Goal: Task Accomplishment & Management: Complete application form

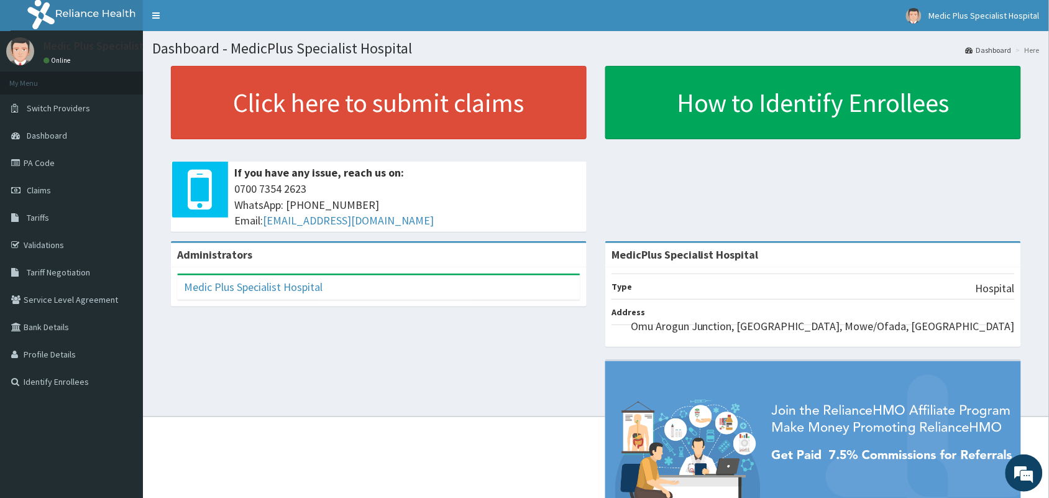
click at [684, 186] on div "Click here to submit claims If you have any issue, reach us on: 0700 7354 2623 …" at bounding box center [596, 153] width 888 height 175
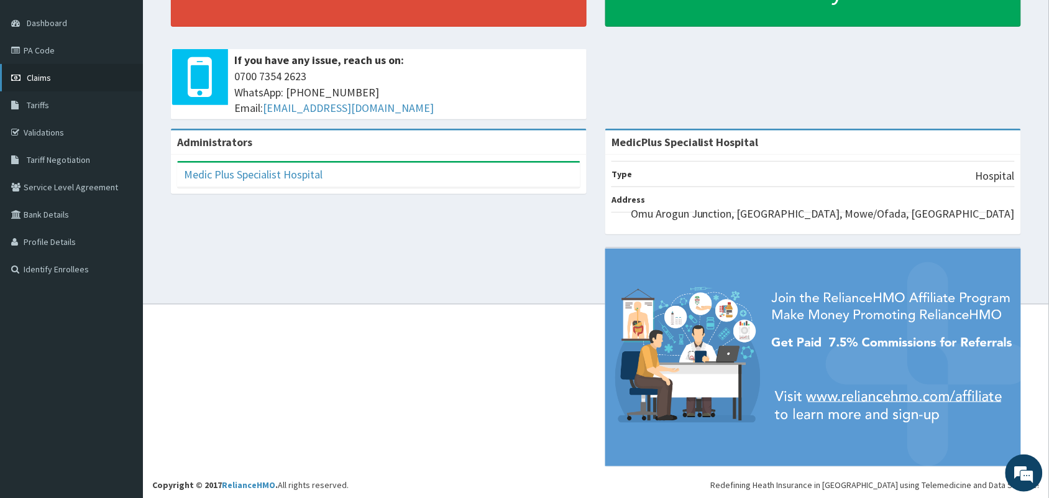
click at [42, 76] on span "Claims" at bounding box center [39, 77] width 24 height 11
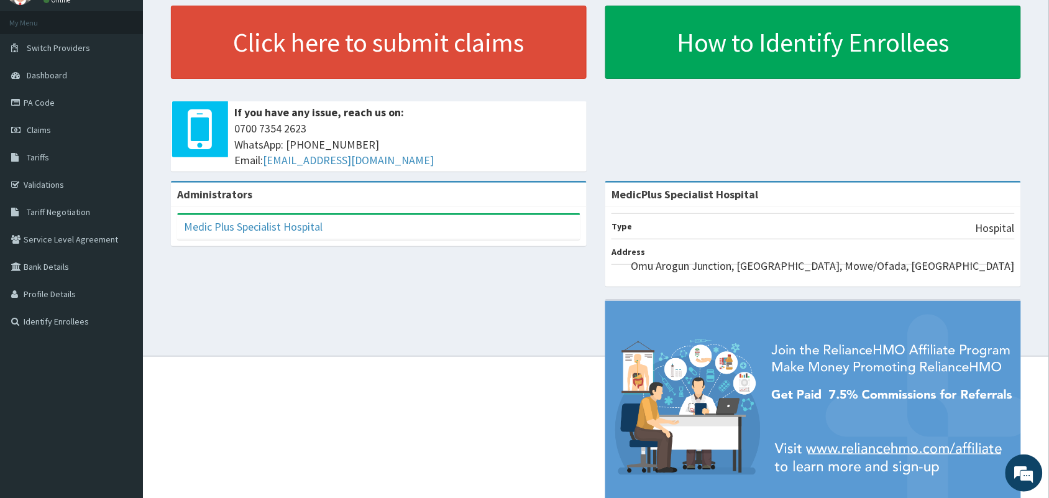
scroll to position [112, 0]
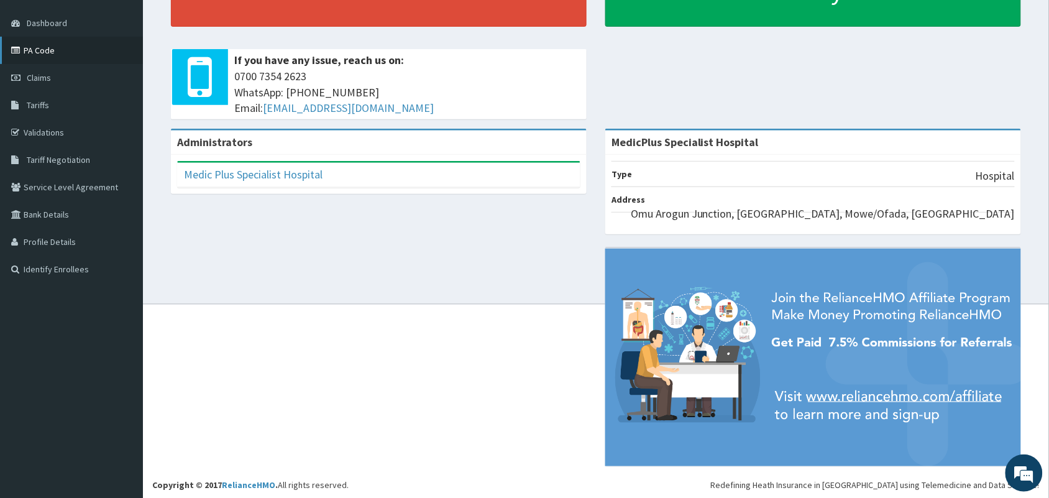
click at [40, 47] on link "PA Code" at bounding box center [71, 50] width 143 height 27
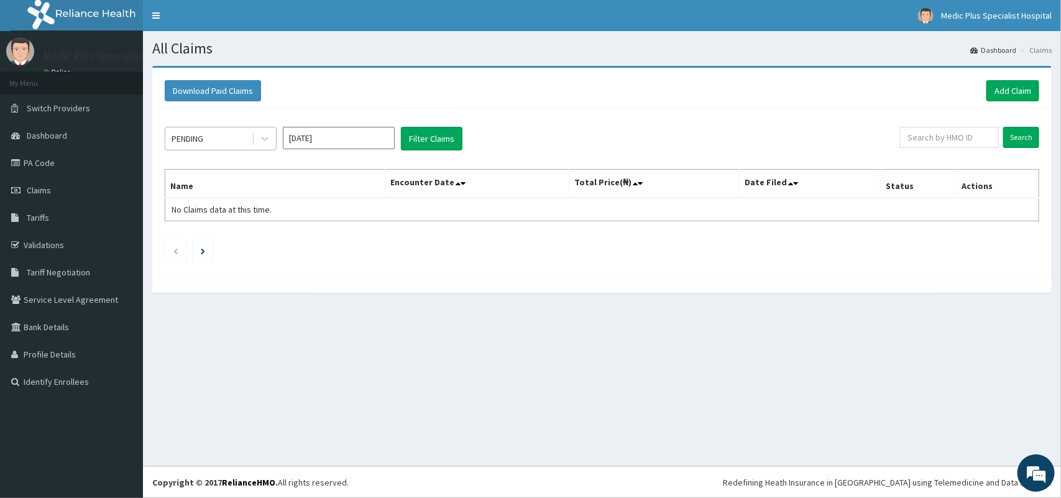
click at [247, 143] on div "PENDING" at bounding box center [208, 139] width 86 height 20
click at [306, 140] on input "Oct 2025" at bounding box center [339, 138] width 112 height 22
click at [334, 239] on div "Aug" at bounding box center [338, 242] width 25 height 23
type input "Aug 2025"
click at [430, 135] on button "Filter Claims" at bounding box center [432, 139] width 62 height 24
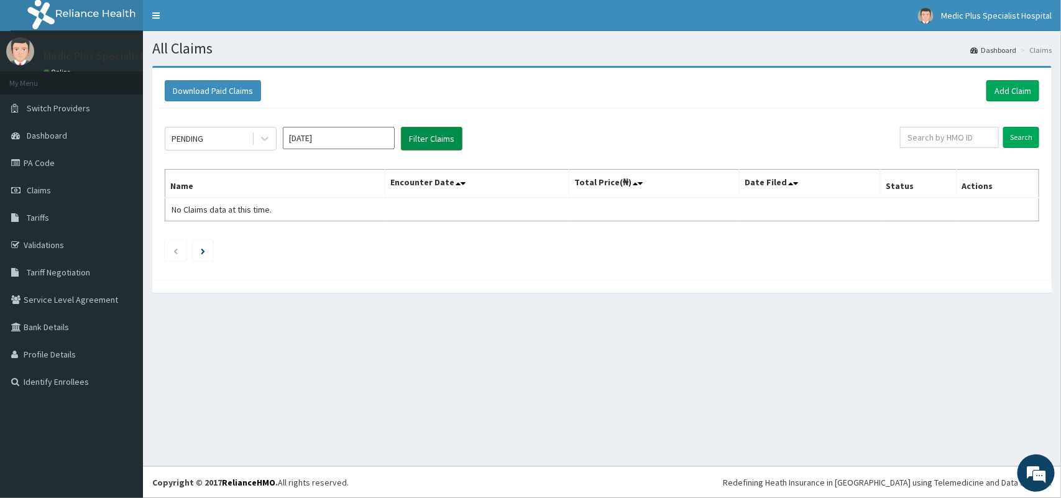
click at [430, 135] on button "Filter Claims" at bounding box center [432, 139] width 62 height 24
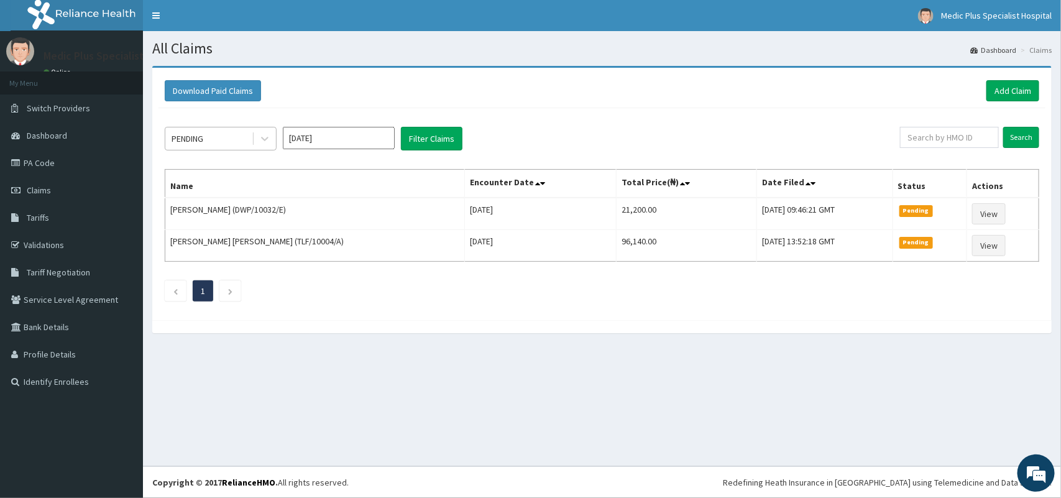
click at [190, 135] on div "PENDING" at bounding box center [188, 138] width 32 height 12
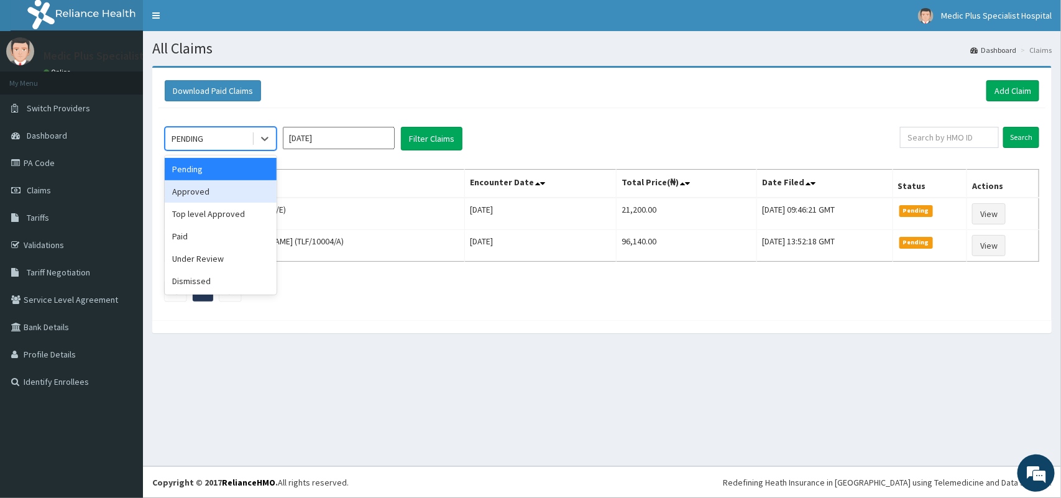
click at [203, 193] on div "Approved" at bounding box center [221, 191] width 112 height 22
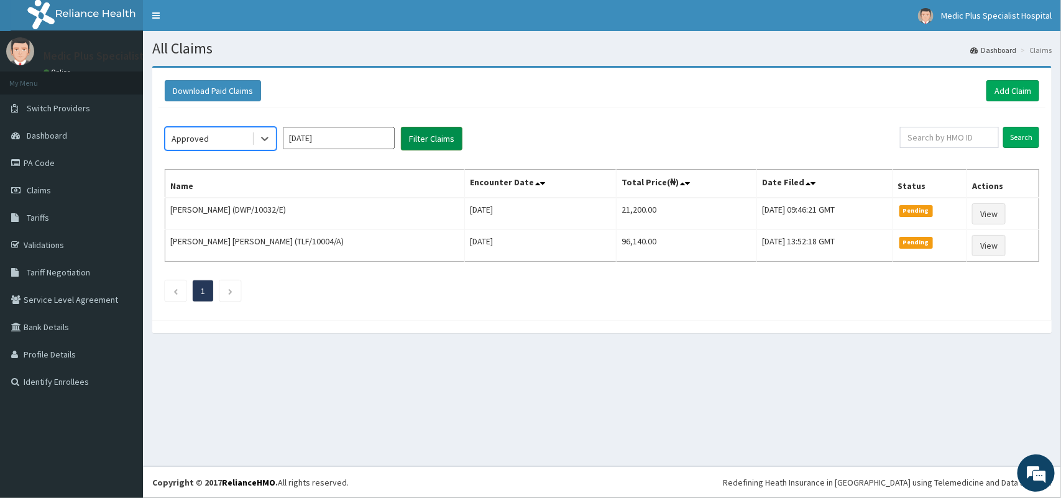
click at [434, 140] on button "Filter Claims" at bounding box center [432, 139] width 62 height 24
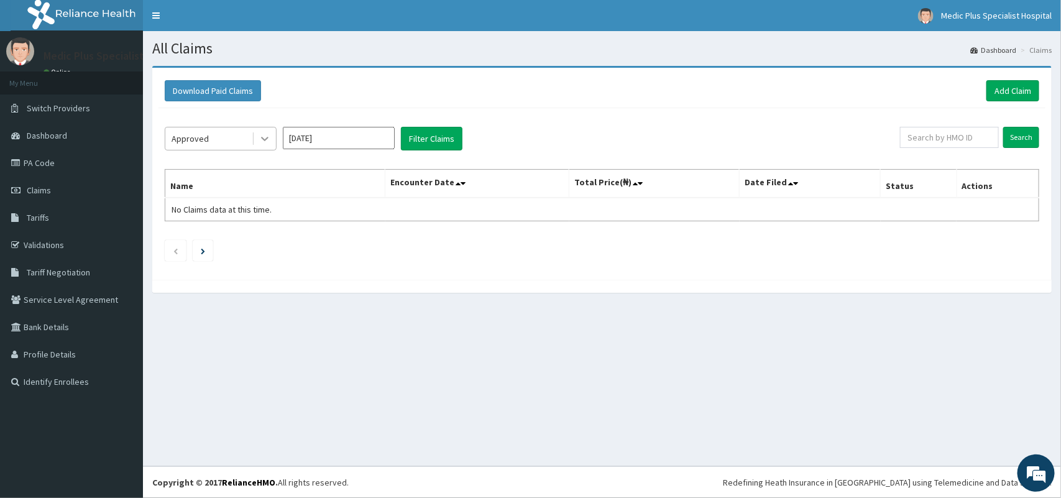
click at [257, 143] on div at bounding box center [265, 138] width 22 height 22
click at [427, 142] on button "Filter Claims" at bounding box center [432, 139] width 62 height 24
click at [249, 140] on div "Approved" at bounding box center [208, 139] width 86 height 20
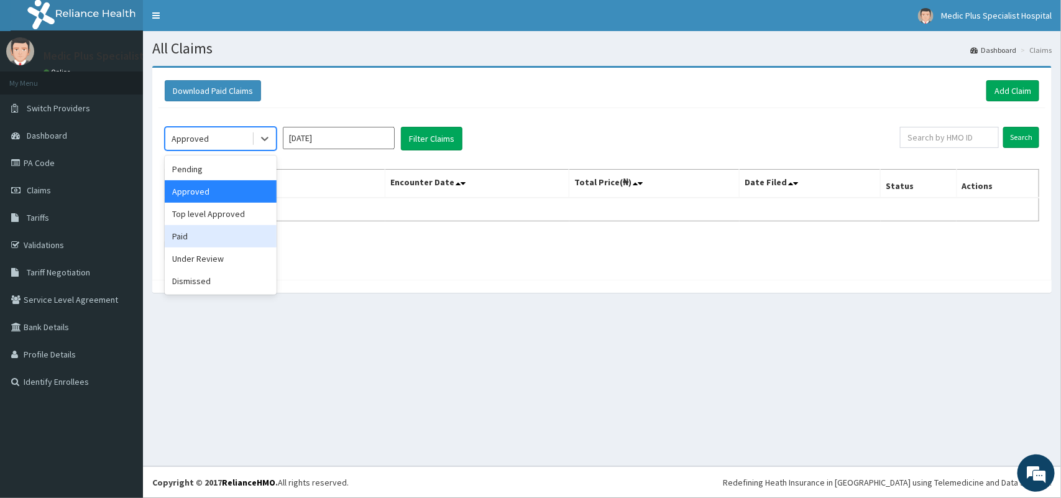
click at [196, 234] on div "Paid" at bounding box center [221, 236] width 112 height 22
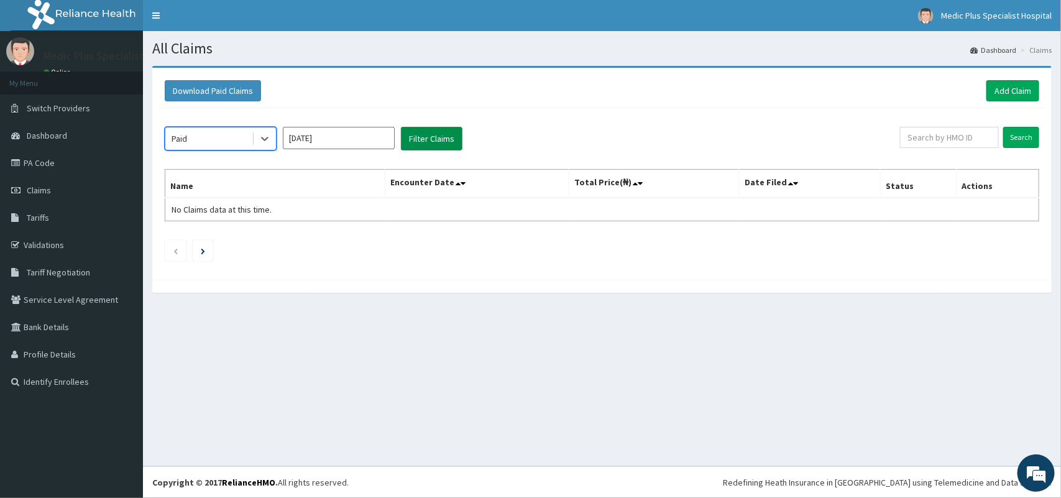
click at [426, 129] on button "Filter Claims" at bounding box center [432, 139] width 62 height 24
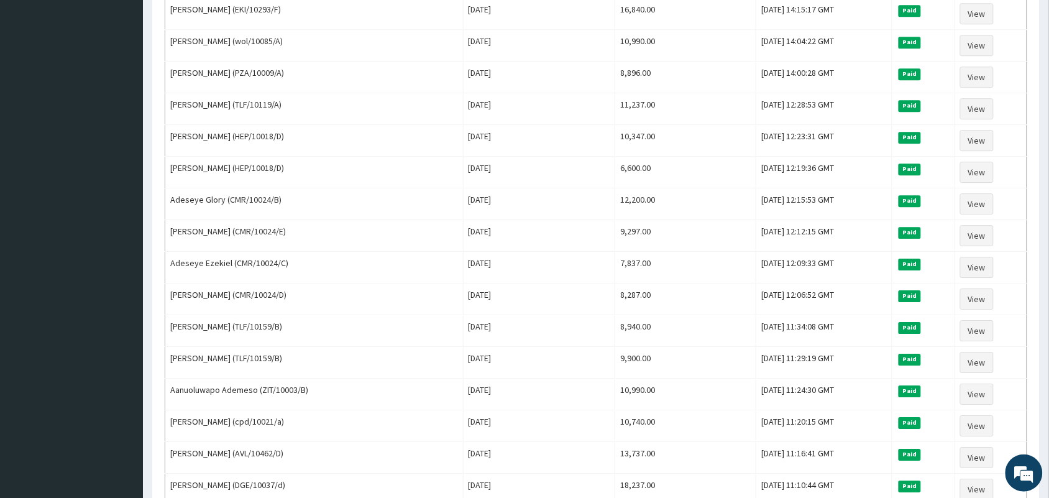
scroll to position [1433, 0]
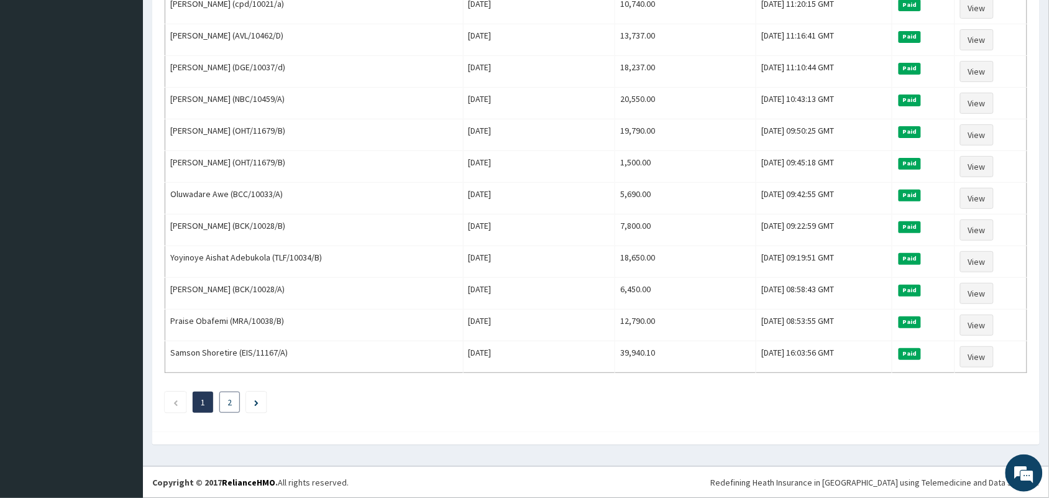
click at [226, 407] on li "2" at bounding box center [229, 402] width 21 height 21
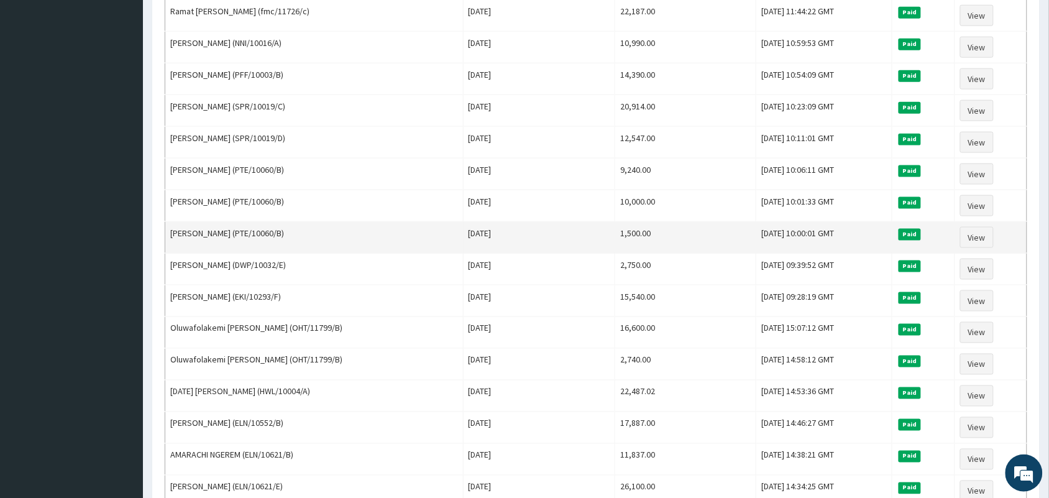
scroll to position [0, 0]
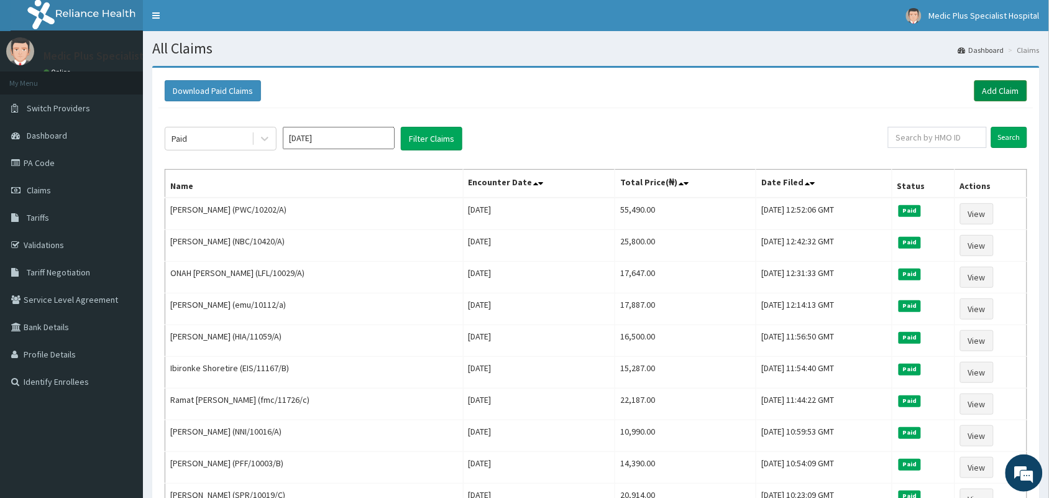
click at [982, 92] on link "Add Claim" at bounding box center [1001, 90] width 53 height 21
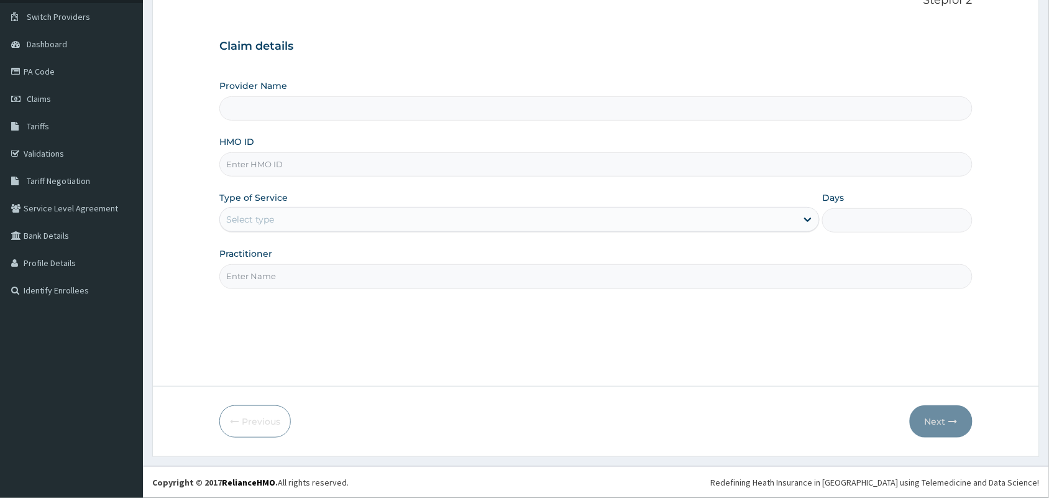
scroll to position [14, 0]
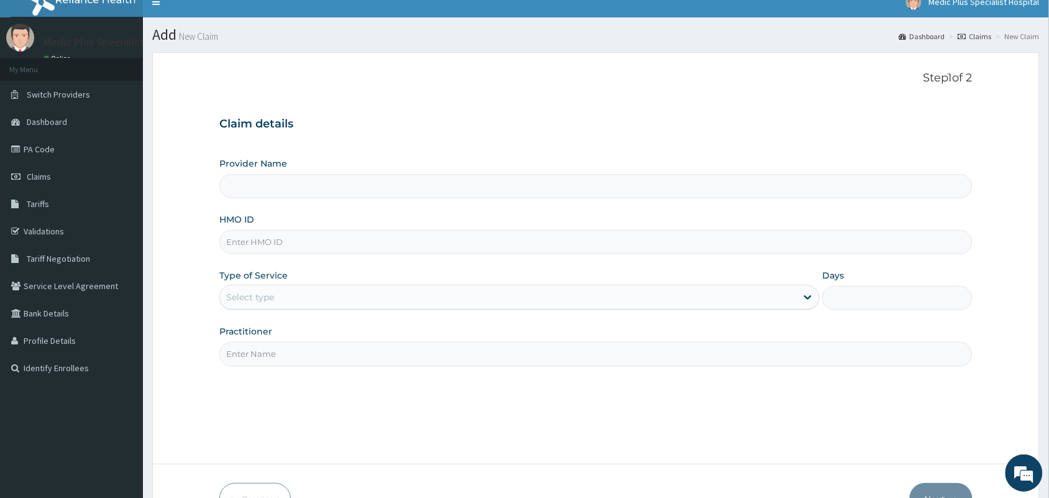
click at [278, 194] on input "Provider Name" at bounding box center [595, 186] width 753 height 24
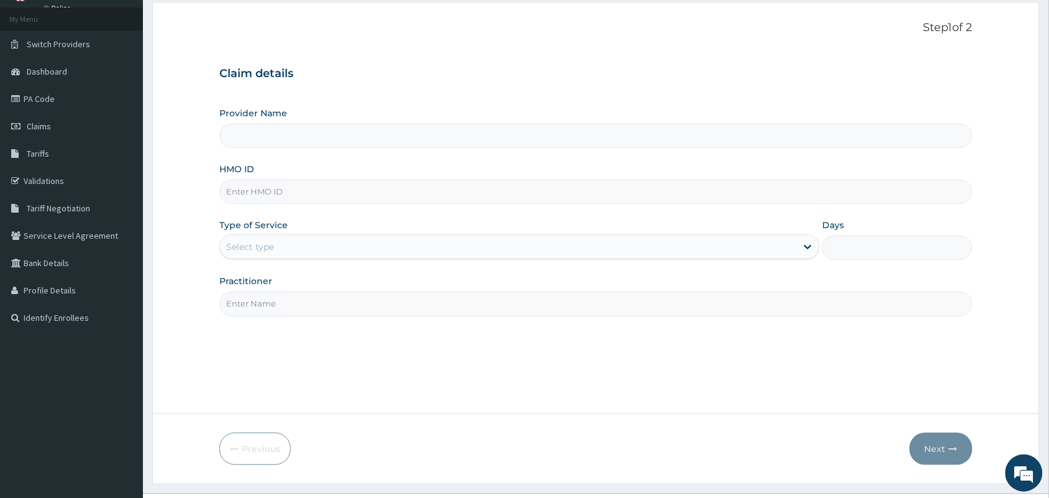
scroll to position [91, 0]
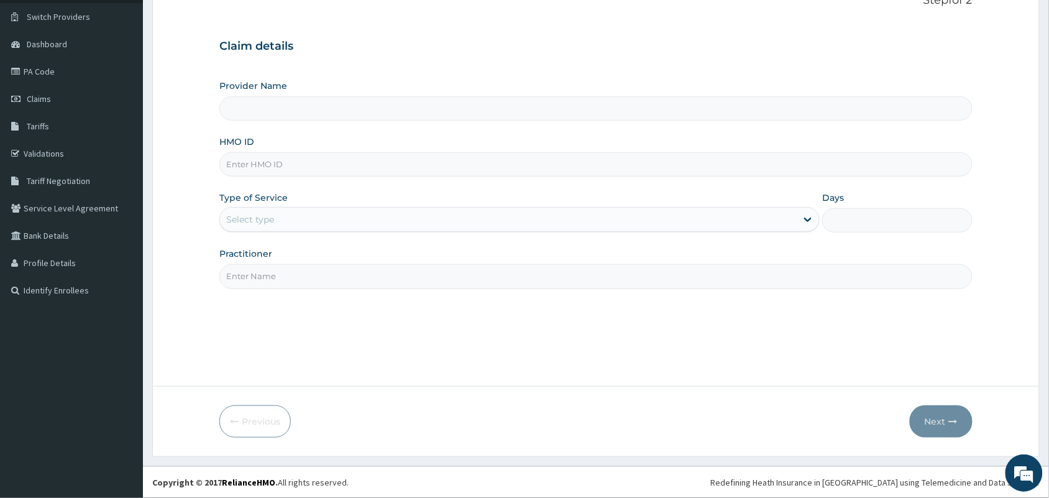
type input "MedicPlus Specialist Hospital"
click at [278, 166] on input "HMO ID" at bounding box center [595, 164] width 753 height 24
paste input "QVM/10031/A"
type input "QVM/10031/A"
click at [281, 221] on div "Select type" at bounding box center [508, 219] width 577 height 20
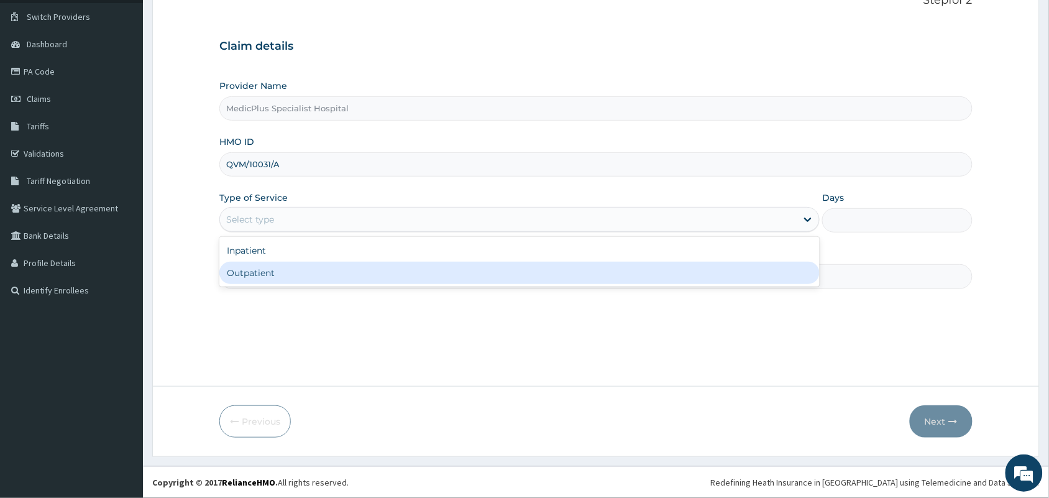
click at [252, 270] on div "Outpatient" at bounding box center [519, 273] width 600 height 22
type input "1"
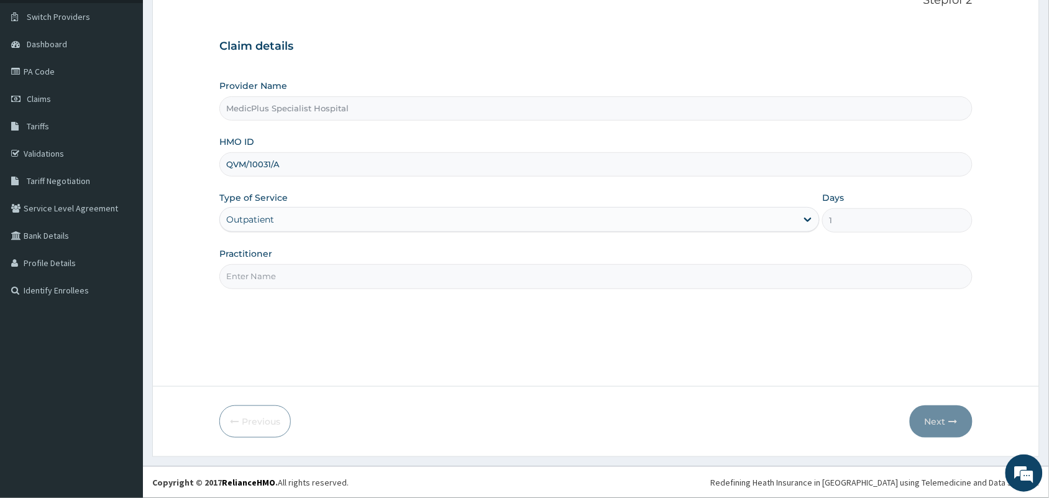
click at [290, 273] on input "Practitioner" at bounding box center [595, 276] width 753 height 24
type input "[PERSON_NAME] [PERSON_NAME]"
click at [939, 413] on button "Next" at bounding box center [941, 421] width 63 height 32
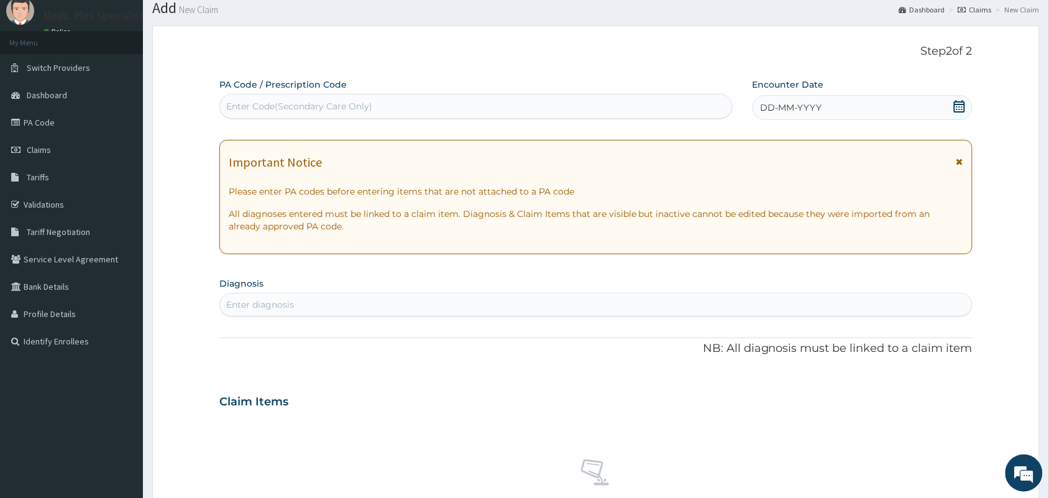
scroll to position [0, 0]
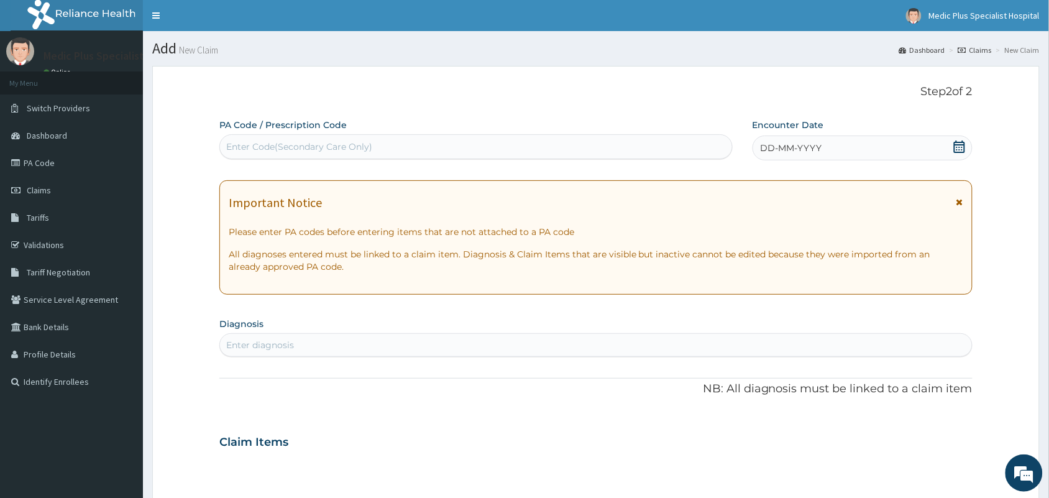
click at [331, 144] on div "Enter Code(Secondary Care Only)" at bounding box center [299, 146] width 146 height 12
paste input "PA/99D8F2"
type input "PA/99D8F2"
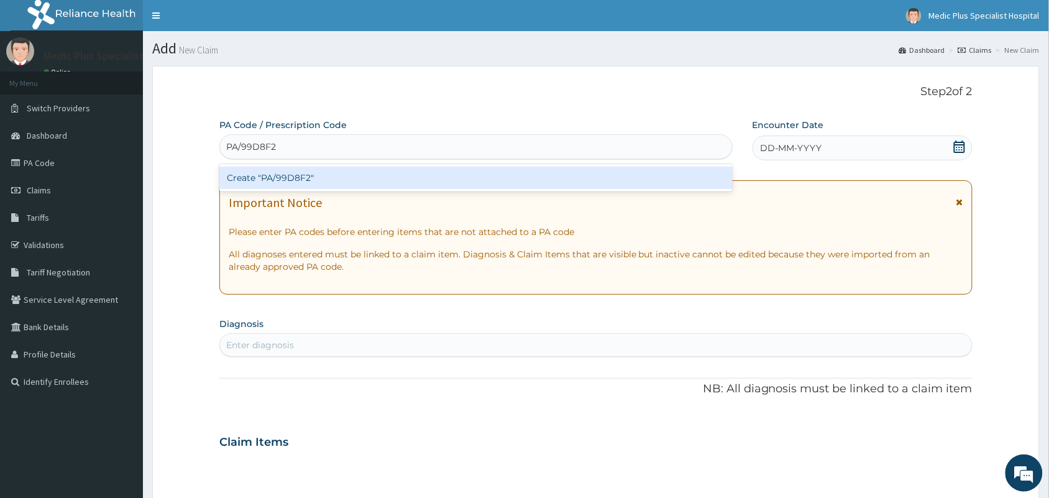
click at [357, 178] on div "Create "PA/99D8F2"" at bounding box center [475, 178] width 513 height 22
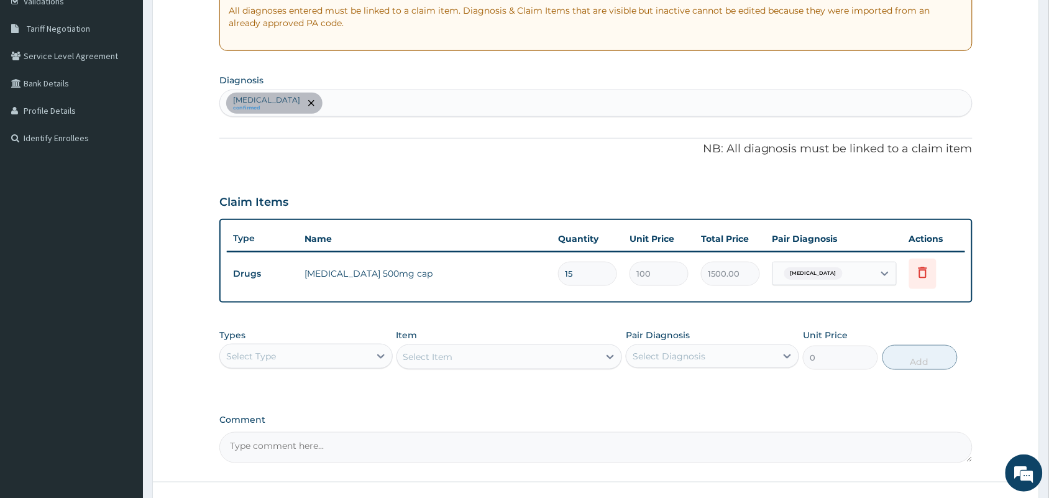
scroll to position [311, 0]
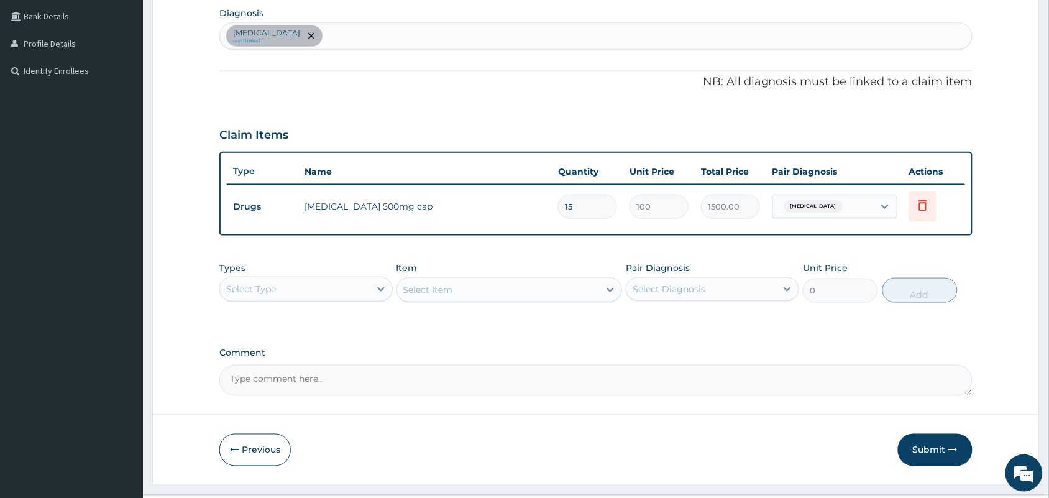
click at [398, 38] on div "Upper respiratory infection confirmed" at bounding box center [596, 36] width 752 height 26
type input "MALARIA"
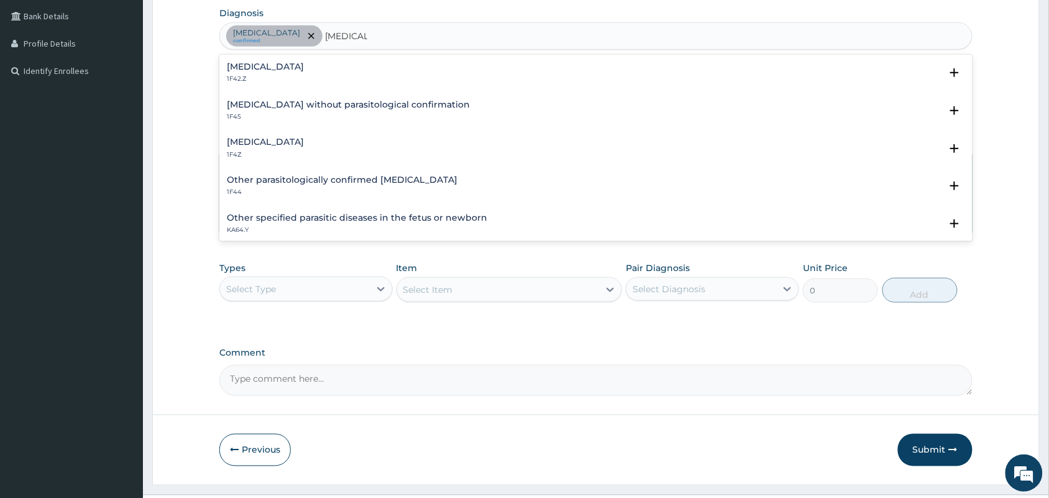
click at [283, 142] on h4 "Malaria, unspecified" at bounding box center [265, 141] width 77 height 9
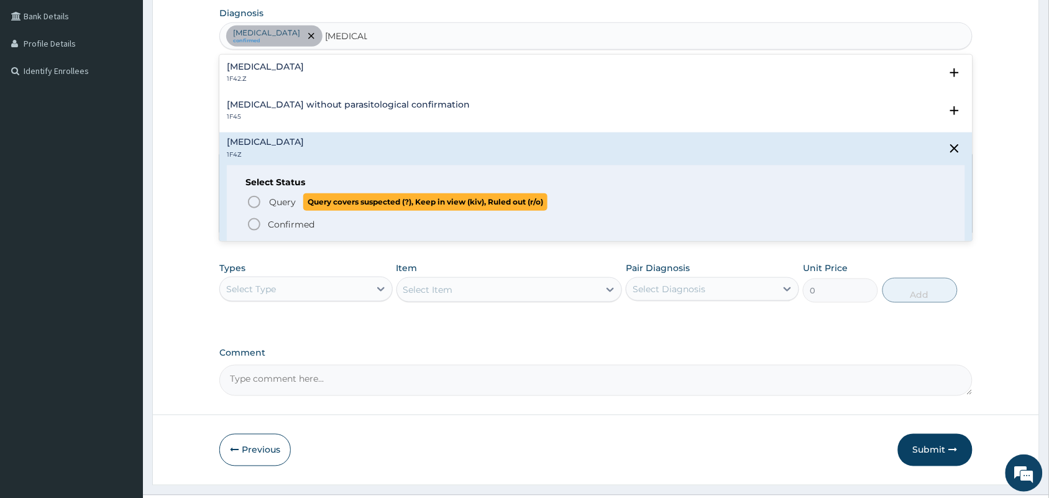
click at [261, 196] on icon "status option query" at bounding box center [254, 202] width 15 height 15
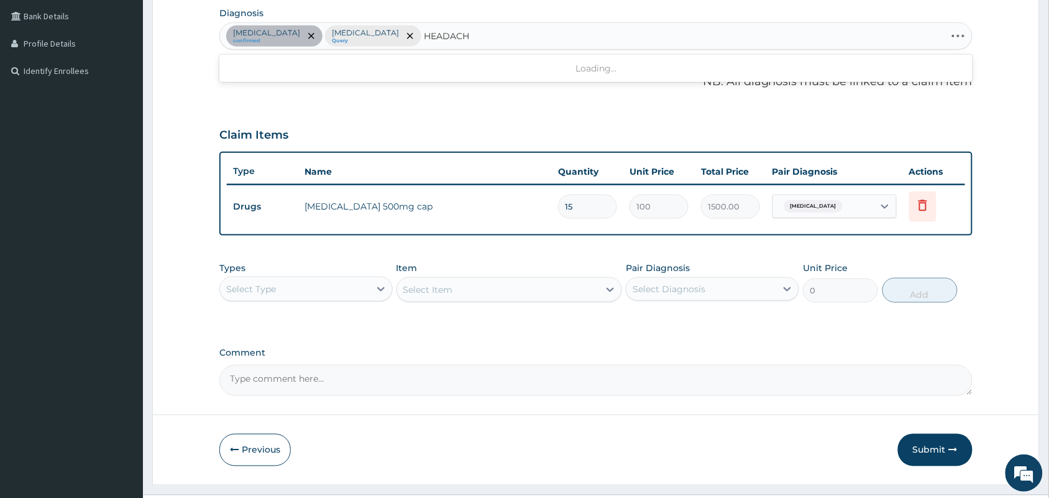
type input "HEADACHE"
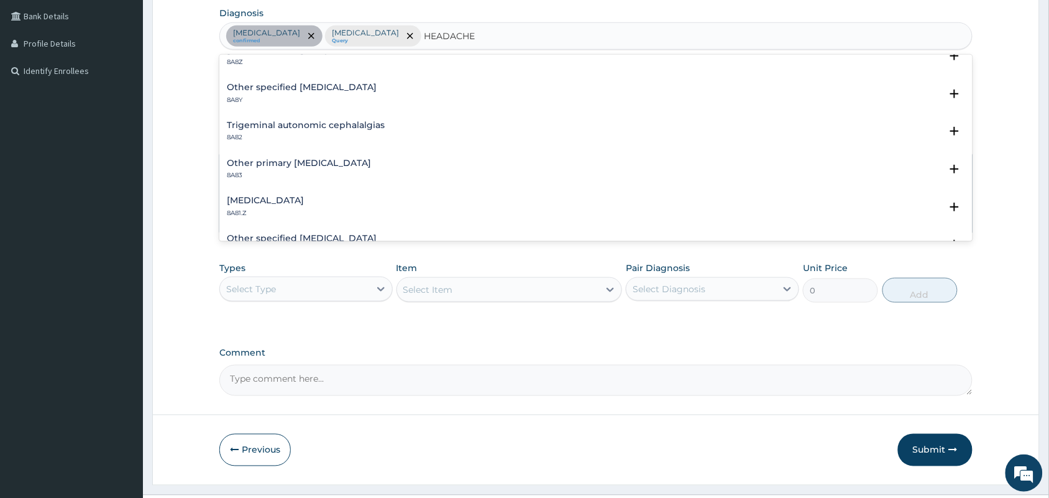
scroll to position [0, 0]
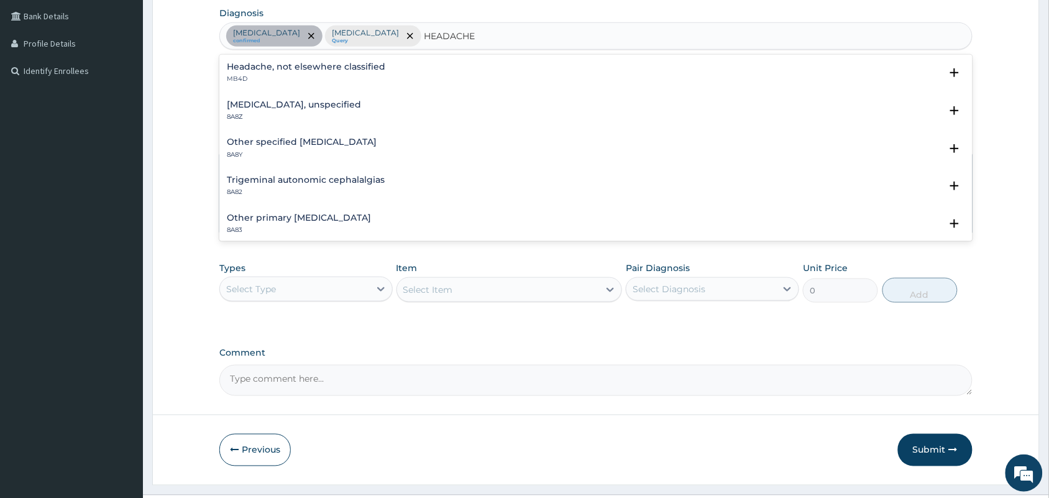
click at [290, 70] on h4 "Headache, not elsewhere classified" at bounding box center [306, 66] width 158 height 9
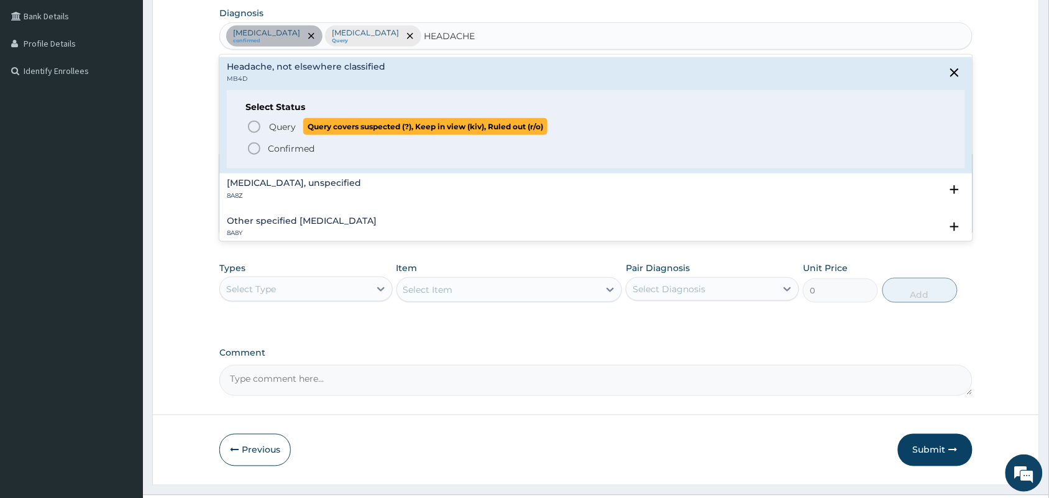
click at [269, 123] on span "Query" at bounding box center [282, 127] width 27 height 12
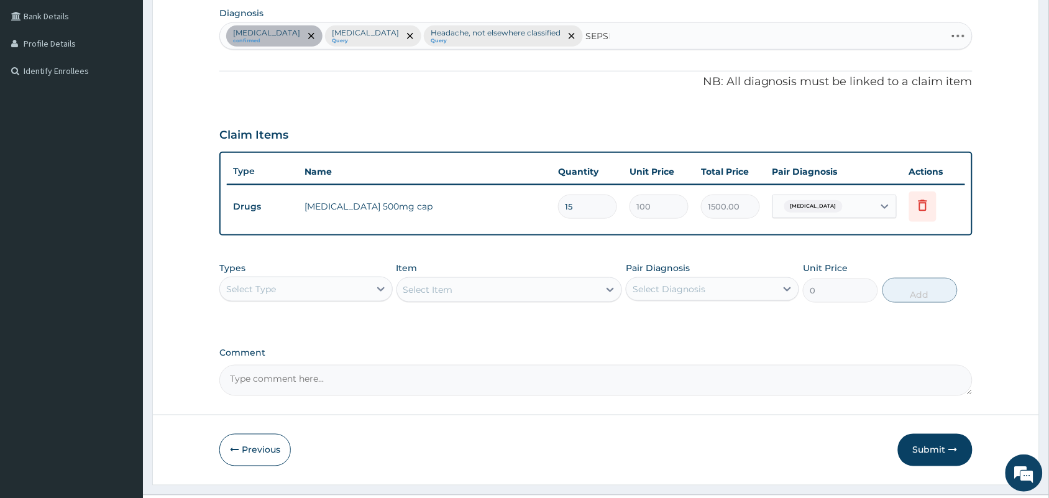
type input "SEPSIS"
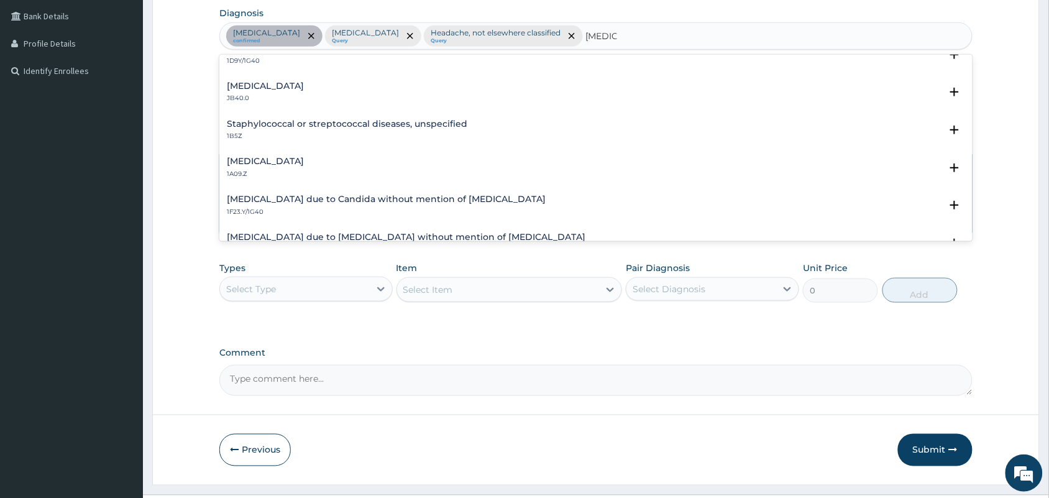
scroll to position [78, 0]
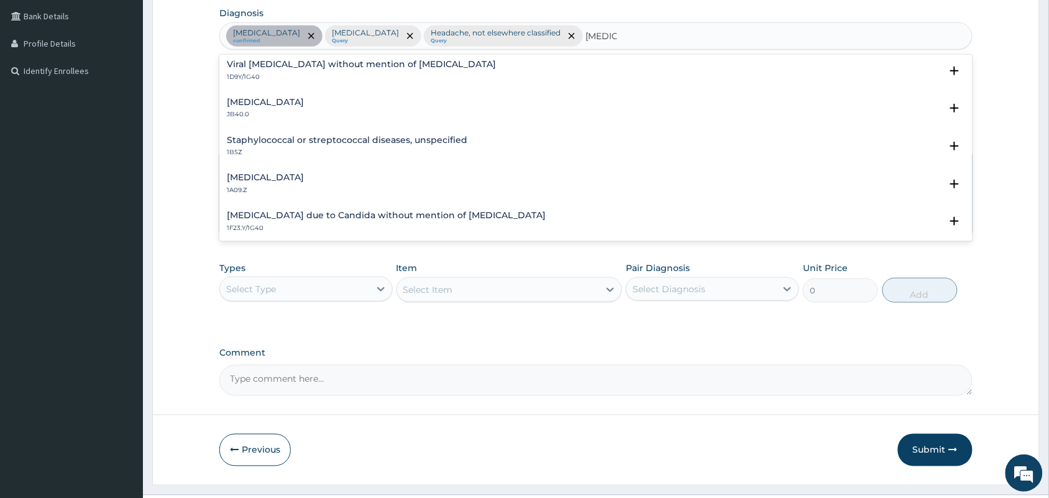
click at [282, 177] on h4 "Salmonella infection, unspecified" at bounding box center [265, 177] width 77 height 9
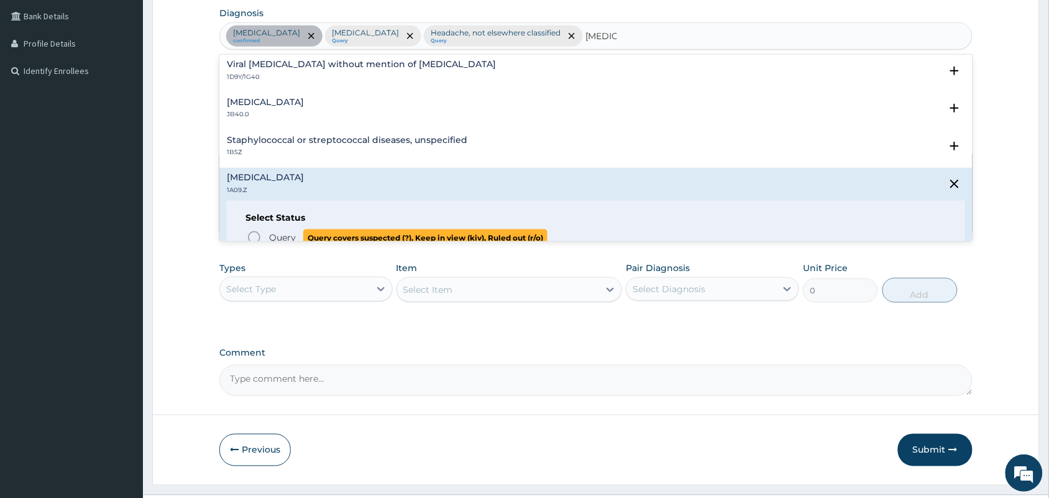
click at [250, 237] on icon "status option query" at bounding box center [254, 237] width 15 height 15
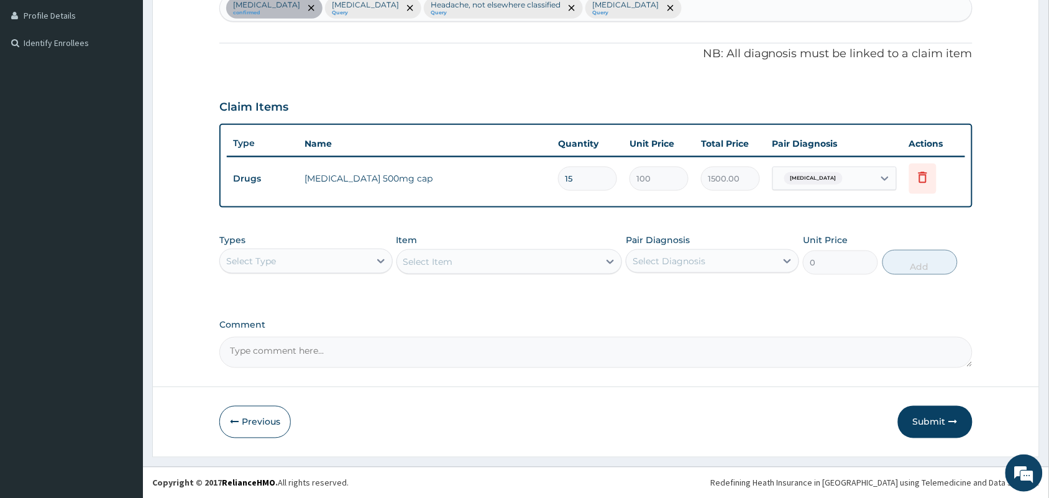
scroll to position [261, 0]
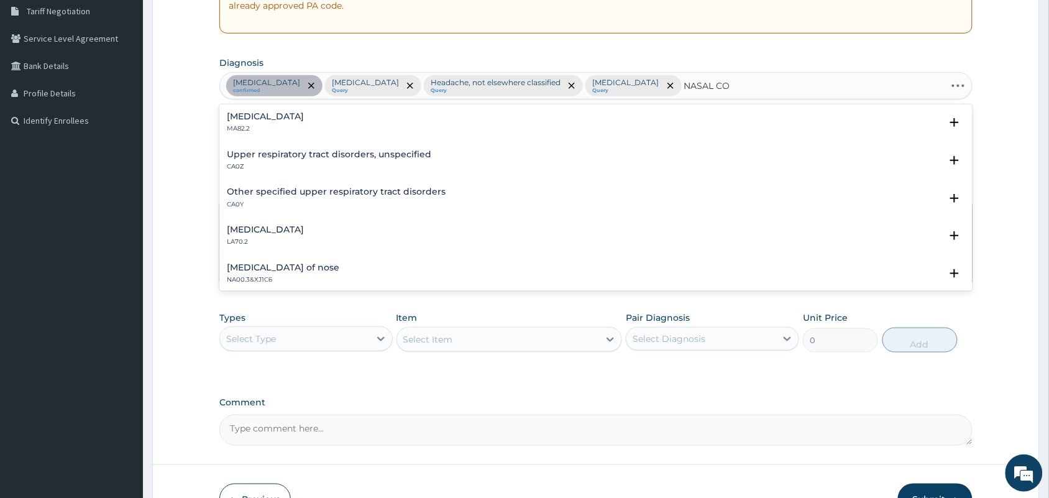
type input "NASAL CON"
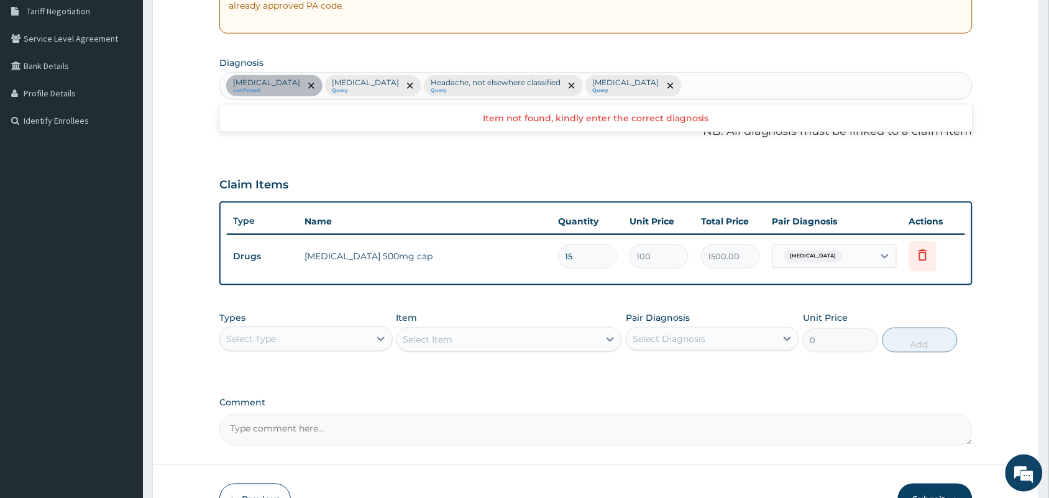
click at [837, 86] on div "Upper respiratory infection confirmed Malaria, unspecified Query Headache, not …" at bounding box center [596, 86] width 752 height 26
type input "NASAL"
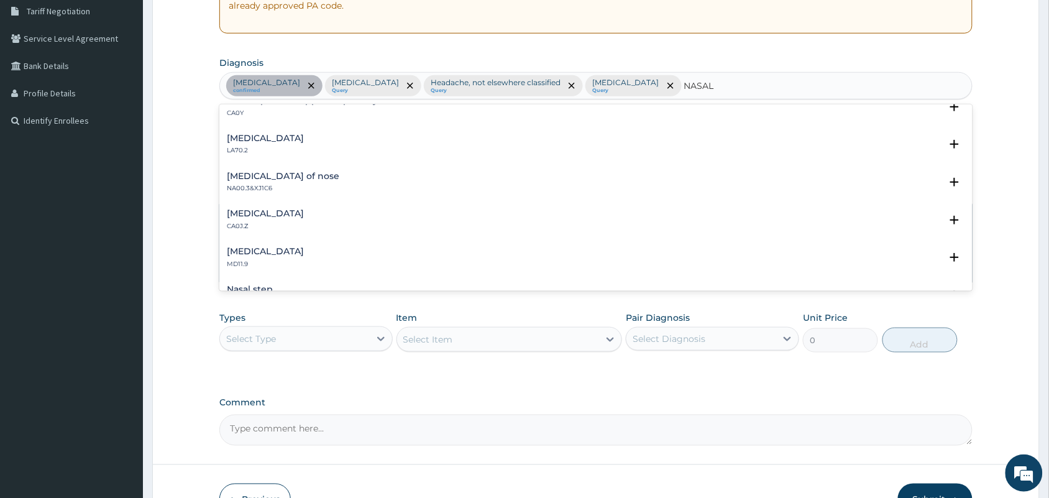
scroll to position [78, 0]
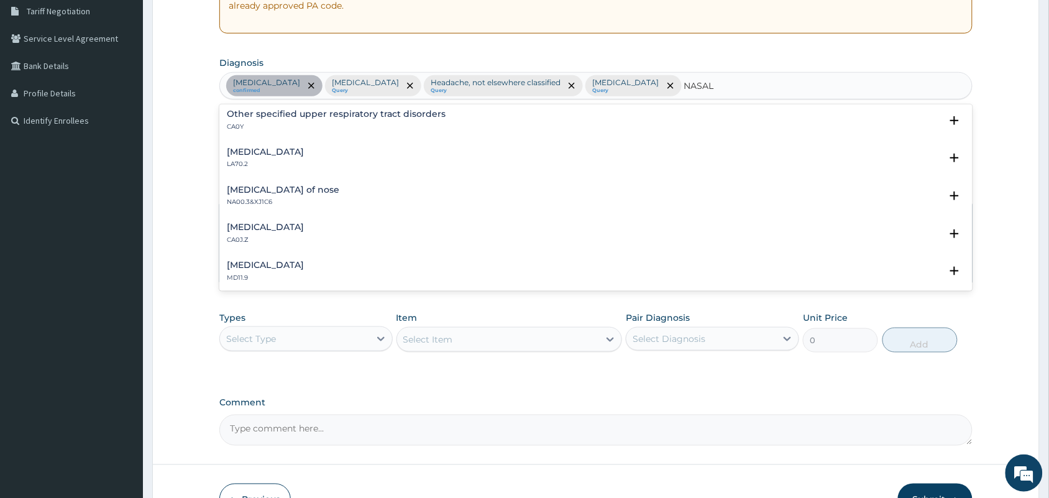
click at [270, 262] on h4 "Nasal congestion" at bounding box center [265, 264] width 77 height 9
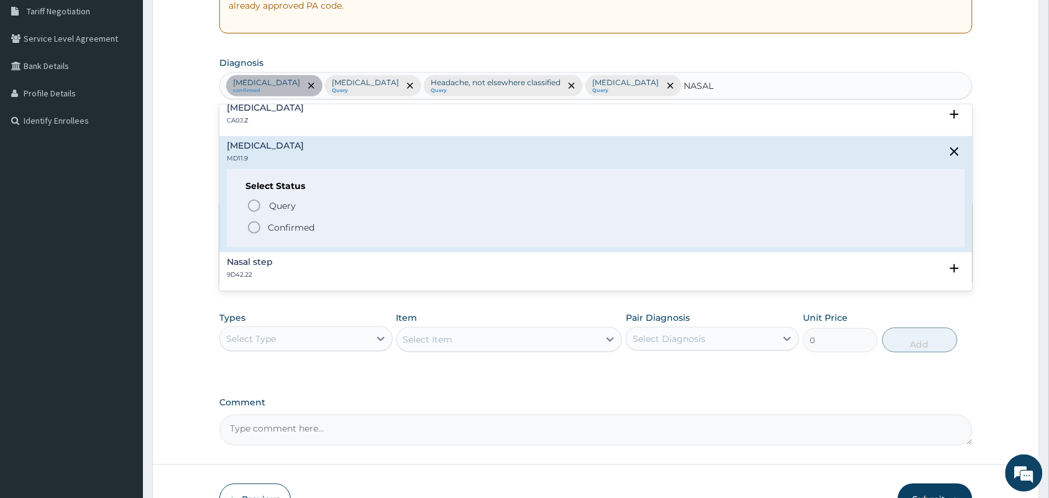
scroll to position [233, 0]
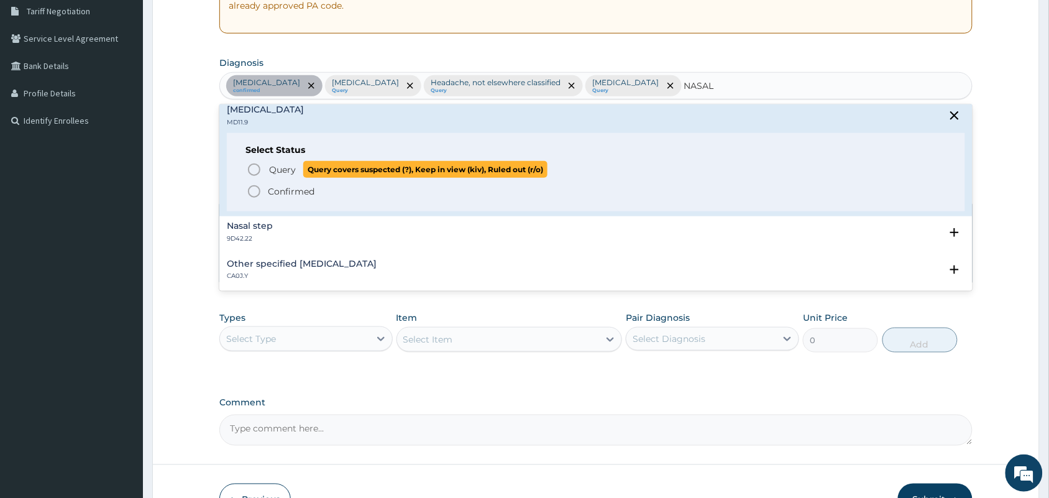
click at [261, 168] on icon "status option query" at bounding box center [254, 169] width 15 height 15
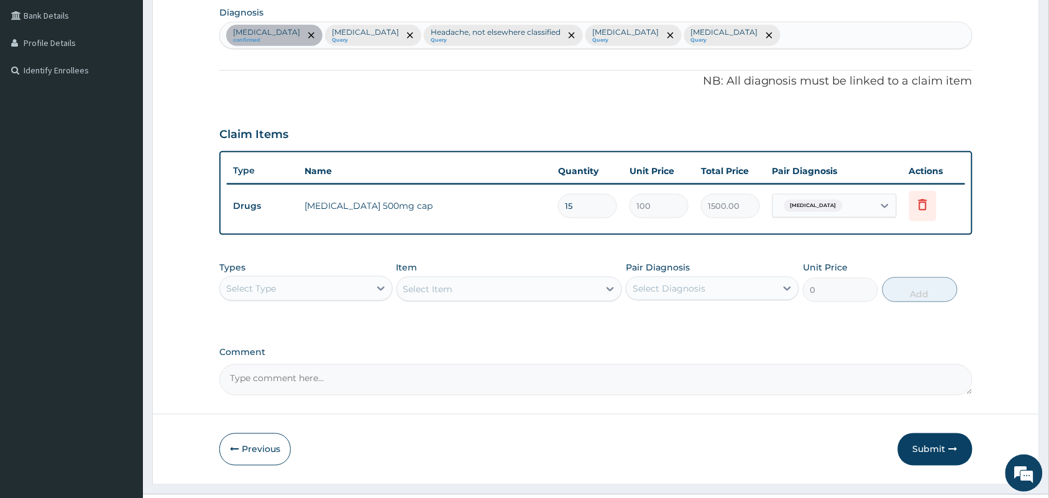
scroll to position [339, 0]
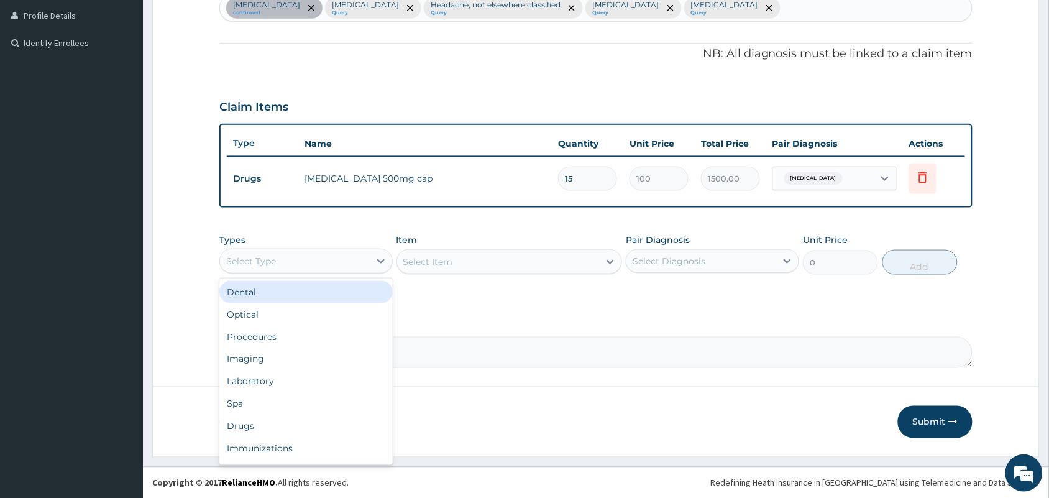
click at [305, 258] on div "Select Type" at bounding box center [295, 261] width 150 height 20
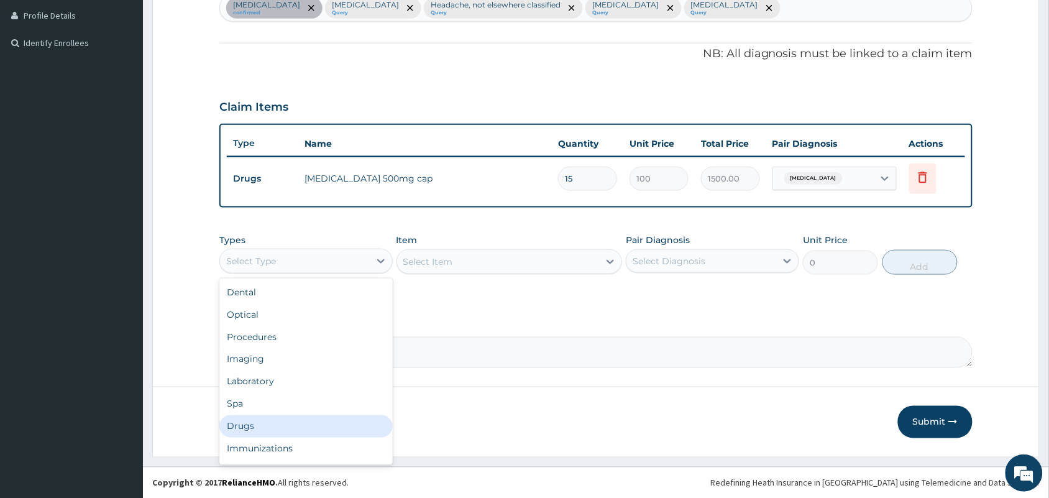
click at [278, 429] on div "Drugs" at bounding box center [305, 426] width 173 height 22
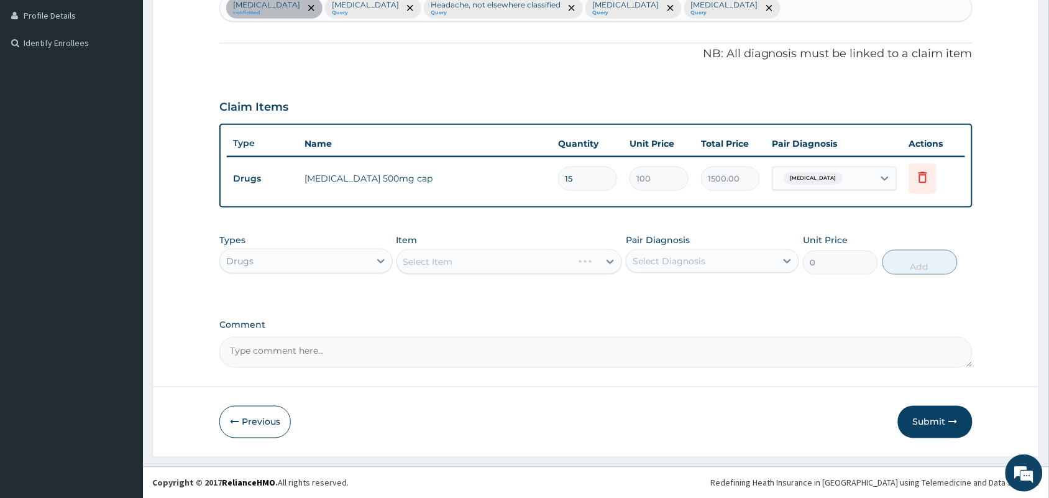
click at [447, 260] on div "Select Item" at bounding box center [510, 261] width 226 height 25
click at [448, 260] on div "Select Item" at bounding box center [510, 261] width 226 height 25
click at [580, 262] on div "Select Item" at bounding box center [510, 261] width 226 height 25
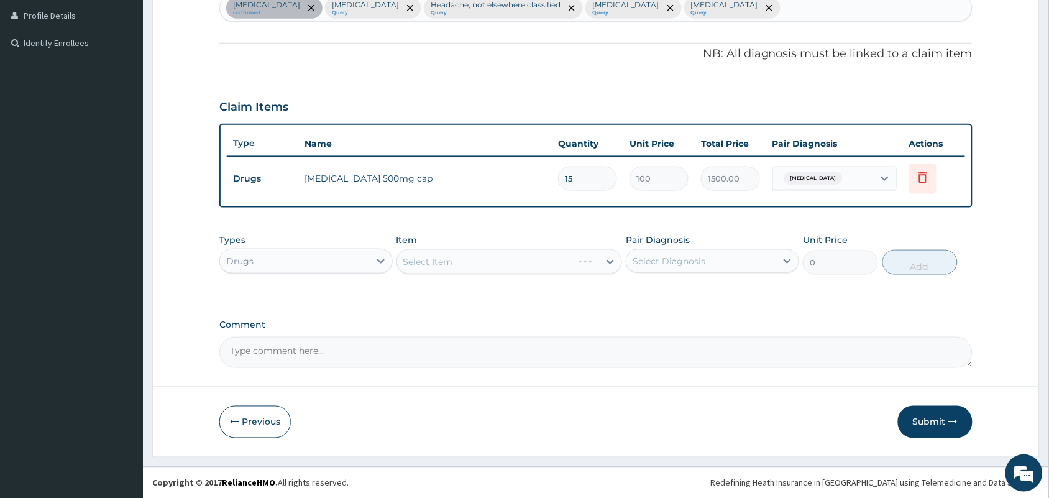
click at [599, 260] on div "Select Item" at bounding box center [510, 261] width 226 height 25
click at [451, 262] on div "Select Item" at bounding box center [510, 261] width 226 height 25
click at [566, 265] on div "Select Item" at bounding box center [510, 261] width 226 height 25
click at [536, 259] on div "Select Item" at bounding box center [498, 262] width 203 height 20
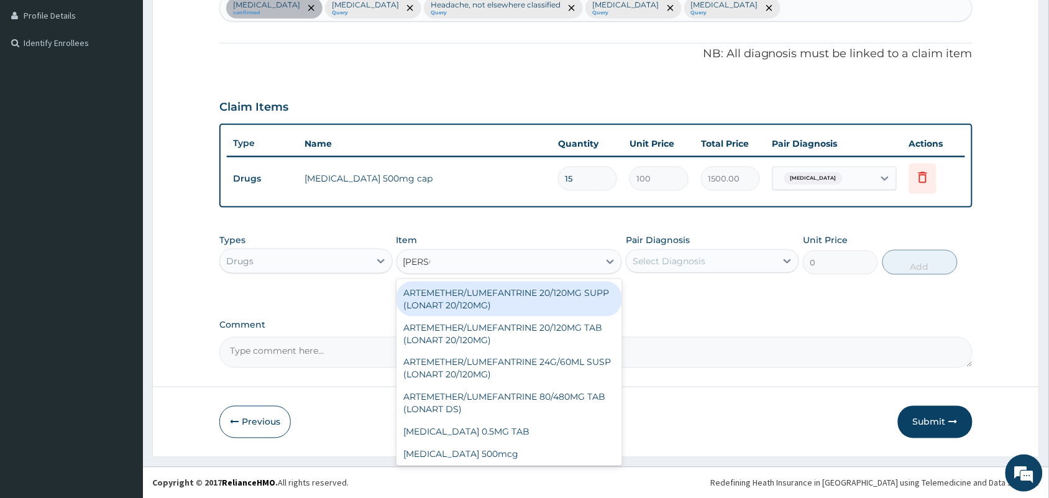
type input "LONAR"
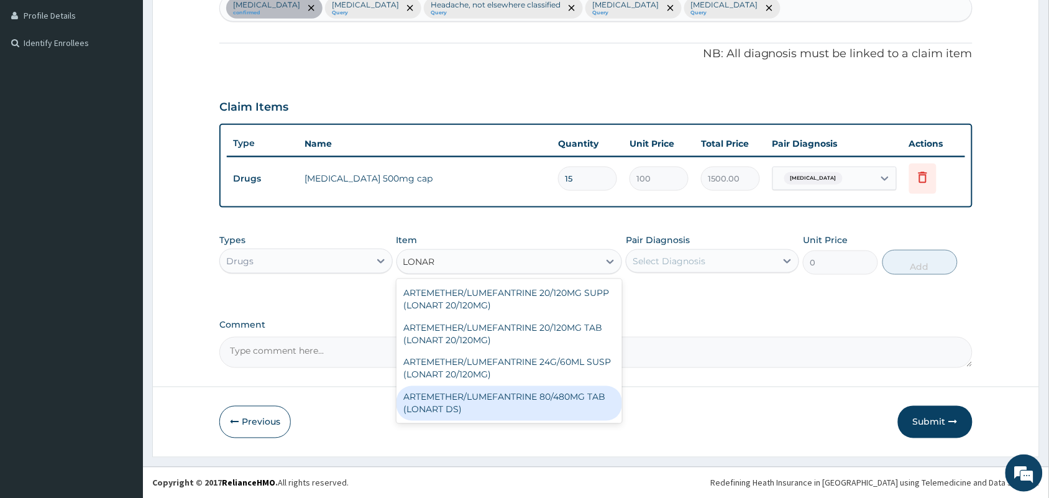
click at [535, 396] on div "ARTEMETHER/LUMEFANTRINE 80/480MG TAB (LONART DS)" at bounding box center [510, 403] width 226 height 35
type input "400"
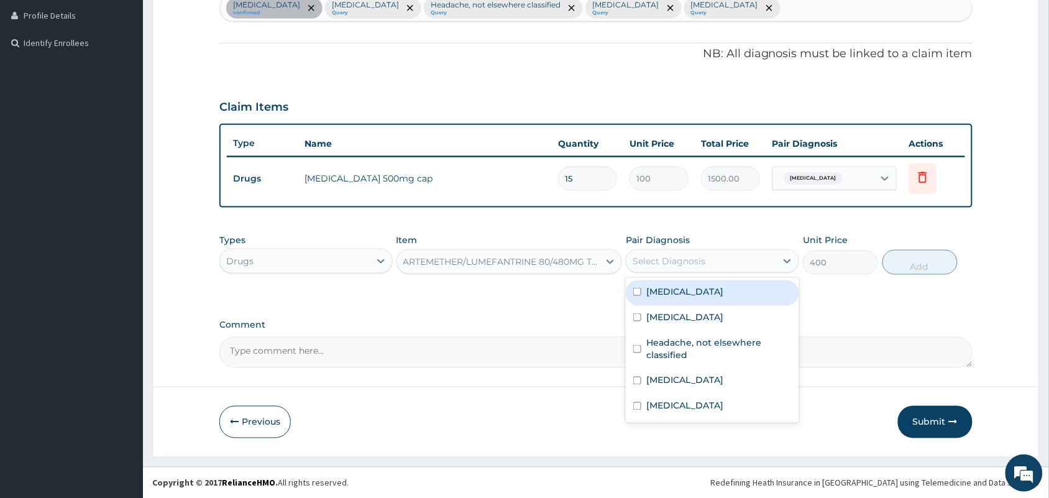
click at [679, 263] on div "Select Diagnosis" at bounding box center [669, 261] width 73 height 12
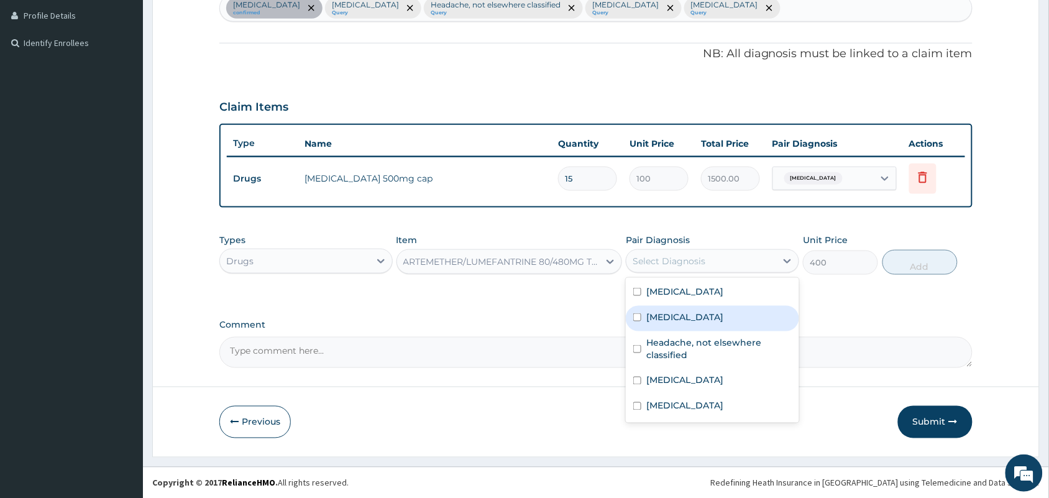
drag, startPoint x: 676, startPoint y: 319, endPoint x: 868, endPoint y: 320, distance: 191.4
click at [679, 319] on label "Malaria, unspecified" at bounding box center [684, 317] width 77 height 12
checkbox input "true"
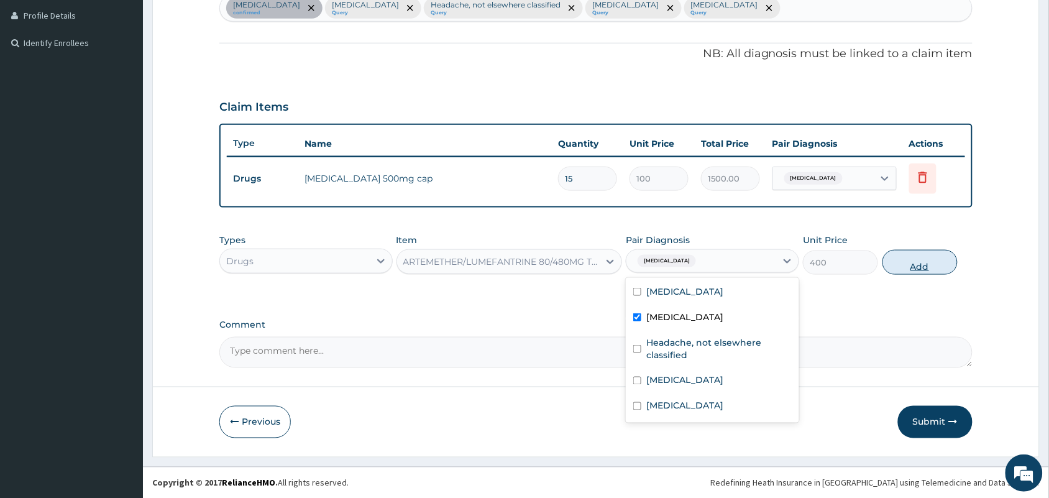
click at [917, 271] on button "Add" at bounding box center [920, 262] width 75 height 25
type input "0"
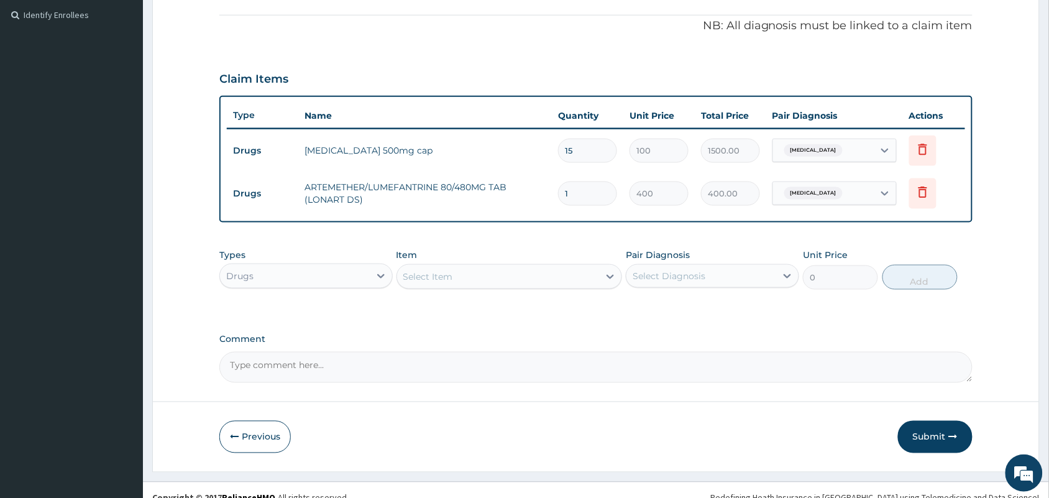
scroll to position [381, 0]
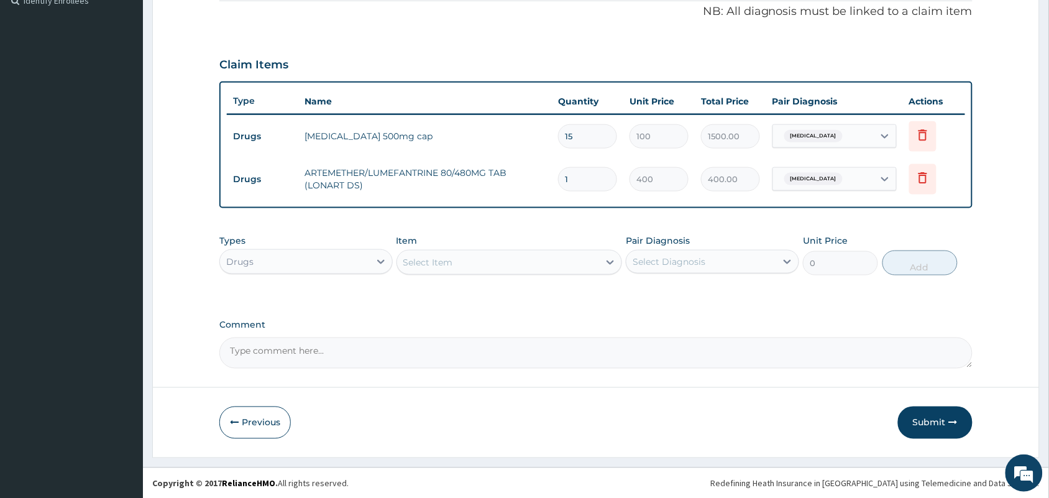
click at [569, 257] on div "Select Item" at bounding box center [498, 262] width 203 height 20
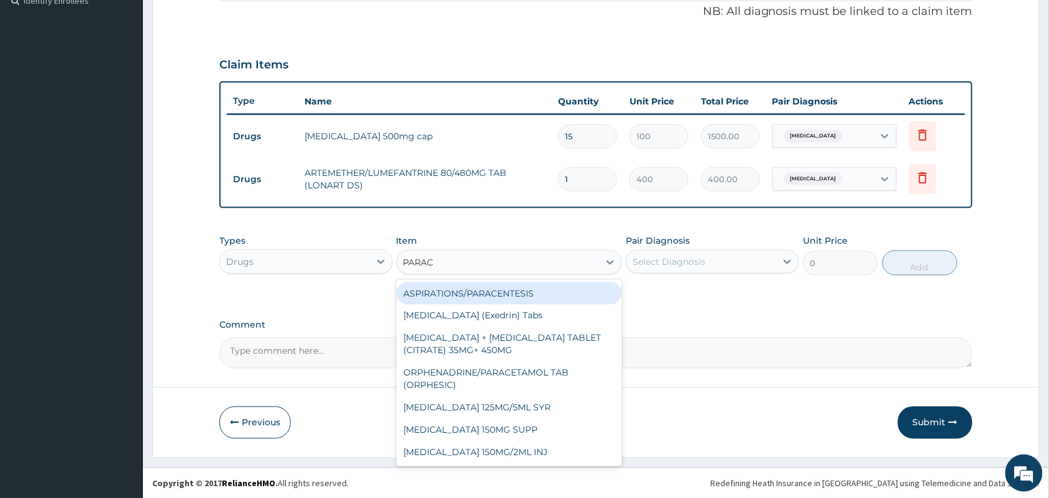
type input "PARACE"
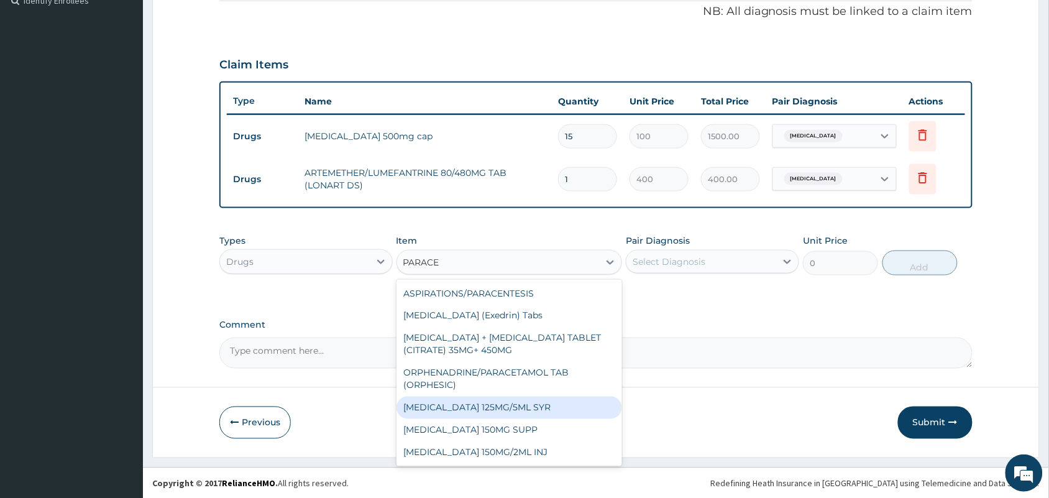
scroll to position [155, 0]
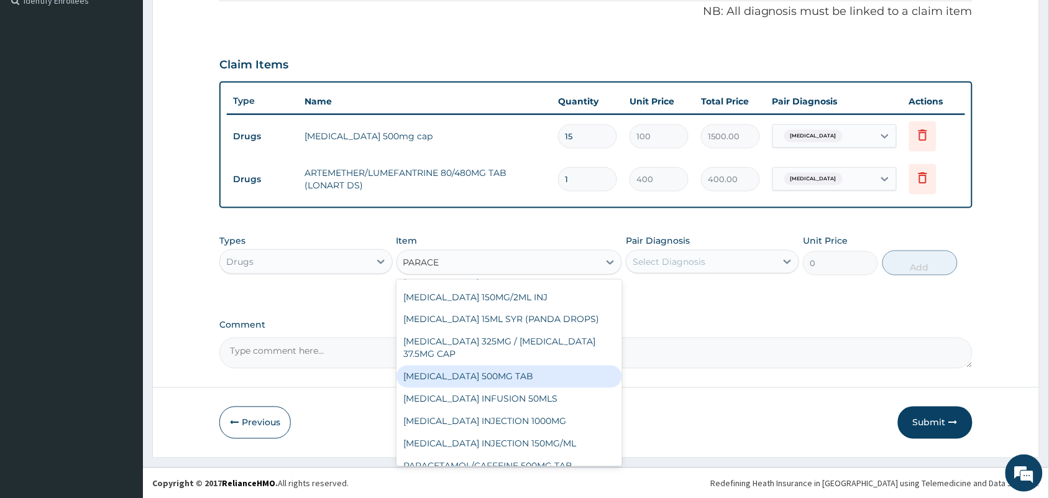
click at [511, 377] on div "PARACETAMOL 500MG TAB" at bounding box center [510, 376] width 226 height 22
type input "10"
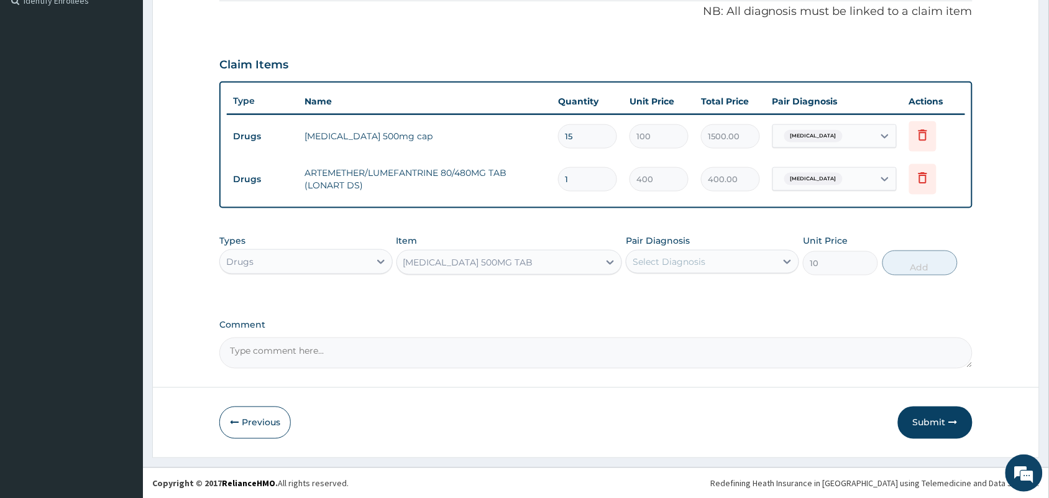
click at [676, 252] on div "Select Diagnosis" at bounding box center [701, 262] width 150 height 20
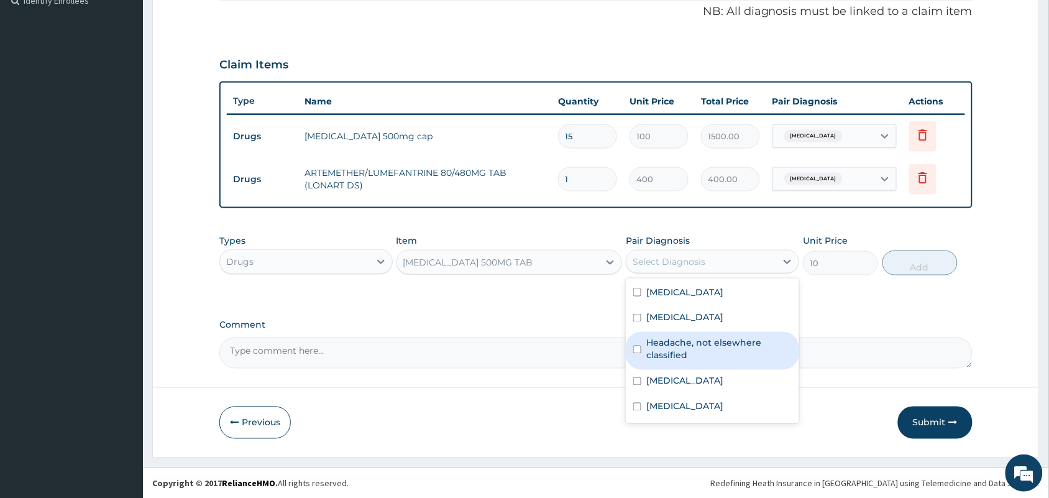
drag, startPoint x: 696, startPoint y: 350, endPoint x: 705, endPoint y: 349, distance: 9.3
click at [696, 349] on label "Headache, not elsewhere classified" at bounding box center [718, 349] width 145 height 25
checkbox input "true"
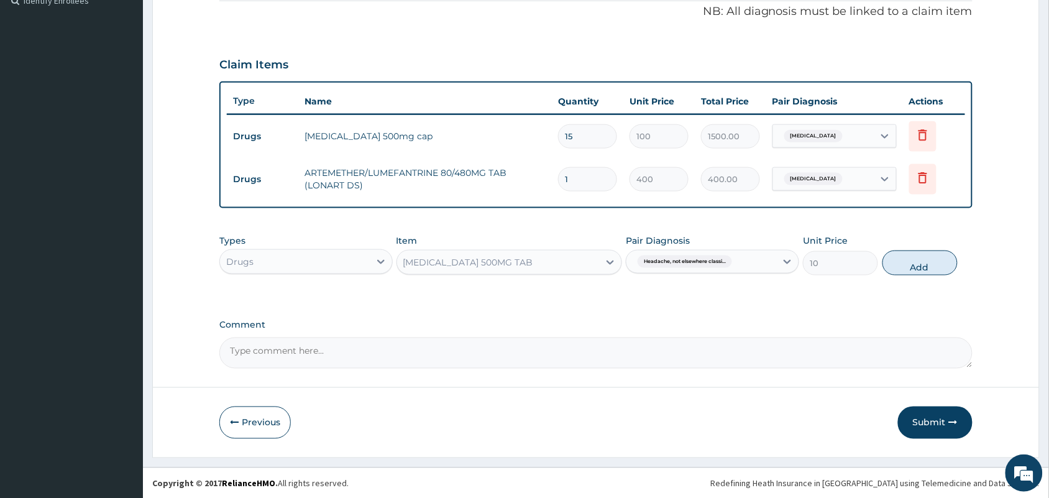
click at [912, 272] on button "Add" at bounding box center [920, 262] width 75 height 25
type input "0"
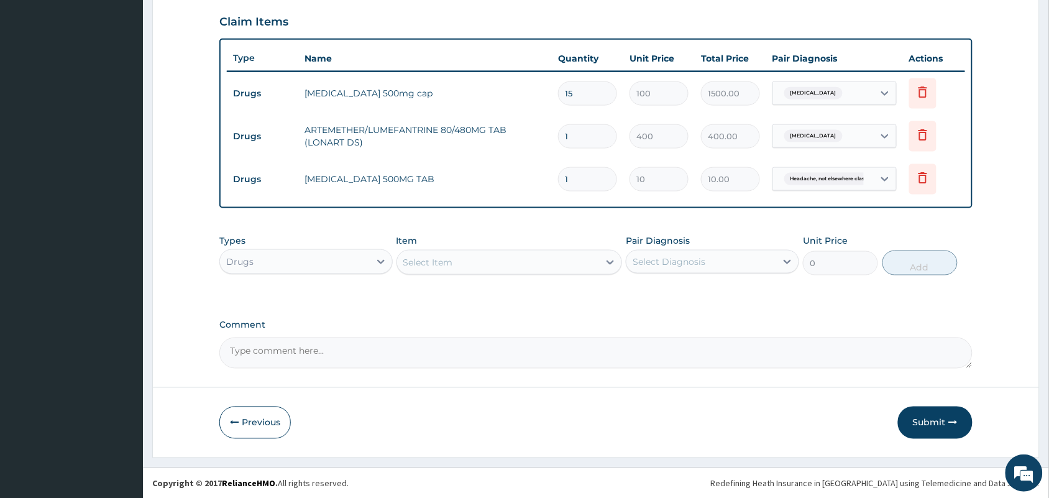
scroll to position [424, 0]
click at [522, 256] on div "Select Item" at bounding box center [498, 262] width 203 height 20
type input "LORAT"
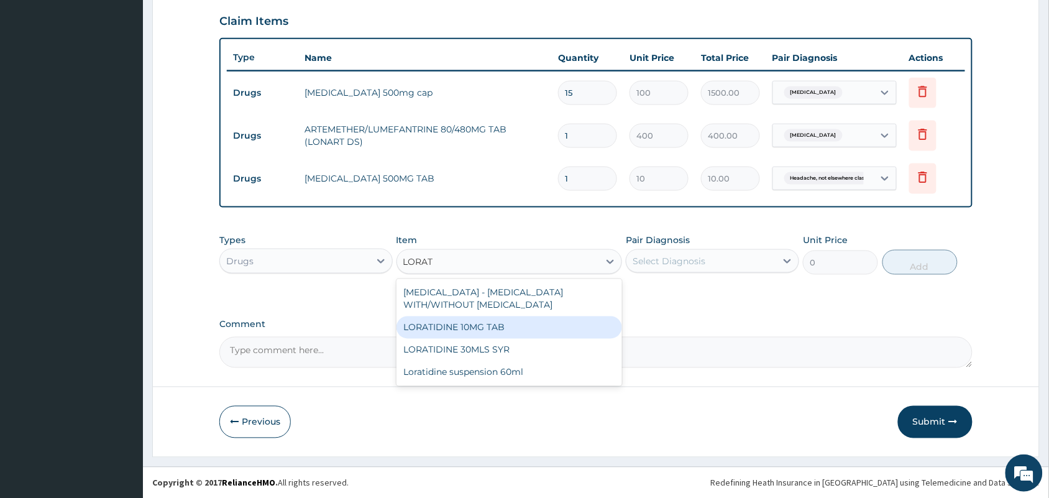
click at [477, 333] on div "LORATIDINE 10MG TAB" at bounding box center [510, 327] width 226 height 22
type input "45"
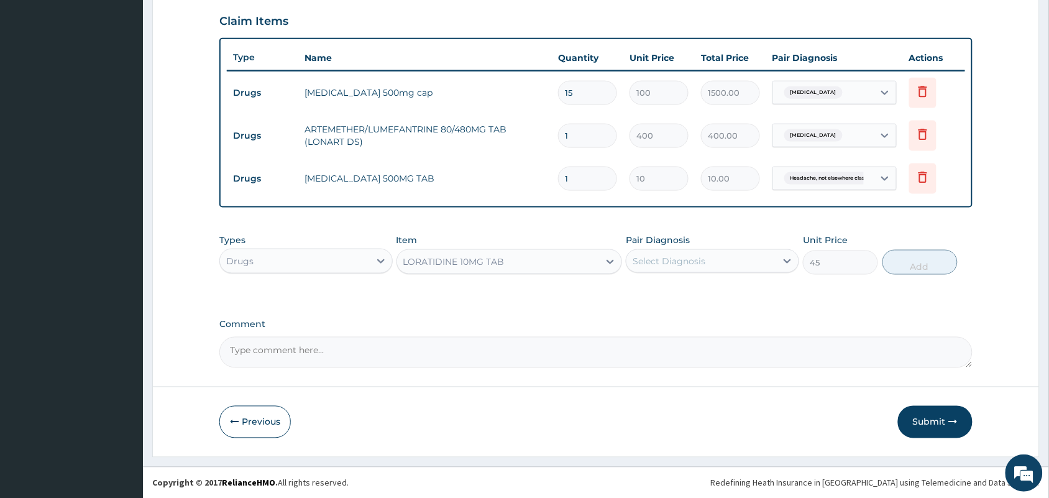
click at [704, 257] on div "Select Diagnosis" at bounding box center [669, 261] width 73 height 12
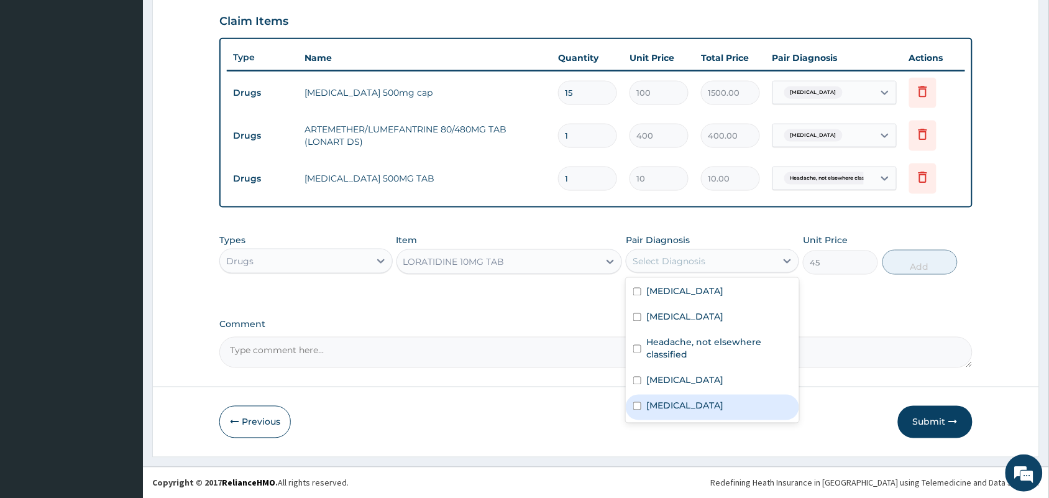
click at [662, 412] on label "Nasal congestion" at bounding box center [684, 406] width 77 height 12
checkbox input "true"
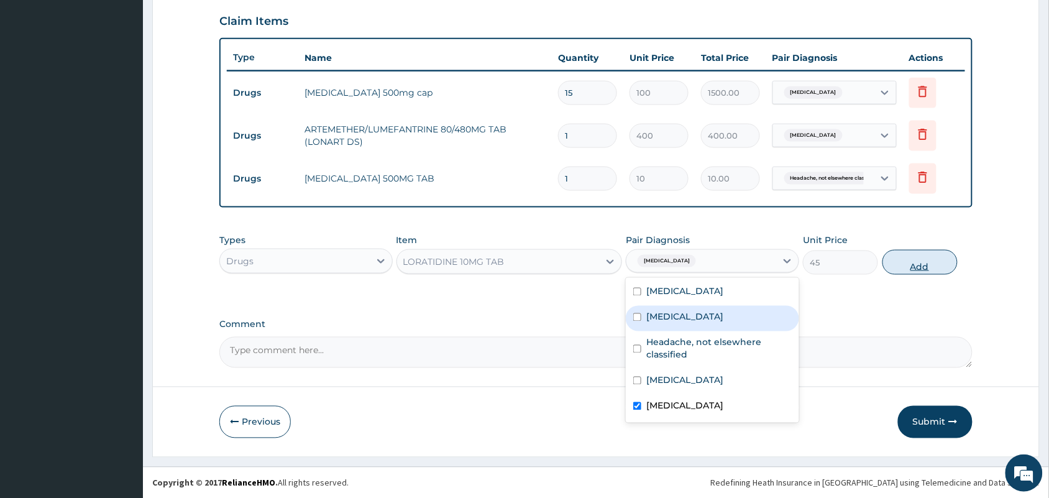
click at [915, 266] on button "Add" at bounding box center [920, 262] width 75 height 25
type input "0"
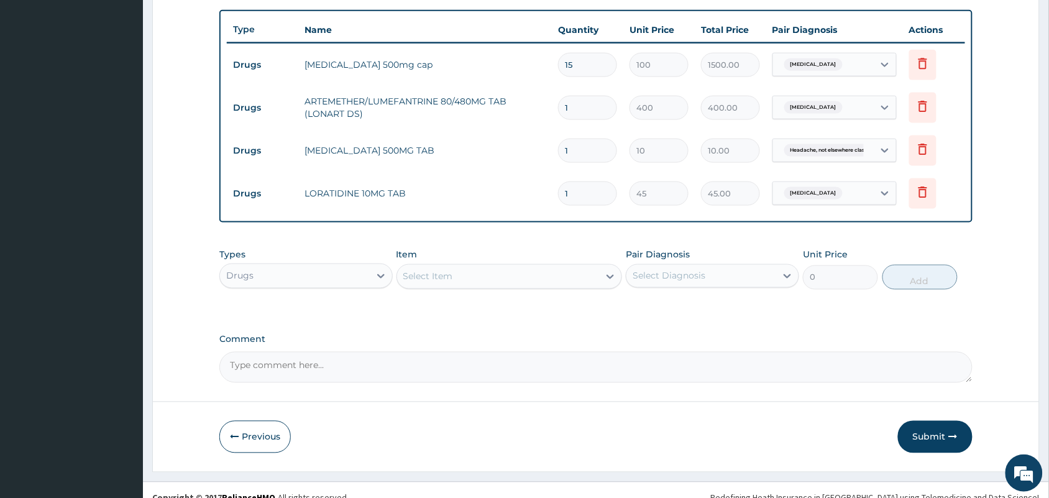
scroll to position [467, 0]
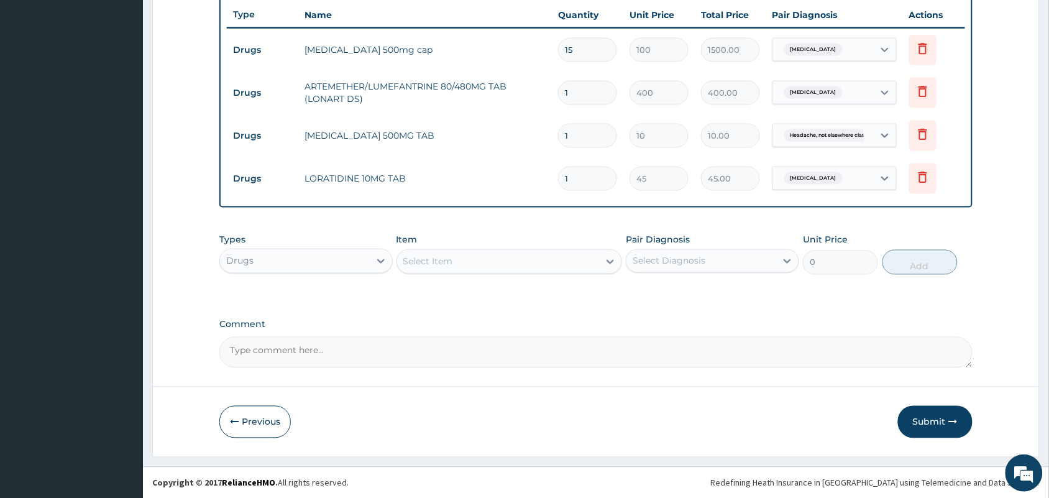
click at [514, 256] on div "Select Item" at bounding box center [498, 262] width 203 height 20
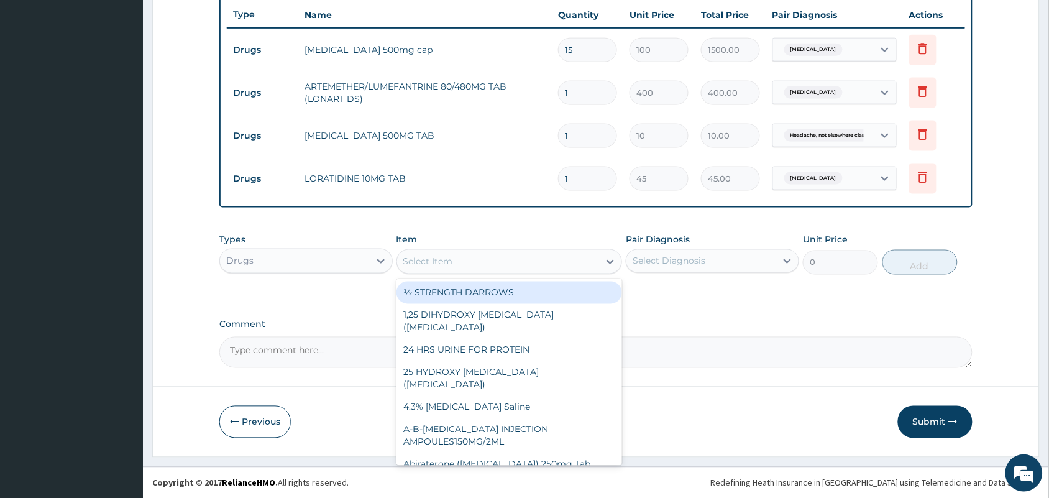
scroll to position [234, 0]
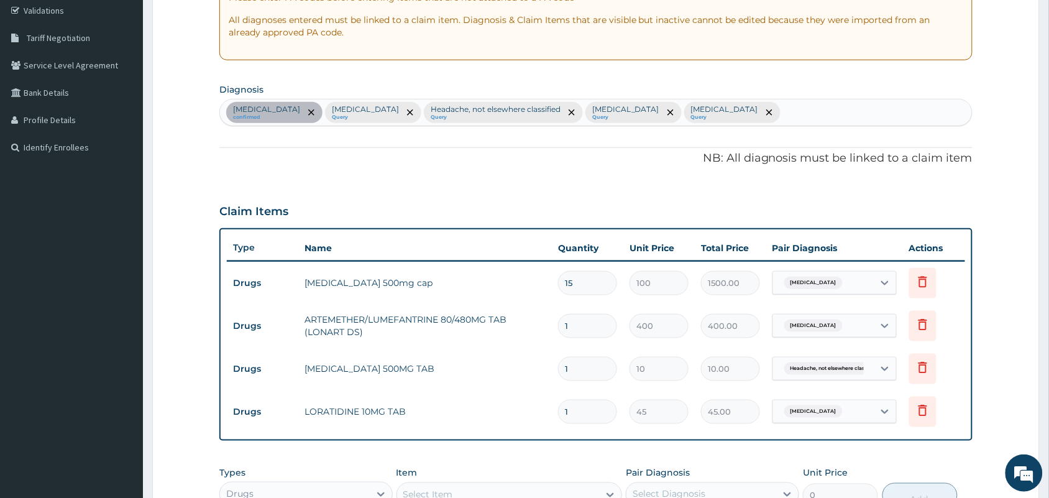
click at [904, 109] on div "Upper respiratory infection confirmed Malaria, unspecified Query Headache, not …" at bounding box center [596, 112] width 752 height 26
type input "COUGH"
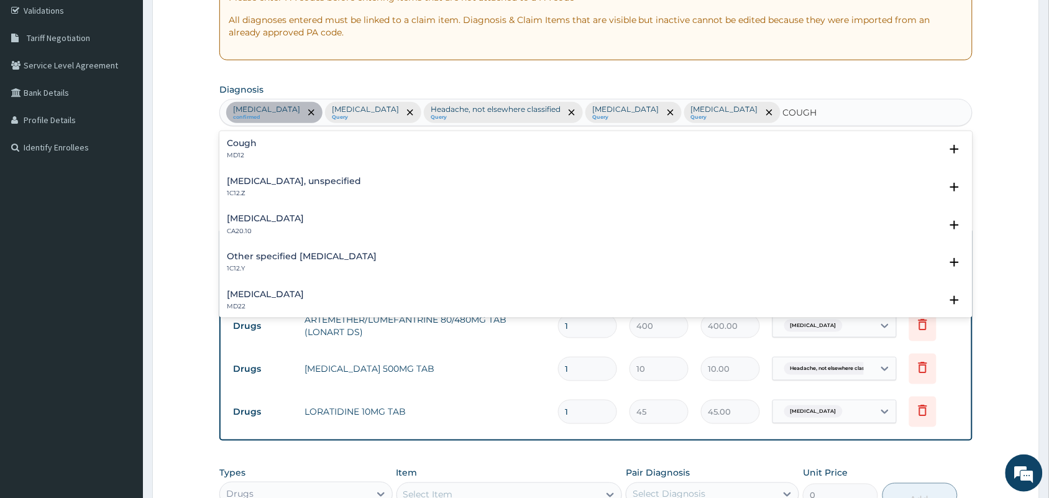
click at [250, 139] on h4 "Cough" at bounding box center [242, 143] width 30 height 9
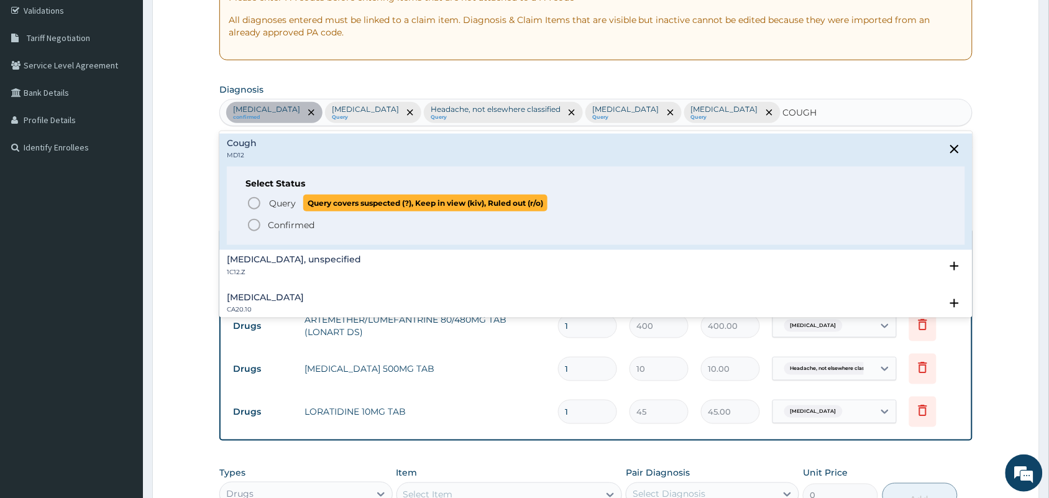
click at [266, 202] on span "Query Query covers suspected (?), Keep in view (kiv), Ruled out (r/o)" at bounding box center [597, 203] width 700 height 17
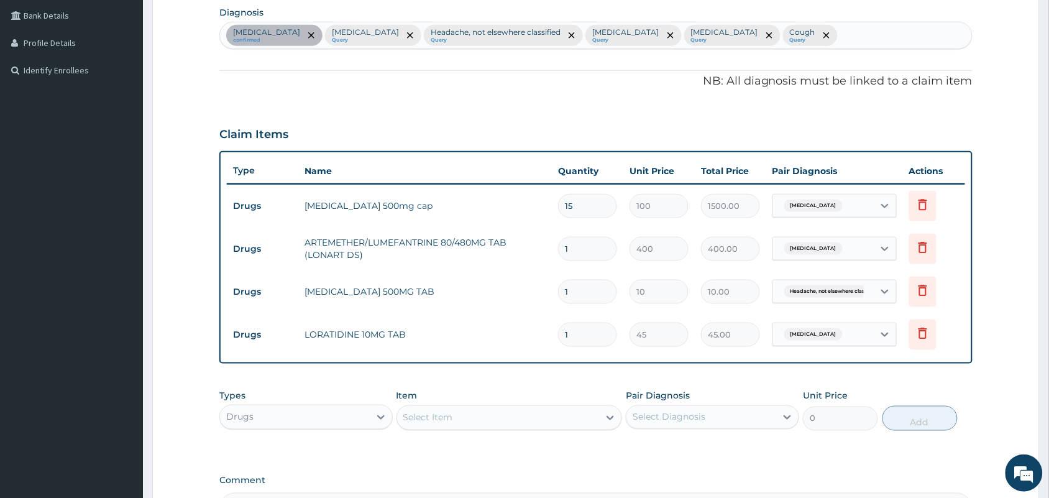
scroll to position [467, 0]
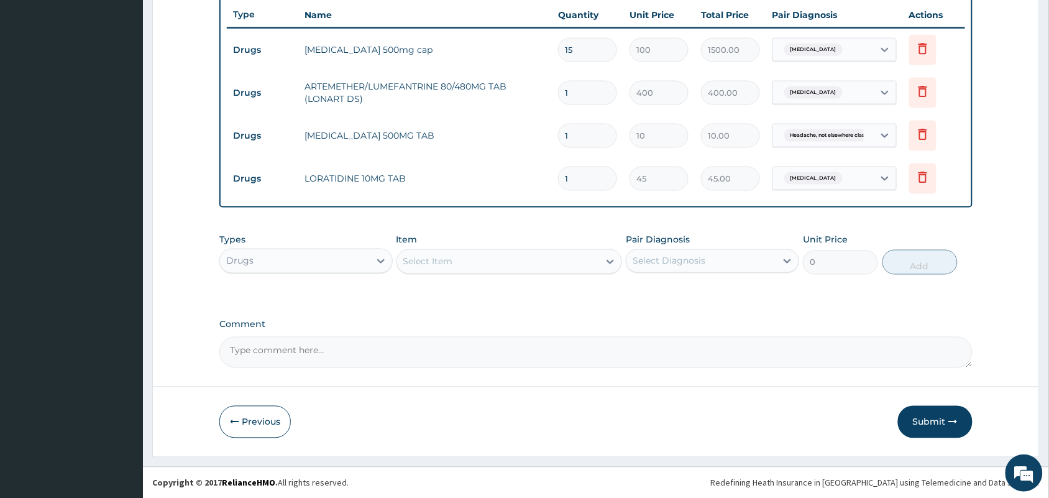
click at [562, 263] on div "Select Item" at bounding box center [498, 262] width 203 height 20
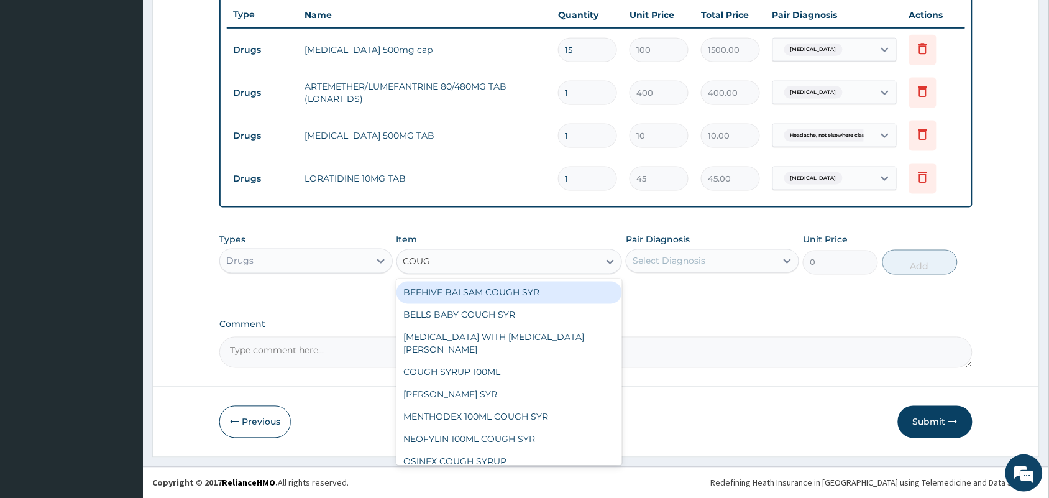
type input "COUGH"
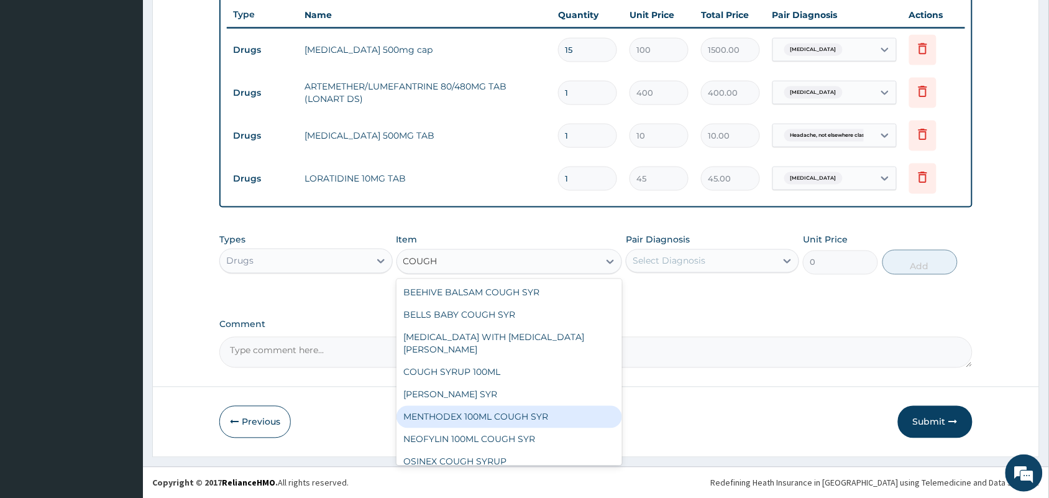
click at [462, 406] on div "MENTHODEX 100ML COUGH SYR" at bounding box center [510, 417] width 226 height 22
type input "847"
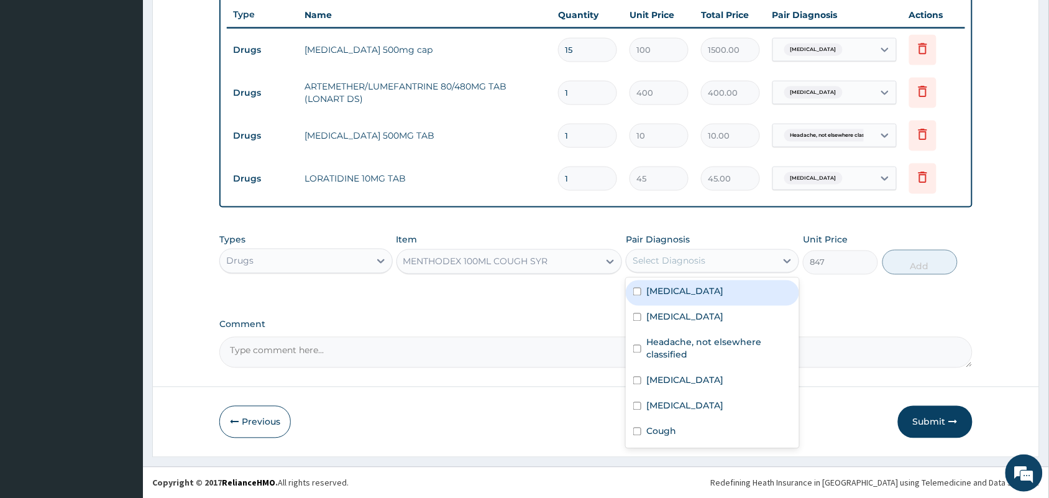
click at [730, 265] on div "Select Diagnosis" at bounding box center [701, 261] width 150 height 20
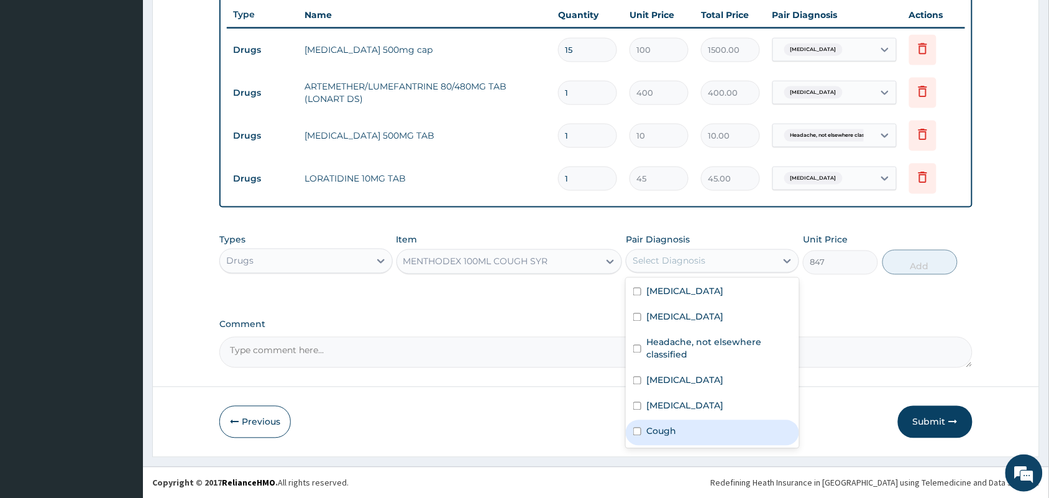
click at [667, 438] on label "Cough" at bounding box center [661, 431] width 30 height 12
checkbox input "true"
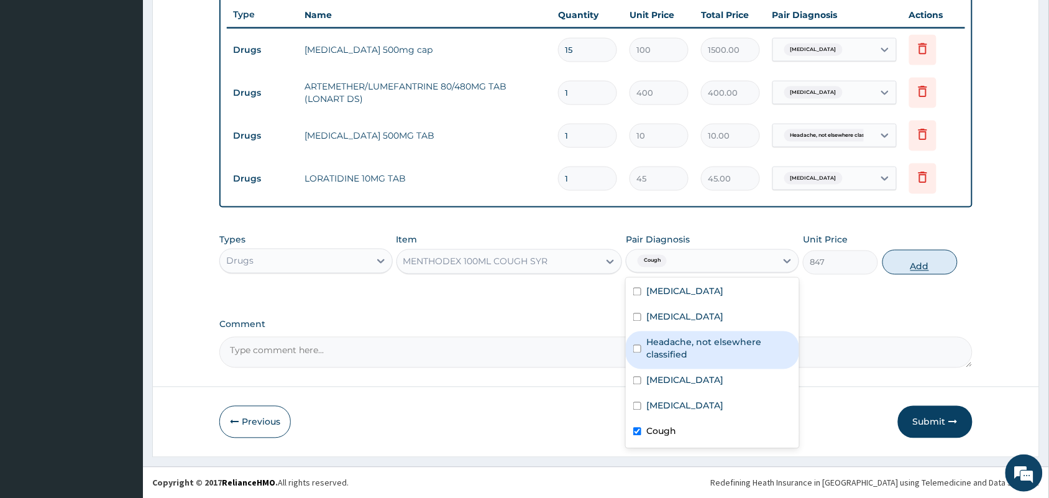
click at [925, 262] on button "Add" at bounding box center [920, 262] width 75 height 25
type input "0"
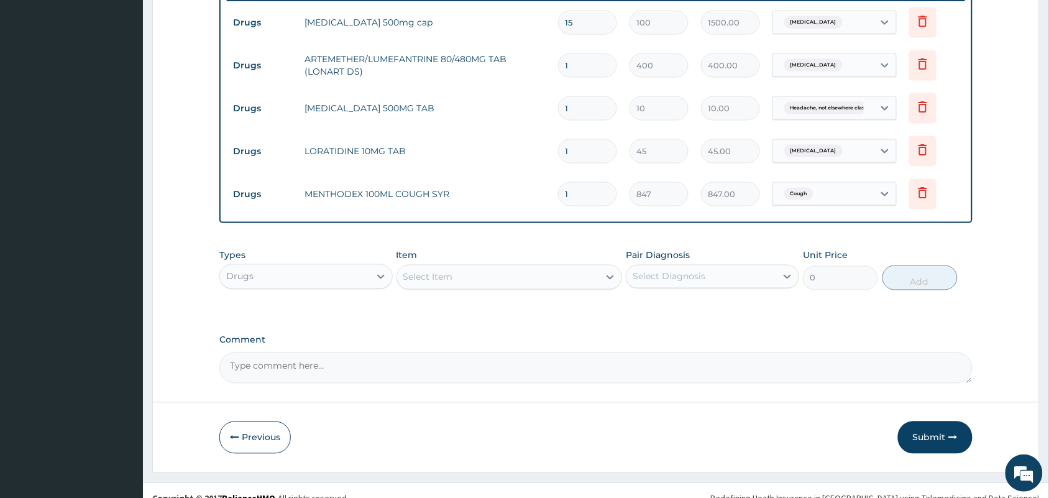
scroll to position [510, 0]
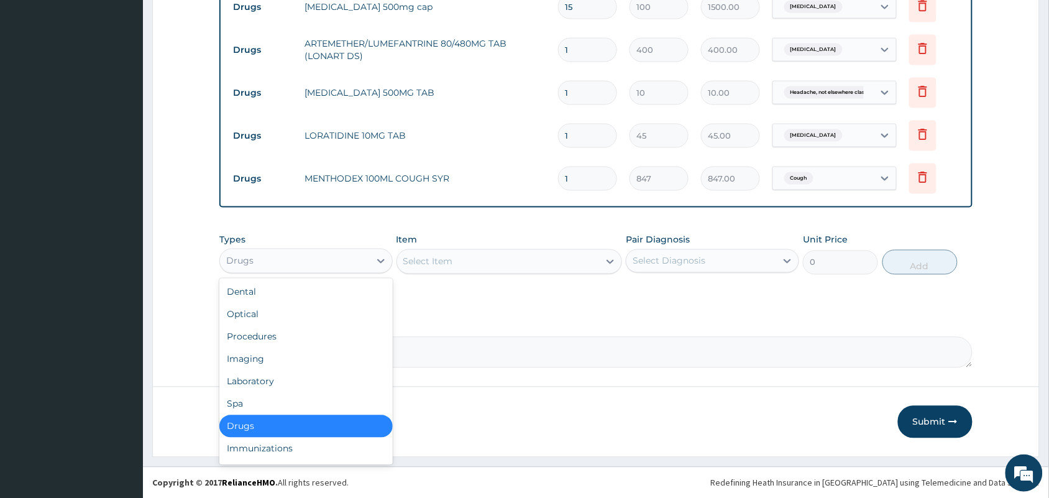
click at [347, 252] on div "Drugs" at bounding box center [295, 261] width 150 height 20
click at [257, 382] on div "Laboratory" at bounding box center [305, 381] width 173 height 22
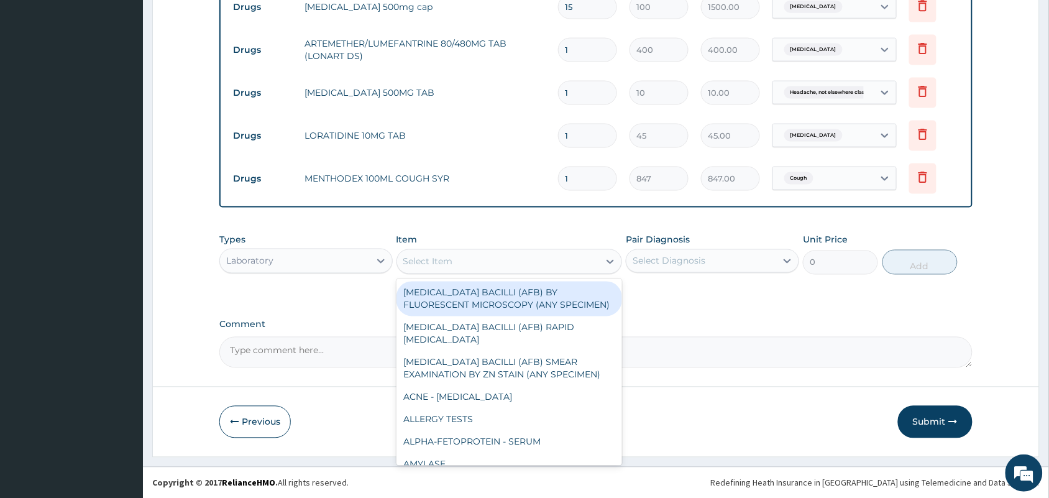
click at [516, 261] on div "Select Item" at bounding box center [498, 262] width 203 height 20
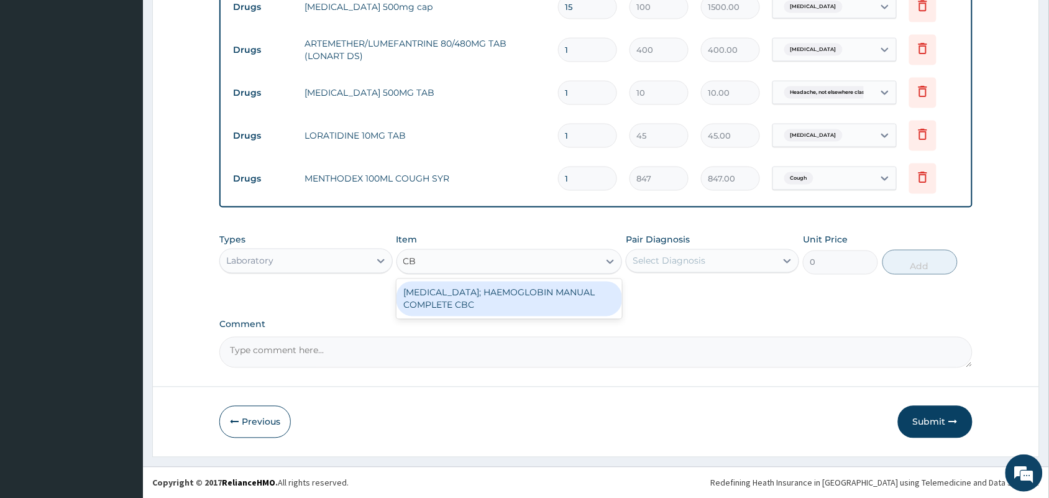
type input "CBC"
click at [471, 300] on div "BLOOD COUNT; HAEMOGLOBIN MANUAL COMPLETE CBC" at bounding box center [510, 299] width 226 height 35
type input "2500"
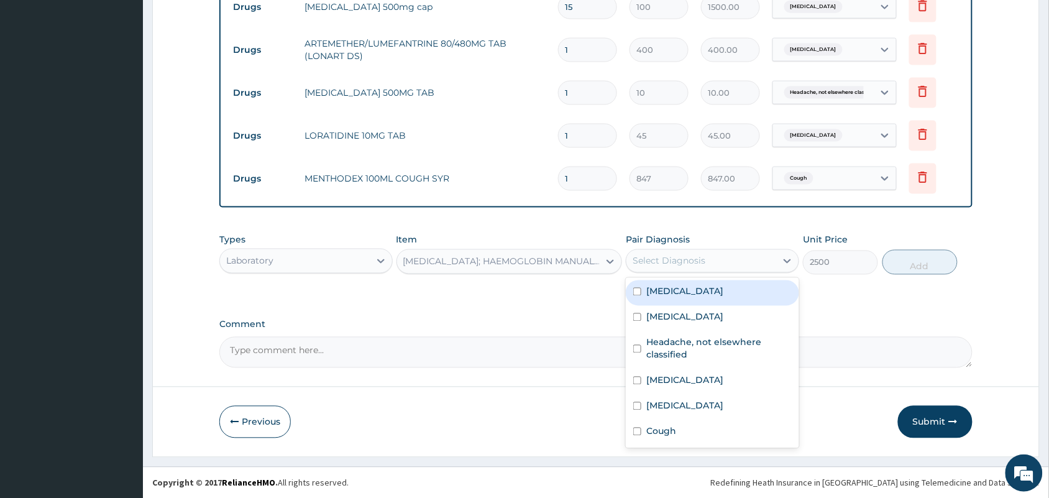
click at [682, 264] on div "Select Diagnosis" at bounding box center [669, 261] width 73 height 12
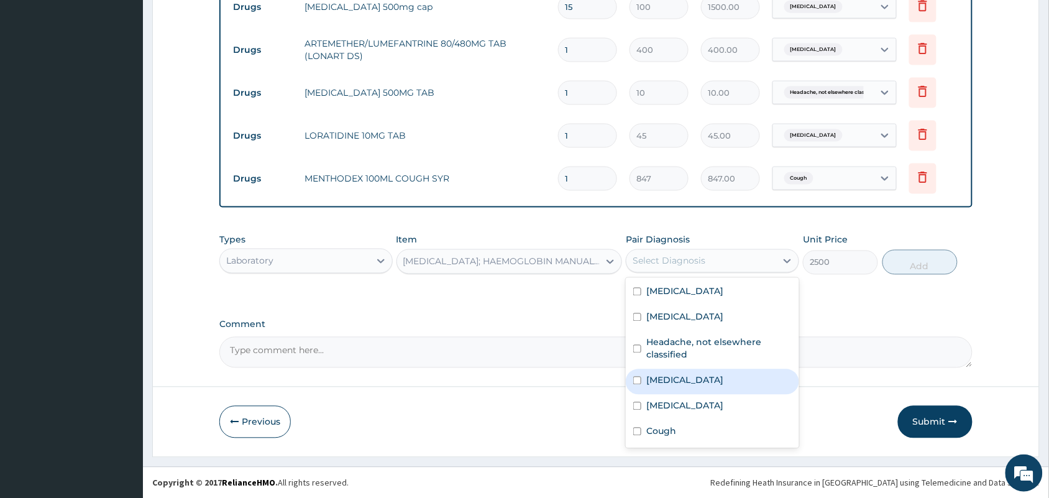
click at [648, 377] on label "Salmonella infection, unspecified" at bounding box center [684, 380] width 77 height 12
checkbox input "true"
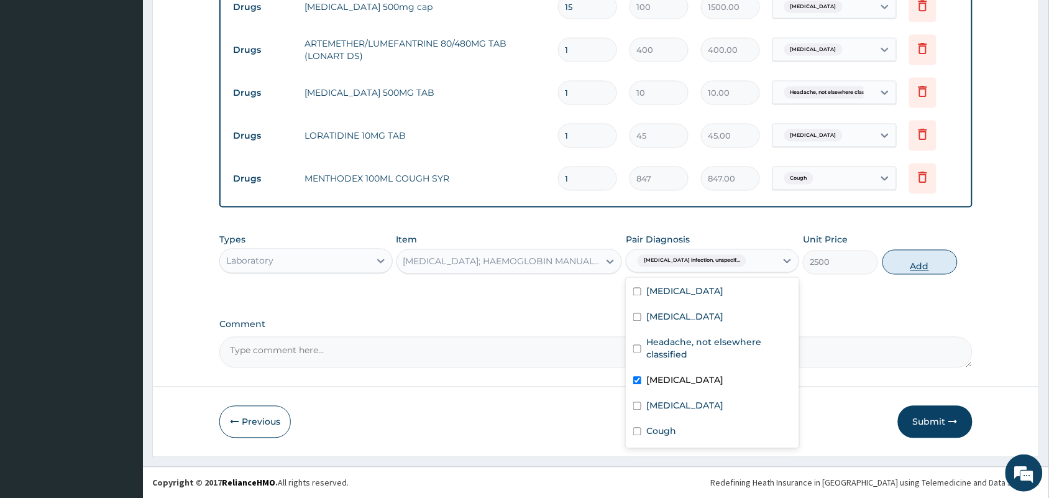
click at [908, 266] on button "Add" at bounding box center [920, 262] width 75 height 25
type input "0"
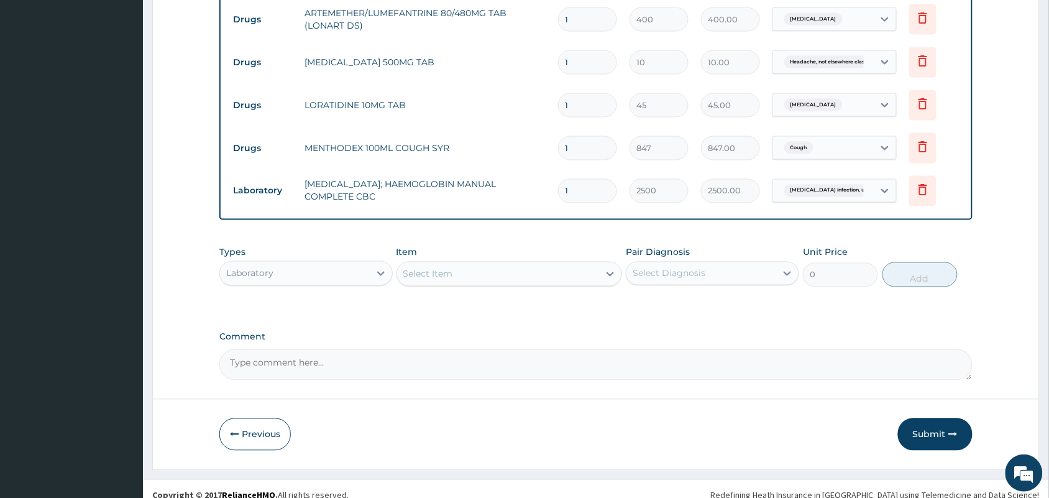
scroll to position [553, 0]
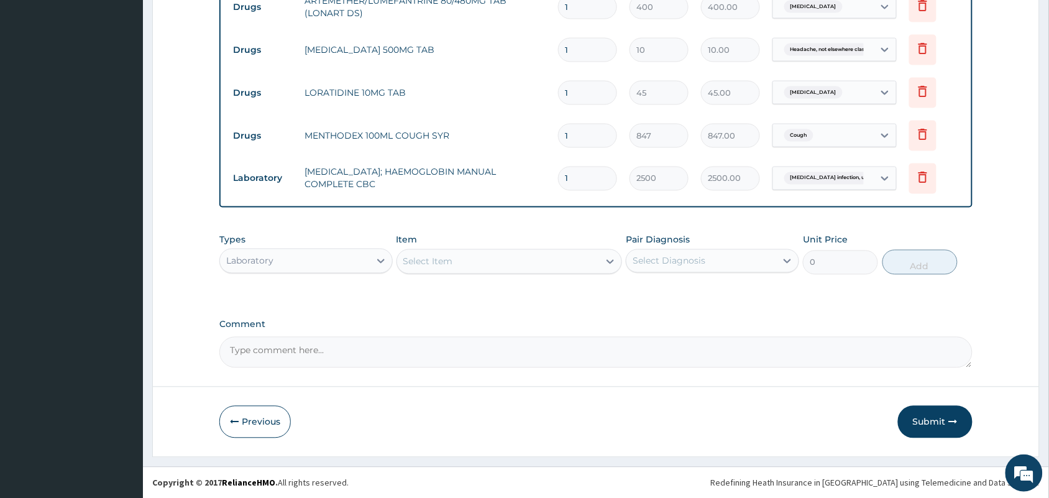
click at [470, 268] on div "Select Item" at bounding box center [498, 262] width 203 height 20
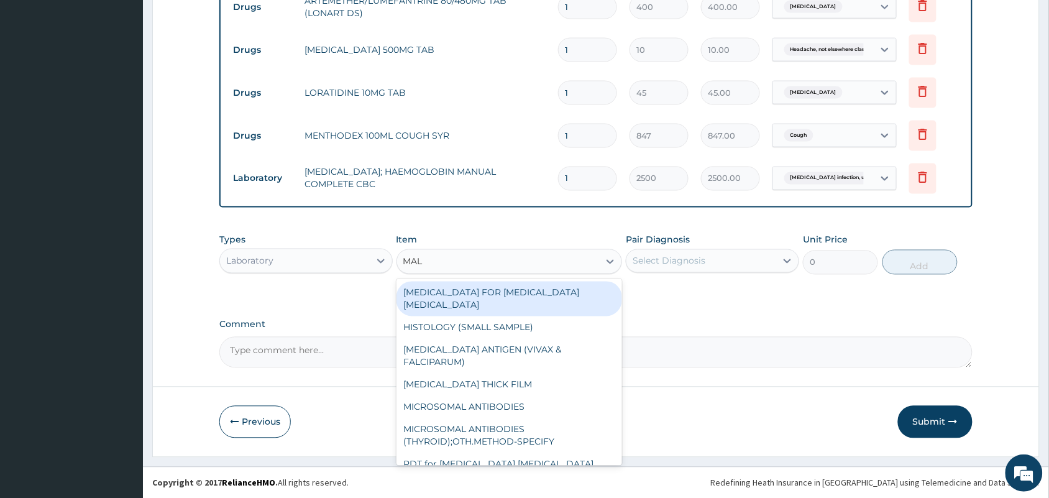
type input "MALA"
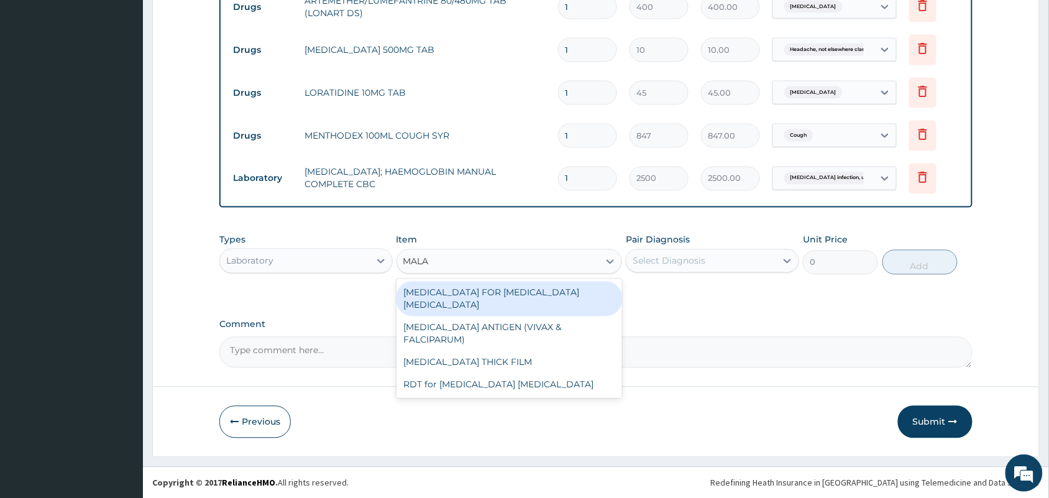
click at [510, 286] on div "BLOOD FILM FOR MALARIA PARASITE" at bounding box center [510, 299] width 226 height 35
type input "1100"
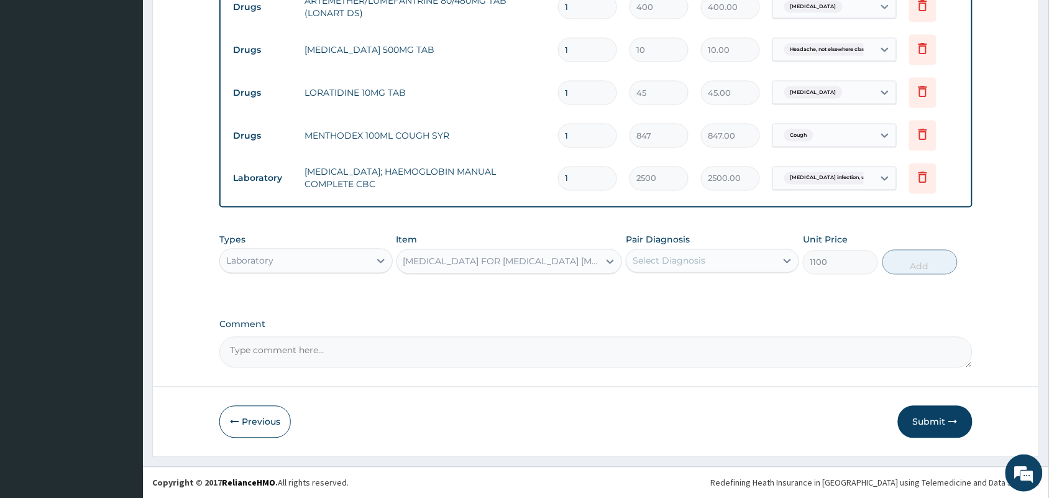
click at [715, 273] on div "Pair Diagnosis Select Diagnosis" at bounding box center [712, 254] width 173 height 41
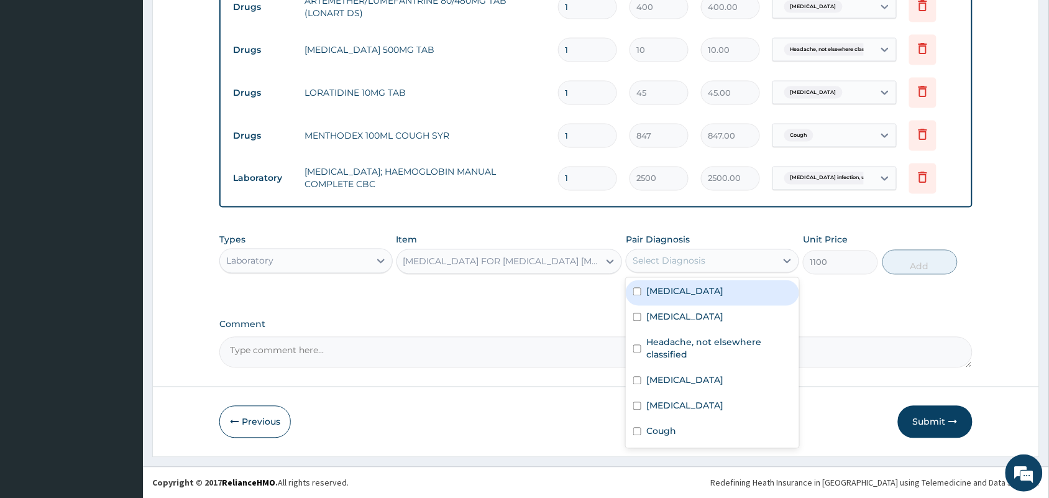
click at [715, 264] on div "Select Diagnosis" at bounding box center [701, 261] width 150 height 20
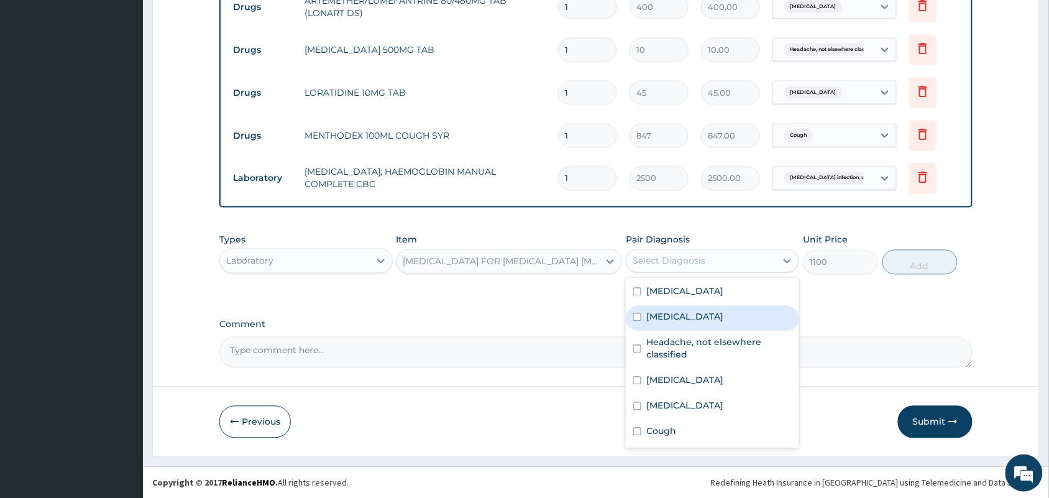
click at [697, 321] on label "Malaria, unspecified" at bounding box center [684, 317] width 77 height 12
checkbox input "true"
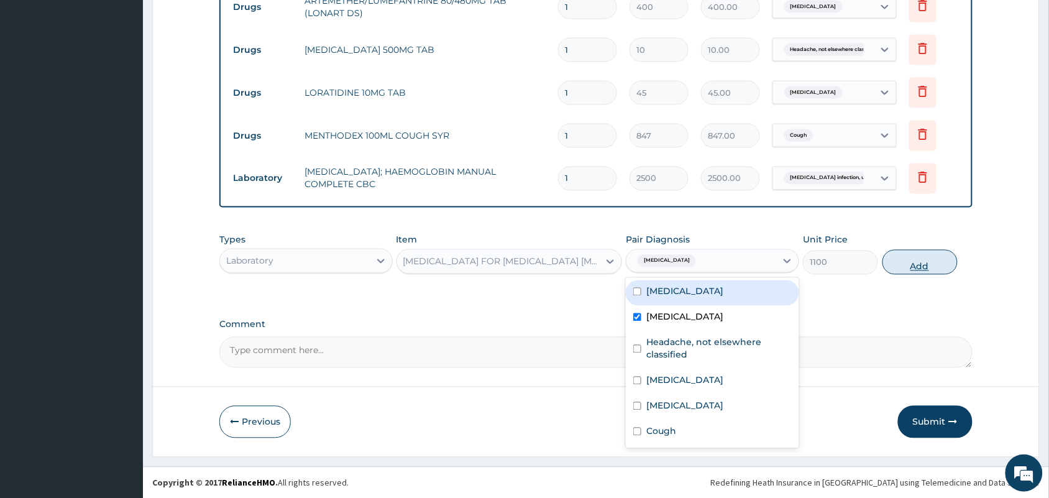
click at [918, 269] on button "Add" at bounding box center [920, 262] width 75 height 25
type input "0"
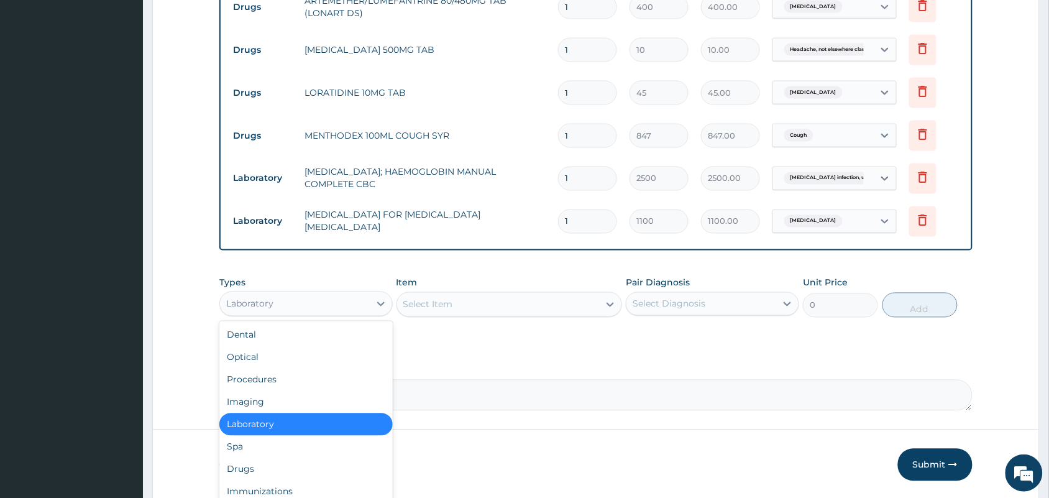
click at [322, 308] on div "Laboratory" at bounding box center [295, 304] width 150 height 20
click at [282, 386] on div "Procedures" at bounding box center [305, 380] width 173 height 22
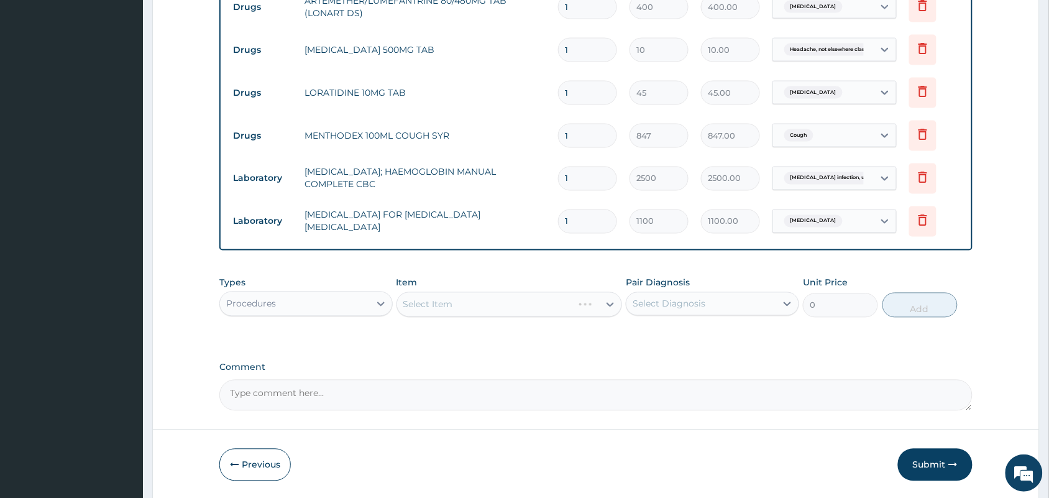
click at [527, 306] on div "Select Item" at bounding box center [510, 304] width 226 height 25
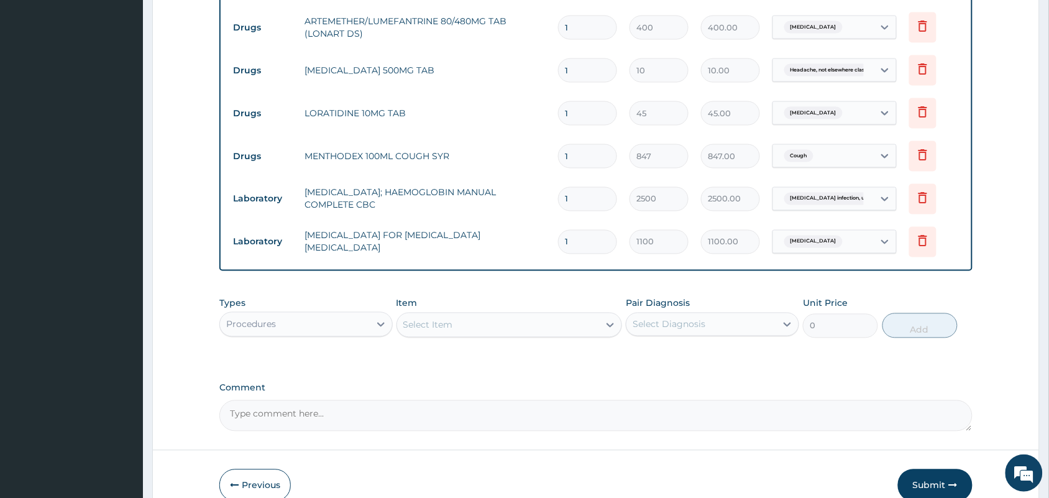
scroll to position [595, 0]
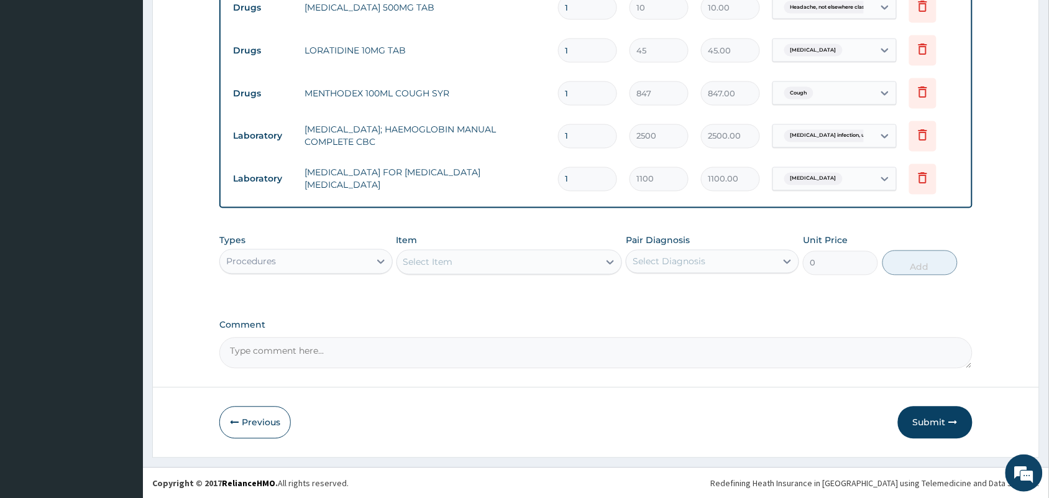
click at [546, 258] on div "Select Item" at bounding box center [498, 262] width 203 height 20
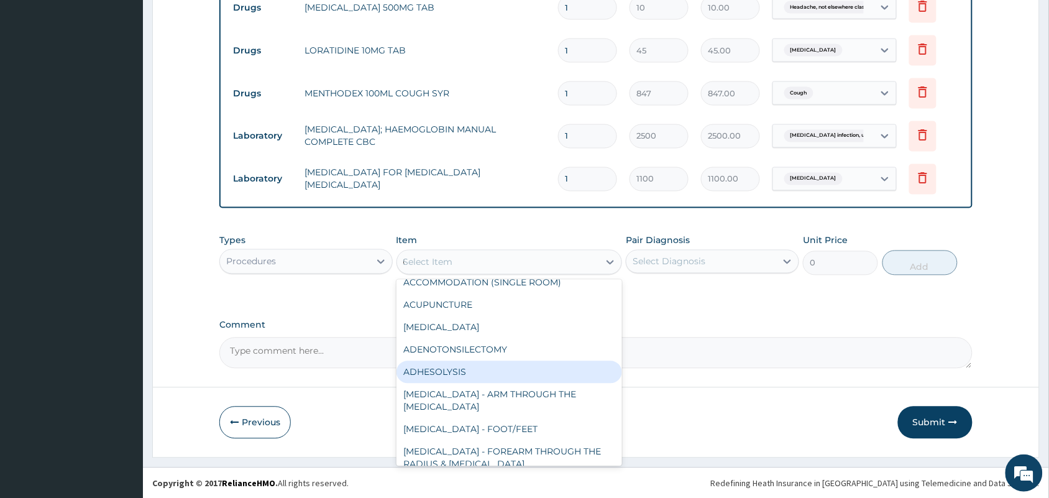
scroll to position [11, 0]
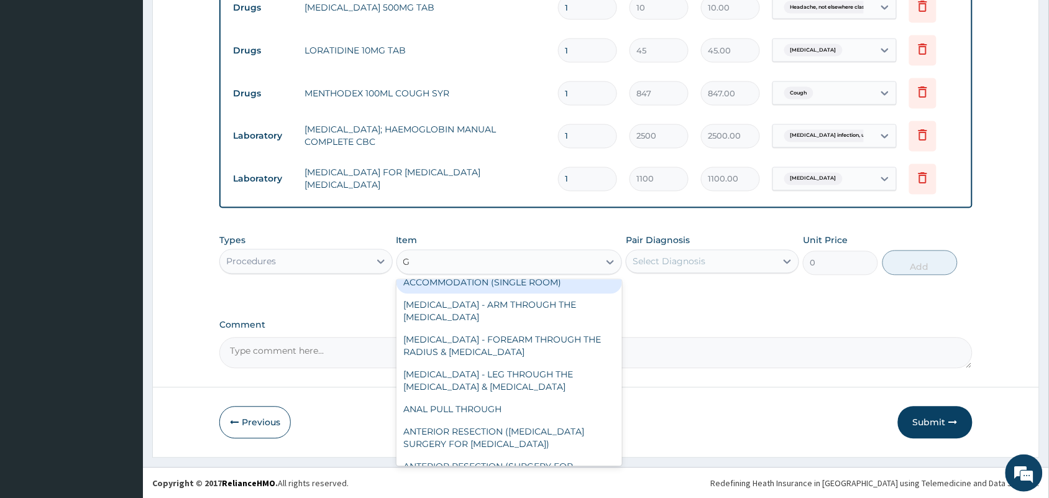
type input "GP"
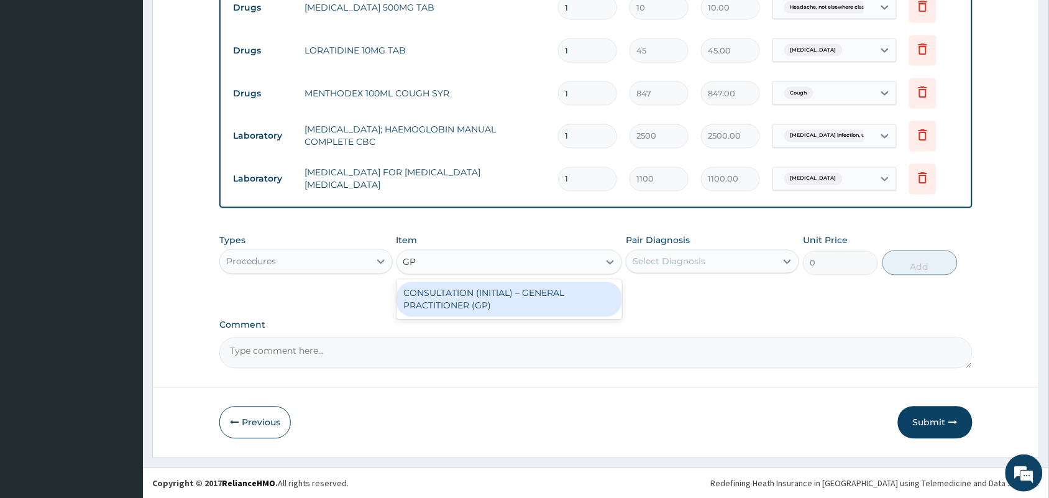
scroll to position [0, 0]
click at [485, 293] on div "CONSULTATION (INITIAL) – GENERAL PRACTITIONER (GP)" at bounding box center [510, 299] width 226 height 35
type input "1500"
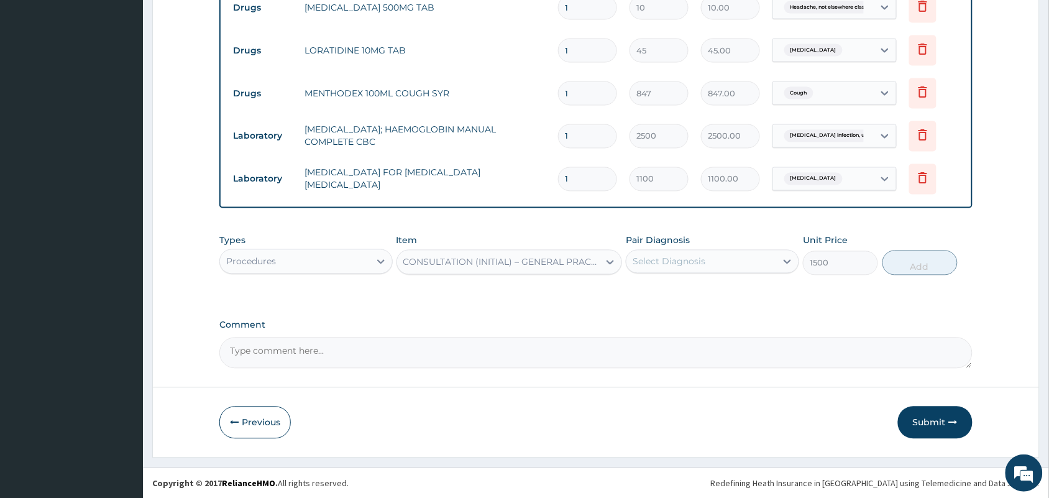
click at [722, 274] on div "Types Procedures Item option CONSULTATION (INITIAL) – GENERAL PRACTITIONER (GP)…" at bounding box center [595, 254] width 753 height 53
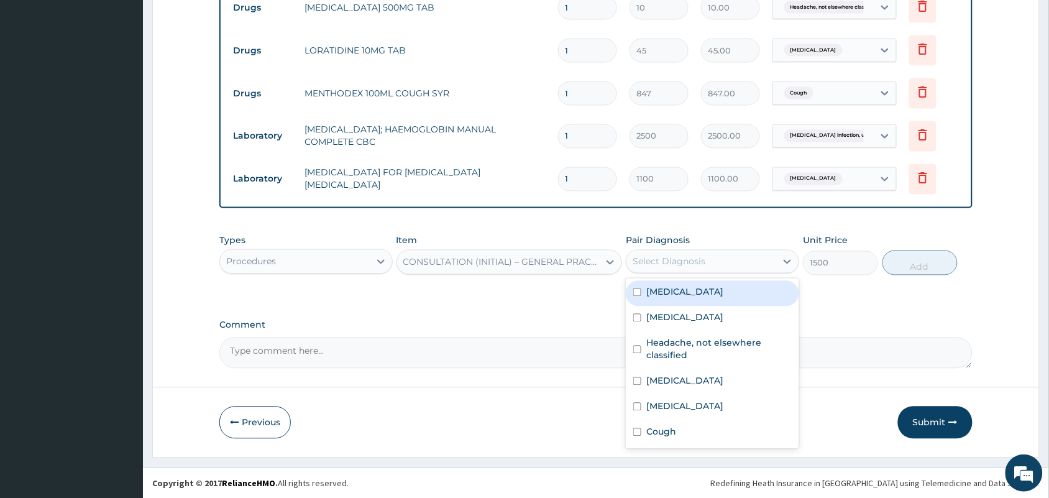
click at [723, 265] on div "Select Diagnosis" at bounding box center [701, 262] width 150 height 20
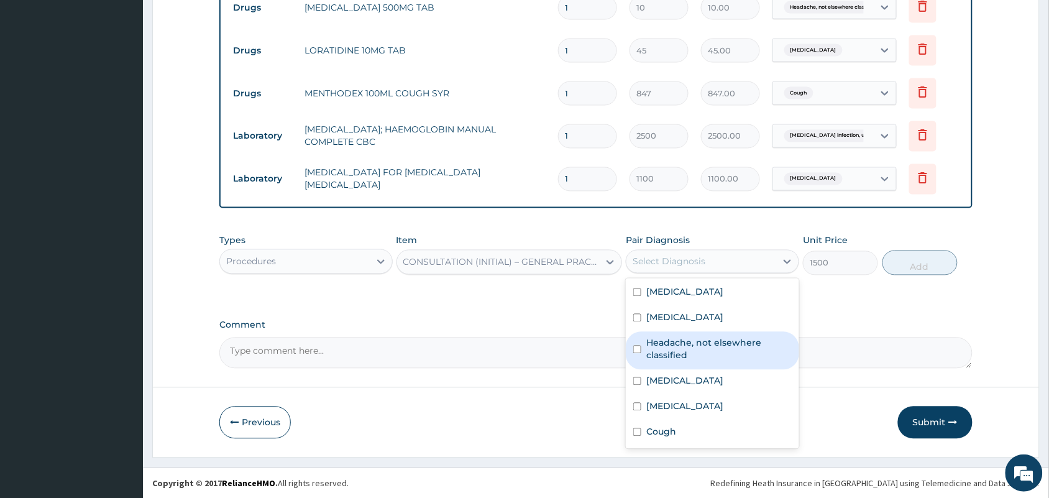
click at [700, 342] on label "Headache, not elsewhere classified" at bounding box center [718, 349] width 145 height 25
checkbox input "true"
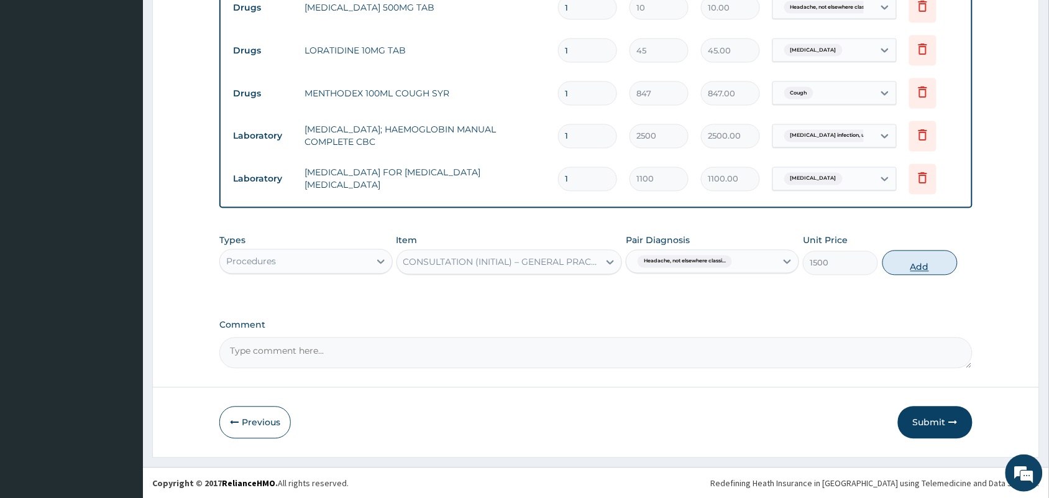
click at [906, 269] on button "Add" at bounding box center [920, 262] width 75 height 25
type input "0"
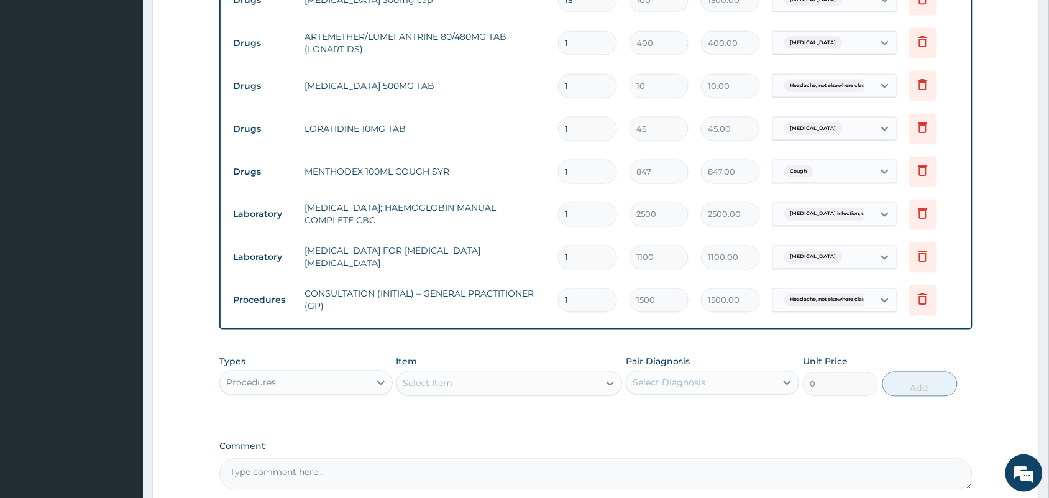
scroll to position [406, 0]
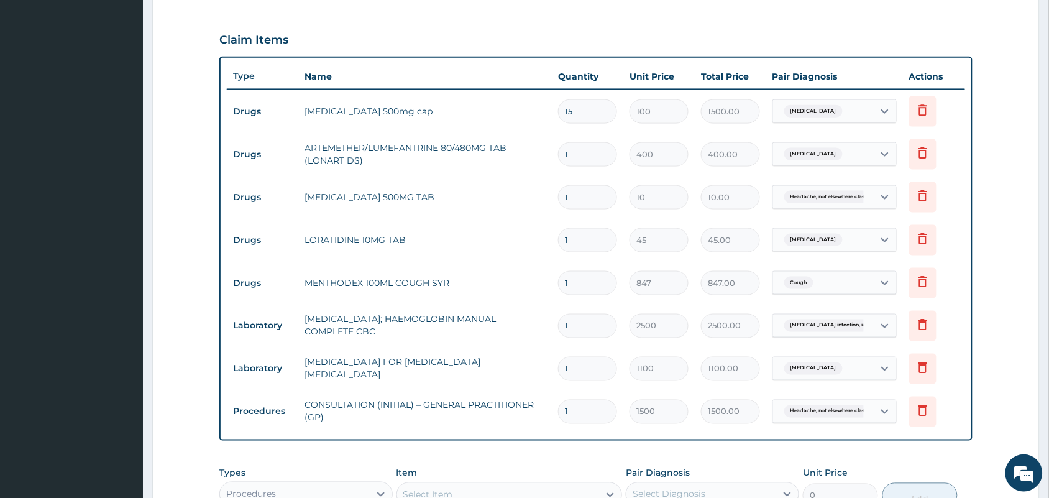
drag, startPoint x: 599, startPoint y: 152, endPoint x: 548, endPoint y: 154, distance: 50.4
click at [548, 154] on tr "Drugs ARTEMETHER/LUMEFANTRINE 80/480MG TAB (LONART DS) 1 400 400.00 Malaria, un…" at bounding box center [596, 154] width 738 height 43
type input "6"
type input "2400.00"
type input "6"
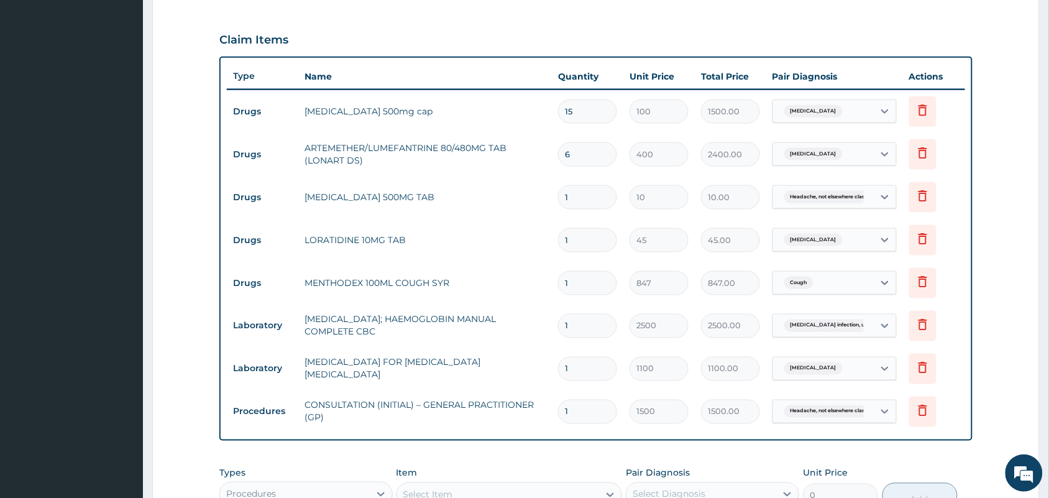
drag, startPoint x: 585, startPoint y: 197, endPoint x: 563, endPoint y: 196, distance: 22.4
click at [563, 196] on input "1" at bounding box center [587, 197] width 59 height 24
type input "2"
type input "20.00"
type input "24"
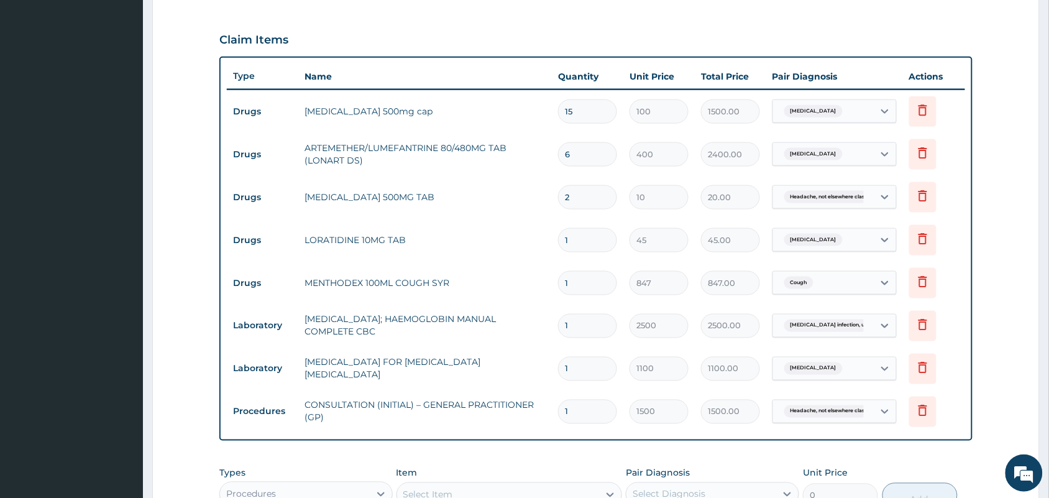
type input "240.00"
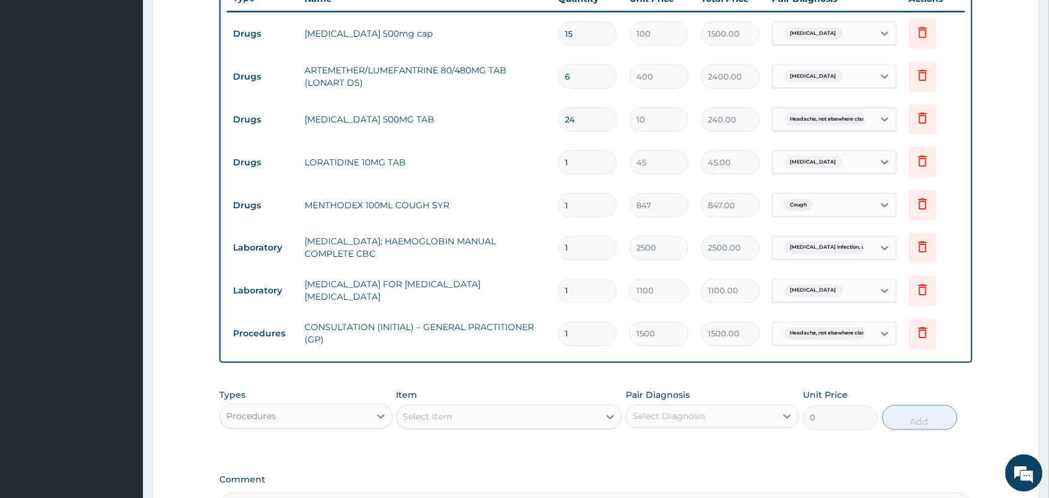
type input "24"
click at [585, 166] on input "1" at bounding box center [587, 162] width 59 height 24
type input "10"
type input "450.00"
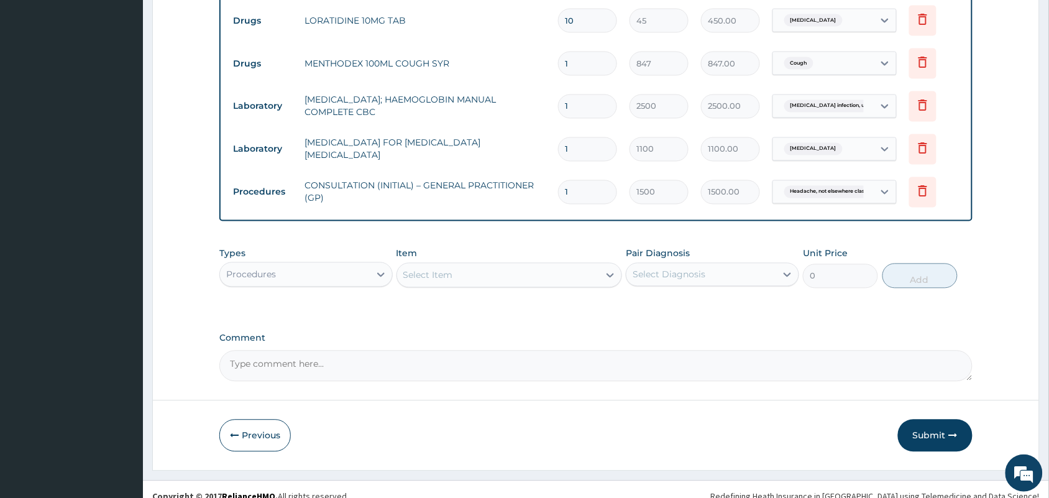
scroll to position [639, 0]
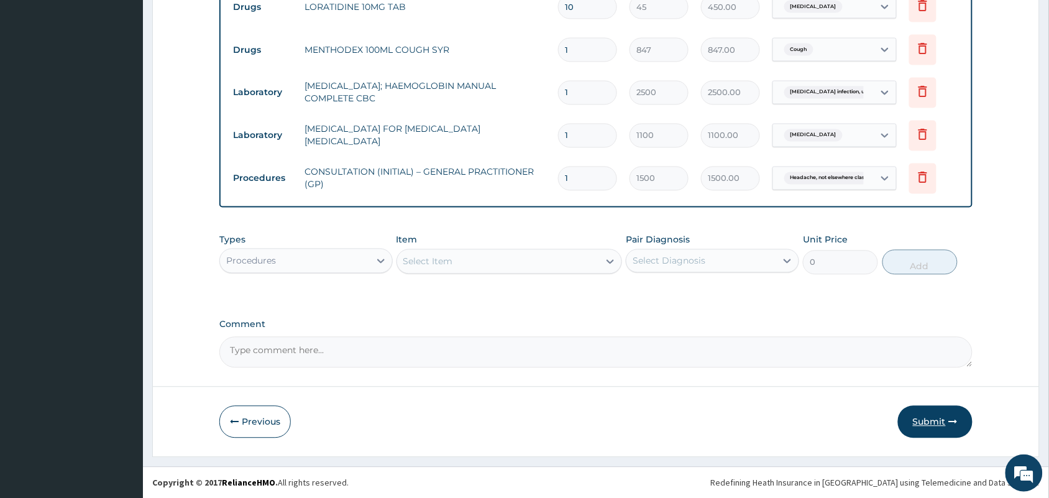
type input "10"
click at [930, 421] on button "Submit" at bounding box center [935, 422] width 75 height 32
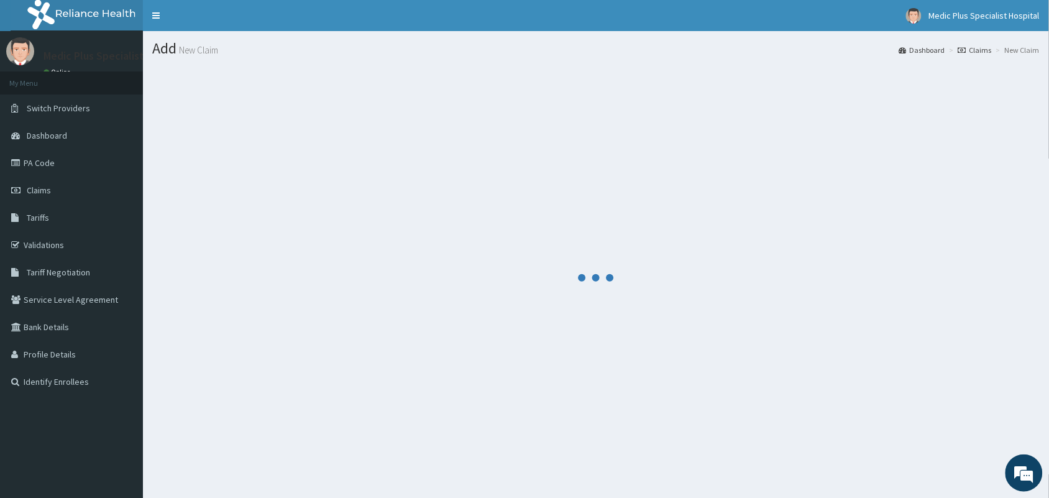
scroll to position [32, 0]
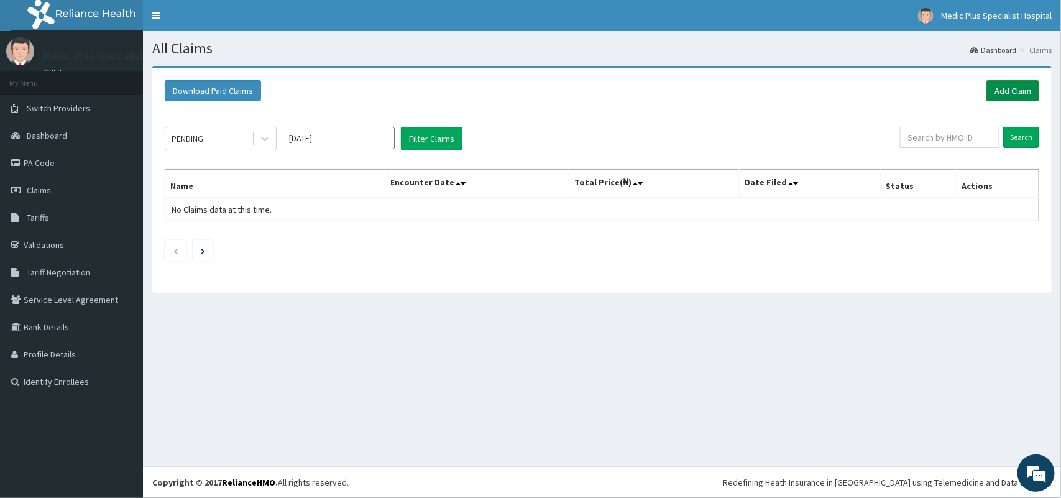
click at [1018, 84] on link "Add Claim" at bounding box center [1012, 90] width 53 height 21
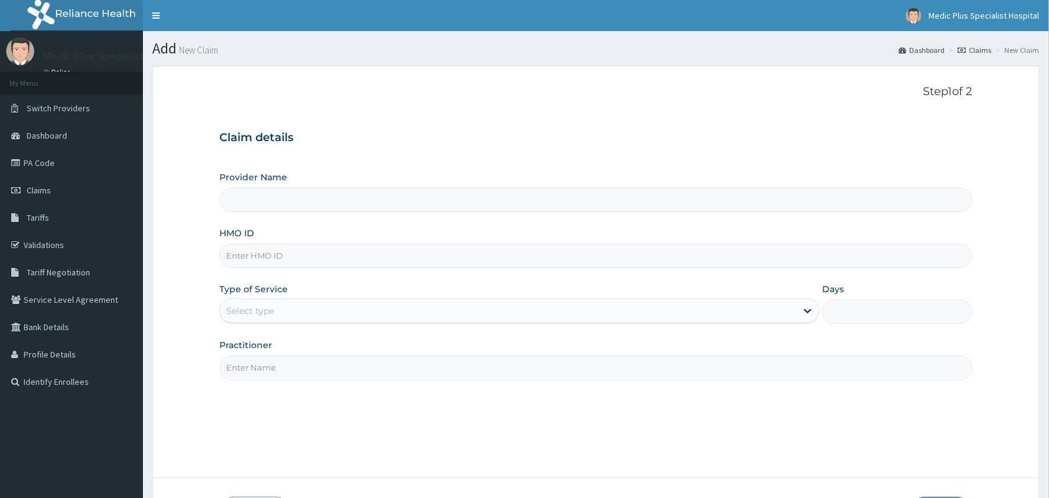
scroll to position [91, 0]
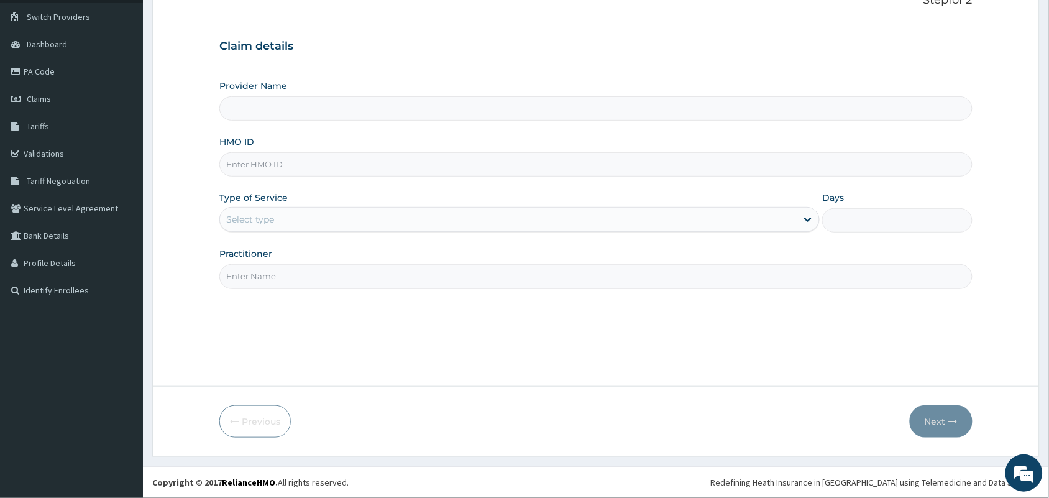
click at [268, 165] on input "HMO ID" at bounding box center [595, 164] width 753 height 24
paste input "EIS/11167/B"
type input "EIS/11167/B"
type input "MedicPlus Specialist Hospital"
click at [247, 159] on input "EIS/11167/B" at bounding box center [595, 164] width 753 height 24
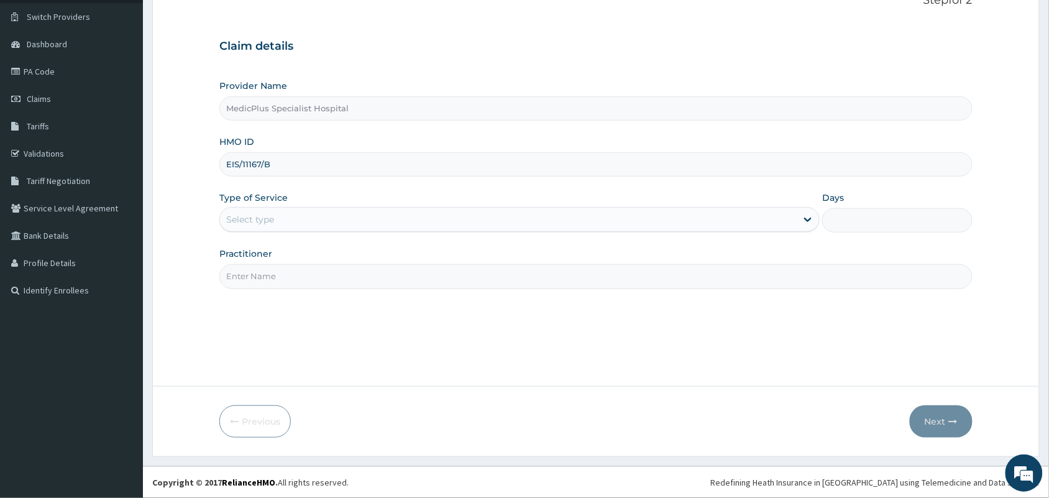
type input "EIS/11167/B"
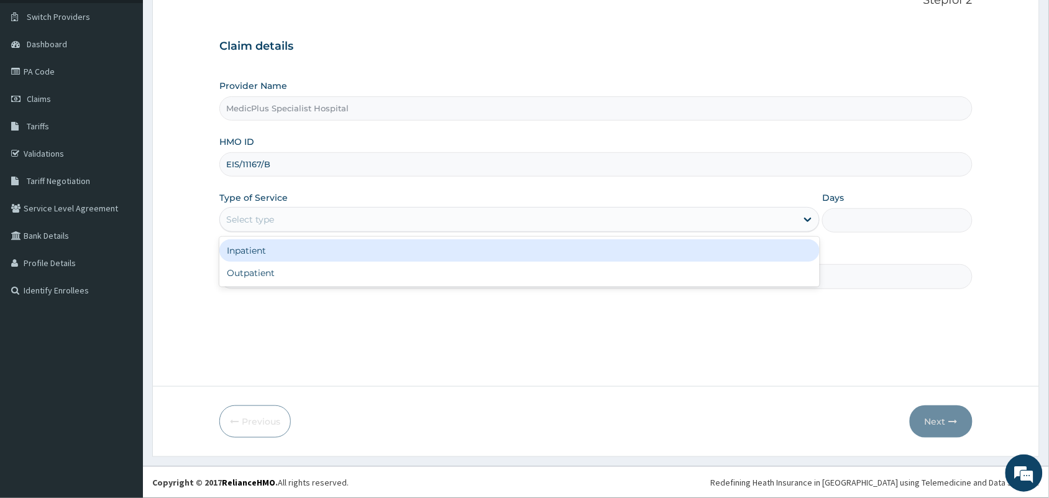
click at [285, 224] on div "Select type" at bounding box center [508, 219] width 577 height 20
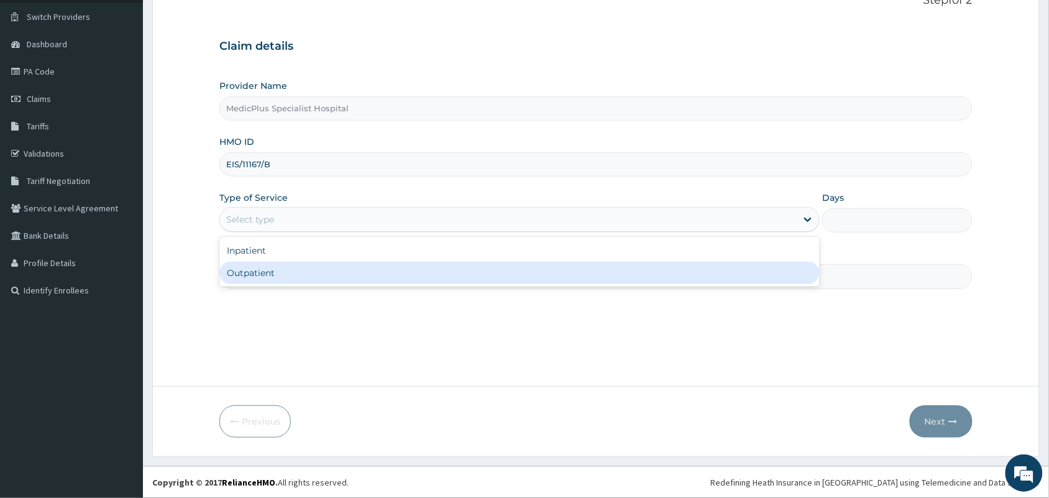
click at [283, 265] on div "Outpatient" at bounding box center [519, 273] width 600 height 22
type input "1"
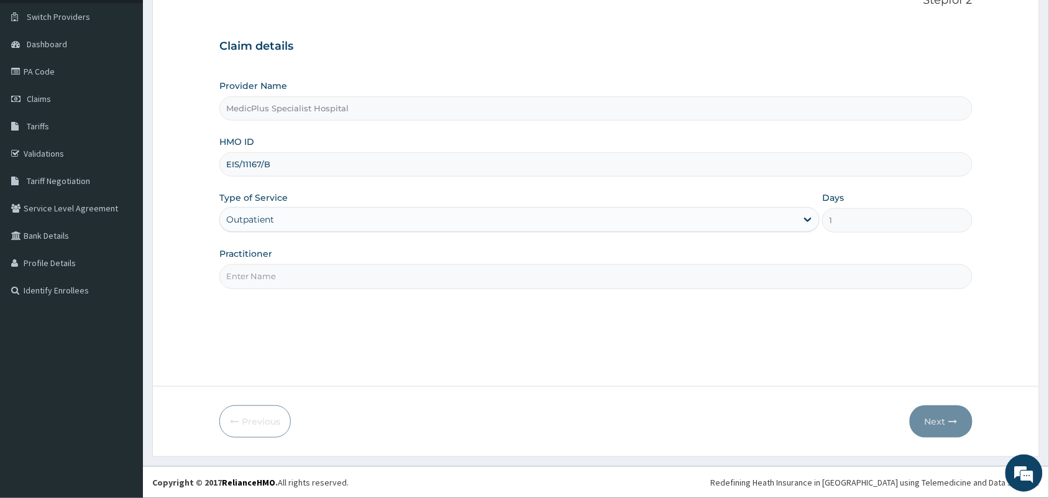
click at [281, 280] on input "Practitioner" at bounding box center [595, 276] width 753 height 24
type input "DR OMOWUNMI OSHO"
click at [934, 421] on button "Next" at bounding box center [941, 421] width 63 height 32
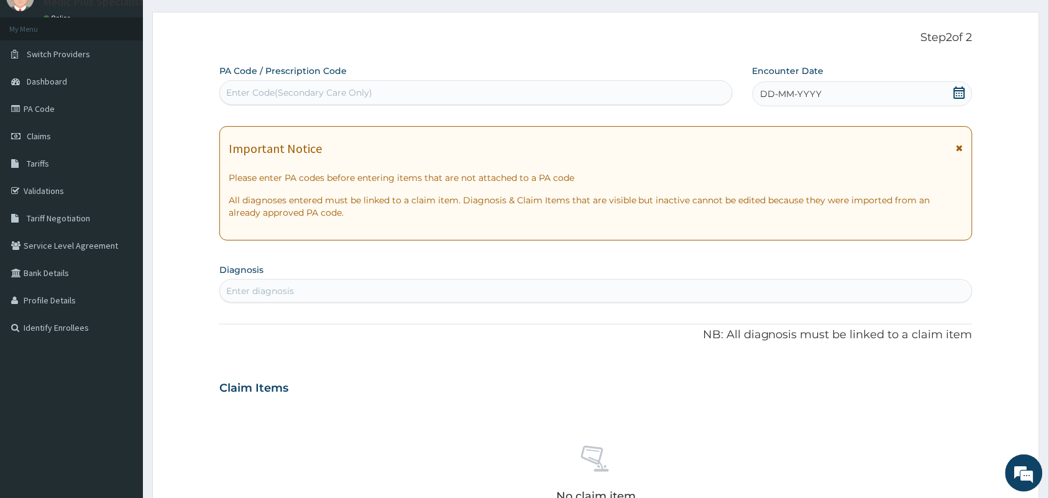
scroll to position [0, 0]
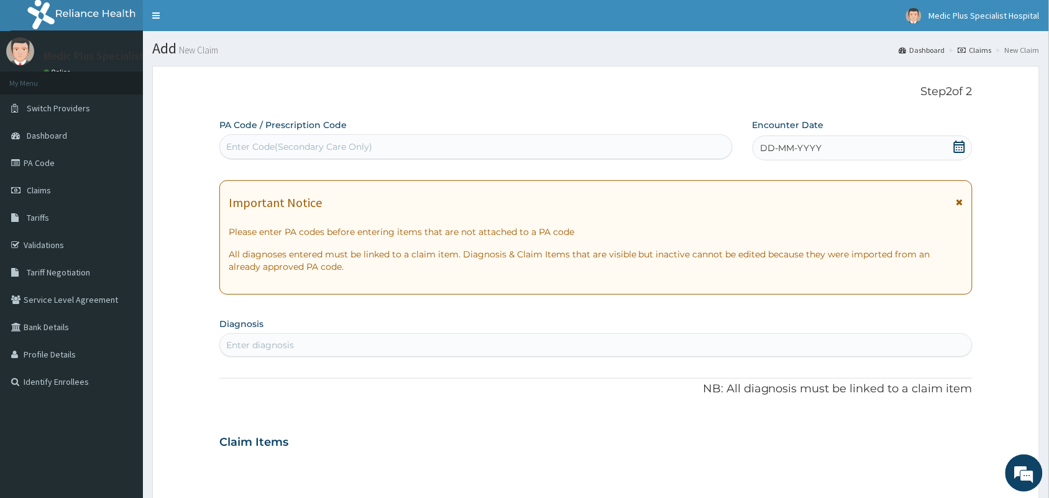
click at [292, 146] on div "Enter Code(Secondary Care Only)" at bounding box center [299, 146] width 146 height 12
paste input "PA/14F59D"
type input "PA/14F59D"
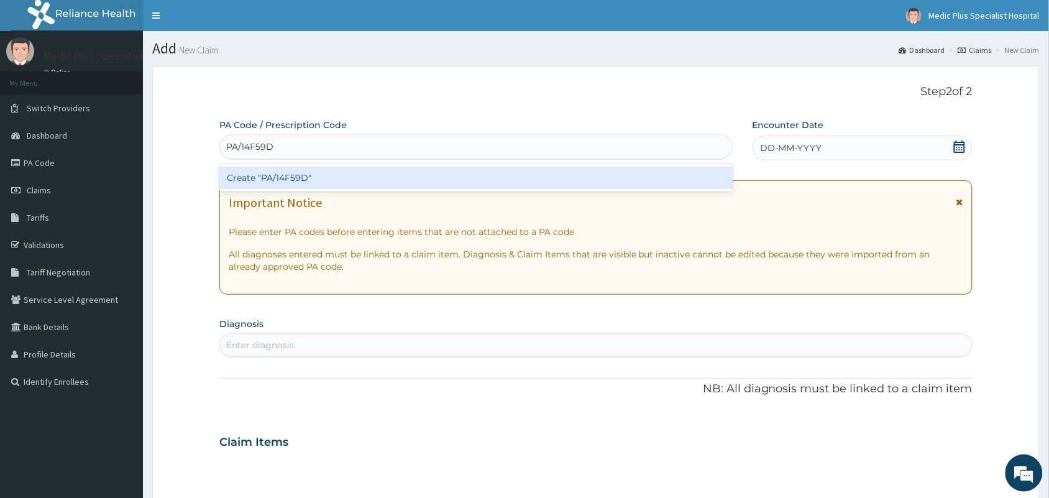
click at [305, 178] on div "Create "PA/14F59D"" at bounding box center [475, 178] width 513 height 22
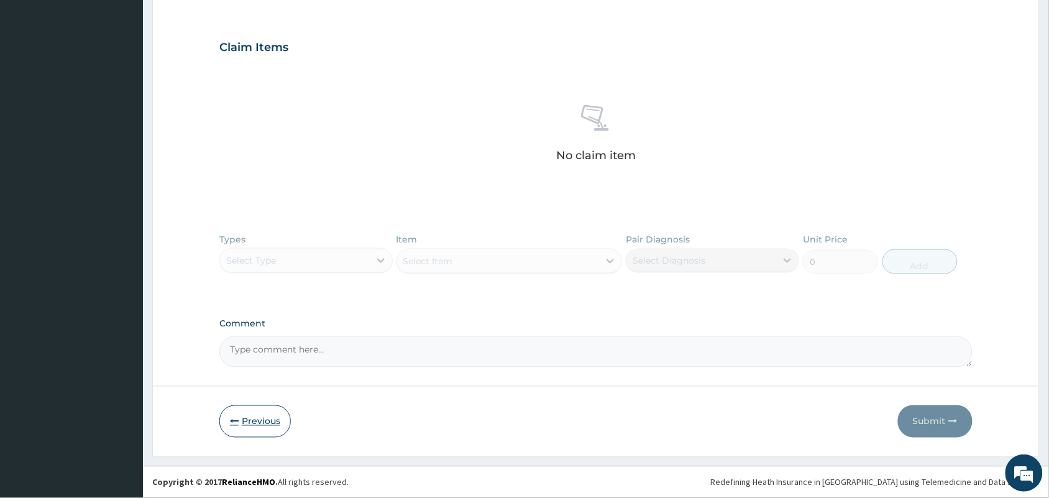
click at [247, 423] on button "Previous" at bounding box center [254, 421] width 71 height 32
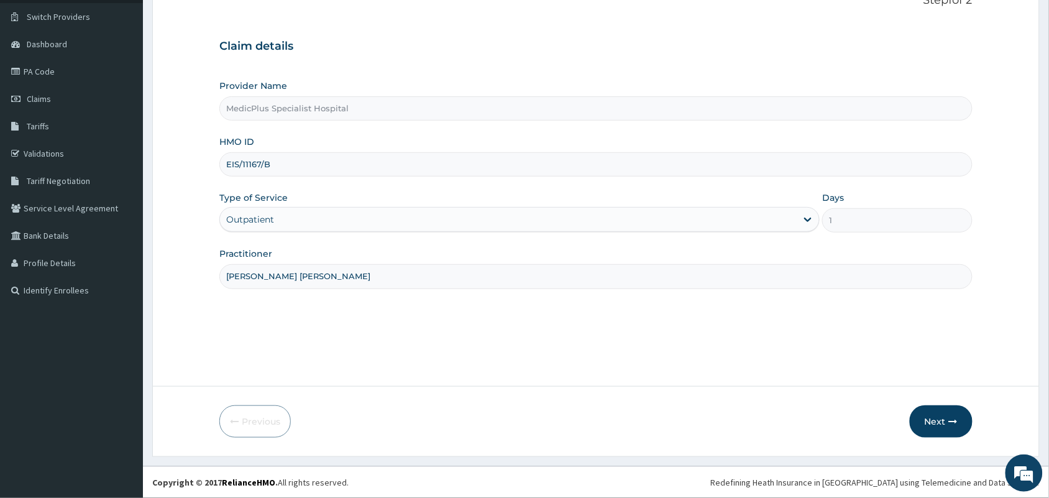
drag, startPoint x: 283, startPoint y: 168, endPoint x: 209, endPoint y: 156, distance: 75.0
click at [209, 156] on form "Step 1 of 2 Claim details Provider Name MedicPlus Specialist Hospital HMO ID EI…" at bounding box center [596, 216] width 888 height 482
paste input "LFL/10029"
click at [244, 162] on input "LFL/10029/B" at bounding box center [595, 164] width 753 height 24
type input "LFL/10029/B"
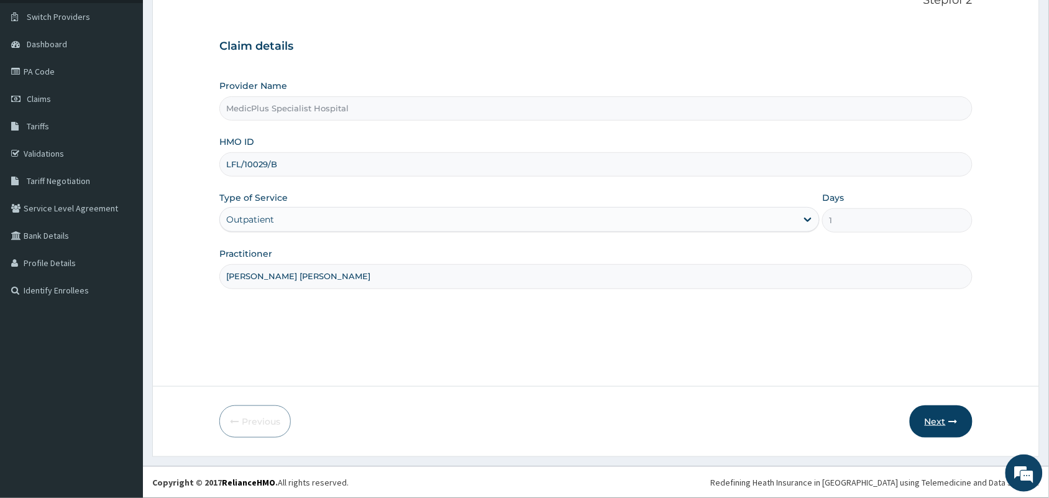
click at [932, 420] on button "Next" at bounding box center [941, 421] width 63 height 32
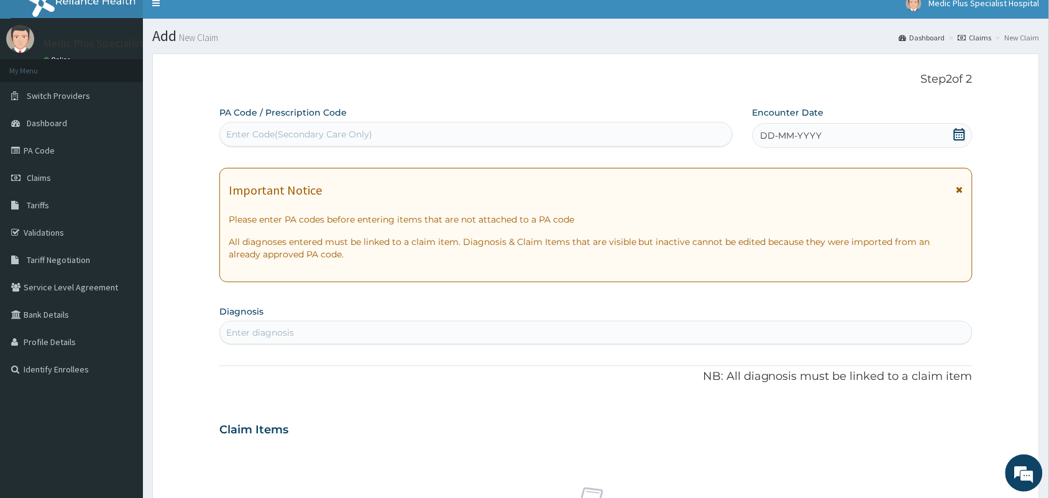
scroll to position [0, 0]
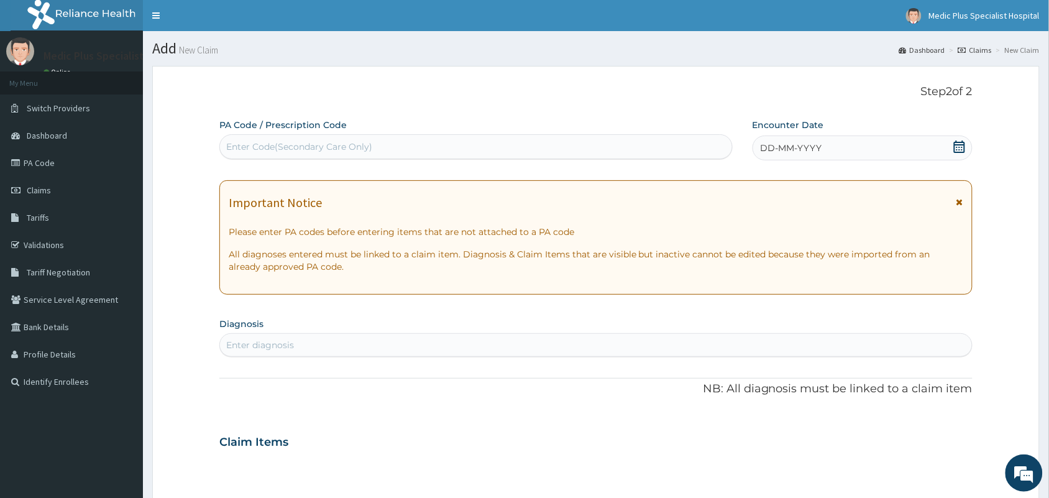
click at [306, 137] on div "Enter Code(Secondary Care Only)" at bounding box center [476, 147] width 512 height 20
paste input "PA/228E27"
type input "PA/228E27"
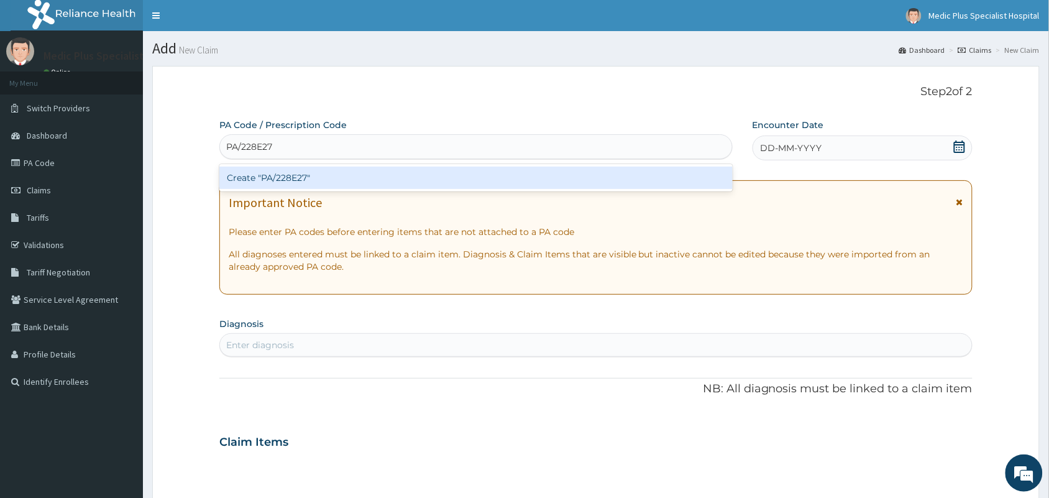
click at [293, 179] on div "Create "PA/228E27"" at bounding box center [475, 178] width 513 height 22
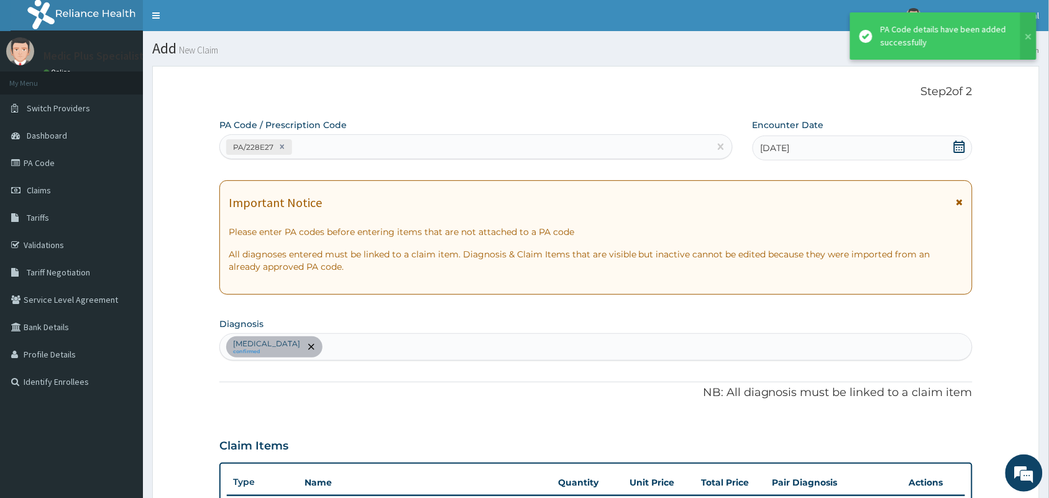
scroll to position [268, 0]
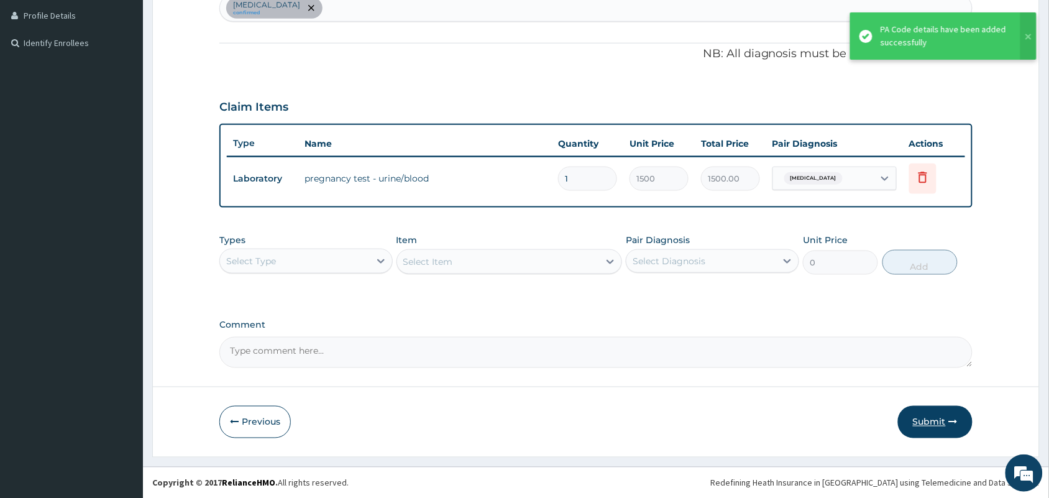
click at [930, 418] on button "Submit" at bounding box center [935, 422] width 75 height 32
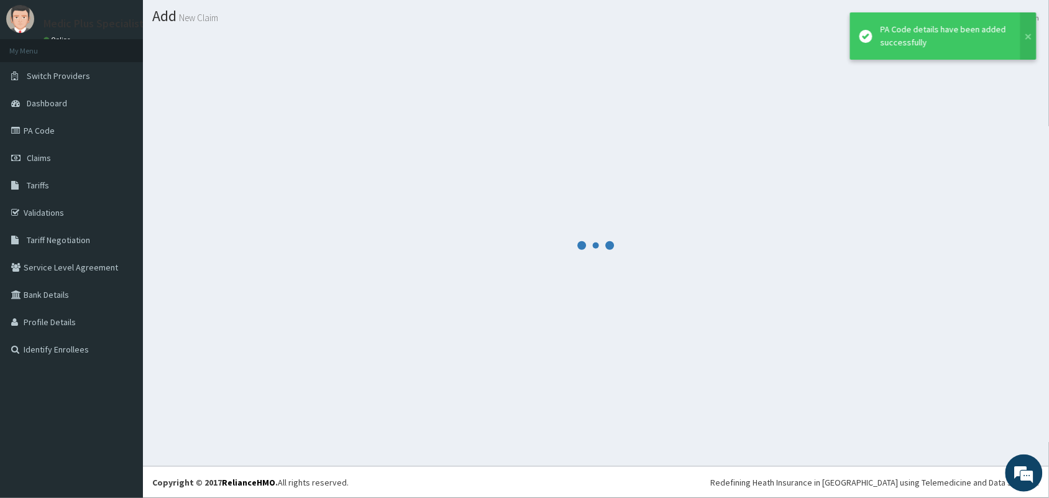
scroll to position [32, 0]
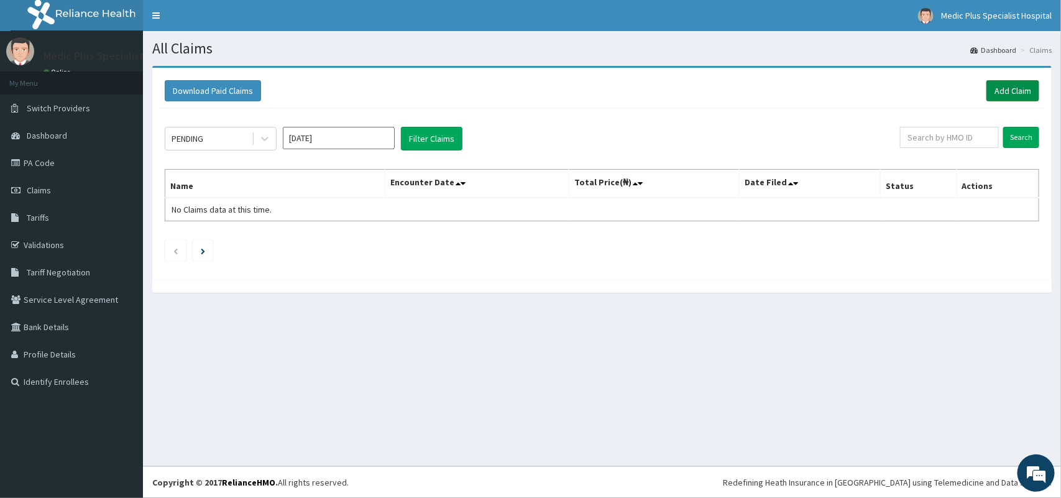
click at [1017, 92] on link "Add Claim" at bounding box center [1012, 90] width 53 height 21
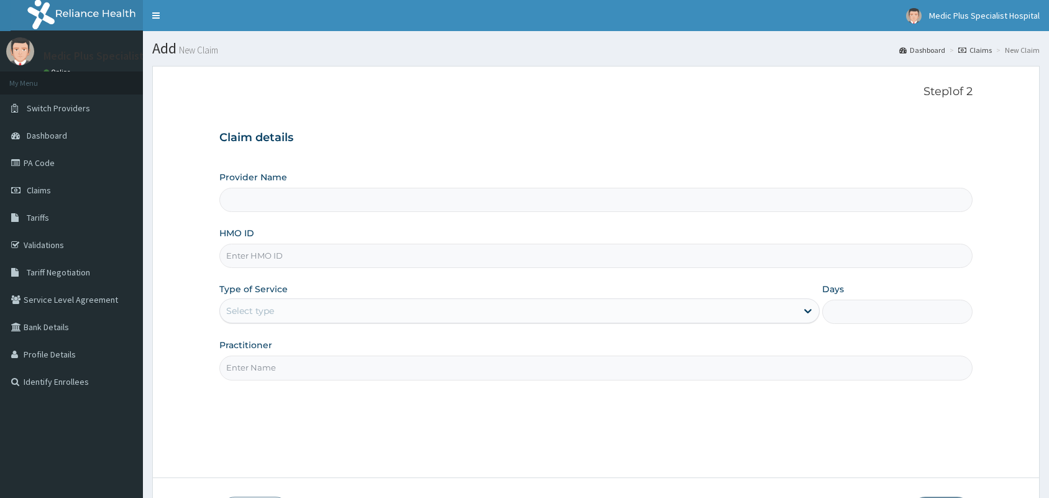
click at [259, 227] on div "HMO ID" at bounding box center [595, 247] width 753 height 41
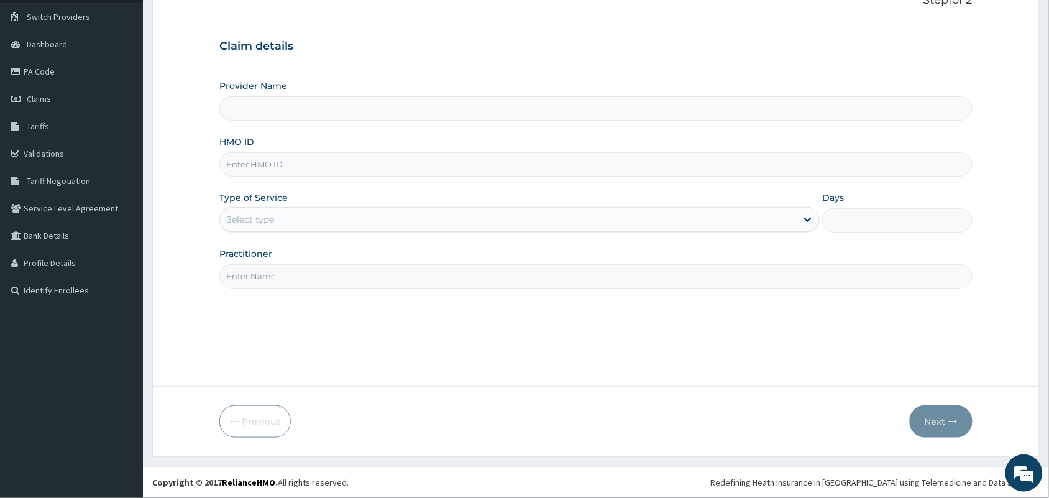
click at [262, 165] on input "HMO ID" at bounding box center [595, 164] width 753 height 24
paste input "HIA/11059/A"
click at [249, 160] on input "HIA/11059/A" at bounding box center [595, 164] width 753 height 24
type input "HIA/11059/A"
type input "MedicPlus Specialist Hospital"
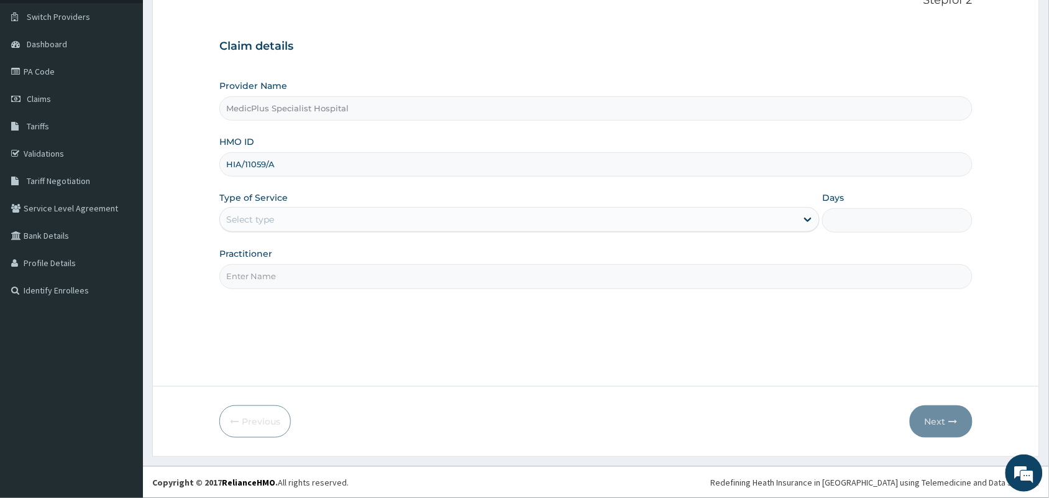
type input "HIA/11059/A"
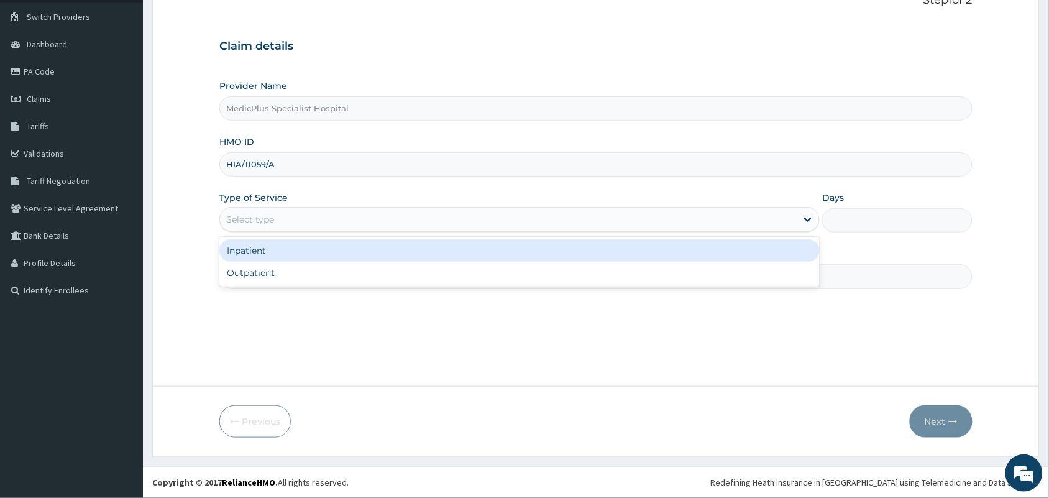
click at [265, 219] on div "Select type" at bounding box center [250, 219] width 48 height 12
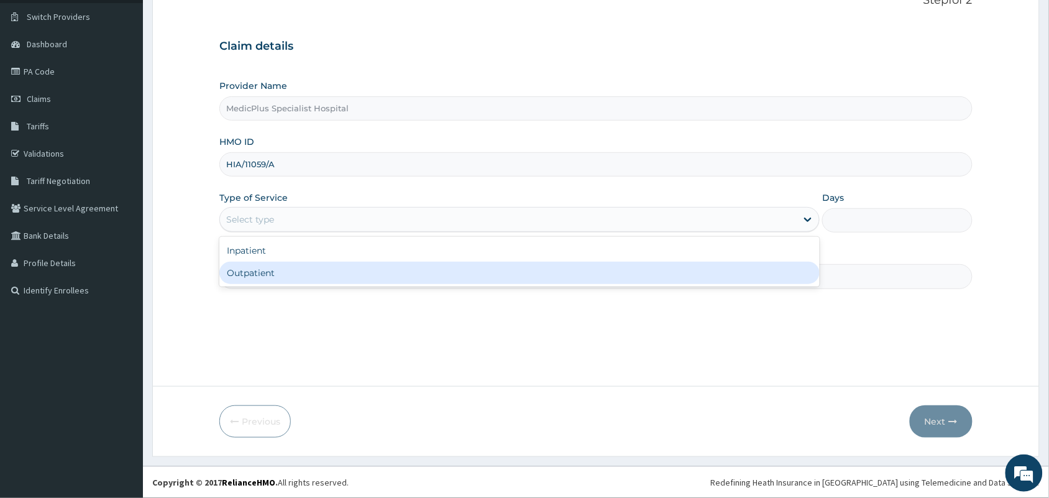
click at [259, 277] on div "Outpatient" at bounding box center [519, 273] width 600 height 22
type input "1"
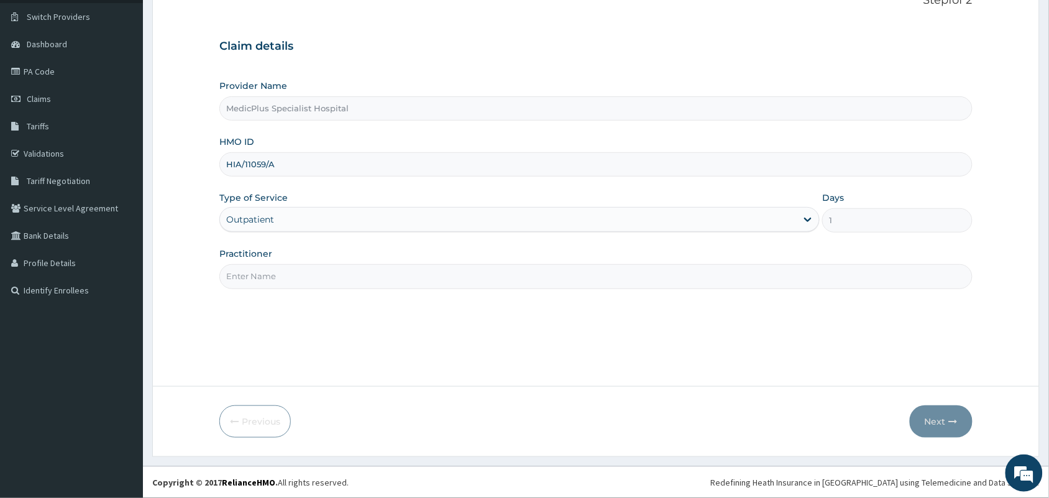
click at [271, 286] on input "Practitioner" at bounding box center [595, 276] width 753 height 24
type input "[PERSON_NAME] [PERSON_NAME]"
click at [937, 423] on button "Next" at bounding box center [941, 421] width 63 height 32
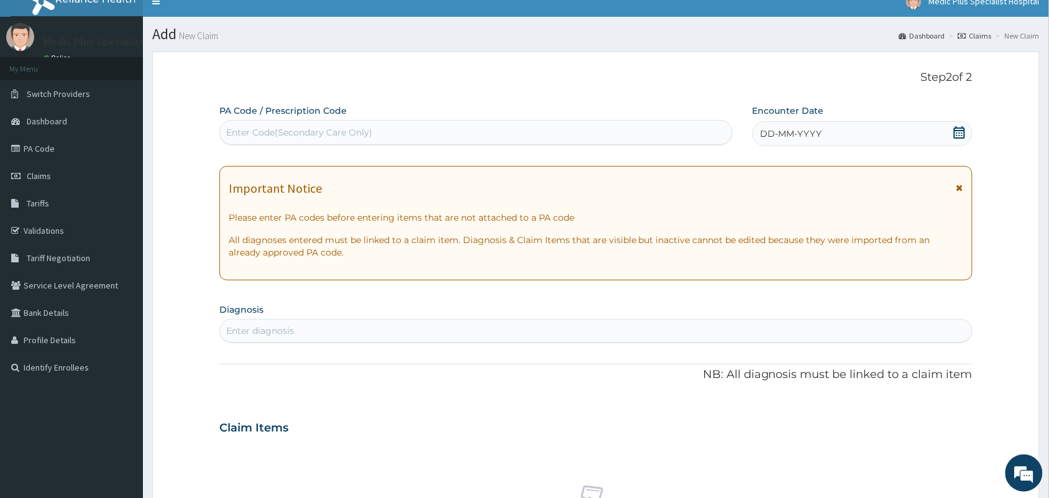
scroll to position [14, 0]
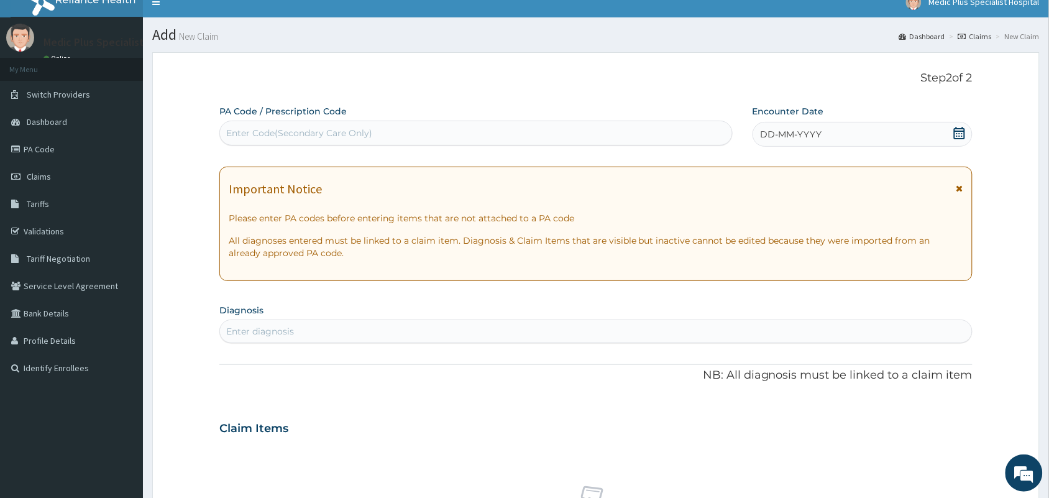
click at [281, 137] on div "Enter Code(Secondary Care Only)" at bounding box center [299, 133] width 146 height 12
paste input "HIA/11059/A"
type input "HIA/11059/A"
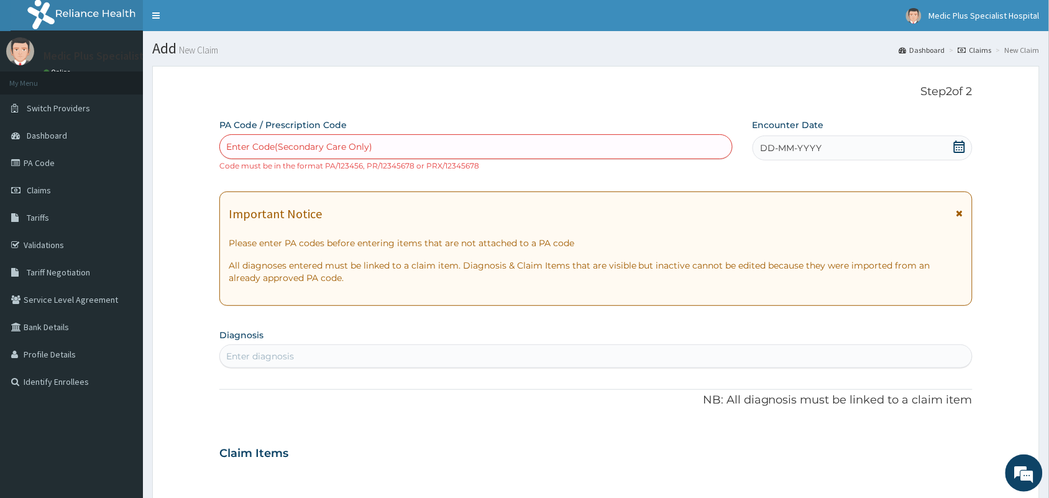
click at [321, 145] on div "Enter Code(Secondary Care Only)" at bounding box center [299, 146] width 146 height 12
paste input "PA/7A4BD6"
type input "PA/7A4BD6"
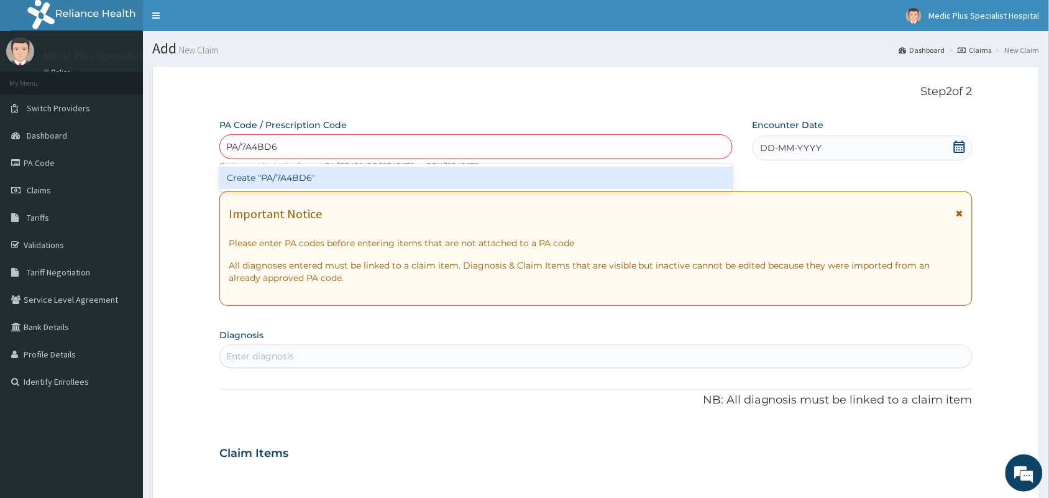
click at [281, 175] on div "Create "PA/7A4BD6"" at bounding box center [475, 178] width 513 height 22
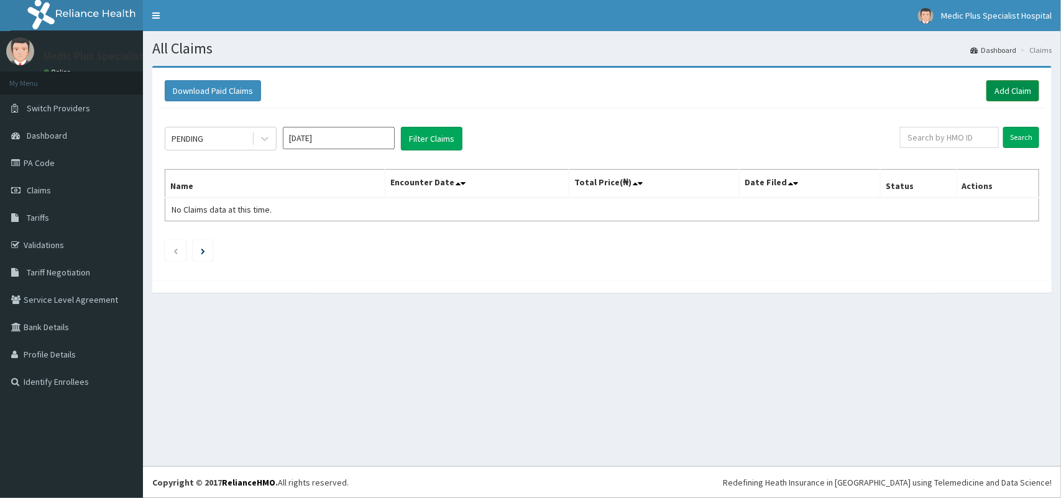
click at [1007, 87] on link "Add Claim" at bounding box center [1012, 90] width 53 height 21
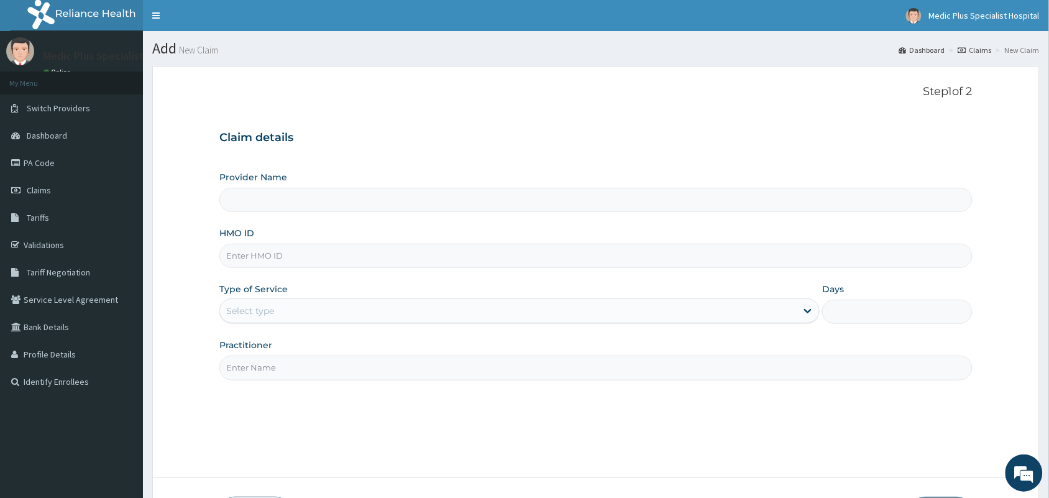
type input "MedicPlus Specialist Hospital"
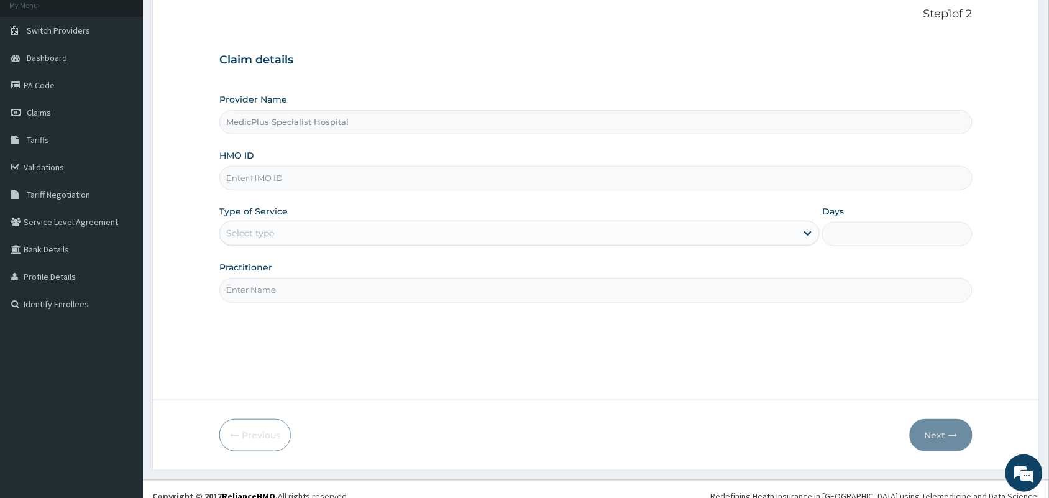
click at [290, 179] on input "HMO ID" at bounding box center [595, 178] width 753 height 24
paste input "CHL/10330/B"
type input "CHL/10330/B"
click at [260, 232] on div "Select type" at bounding box center [250, 233] width 48 height 12
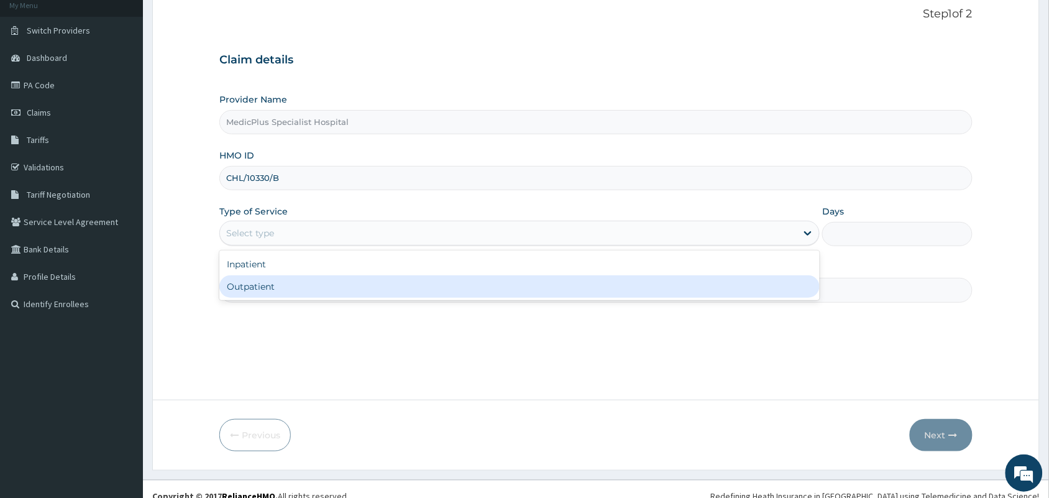
click at [255, 288] on div "Outpatient" at bounding box center [519, 286] width 600 height 22
type input "1"
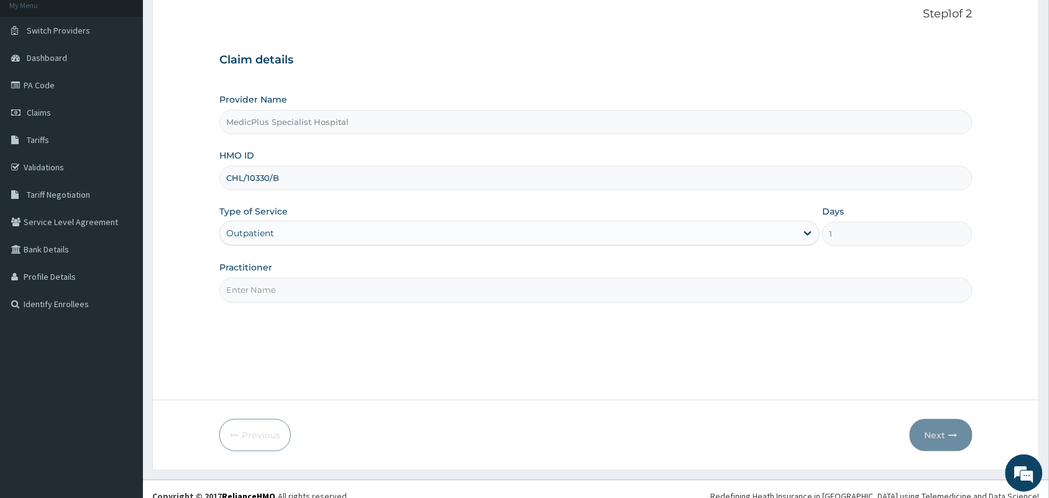
click at [277, 293] on input "Practitioner" at bounding box center [595, 290] width 753 height 24
type input "[PERSON_NAME] [PERSON_NAME]"
click at [948, 426] on button "Next" at bounding box center [941, 435] width 63 height 32
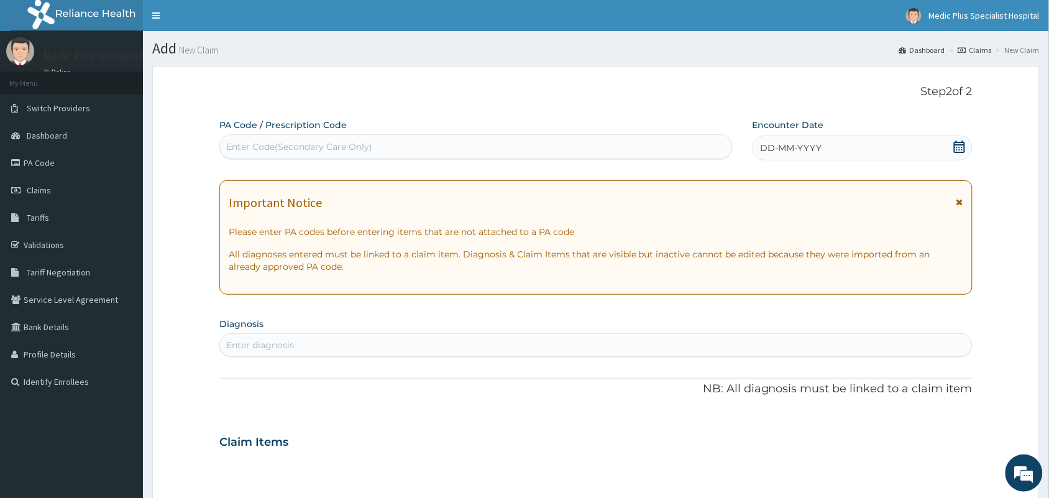
scroll to position [0, 0]
click at [264, 154] on div "Enter Code(Secondary Care Only)" at bounding box center [476, 147] width 512 height 20
paste input "CHL/10330/B"
type input "CHL/10330/B"
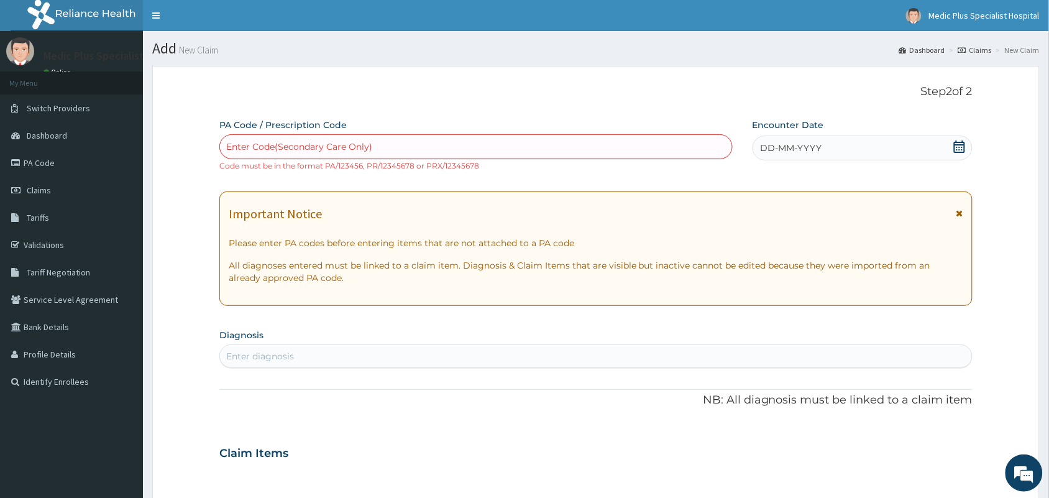
paste input "PA/C79CAE"
type input "PA/C79CAE"
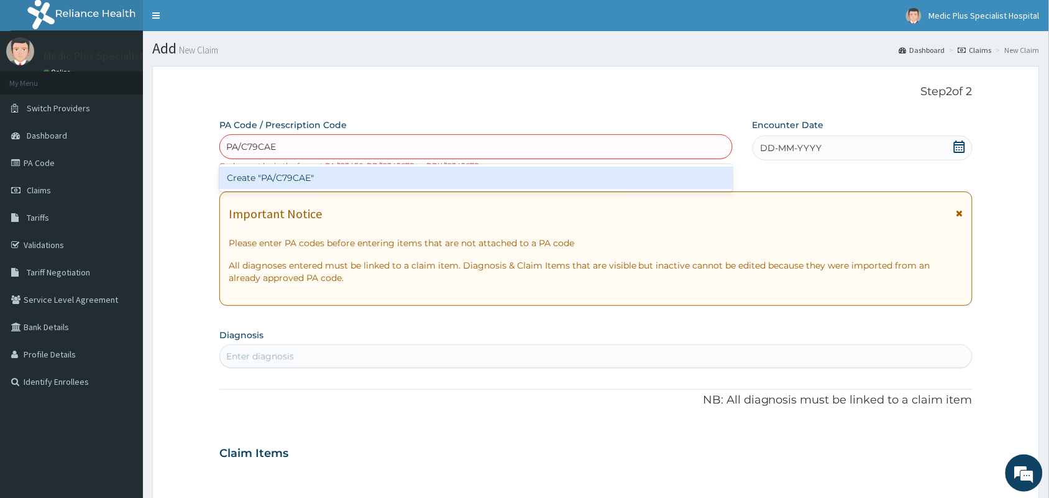
click at [265, 181] on div "Create "PA/C79CAE"" at bounding box center [475, 178] width 513 height 22
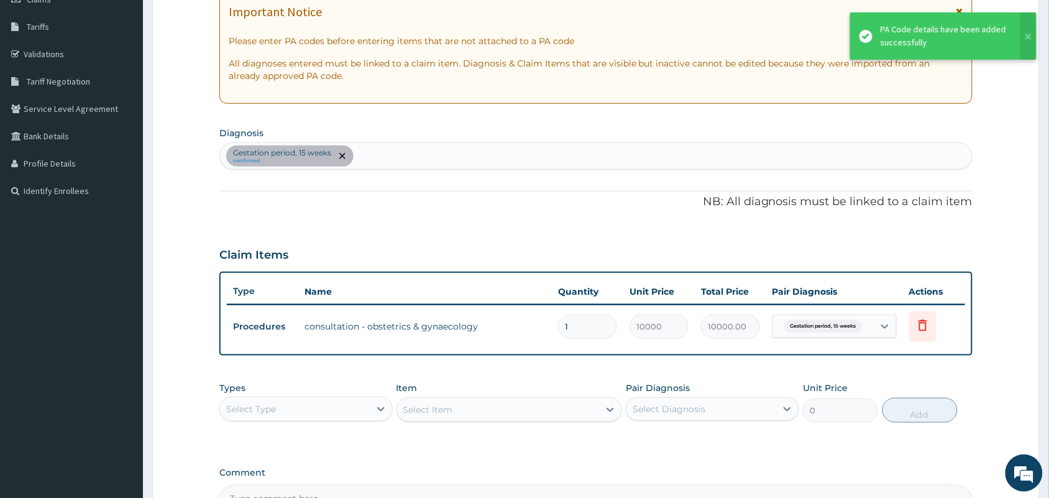
scroll to position [339, 0]
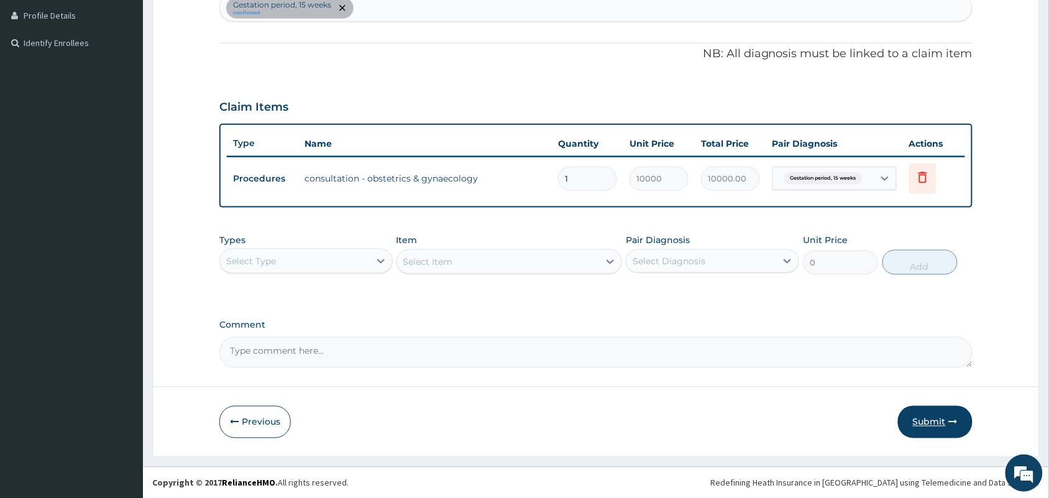
click at [926, 423] on button "Submit" at bounding box center [935, 422] width 75 height 32
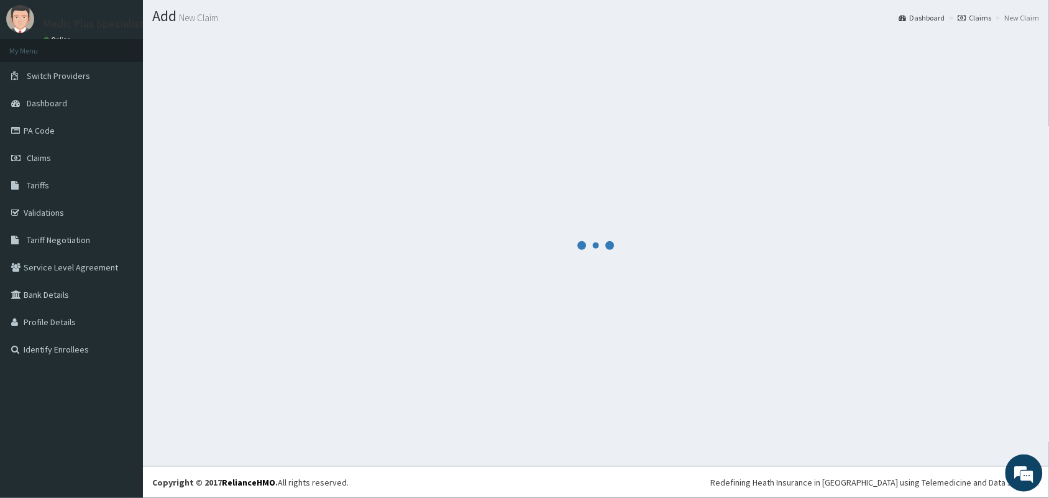
scroll to position [32, 0]
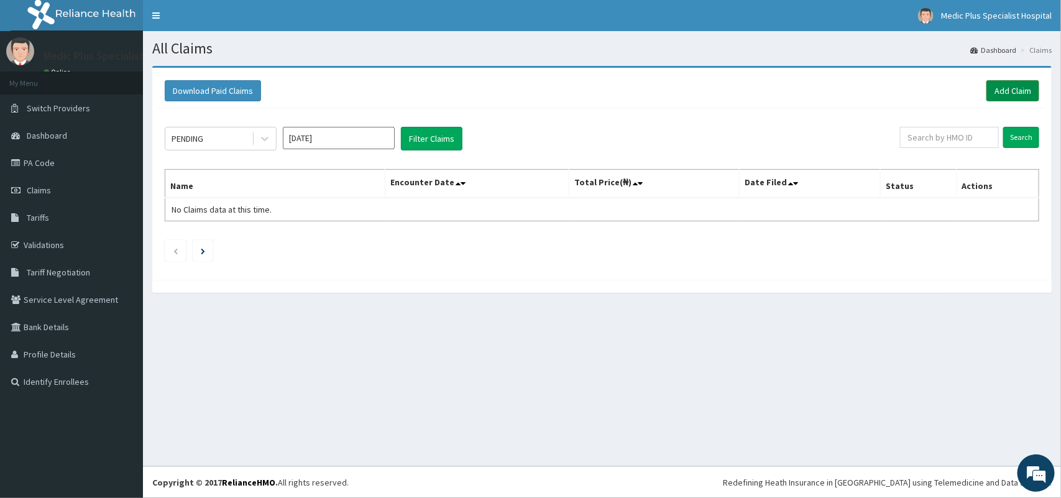
click at [1002, 86] on link "Add Claim" at bounding box center [1012, 90] width 53 height 21
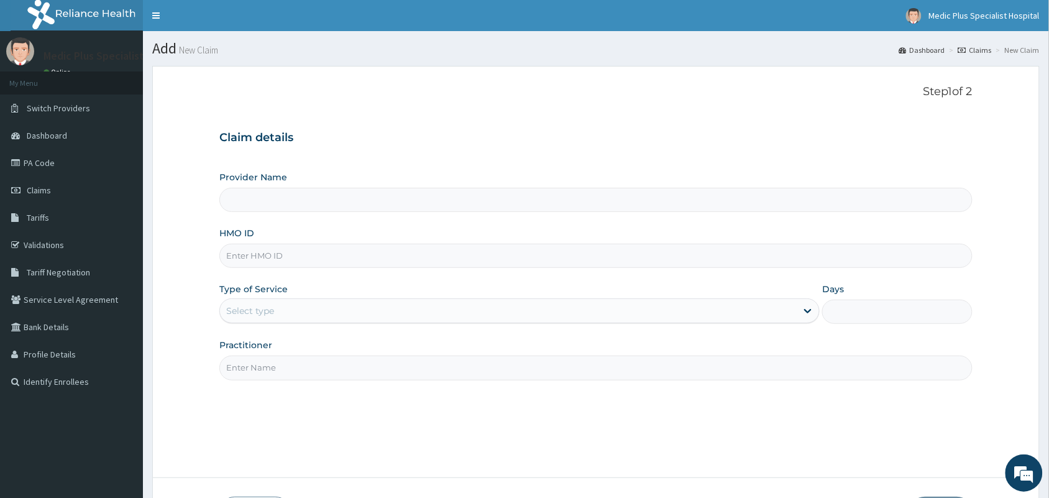
type input "MedicPlus Specialist Hospital"
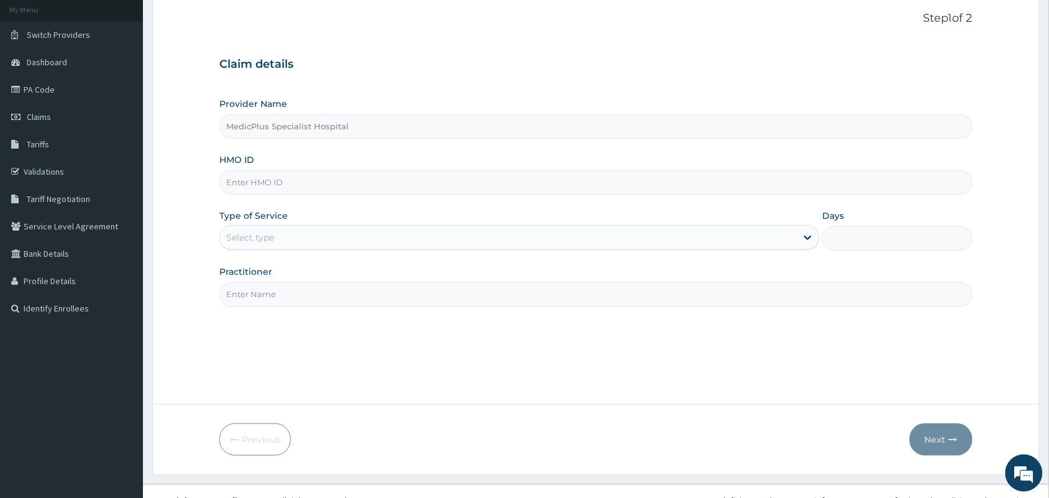
scroll to position [91, 0]
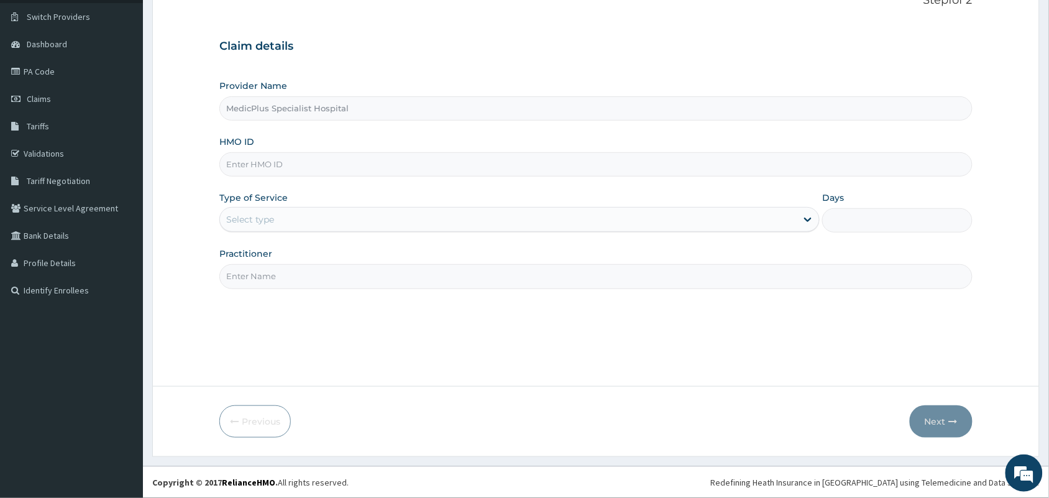
click at [256, 166] on input "HMO ID" at bounding box center [595, 164] width 753 height 24
paste input "FOH/10075/A"
type input "FOH/10075/A"
click at [283, 224] on div "Select type" at bounding box center [508, 219] width 577 height 20
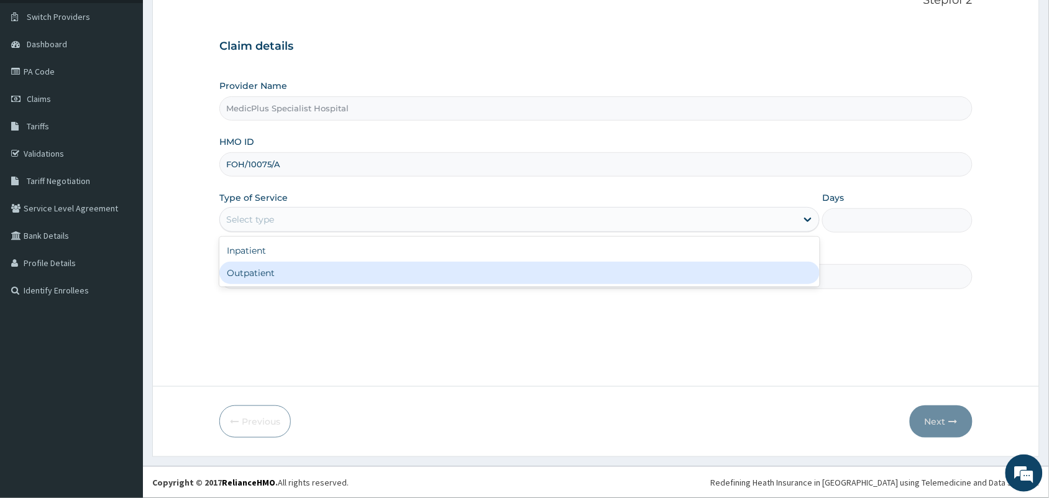
click at [260, 280] on div "Outpatient" at bounding box center [519, 273] width 600 height 22
type input "1"
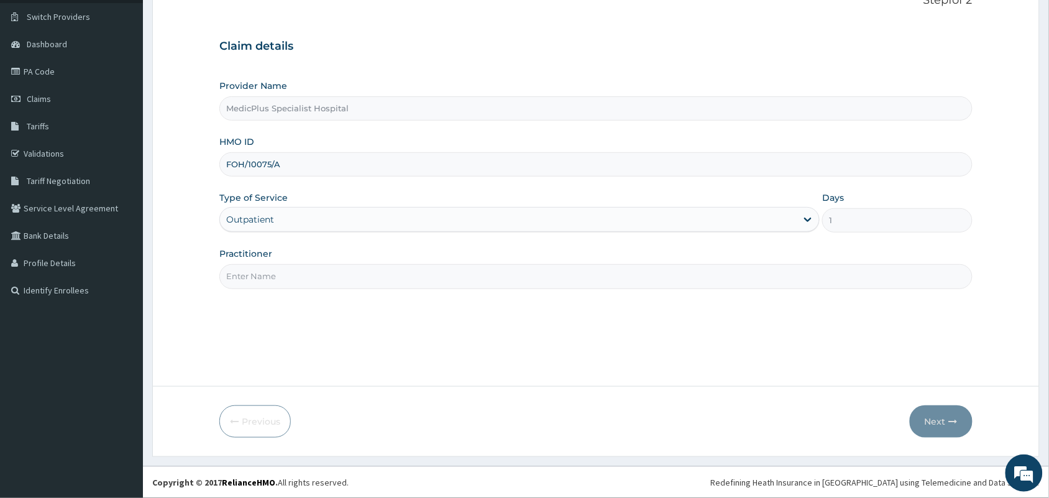
click at [267, 283] on input "Practitioner" at bounding box center [595, 276] width 753 height 24
type input "DR OMOWUNMI OSHO"
click at [936, 421] on button "Next" at bounding box center [941, 421] width 63 height 32
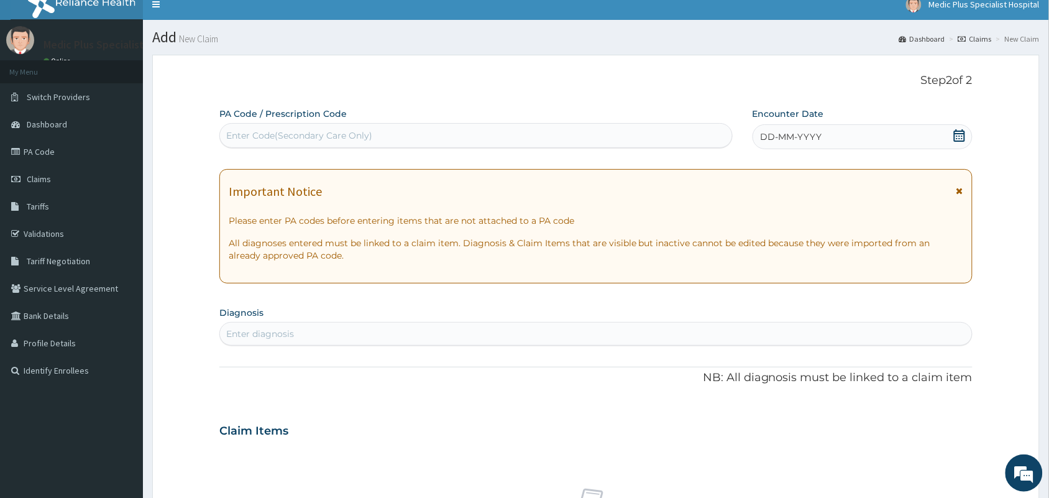
scroll to position [0, 0]
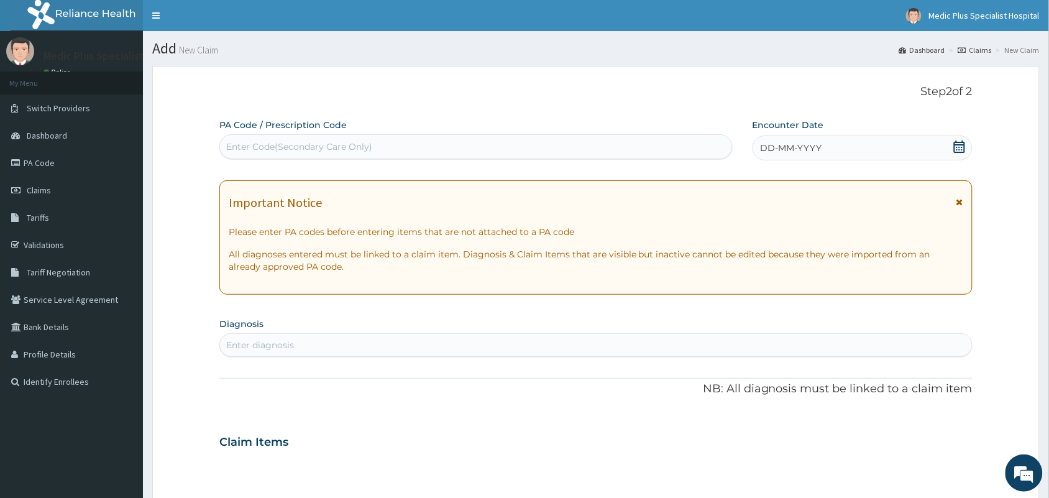
click at [305, 137] on div "Enter Code(Secondary Care Only)" at bounding box center [476, 147] width 512 height 20
paste input "PA/FA8A58"
type input "PA/FA8A58"
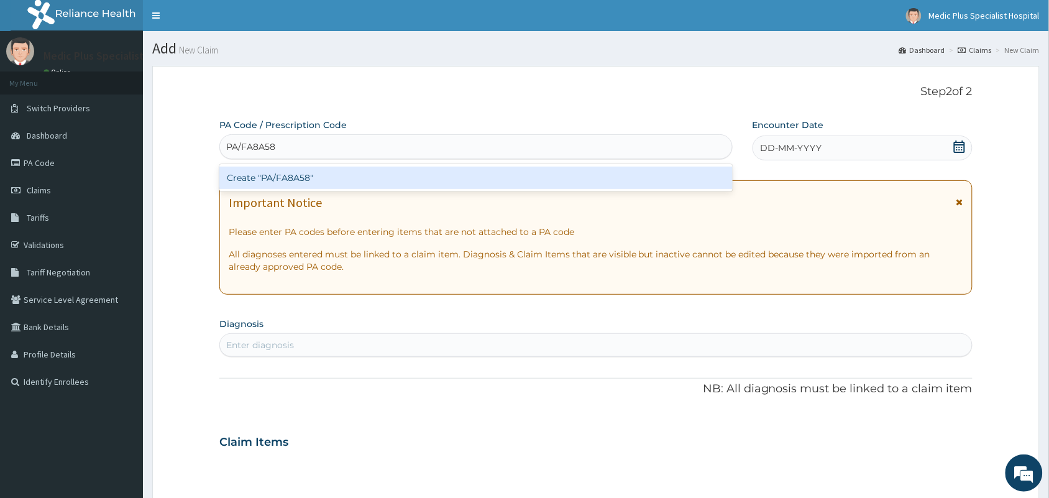
click at [295, 178] on div "Create "PA/FA8A58"" at bounding box center [475, 178] width 513 height 22
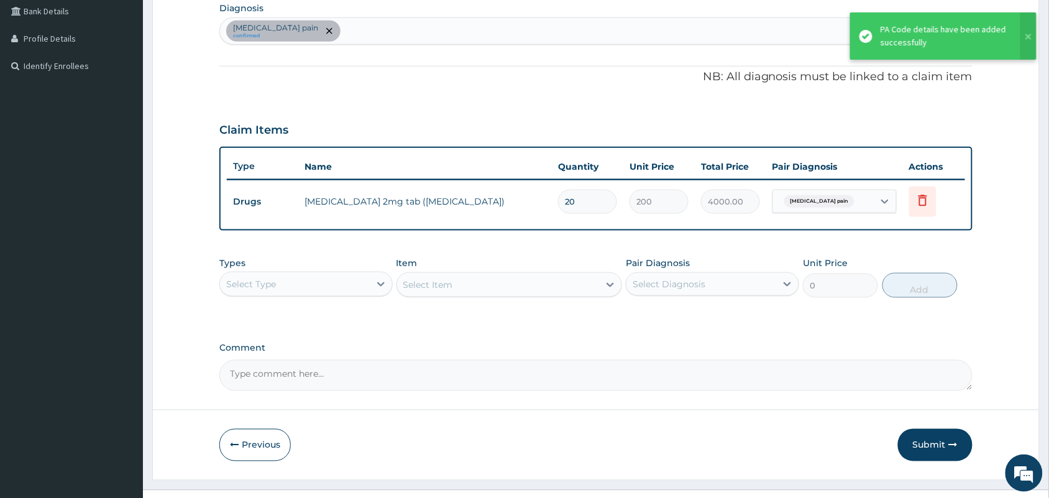
scroll to position [339, 0]
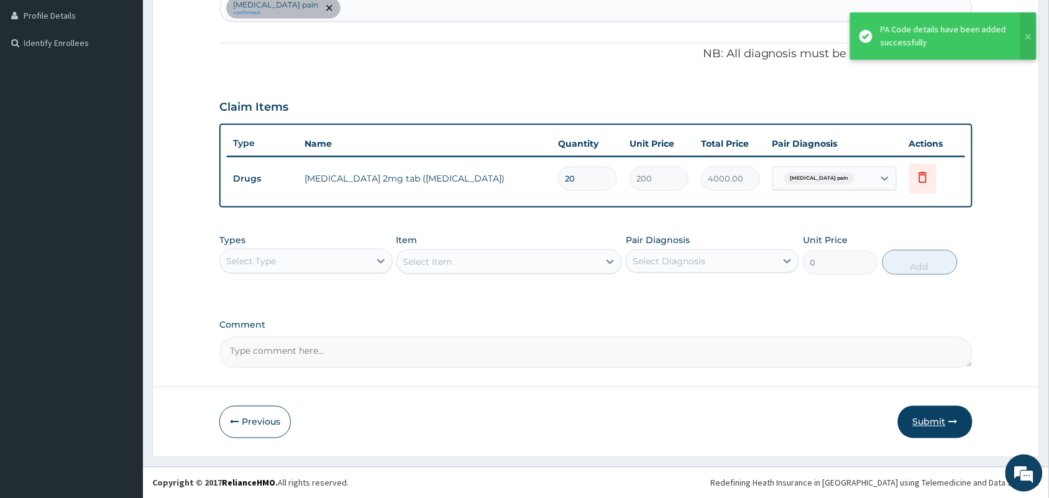
click at [933, 418] on button "Submit" at bounding box center [935, 422] width 75 height 32
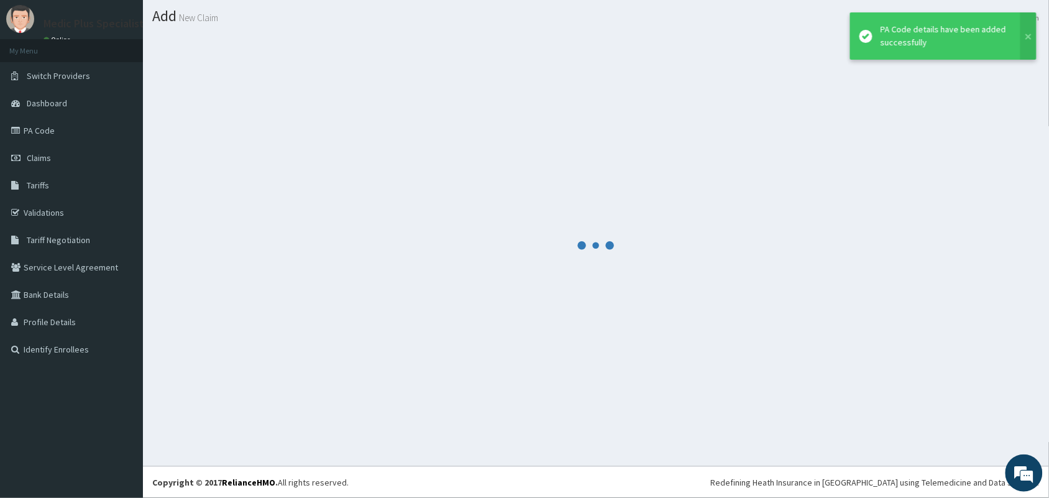
scroll to position [32, 0]
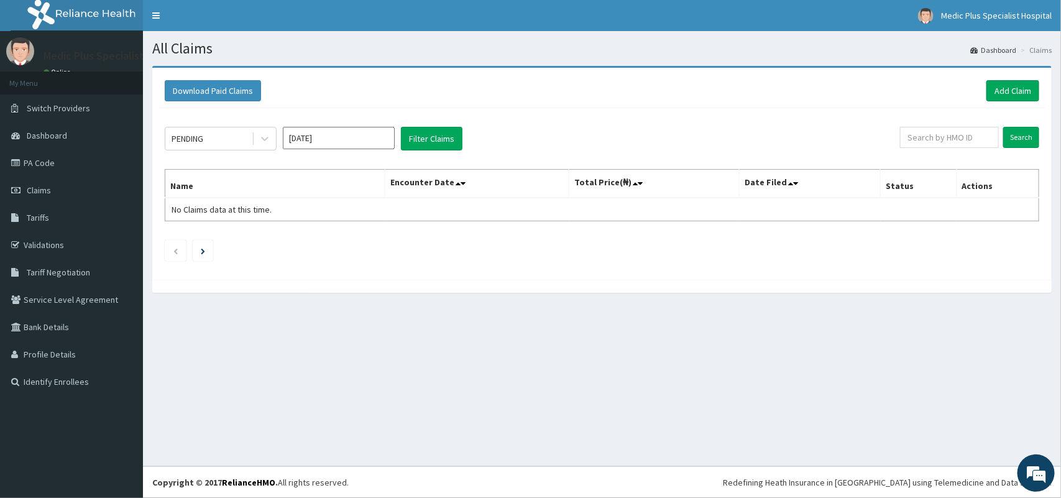
click at [979, 89] on div "Download Paid Claims Add Claim" at bounding box center [602, 90] width 874 height 21
click at [995, 89] on link "Add Claim" at bounding box center [1012, 90] width 53 height 21
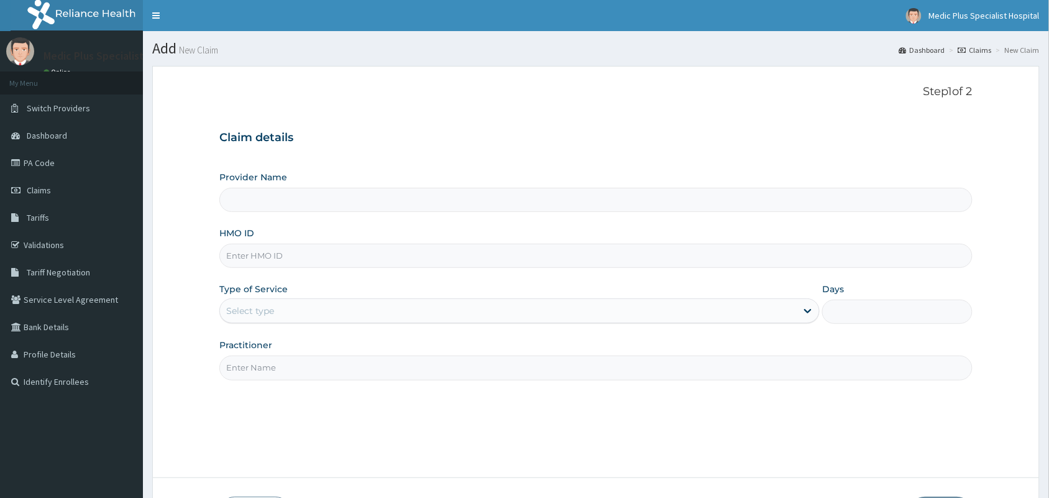
drag, startPoint x: 0, startPoint y: 0, endPoint x: 273, endPoint y: 261, distance: 378.0
click at [273, 261] on input "HMO ID" at bounding box center [595, 256] width 753 height 24
paste input "foh/10219/A"
type input "foh/10219/A"
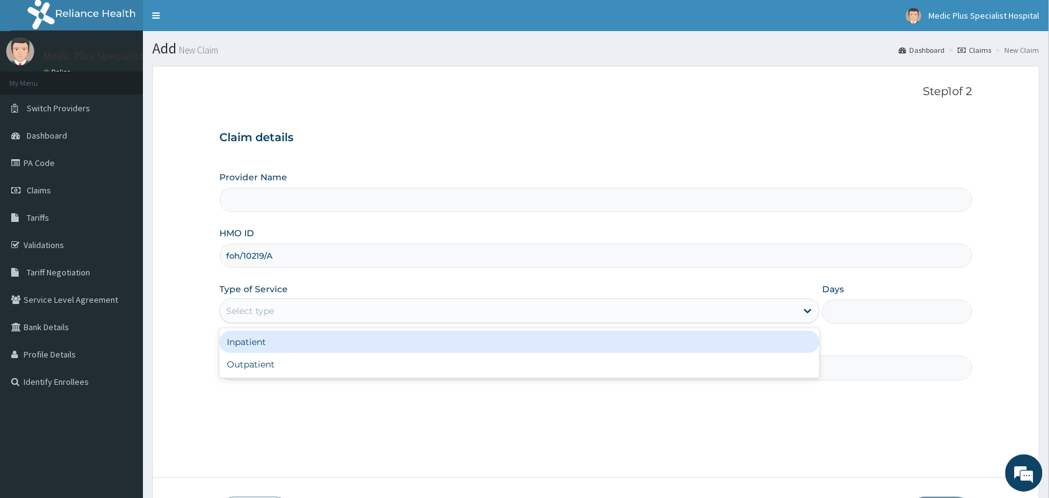
click at [266, 314] on div "Select type" at bounding box center [250, 311] width 48 height 12
type input "MedicPlus Specialist Hospital"
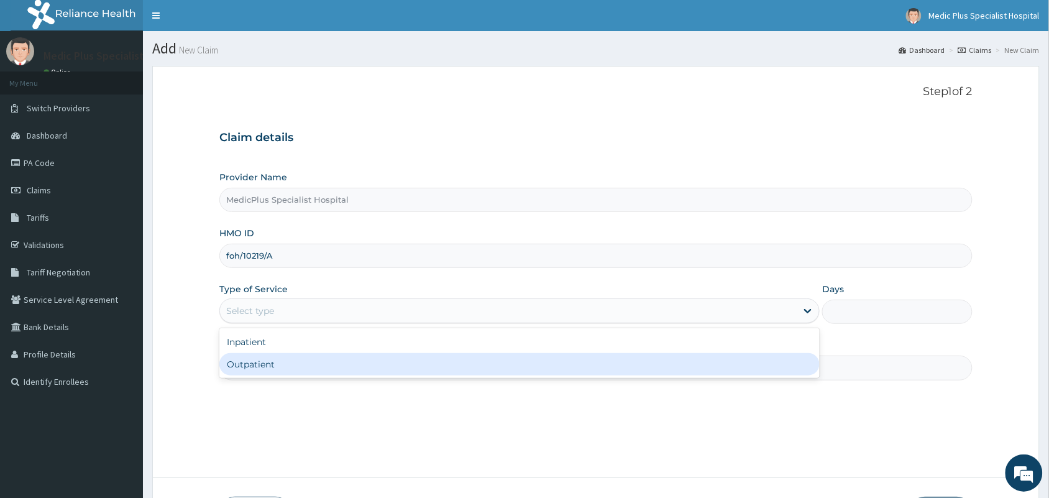
click at [270, 365] on div "Outpatient" at bounding box center [519, 364] width 600 height 22
type input "1"
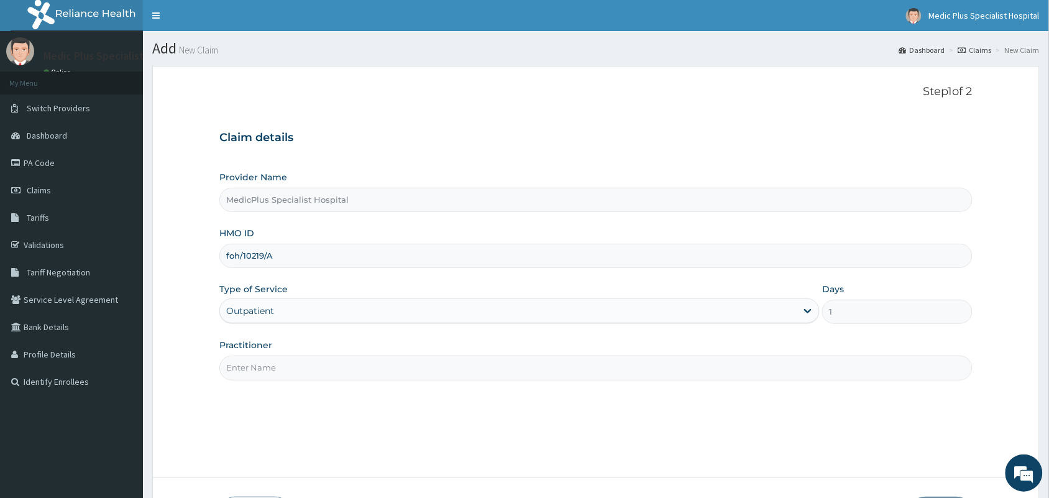
click at [270, 375] on input "Practitioner" at bounding box center [595, 368] width 753 height 24
type input "[PERSON_NAME] [PERSON_NAME]"
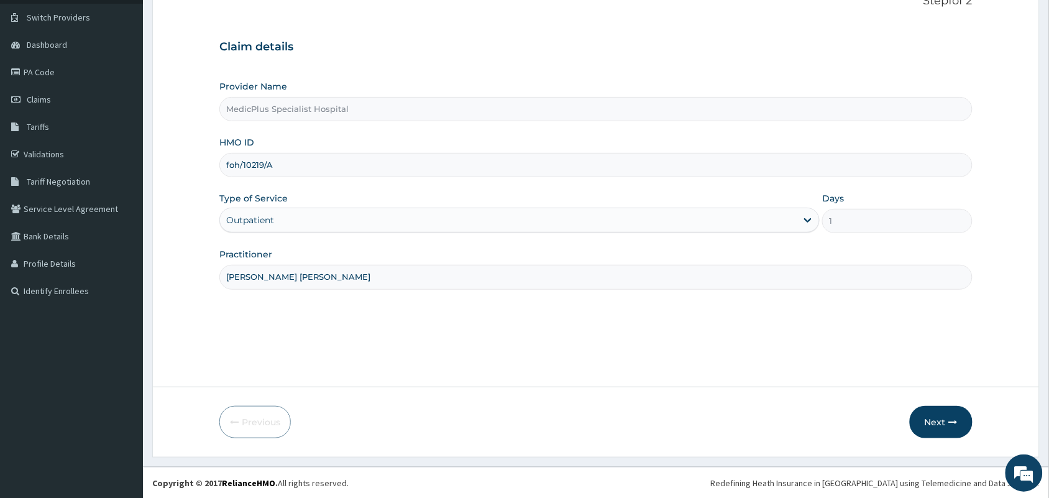
scroll to position [91, 0]
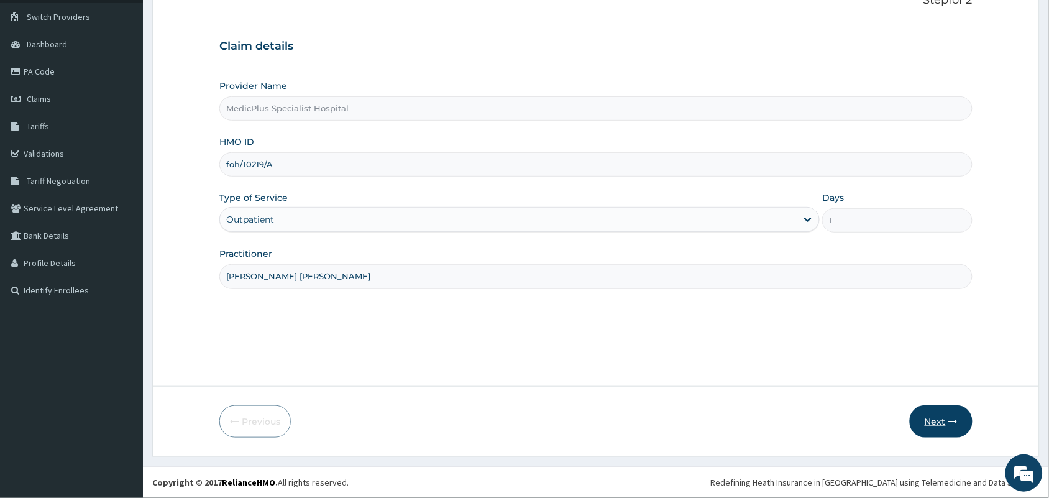
click at [943, 416] on button "Next" at bounding box center [941, 421] width 63 height 32
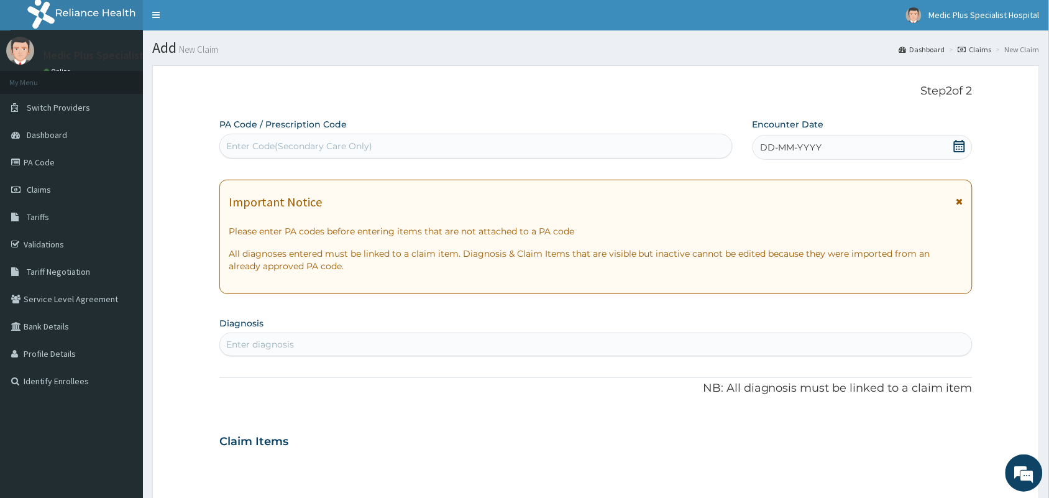
scroll to position [0, 0]
click at [268, 134] on div "PA Code / Prescription Code Enter Code(Secondary Care Only)" at bounding box center [475, 139] width 513 height 40
click at [250, 167] on div "PA Code / Prescription Code Enter Code(Secondary Care Only) Encounter Date DD-M…" at bounding box center [595, 440] width 753 height 643
click at [252, 158] on div "Enter Code(Secondary Care Only)" at bounding box center [475, 146] width 513 height 25
paste input "PA/015756"
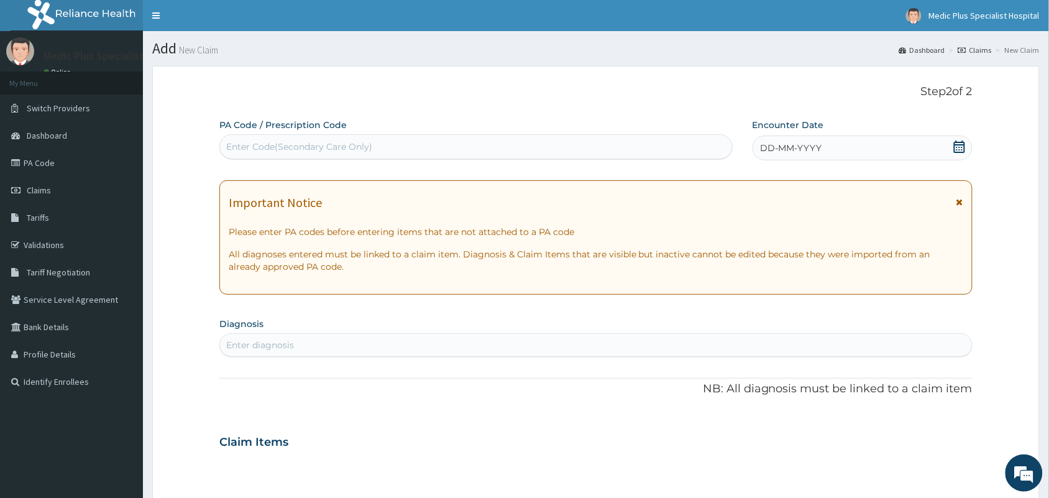
type input "PA/015756"
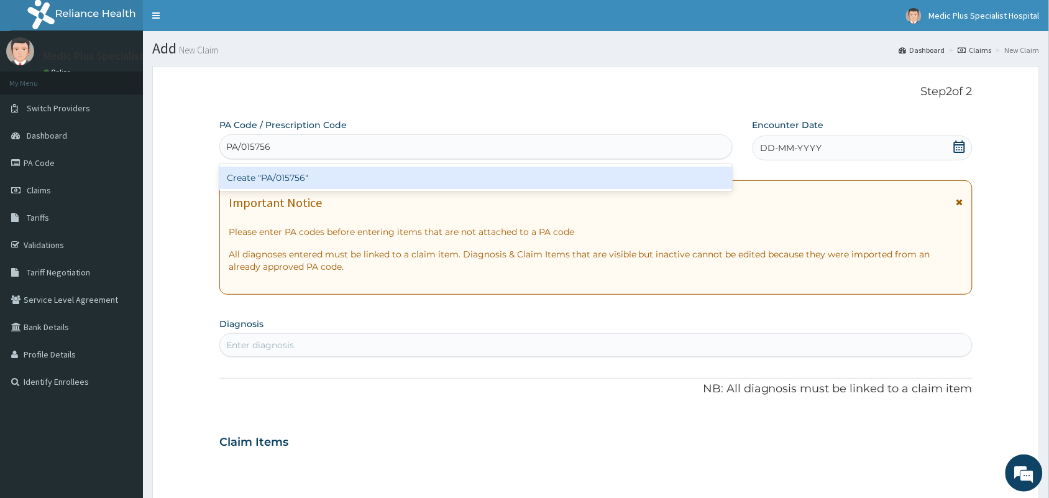
click at [323, 180] on div "Create "PA/015756"" at bounding box center [475, 178] width 513 height 22
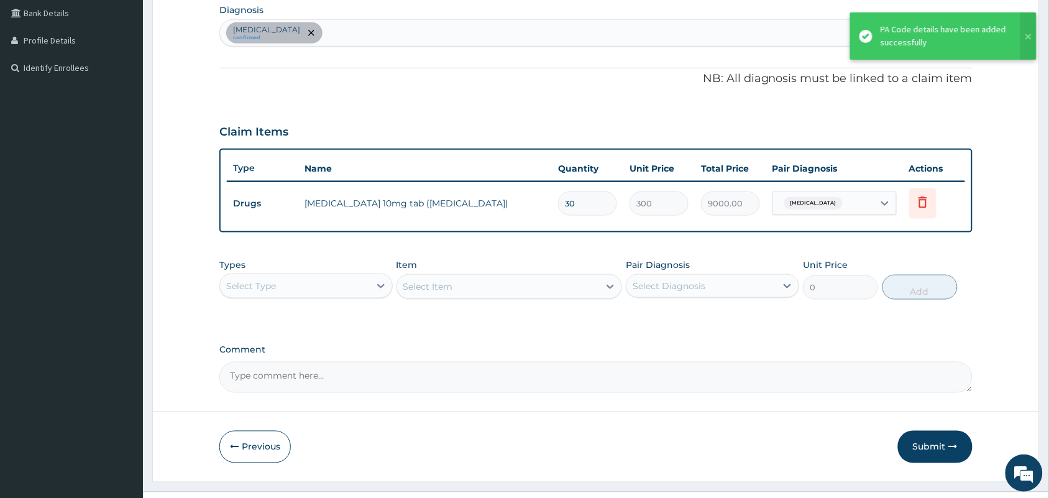
scroll to position [339, 0]
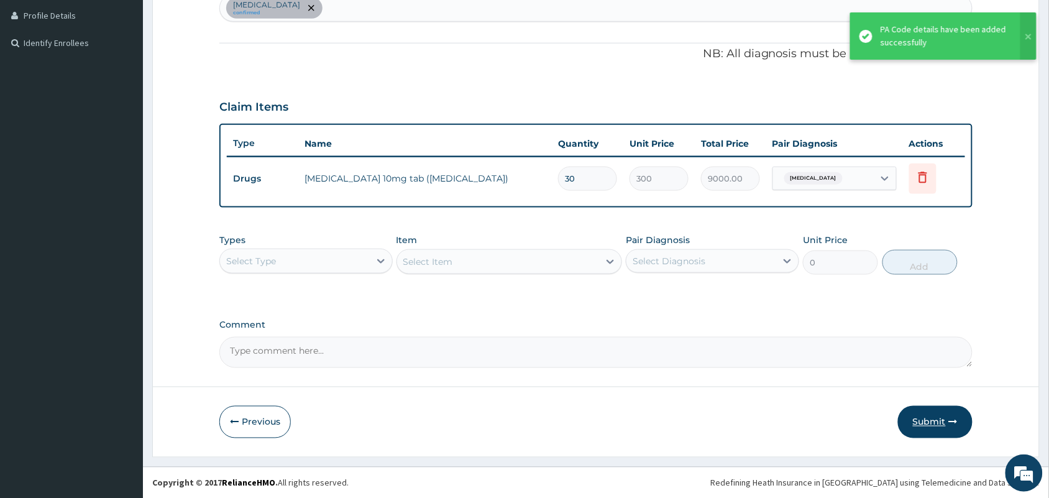
click at [937, 423] on button "Submit" at bounding box center [935, 422] width 75 height 32
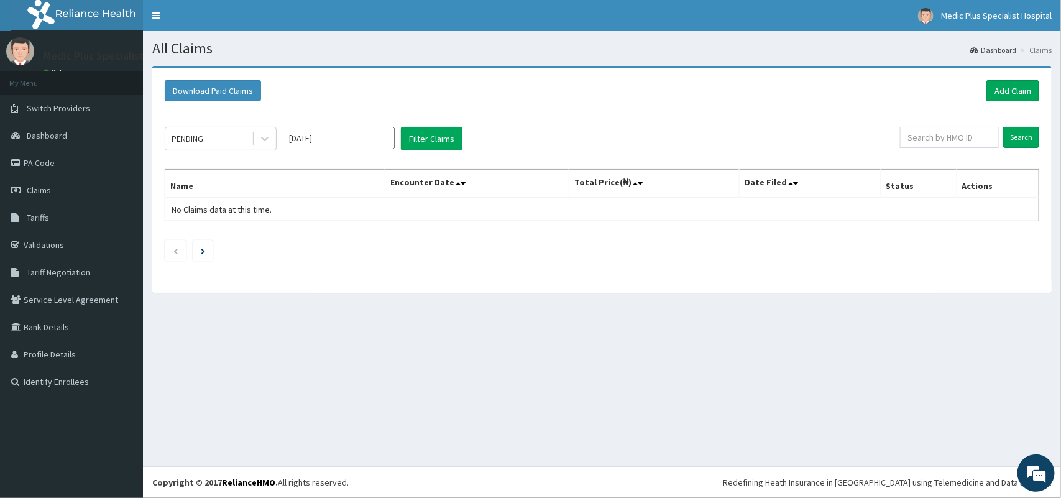
click at [1023, 79] on div "Download Paid Claims Add Claim" at bounding box center [601, 91] width 887 height 34
click at [1005, 92] on link "Add Claim" at bounding box center [1012, 90] width 53 height 21
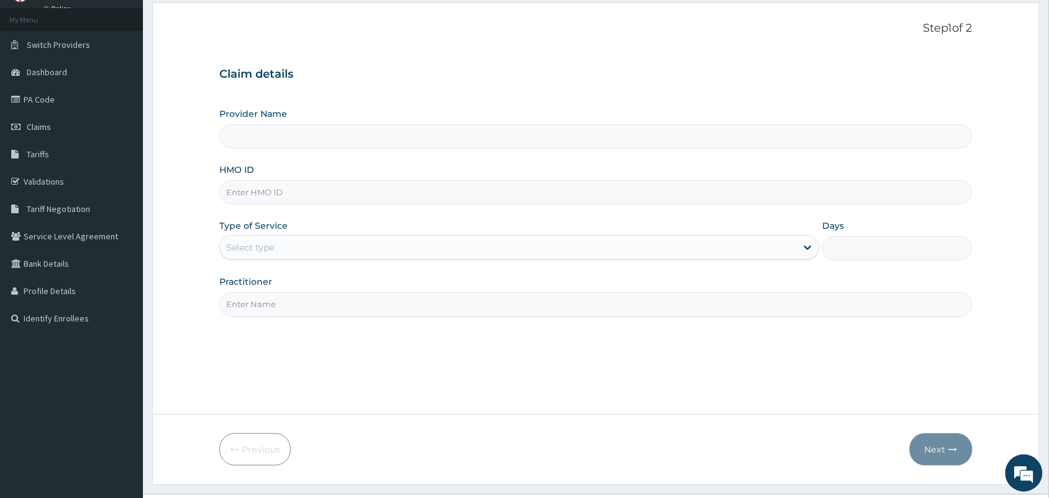
scroll to position [78, 0]
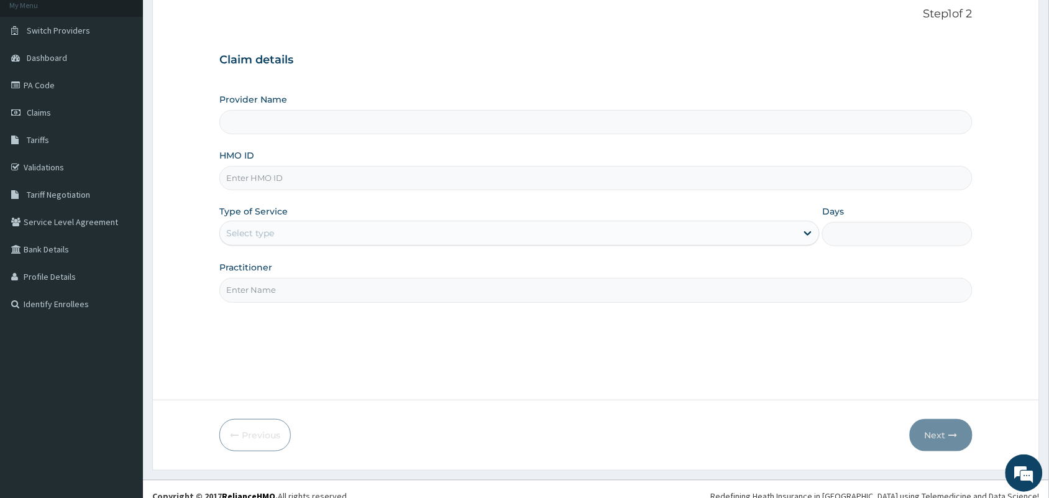
type input "MedicPlus Specialist Hospital"
click at [293, 181] on input "HMO ID" at bounding box center [595, 178] width 753 height 24
paste input "FOH/10075/A"
type input "FOH/10075/A"
click at [295, 225] on div "Select type" at bounding box center [508, 233] width 577 height 20
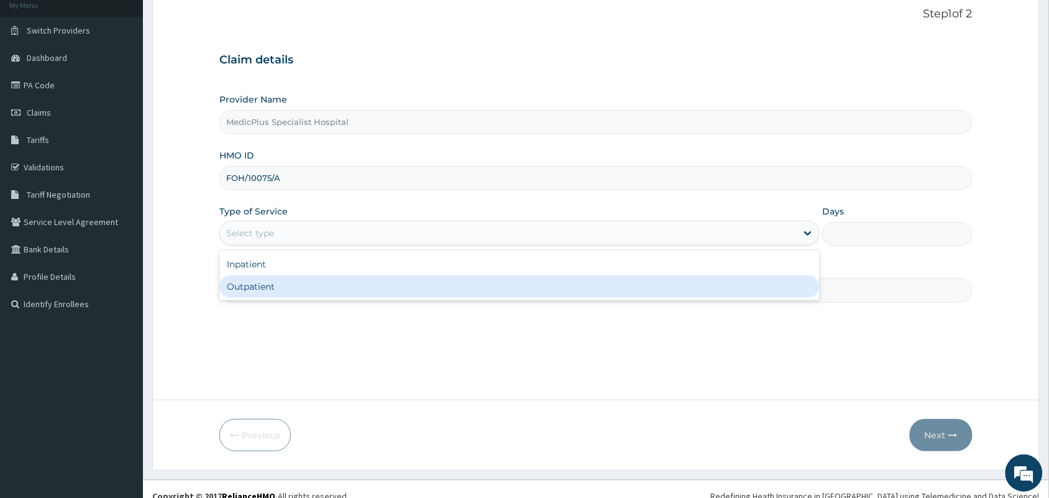
click at [285, 285] on div "Outpatient" at bounding box center [519, 286] width 600 height 22
type input "1"
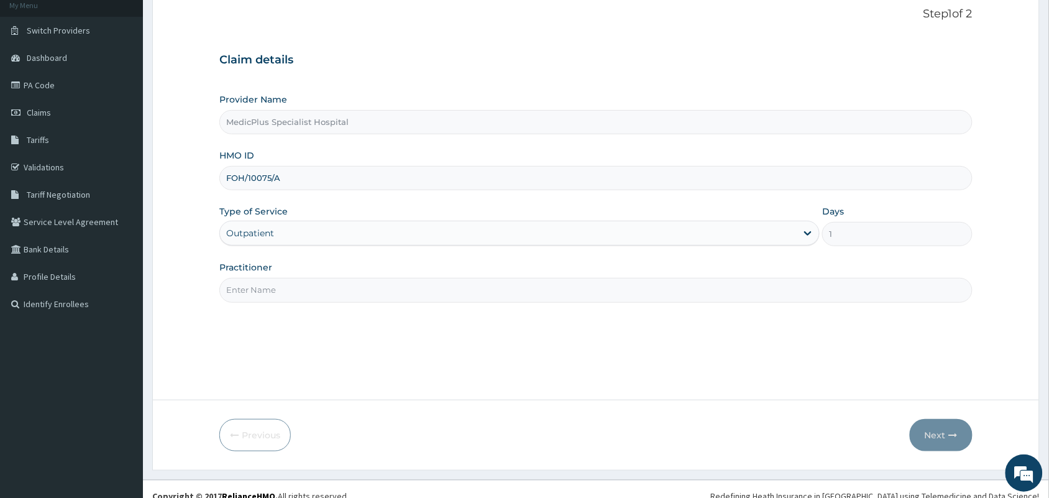
click at [287, 285] on input "Practitioner" at bounding box center [595, 290] width 753 height 24
type input "DR OMOWUNMI OSHO"
click at [933, 437] on button "Next" at bounding box center [941, 435] width 63 height 32
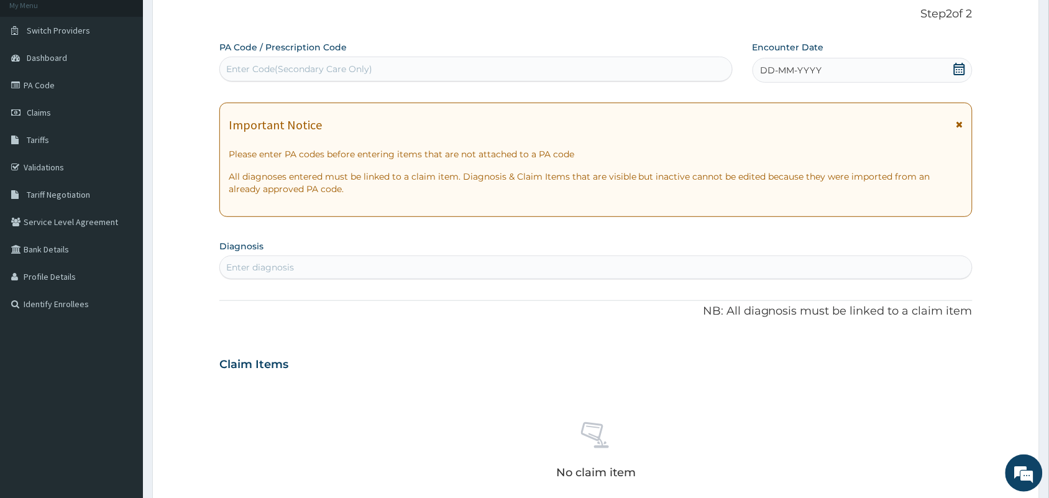
scroll to position [0, 0]
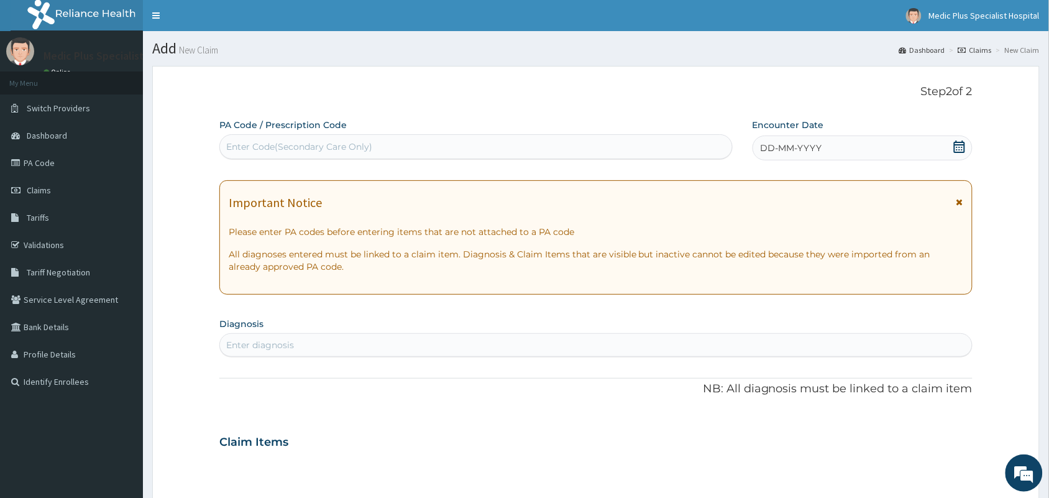
click at [331, 145] on div "Enter Code(Secondary Care Only)" at bounding box center [299, 146] width 146 height 12
paste input "PA/FA1282"
type input "PA/FA1282"
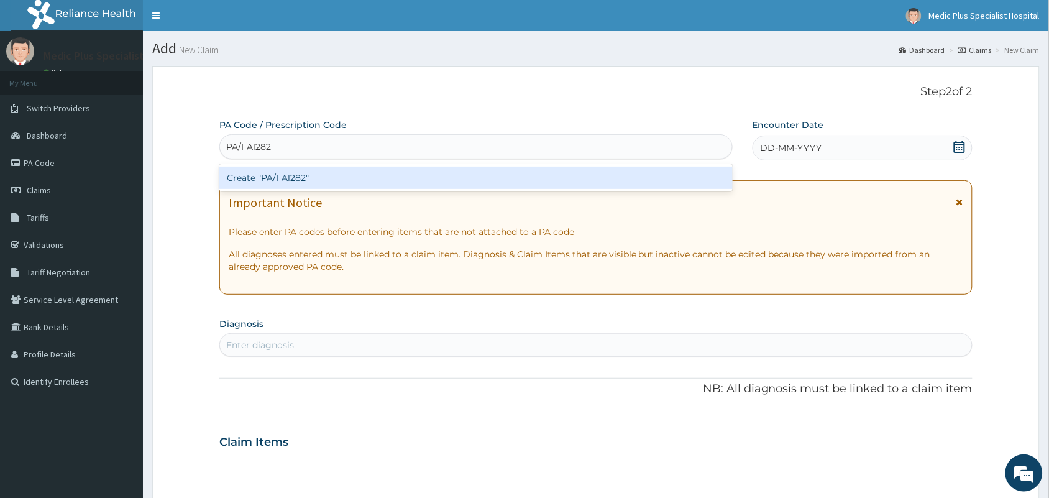
click at [268, 185] on div "Create "PA/FA1282"" at bounding box center [475, 178] width 513 height 22
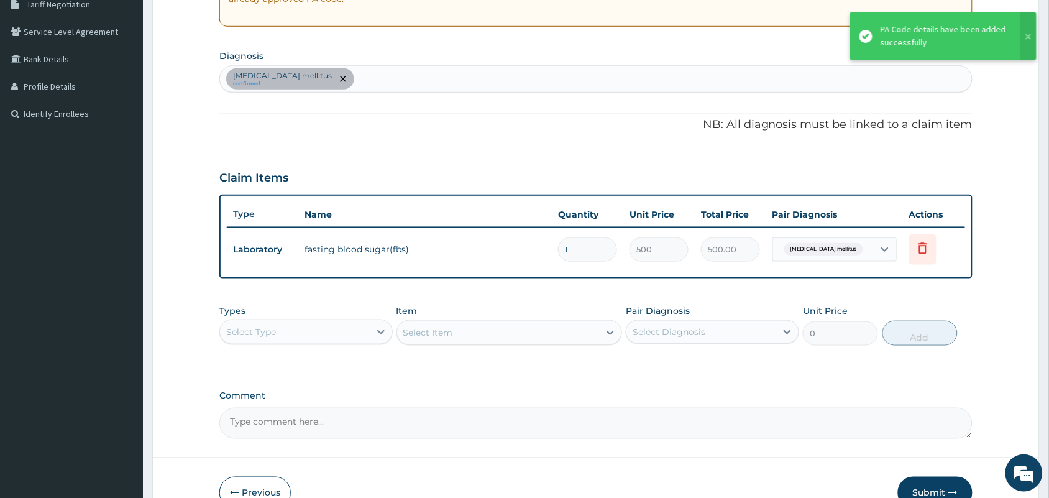
scroll to position [339, 0]
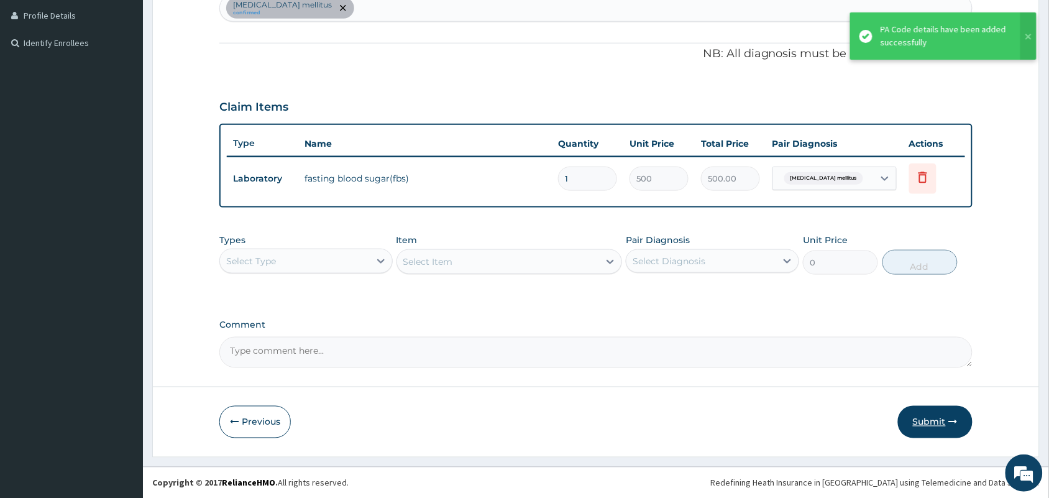
click at [933, 424] on button "Submit" at bounding box center [935, 422] width 75 height 32
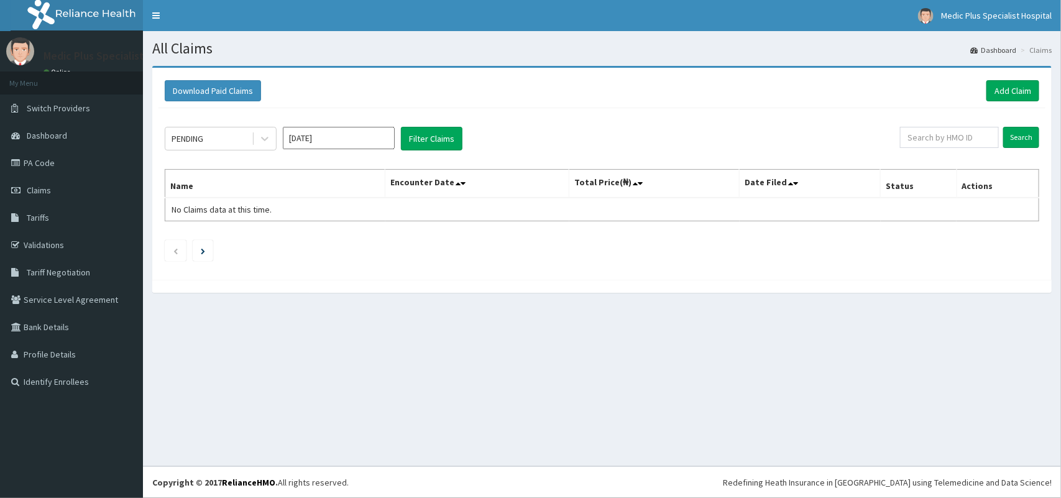
click at [653, 97] on div "Download Paid Claims Add Claim" at bounding box center [602, 90] width 874 height 21
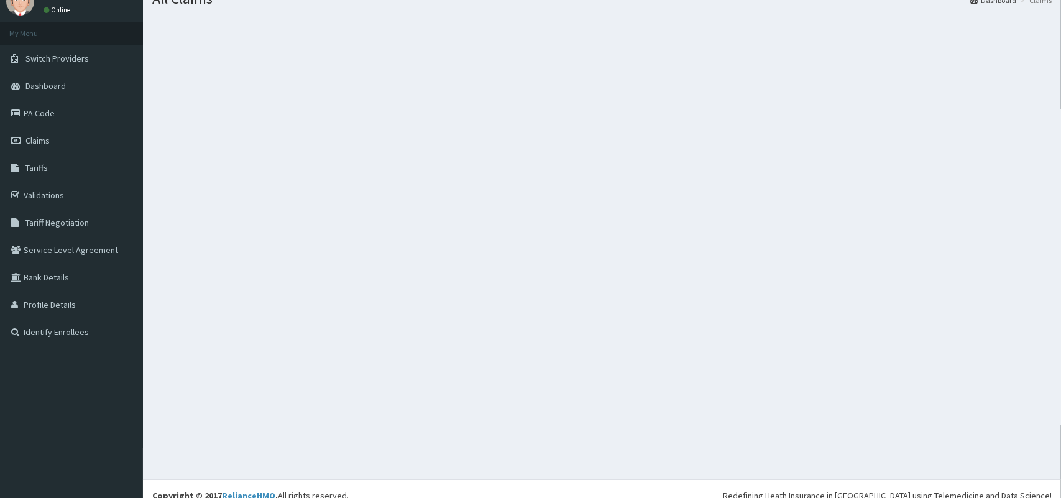
scroll to position [63, 0]
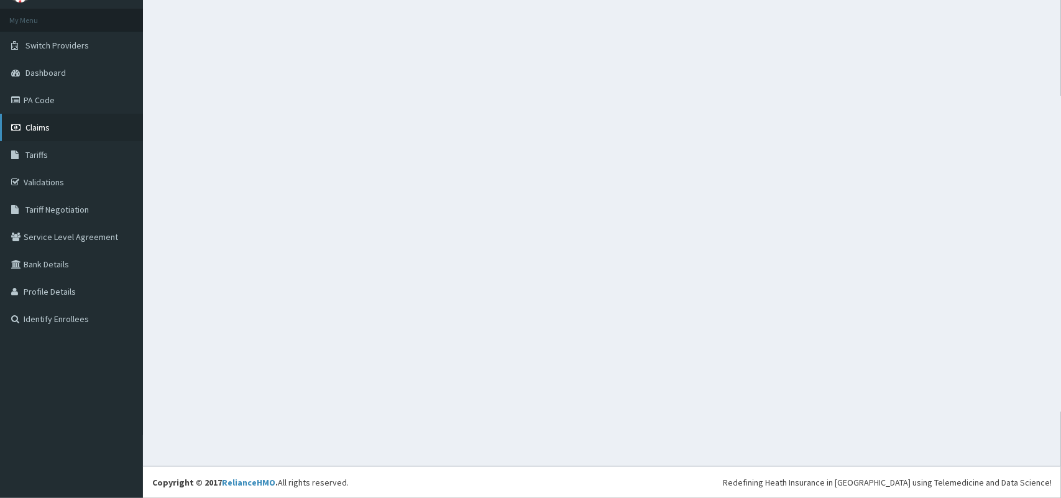
click at [60, 137] on link "Claims" at bounding box center [71, 127] width 143 height 27
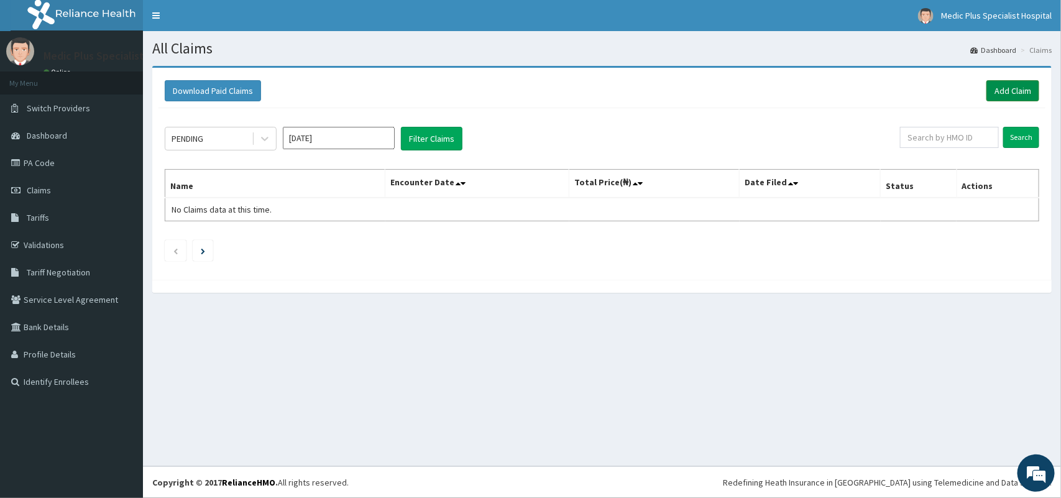
click at [1017, 84] on link "Add Claim" at bounding box center [1012, 90] width 53 height 21
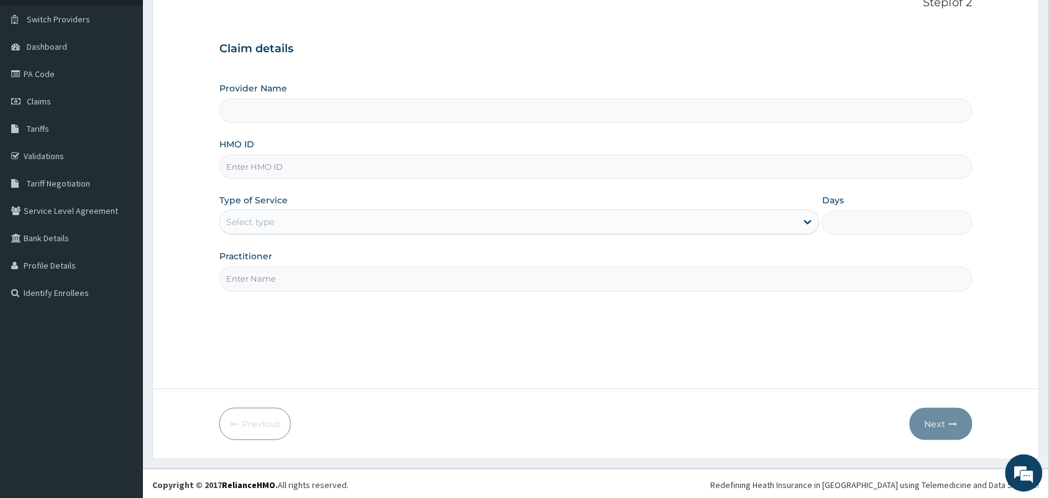
scroll to position [91, 0]
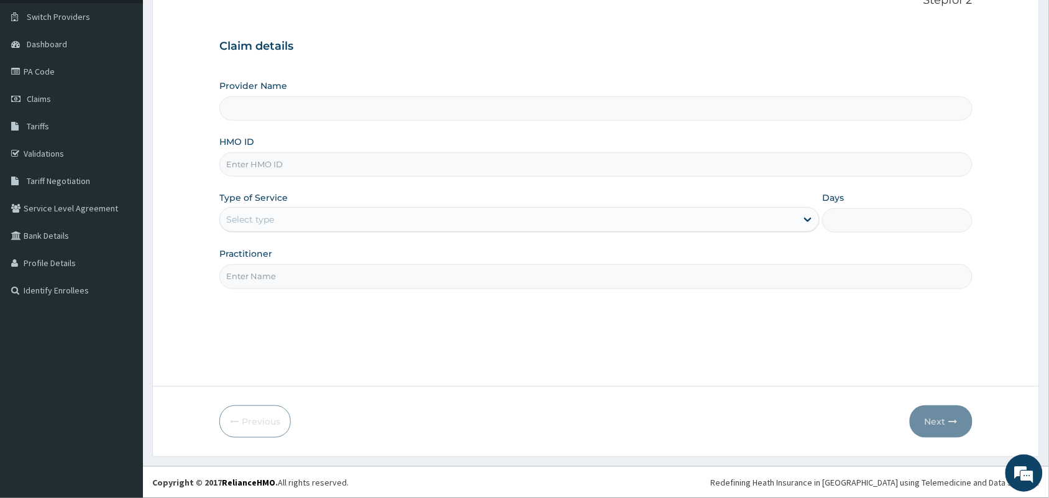
type input "MedicPlus Specialist Hospital"
click at [296, 137] on div "HMO ID" at bounding box center [595, 155] width 753 height 41
click at [291, 160] on input "HMO ID" at bounding box center [595, 164] width 753 height 24
paste input "LAC/10049/c"
type input "LAC/10049/c"
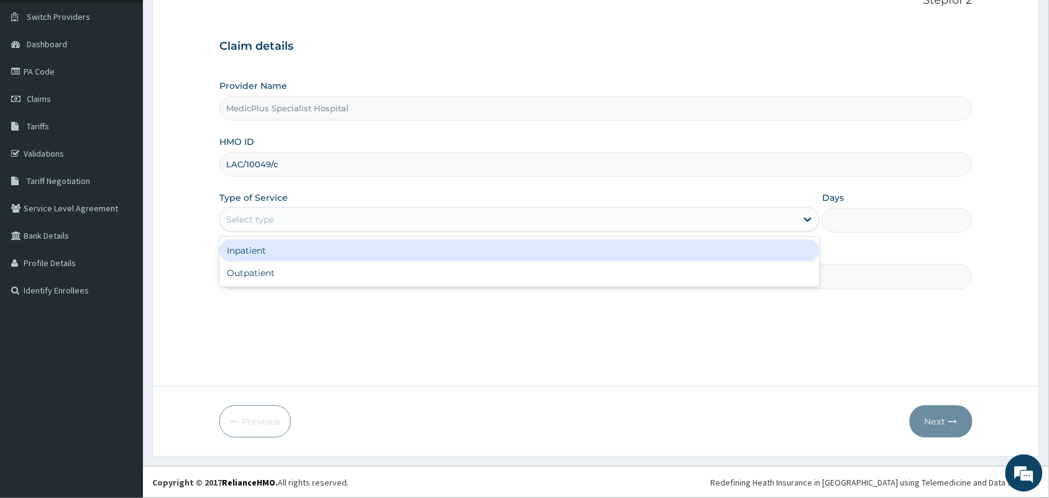
click at [263, 221] on div "Select type" at bounding box center [250, 219] width 48 height 12
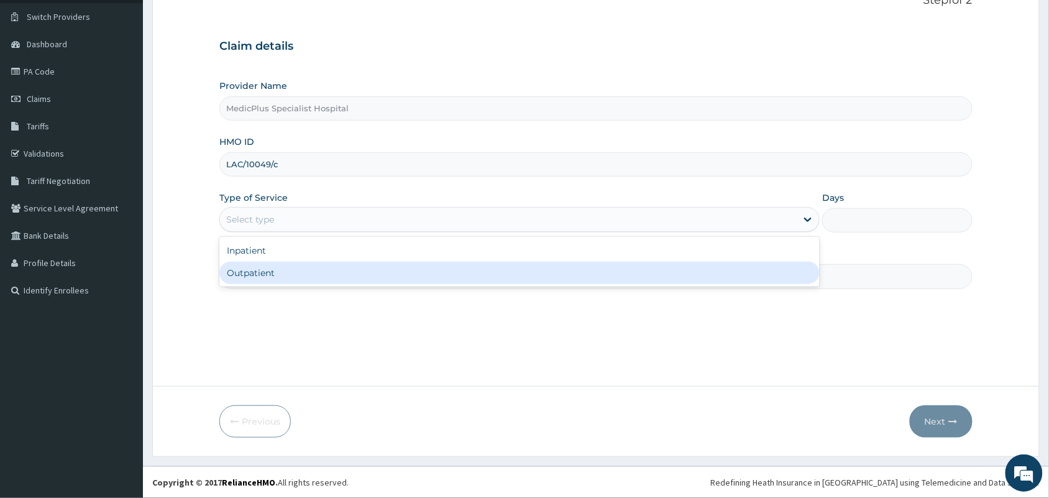
click at [255, 282] on div "Outpatient" at bounding box center [519, 273] width 600 height 22
type input "1"
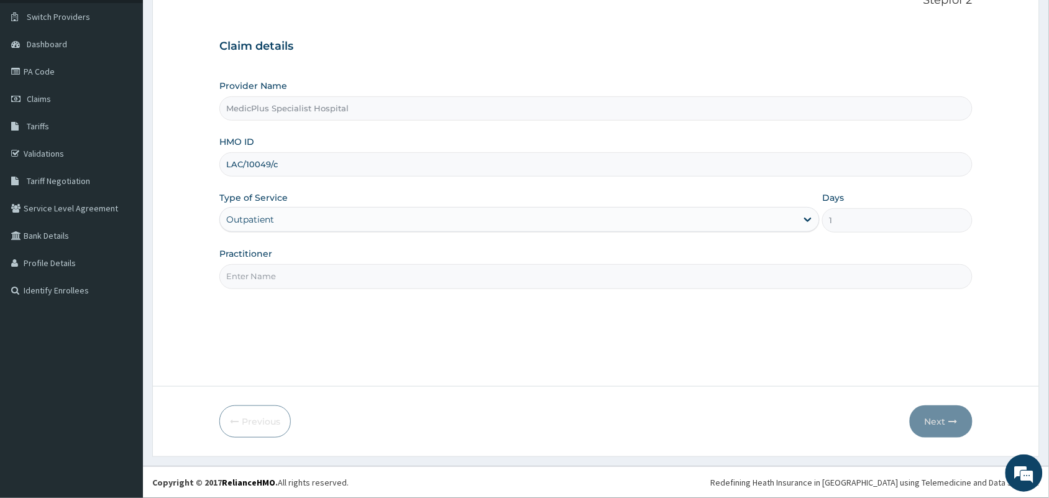
click at [290, 274] on input "Practitioner" at bounding box center [595, 276] width 753 height 24
type input "DR OMOWUNMI OSHO"
click at [937, 415] on button "Next" at bounding box center [941, 421] width 63 height 32
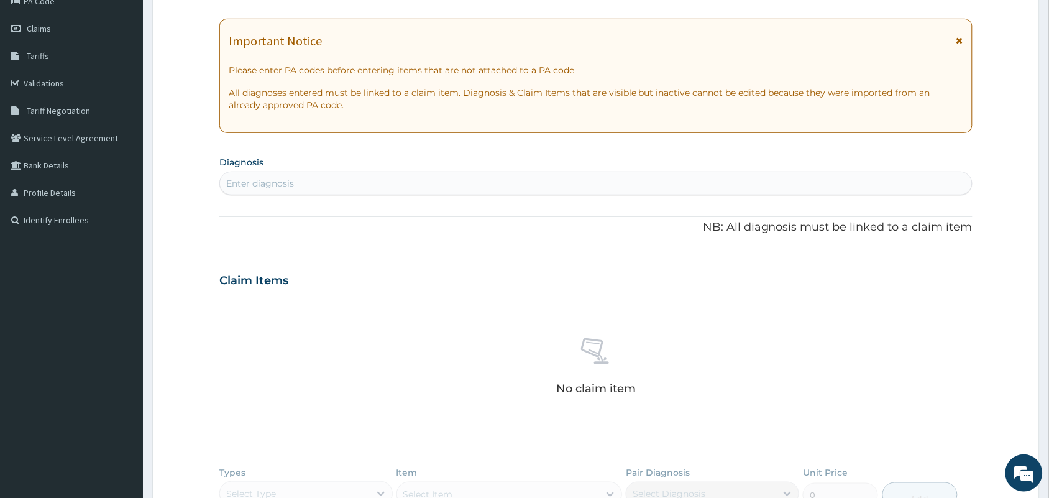
scroll to position [7, 0]
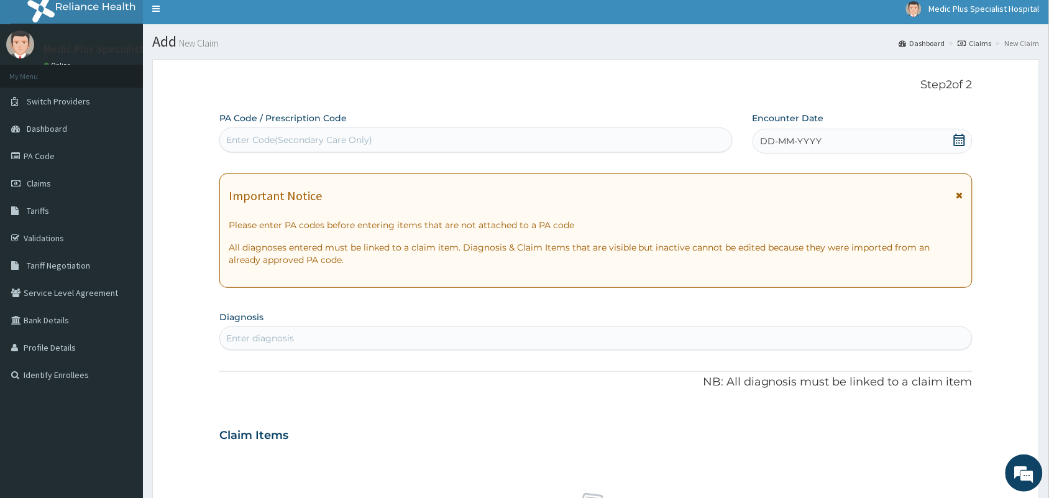
click at [293, 142] on div "Enter Code(Secondary Care Only)" at bounding box center [299, 140] width 146 height 12
paste input "PA/6A40B2"
type input "PA/6A40B2"
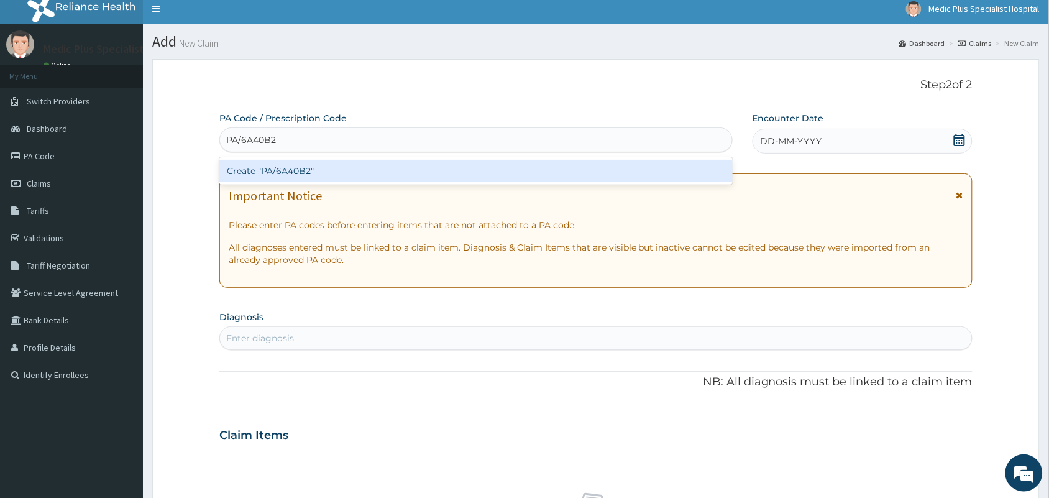
click at [289, 168] on div "Create "PA/6A40B2"" at bounding box center [475, 171] width 513 height 22
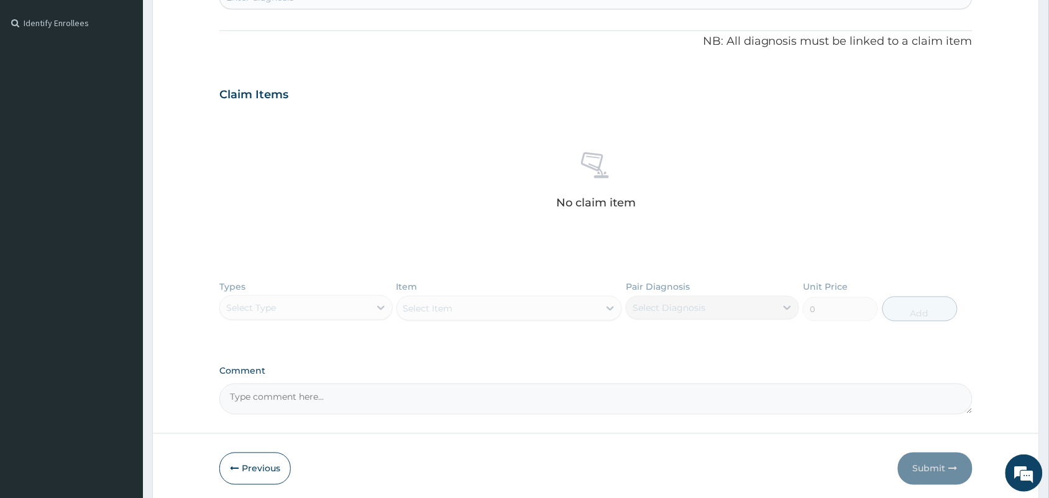
scroll to position [407, 0]
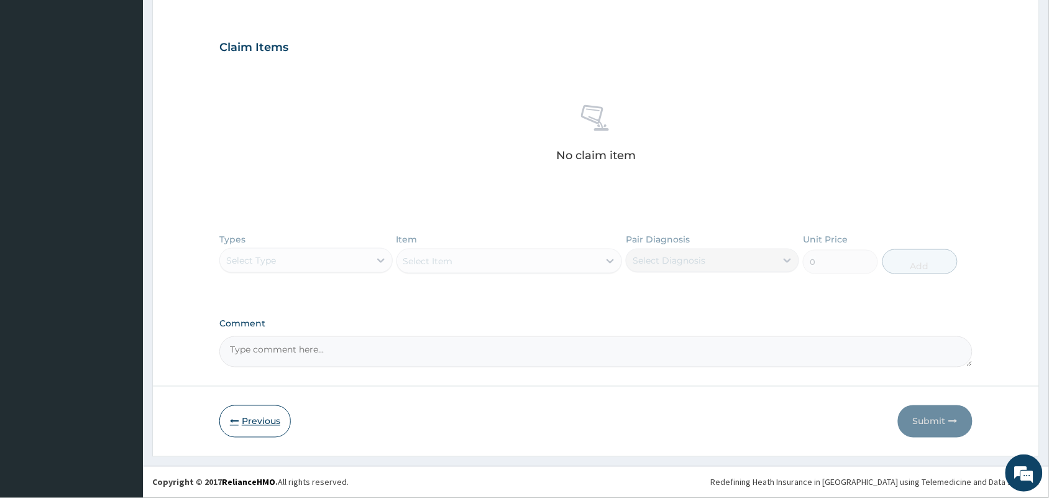
click at [241, 431] on button "Previous" at bounding box center [254, 421] width 71 height 32
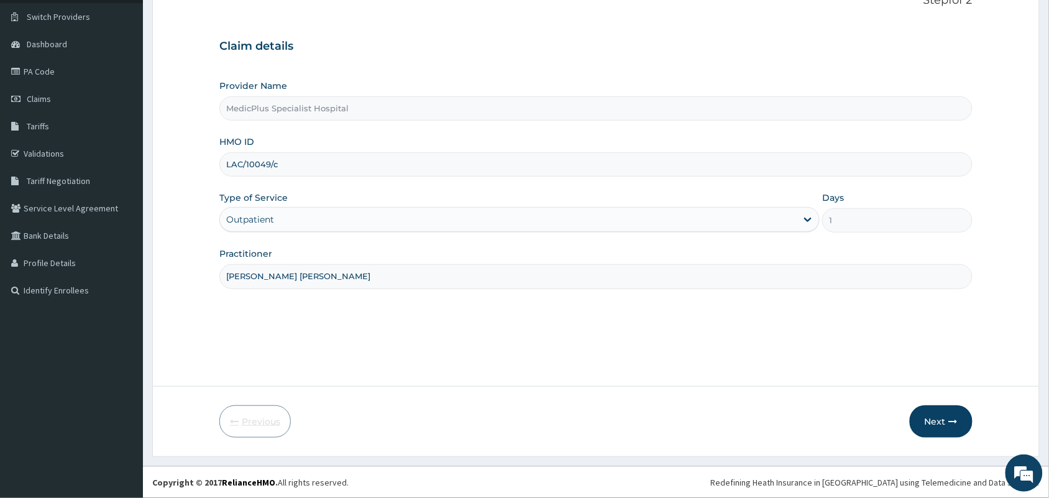
scroll to position [91, 0]
drag, startPoint x: 293, startPoint y: 167, endPoint x: 210, endPoint y: 166, distance: 83.3
click at [210, 166] on form "Step 1 of 2 Claim details Provider Name MedicPlus Specialist Hospital HMO ID LA…" at bounding box center [596, 216] width 888 height 482
paste input "ENP/10340/A"
type input "ENP/10340/A"
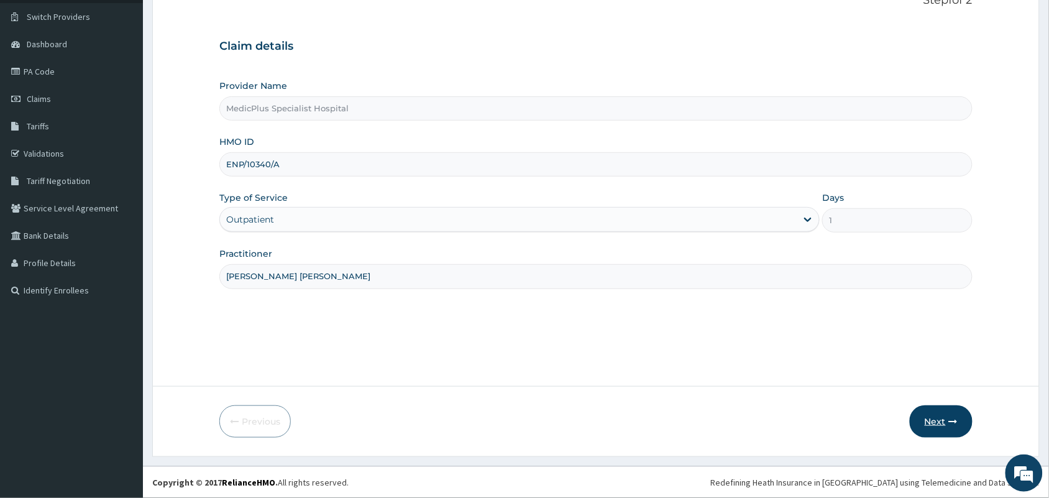
click at [943, 415] on button "Next" at bounding box center [941, 421] width 63 height 32
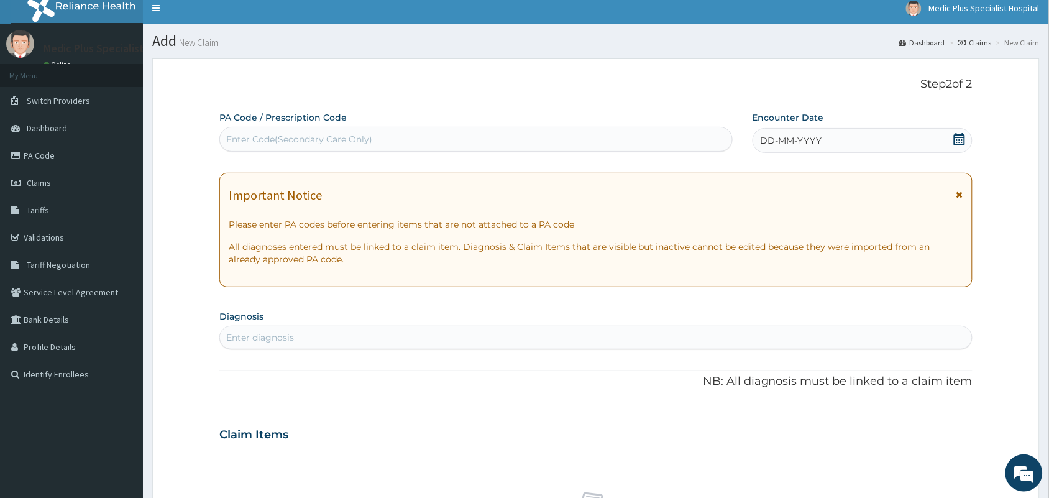
scroll to position [0, 0]
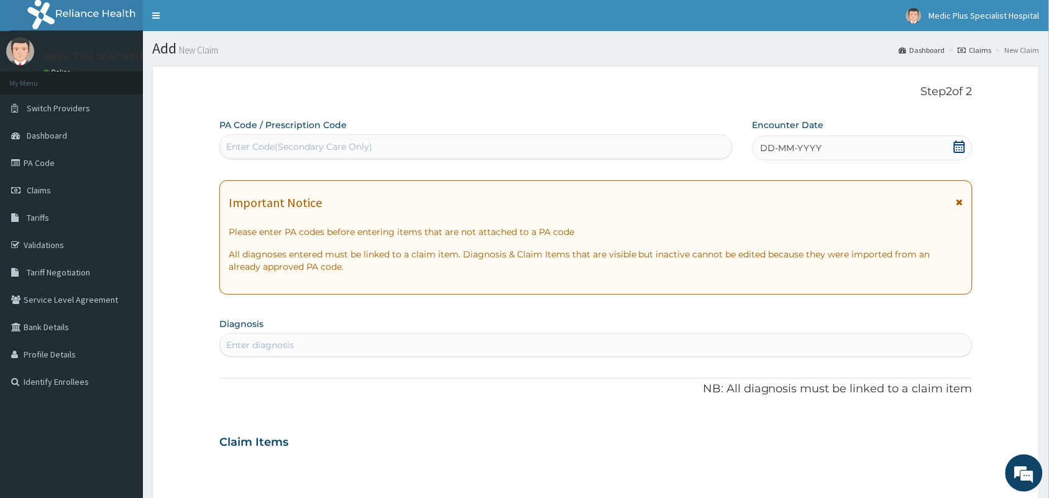
click at [359, 144] on div "Enter Code(Secondary Care Only)" at bounding box center [299, 146] width 146 height 12
paste input "PA/224214"
type input "PA/224214"
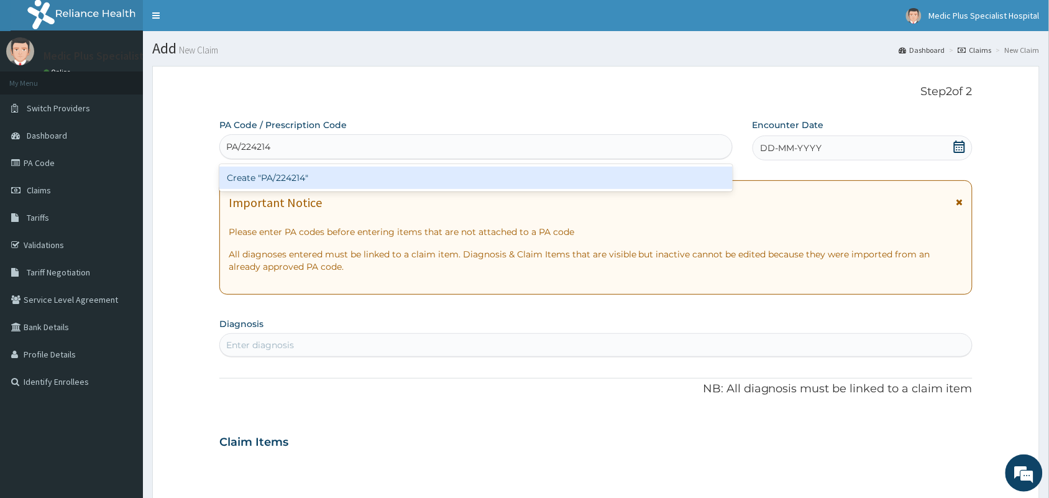
click at [345, 178] on div "Create "PA/224214"" at bounding box center [475, 178] width 513 height 22
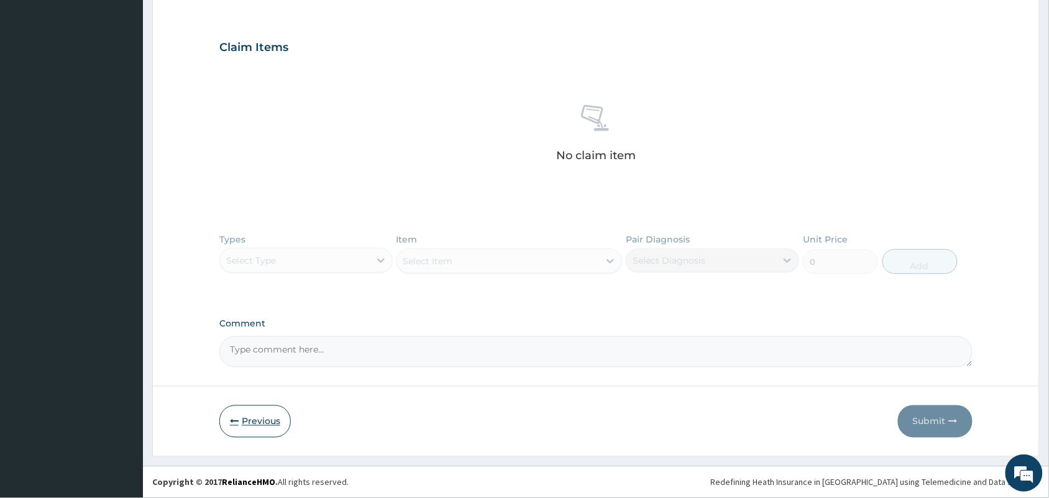
click at [237, 417] on icon "button" at bounding box center [234, 421] width 9 height 9
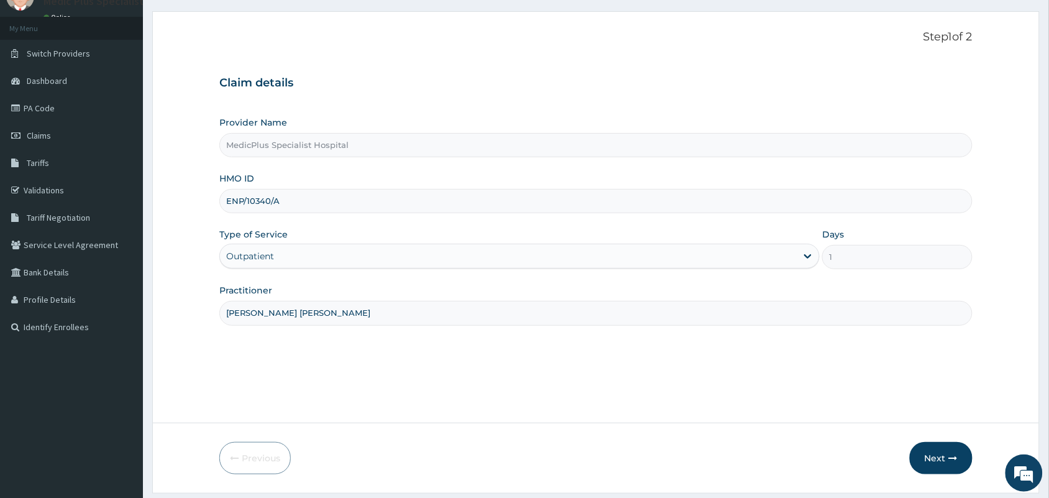
scroll to position [91, 0]
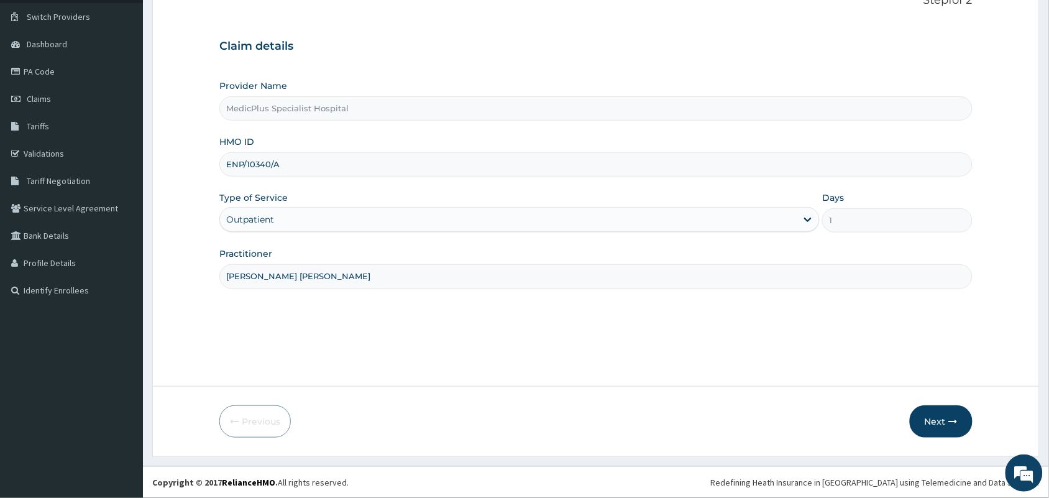
drag, startPoint x: 298, startPoint y: 171, endPoint x: 216, endPoint y: 171, distance: 82.0
click at [216, 171] on form "Step 1 of 2 Claim details Provider Name MedicPlus Specialist Hospital HMO ID EN…" at bounding box center [596, 216] width 888 height 482
paste input "OHT/12043/B"
type input "OHT/12043/B"
click at [930, 417] on button "Next" at bounding box center [941, 421] width 63 height 32
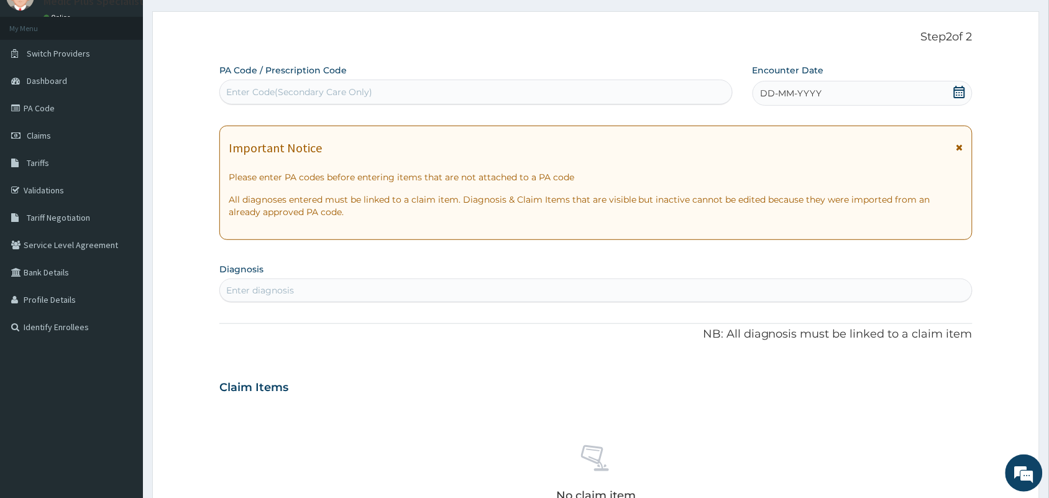
scroll to position [0, 0]
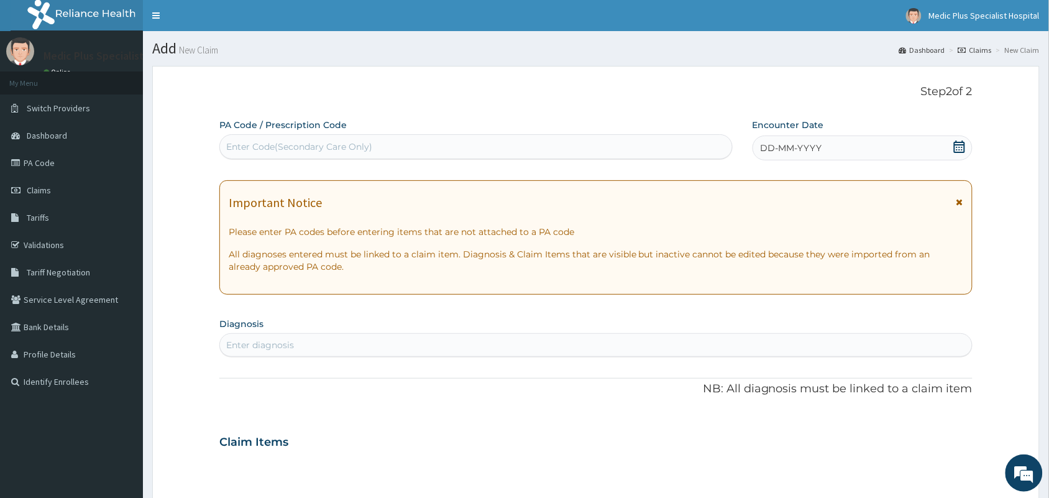
click at [287, 148] on div "Enter Code(Secondary Care Only)" at bounding box center [299, 146] width 146 height 12
paste input "PA/08C2D4"
type input "PA/08C2D4"
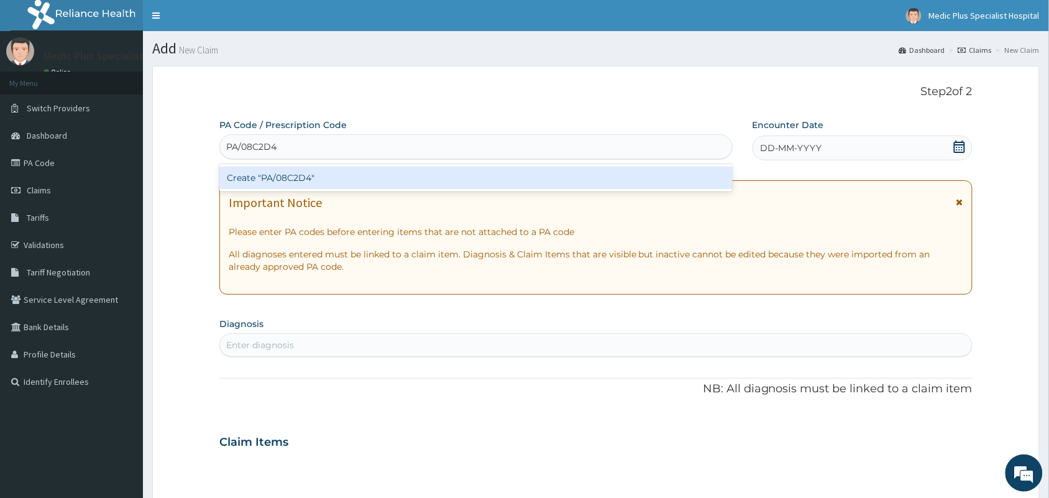
click at [285, 188] on div "Create "PA/08C2D4"" at bounding box center [475, 178] width 513 height 22
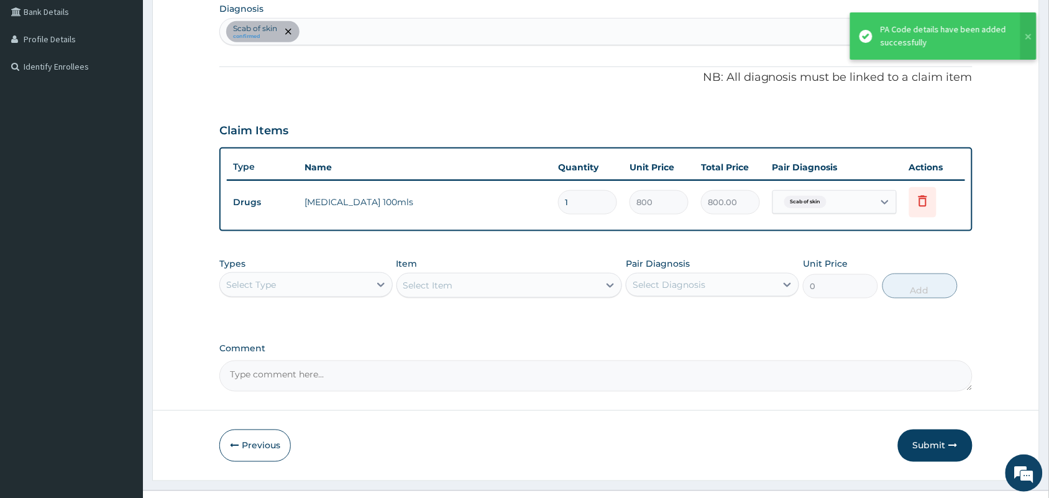
scroll to position [339, 0]
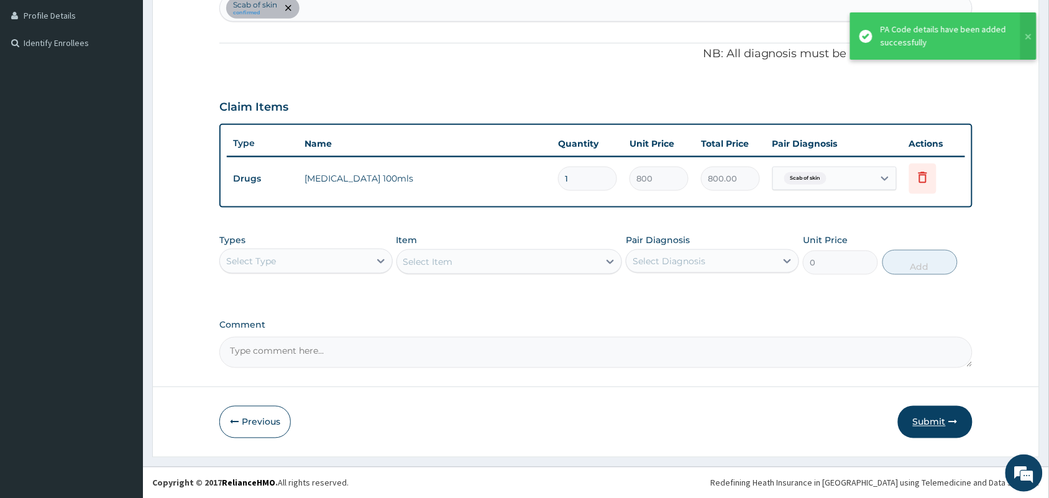
click at [931, 418] on button "Submit" at bounding box center [935, 422] width 75 height 32
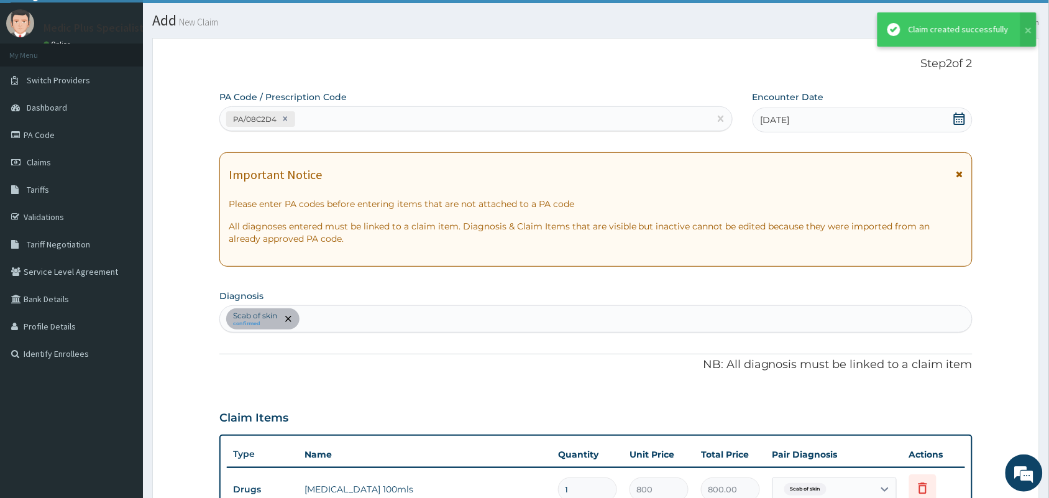
scroll to position [0, 0]
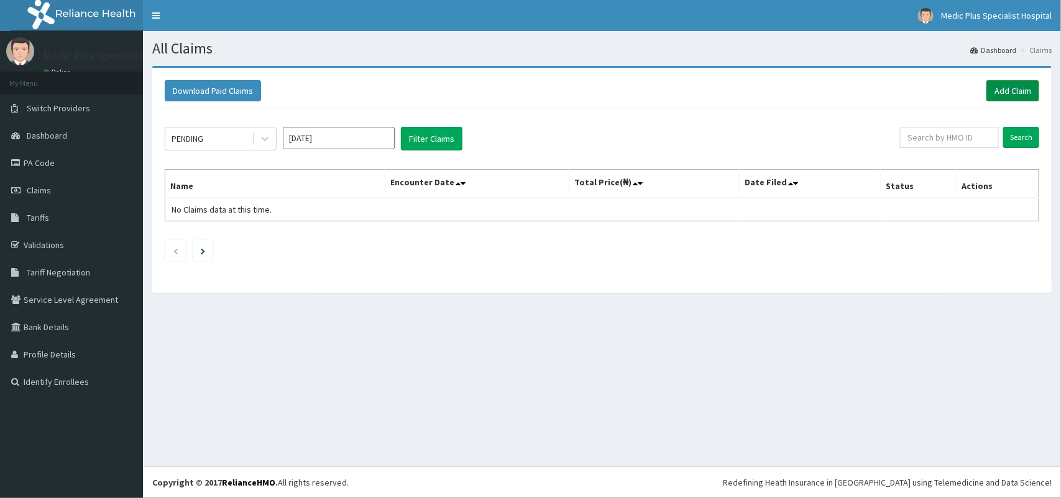
click at [1013, 88] on link "Add Claim" at bounding box center [1012, 90] width 53 height 21
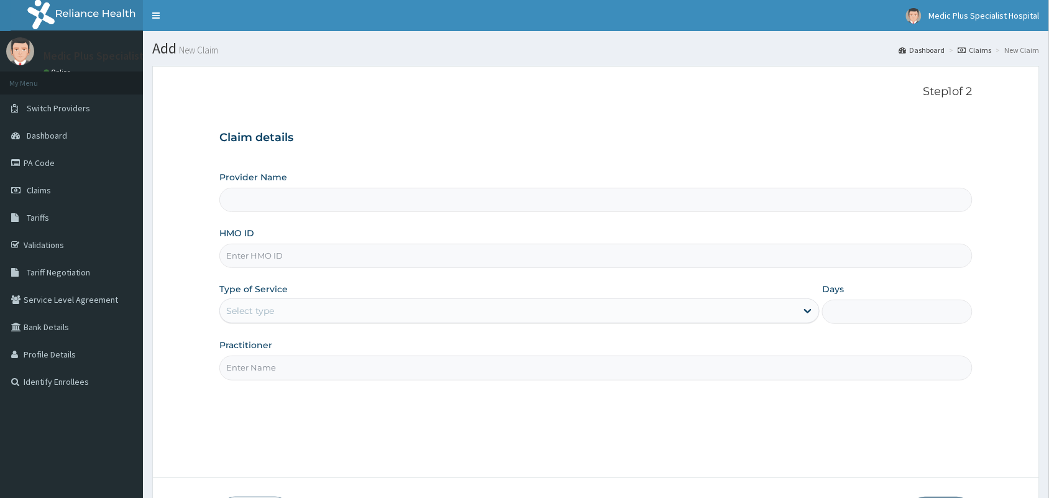
click at [291, 254] on input "HMO ID" at bounding box center [595, 256] width 753 height 24
paste input "FDC/10073/F"
type input "FDC/10073/F"
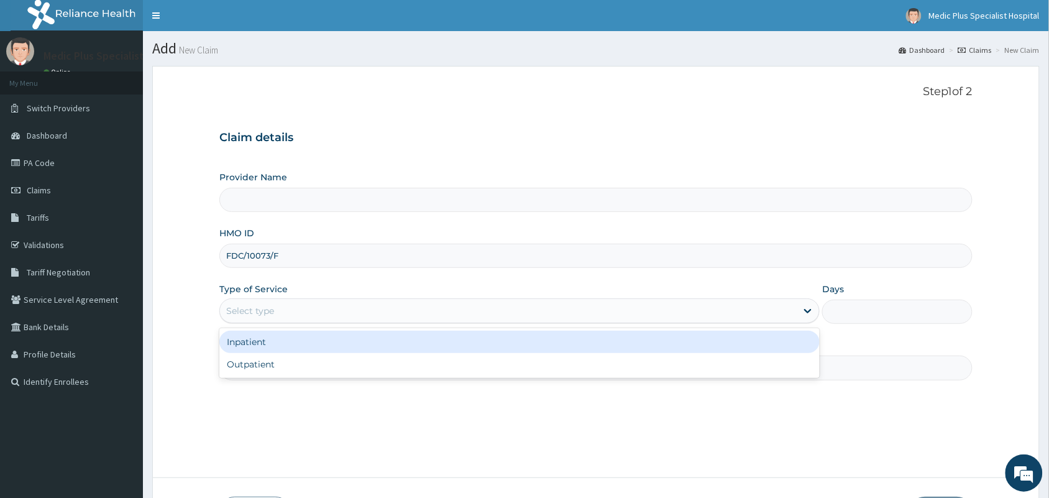
click at [282, 311] on div "Select type" at bounding box center [508, 311] width 577 height 20
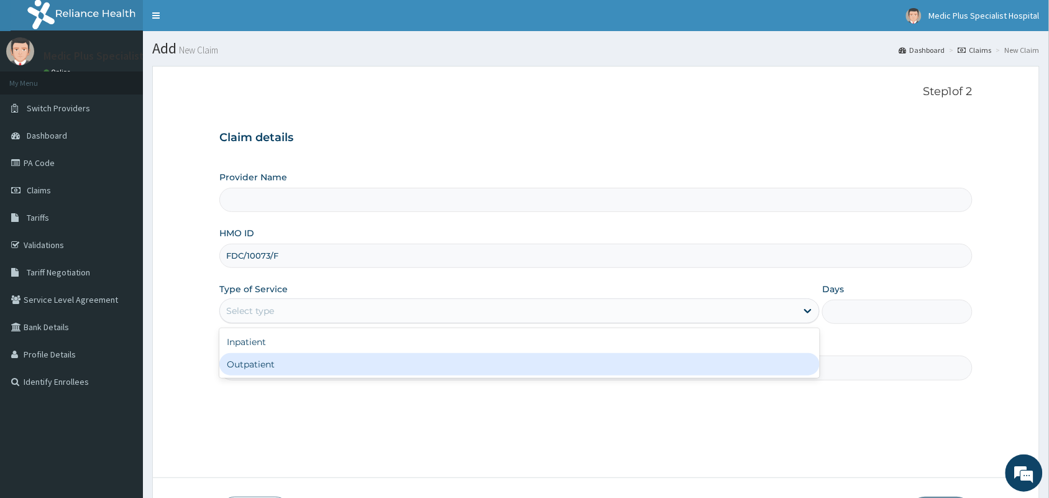
click at [262, 359] on div "Outpatient" at bounding box center [519, 364] width 600 height 22
type input "1"
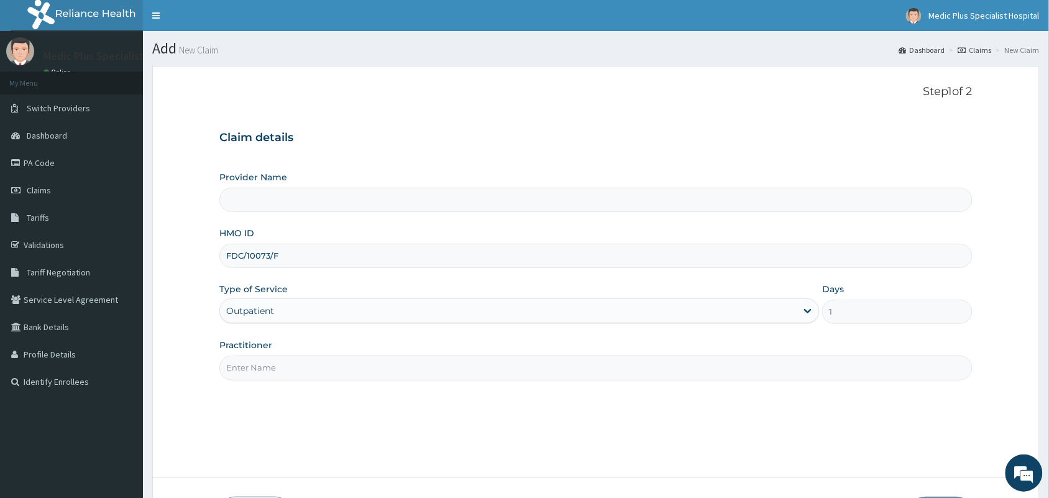
type input "MedicPlus Specialist Hospital"
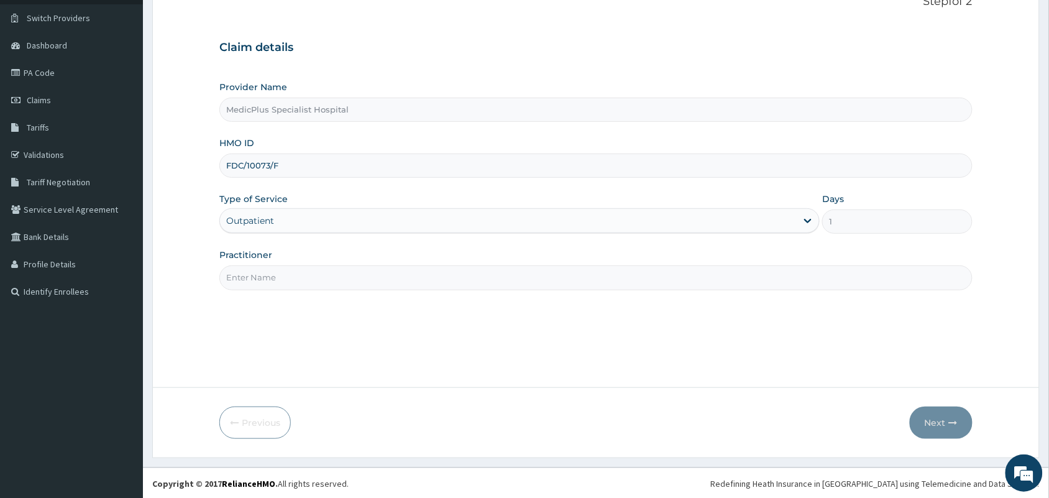
scroll to position [91, 0]
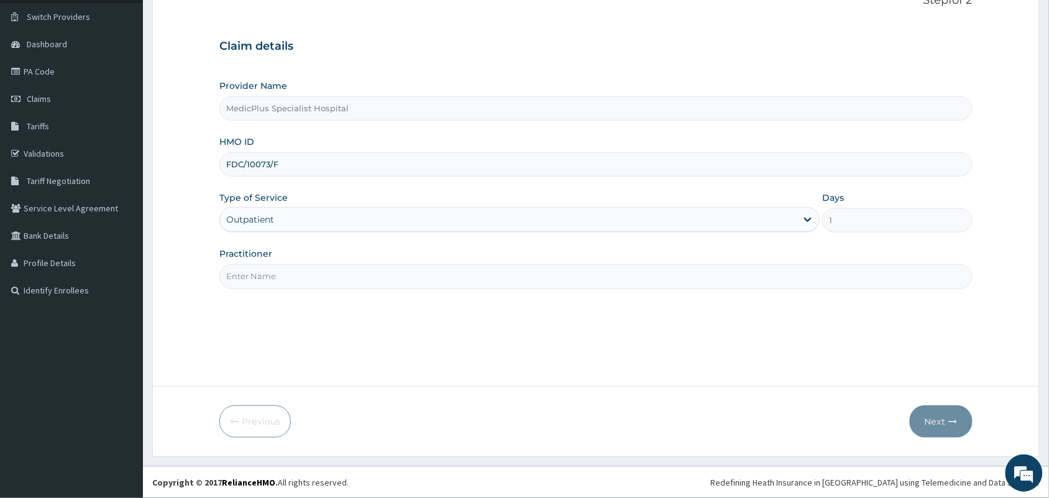
click at [280, 262] on div "Practitioner" at bounding box center [595, 267] width 753 height 41
click at [259, 293] on div "Step 1 of 2 Claim details Provider Name MedicPlus Specialist Hospital HMO ID FD…" at bounding box center [595, 181] width 753 height 374
click at [265, 283] on input "Practitioner" at bounding box center [595, 276] width 753 height 24
type input "[PERSON_NAME] [PERSON_NAME]"
click at [942, 416] on button "Next" at bounding box center [941, 421] width 63 height 32
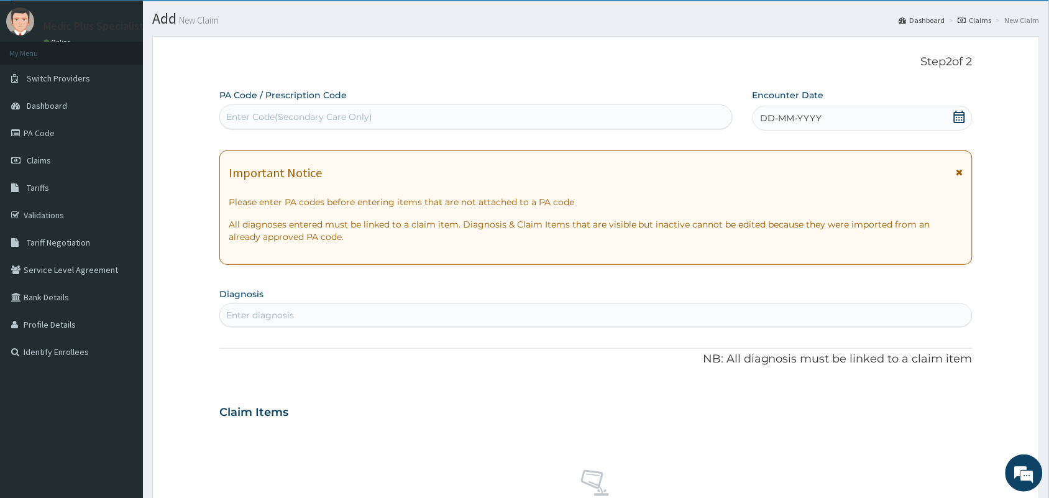
scroll to position [14, 0]
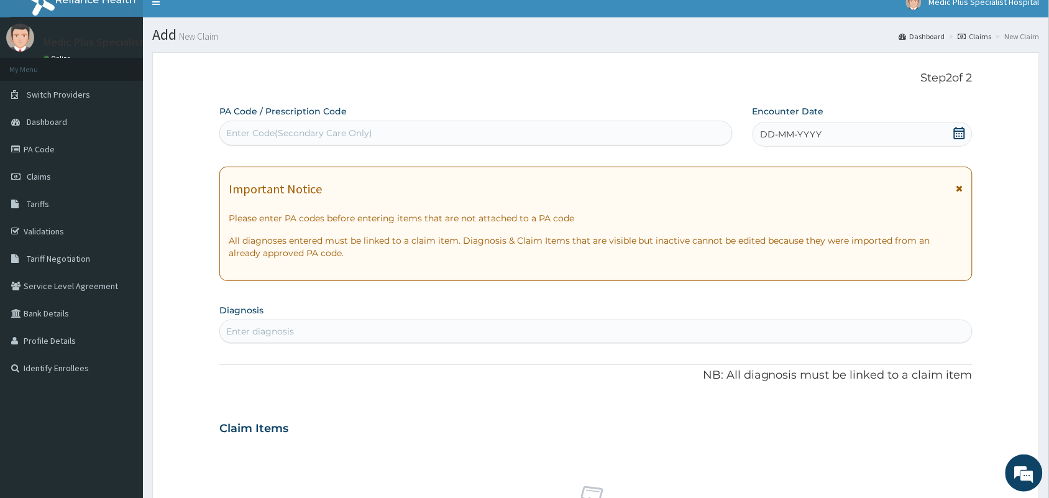
click at [287, 137] on div "Enter Code(Secondary Care Only)" at bounding box center [299, 133] width 146 height 12
paste input "PA/390966"
type input "PA/390966"
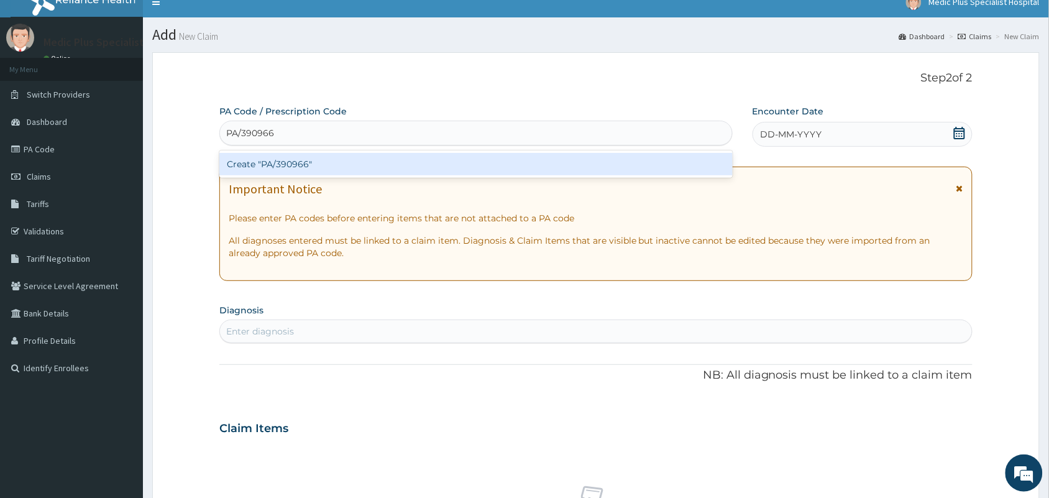
click at [287, 171] on div "Create "PA/390966"" at bounding box center [475, 164] width 513 height 22
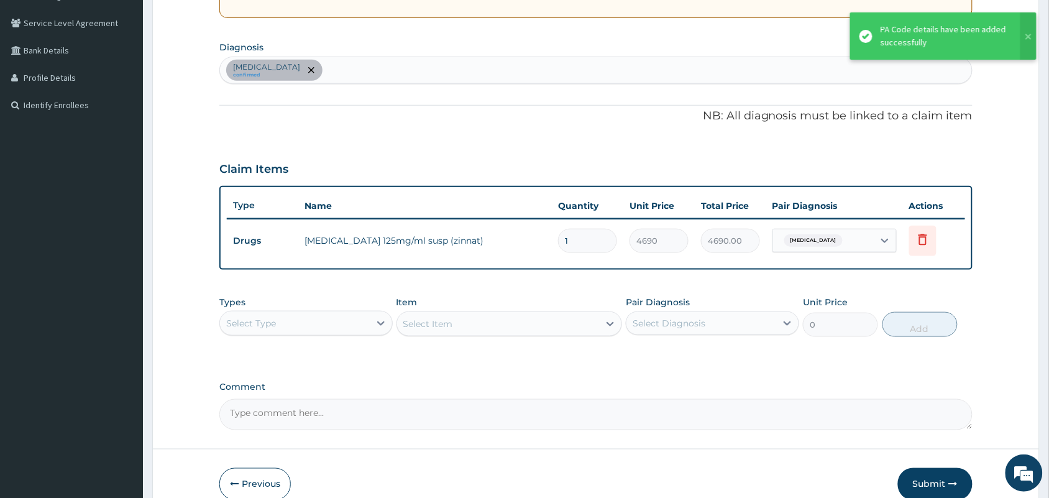
scroll to position [339, 0]
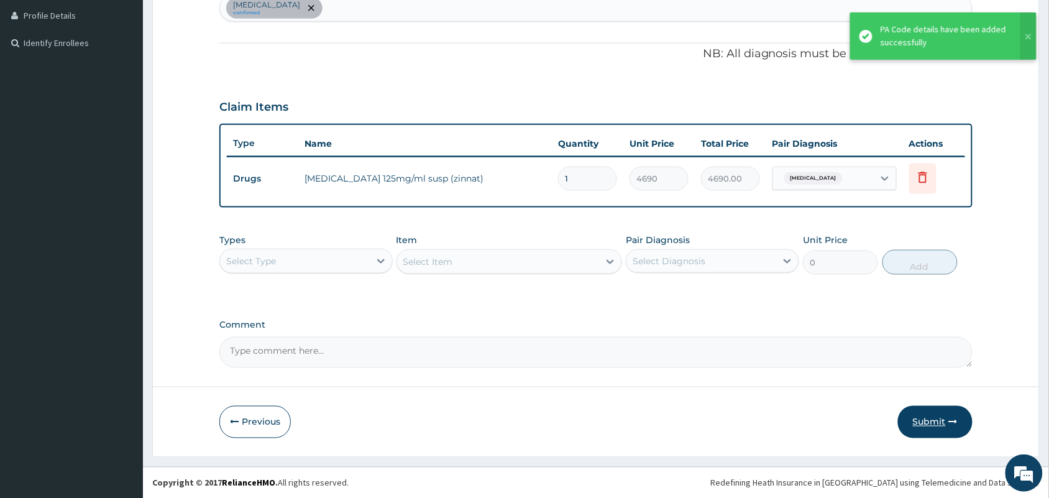
click at [947, 426] on button "Submit" at bounding box center [935, 422] width 75 height 32
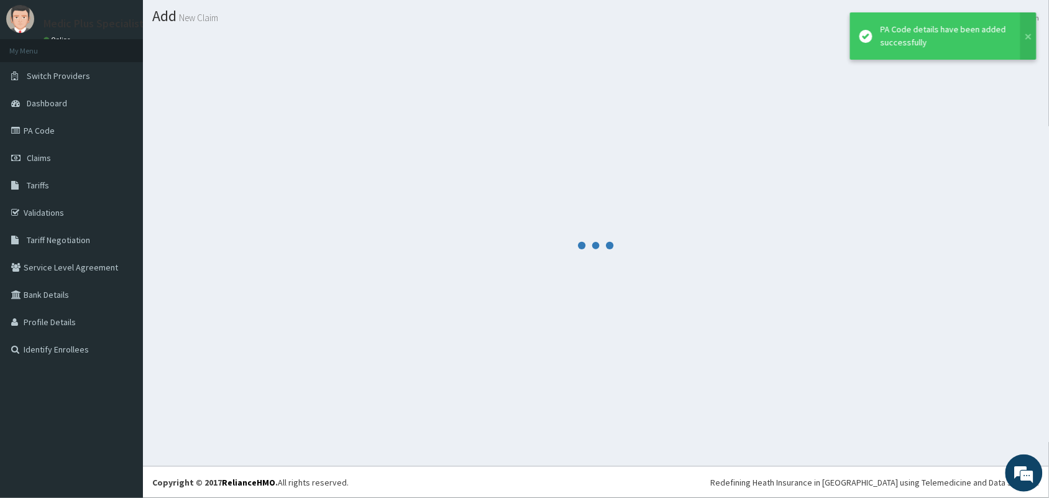
scroll to position [32, 0]
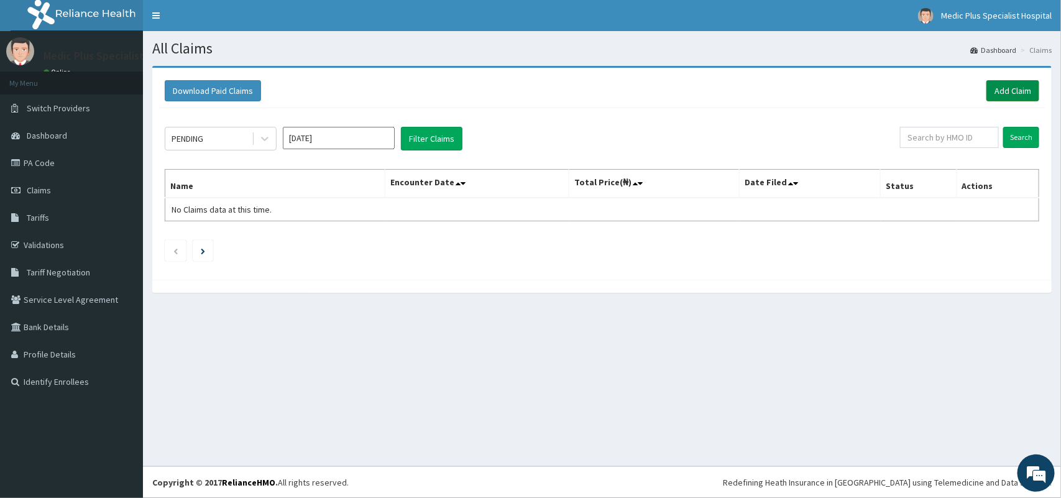
click at [1010, 91] on link "Add Claim" at bounding box center [1012, 90] width 53 height 21
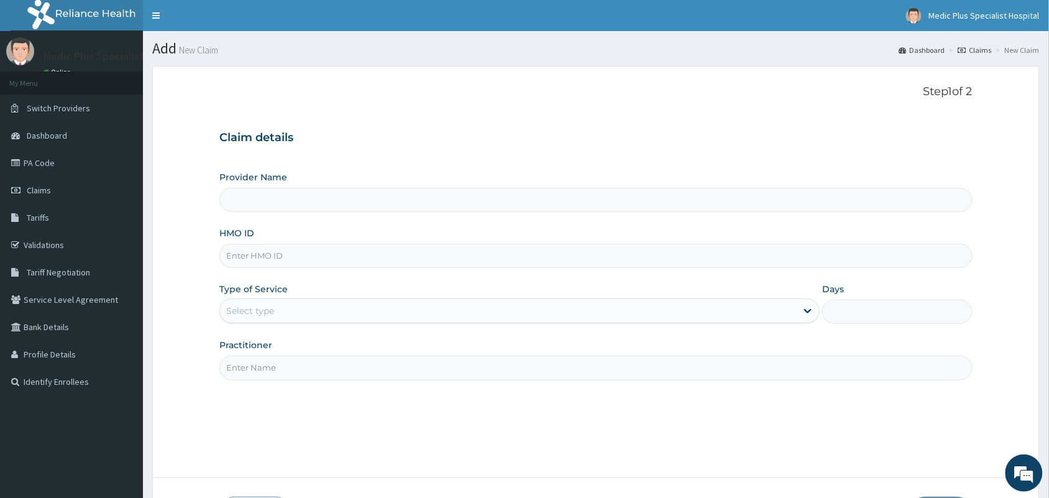
click at [270, 246] on input "HMO ID" at bounding box center [595, 256] width 753 height 24
type input "MedicPlus Specialist Hospital"
paste input "BIF/10029/B"
click at [249, 256] on input "BIF/10029/B" at bounding box center [595, 256] width 753 height 24
type input "BIF/10029/B"
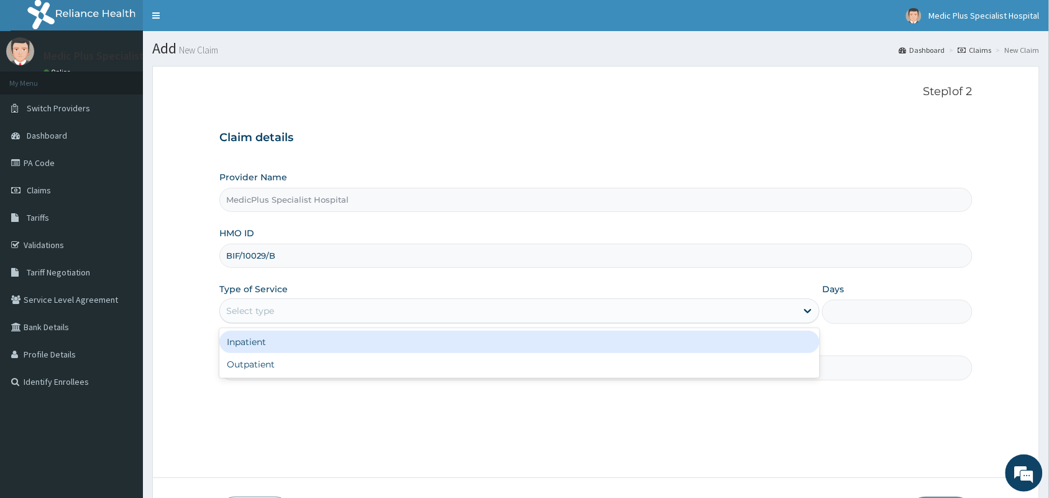
click at [285, 312] on div "Select type" at bounding box center [508, 311] width 577 height 20
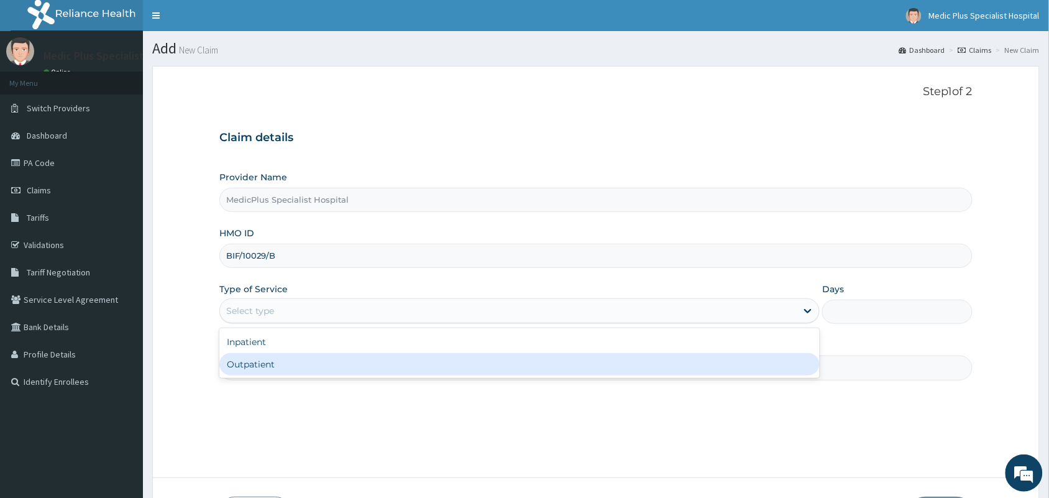
click at [288, 365] on div "Outpatient" at bounding box center [519, 364] width 600 height 22
type input "1"
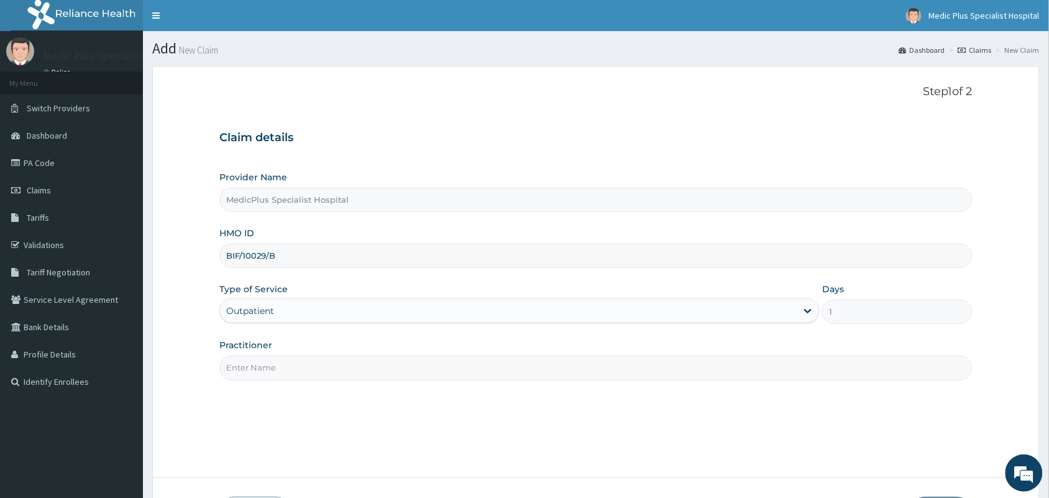
click at [289, 365] on input "Practitioner" at bounding box center [595, 368] width 753 height 24
type input "DR OMOWUNMI OSHO"
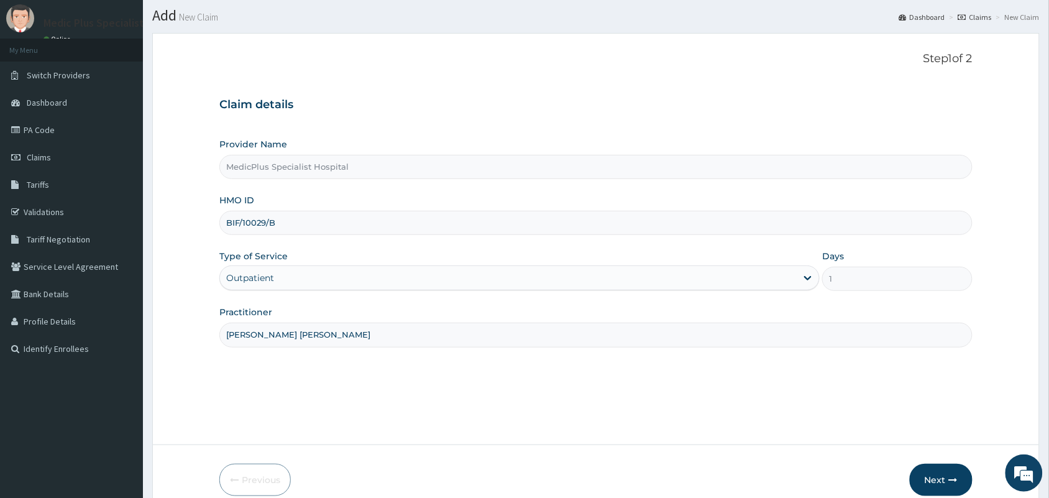
scroll to position [91, 0]
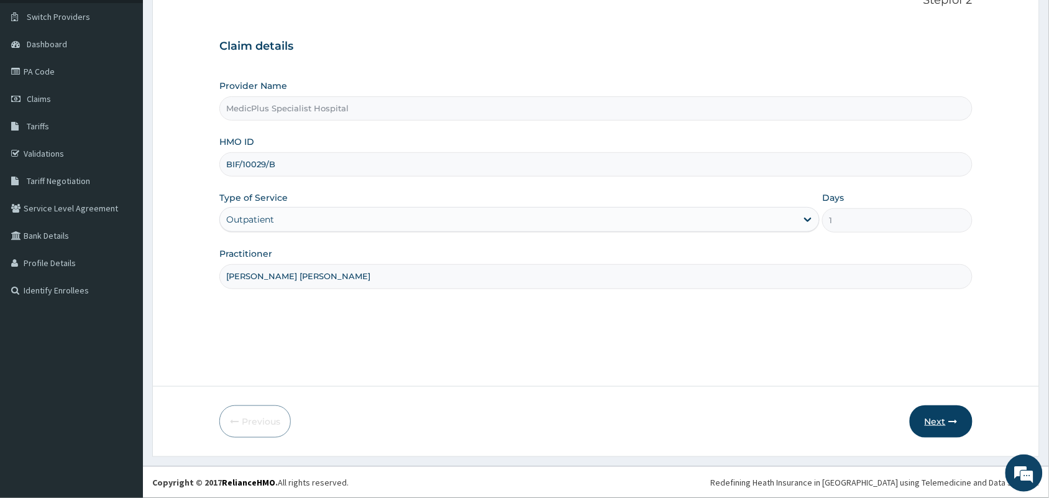
click at [932, 418] on button "Next" at bounding box center [941, 421] width 63 height 32
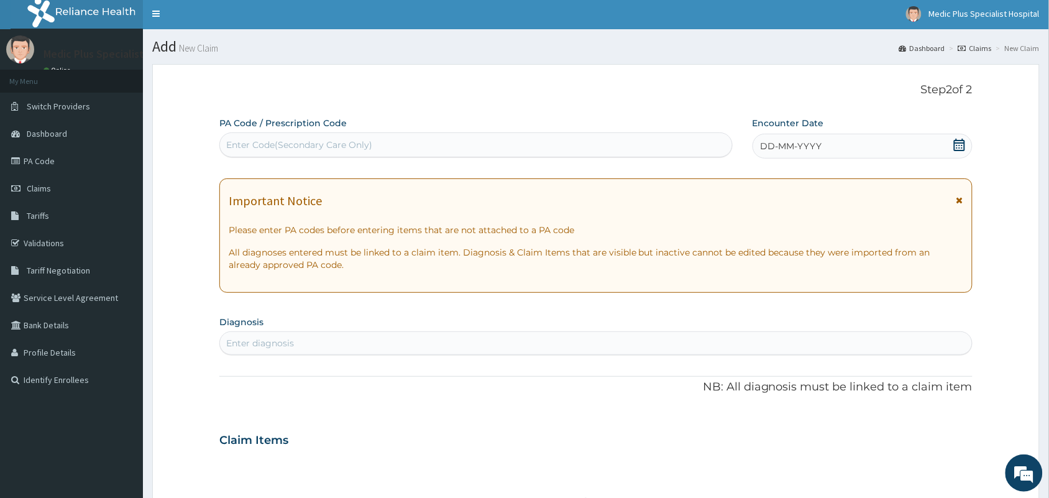
scroll to position [0, 0]
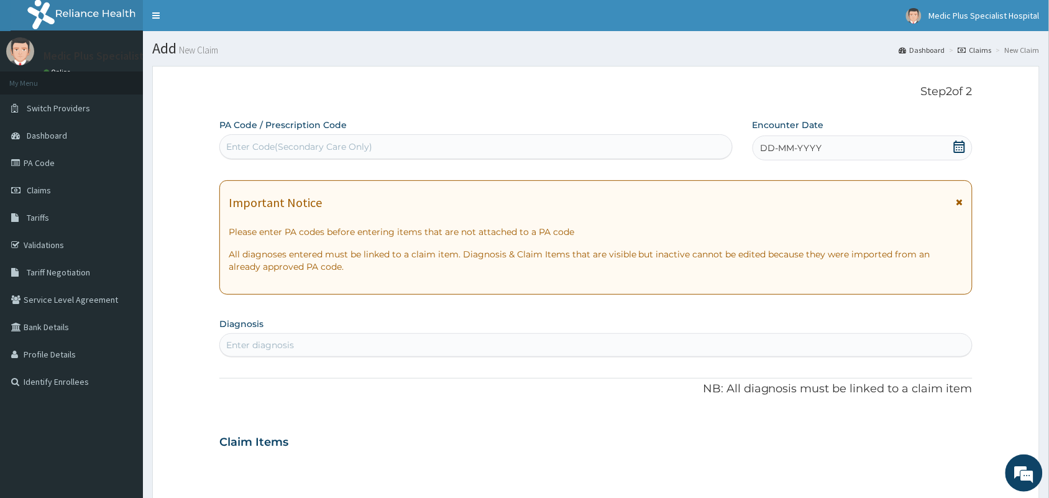
click at [318, 146] on div "Enter Code(Secondary Care Only)" at bounding box center [299, 146] width 146 height 12
paste input "PA/5B52A9"
type input "PA/5B52A9"
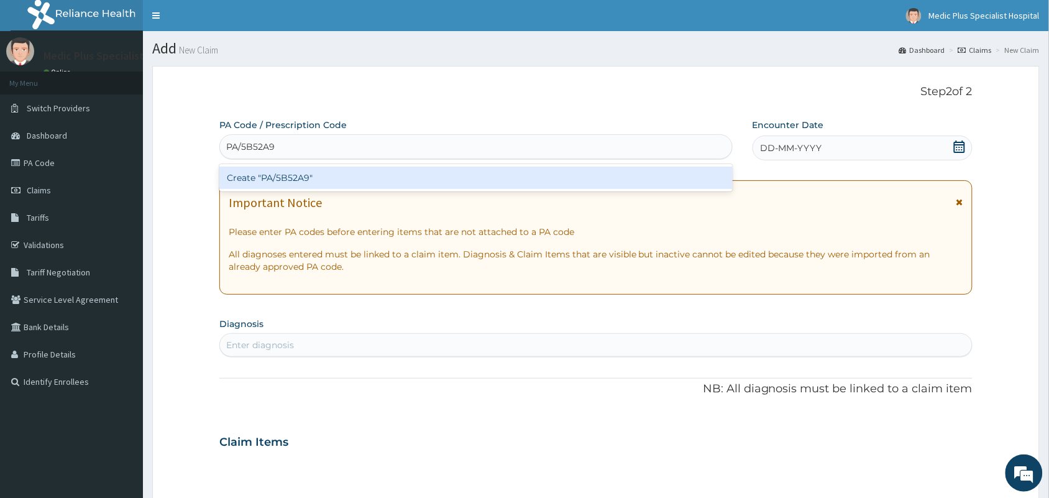
click at [299, 178] on div "Create "PA/5B52A9"" at bounding box center [475, 178] width 513 height 22
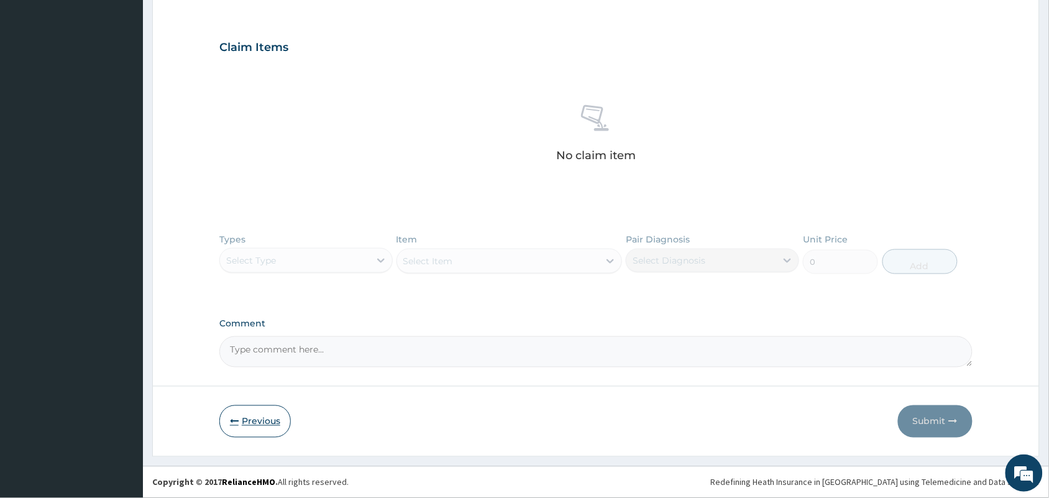
click at [243, 420] on button "Previous" at bounding box center [254, 421] width 71 height 32
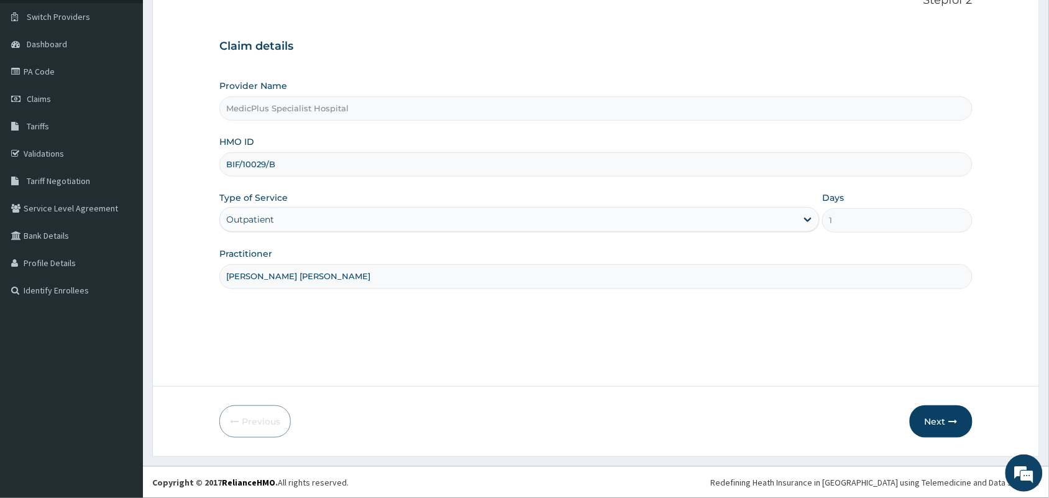
drag, startPoint x: 303, startPoint y: 163, endPoint x: 212, endPoint y: 163, distance: 90.7
click at [212, 163] on form "Step 1 of 2 Claim details Provider Name MedicPlus Specialist Hospital HMO ID BI…" at bounding box center [596, 216] width 888 height 482
paste input "BIF/10029/c"
click at [244, 168] on input "BIF/10029/c" at bounding box center [595, 164] width 753 height 24
click at [245, 167] on input "BIF/10029/c" at bounding box center [595, 164] width 753 height 24
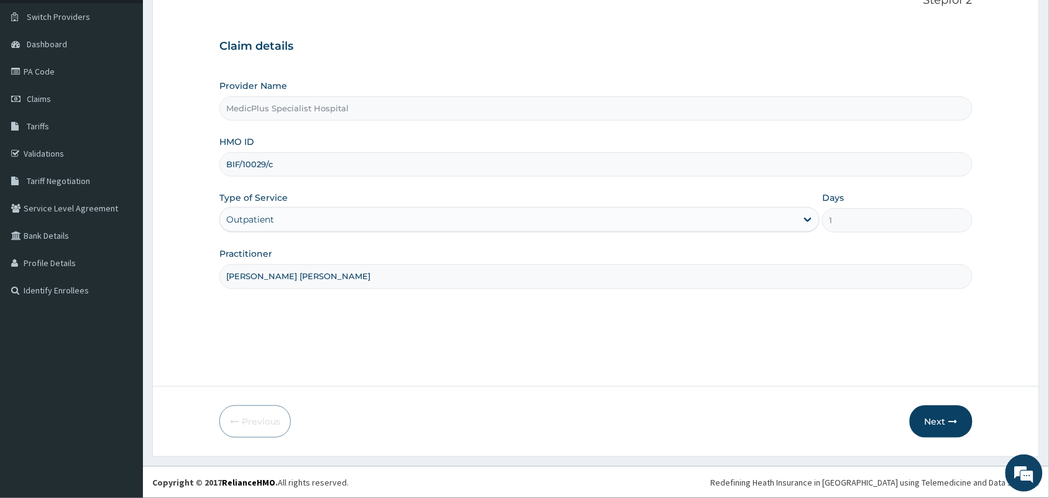
type input "BIF/10029/c"
click at [930, 423] on button "Next" at bounding box center [941, 421] width 63 height 32
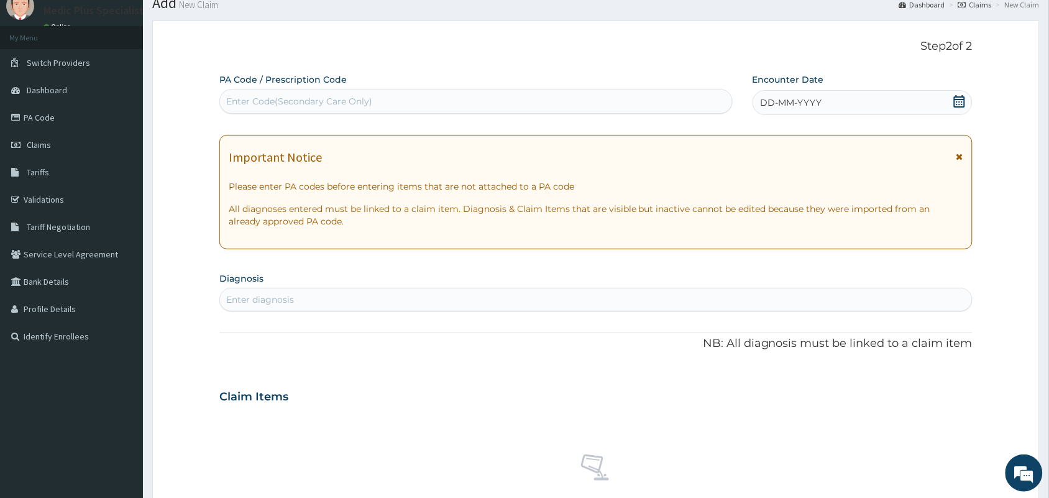
scroll to position [0, 0]
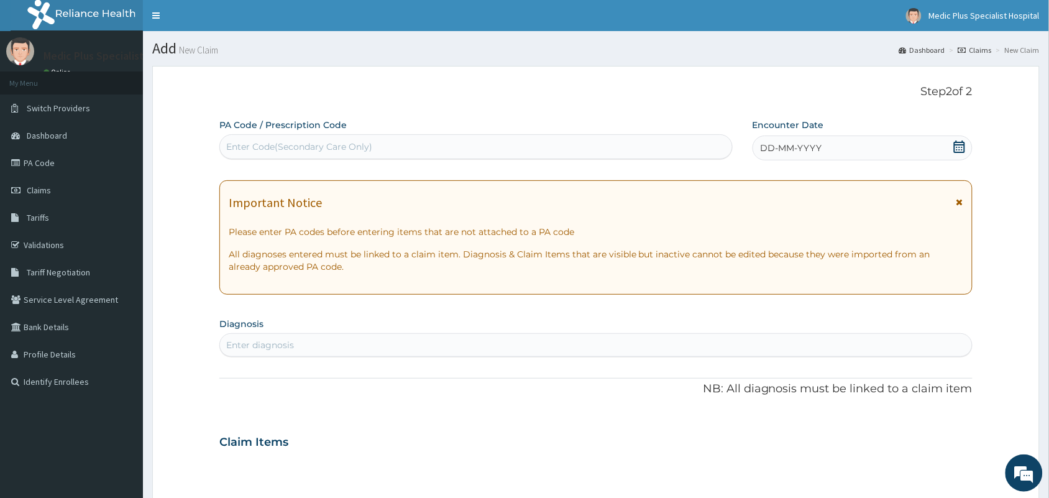
click at [301, 154] on div "Enter Code(Secondary Care Only)" at bounding box center [476, 147] width 512 height 20
paste input "PA/3E4BAA"
type input "PA/3E4BAA"
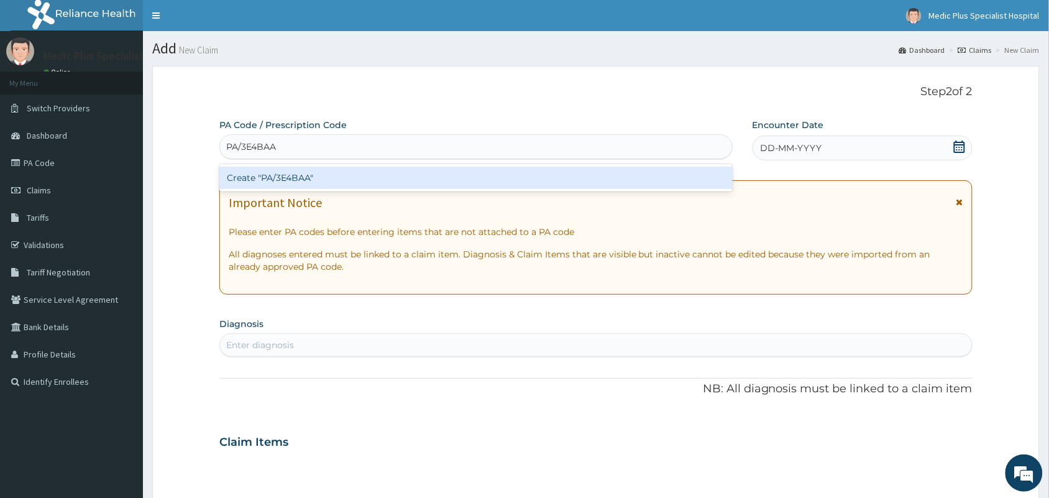
click at [303, 178] on div "Create "PA/3E4BAA"" at bounding box center [475, 178] width 513 height 22
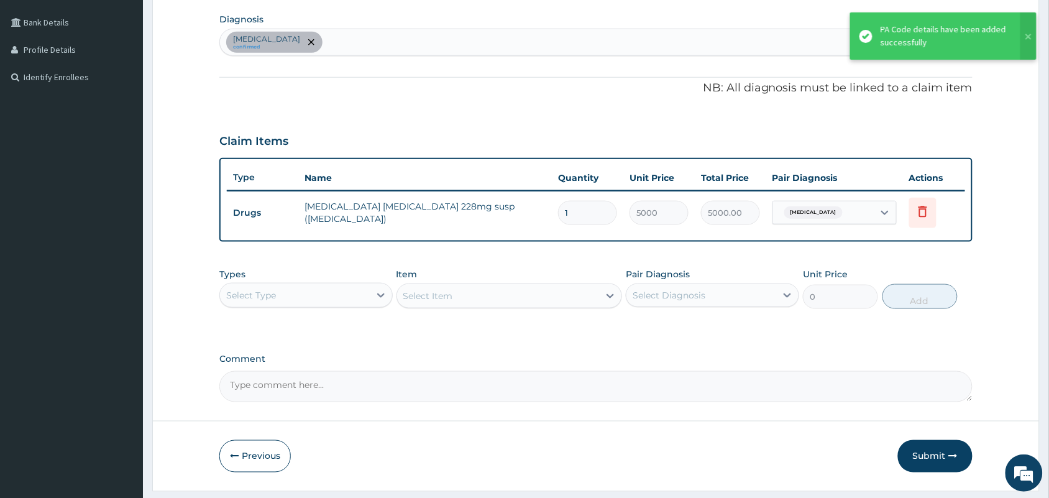
scroll to position [339, 0]
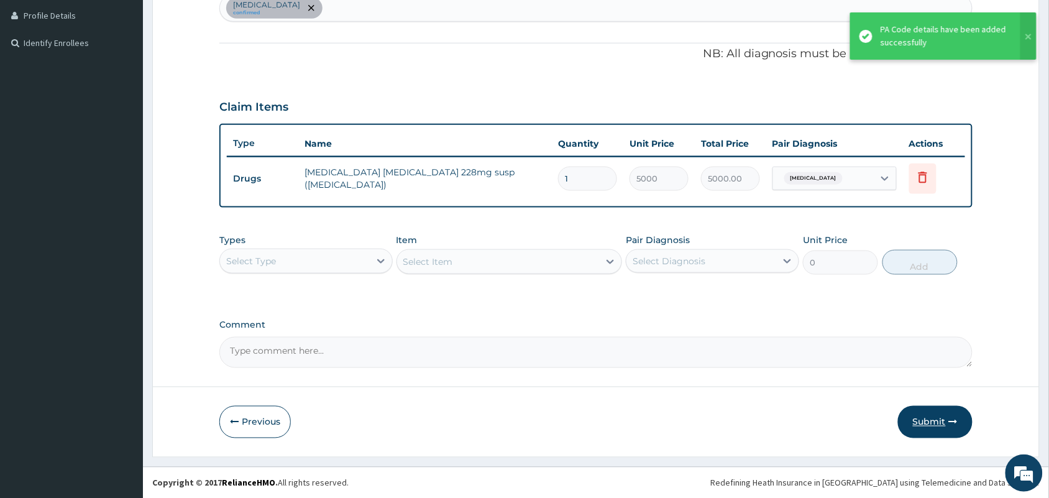
click at [952, 423] on icon "button" at bounding box center [953, 422] width 9 height 9
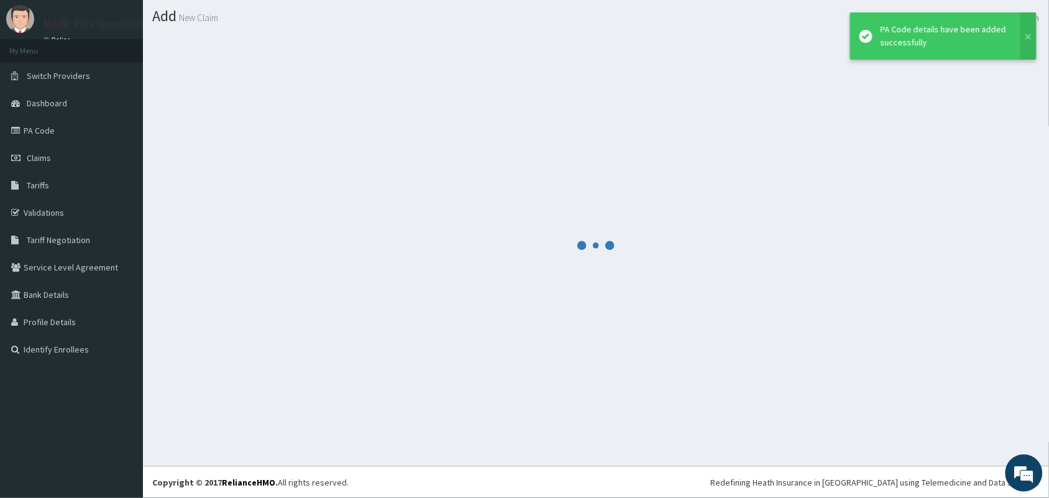
scroll to position [32, 0]
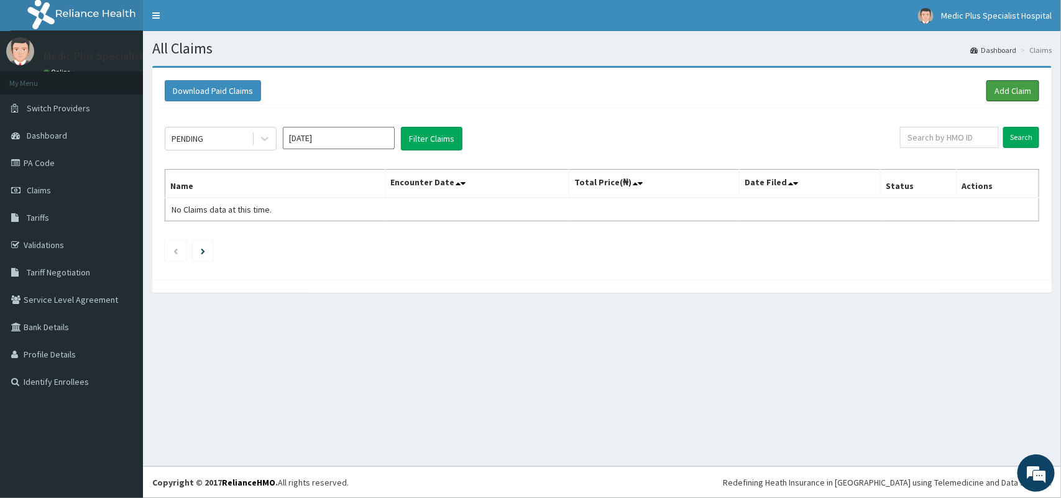
click at [1002, 91] on link "Add Claim" at bounding box center [1012, 90] width 53 height 21
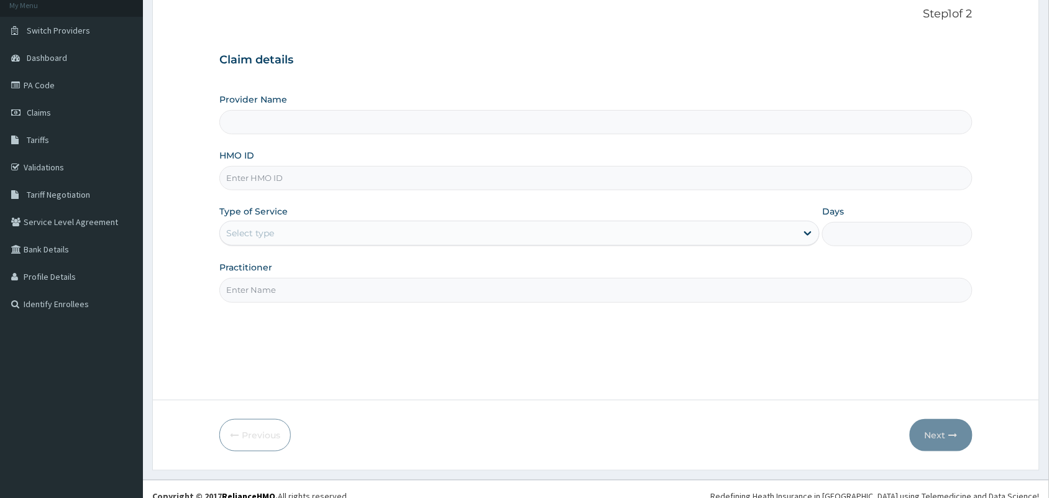
scroll to position [78, 0]
click at [285, 181] on input "HMO ID" at bounding box center [595, 178] width 753 height 24
paste input "BIF/10029/D"
type input "BIF/10029/D"
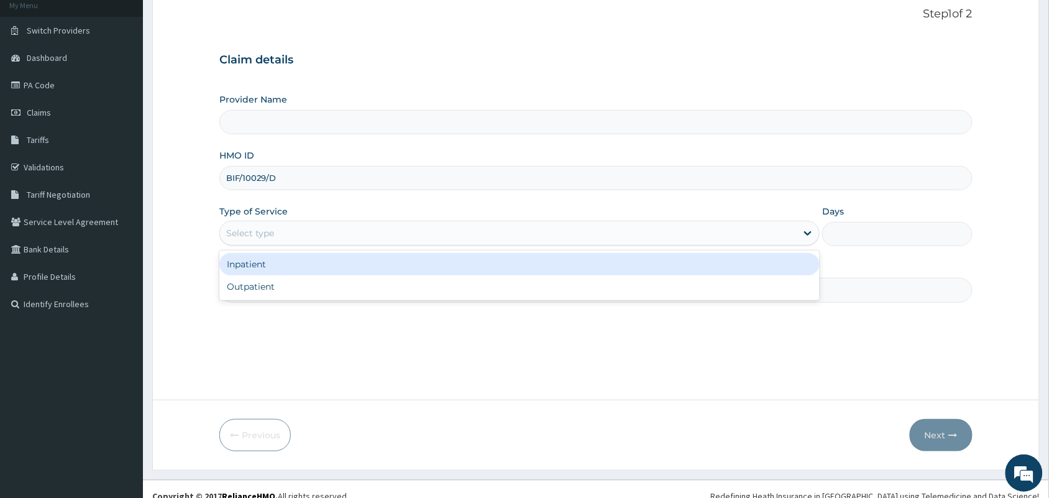
click at [255, 235] on div "Select type" at bounding box center [250, 233] width 48 height 12
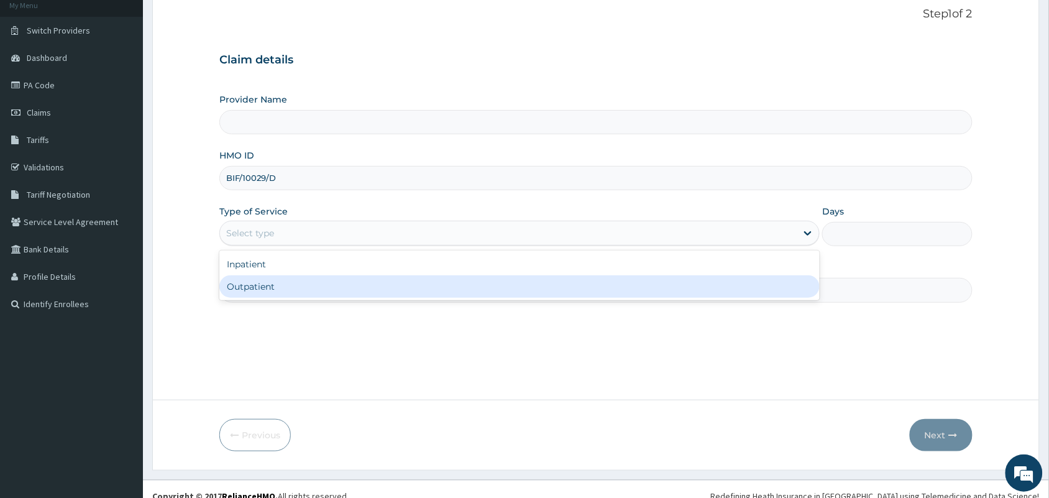
click at [268, 290] on div "Outpatient" at bounding box center [519, 286] width 600 height 22
type input "1"
type input "MedicPlus Specialist Hospital"
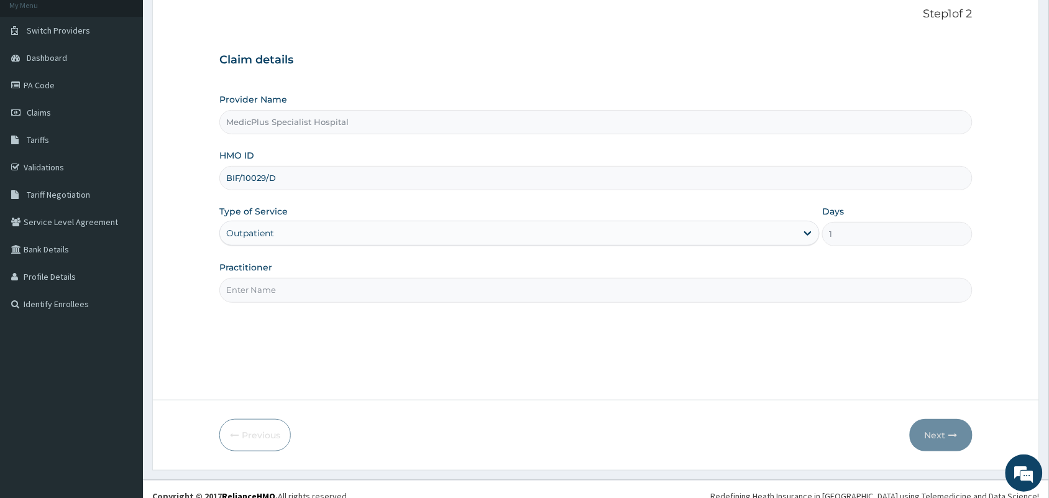
click at [270, 294] on input "Practitioner" at bounding box center [595, 290] width 753 height 24
type input "[PERSON_NAME] [PERSON_NAME]"
click at [931, 432] on button "Next" at bounding box center [941, 435] width 63 height 32
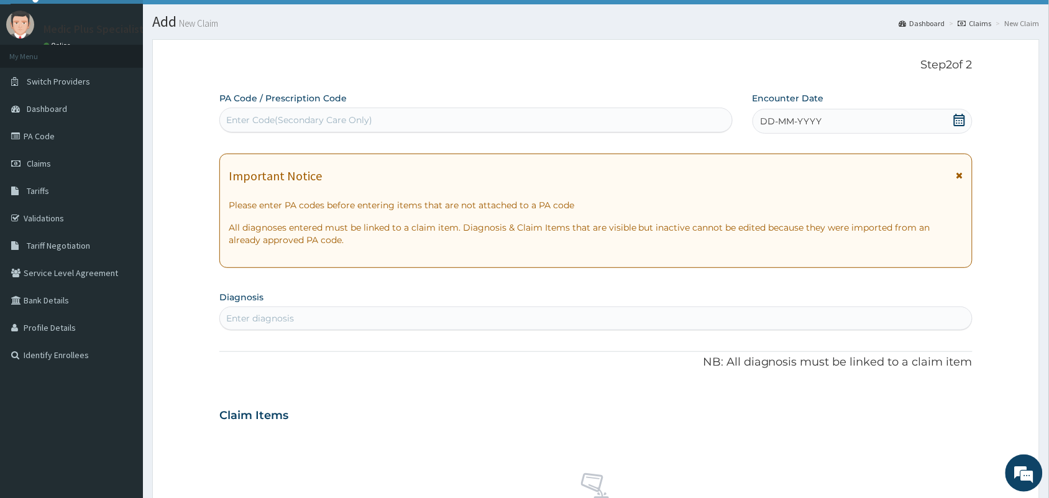
scroll to position [0, 0]
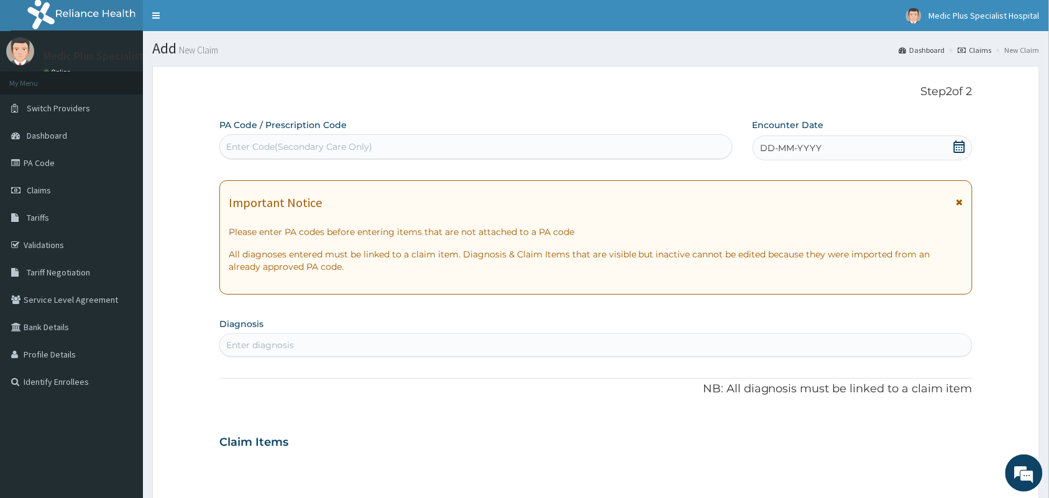
click at [287, 147] on div "Enter Code(Secondary Care Only)" at bounding box center [299, 146] width 146 height 12
paste input "PA/A84333"
type input "PA/A84333"
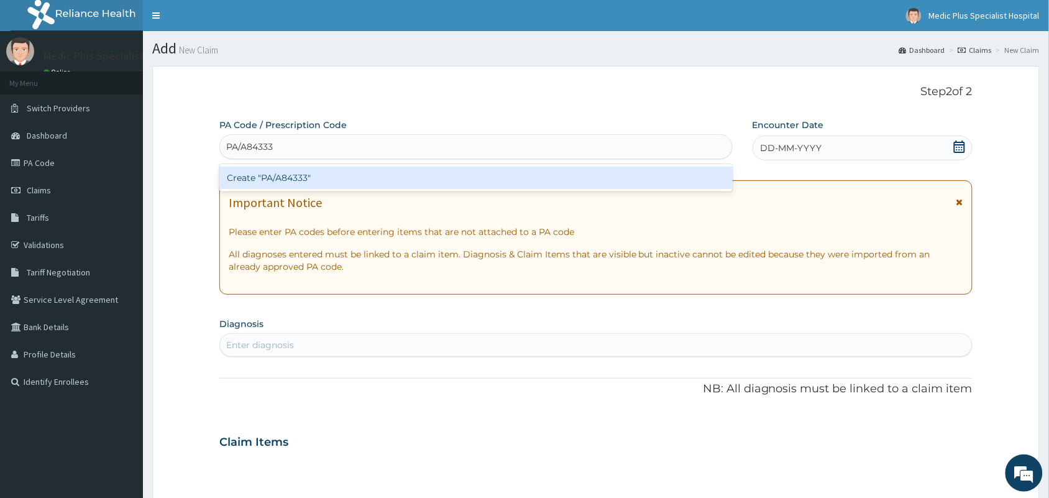
click at [264, 188] on div "Create "PA/A84333"" at bounding box center [475, 178] width 513 height 22
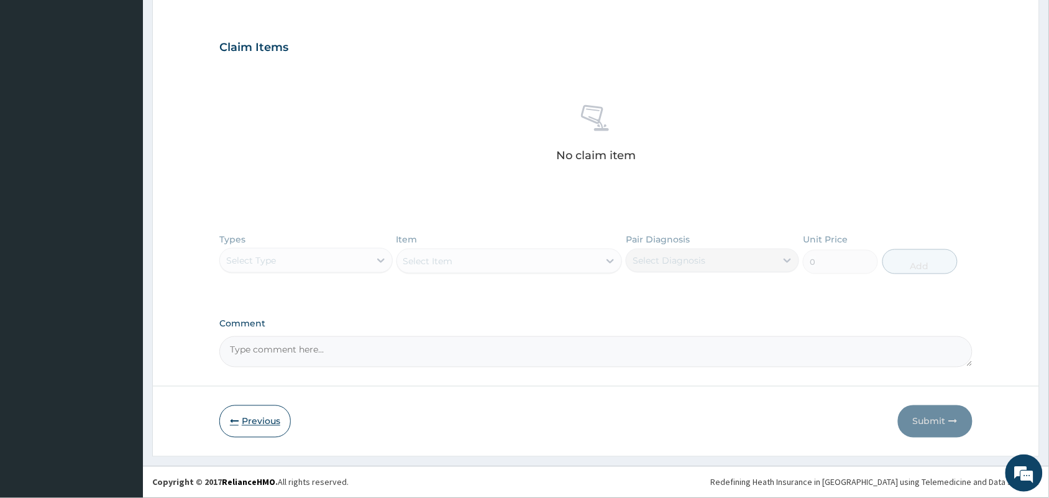
click at [235, 423] on icon "button" at bounding box center [234, 421] width 9 height 9
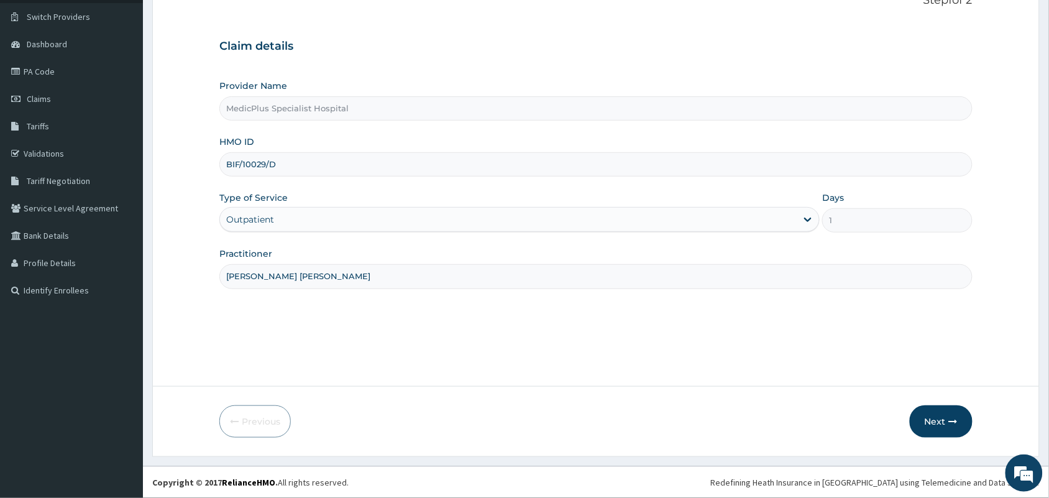
scroll to position [91, 0]
drag, startPoint x: 295, startPoint y: 163, endPoint x: 215, endPoint y: 163, distance: 80.2
click at [215, 163] on form "Step 1 of 2 Claim details Provider Name MedicPlus Specialist Hospital HMO ID BI…" at bounding box center [596, 216] width 888 height 482
paste input "DWP/10032/C"
type input "DWP/10032/C"
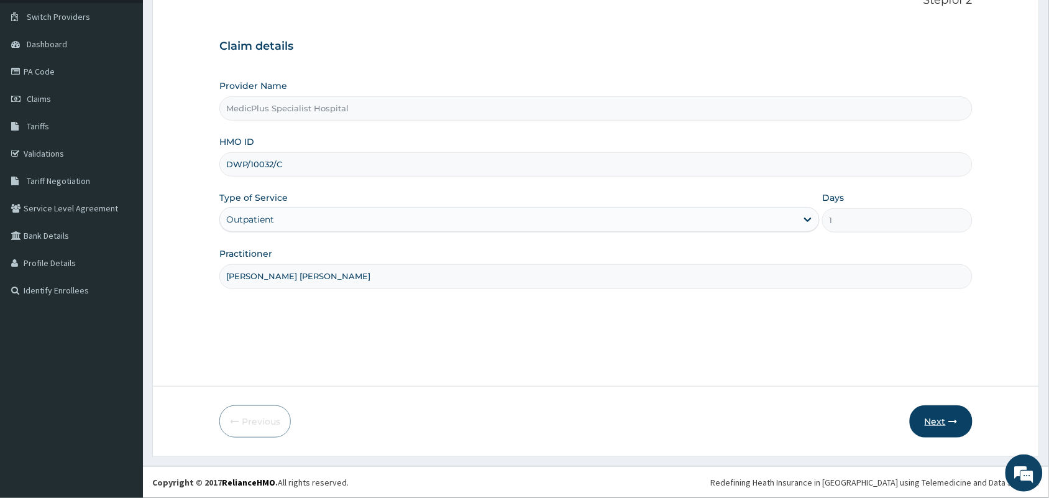
click at [945, 426] on button "Next" at bounding box center [941, 421] width 63 height 32
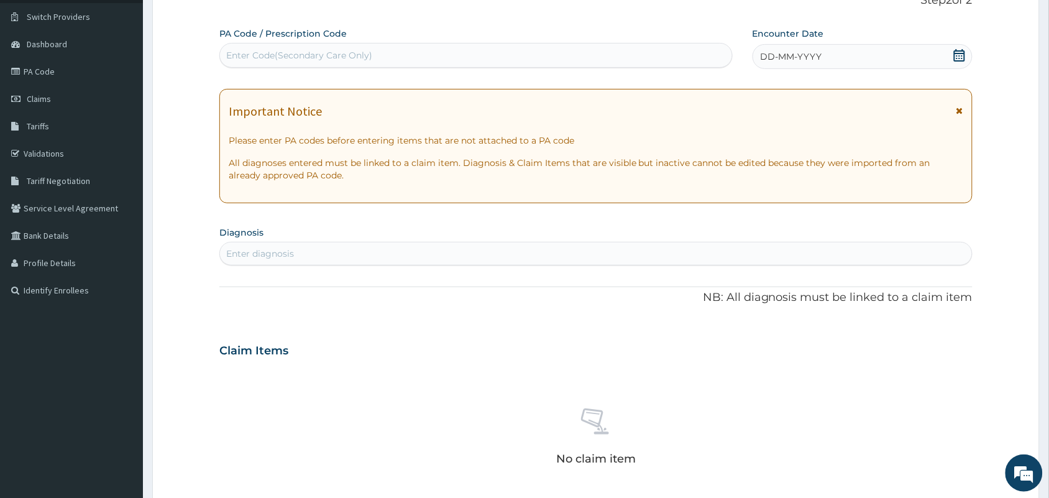
scroll to position [0, 0]
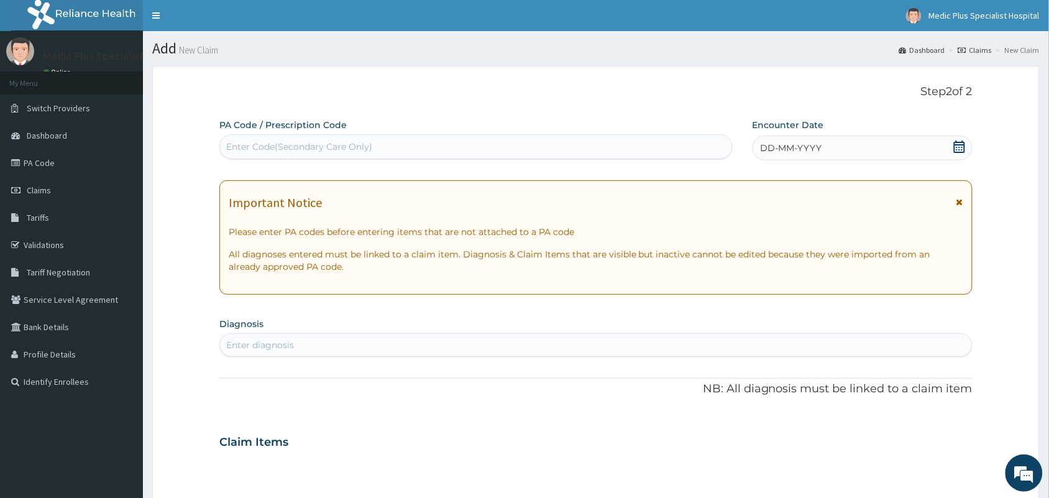
click at [287, 144] on div "Enter Code(Secondary Care Only)" at bounding box center [299, 146] width 146 height 12
paste input "PA/9D8BC1"
type input "PA/9D8BC1"
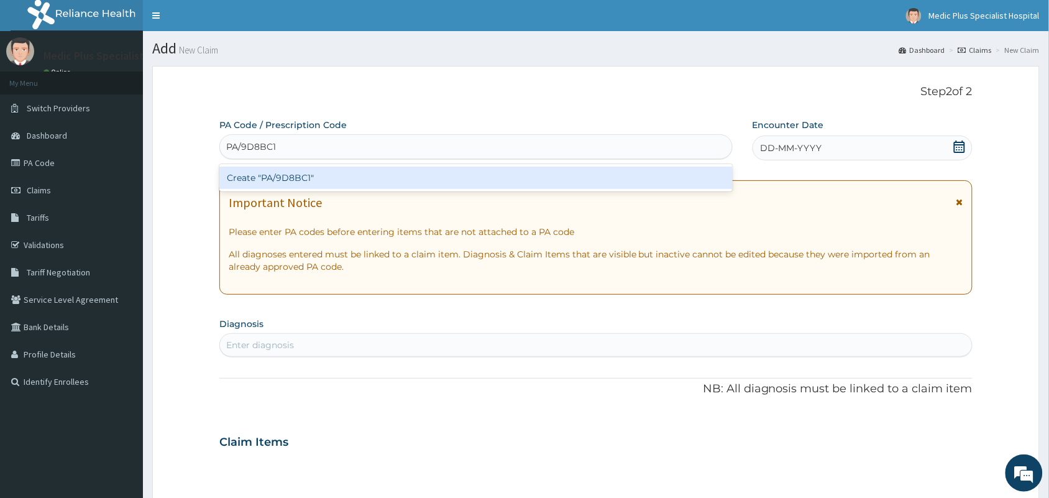
click at [287, 173] on div "Create "PA/9D8BC1"" at bounding box center [475, 178] width 513 height 22
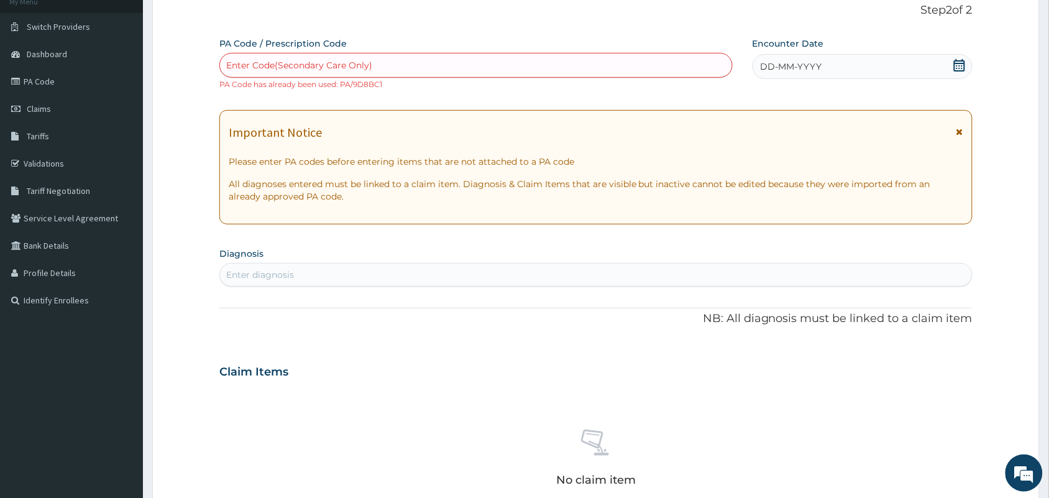
scroll to position [78, 0]
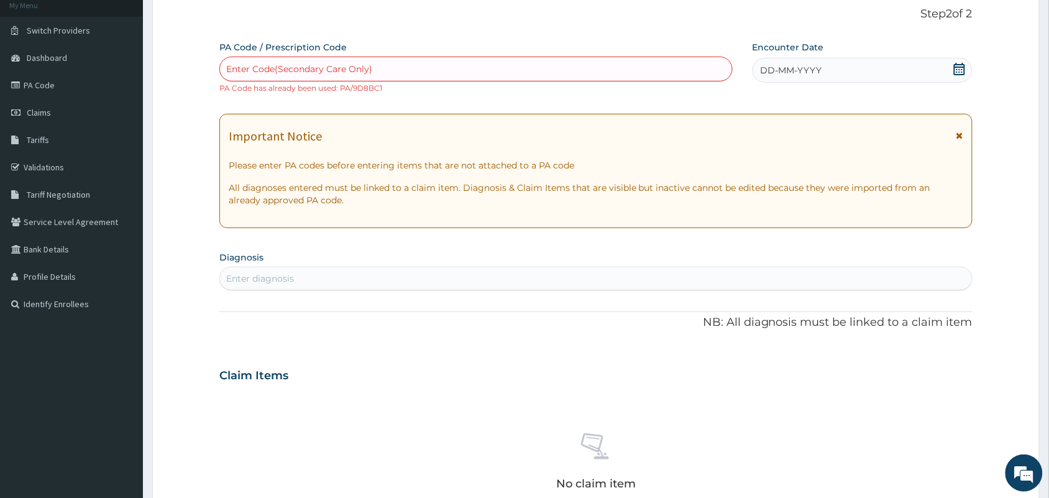
click at [377, 76] on div "Enter Code(Secondary Care Only)" at bounding box center [476, 69] width 512 height 20
click at [377, 70] on div "Enter Code(Secondary Care Only)" at bounding box center [476, 69] width 512 height 20
paste input "PA/F310BA"
type input "PA/F310BA"
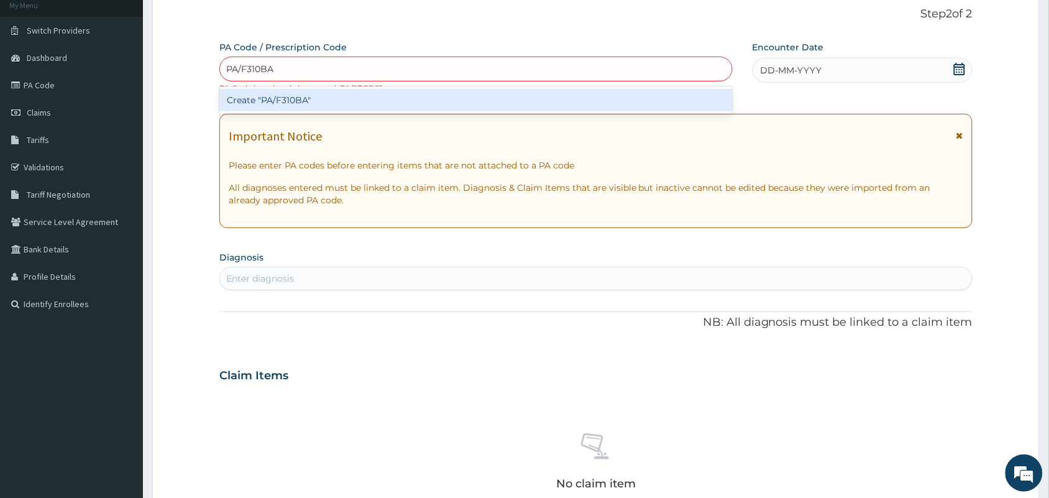
click at [358, 98] on div "Create "PA/F310BA"" at bounding box center [475, 100] width 513 height 22
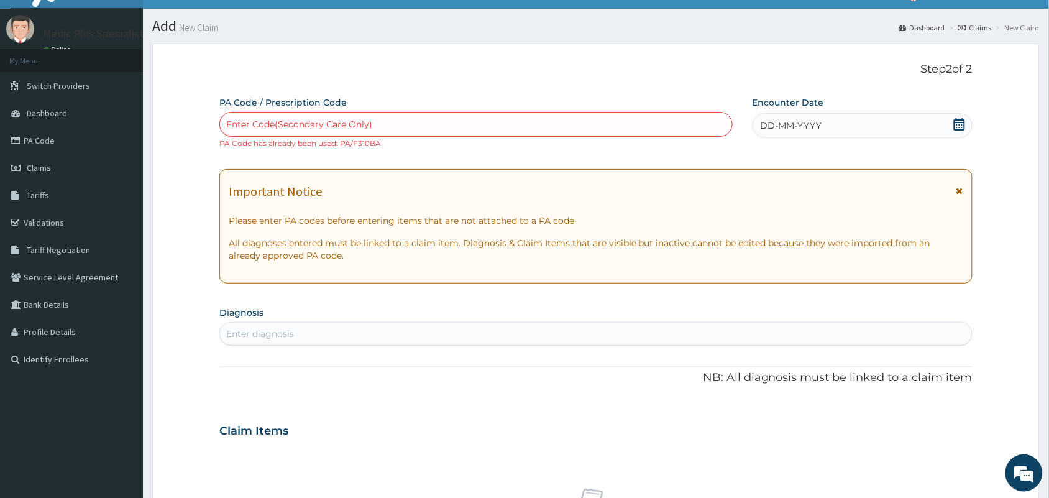
scroll to position [0, 0]
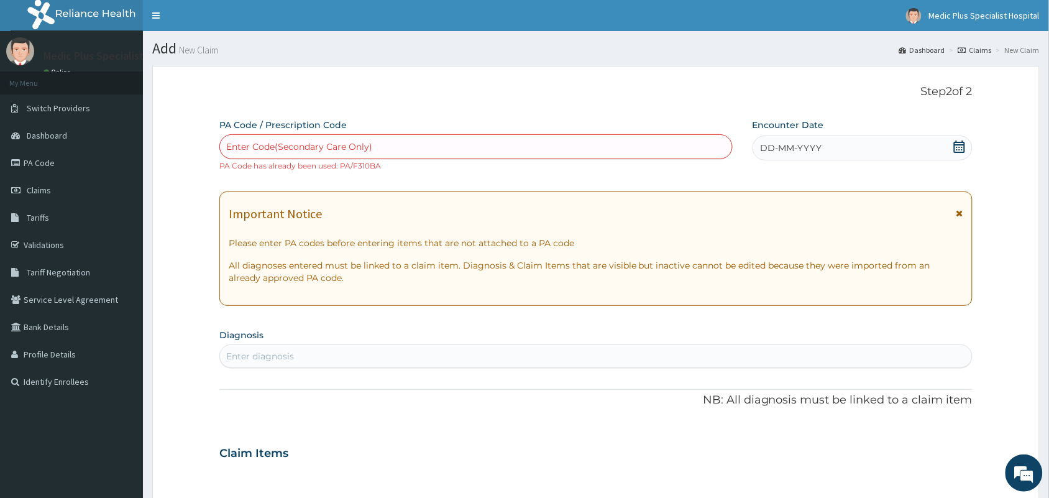
click at [369, 145] on div "Enter Code(Secondary Care Only)" at bounding box center [299, 146] width 146 height 12
paste input "LFL/10029/A"
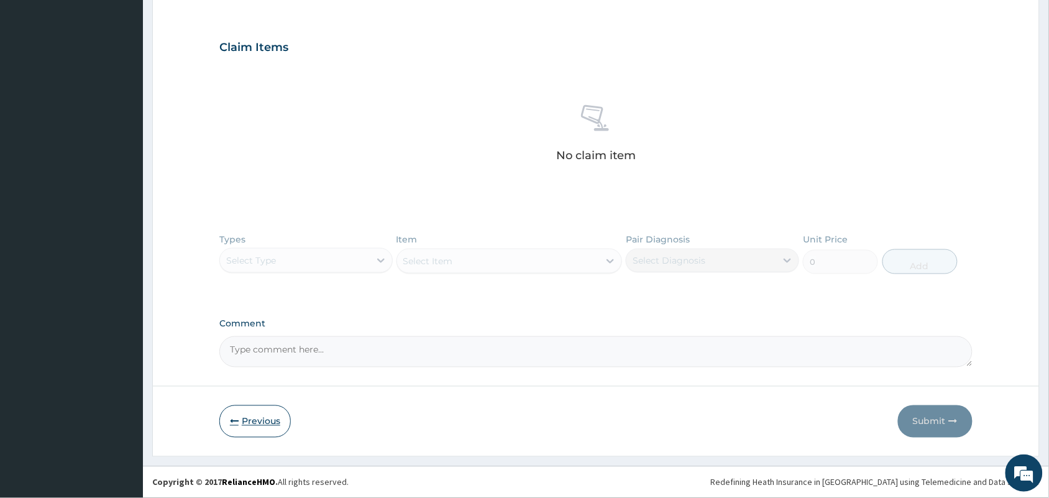
type input "LFL/10029/A"
click at [231, 421] on icon "button" at bounding box center [234, 421] width 9 height 9
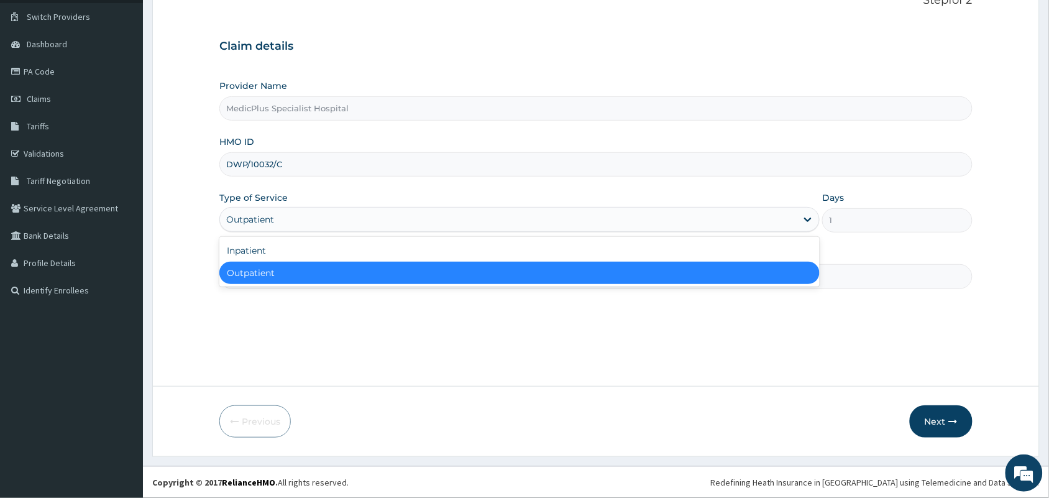
drag, startPoint x: 287, startPoint y: 227, endPoint x: 270, endPoint y: 215, distance: 20.0
click at [281, 226] on div "Outpatient" at bounding box center [508, 219] width 577 height 20
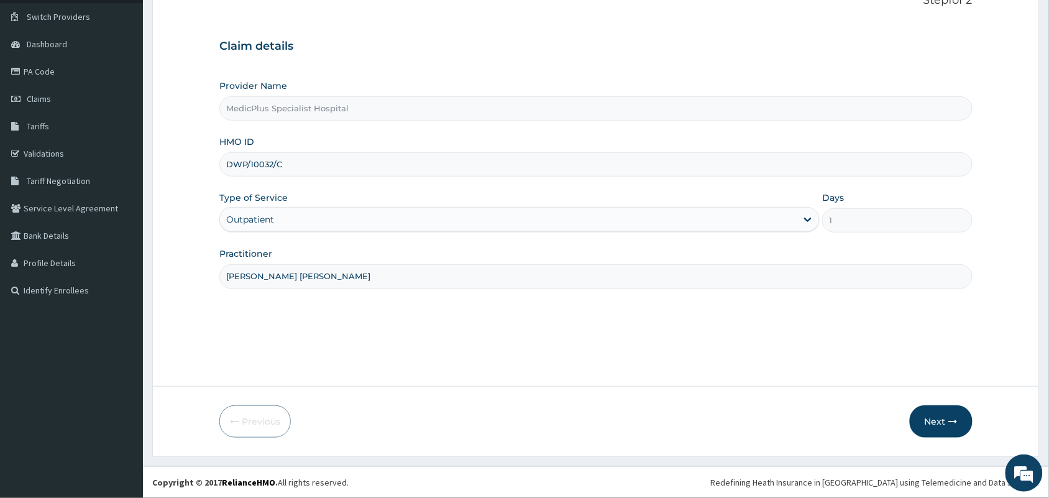
drag, startPoint x: 290, startPoint y: 167, endPoint x: 389, endPoint y: 368, distance: 224.6
click at [227, 184] on div "Provider Name MedicPlus Specialist Hospital HMO ID DWP/10032/C Type of Service …" at bounding box center [595, 184] width 753 height 209
paste input "LFL/10029/A"
click at [244, 169] on input "LFL/10029/A" at bounding box center [595, 164] width 753 height 24
click at [247, 162] on input "LFL/10029/A" at bounding box center [595, 164] width 753 height 24
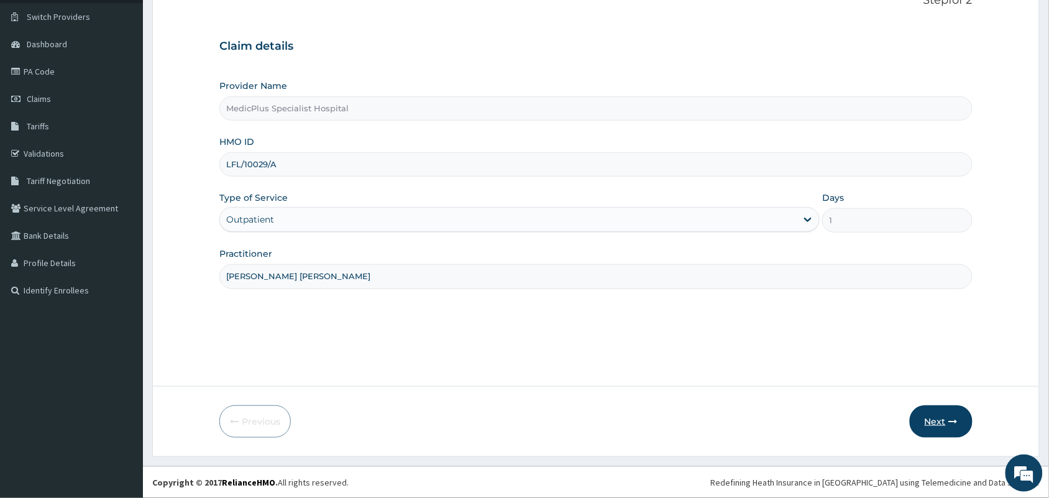
type input "LFL/10029/A"
click at [929, 420] on button "Next" at bounding box center [941, 421] width 63 height 32
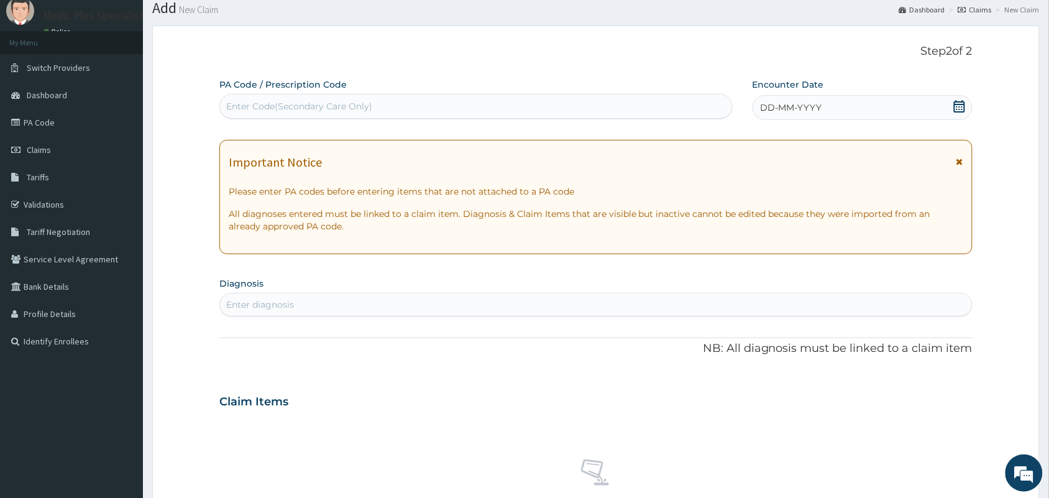
scroll to position [0, 0]
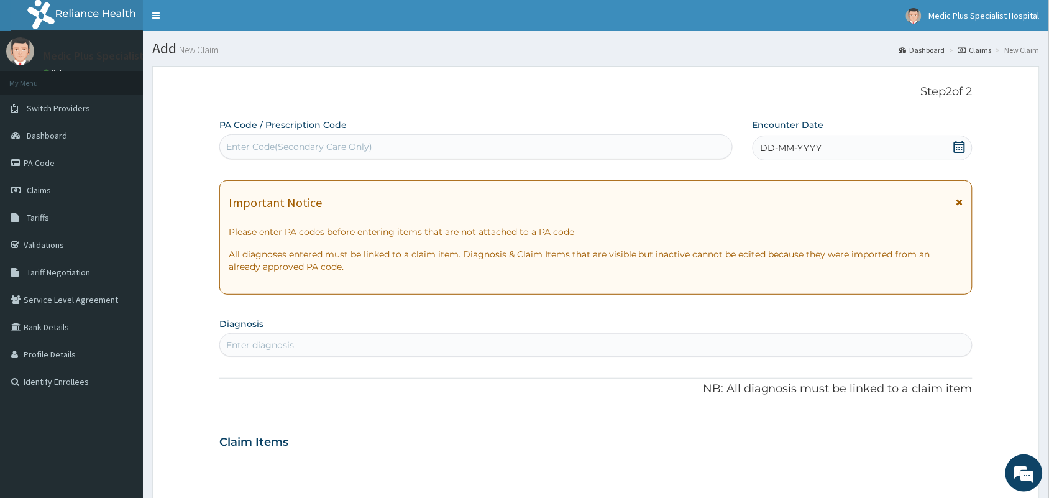
click at [281, 150] on div "Enter Code(Secondary Care Only)" at bounding box center [299, 146] width 146 height 12
paste input "PA/2BFFFC"
type input "PA/2BFFFC"
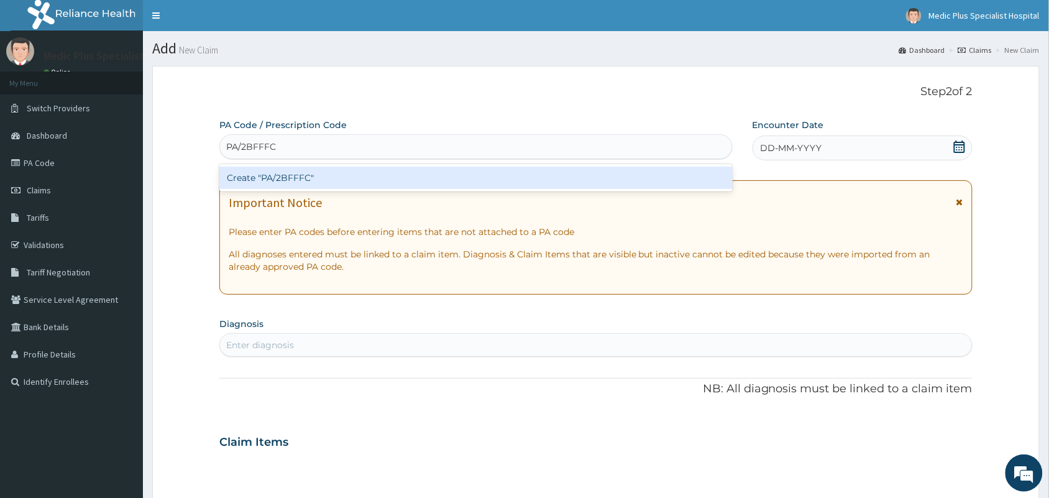
click at [283, 175] on div "Create "PA/2BFFFC"" at bounding box center [475, 178] width 513 height 22
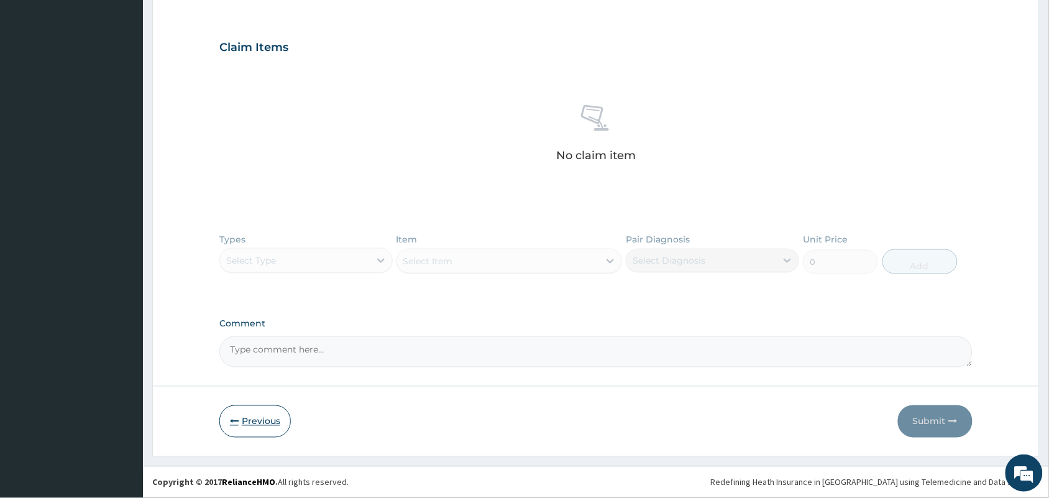
click at [259, 423] on button "Previous" at bounding box center [254, 421] width 71 height 32
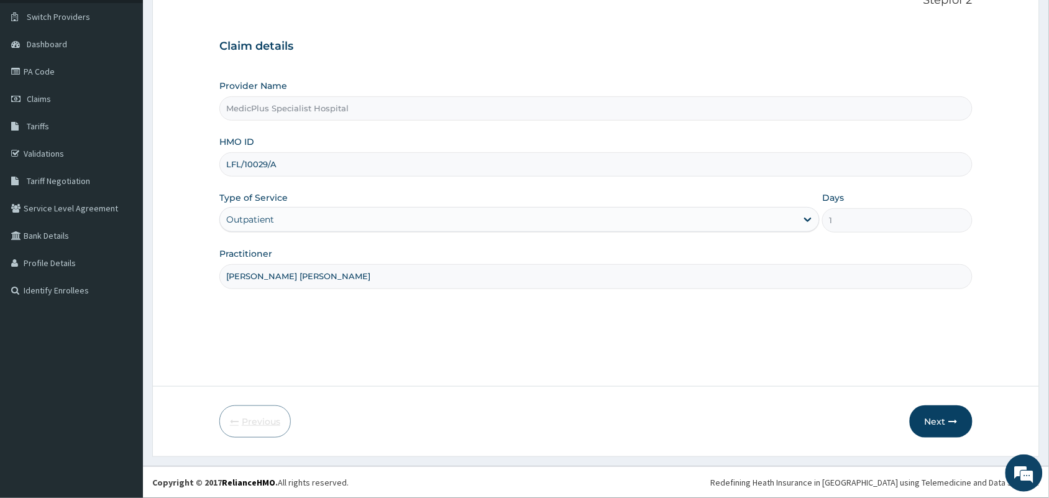
scroll to position [91, 0]
drag, startPoint x: 289, startPoint y: 173, endPoint x: 219, endPoint y: 178, distance: 69.8
click at [219, 178] on div "Provider Name MedicPlus Specialist Hospital HMO ID LFL/10029/A Type of Service …" at bounding box center [595, 184] width 753 height 209
paste input "BIE/10063"
type input "BIE/10063/A"
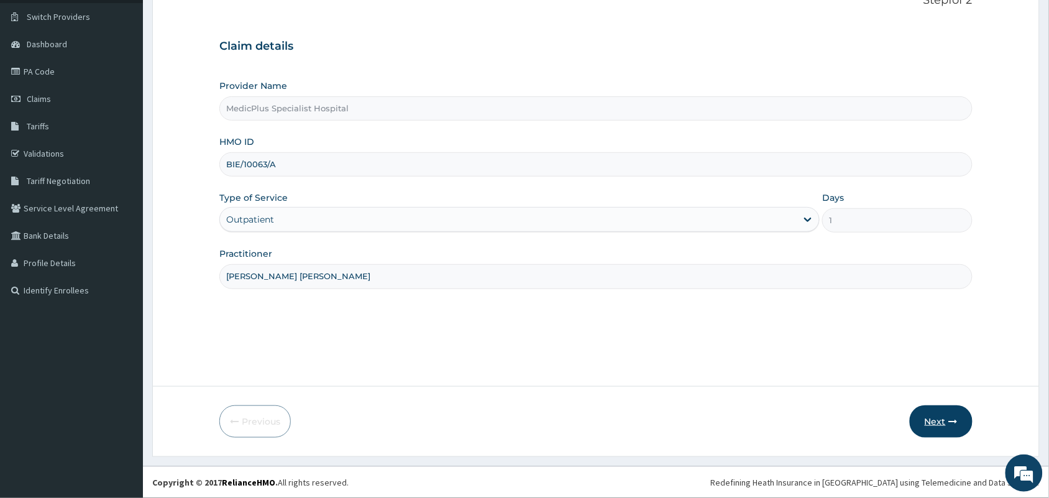
click at [930, 429] on button "Next" at bounding box center [941, 421] width 63 height 32
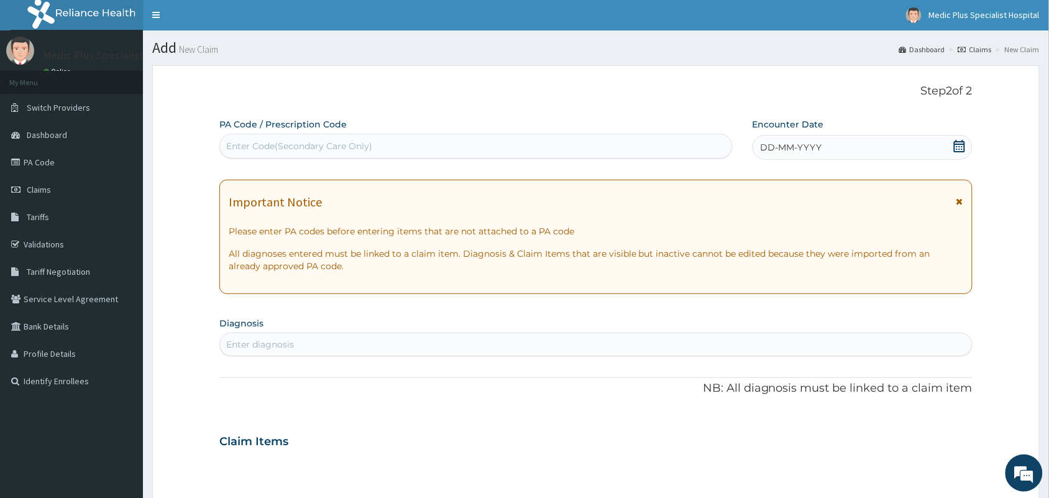
scroll to position [0, 0]
click at [281, 144] on div "Enter Code(Secondary Care Only)" at bounding box center [299, 146] width 146 height 12
paste input "PA/9F7ABB"
type input "PA/9F7ABB"
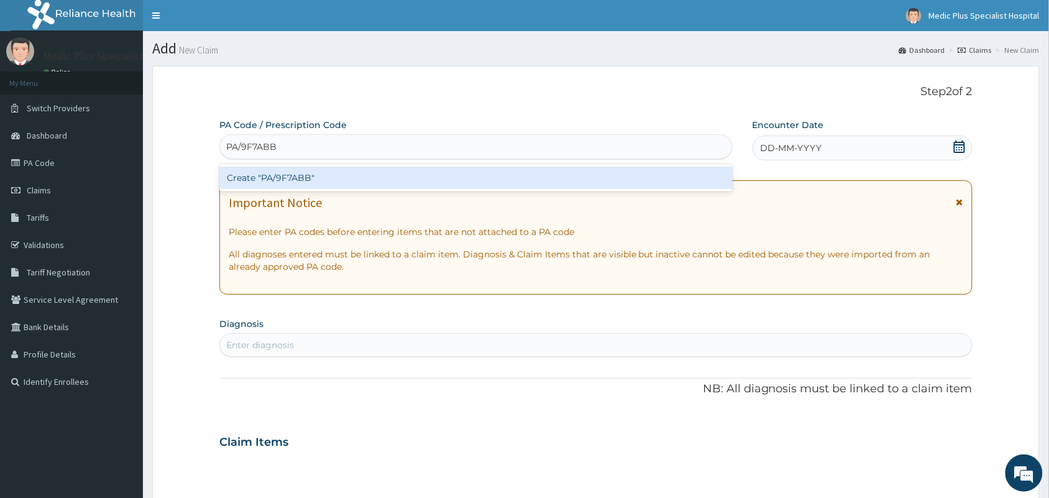
click at [275, 182] on div "Create "PA/9F7ABB"" at bounding box center [475, 178] width 513 height 22
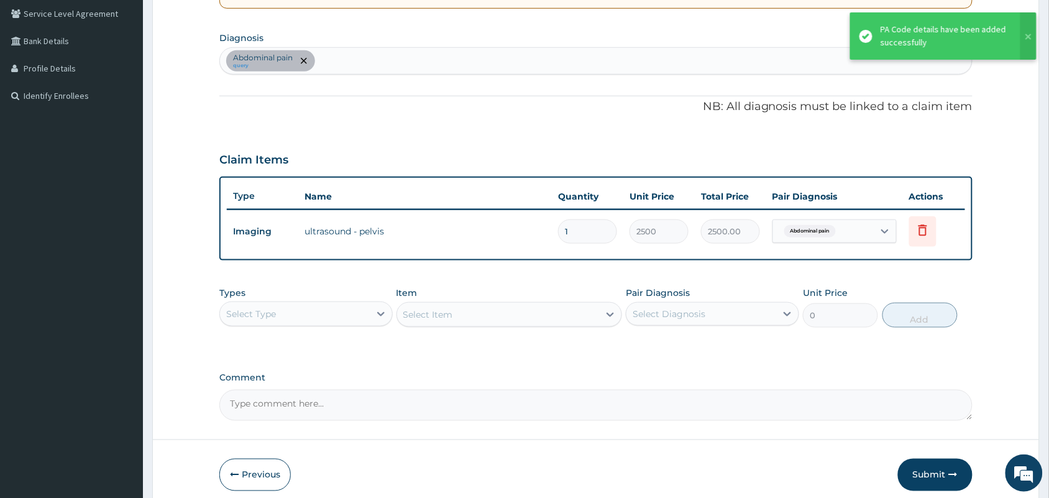
scroll to position [339, 0]
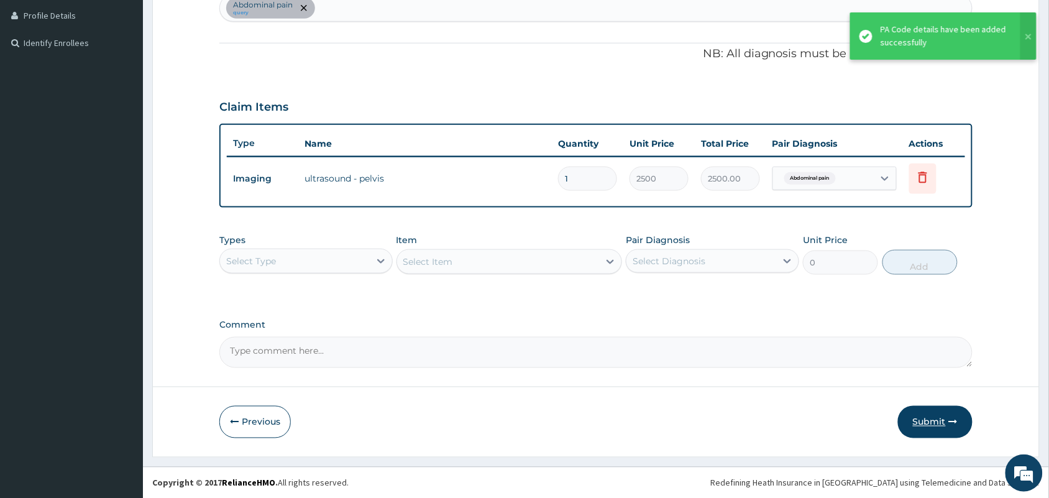
click at [930, 420] on button "Submit" at bounding box center [935, 422] width 75 height 32
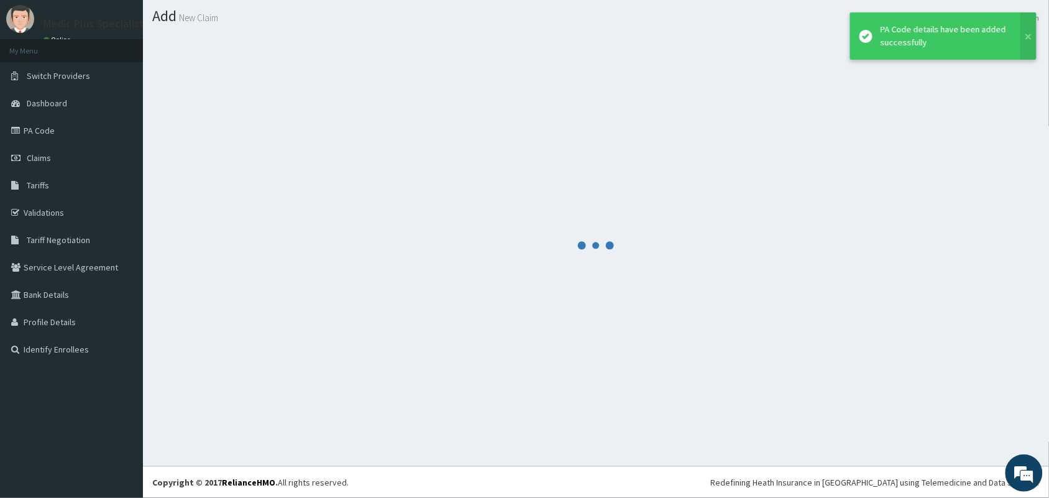
scroll to position [32, 0]
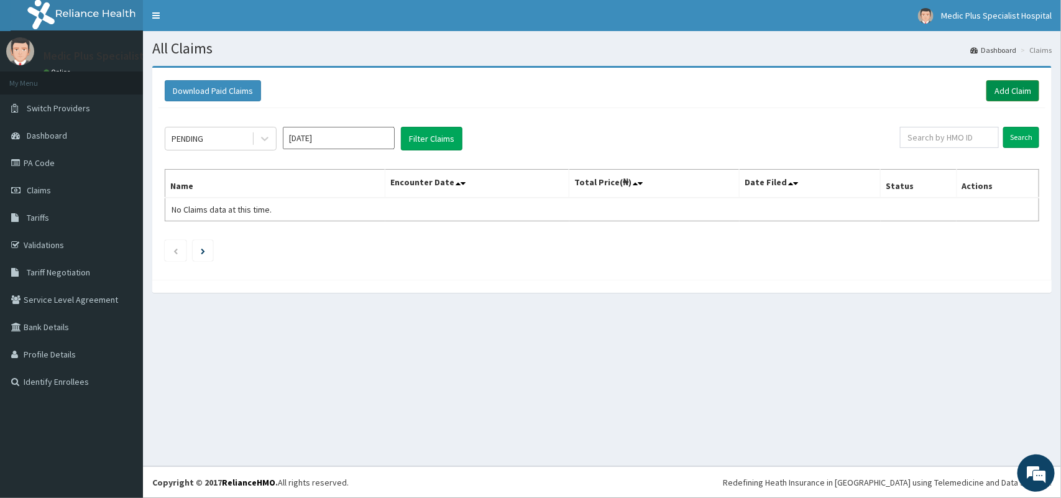
click at [1019, 83] on link "Add Claim" at bounding box center [1012, 90] width 53 height 21
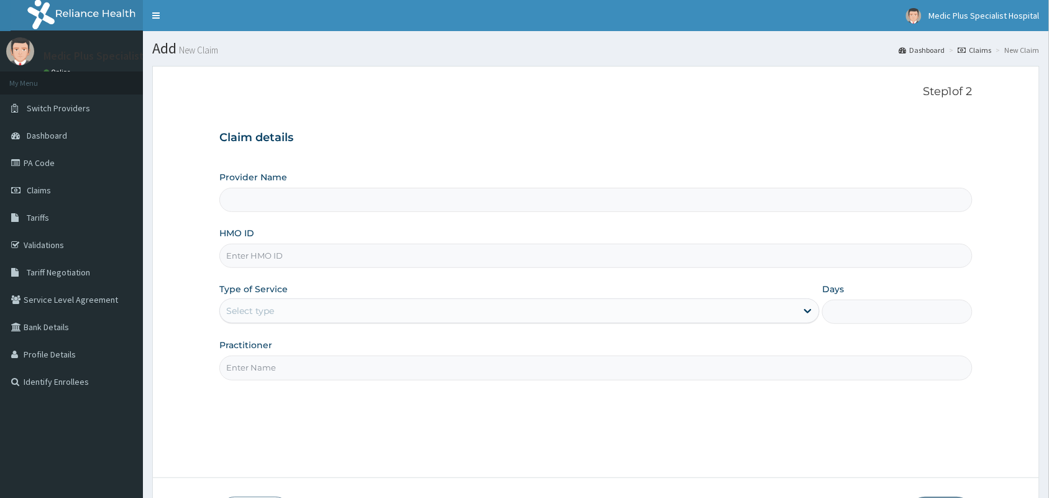
click at [287, 249] on input "HMO ID" at bounding box center [595, 256] width 753 height 24
paste input "EIS/11167/A"
type input "EIS/11167/A"
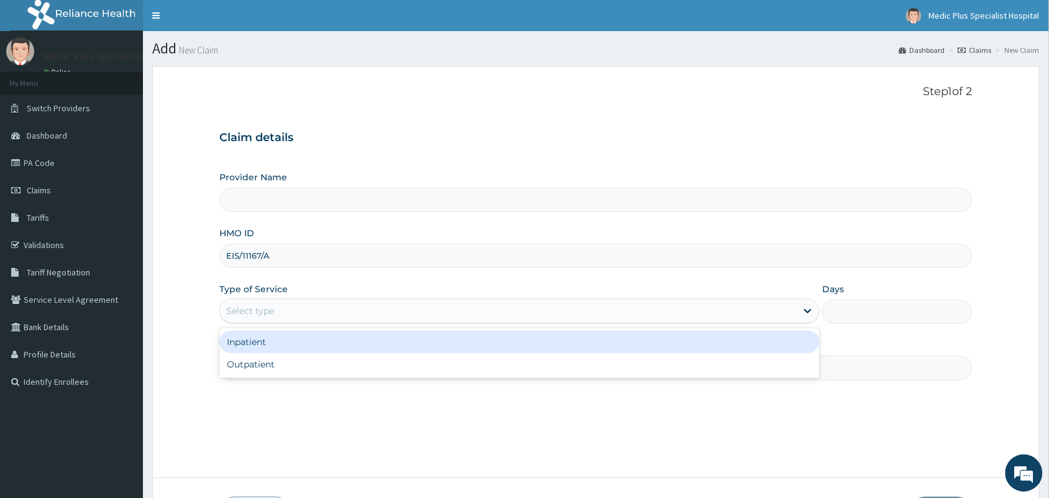
click at [311, 306] on div "Select type" at bounding box center [508, 311] width 577 height 20
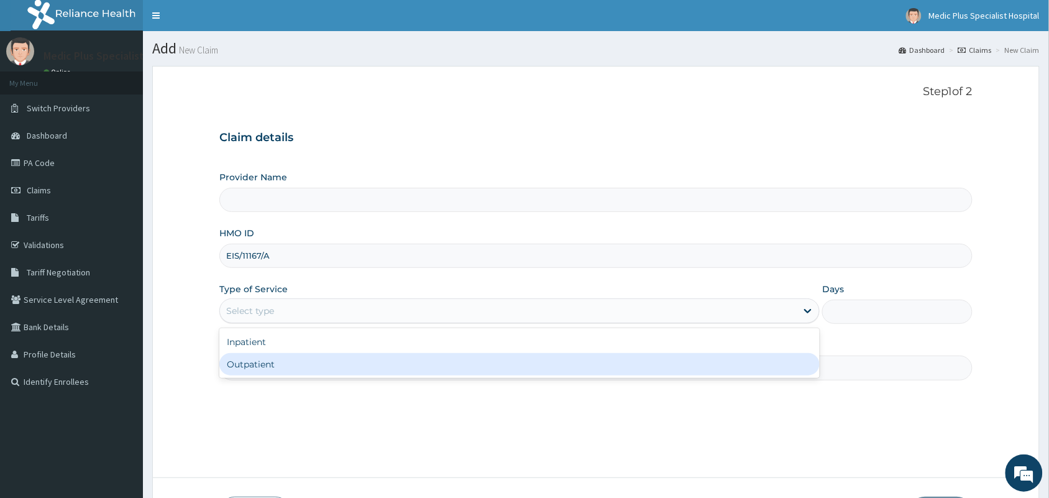
click at [263, 364] on div "Outpatient" at bounding box center [519, 364] width 600 height 22
type input "1"
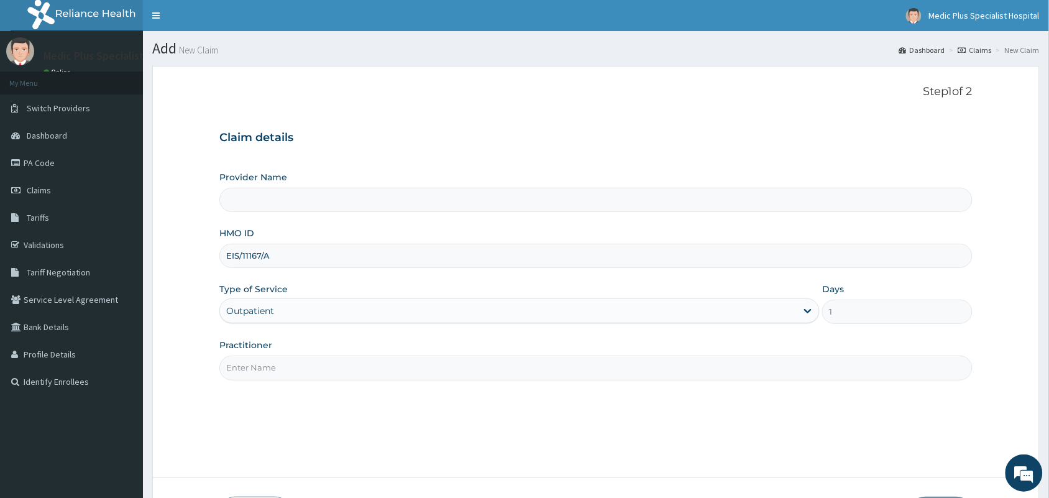
click at [270, 367] on input "Practitioner" at bounding box center [595, 368] width 753 height 24
type input "MedicPlus Specialist Hospital"
type input "DR OMOWUNMI OSHO"
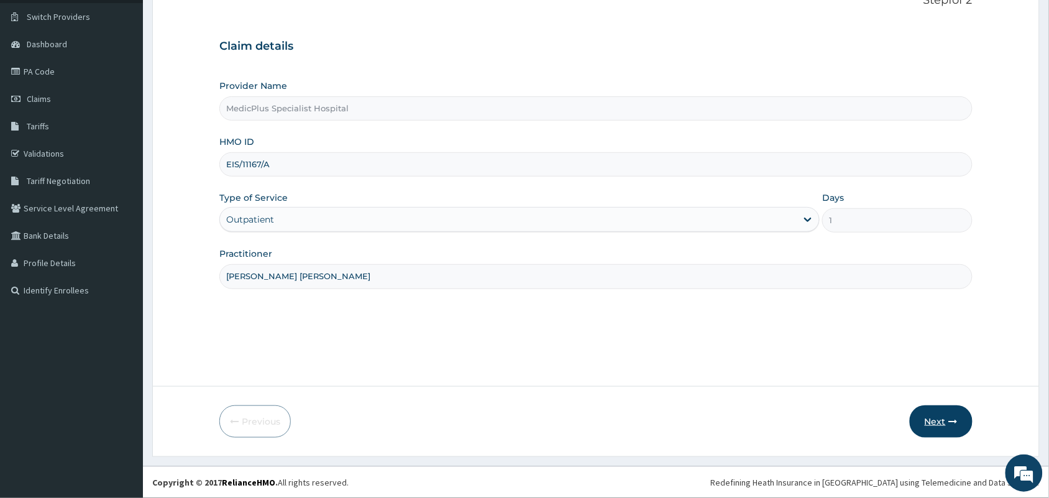
click at [940, 415] on button "Next" at bounding box center [941, 421] width 63 height 32
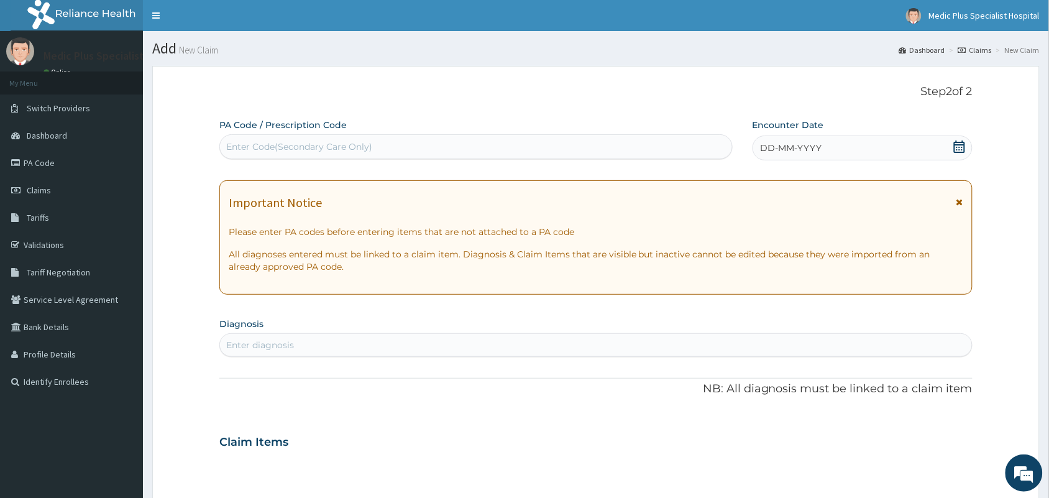
scroll to position [0, 0]
drag, startPoint x: 285, startPoint y: 121, endPoint x: 280, endPoint y: 140, distance: 19.1
click at [284, 128] on label "PA Code / Prescription Code" at bounding box center [282, 125] width 127 height 12
click at [269, 148] on div "Enter Code(Secondary Care Only)" at bounding box center [299, 146] width 146 height 12
paste input "PA/A47907"
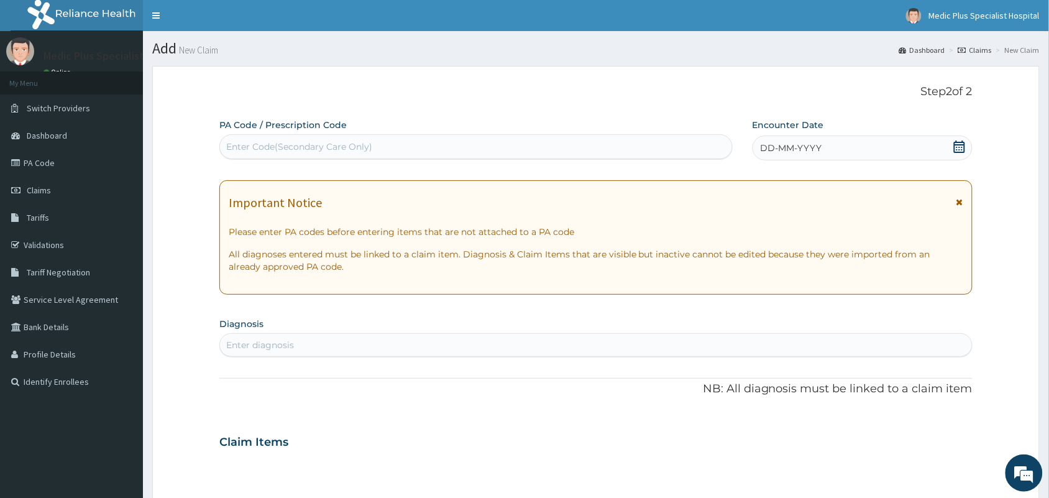
type input "PA/A47907"
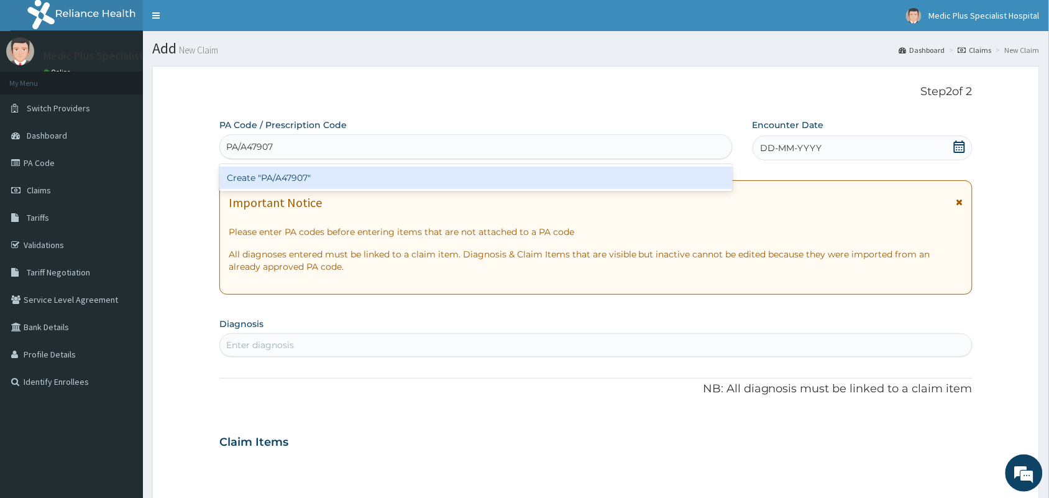
click at [272, 184] on div "Create "PA/A47907"" at bounding box center [475, 178] width 513 height 22
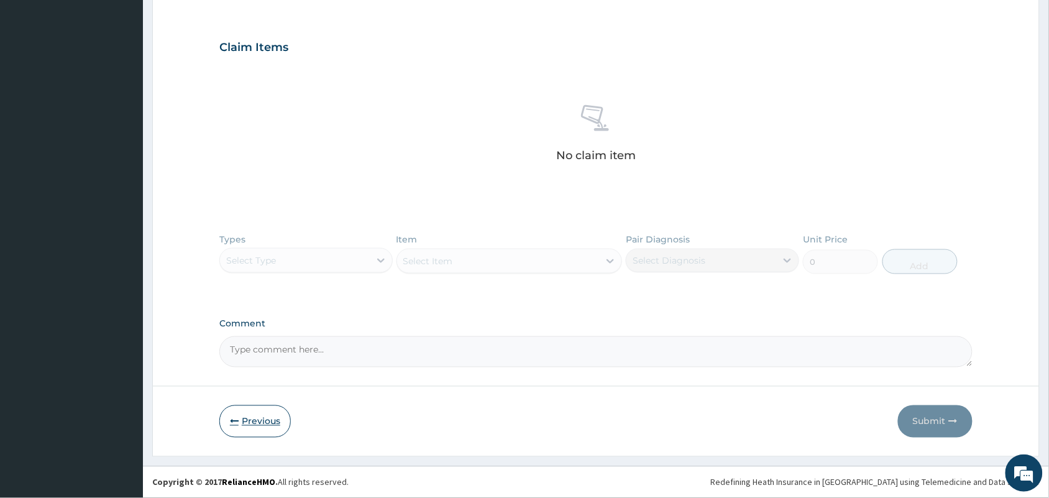
click at [249, 424] on button "Previous" at bounding box center [254, 421] width 71 height 32
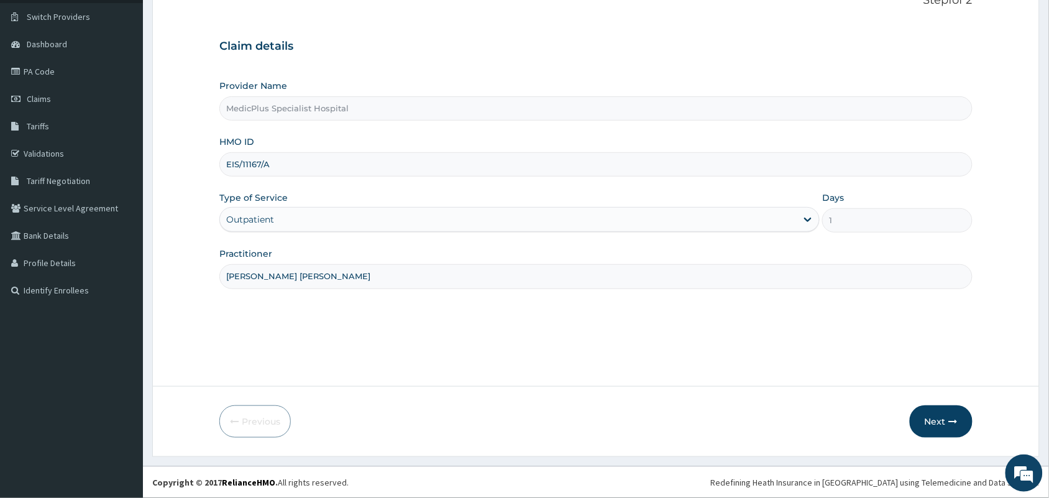
drag, startPoint x: 302, startPoint y: 174, endPoint x: 218, endPoint y: 174, distance: 83.9
click at [218, 174] on form "Step 1 of 2 Claim details Provider Name MedicPlus Specialist Hospital HMO ID EI…" at bounding box center [596, 216] width 888 height 482
paste input "LFL/10029/D"
click at [240, 162] on input "LFL/10029/D" at bounding box center [595, 164] width 753 height 24
click at [246, 165] on input "LFL/10029/D" at bounding box center [595, 164] width 753 height 24
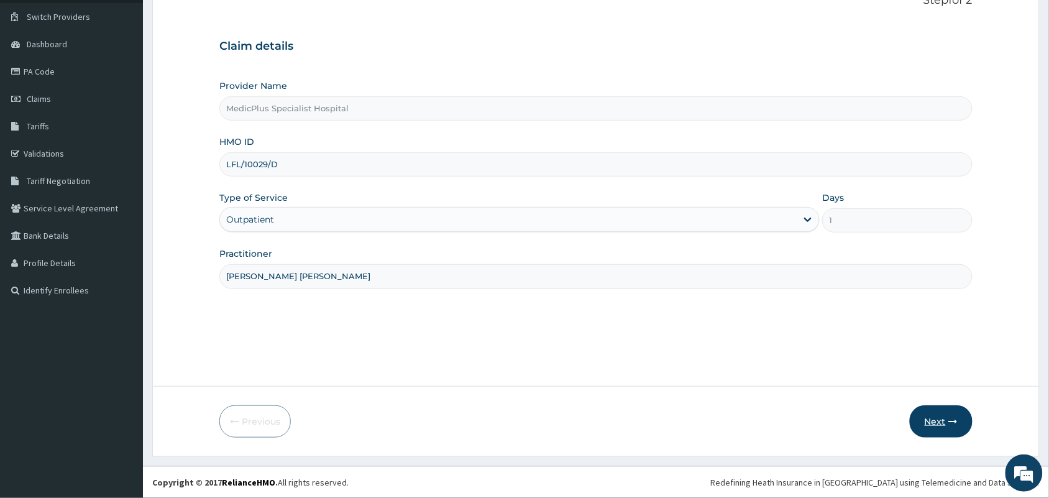
type input "LFL/10029/D"
click at [932, 410] on button "Next" at bounding box center [941, 421] width 63 height 32
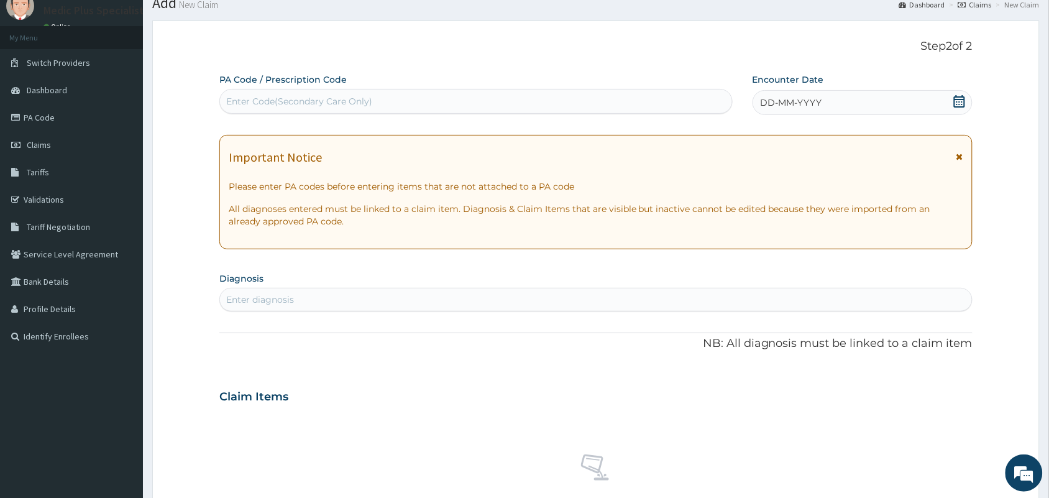
scroll to position [0, 0]
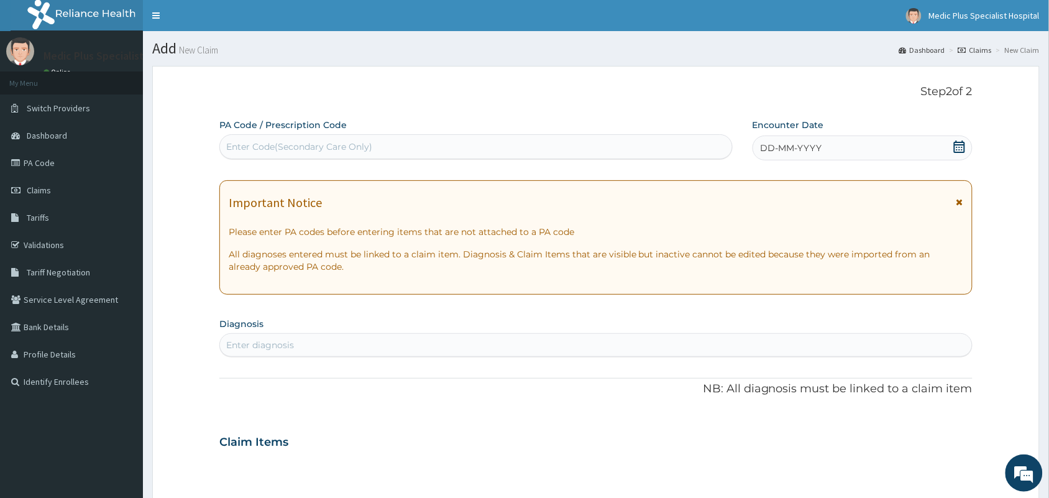
click at [347, 148] on div "Enter Code(Secondary Care Only)" at bounding box center [299, 146] width 146 height 12
paste input "PA/C94768"
type input "PA/C94768"
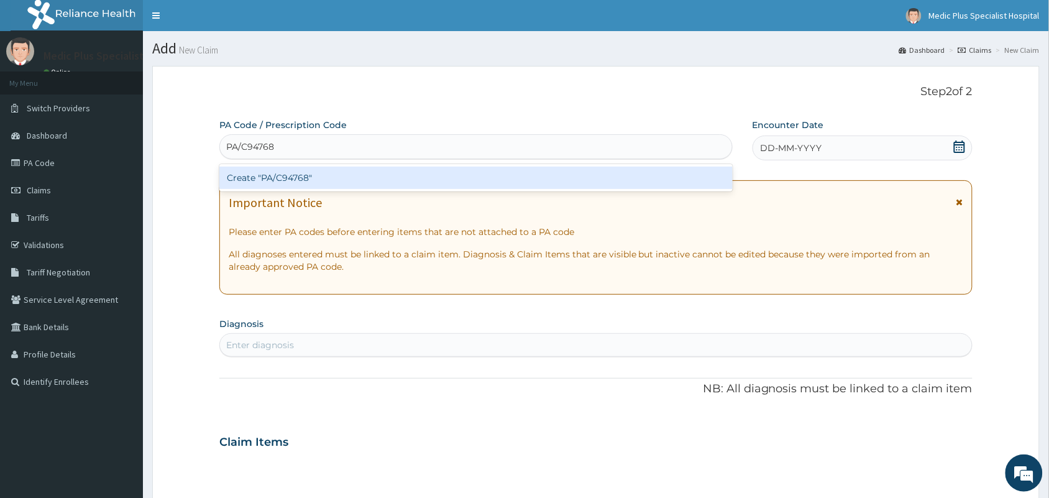
click at [278, 178] on div "Create "PA/C94768"" at bounding box center [475, 178] width 513 height 22
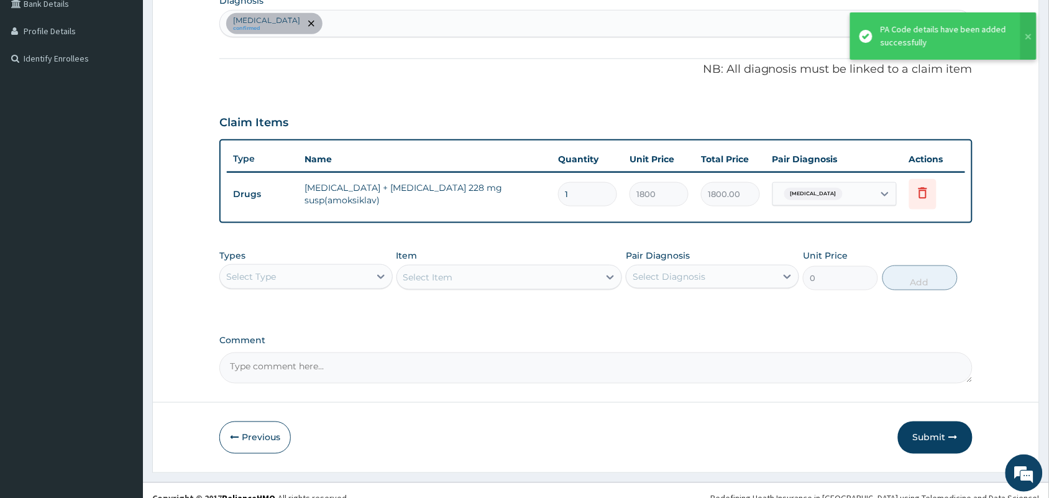
scroll to position [339, 0]
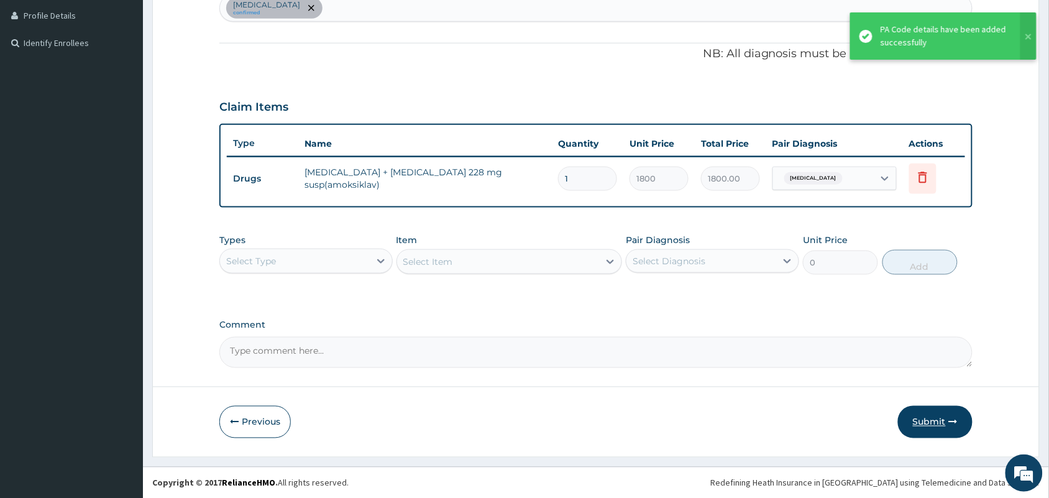
click at [932, 413] on button "Submit" at bounding box center [935, 422] width 75 height 32
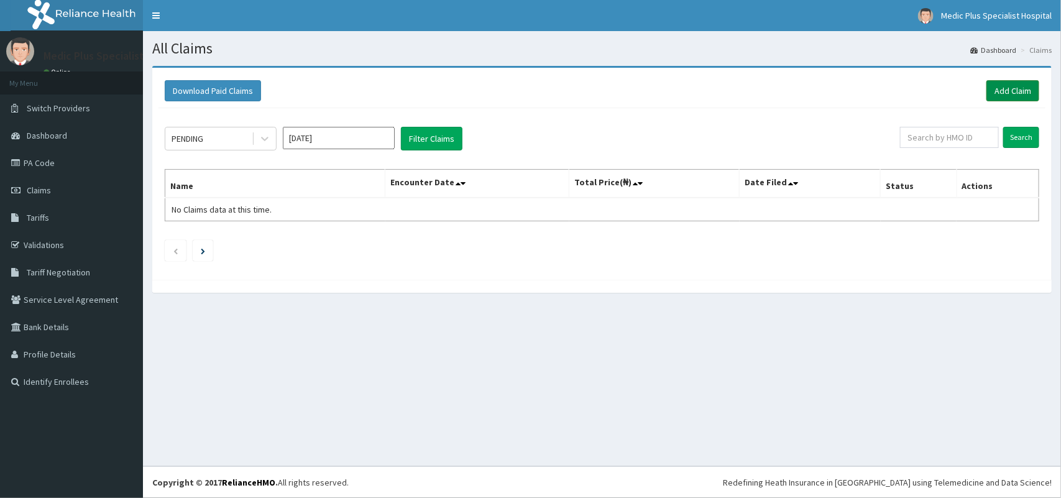
click at [1014, 85] on link "Add Claim" at bounding box center [1012, 90] width 53 height 21
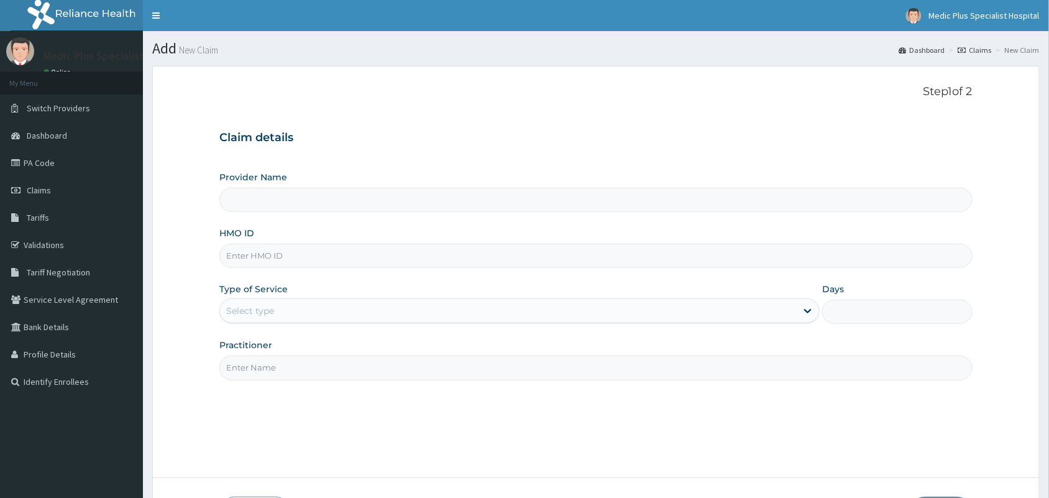
scroll to position [91, 0]
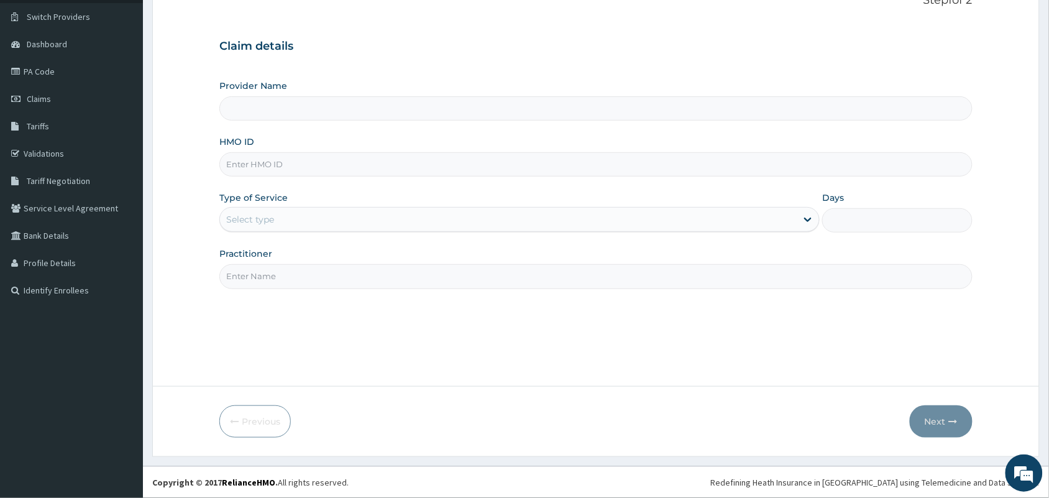
click at [268, 110] on input "Provider Name" at bounding box center [595, 108] width 753 height 24
type input "MedicPlus Specialist Hospital"
click at [257, 162] on input "HMO ID" at bounding box center [595, 164] width 753 height 24
paste input "LFL/10029/C"
type input "LFL/10029/C"
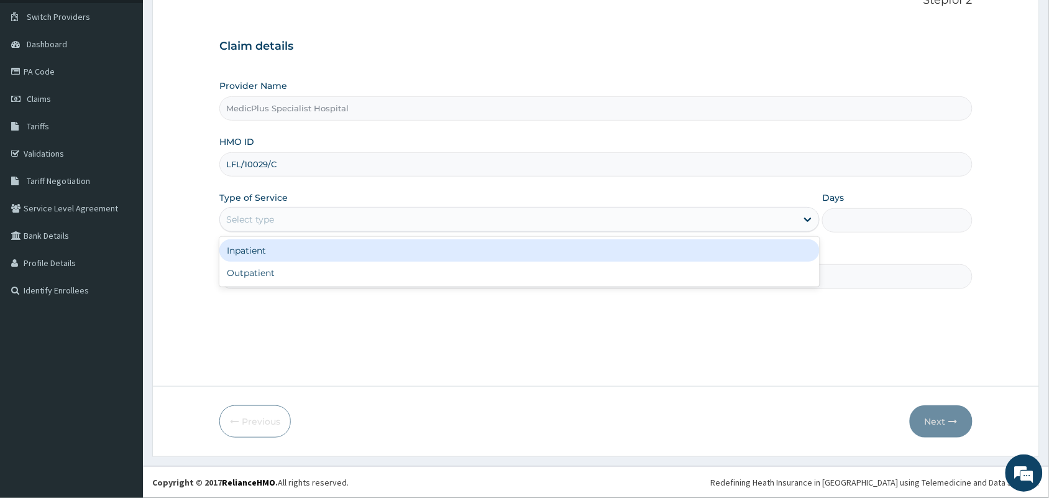
click at [270, 214] on div "Select type" at bounding box center [250, 219] width 48 height 12
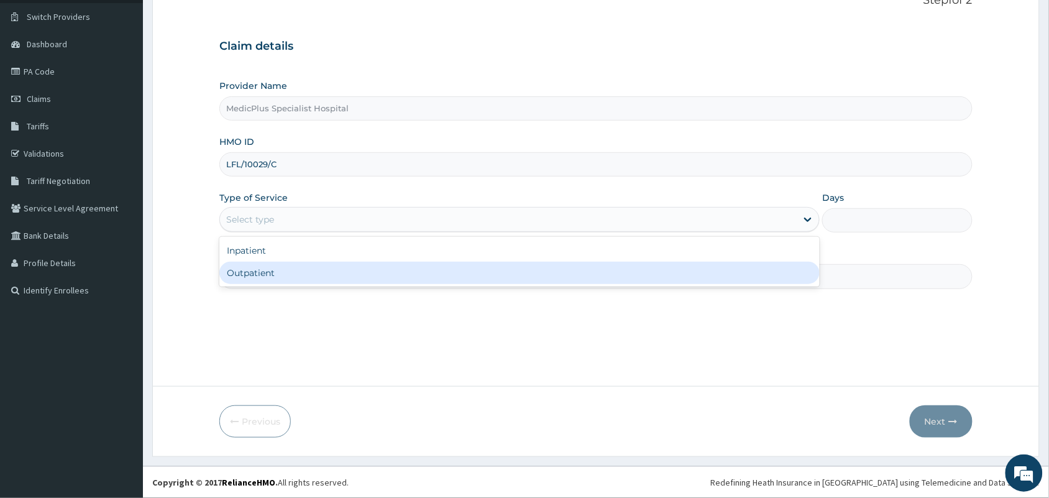
click at [265, 281] on div "Outpatient" at bounding box center [519, 273] width 600 height 22
type input "1"
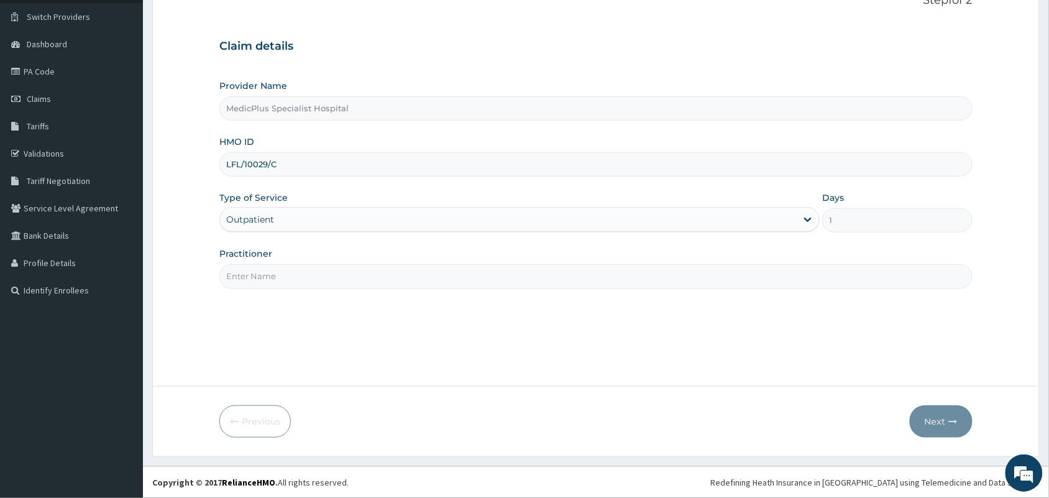
click at [274, 271] on input "Practitioner" at bounding box center [595, 276] width 753 height 24
type input "[PERSON_NAME] [PERSON_NAME]"
click at [937, 430] on button "Next" at bounding box center [941, 421] width 63 height 32
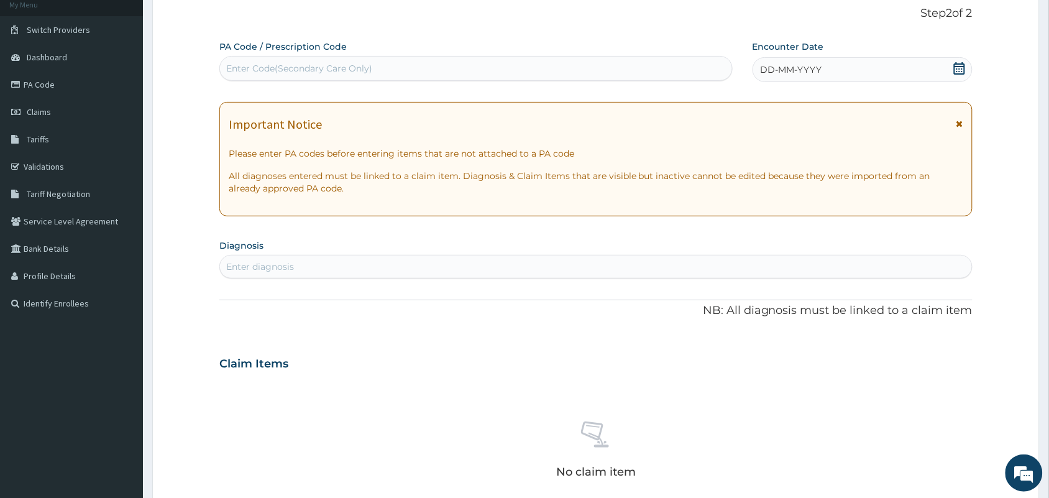
scroll to position [14, 0]
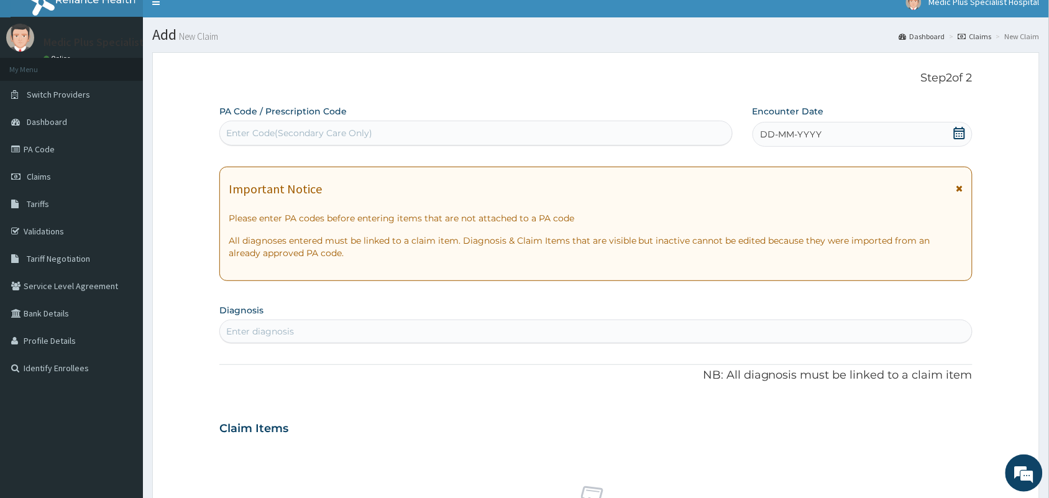
click at [308, 126] on div "Enter Code(Secondary Care Only)" at bounding box center [476, 133] width 512 height 20
paste input "PA/C338EA"
type input "PA/C338EA"
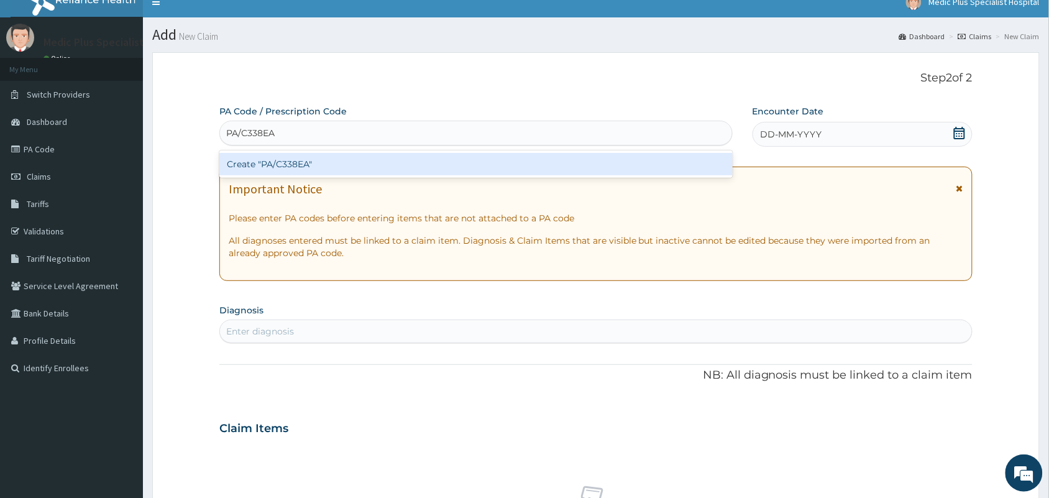
click at [347, 171] on div "Create "PA/C338EA"" at bounding box center [475, 164] width 513 height 22
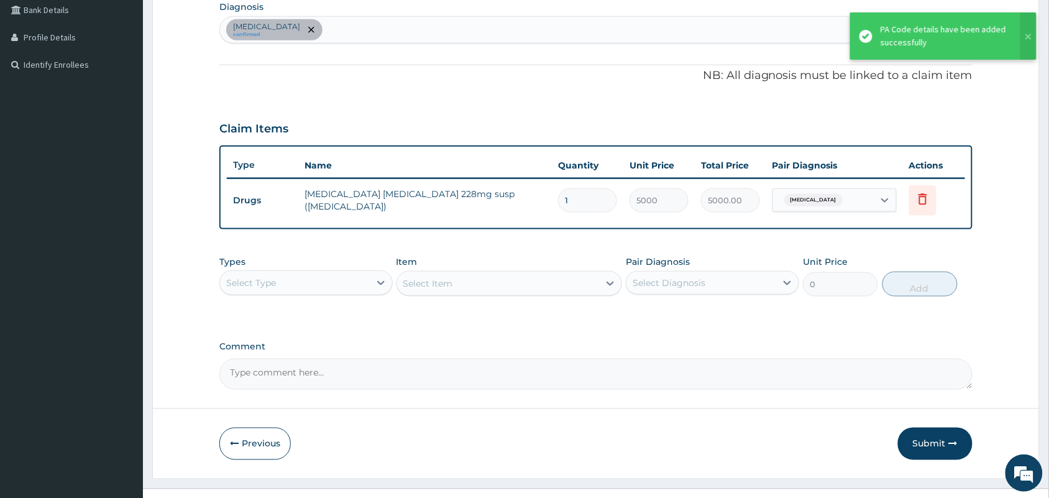
scroll to position [339, 0]
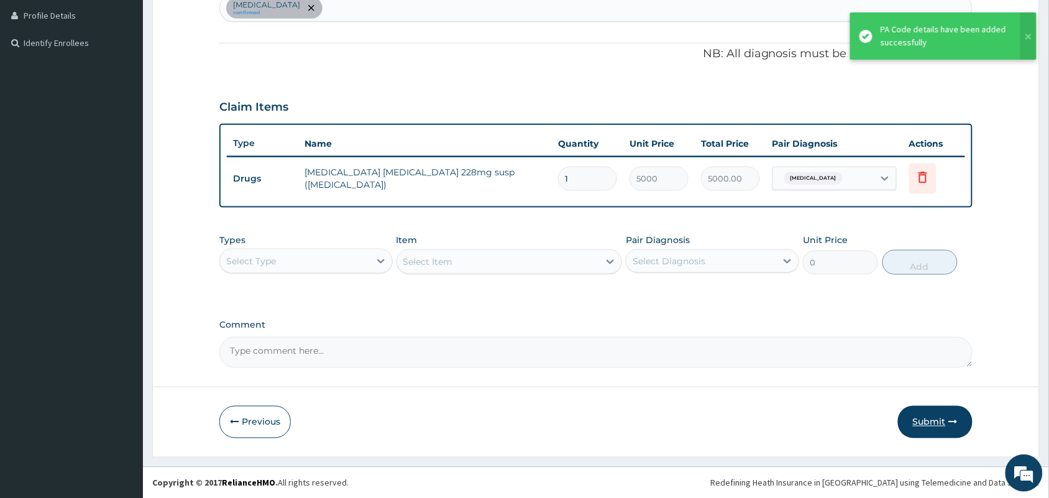
click at [923, 421] on button "Submit" at bounding box center [935, 422] width 75 height 32
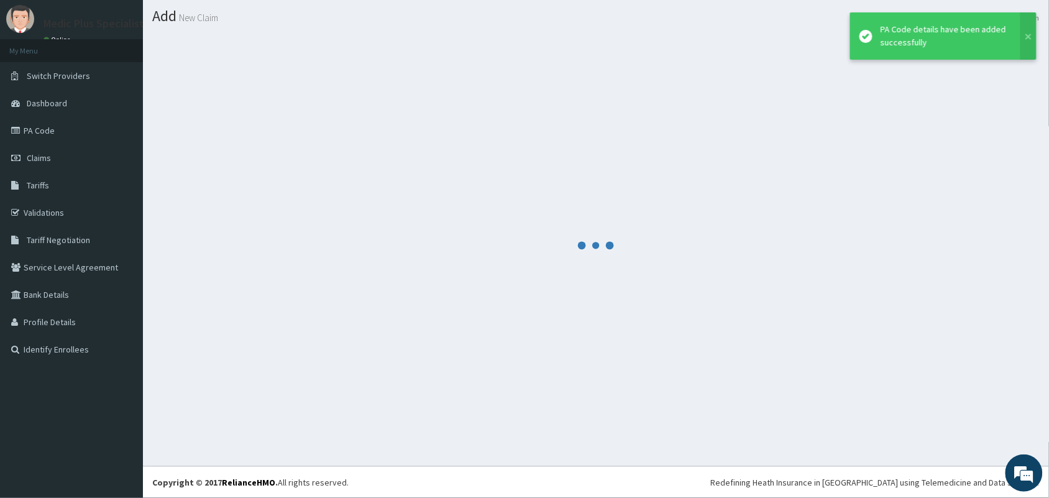
scroll to position [32, 0]
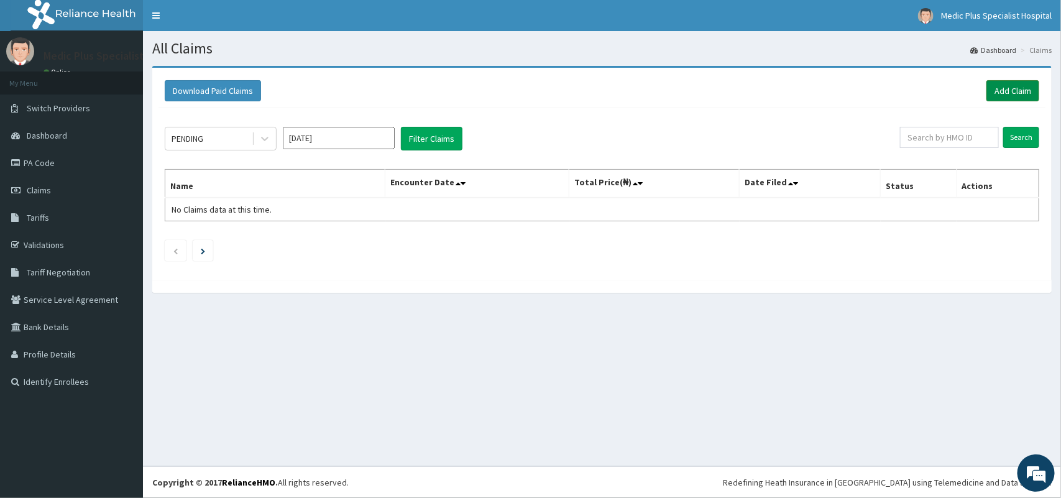
click at [1008, 87] on link "Add Claim" at bounding box center [1012, 90] width 53 height 21
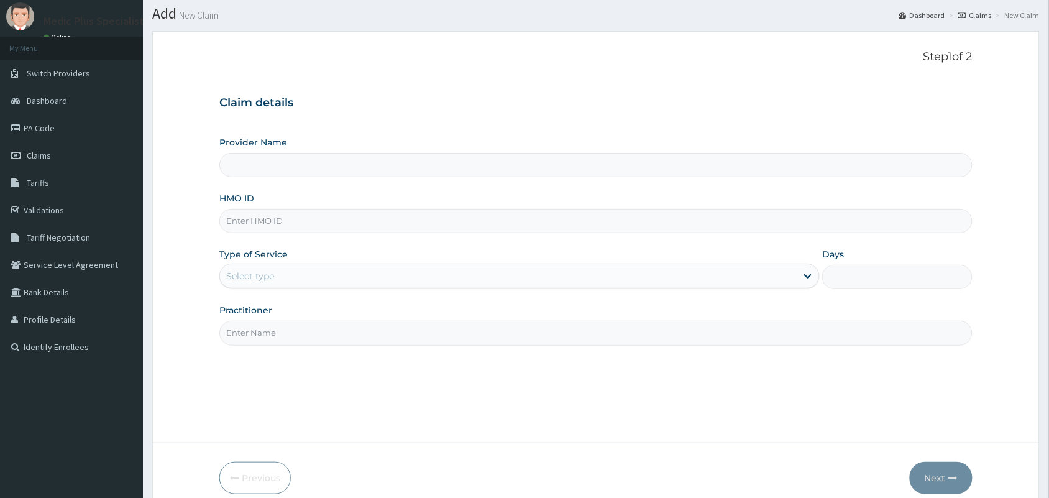
scroll to position [91, 0]
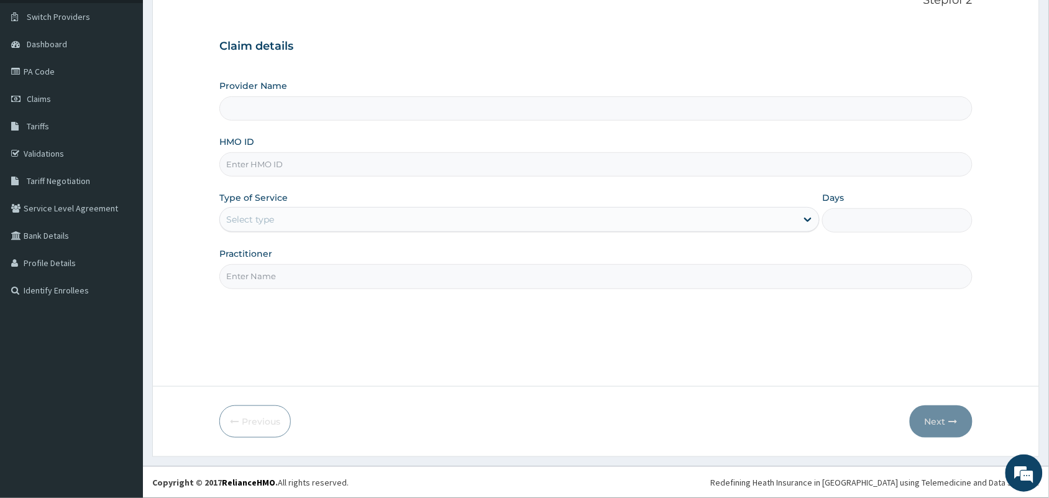
click at [284, 165] on input "HMO ID" at bounding box center [595, 164] width 753 height 24
paste input "EKI/10293/C"
type input "EKI/10293/C"
type input "MedicPlus Specialist Hospital"
click at [246, 165] on input "EKI/10293/C" at bounding box center [595, 164] width 753 height 24
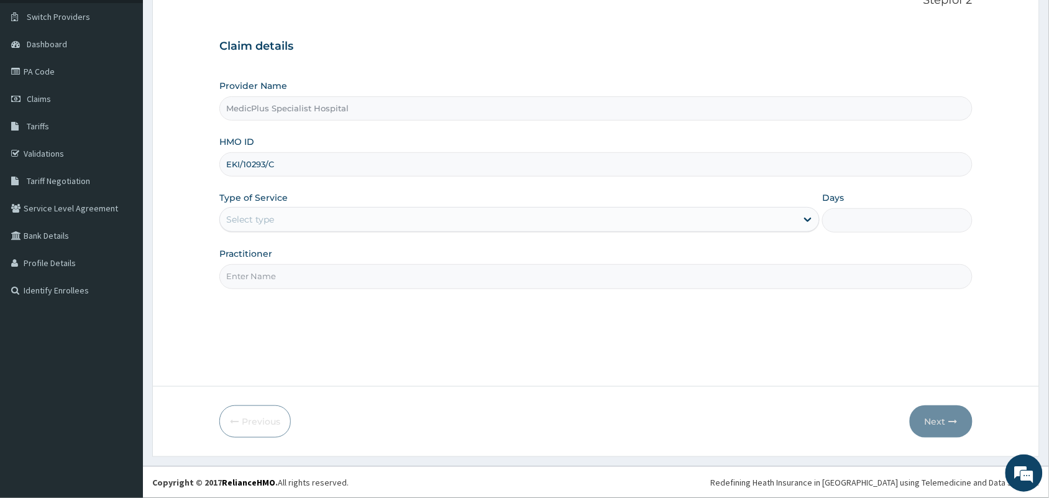
type input "EKI/10293/C"
click at [261, 202] on label "Type of Service" at bounding box center [253, 197] width 68 height 12
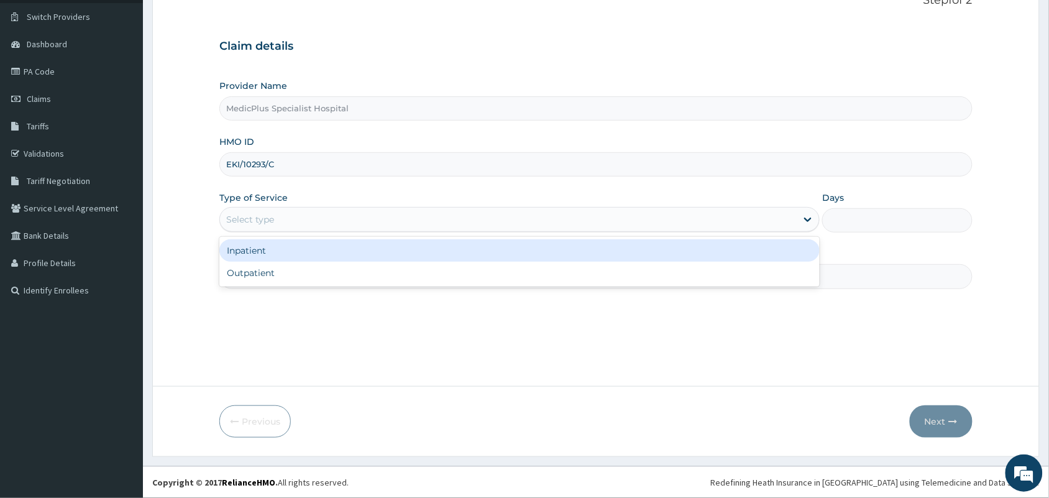
click at [262, 219] on div "Select type" at bounding box center [250, 219] width 48 height 12
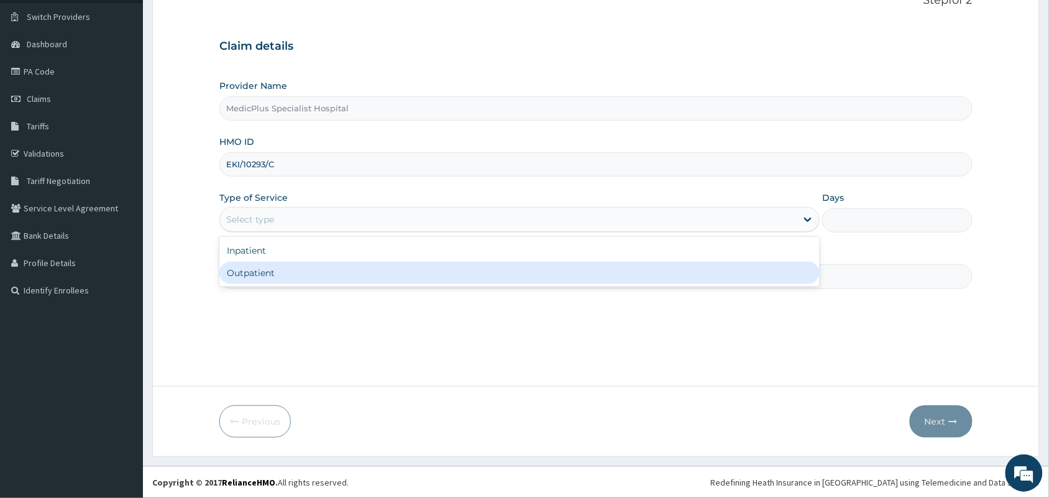
click at [262, 281] on div "Outpatient" at bounding box center [519, 273] width 600 height 22
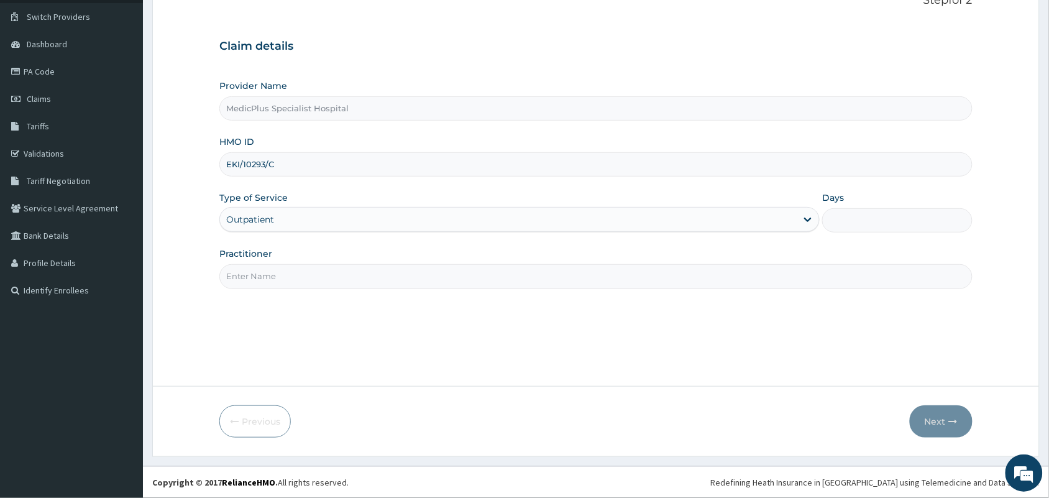
type input "1"
click at [262, 277] on input "Practitioner" at bounding box center [595, 276] width 753 height 24
type input "[PERSON_NAME] [PERSON_NAME]"
click at [935, 426] on button "Next" at bounding box center [941, 421] width 63 height 32
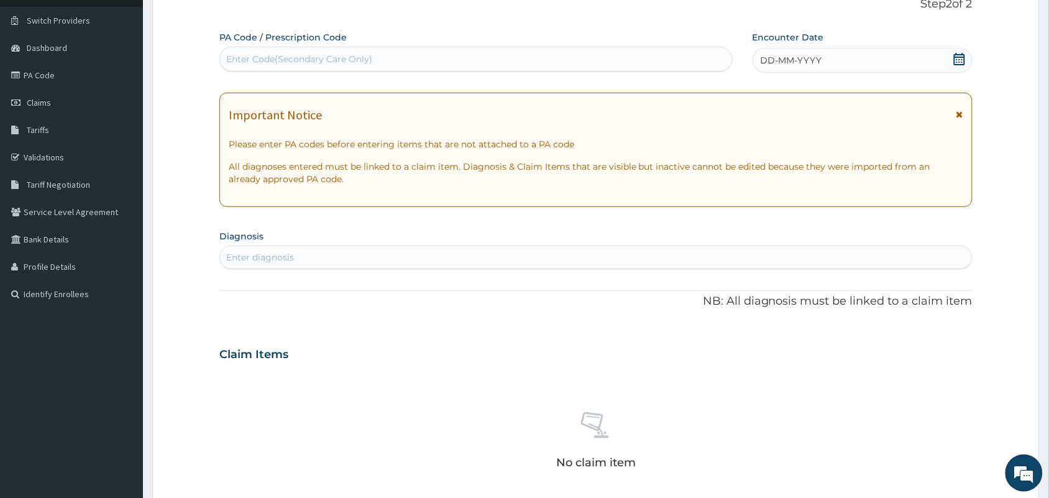
scroll to position [0, 0]
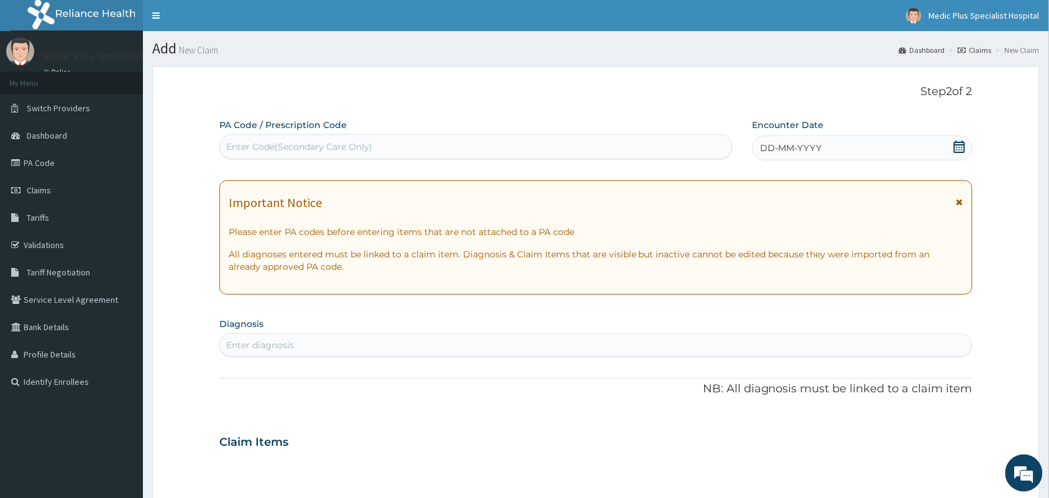
click at [270, 145] on div "Enter Code(Secondary Care Only)" at bounding box center [299, 146] width 146 height 12
paste input "PA/06B705"
type input "PA/06B705"
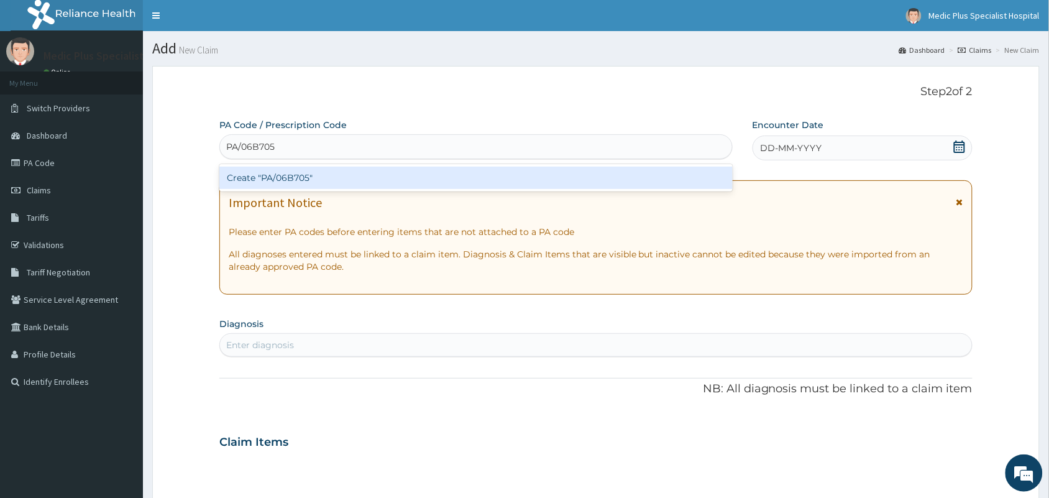
click at [393, 181] on div "Create "PA/06B705"" at bounding box center [475, 178] width 513 height 22
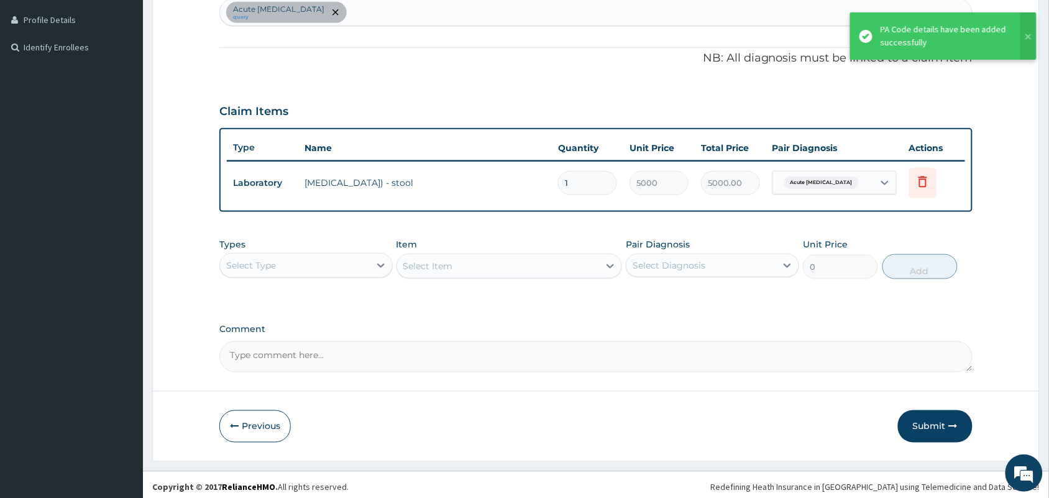
scroll to position [339, 0]
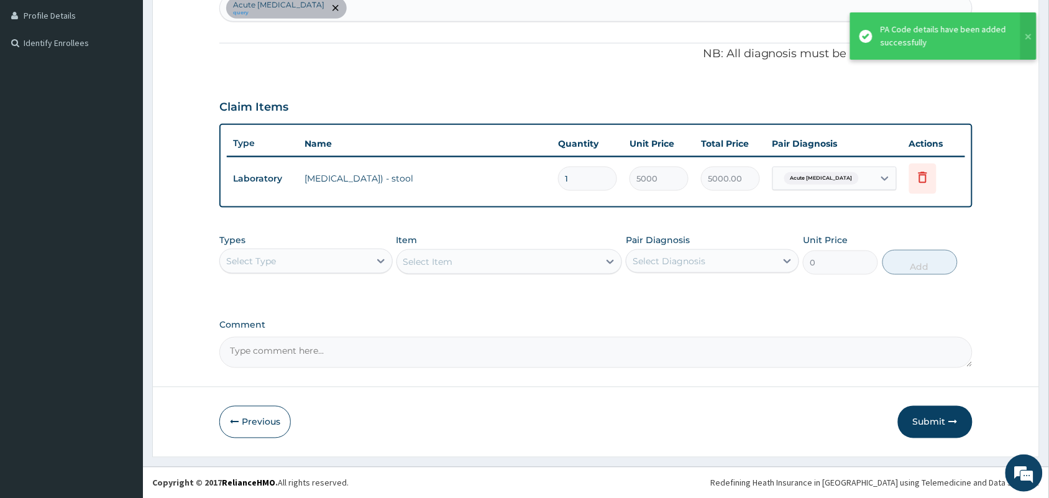
click at [935, 433] on button "Submit" at bounding box center [935, 422] width 75 height 32
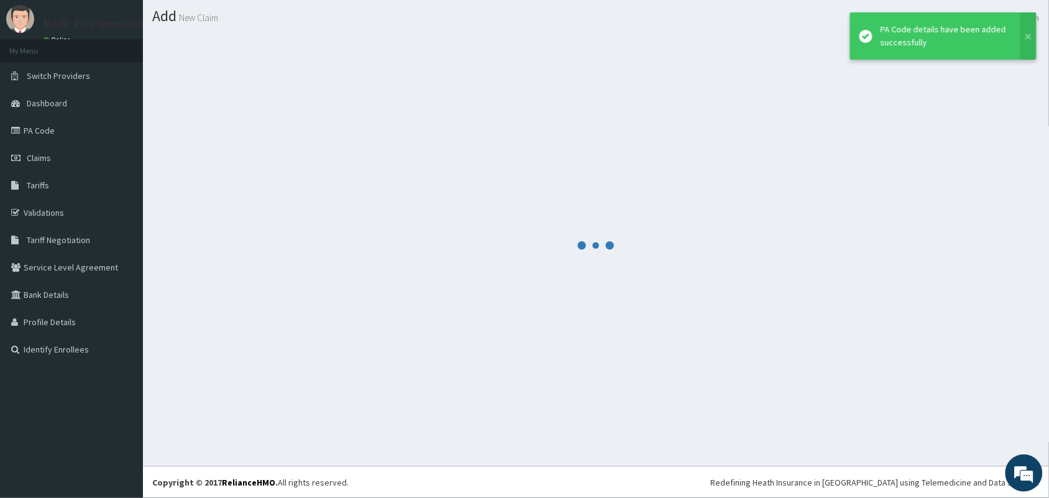
scroll to position [32, 0]
click at [937, 420] on div at bounding box center [596, 245] width 888 height 423
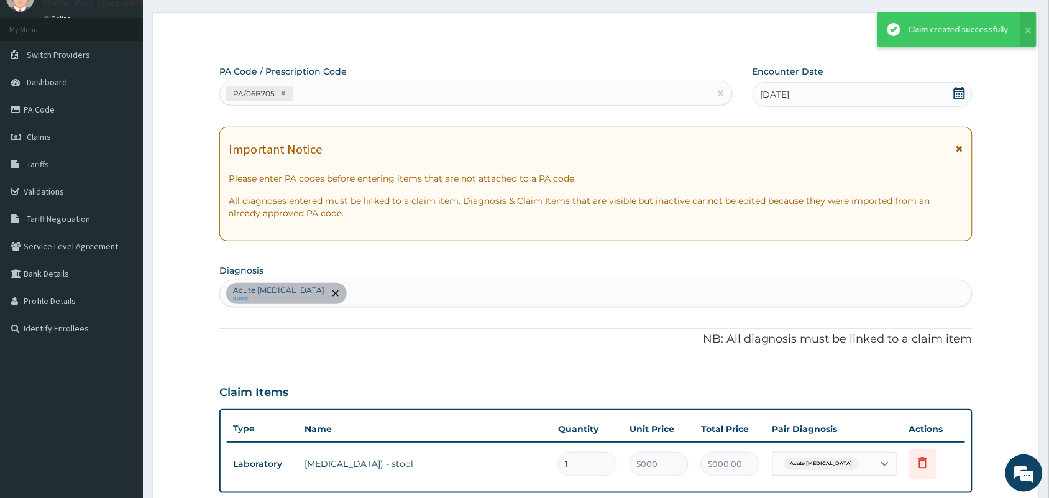
scroll to position [0, 0]
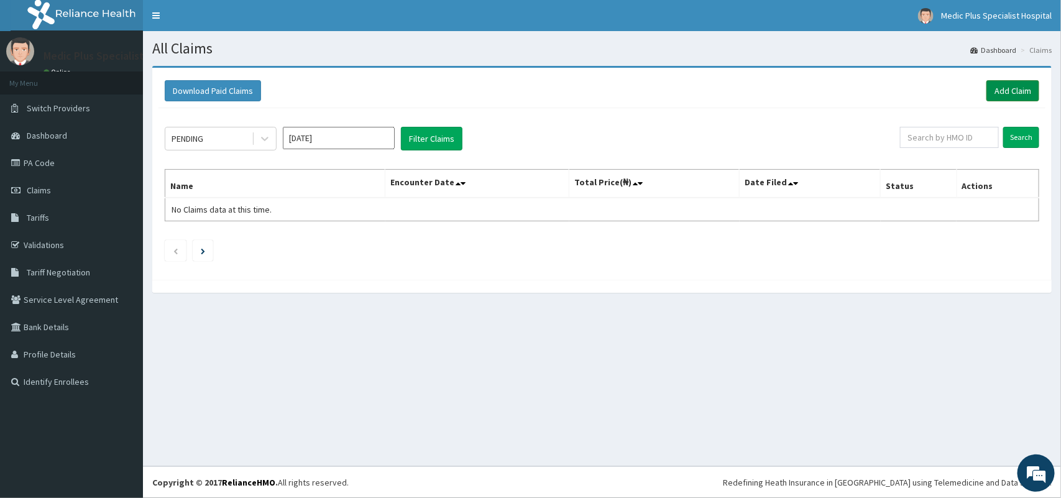
click at [1011, 91] on link "Add Claim" at bounding box center [1012, 90] width 53 height 21
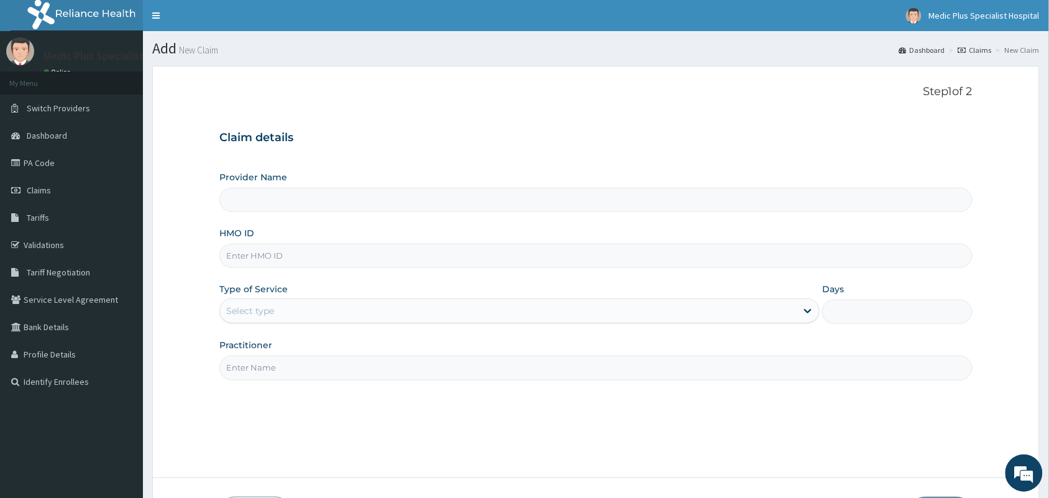
click at [263, 252] on input "HMO ID" at bounding box center [595, 256] width 753 height 24
paste input "TLF/10034/B"
type input "TLF/10034/B"
click at [256, 303] on div "Select type" at bounding box center [508, 311] width 577 height 20
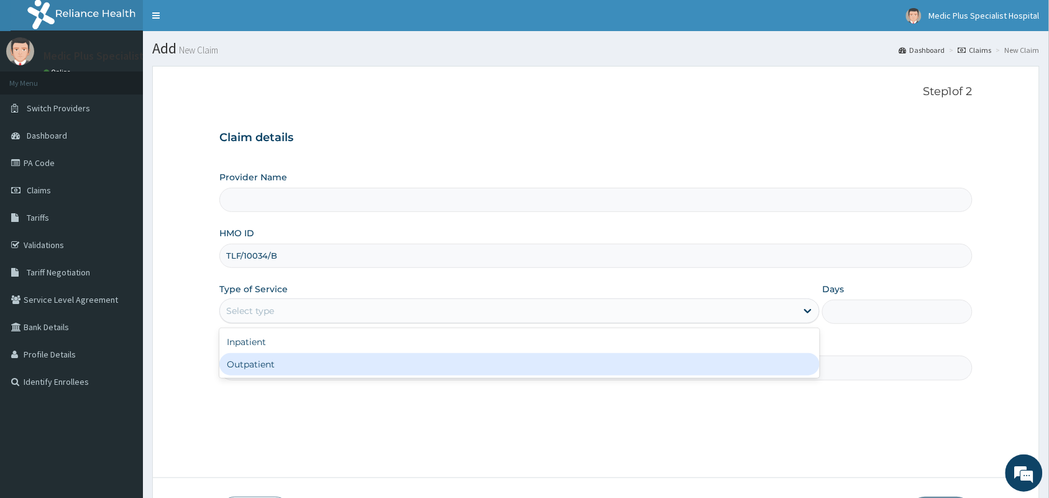
click at [262, 375] on div "Outpatient" at bounding box center [519, 364] width 600 height 22
type input "1"
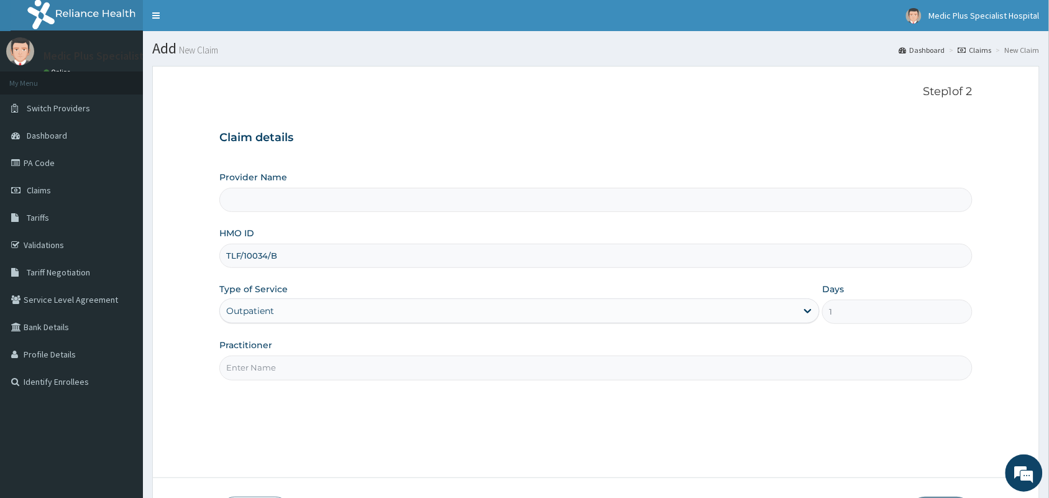
type input "MedicPlus Specialist Hospital"
click at [281, 372] on input "Practitioner" at bounding box center [595, 368] width 753 height 24
type input "[PERSON_NAME]"
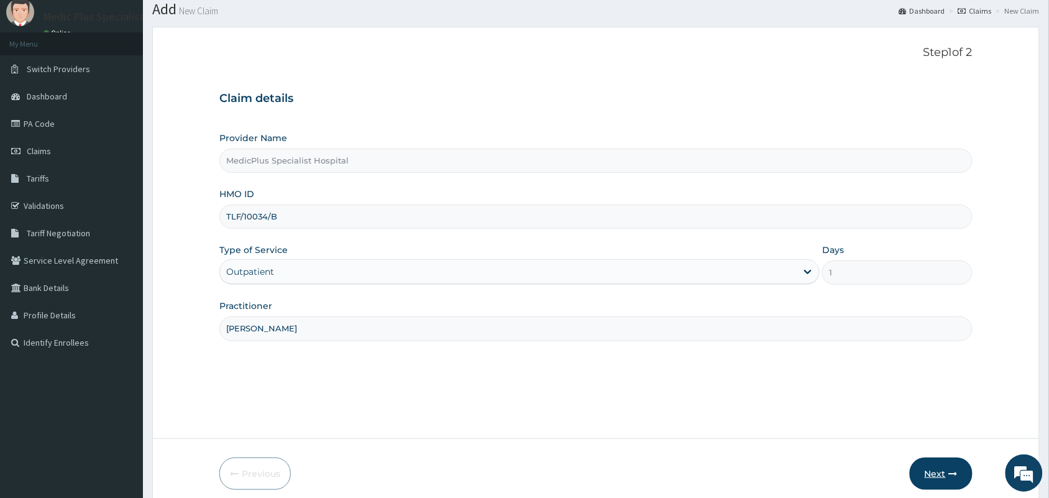
scroll to position [91, 0]
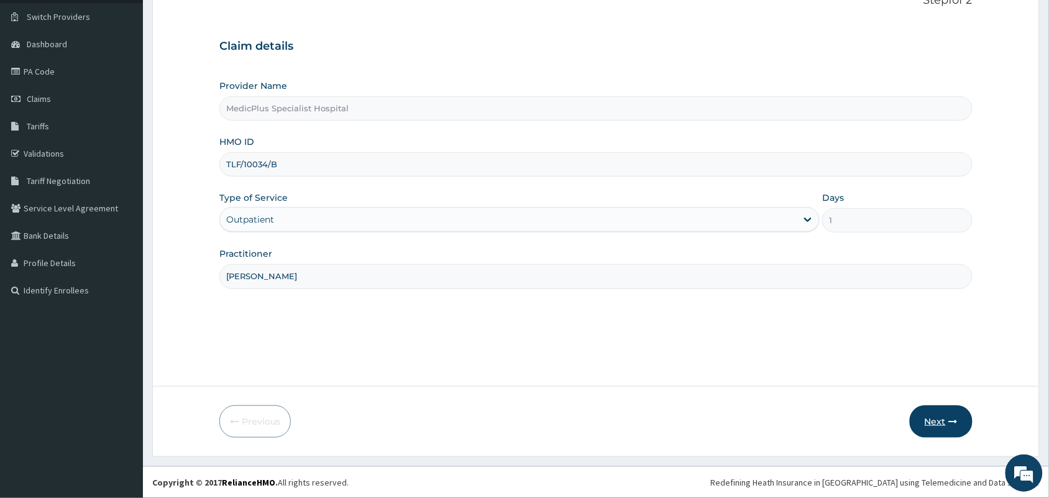
click at [935, 423] on button "Next" at bounding box center [941, 421] width 63 height 32
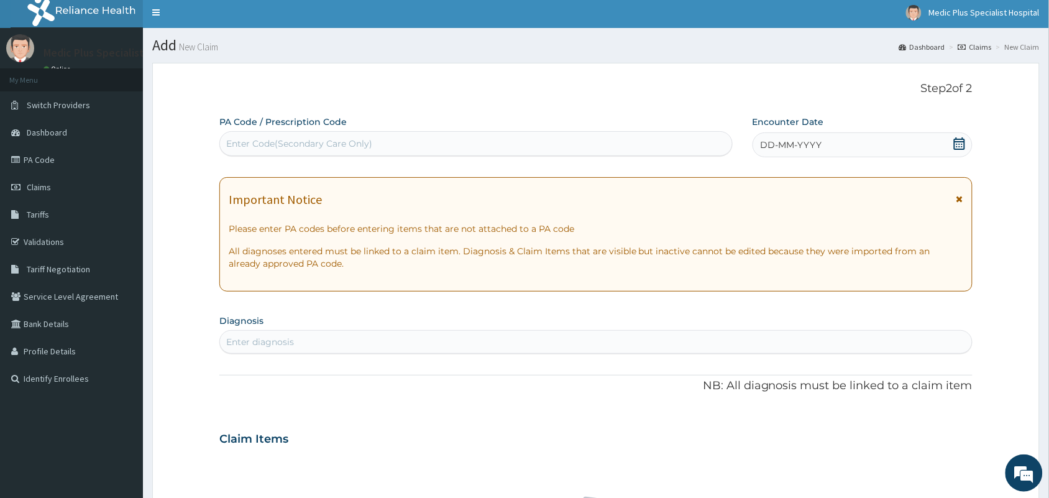
scroll to position [0, 0]
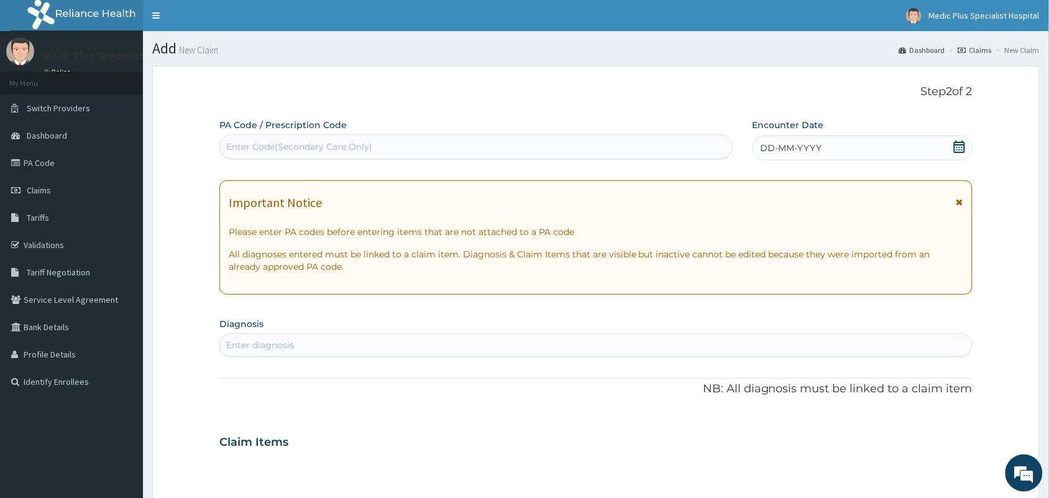
click at [281, 150] on div "Enter Code(Secondary Care Only)" at bounding box center [299, 146] width 146 height 12
paste input "PA/C8C260"
type input "PA/C8C260"
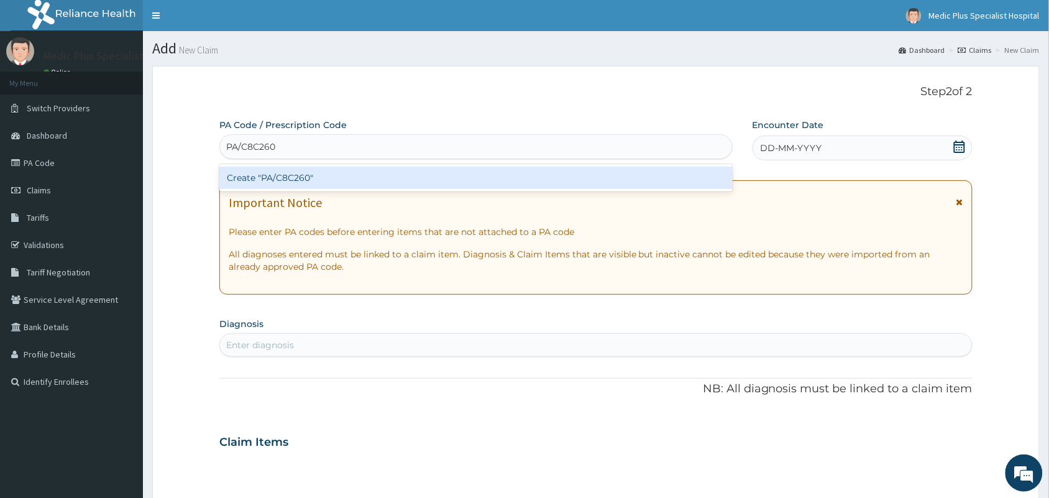
click at [278, 175] on div "Create "PA/C8C260"" at bounding box center [475, 178] width 513 height 22
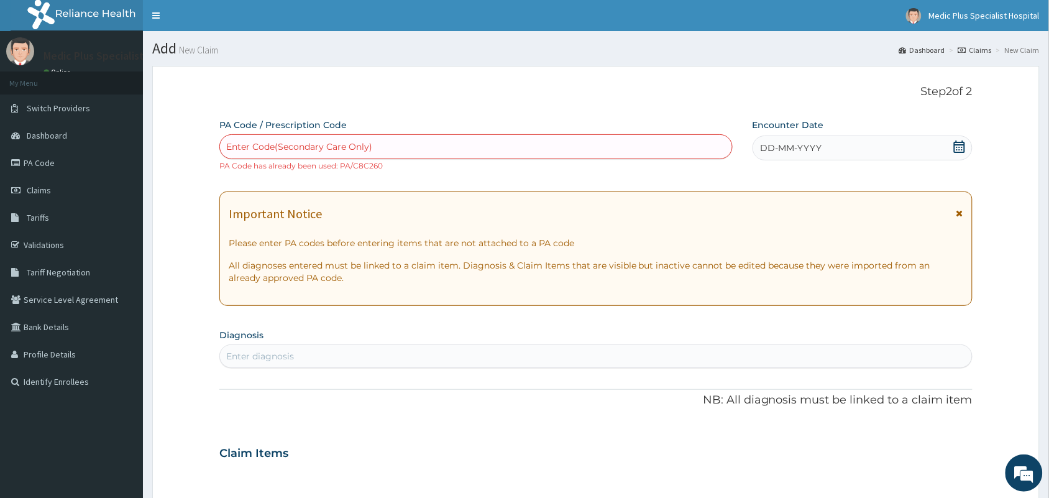
click at [261, 144] on div "Enter Code(Secondary Care Only)" at bounding box center [299, 146] width 146 height 12
paste input "PA/C8C260"
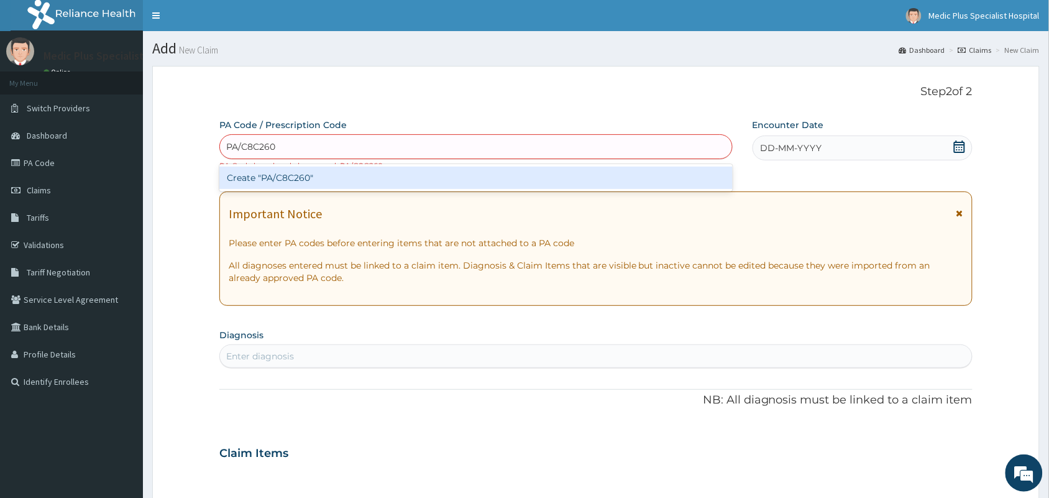
type input "PA/C8C260"
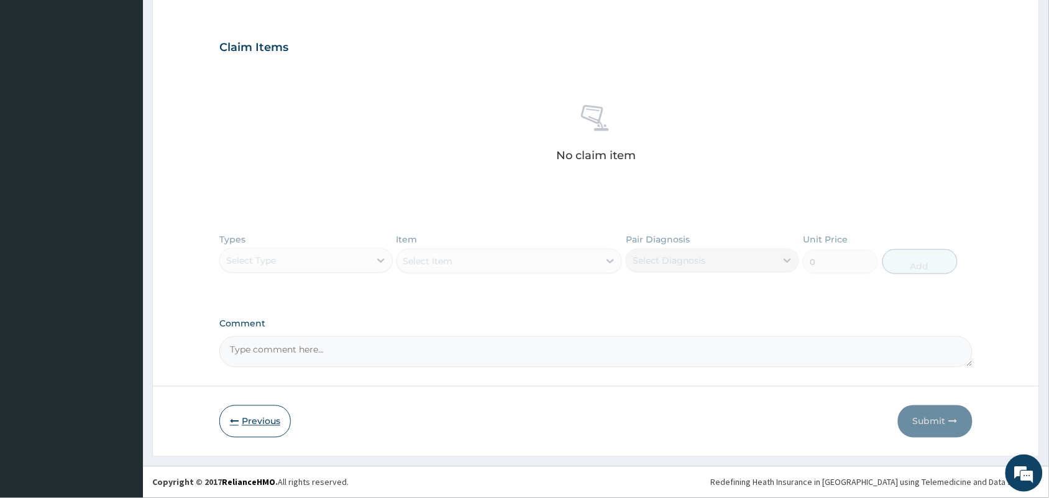
click at [247, 424] on button "Previous" at bounding box center [254, 421] width 71 height 32
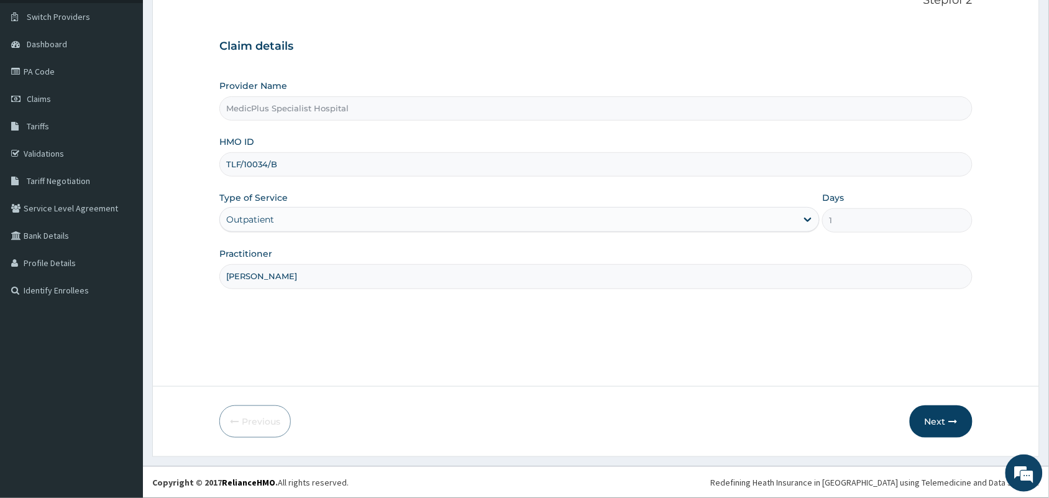
scroll to position [91, 0]
drag, startPoint x: 284, startPoint y: 173, endPoint x: 219, endPoint y: 172, distance: 65.3
click at [219, 172] on div "TLF/10034/B" at bounding box center [595, 164] width 753 height 24
paste input "D"
type input "TLF/10034/D"
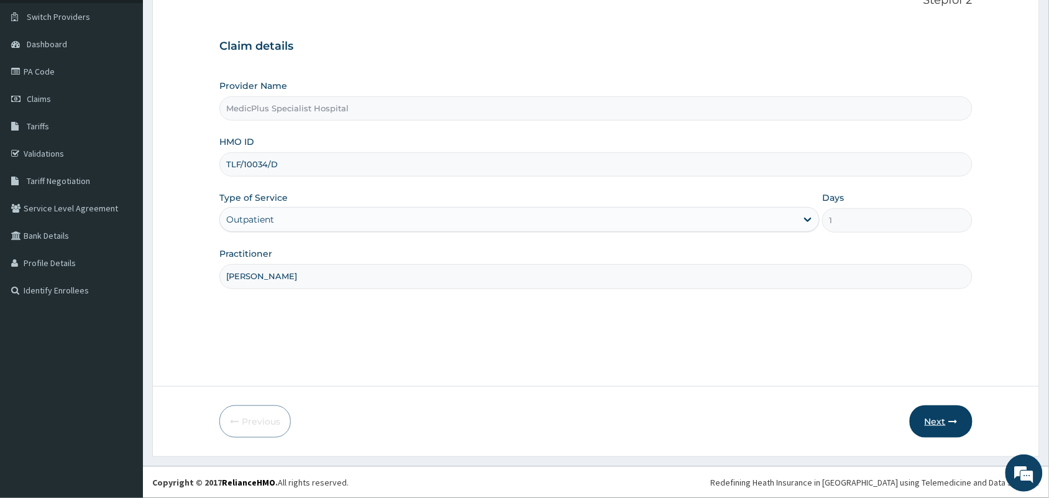
click at [924, 431] on button "Next" at bounding box center [941, 421] width 63 height 32
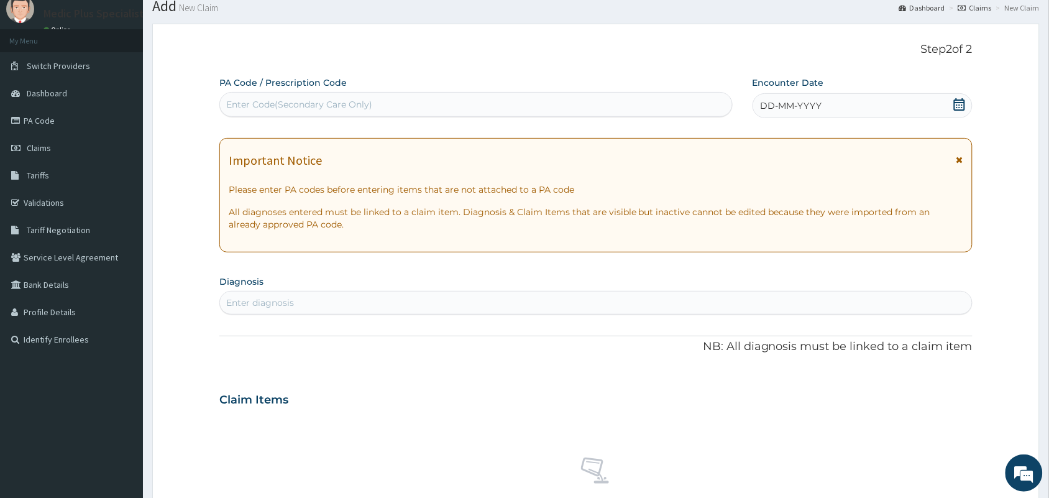
scroll to position [0, 0]
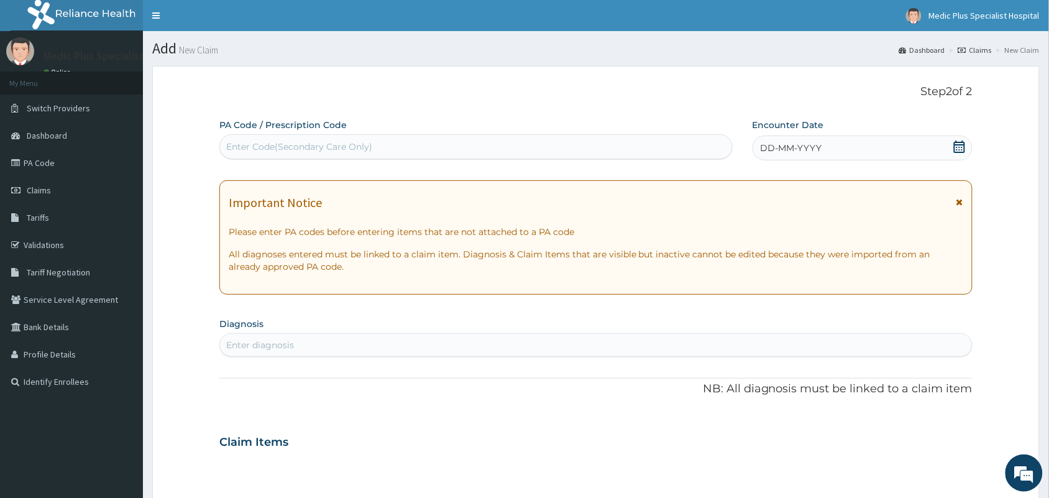
click at [327, 143] on div "Enter Code(Secondary Care Only)" at bounding box center [299, 146] width 146 height 12
paste input "PA/FE35F8"
type input "PA/FE35F8"
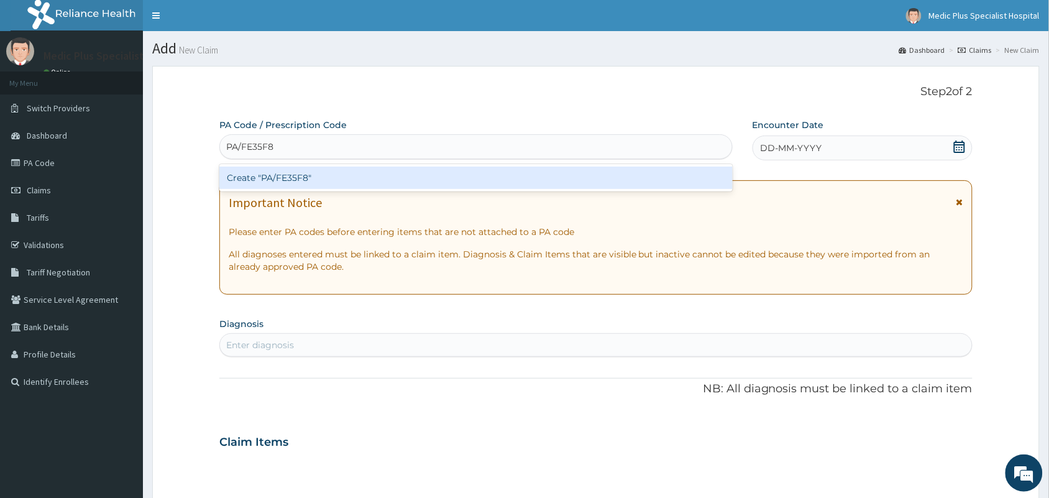
click at [297, 179] on div "Create "PA/FE35F8"" at bounding box center [475, 178] width 513 height 22
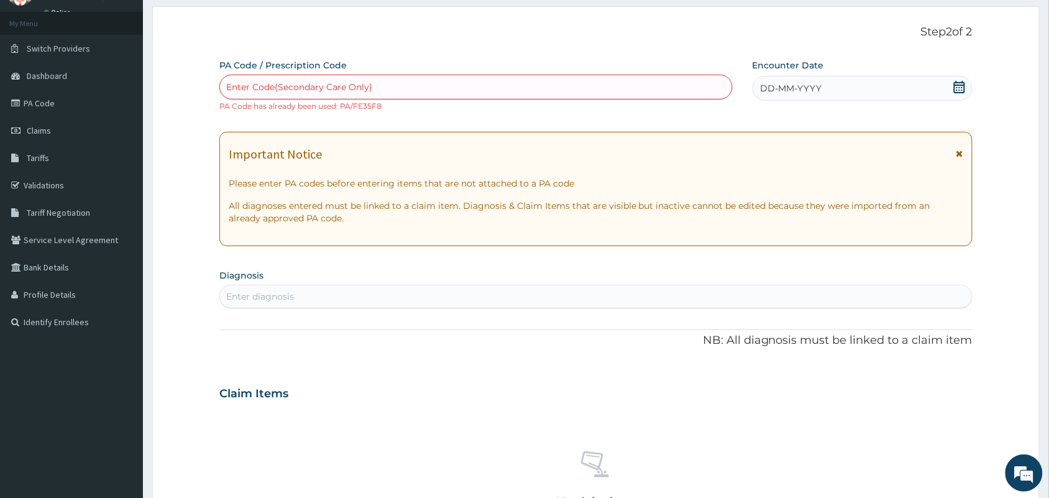
scroll to position [155, 0]
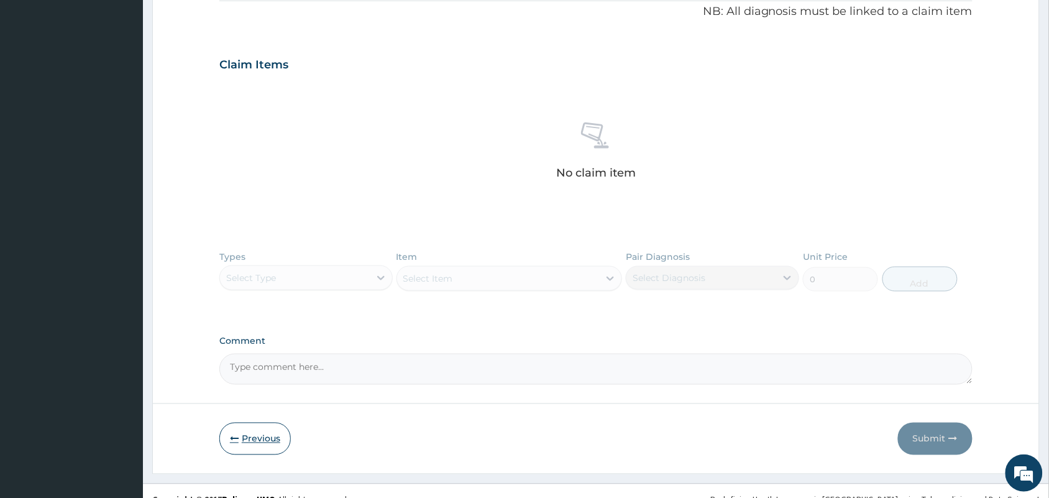
click at [250, 447] on button "Previous" at bounding box center [254, 439] width 71 height 32
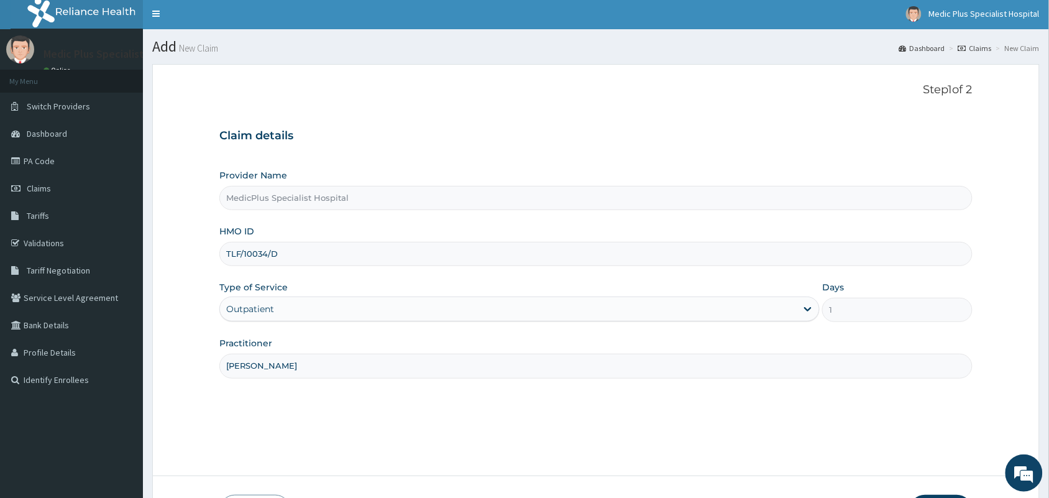
scroll to position [0, 0]
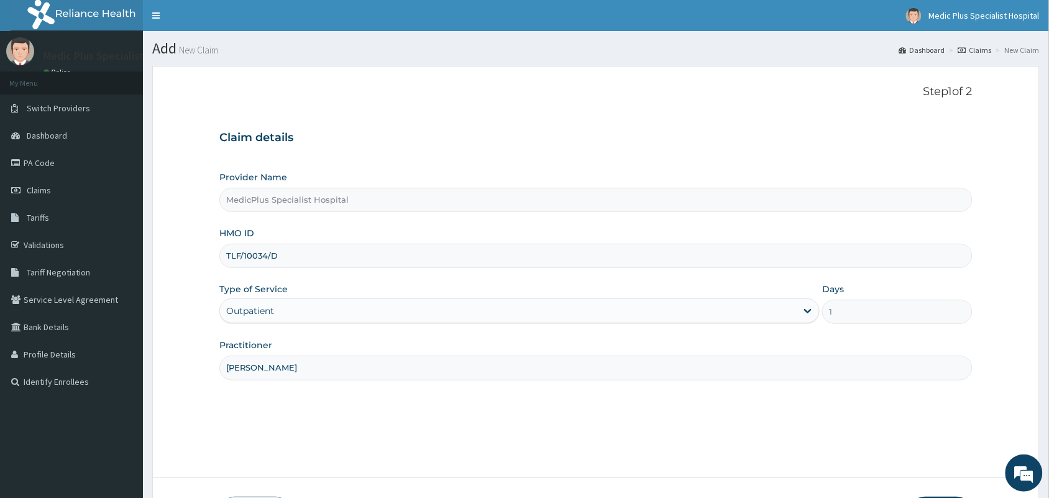
drag, startPoint x: 280, startPoint y: 268, endPoint x: 219, endPoint y: 265, distance: 61.6
click at [219, 265] on div "TLF/10034/D" at bounding box center [595, 256] width 753 height 24
paste input "OHT/11053/A"
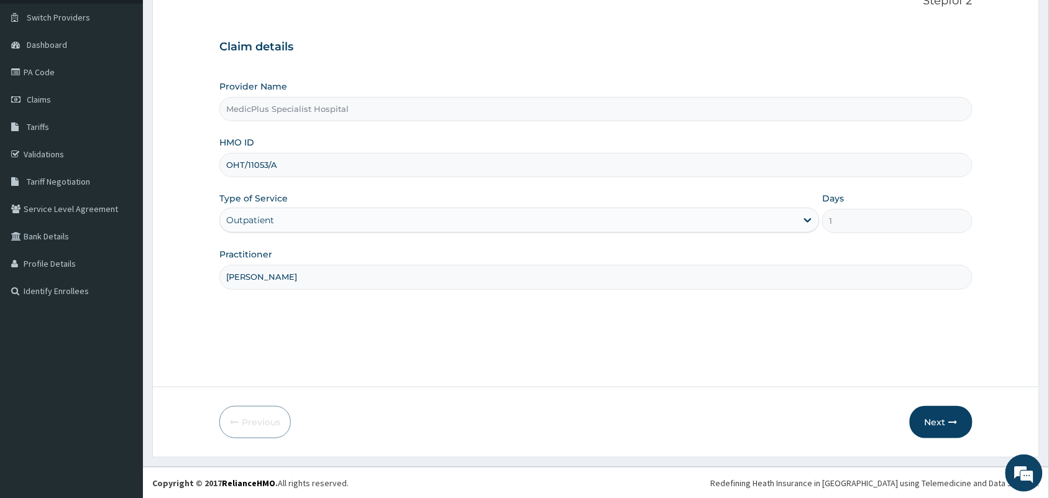
scroll to position [91, 0]
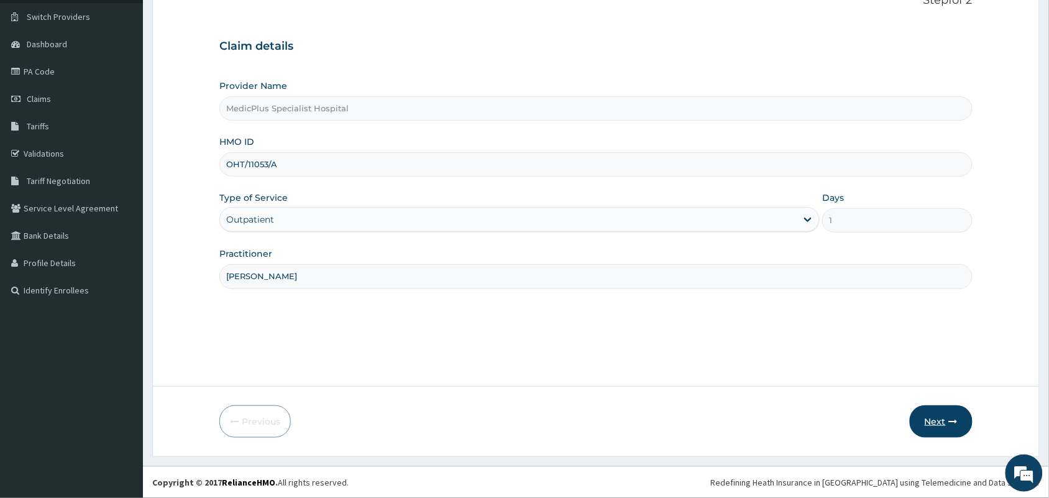
type input "OHT/11053/A"
click at [925, 429] on button "Next" at bounding box center [941, 421] width 63 height 32
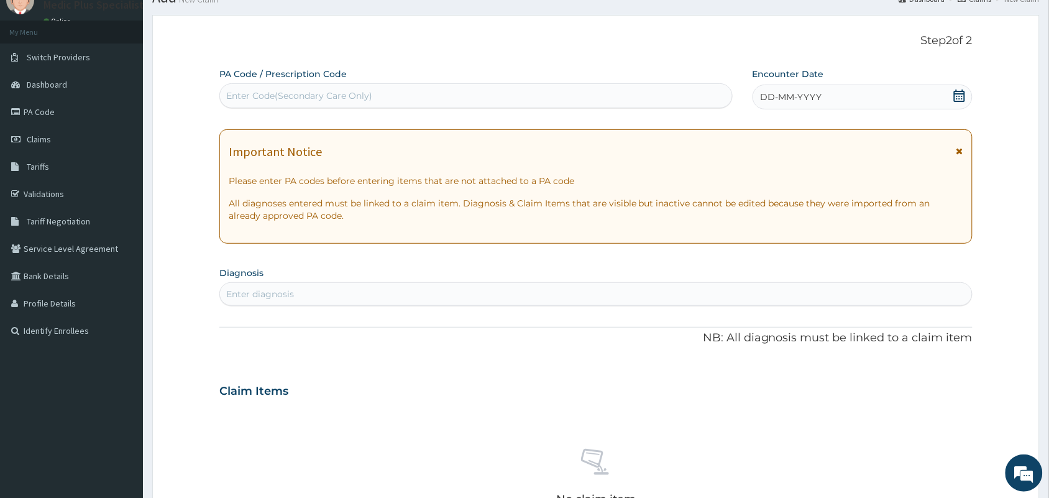
scroll to position [0, 0]
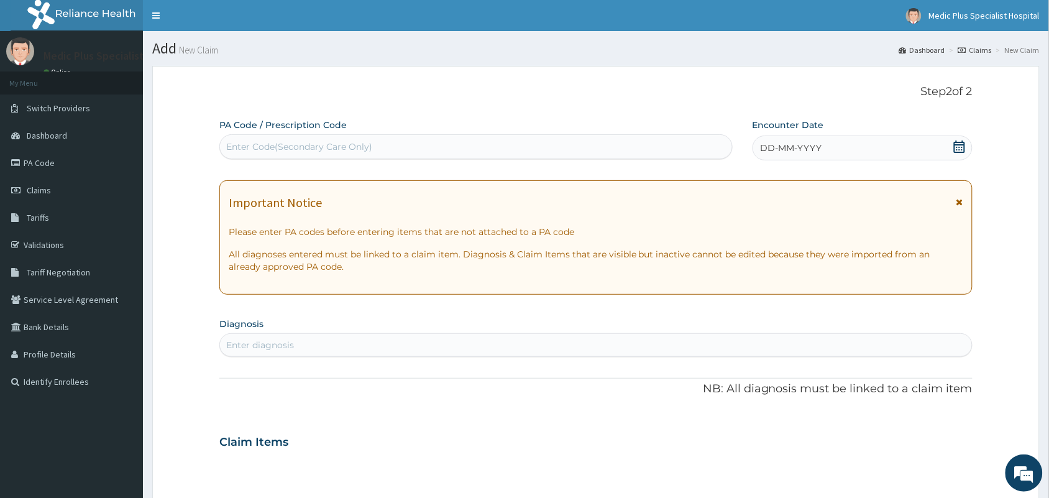
click at [277, 137] on div "Enter Code(Secondary Care Only)" at bounding box center [476, 147] width 512 height 20
paste input "PA/341752"
type input "PA/341752"
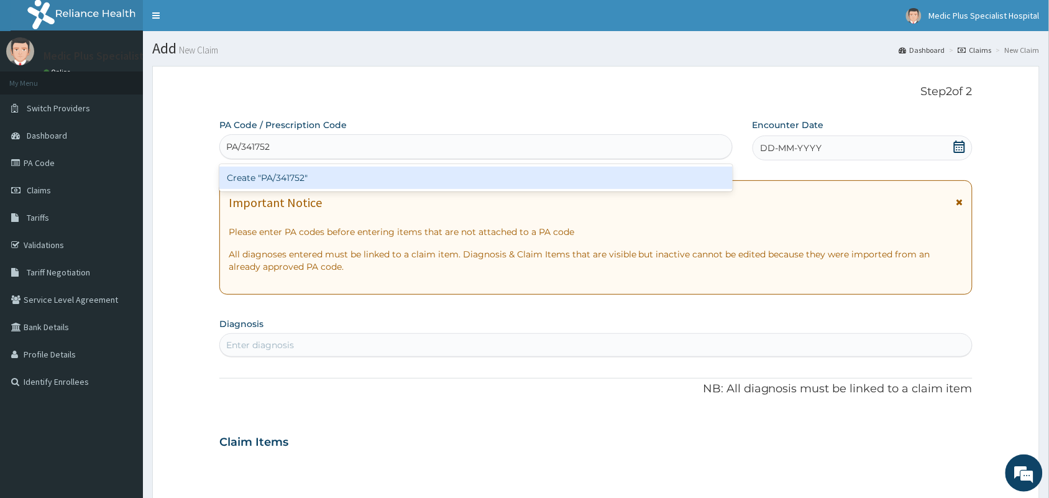
click at [330, 179] on div "Create "PA/341752"" at bounding box center [475, 178] width 513 height 22
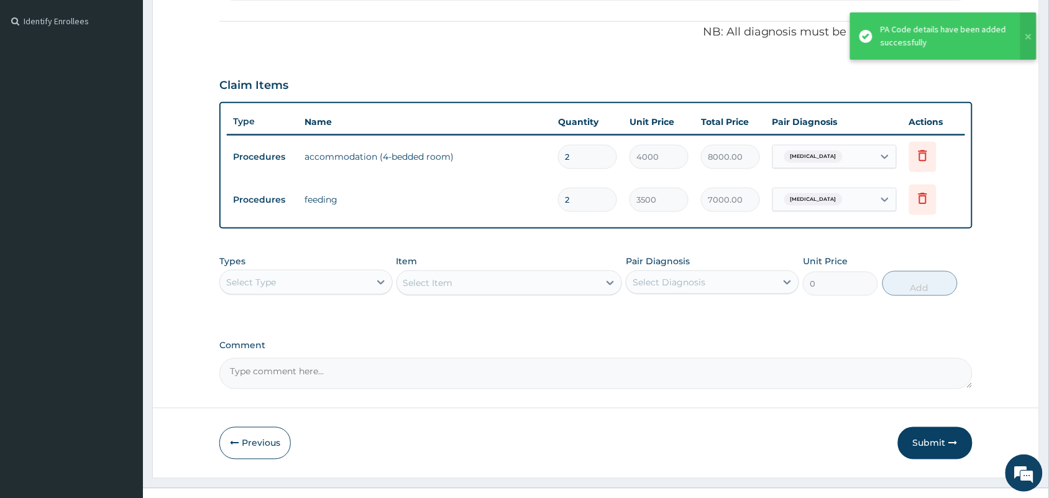
scroll to position [381, 0]
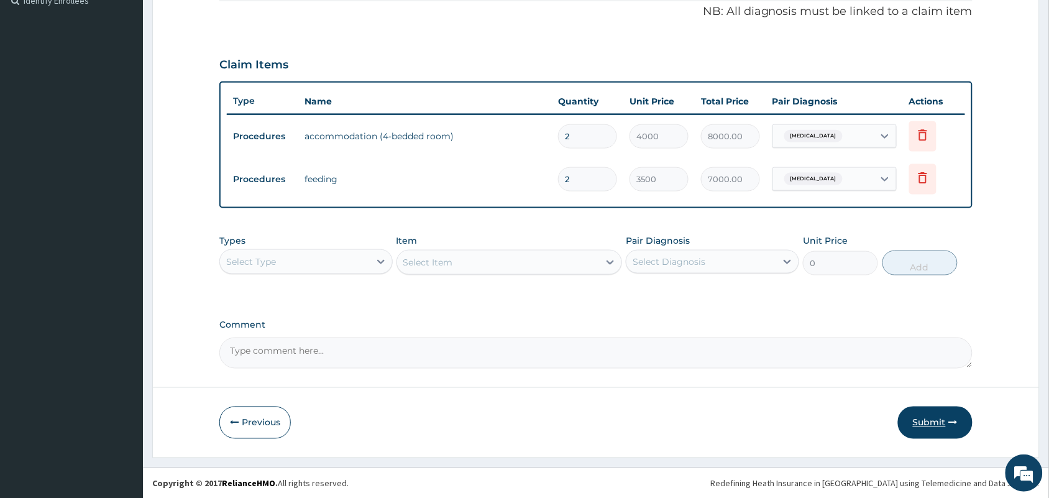
click at [934, 420] on button "Submit" at bounding box center [935, 422] width 75 height 32
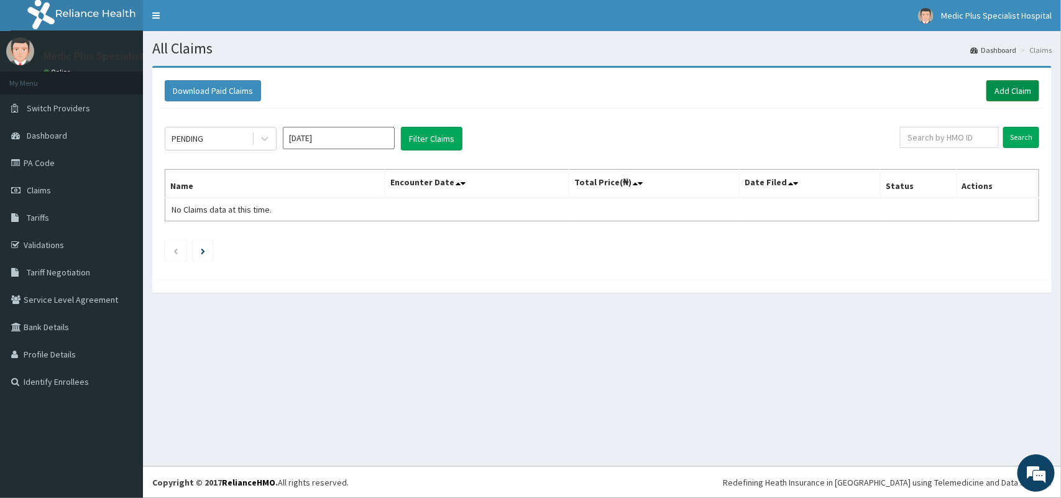
click at [1015, 89] on link "Add Claim" at bounding box center [1012, 90] width 53 height 21
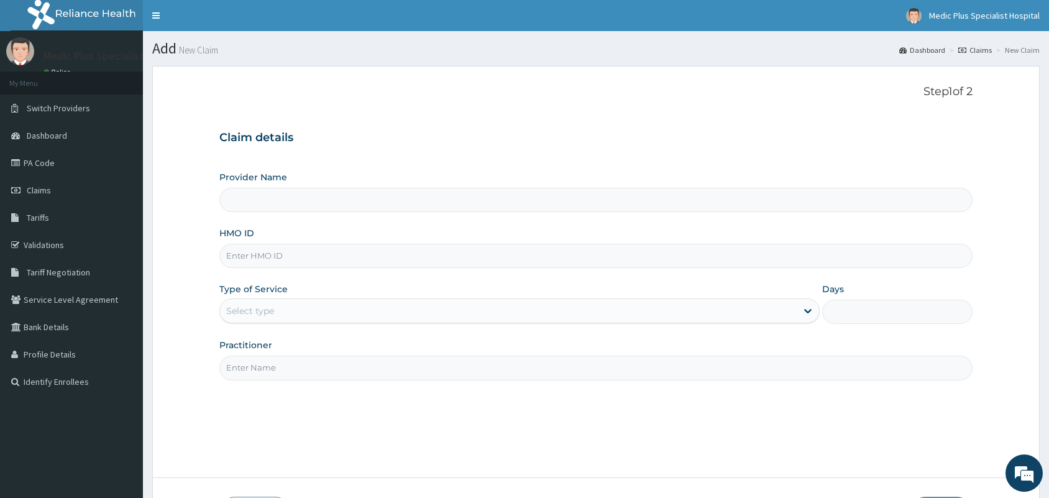
type input "MedicPlus Specialist Hospital"
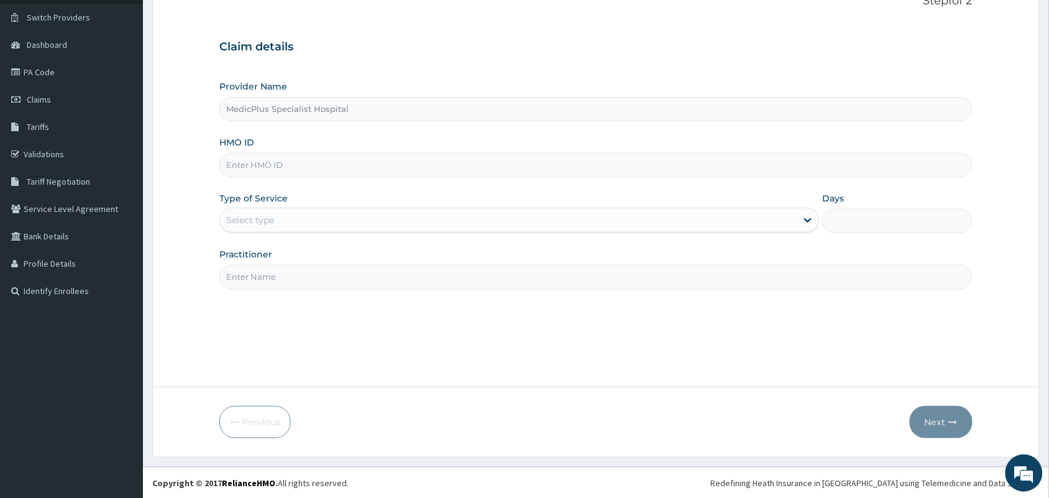
scroll to position [91, 0]
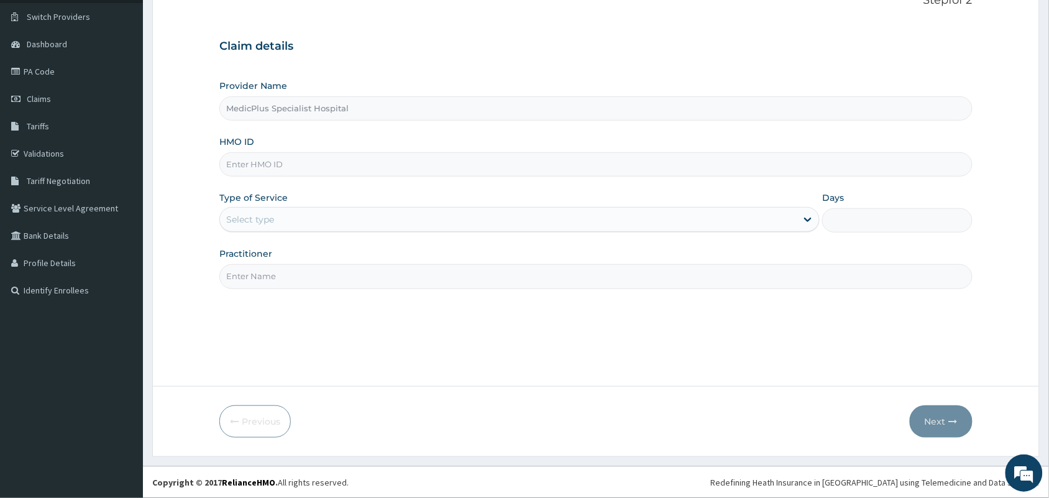
click at [262, 169] on input "HMO ID" at bounding box center [595, 164] width 753 height 24
paste input "OHT/11053/A"
type input "OHT/11053/A"
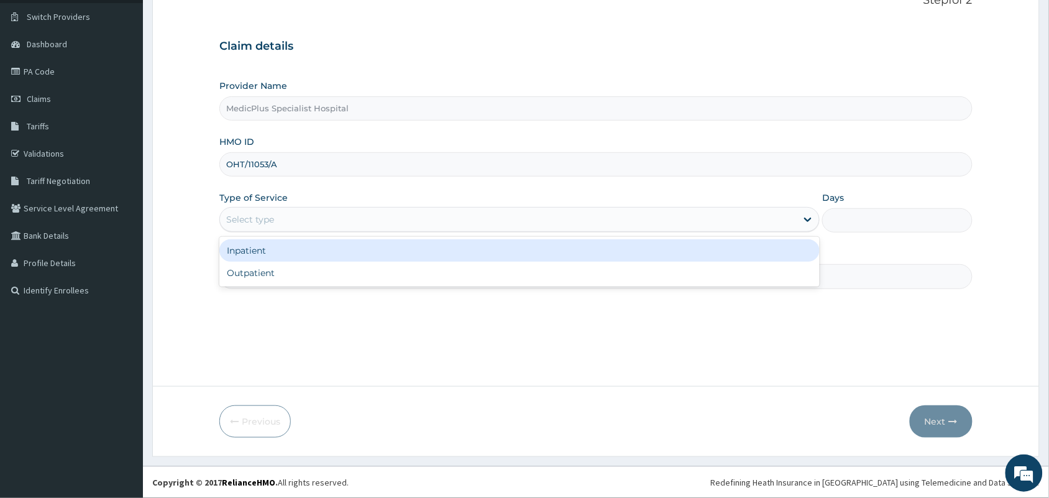
click at [274, 224] on div "Select type" at bounding box center [250, 219] width 48 height 12
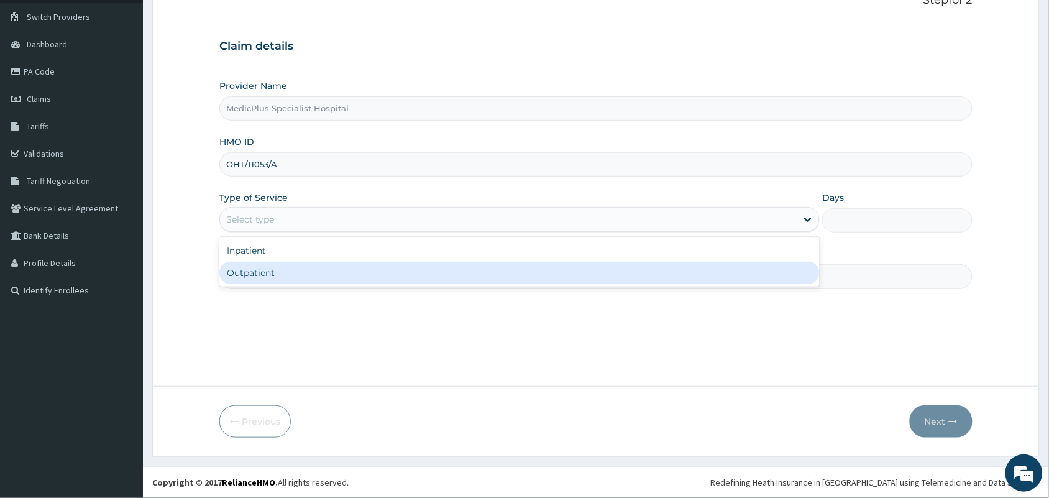
drag, startPoint x: 271, startPoint y: 273, endPoint x: 277, endPoint y: 278, distance: 7.1
click at [274, 275] on div "Outpatient" at bounding box center [519, 273] width 600 height 22
type input "1"
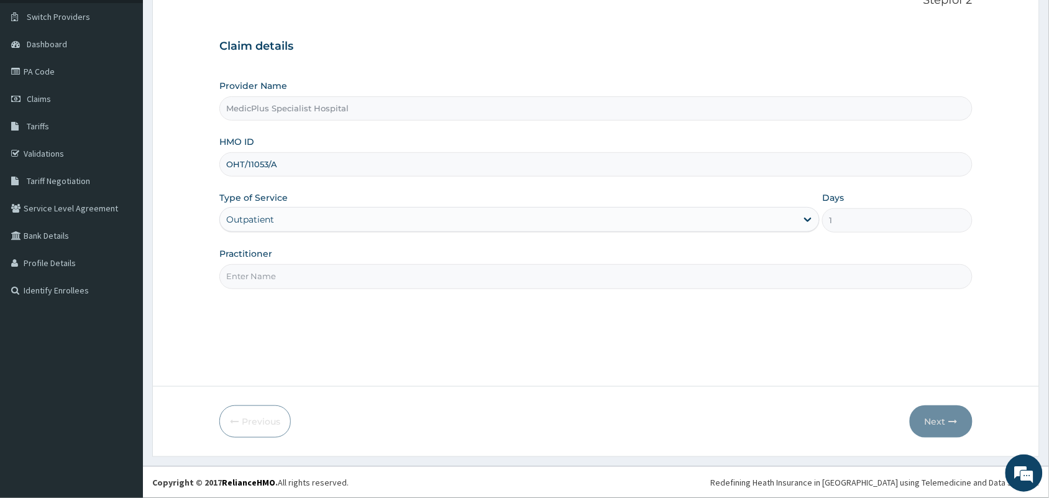
click at [277, 278] on input "Practitioner" at bounding box center [595, 276] width 753 height 24
type input "DR OMOWUNMI OSHO"
drag, startPoint x: 930, startPoint y: 429, endPoint x: 820, endPoint y: 6, distance: 436.7
click at [928, 421] on button "Next" at bounding box center [941, 421] width 63 height 32
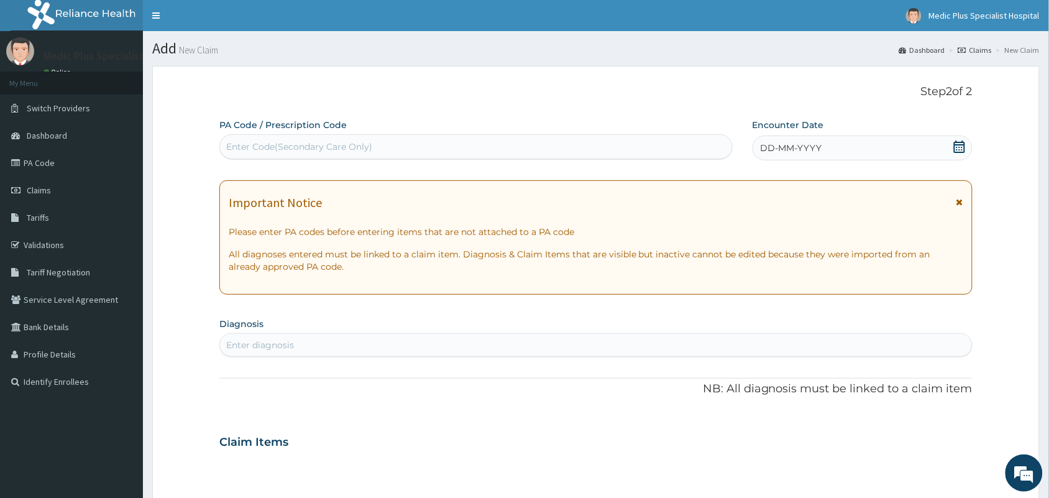
click at [291, 151] on div "Enter Code(Secondary Care Only)" at bounding box center [299, 146] width 146 height 12
paste input "PA/8387EB"
type input "PA/8387EB"
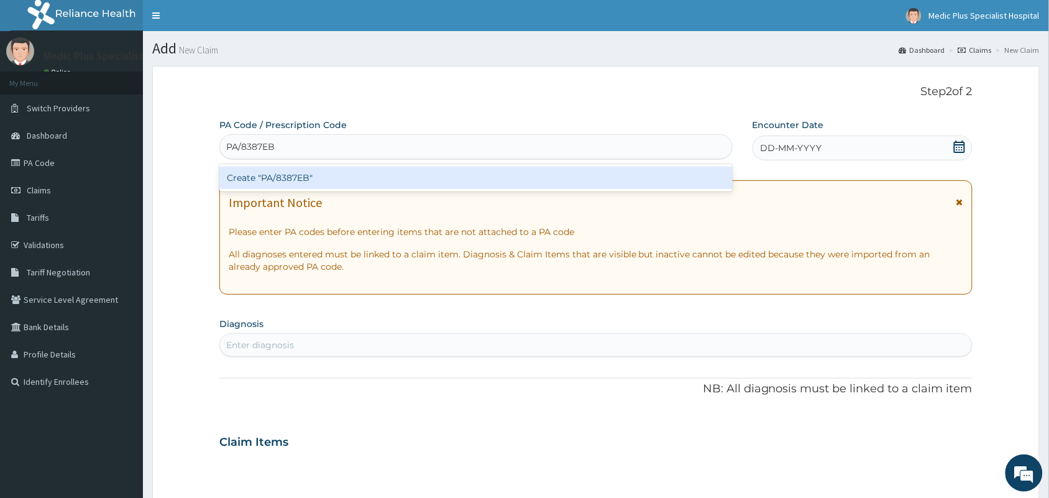
click at [299, 178] on div "Create "PA/8387EB"" at bounding box center [475, 178] width 513 height 22
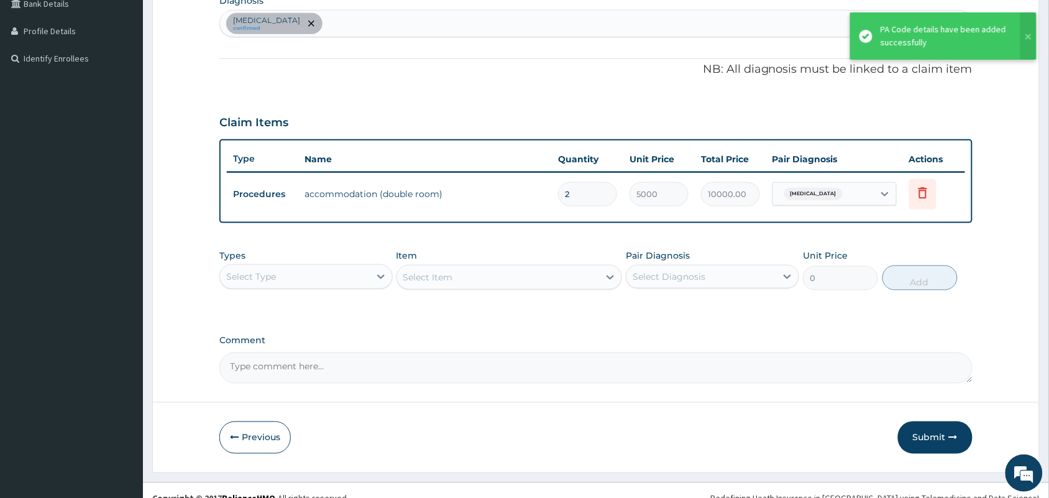
scroll to position [339, 0]
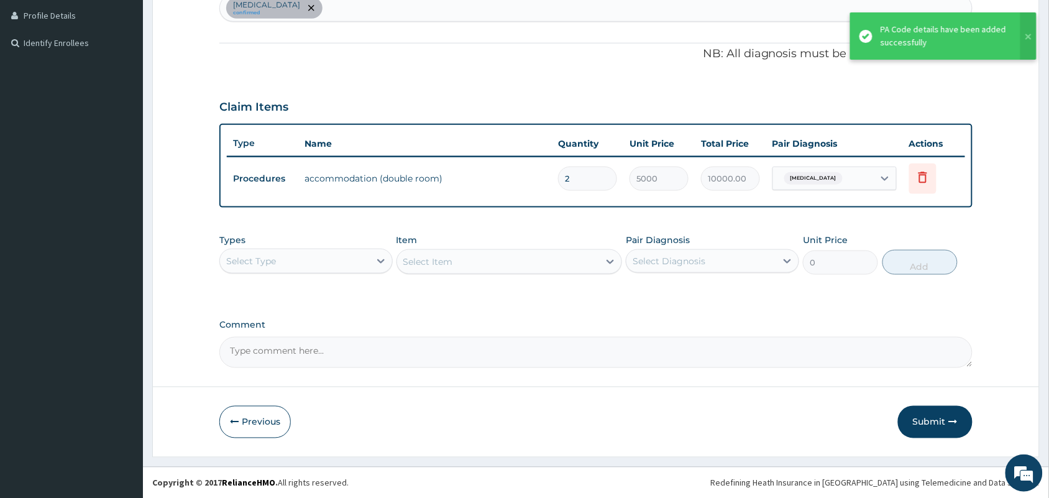
drag, startPoint x: 934, startPoint y: 418, endPoint x: 809, endPoint y: 369, distance: 135.0
click at [934, 420] on button "Submit" at bounding box center [935, 422] width 75 height 32
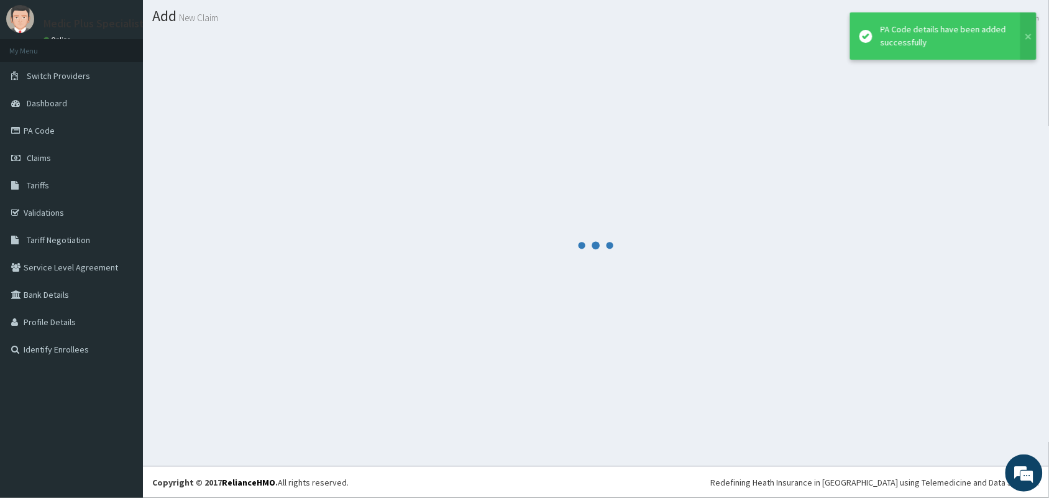
scroll to position [0, 0]
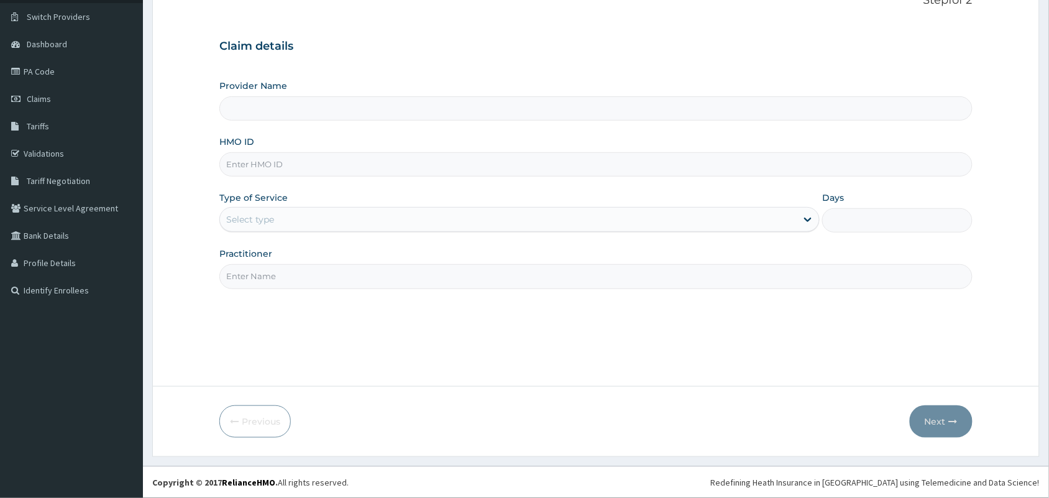
click at [249, 175] on input "HMO ID" at bounding box center [595, 164] width 753 height 24
paste input "OHT/11053/A"
type input "OHT/11053/A"
type input "MedicPlus Specialist Hospital"
type input "OHT/11053/A"
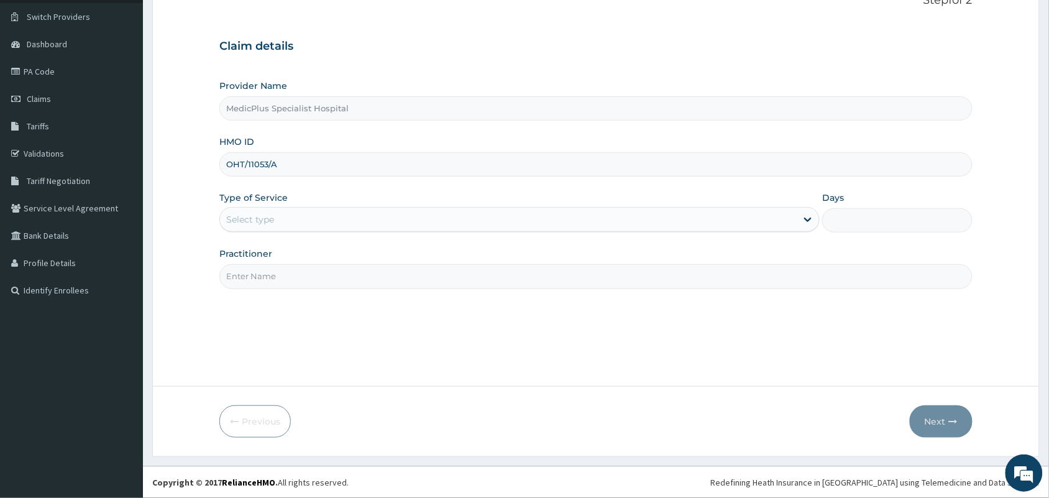
click at [277, 234] on div "Provider Name MedicPlus Specialist Hospital HMO ID OHT/11053/A Type of Service …" at bounding box center [595, 184] width 753 height 209
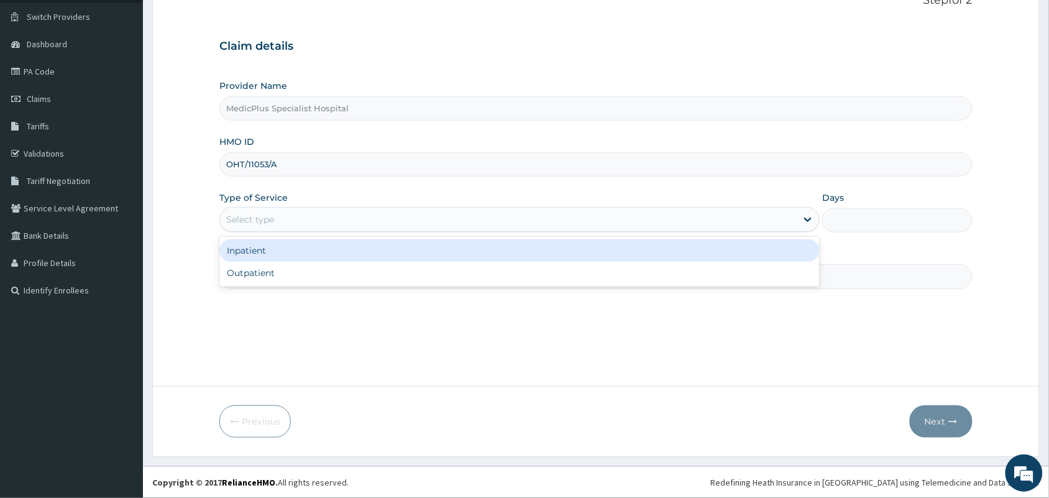
click at [322, 224] on div "Select type" at bounding box center [508, 219] width 577 height 20
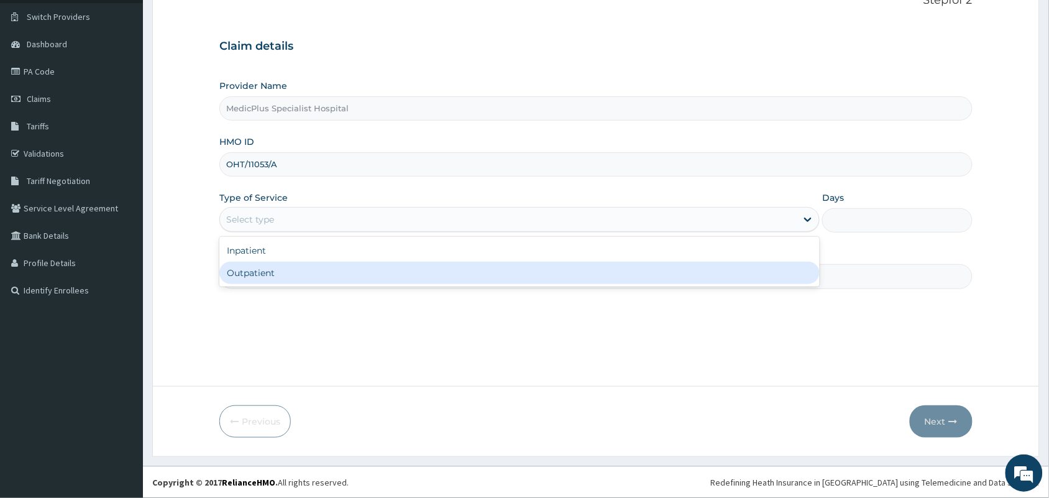
click at [305, 271] on div "Outpatient" at bounding box center [519, 273] width 600 height 22
type input "1"
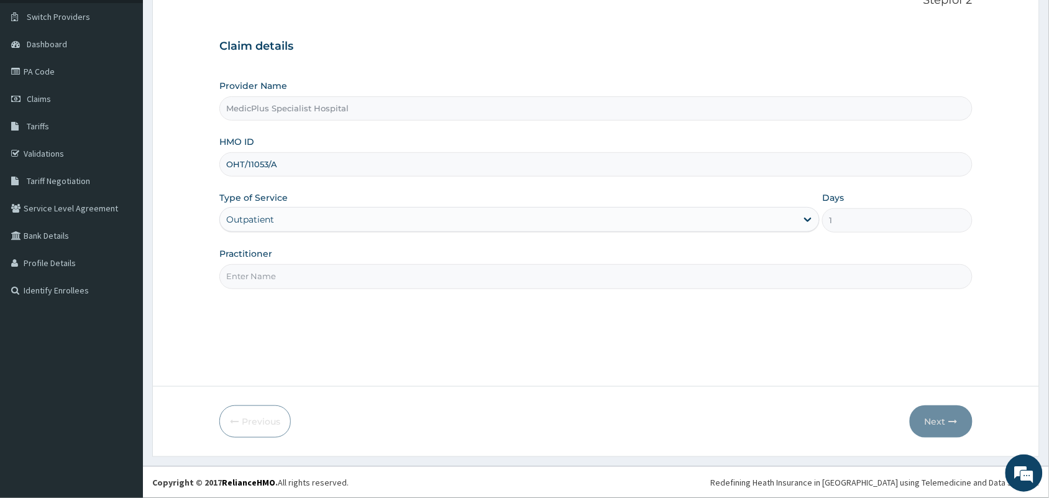
click at [303, 272] on input "Practitioner" at bounding box center [595, 276] width 753 height 24
type input "[PERSON_NAME] [PERSON_NAME]"
click at [942, 429] on button "Next" at bounding box center [941, 421] width 63 height 32
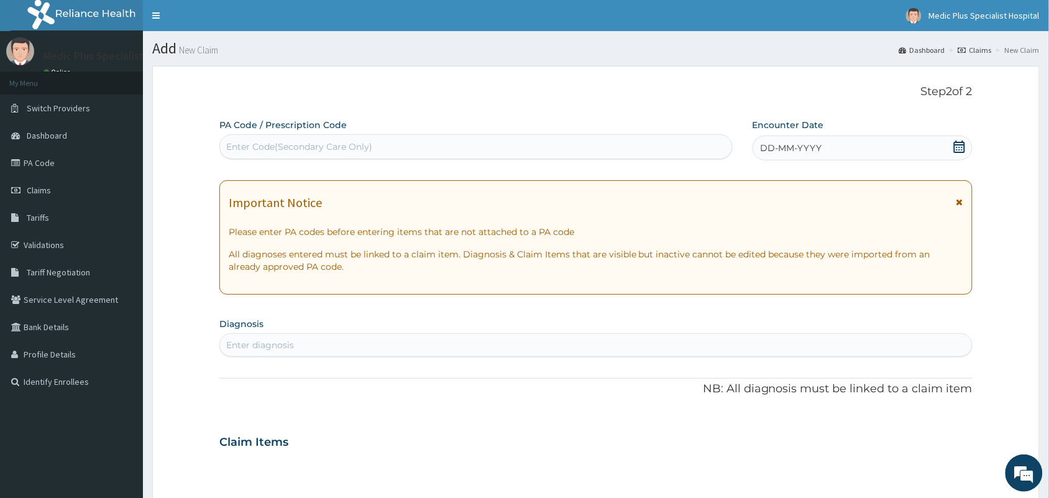
click at [308, 150] on div "Enter Code(Secondary Care Only)" at bounding box center [299, 146] width 146 height 12
paste input "PA/A22FFA"
type input "PA/A22FFA"
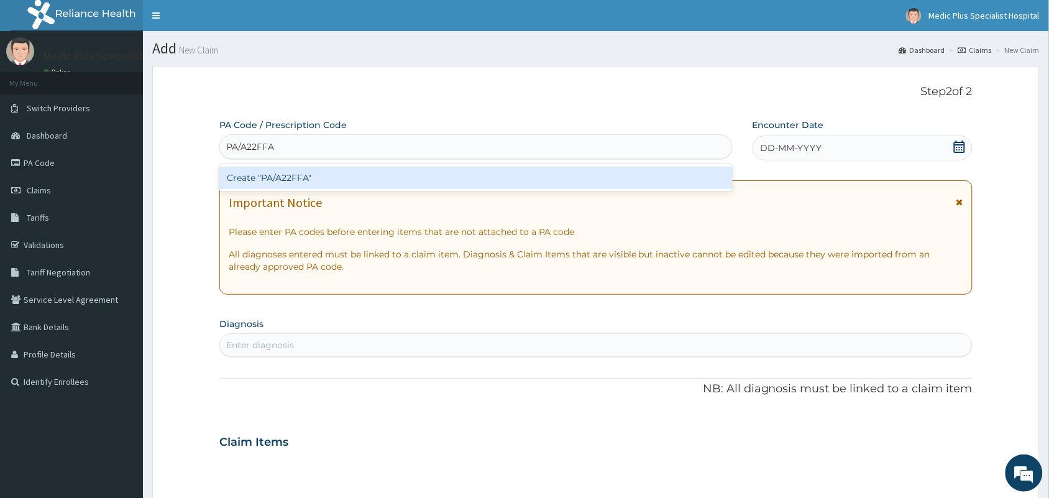
click at [309, 175] on div "Create "PA/A22FFA"" at bounding box center [475, 178] width 513 height 22
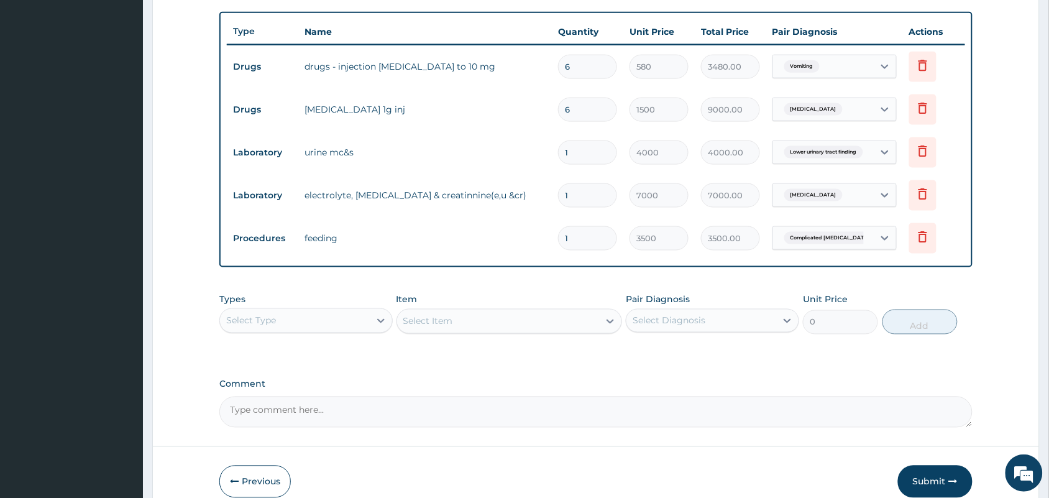
scroll to position [510, 0]
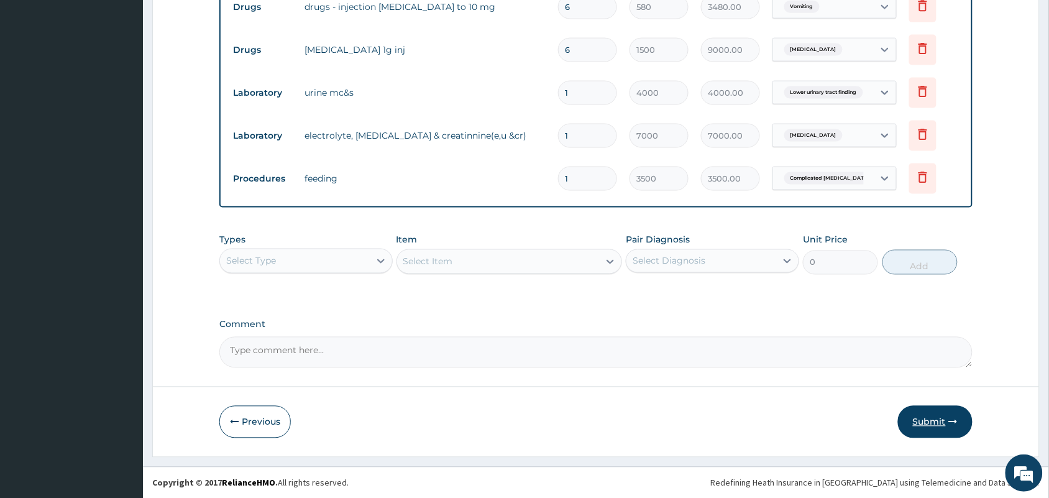
click at [929, 426] on button "Submit" at bounding box center [935, 422] width 75 height 32
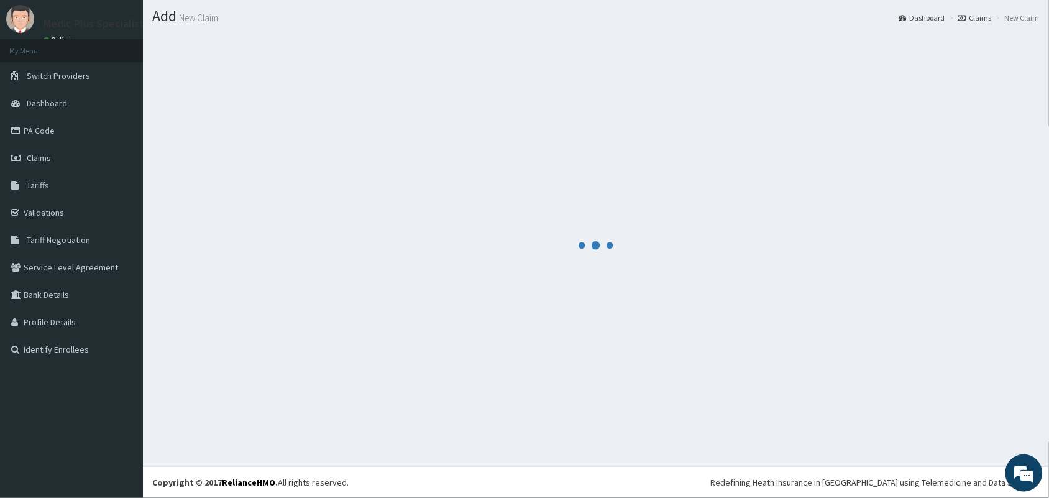
scroll to position [32, 0]
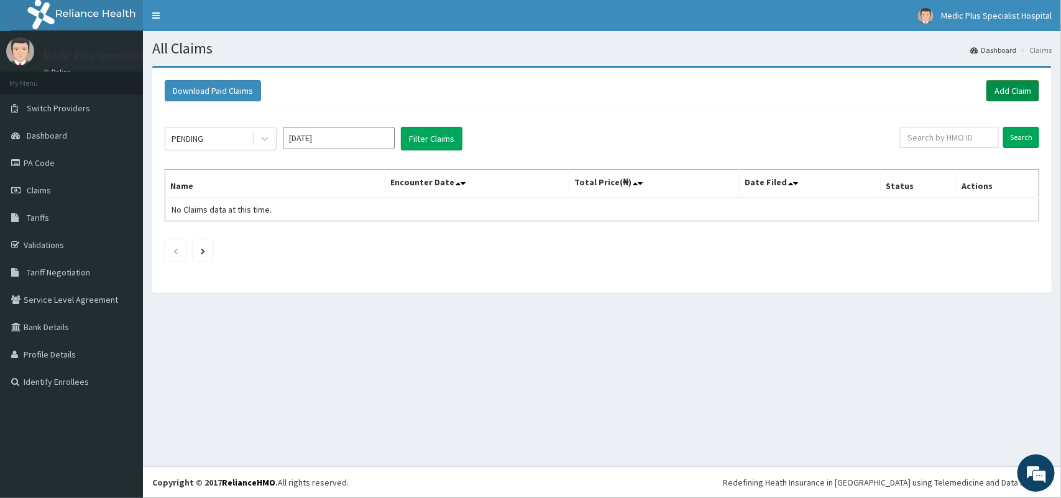
click at [1001, 90] on link "Add Claim" at bounding box center [1012, 90] width 53 height 21
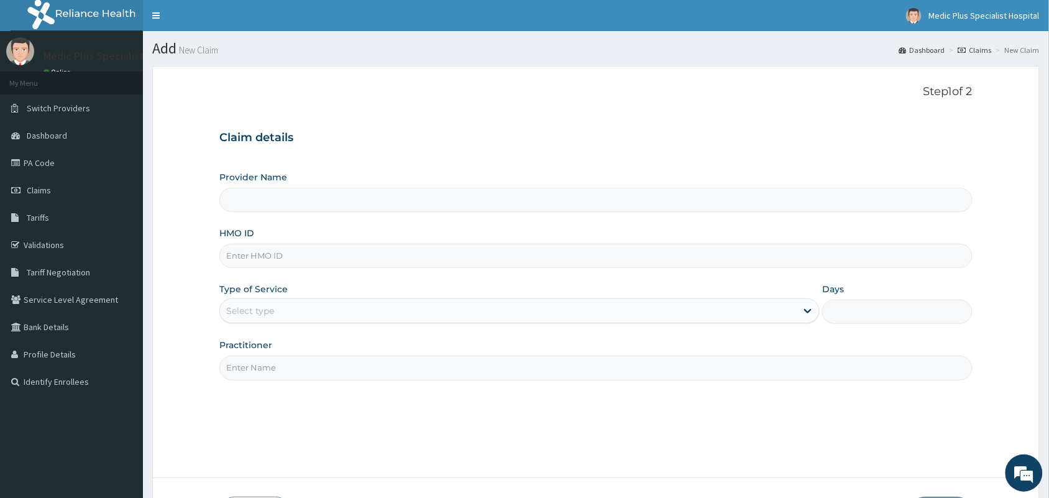
type input "MedicPlus Specialist Hospital"
click at [280, 247] on input "HMO ID" at bounding box center [595, 256] width 753 height 24
paste input "VHL/10018/A"
type input "VHL/10018/A"
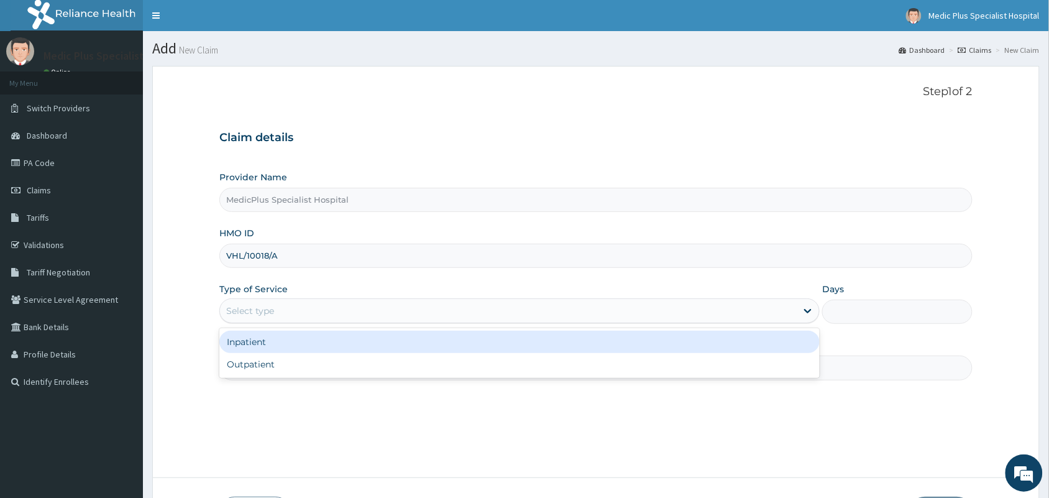
click at [278, 301] on div "Select type" at bounding box center [508, 311] width 577 height 20
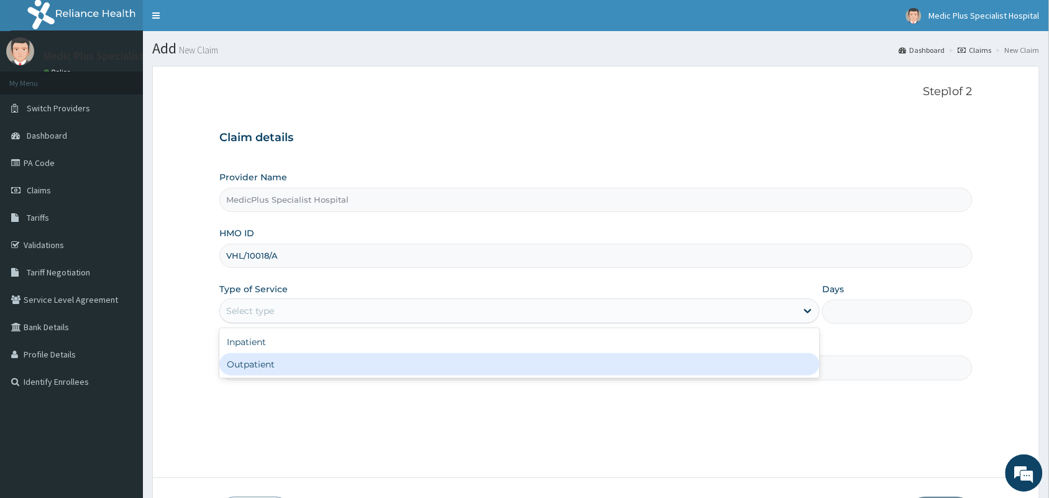
click at [269, 369] on div "Outpatient" at bounding box center [519, 364] width 600 height 22
type input "1"
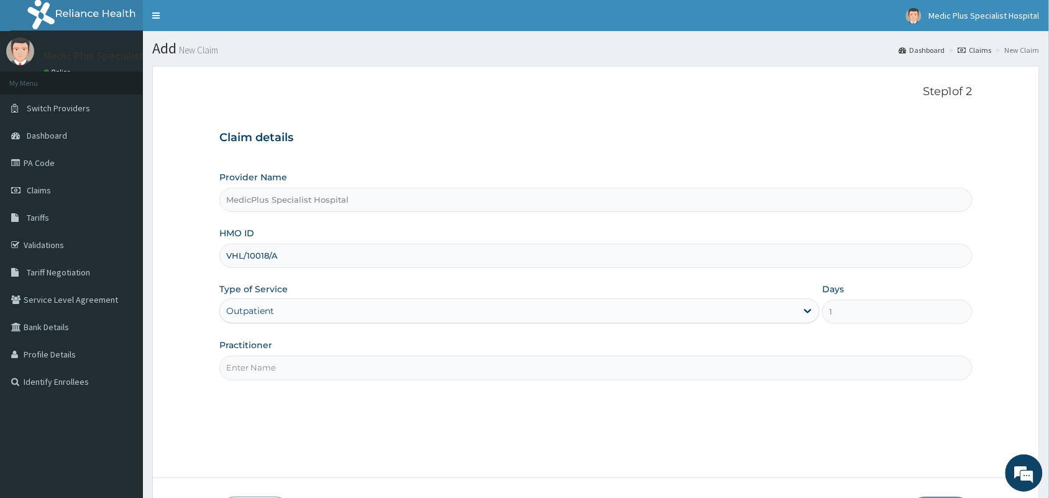
click at [272, 365] on input "Practitioner" at bounding box center [595, 368] width 753 height 24
type input "DR OMOWUNMI OSHO"
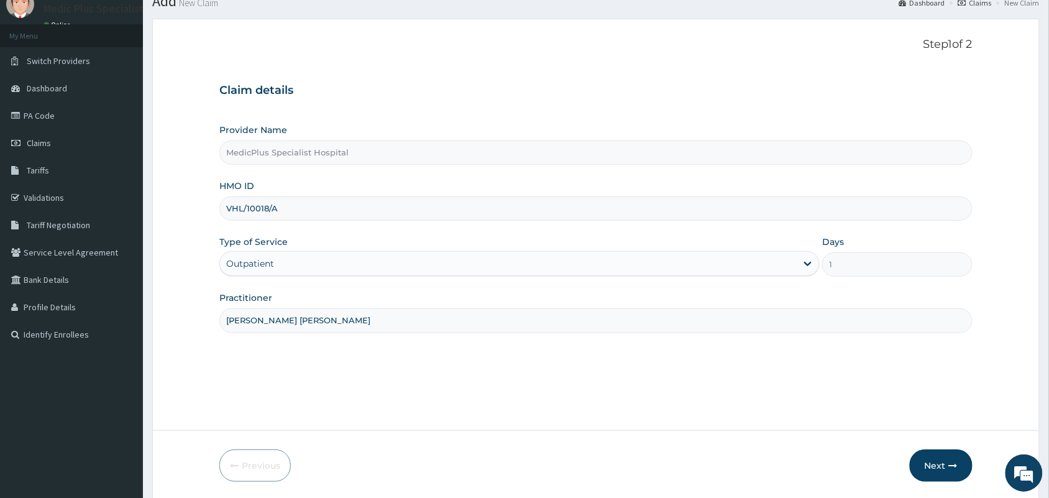
scroll to position [91, 0]
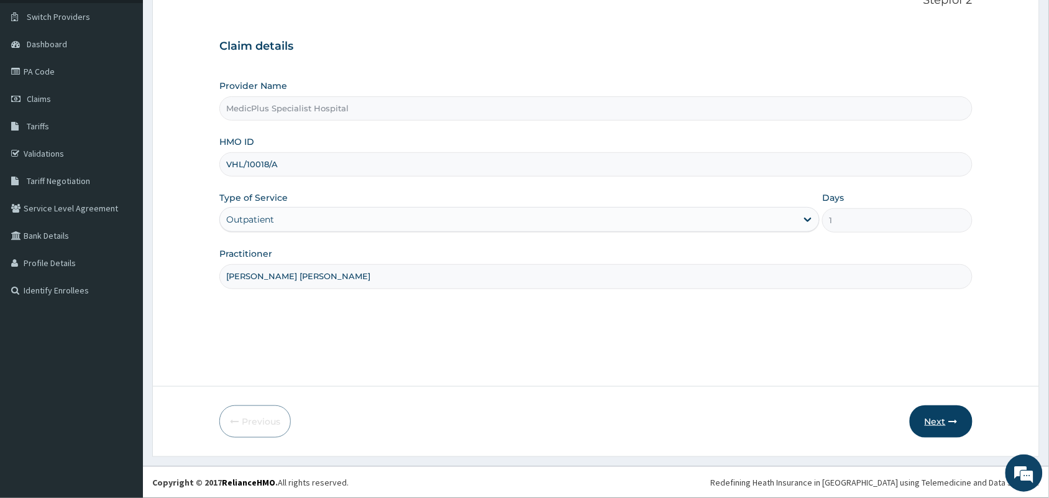
click at [933, 413] on button "Next" at bounding box center [941, 421] width 63 height 32
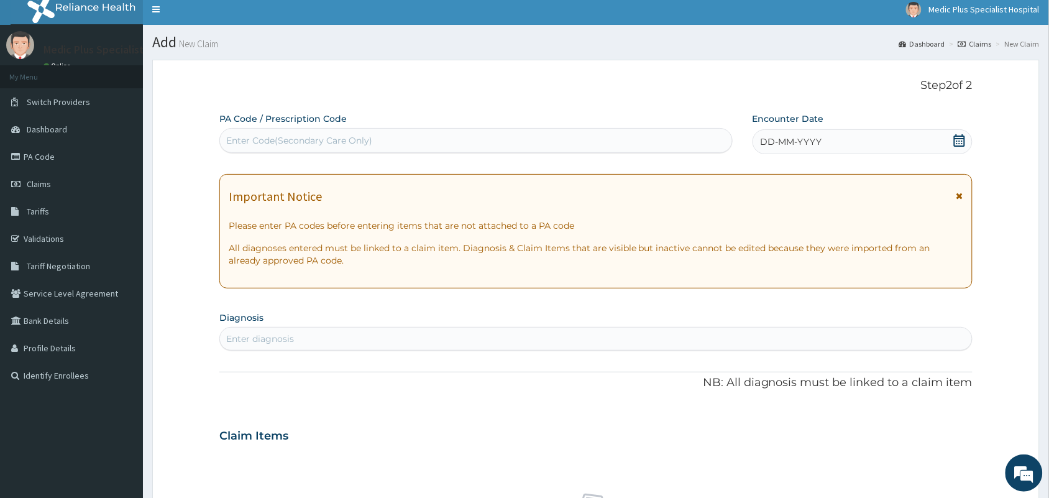
scroll to position [0, 0]
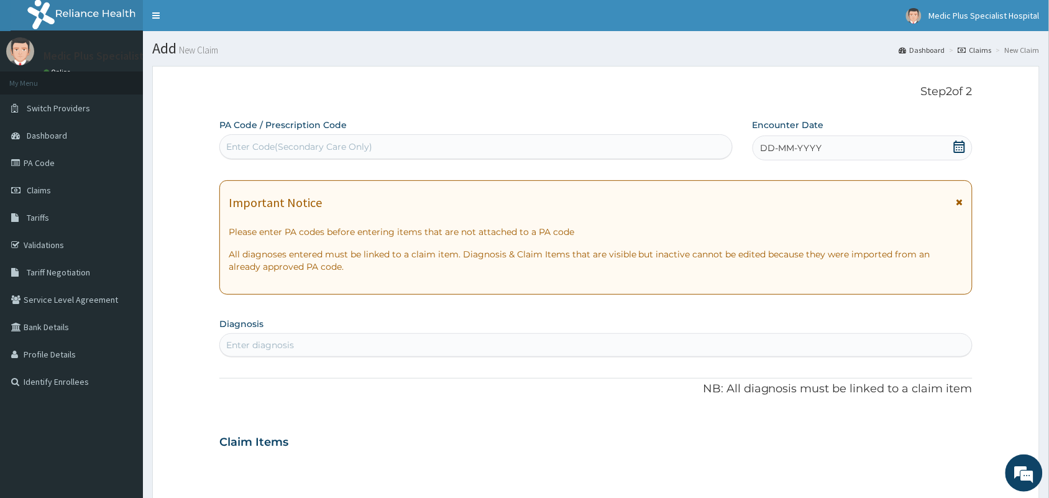
click at [288, 126] on label "PA Code / Prescription Code" at bounding box center [282, 125] width 127 height 12
click at [280, 142] on div "Enter Code(Secondary Care Only)" at bounding box center [299, 146] width 146 height 12
paste input "PA/1B8C13"
type input "PA/1B8C13"
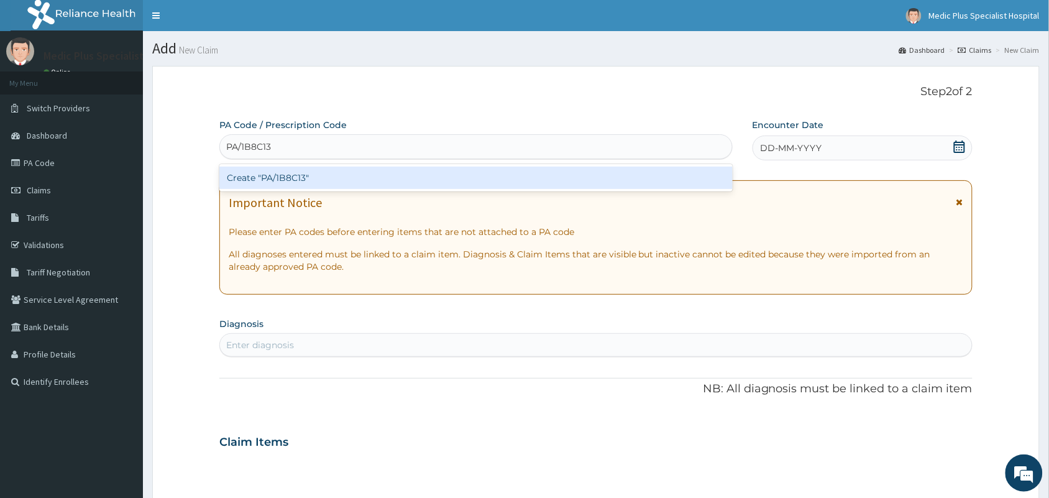
click at [273, 178] on div "Create "PA/1B8C13"" at bounding box center [475, 178] width 513 height 22
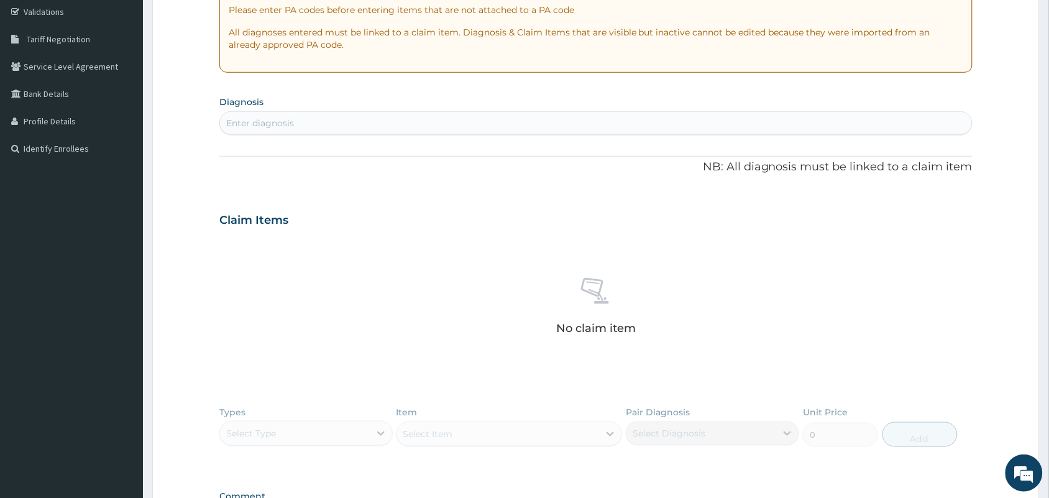
scroll to position [78, 0]
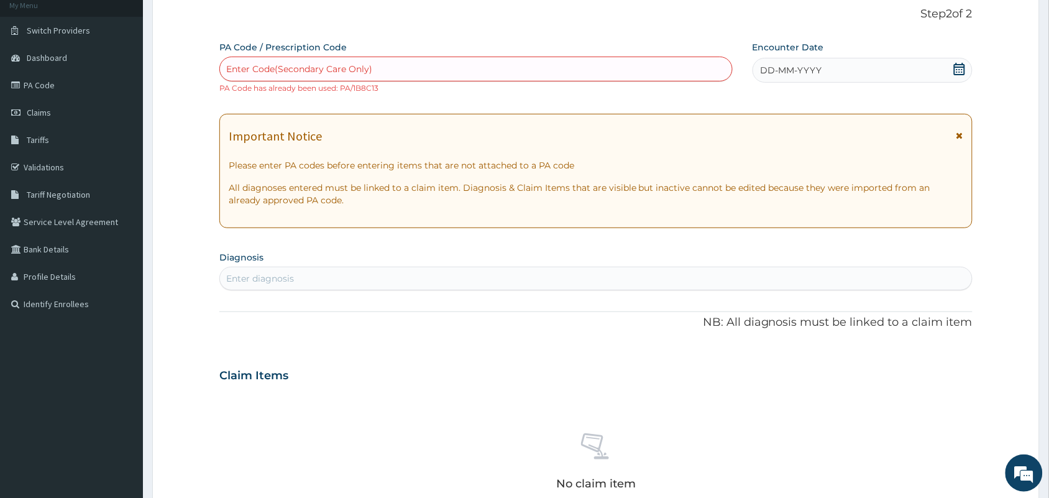
click at [314, 73] on div "Enter Code(Secondary Care Only)" at bounding box center [299, 69] width 146 height 12
paste input "PA/430B0C"
type input "PA/430B0C"
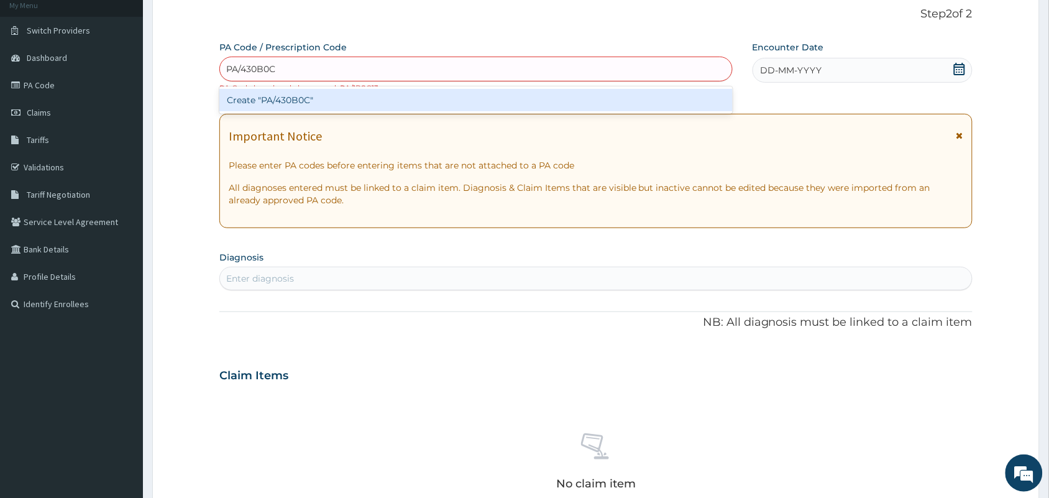
click at [309, 103] on div "Create "PA/430B0C"" at bounding box center [475, 100] width 513 height 22
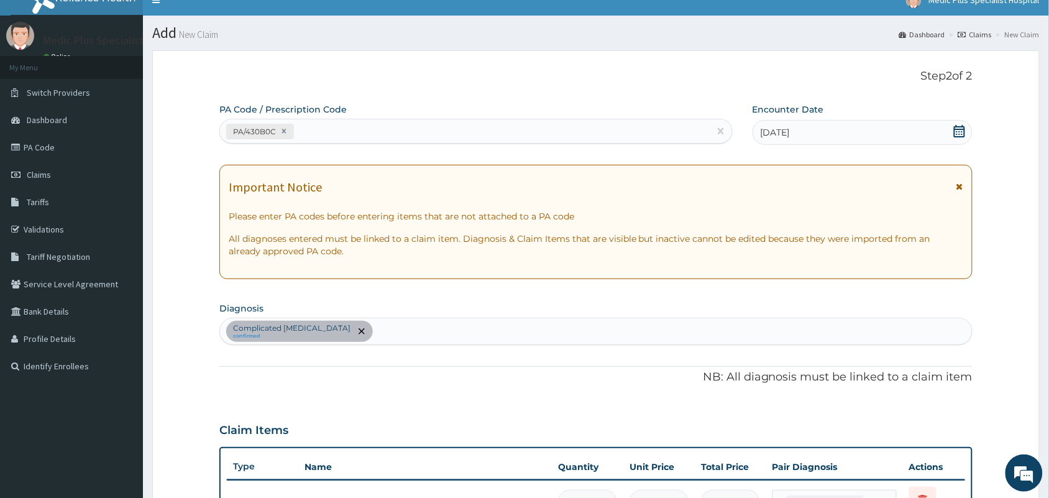
scroll to position [0, 0]
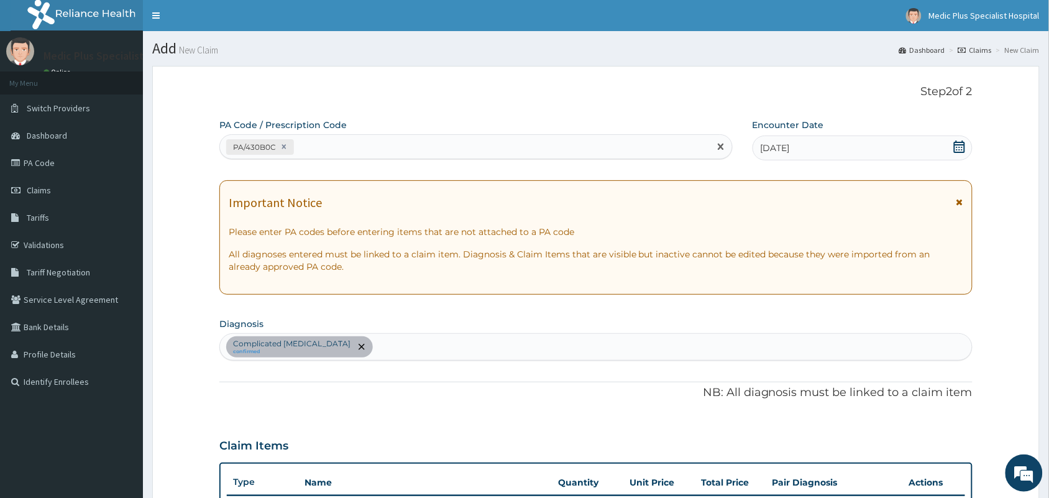
click at [355, 137] on div "PA/430B0C" at bounding box center [465, 147] width 490 height 21
paste input "PA/477344"
type input "PA/477344"
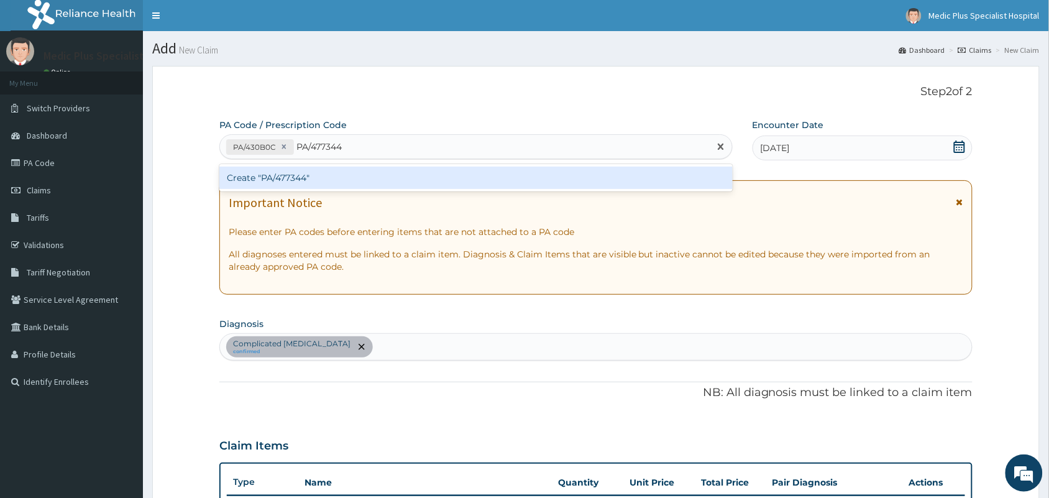
click at [333, 168] on div "Create "PA/477344"" at bounding box center [475, 178] width 513 height 22
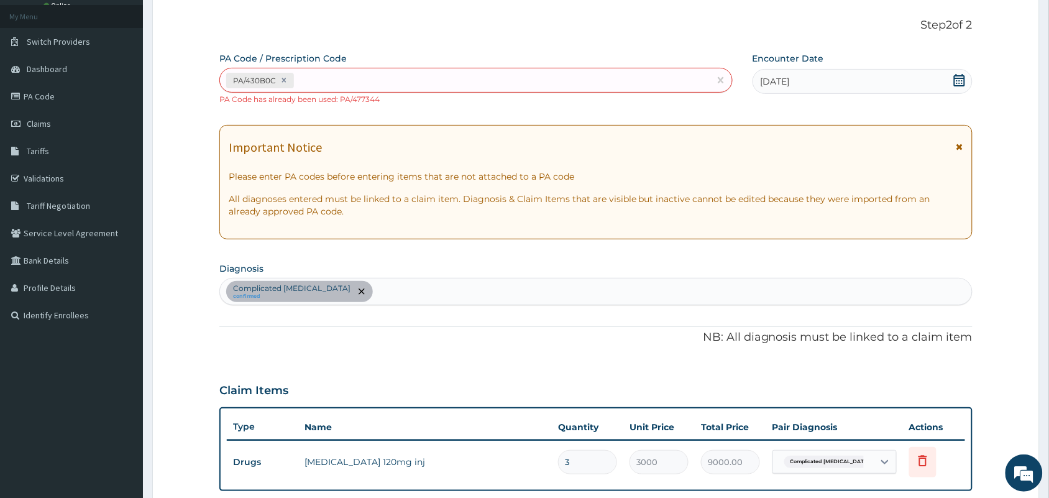
scroll to position [39, 0]
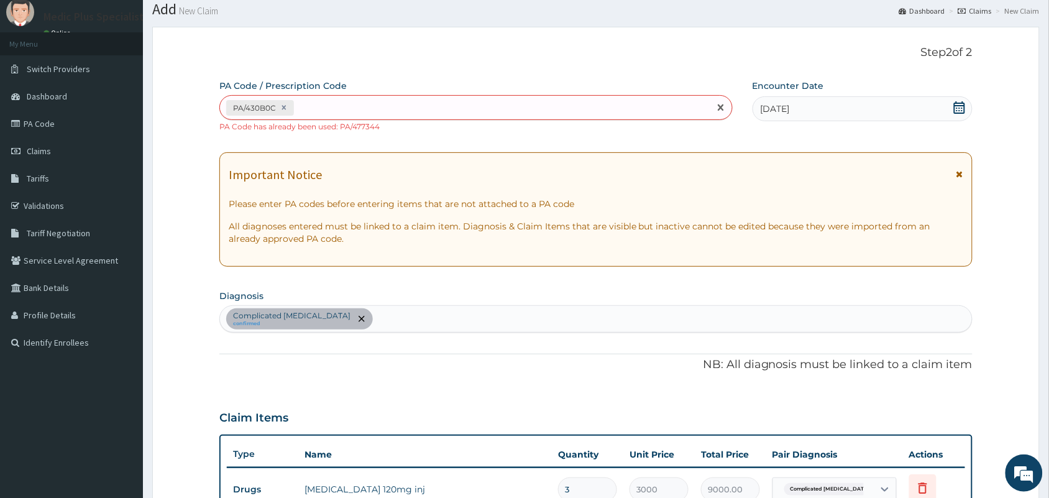
click at [359, 103] on div "PA/430B0C" at bounding box center [465, 108] width 490 height 21
paste input "PA/0C964F"
type input "PA/0C964F"
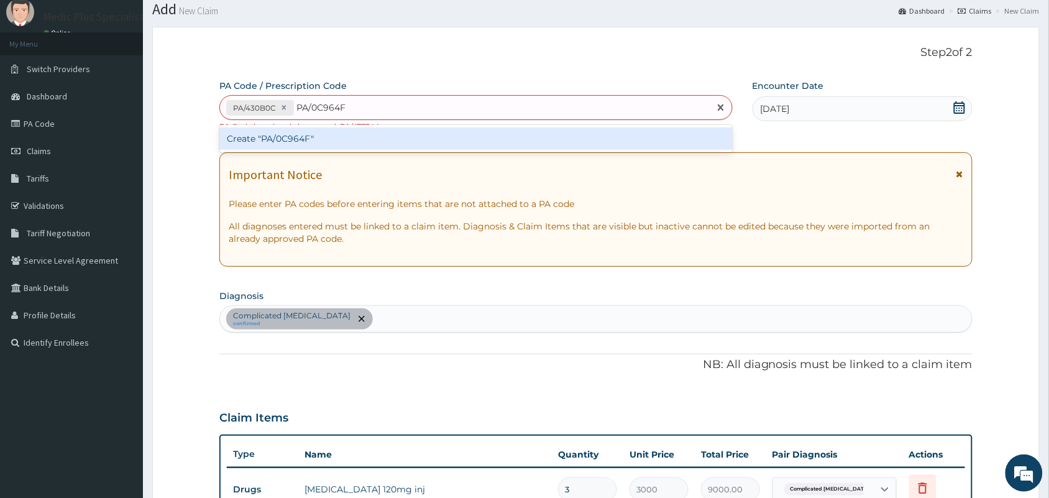
click at [349, 146] on div "Create "PA/0C964F"" at bounding box center [475, 138] width 513 height 22
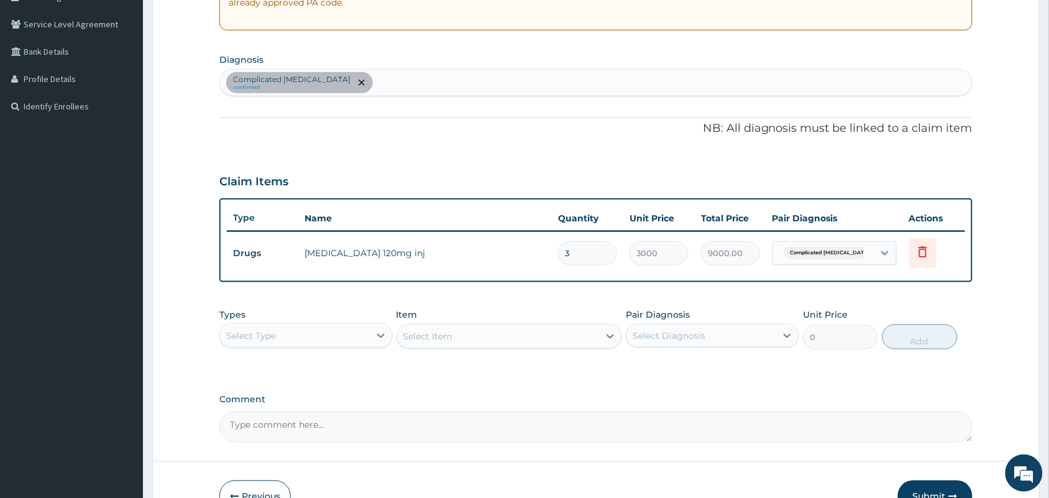
scroll to position [0, 0]
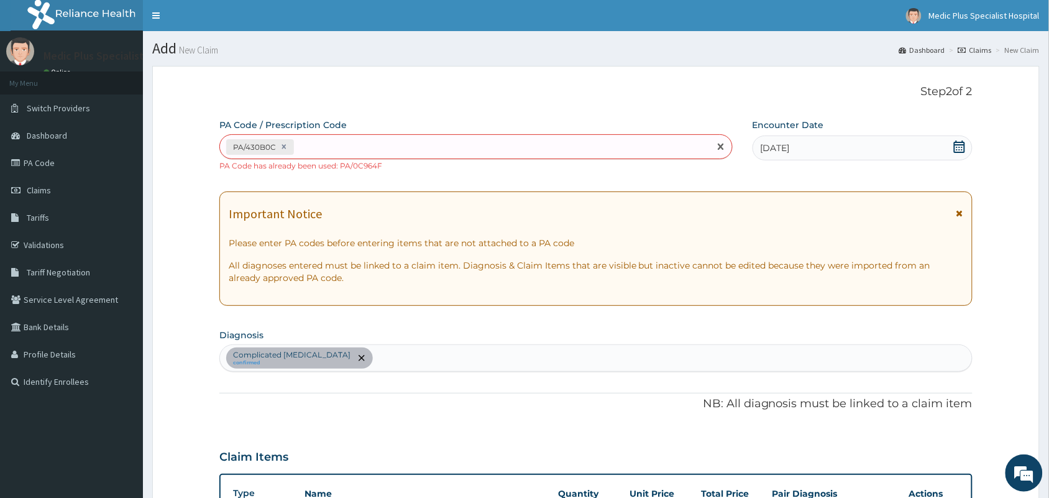
click at [365, 147] on div "PA/430B0C" at bounding box center [465, 147] width 490 height 21
paste input "PA/13E6AC"
type input "PA/13E6AC"
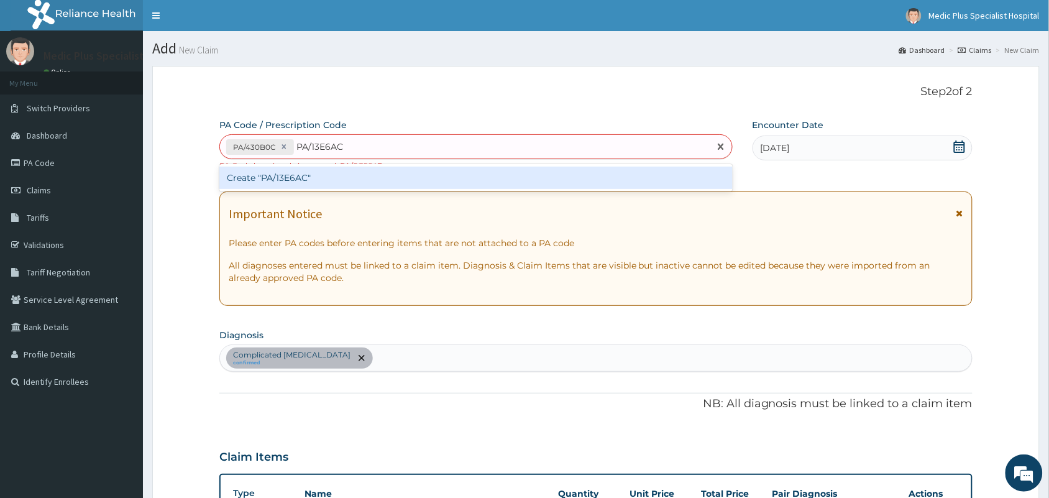
click at [355, 172] on div "Create "PA/13E6AC"" at bounding box center [475, 178] width 513 height 22
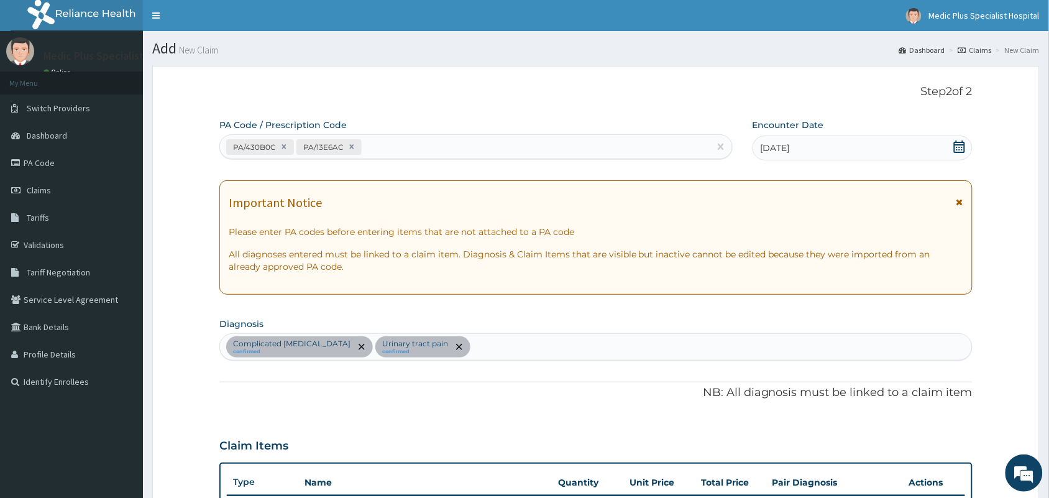
drag, startPoint x: 397, startPoint y: 134, endPoint x: 395, endPoint y: 154, distance: 20.0
click at [398, 132] on div "PA Code / Prescription Code PA/430B0C PA/13E6AC" at bounding box center [475, 139] width 513 height 40
click at [393, 154] on div "PA/430B0C PA/13E6AC" at bounding box center [465, 147] width 490 height 21
paste input "PA/BB3B5D"
type input "PA/BB3B5D"
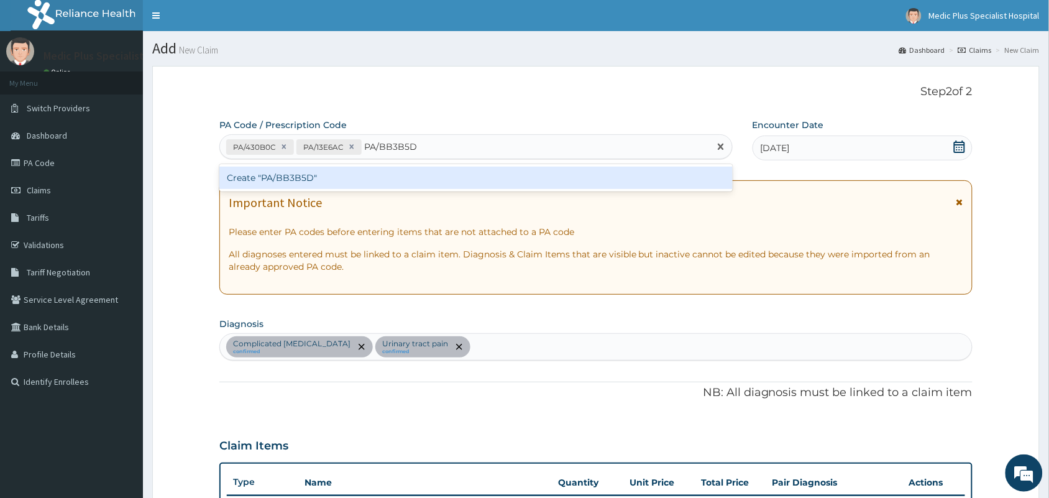
click at [407, 180] on div "Create "PA/BB3B5D"" at bounding box center [475, 178] width 513 height 22
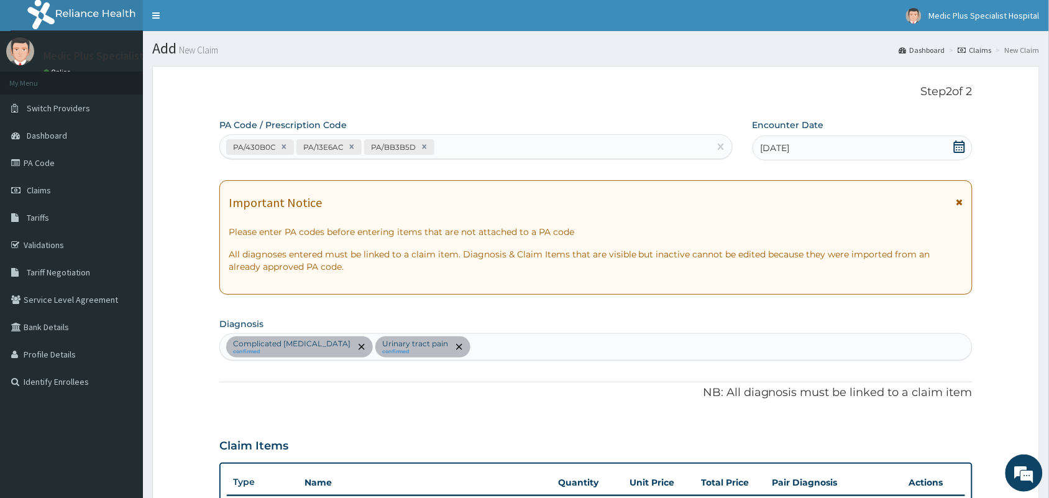
click at [457, 143] on div "PA/430B0C PA/13E6AC PA/BB3B5D" at bounding box center [465, 147] width 490 height 21
paste input "PA/6C878B"
type input "PA/6C878B"
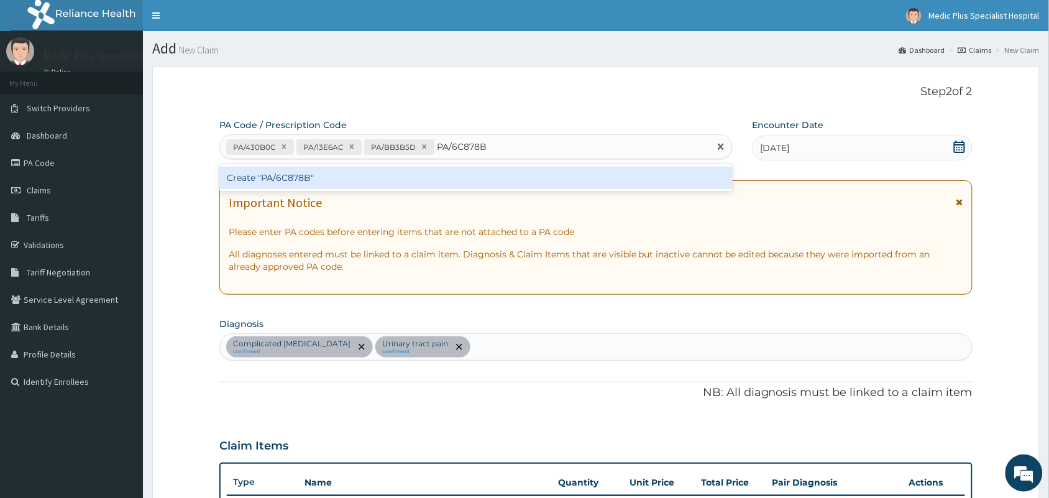
click at [457, 182] on div "Create "PA/6C878B"" at bounding box center [475, 178] width 513 height 22
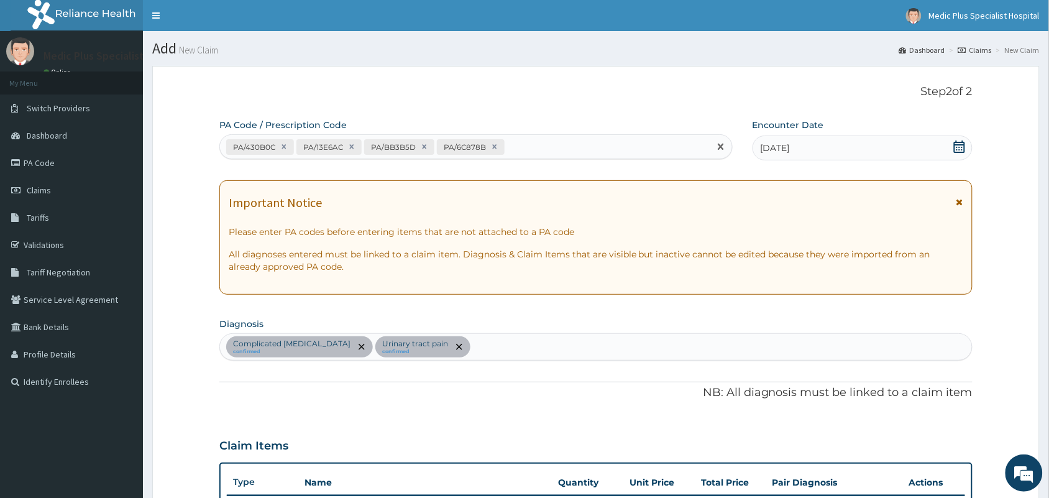
click at [571, 135] on div "PA/430B0C PA/13E6AC PA/BB3B5D PA/6C878B" at bounding box center [475, 146] width 513 height 25
paste input "PA/D63913"
type input "PA/D63913"
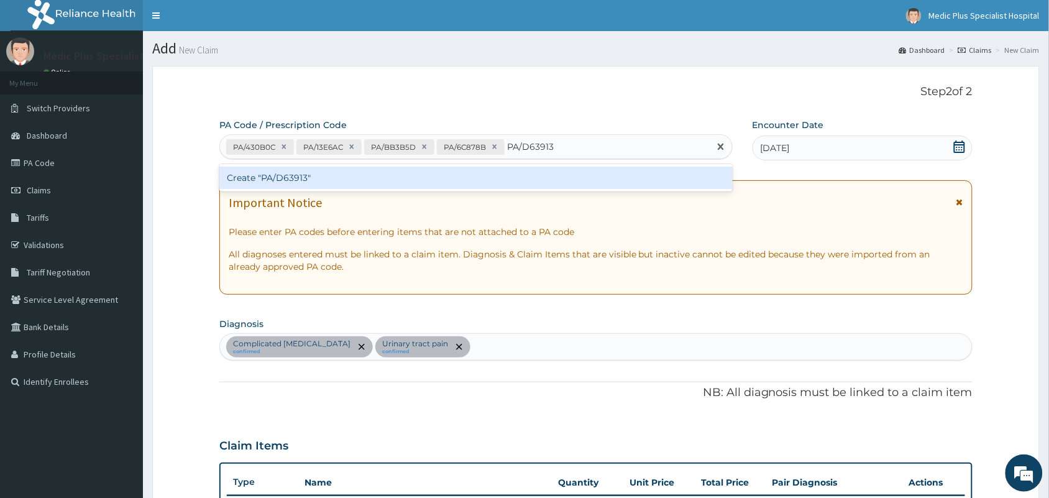
click at [482, 173] on div "Create "PA/D63913"" at bounding box center [475, 178] width 513 height 22
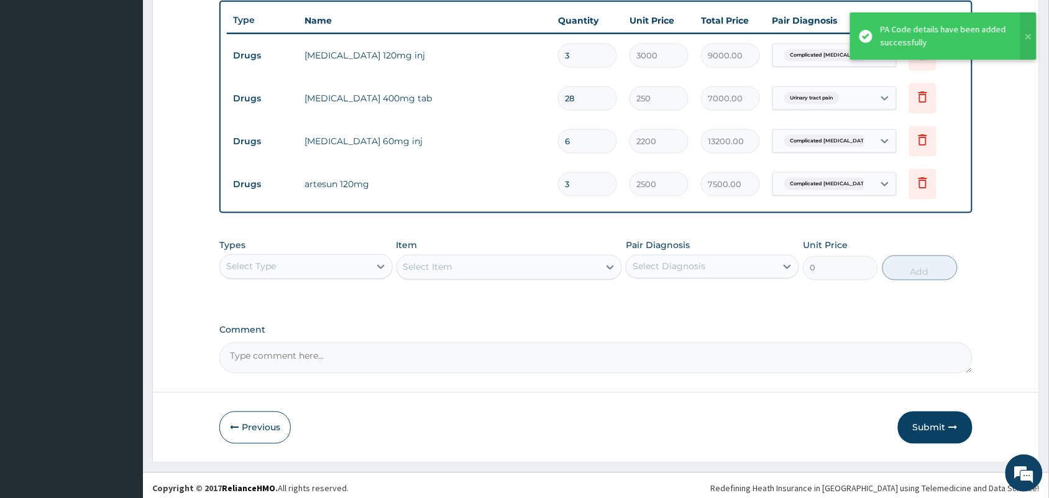
scroll to position [467, 0]
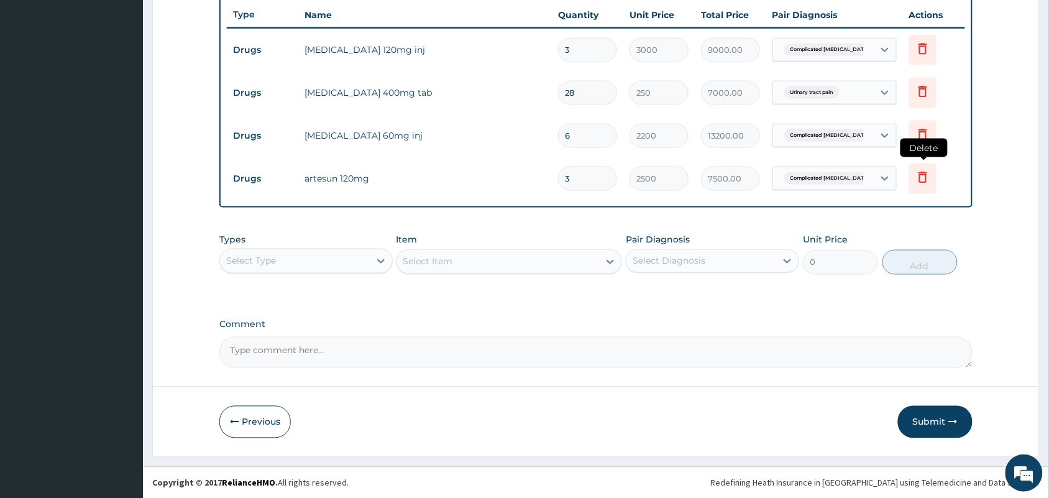
click at [921, 176] on icon at bounding box center [922, 177] width 15 height 15
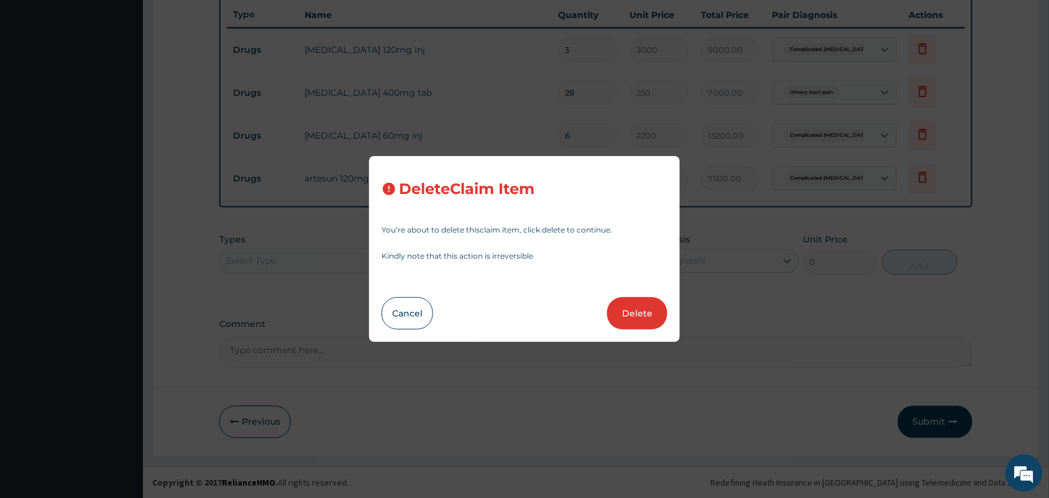
click at [640, 310] on button "Delete" at bounding box center [637, 313] width 60 height 32
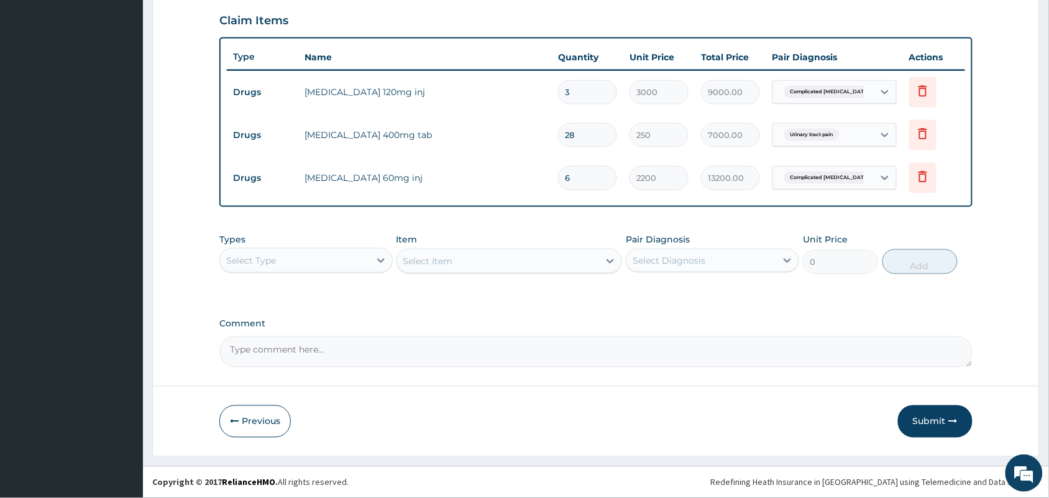
scroll to position [424, 0]
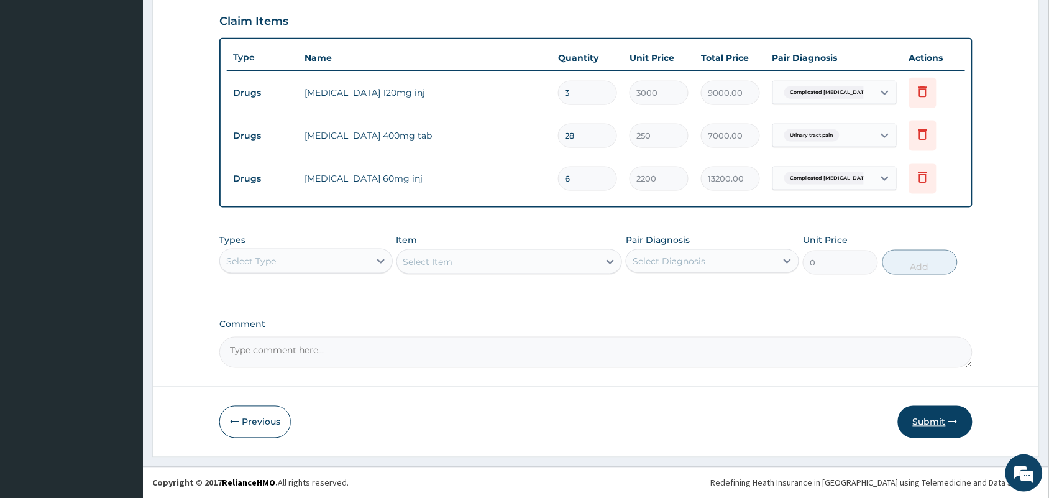
click at [922, 424] on button "Submit" at bounding box center [935, 422] width 75 height 32
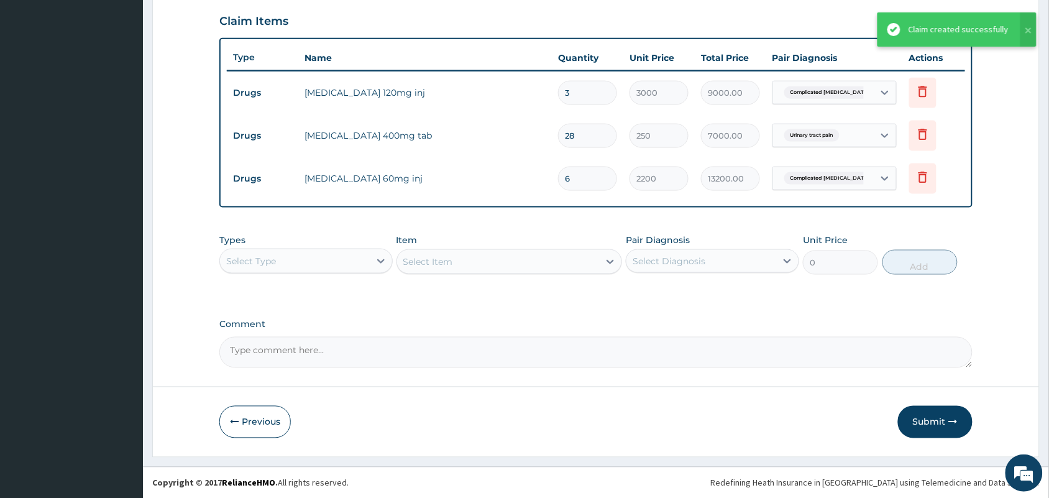
scroll to position [114, 0]
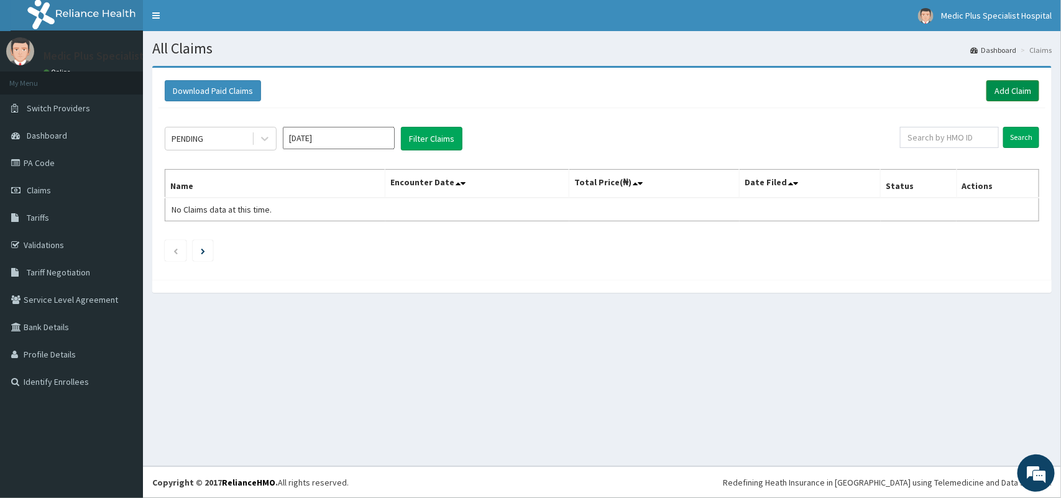
click at [998, 94] on link "Add Claim" at bounding box center [1012, 90] width 53 height 21
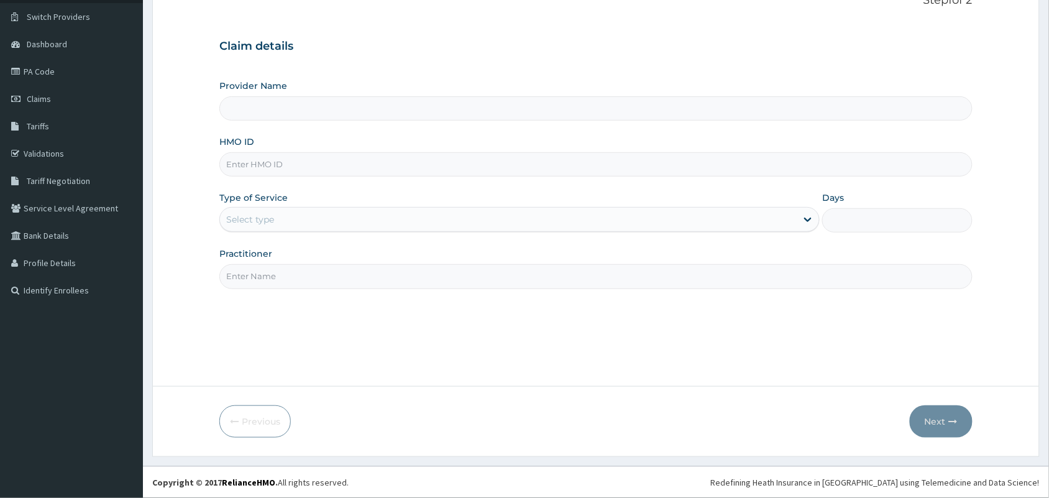
click at [346, 162] on input "HMO ID" at bounding box center [595, 164] width 753 height 24
paste input "VHL/10018/A"
type input "VHL/10018/A"
click at [287, 206] on div "Type of Service Select type" at bounding box center [519, 211] width 600 height 41
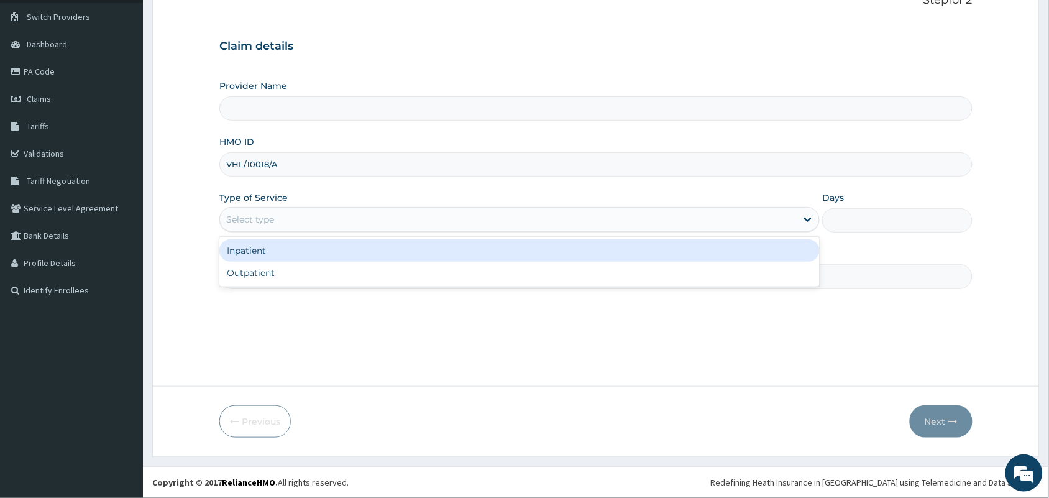
click at [280, 223] on div "Select type" at bounding box center [508, 219] width 577 height 20
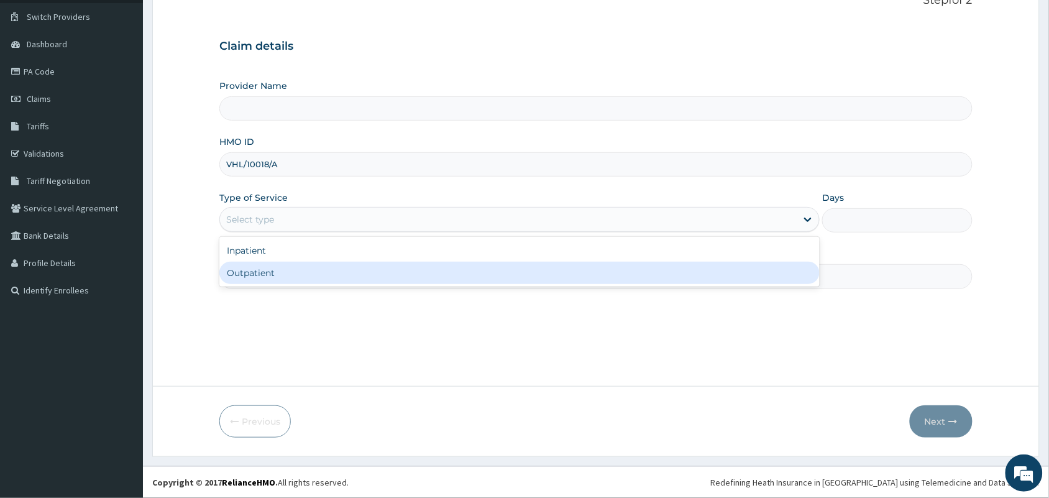
click at [271, 277] on div "Outpatient" at bounding box center [519, 273] width 600 height 22
type input "1"
type input "MedicPlus Specialist Hospital"
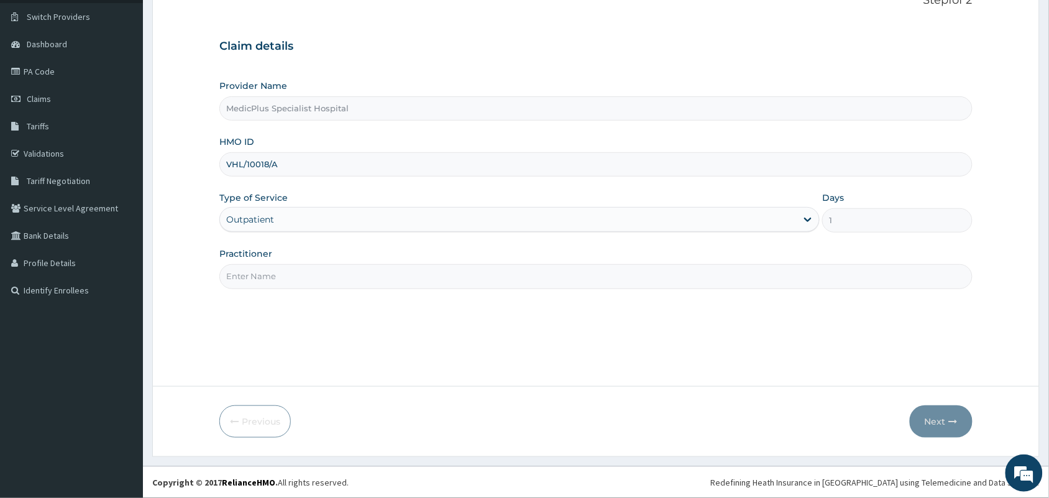
click at [277, 261] on div "Practitioner" at bounding box center [595, 267] width 753 height 41
click at [272, 290] on div "Step 1 of 2 Claim details Provider Name MedicPlus Specialist Hospital HMO ID VH…" at bounding box center [595, 181] width 753 height 374
click at [277, 274] on input "Practitioner" at bounding box center [595, 276] width 753 height 24
type input "DR OMOWUNMI OSHO"
click at [935, 416] on button "Next" at bounding box center [941, 421] width 63 height 32
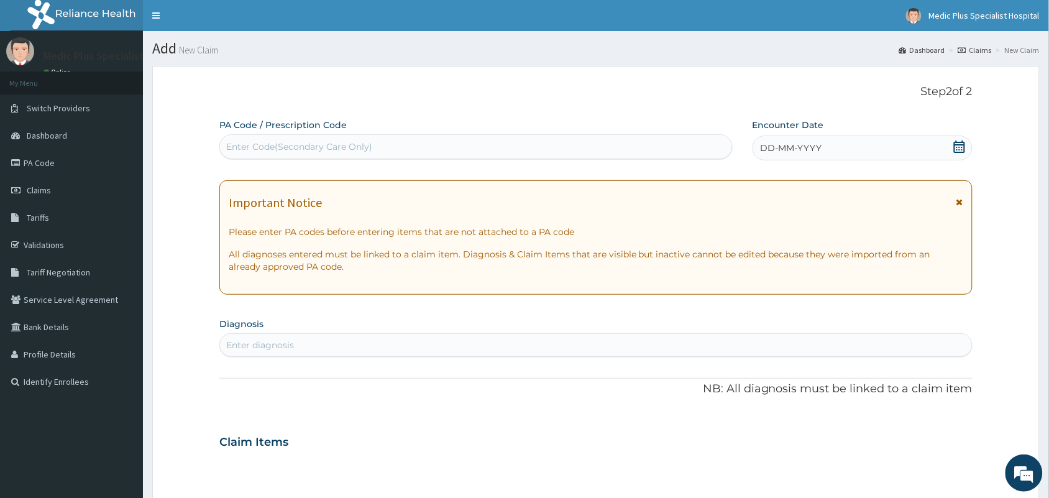
click at [293, 137] on div "Enter Code(Secondary Care Only)" at bounding box center [476, 147] width 512 height 20
paste input "PA/D63913"
type input "PA/D63913"
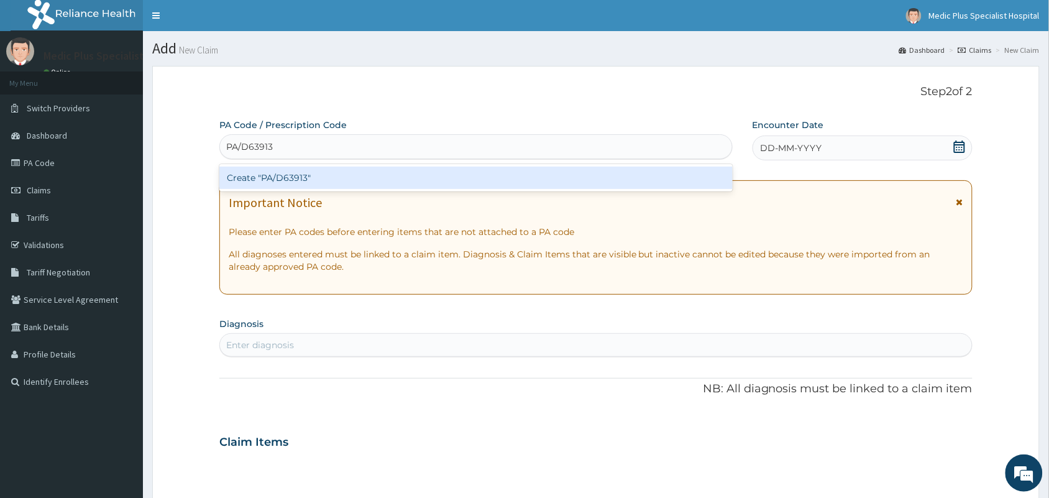
click at [326, 181] on div "Create "PA/D63913"" at bounding box center [475, 178] width 513 height 22
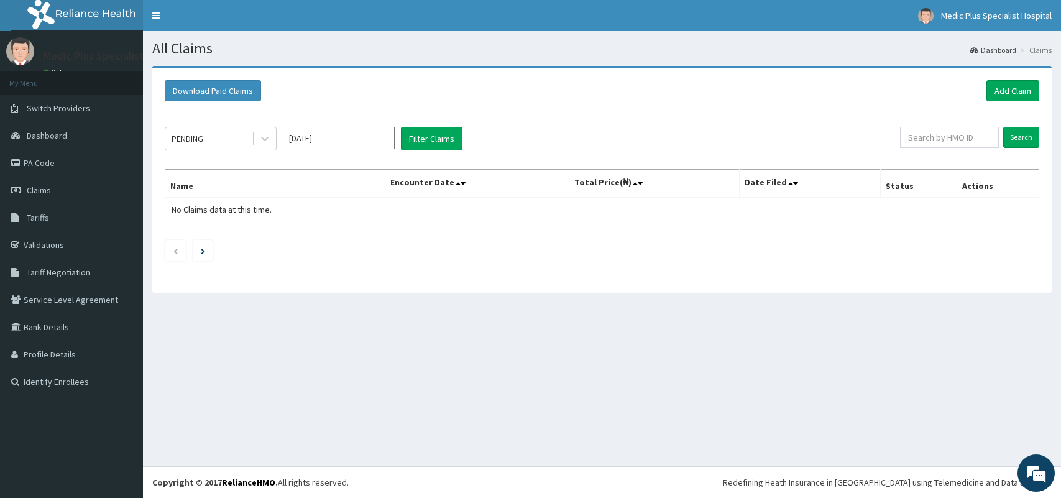
click at [1015, 87] on link "Add Claim" at bounding box center [1012, 90] width 53 height 21
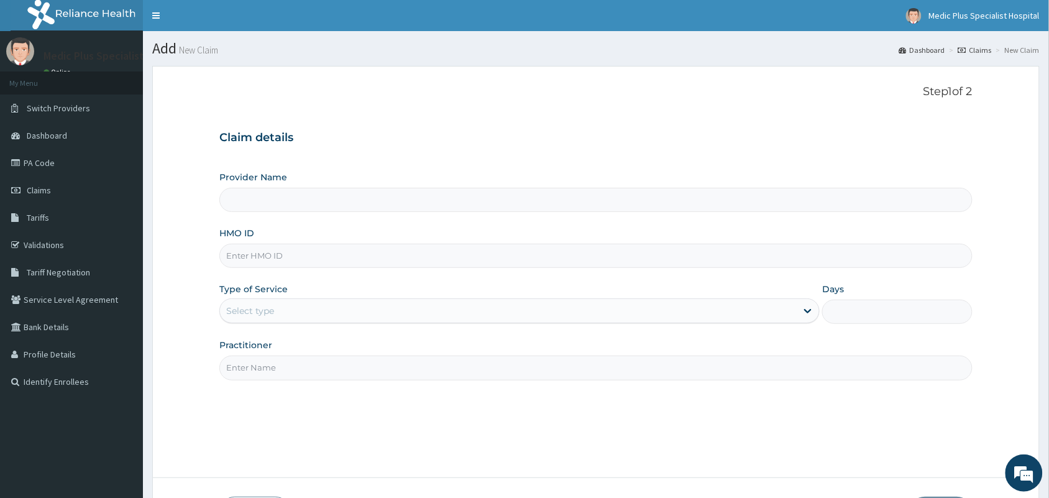
scroll to position [91, 0]
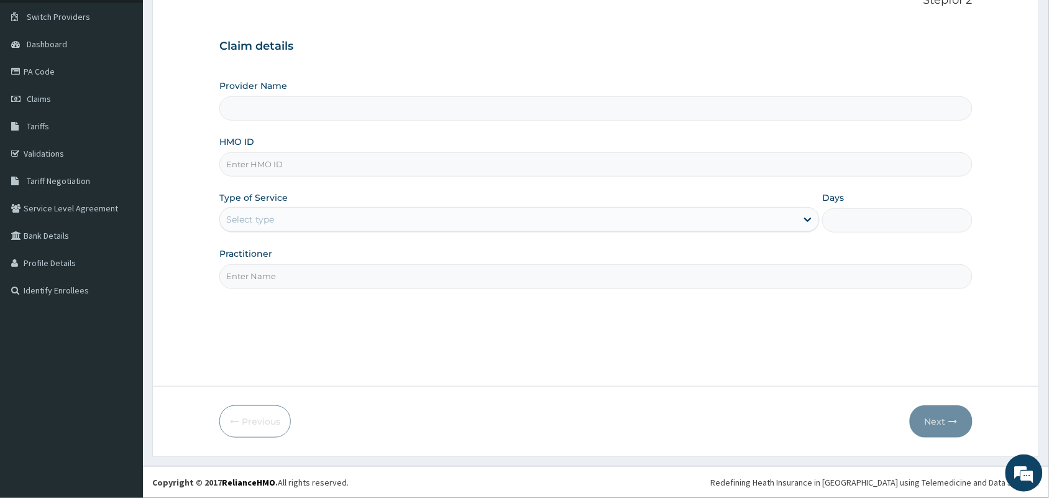
click at [255, 169] on input "HMO ID" at bounding box center [595, 164] width 753 height 24
type input "MedicPlus Specialist Hospital"
paste input "EKI/10293/C"
type input "EKI/10293/C"
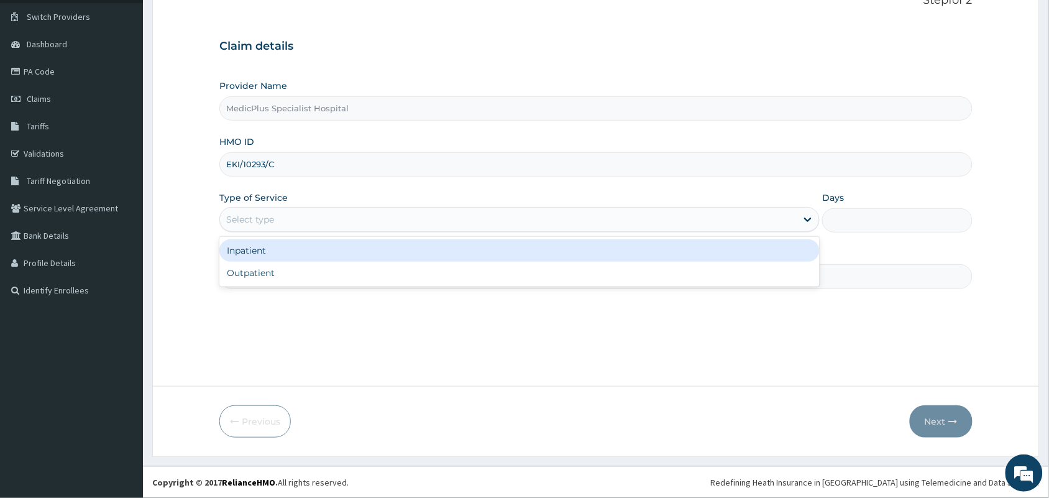
click at [277, 211] on div "Select type" at bounding box center [508, 219] width 577 height 20
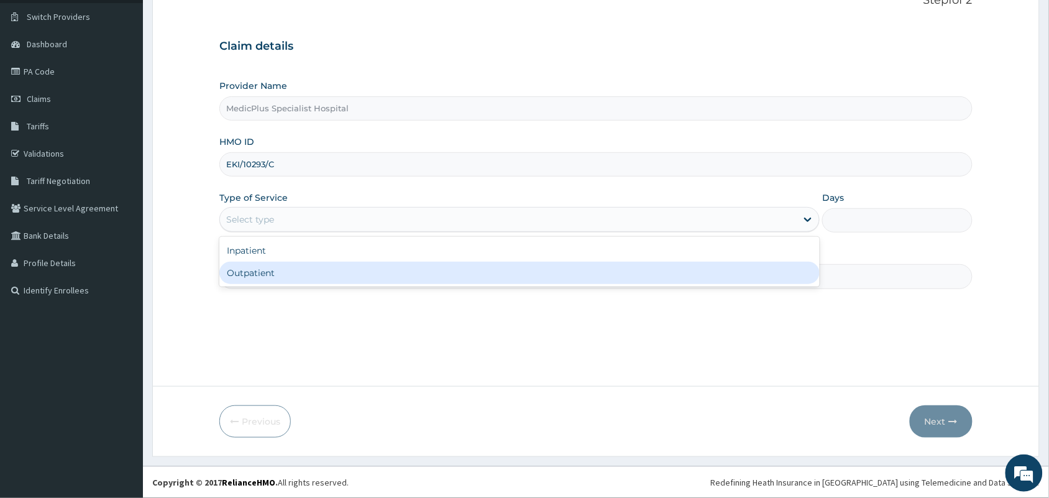
click at [264, 277] on div "Outpatient" at bounding box center [519, 273] width 600 height 22
type input "1"
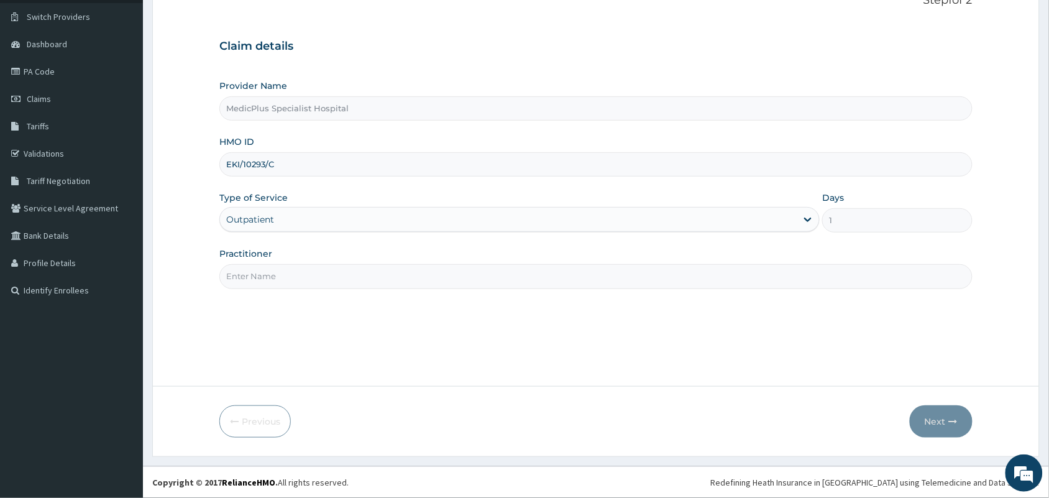
click at [270, 272] on input "Practitioner" at bounding box center [595, 276] width 753 height 24
type input "DR OMOWUNMI OSHO"
click at [931, 411] on button "Next" at bounding box center [941, 421] width 63 height 32
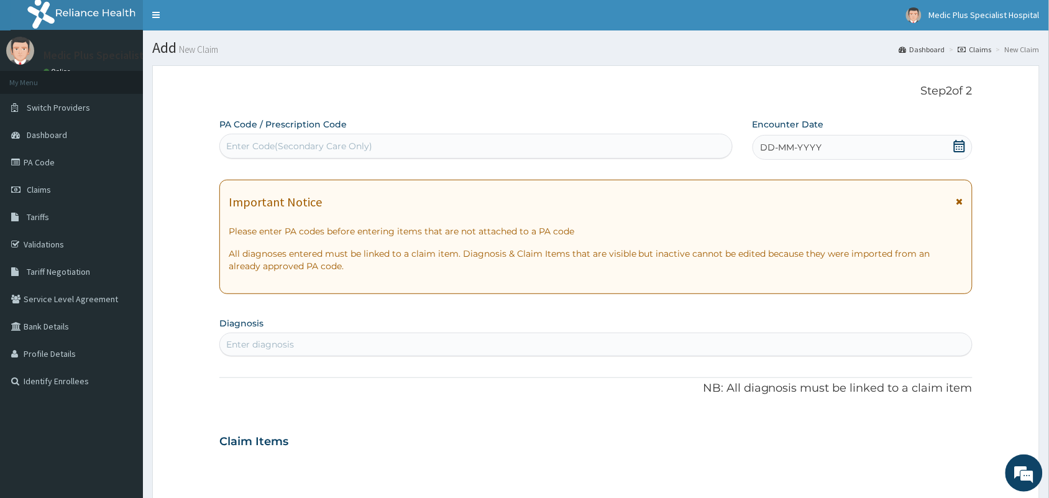
scroll to position [0, 0]
click at [300, 139] on div "Enter Code(Secondary Care Only)" at bounding box center [476, 147] width 512 height 20
paste input "PA/F66684"
type input "PA/F66684"
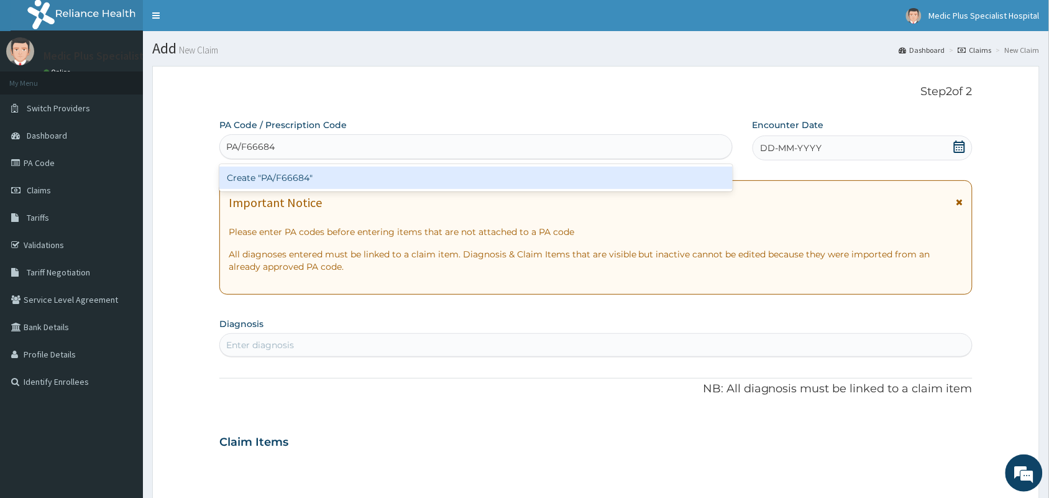
click at [308, 184] on div "Create "PA/F66684"" at bounding box center [475, 178] width 513 height 22
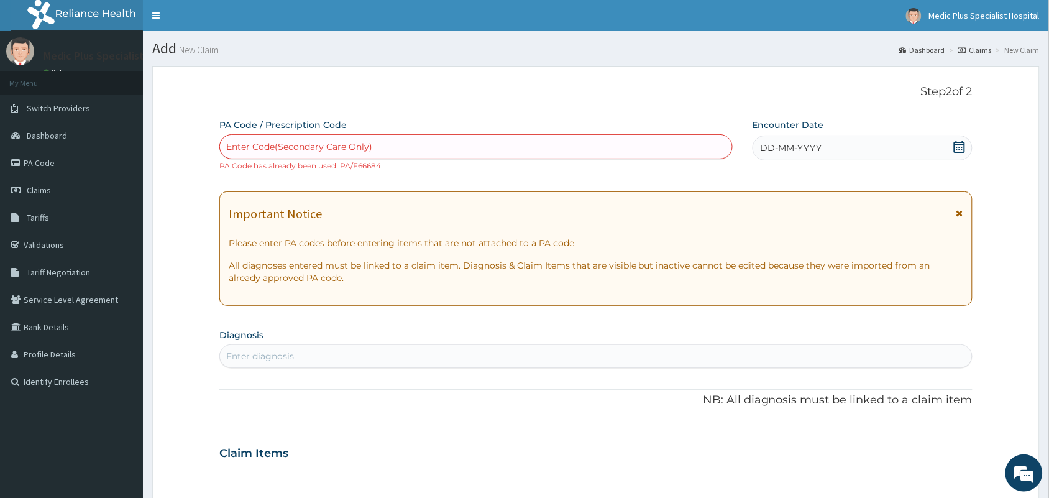
click at [476, 146] on div "Enter Code(Secondary Care Only)" at bounding box center [476, 147] width 512 height 20
paste input "PA/B671CC"
type input "PA/B671CC"
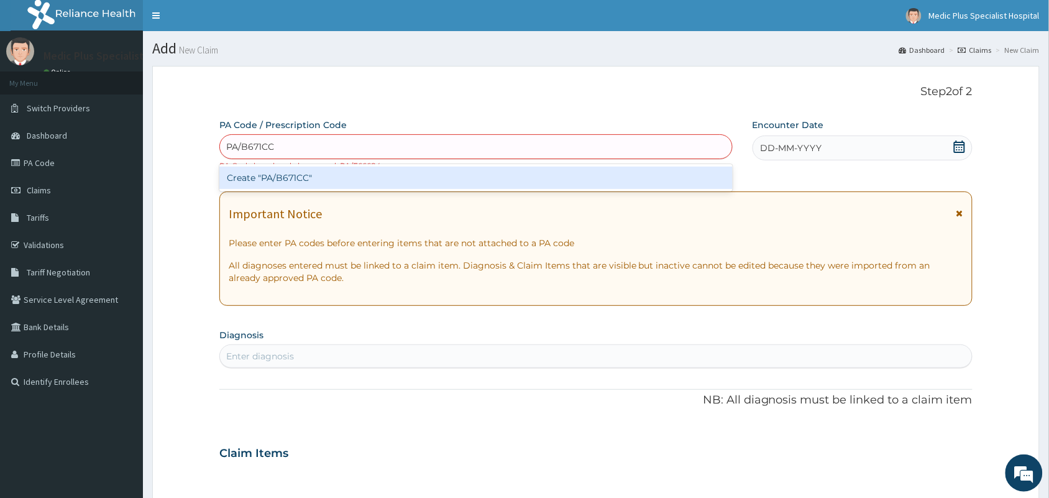
click at [342, 178] on div "Create "PA/B671CC"" at bounding box center [475, 178] width 513 height 22
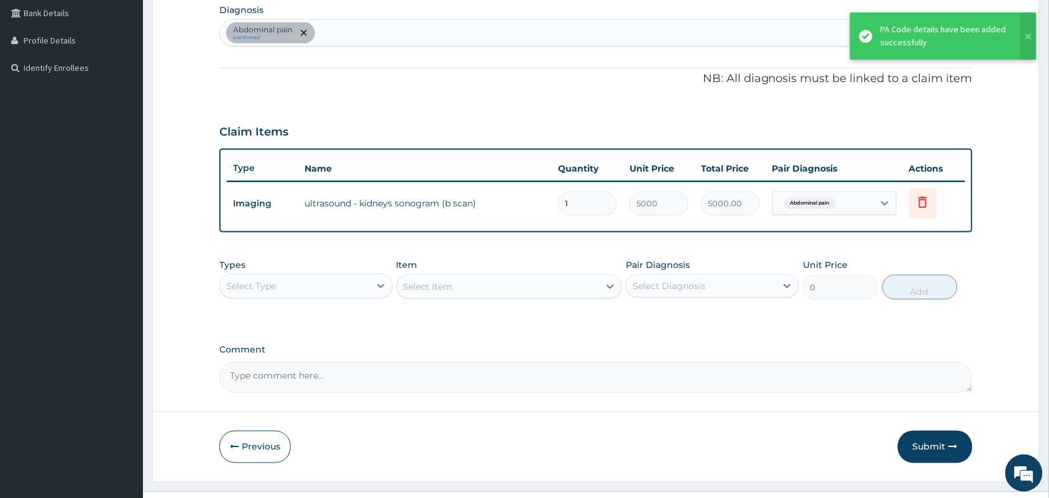
scroll to position [339, 0]
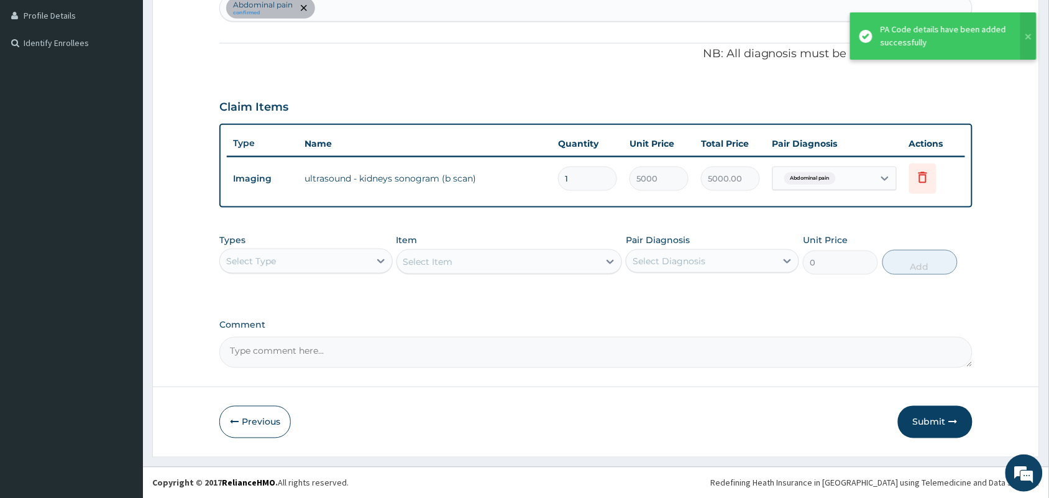
click at [915, 440] on form "Step 2 of 2 PA Code / Prescription Code PA/B671CC Encounter Date 08-07-2025 Imp…" at bounding box center [596, 92] width 888 height 730
click at [939, 421] on button "Submit" at bounding box center [935, 422] width 75 height 32
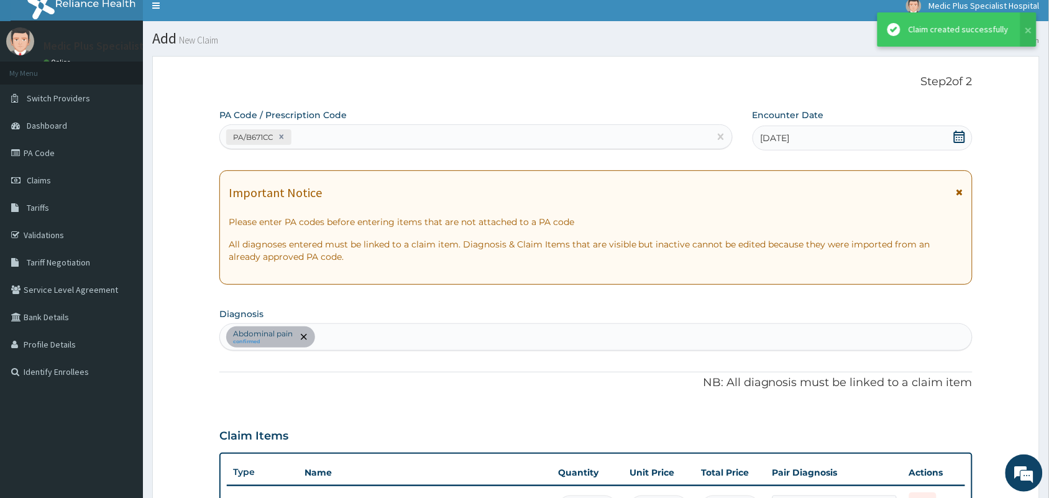
scroll to position [0, 0]
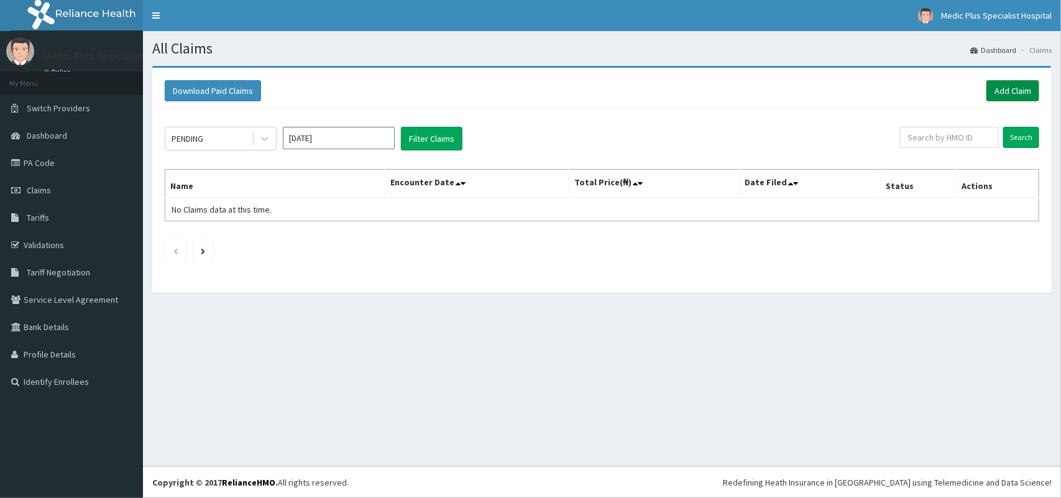
click at [1013, 93] on link "Add Claim" at bounding box center [1012, 90] width 53 height 21
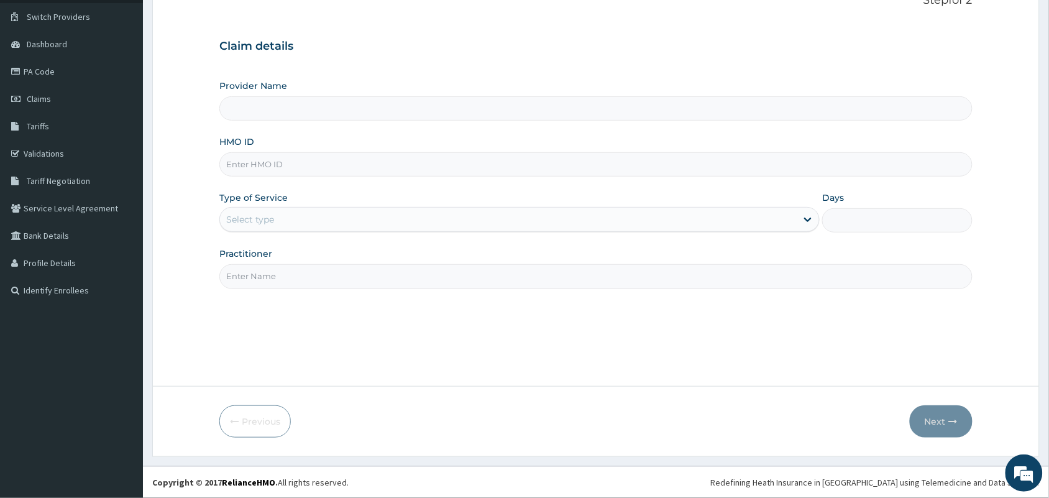
click at [273, 160] on input "HMO ID" at bounding box center [595, 164] width 753 height 24
paste input "OHT/11053/A"
type input "OHT/11053/A"
type input "MedicPlus Specialist Hospital"
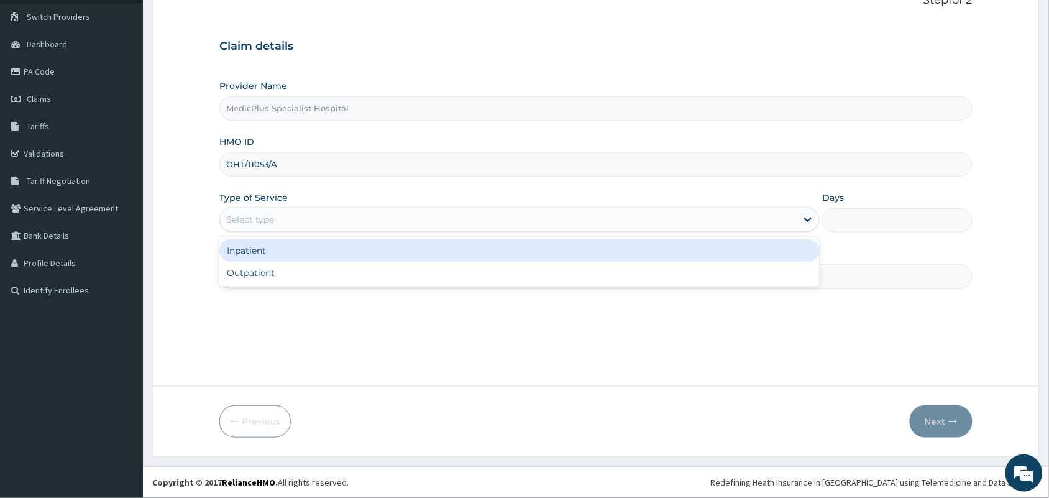
click at [277, 221] on div "Select type" at bounding box center [508, 219] width 577 height 20
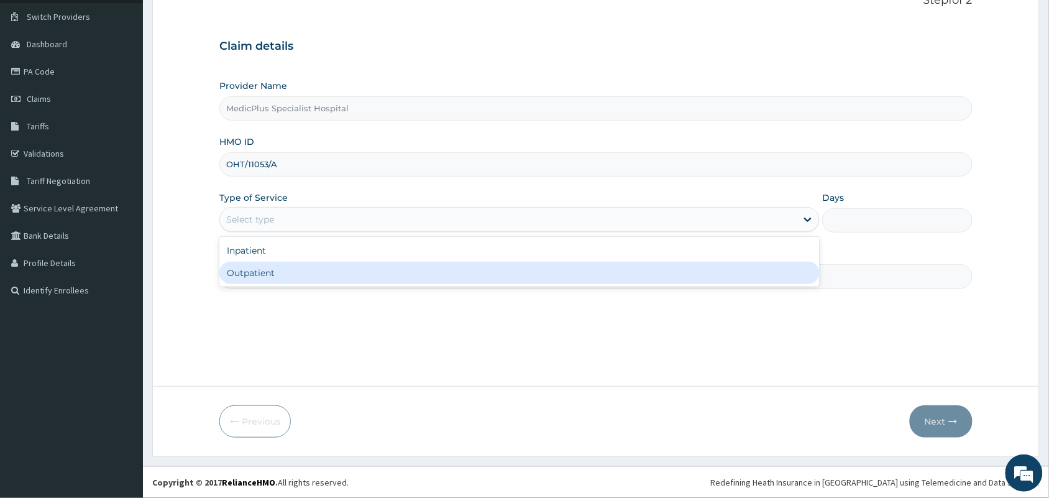
click at [268, 268] on div "Outpatient" at bounding box center [519, 273] width 600 height 22
type input "1"
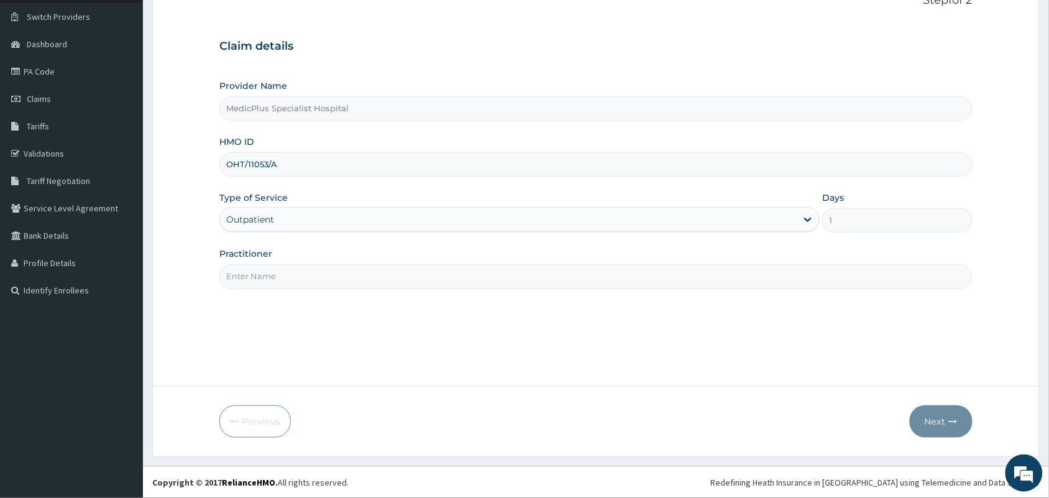
click at [275, 269] on input "Practitioner" at bounding box center [595, 276] width 753 height 24
type input "DR OMOWUNMI OSHO"
drag, startPoint x: 924, startPoint y: 421, endPoint x: 753, endPoint y: 4, distance: 451.5
click at [925, 421] on button "Next" at bounding box center [941, 421] width 63 height 32
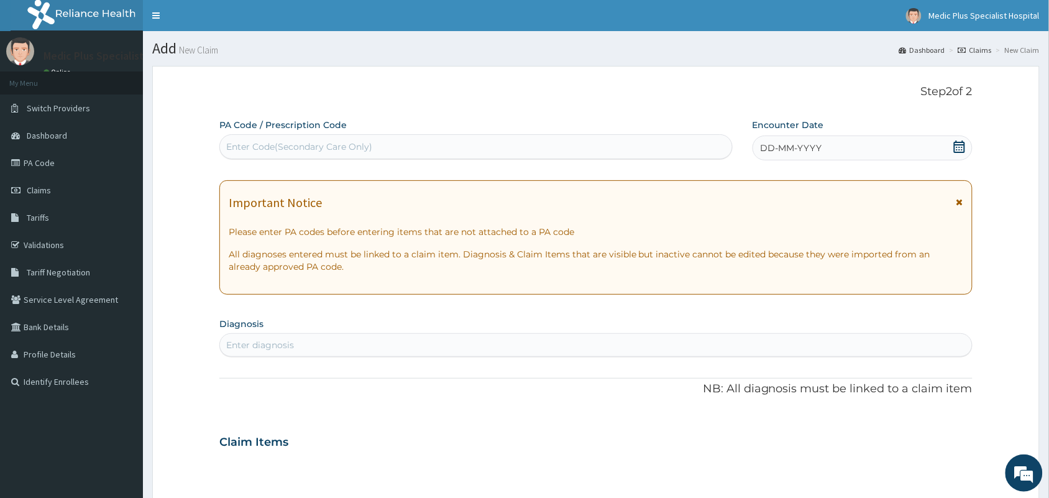
click at [333, 137] on div "Enter Code(Secondary Care Only)" at bounding box center [476, 147] width 512 height 20
paste input "PA/365D85"
type input "PA/365D85"
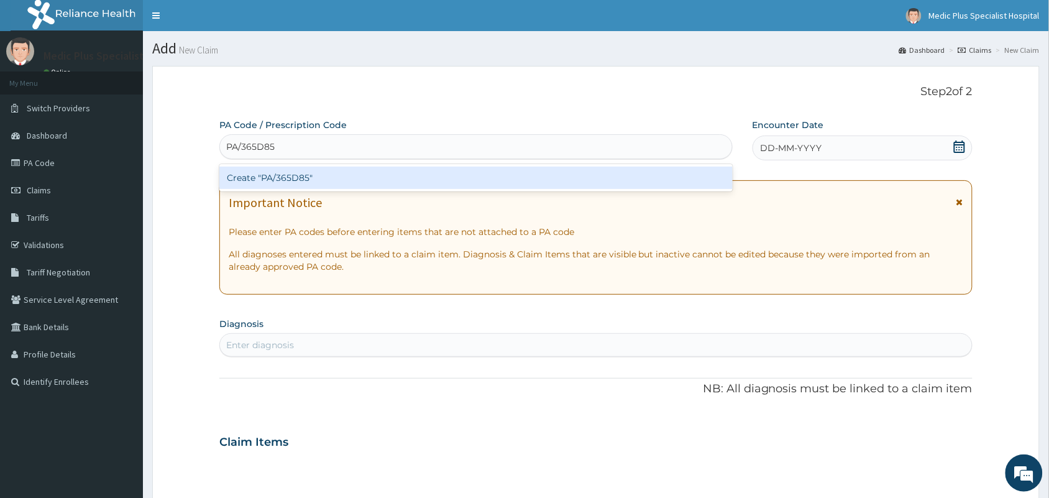
click at [402, 185] on div "Create "PA/365D85"" at bounding box center [475, 178] width 513 height 22
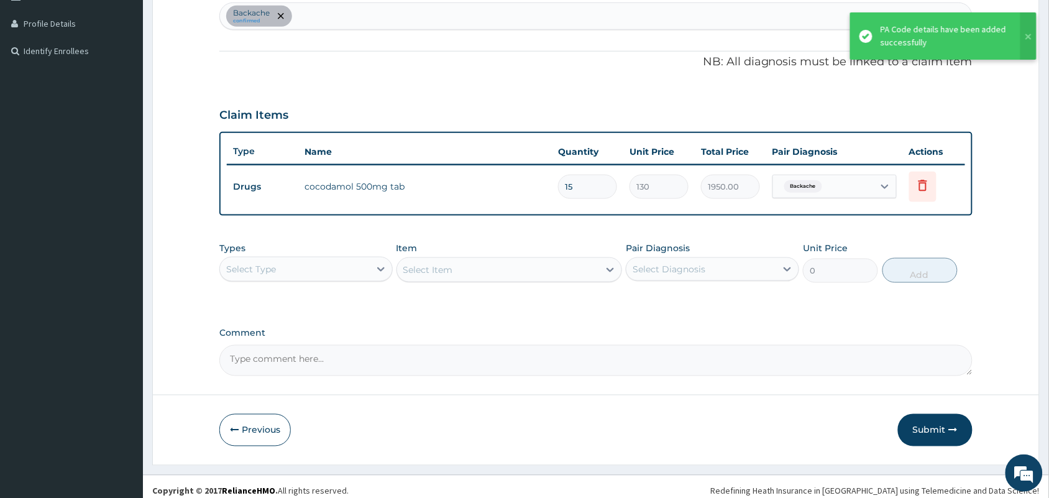
scroll to position [339, 0]
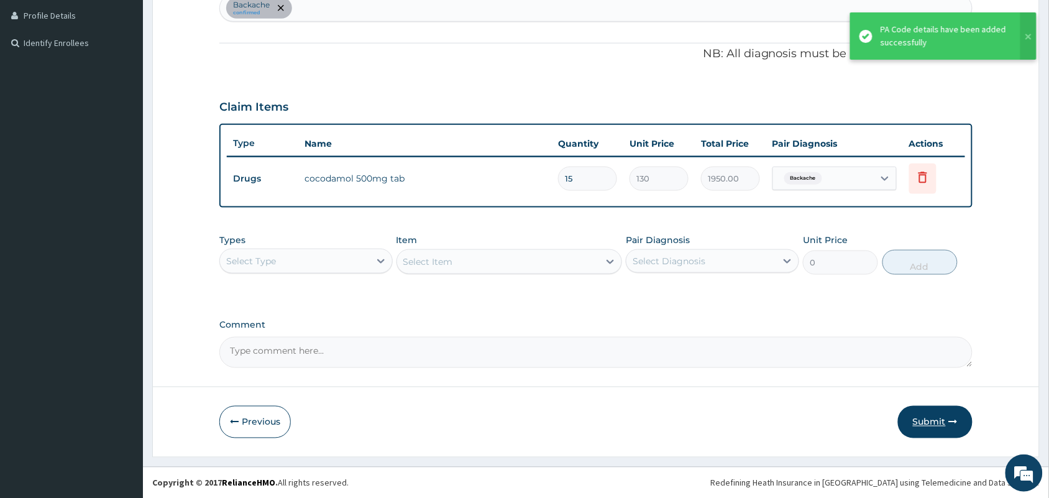
click at [954, 420] on icon "button" at bounding box center [953, 422] width 9 height 9
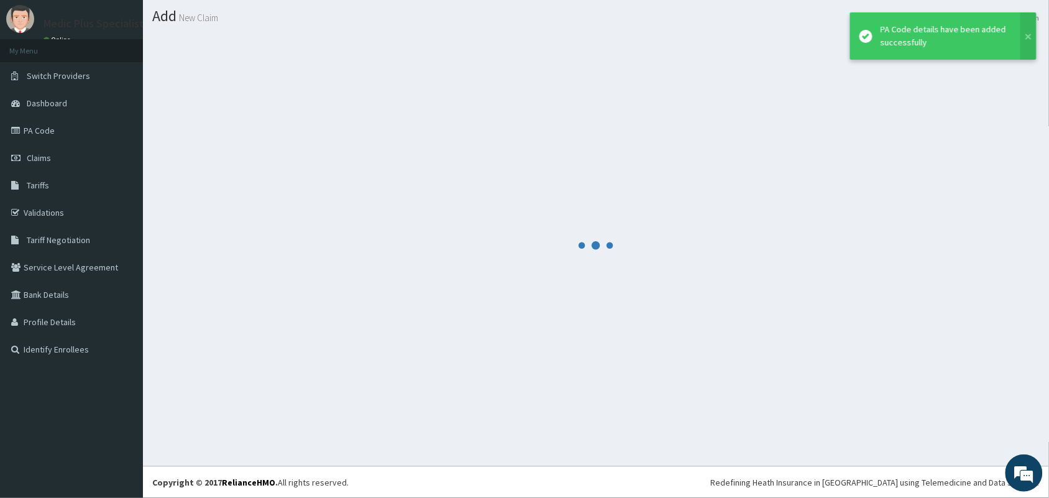
scroll to position [32, 0]
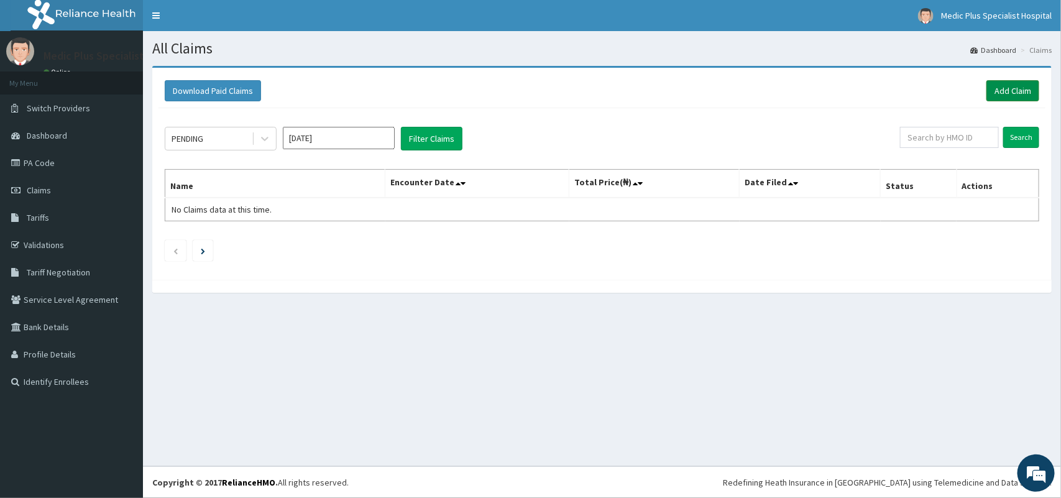
click at [1008, 94] on link "Add Claim" at bounding box center [1012, 90] width 53 height 21
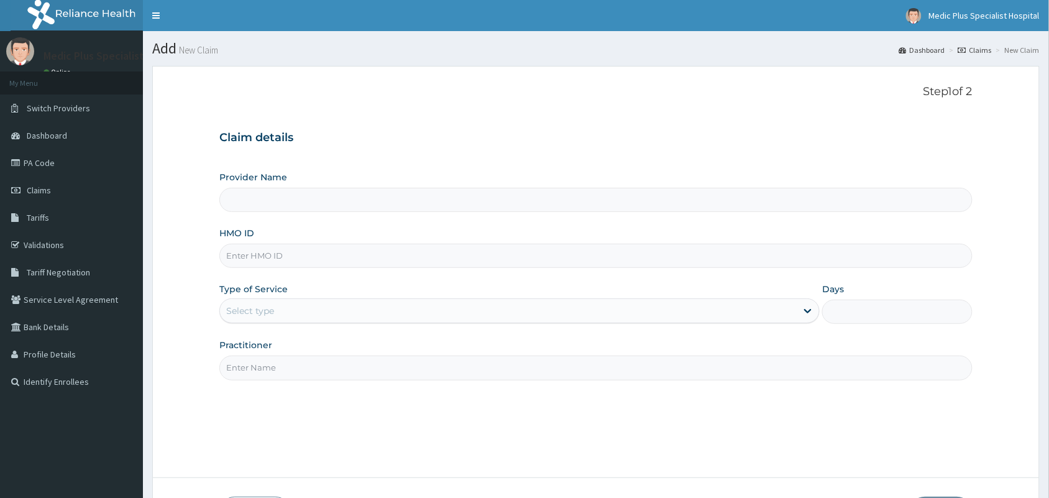
type input "MedicPlus Specialist Hospital"
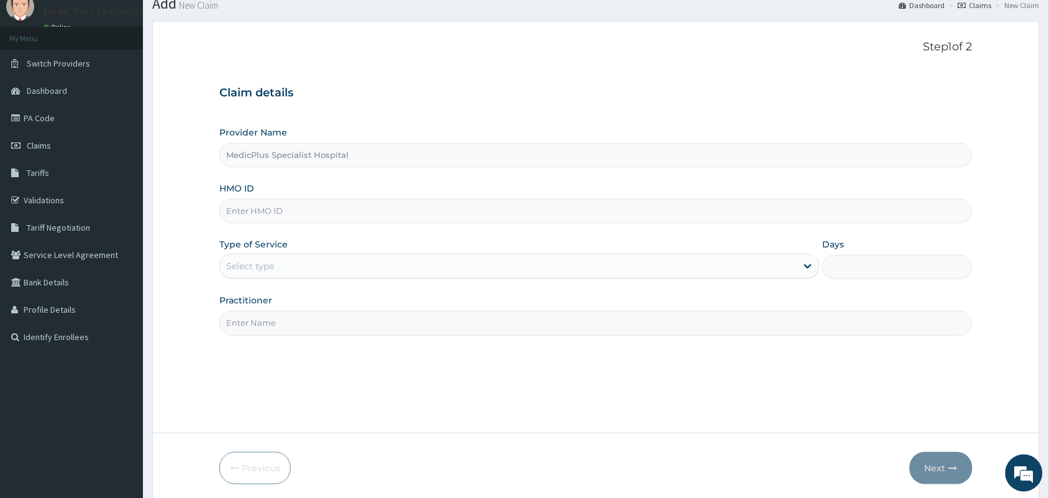
scroll to position [91, 0]
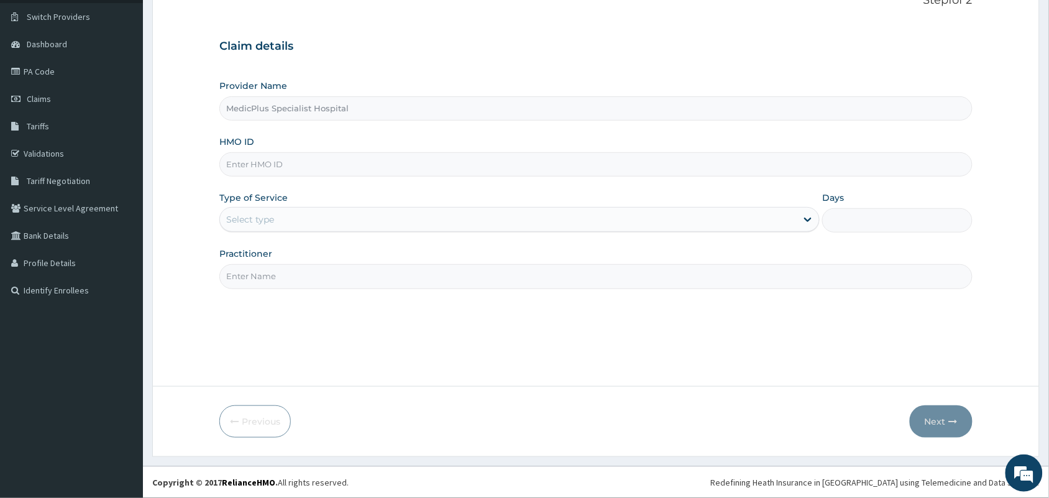
click at [298, 175] on input "HMO ID" at bounding box center [595, 164] width 753 height 24
paste input "HIA/11059/A"
type input "HIA/11059/A"
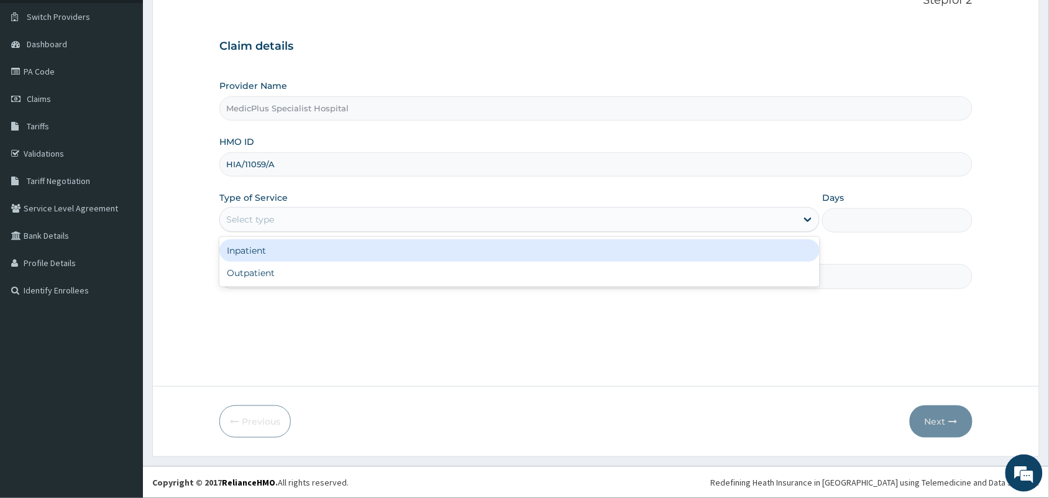
click at [302, 221] on div "Select type" at bounding box center [508, 219] width 577 height 20
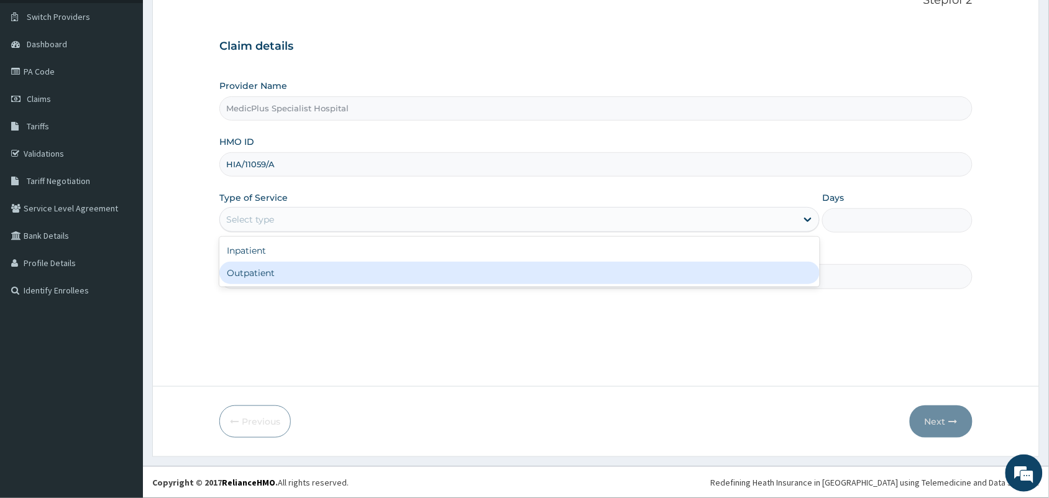
click at [292, 270] on div "Outpatient" at bounding box center [519, 273] width 600 height 22
type input "1"
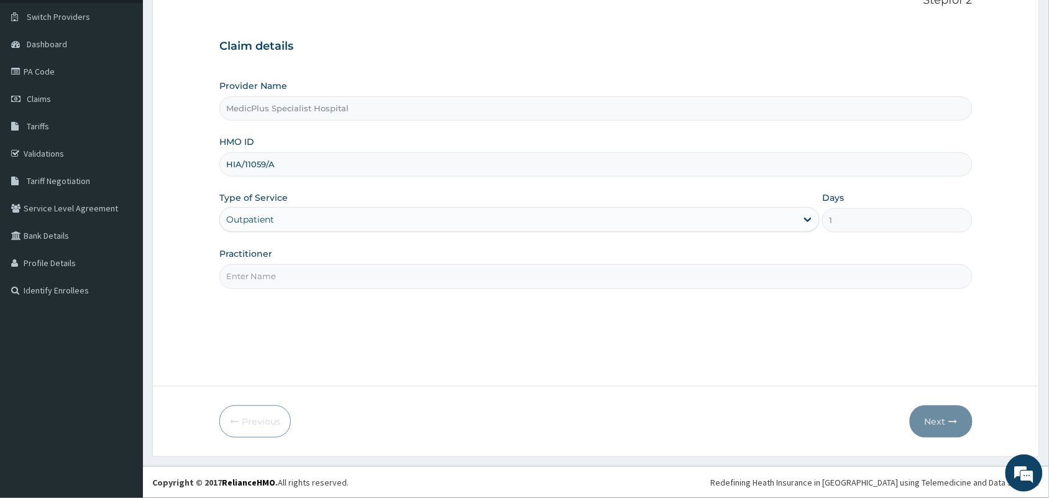
click at [289, 271] on input "Practitioner" at bounding box center [595, 276] width 753 height 24
type input "[PERSON_NAME] [PERSON_NAME]"
click at [927, 429] on button "Next" at bounding box center [941, 421] width 63 height 32
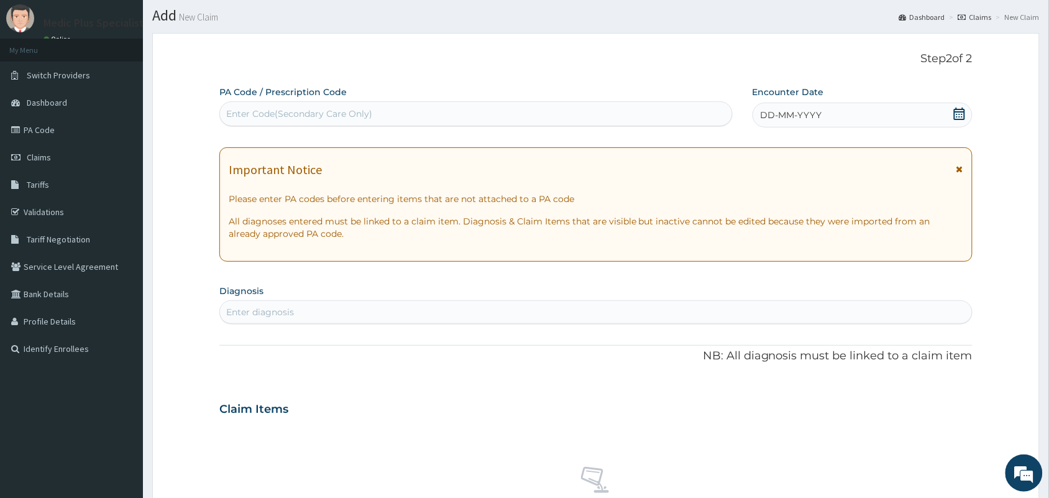
scroll to position [0, 0]
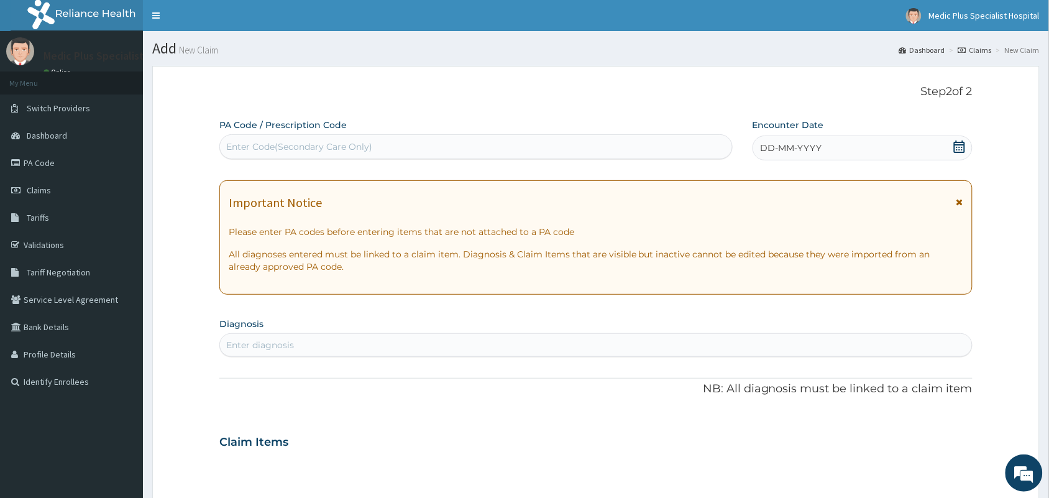
click at [313, 137] on div "Enter Code(Secondary Care Only)" at bounding box center [476, 147] width 512 height 20
paste input "PA/DCFB36"
type input "PA/DCFB36"
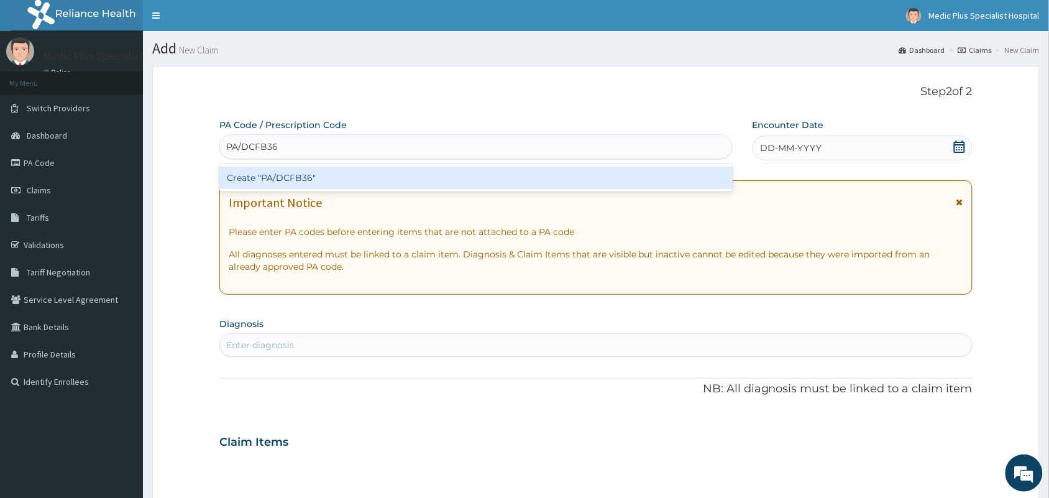
click at [270, 178] on div "Create "PA/DCFB36"" at bounding box center [475, 178] width 513 height 22
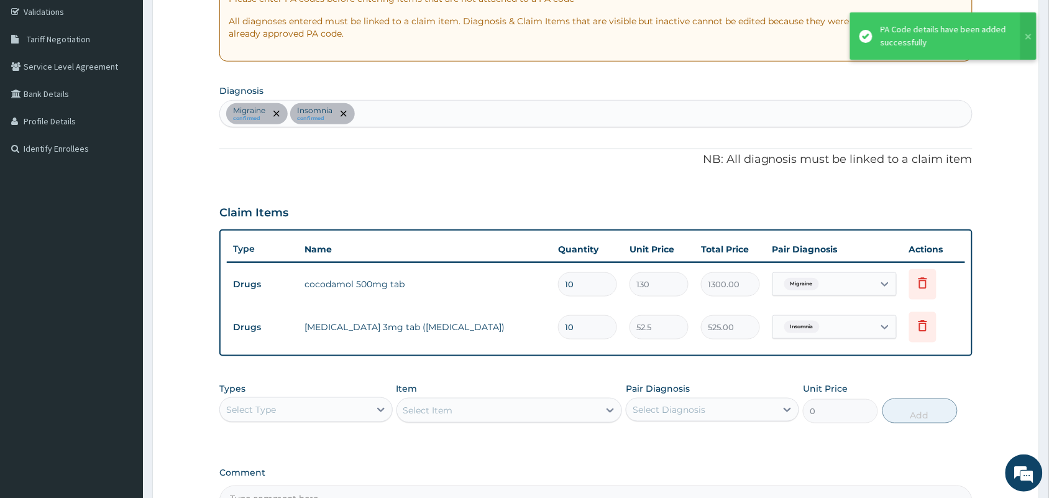
scroll to position [381, 0]
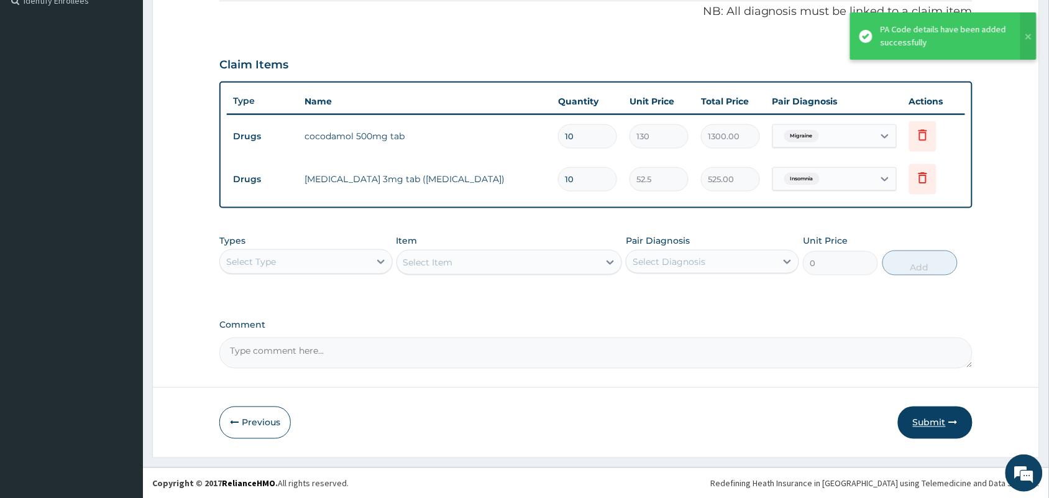
click at [927, 423] on button "Submit" at bounding box center [935, 422] width 75 height 32
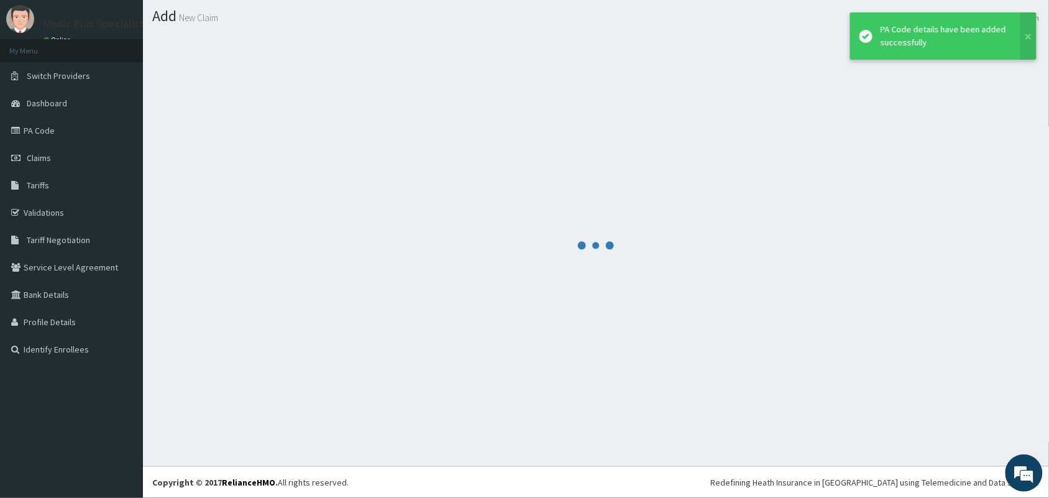
scroll to position [32, 0]
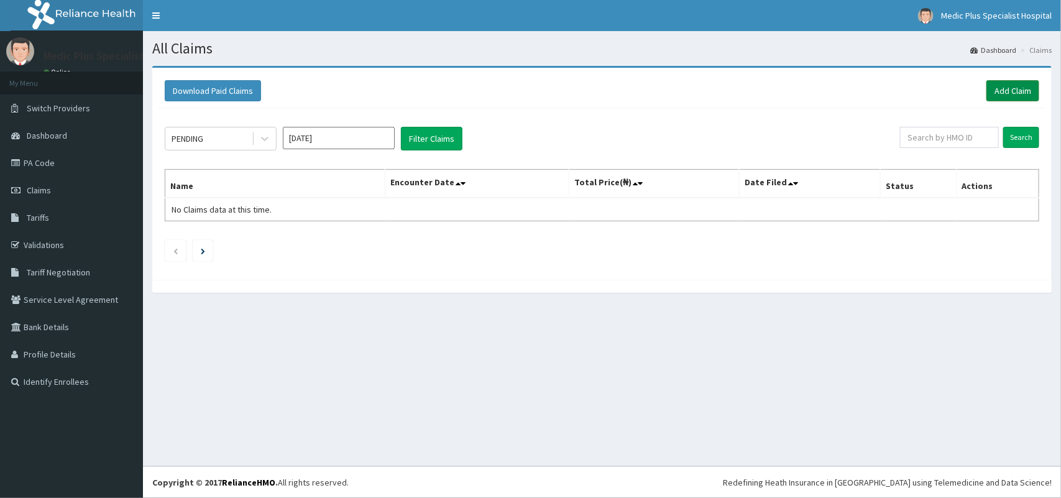
click at [1015, 86] on link "Add Claim" at bounding box center [1012, 90] width 53 height 21
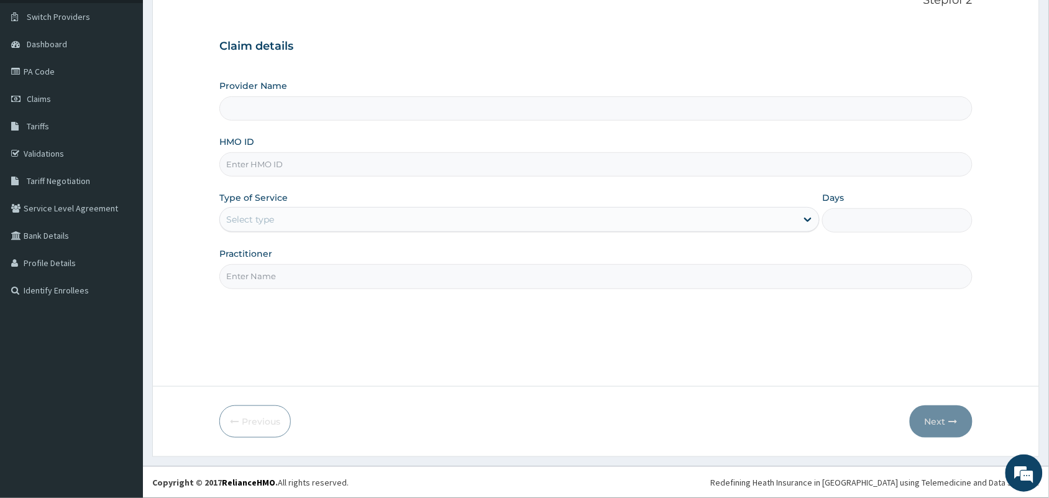
click at [284, 157] on input "HMO ID" at bounding box center [595, 164] width 753 height 24
paste input "LFL/10029/A"
type input "LFL/10029/A"
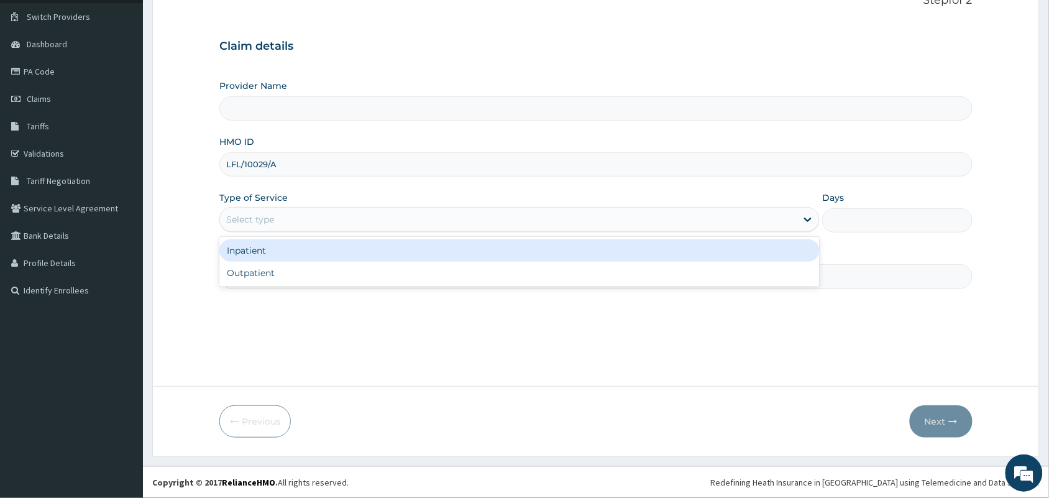
click at [280, 219] on div "Select type" at bounding box center [508, 219] width 577 height 20
type input "MedicPlus Specialist Hospital"
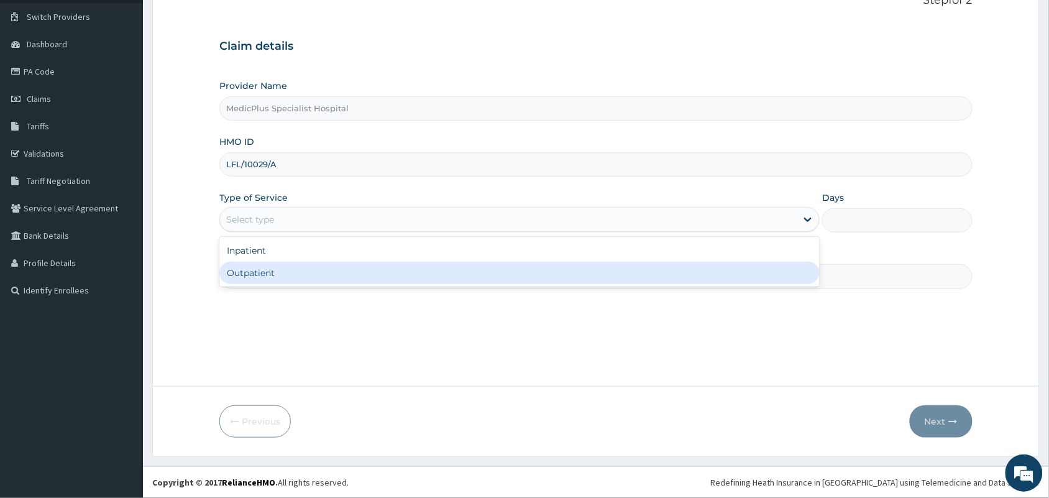
click at [282, 273] on div "Outpatient" at bounding box center [519, 273] width 600 height 22
type input "1"
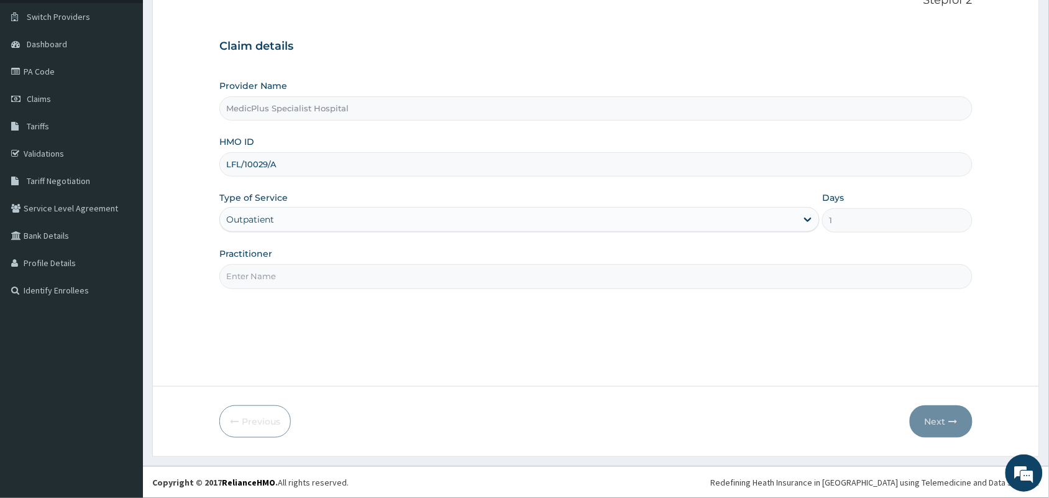
click at [324, 282] on input "Practitioner" at bounding box center [595, 276] width 753 height 24
paste input "LFL/10029/A"
type input "LFL/10029/A"
drag, startPoint x: 353, startPoint y: 283, endPoint x: 201, endPoint y: 263, distance: 153.6
click at [201, 263] on form "Step 1 of 2 Claim details Provider Name MedicPlus Specialist Hospital HMO ID LF…" at bounding box center [596, 216] width 888 height 482
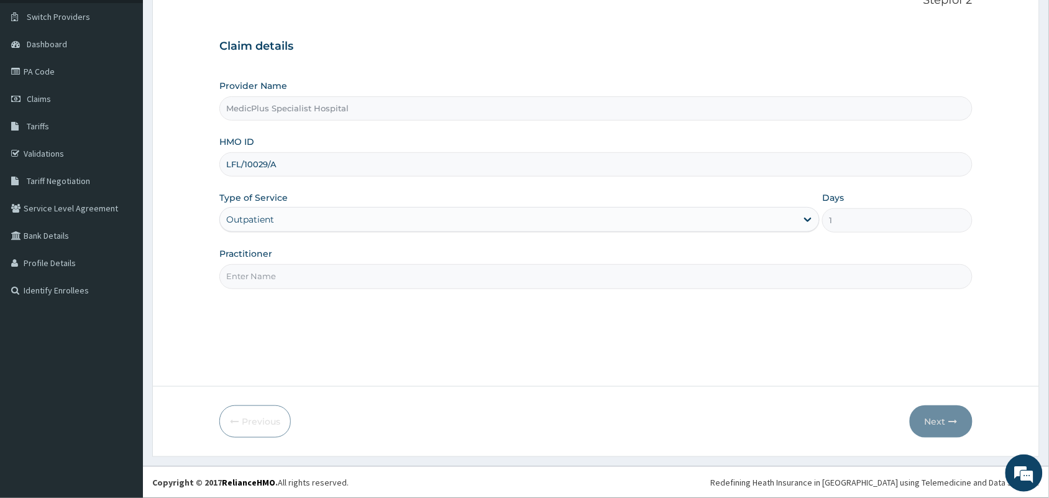
click at [339, 280] on input "Practitioner" at bounding box center [595, 276] width 753 height 24
type input "DR OMOWUNMI OSHO"
click at [943, 418] on button "Next" at bounding box center [941, 421] width 63 height 32
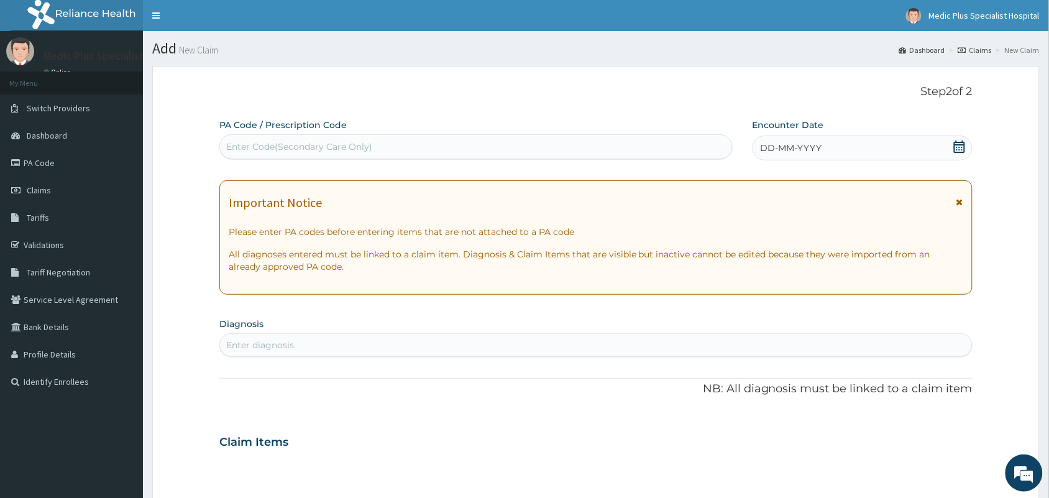
click at [305, 151] on div "Enter Code(Secondary Care Only)" at bounding box center [299, 146] width 146 height 12
paste input "PA/66E955"
type input "PA/66E955"
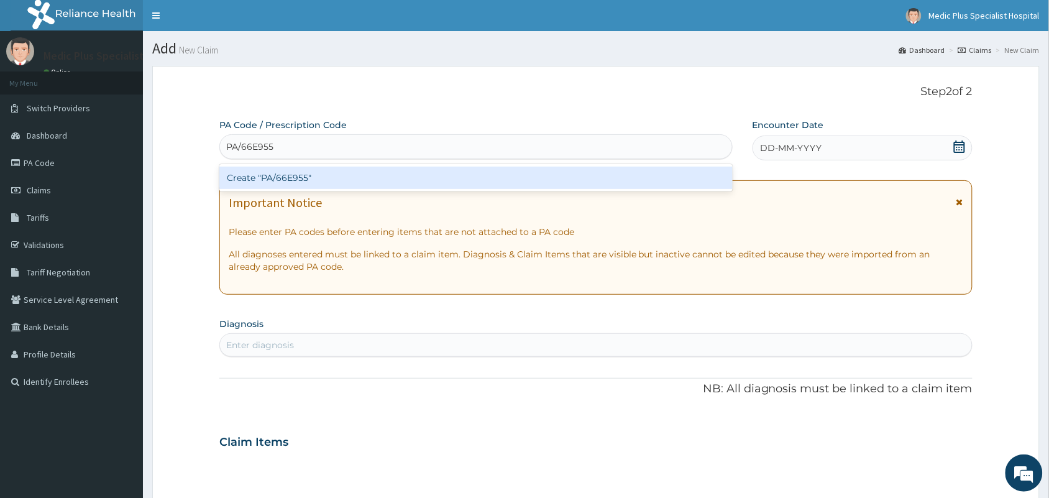
click at [299, 176] on div "Create "PA/66E955"" at bounding box center [475, 178] width 513 height 22
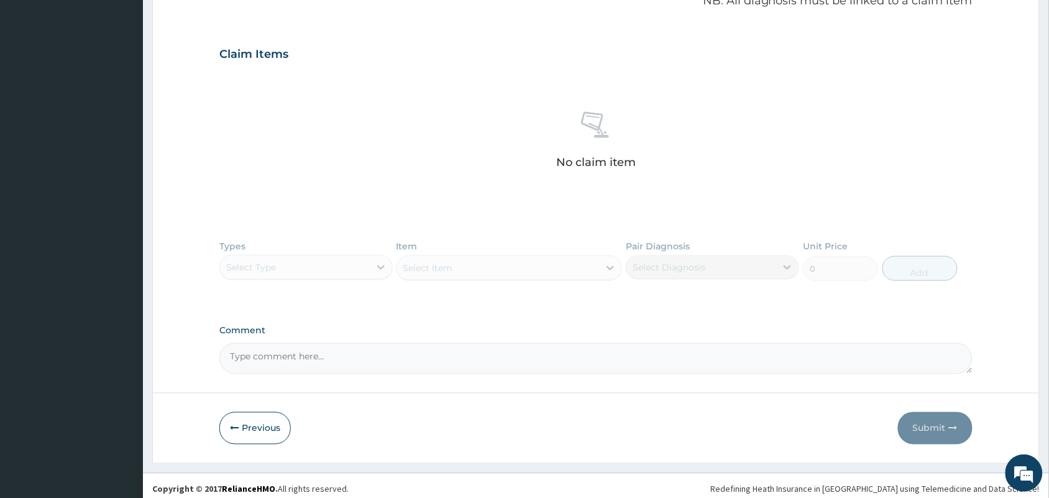
scroll to position [407, 0]
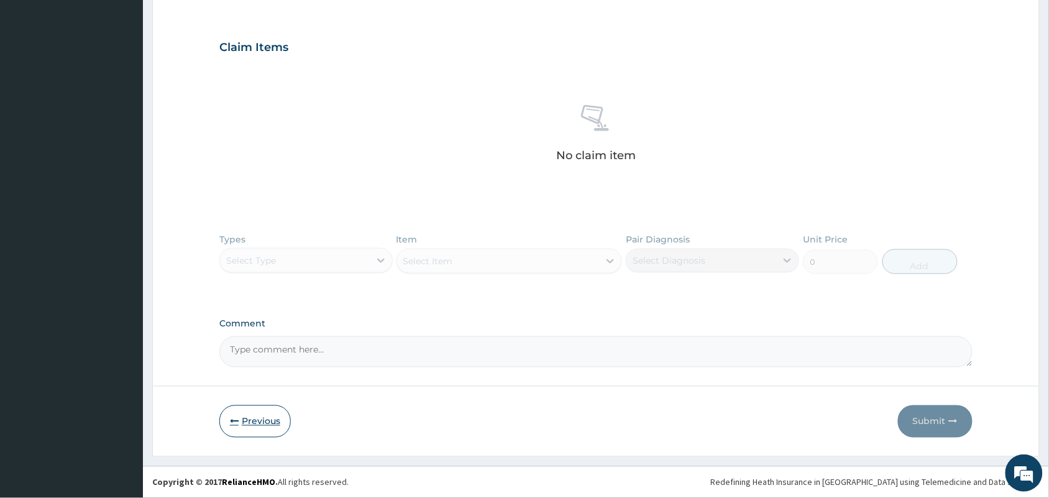
click at [265, 429] on button "Previous" at bounding box center [254, 421] width 71 height 32
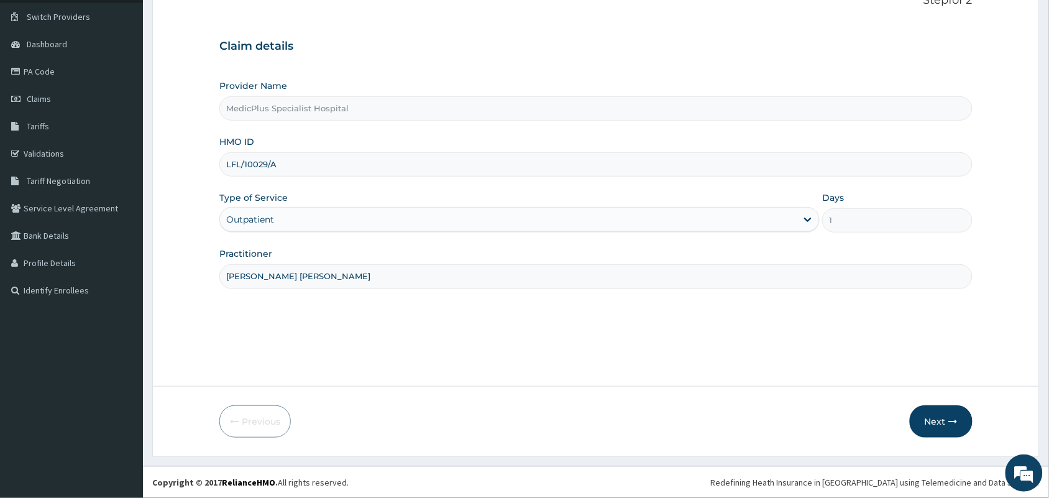
scroll to position [91, 0]
drag, startPoint x: 298, startPoint y: 167, endPoint x: 214, endPoint y: 160, distance: 84.1
click at [214, 160] on form "Step 1 of 2 Claim details Provider Name MedicPlus Specialist Hospital HMO ID LF…" at bounding box center [596, 216] width 888 height 482
paste input "OHT/11053"
click at [247, 167] on input "OHT/11053/A" at bounding box center [595, 164] width 753 height 24
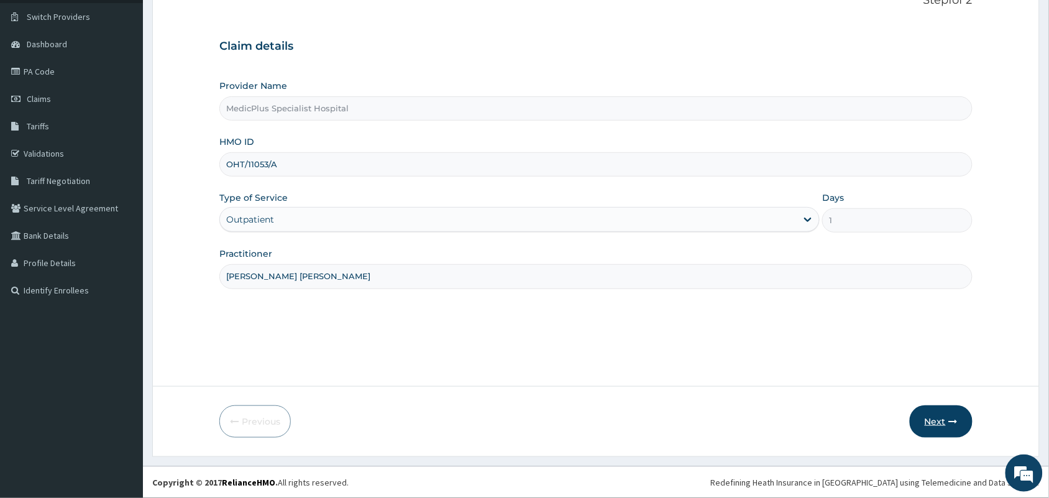
type input "OHT/11053/A"
click at [957, 421] on icon "button" at bounding box center [953, 421] width 9 height 9
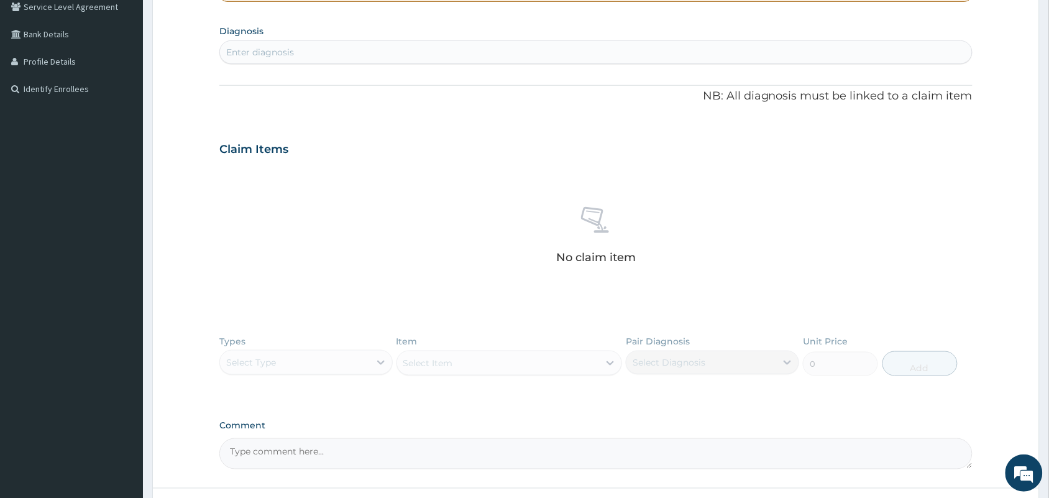
scroll to position [85, 0]
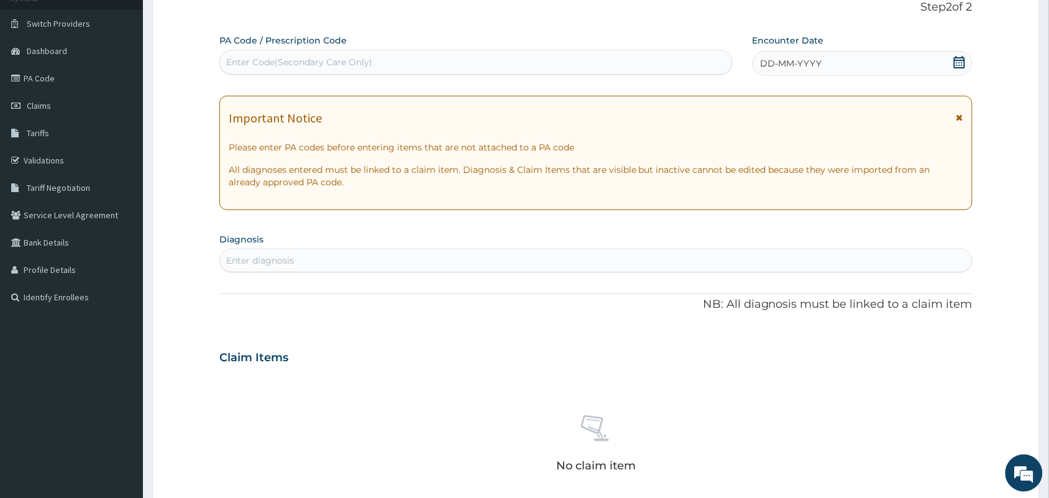
click at [303, 45] on label "PA Code / Prescription Code" at bounding box center [282, 40] width 127 height 12
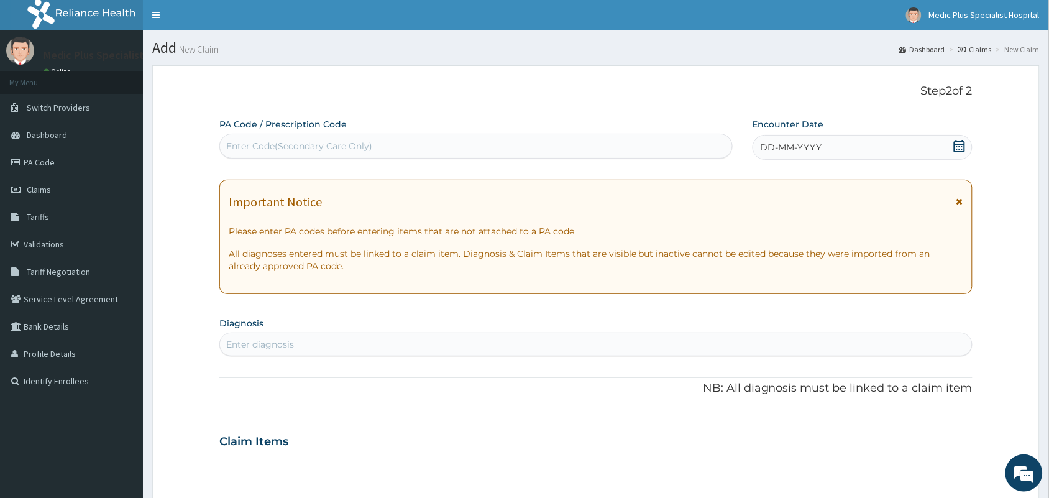
scroll to position [0, 0]
click at [274, 152] on div "Enter Code(Secondary Care Only)" at bounding box center [299, 146] width 146 height 12
paste input "PA/E42A72"
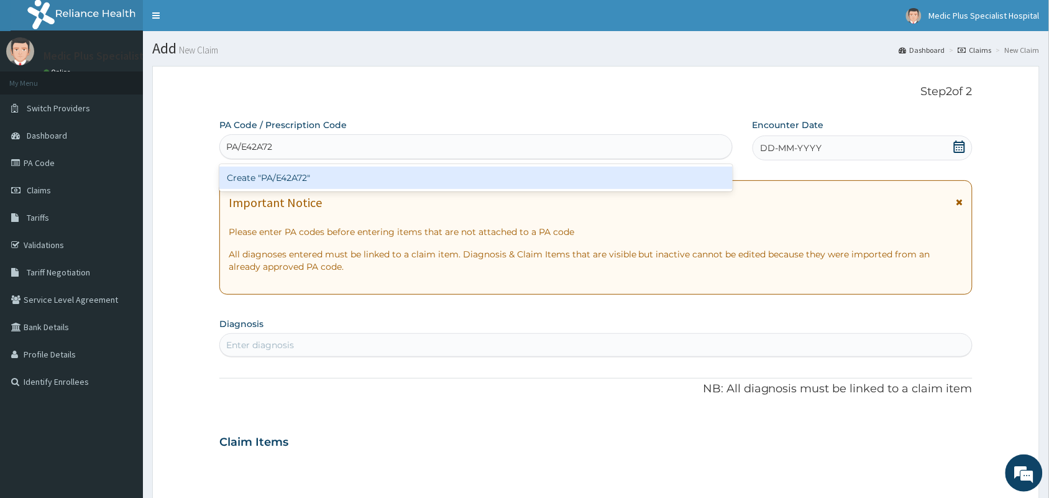
type input "PA/E42A72"
click at [268, 194] on div "PA Code / Prescription Code option Create "PA/E42A72" focused, 1 of 1. 1 result…" at bounding box center [595, 440] width 753 height 643
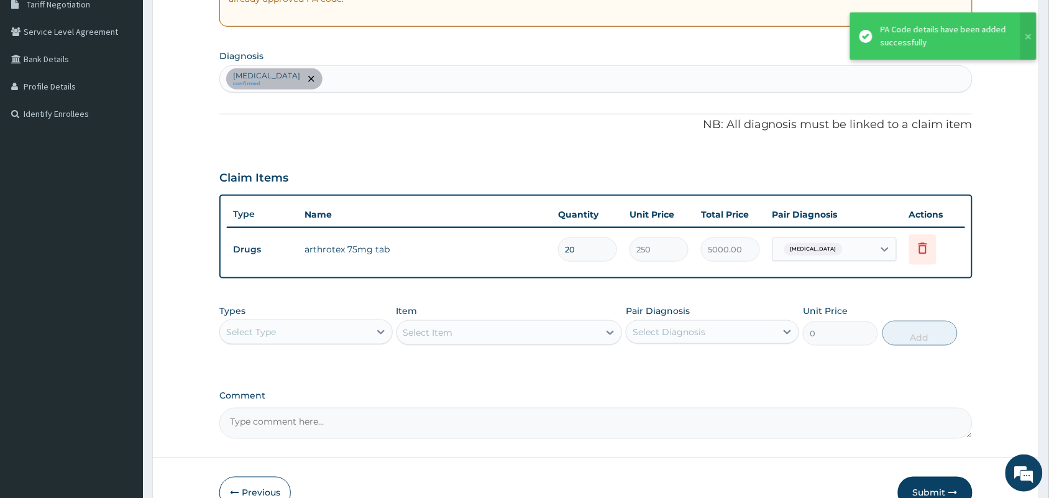
scroll to position [339, 0]
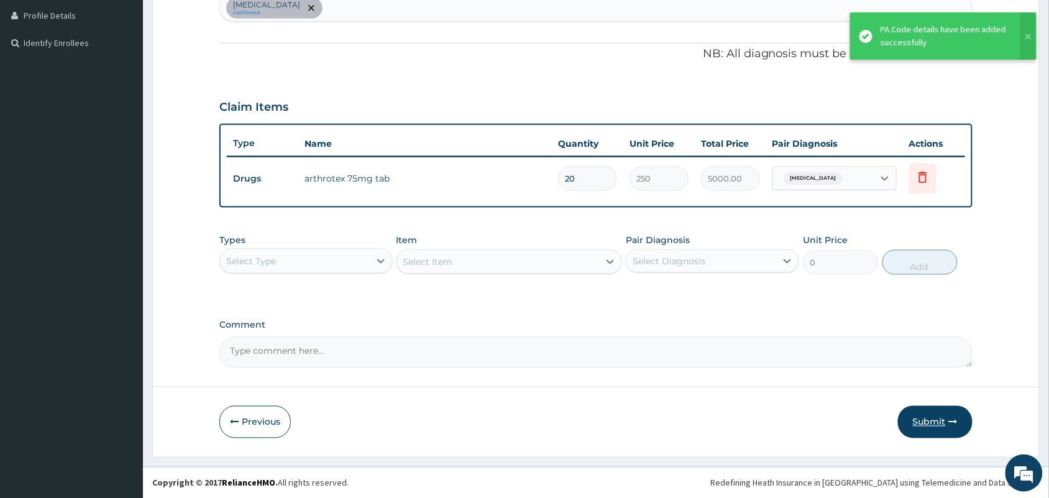
click at [935, 420] on button "Submit" at bounding box center [935, 422] width 75 height 32
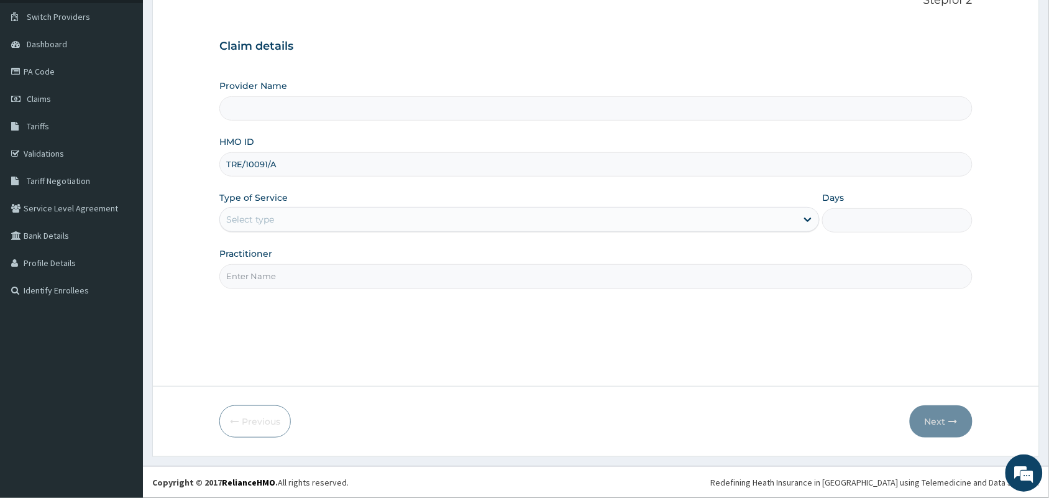
type input "TRE/10091/A"
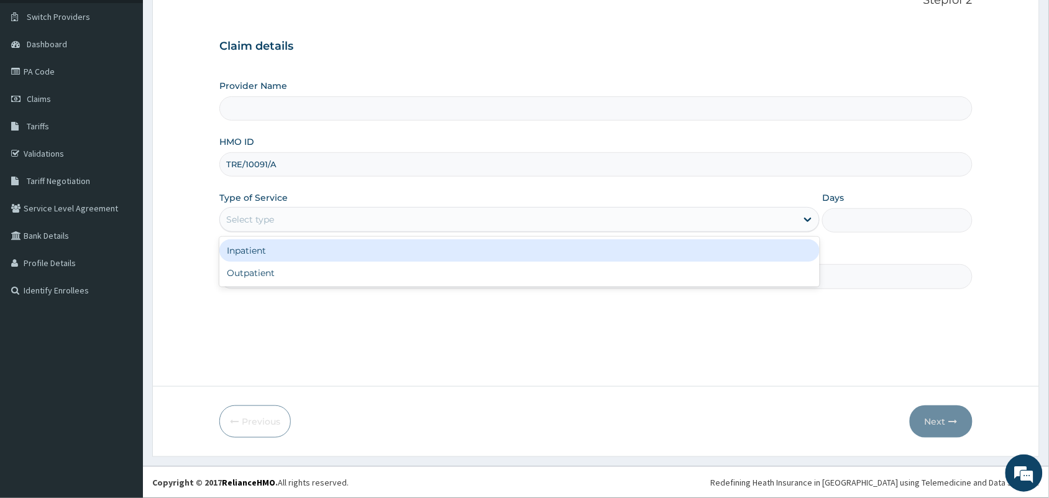
click at [269, 221] on div "Select type" at bounding box center [250, 219] width 48 height 12
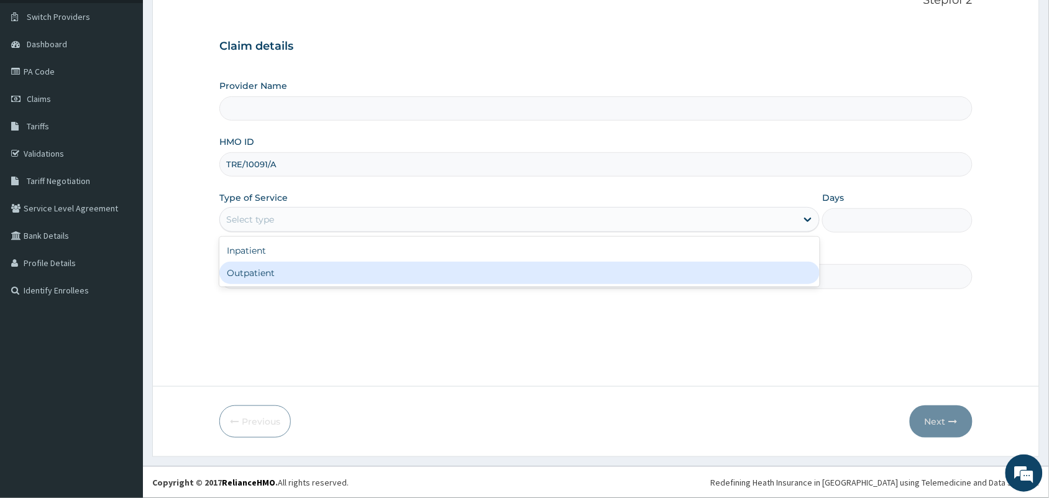
click at [266, 272] on div "Outpatient" at bounding box center [519, 273] width 600 height 22
type input "1"
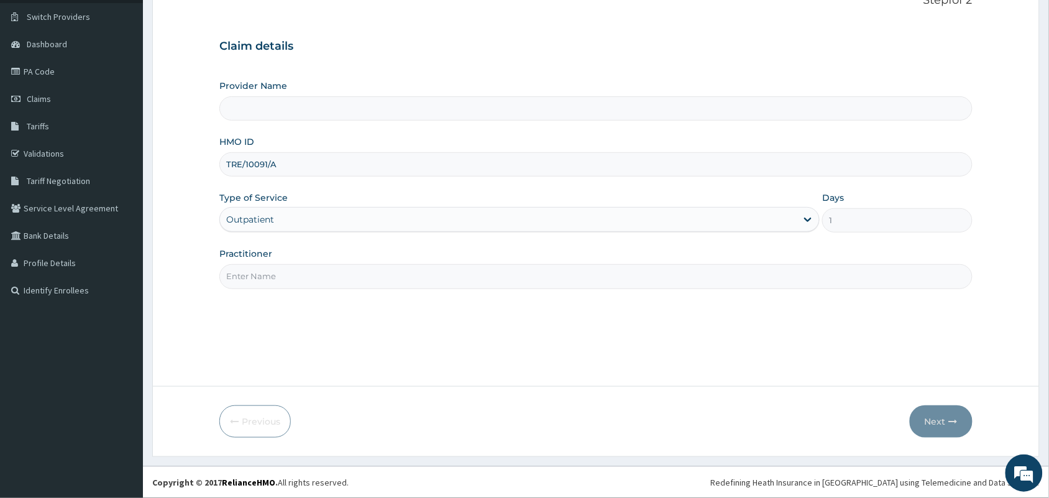
type input "MedicPlus Specialist Hospital"
click at [297, 280] on input "Practitioner" at bounding box center [595, 276] width 753 height 24
type input "DR OMOWUNMI OSHO"
click at [921, 414] on button "Next" at bounding box center [941, 421] width 63 height 32
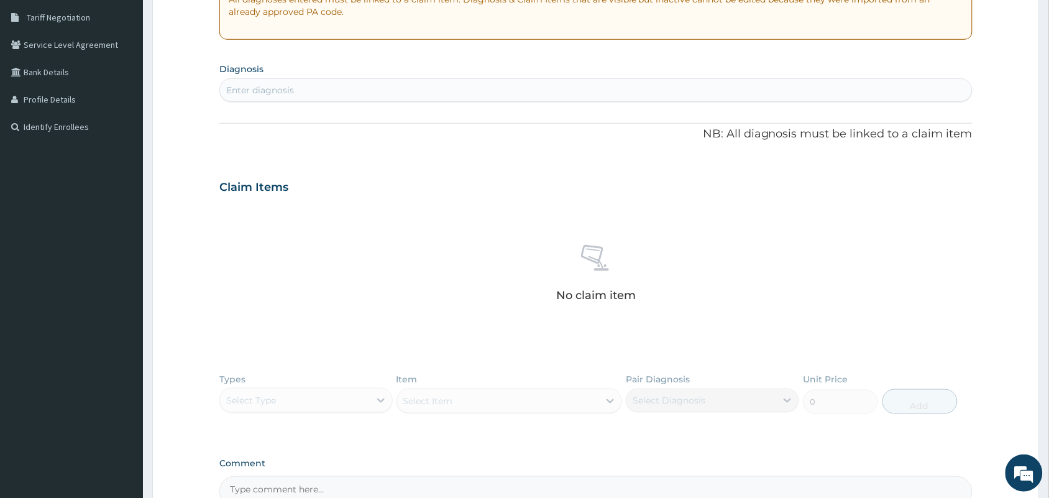
scroll to position [91, 0]
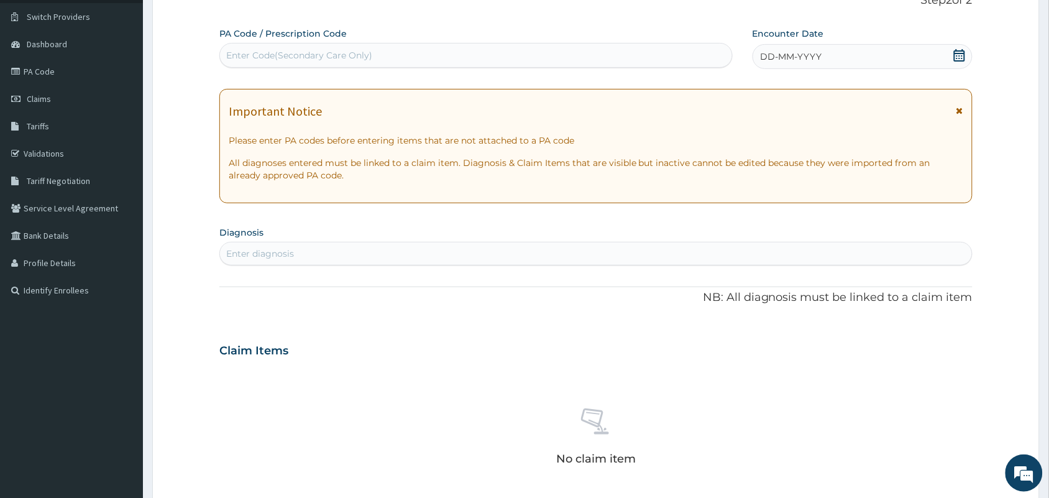
click at [280, 45] on div "Enter Code(Secondary Care Only)" at bounding box center [476, 55] width 512 height 20
paste input "PA/0B4E03"
type input "PA/0B4E03"
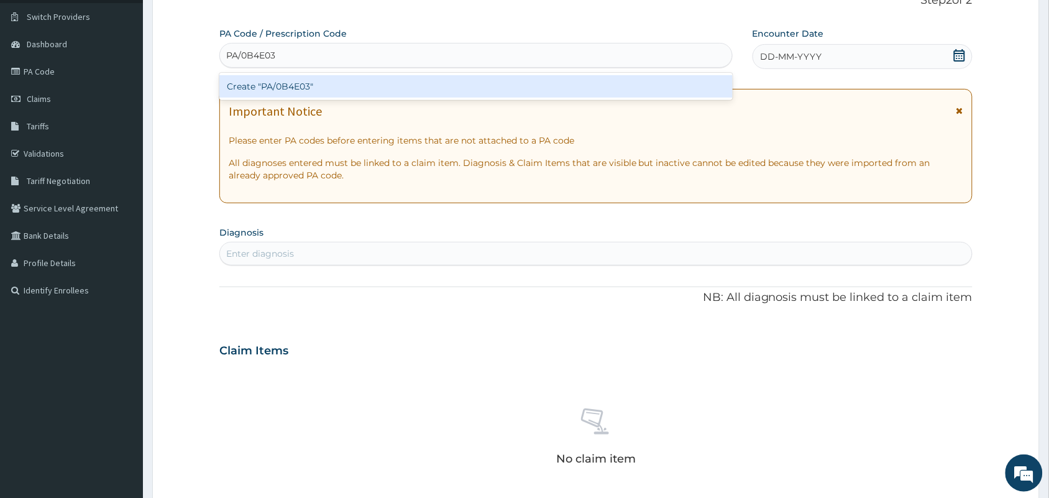
click at [295, 89] on div "Create "PA/0B4E03"" at bounding box center [475, 86] width 513 height 22
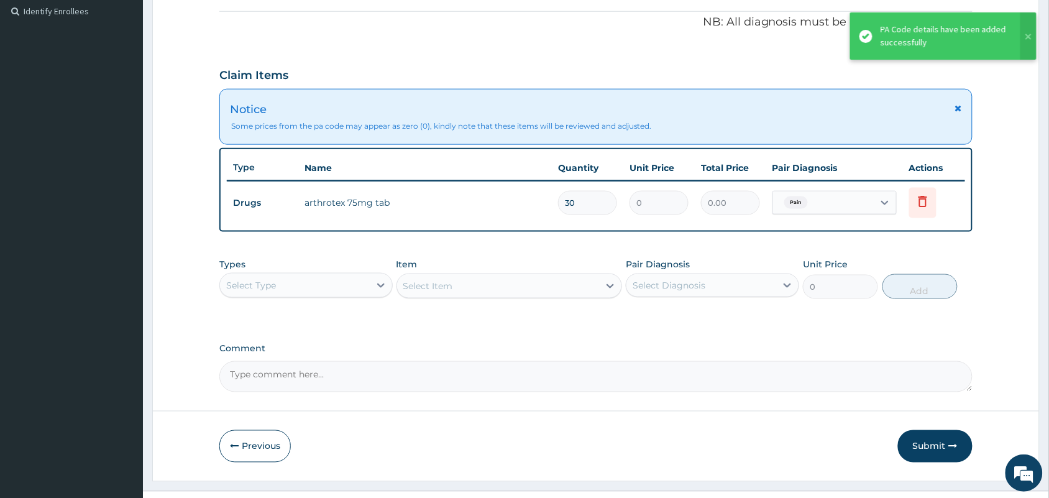
scroll to position [395, 0]
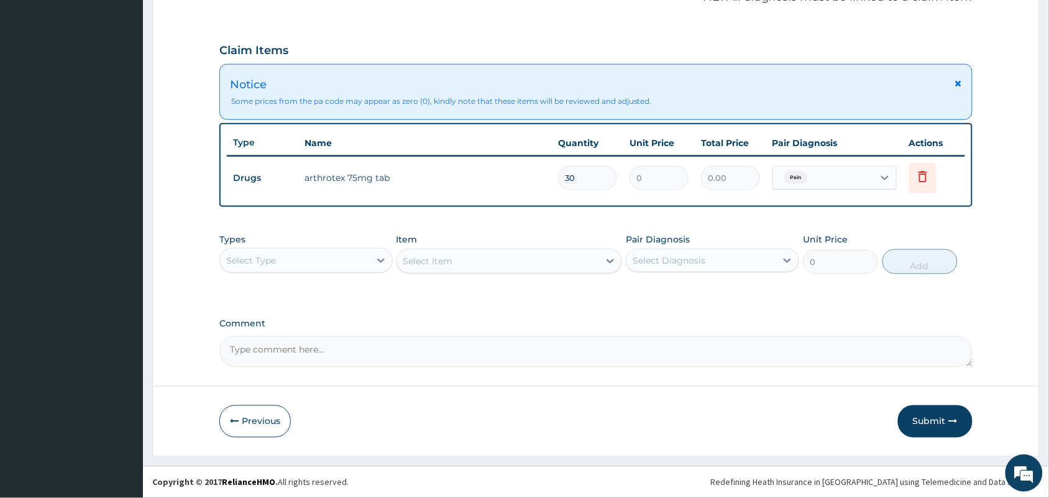
click at [272, 265] on div "Select Type" at bounding box center [251, 260] width 50 height 12
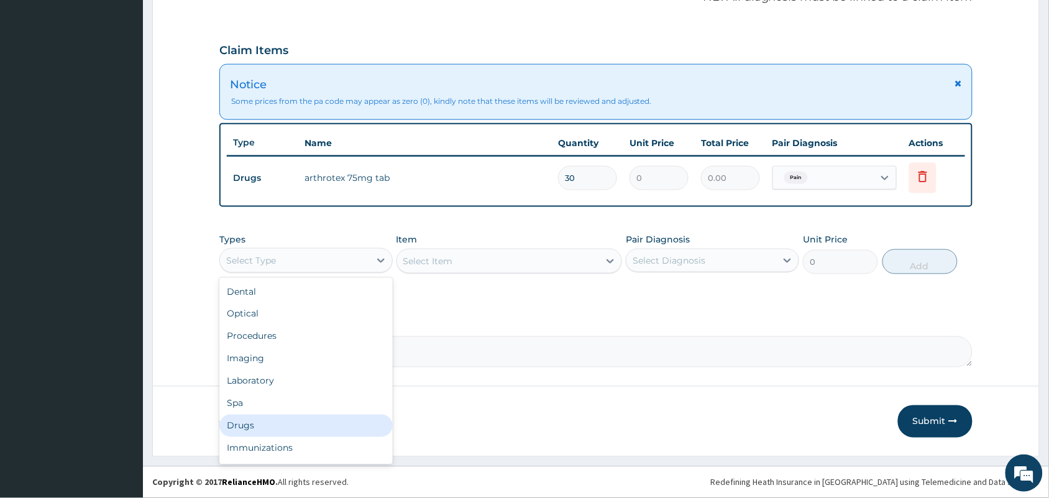
click at [257, 432] on div "Drugs" at bounding box center [305, 426] width 173 height 22
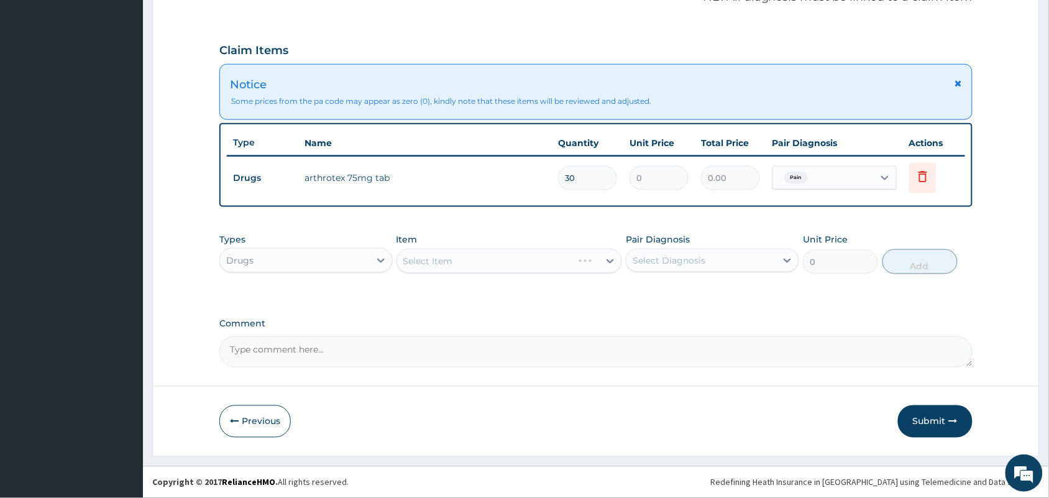
click at [519, 259] on div "Select Item" at bounding box center [510, 261] width 226 height 25
click at [541, 260] on div "Select Item" at bounding box center [510, 261] width 226 height 25
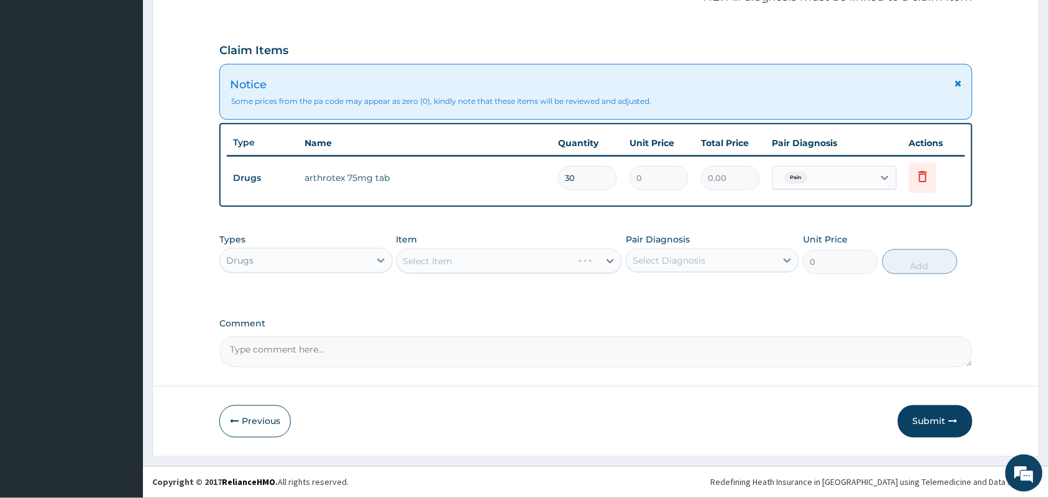
click at [547, 268] on div "Select Item" at bounding box center [510, 261] width 226 height 25
click at [547, 268] on div "Select Item" at bounding box center [498, 261] width 203 height 20
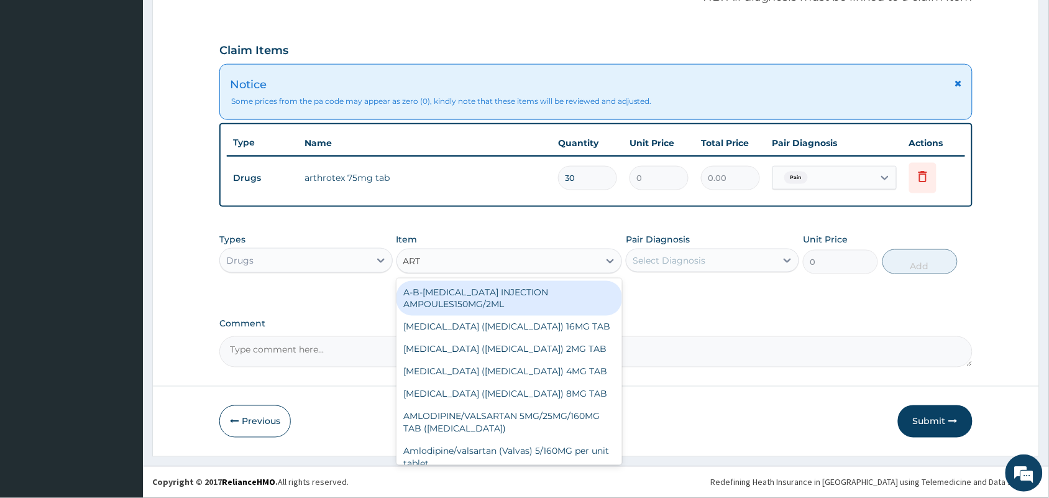
type input "ARTH"
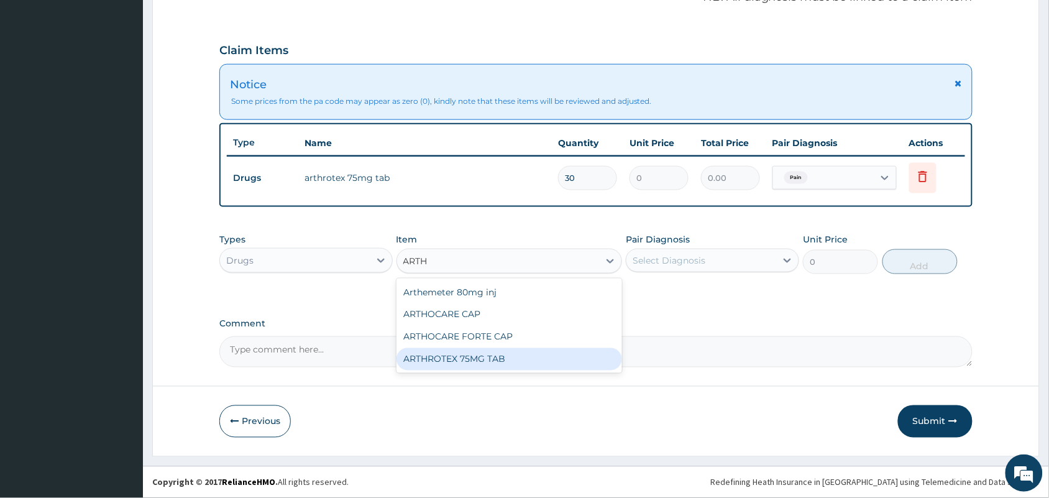
click at [485, 355] on div "ARTHROTEX 75MG TAB" at bounding box center [510, 359] width 226 height 22
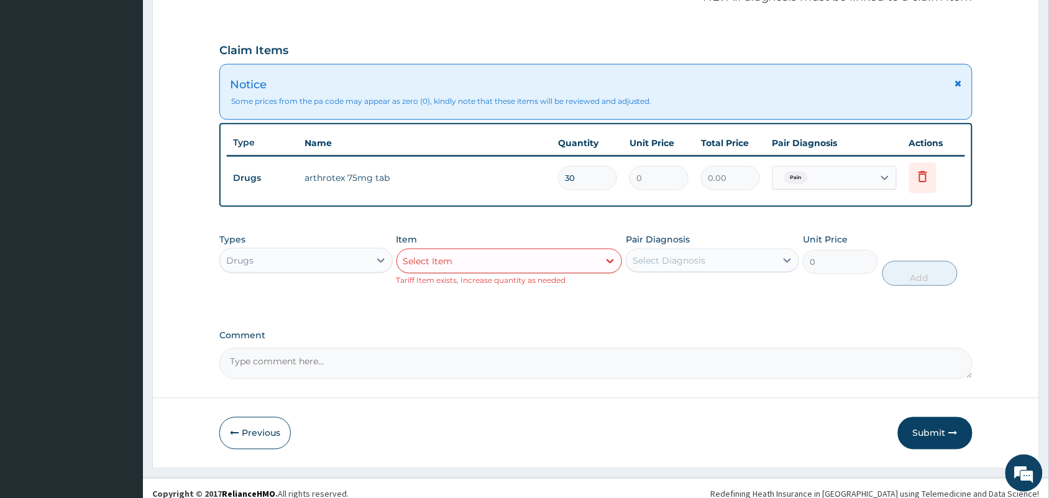
click at [539, 249] on div "Select Item" at bounding box center [510, 261] width 226 height 25
click at [541, 262] on div "Select Item" at bounding box center [498, 261] width 203 height 20
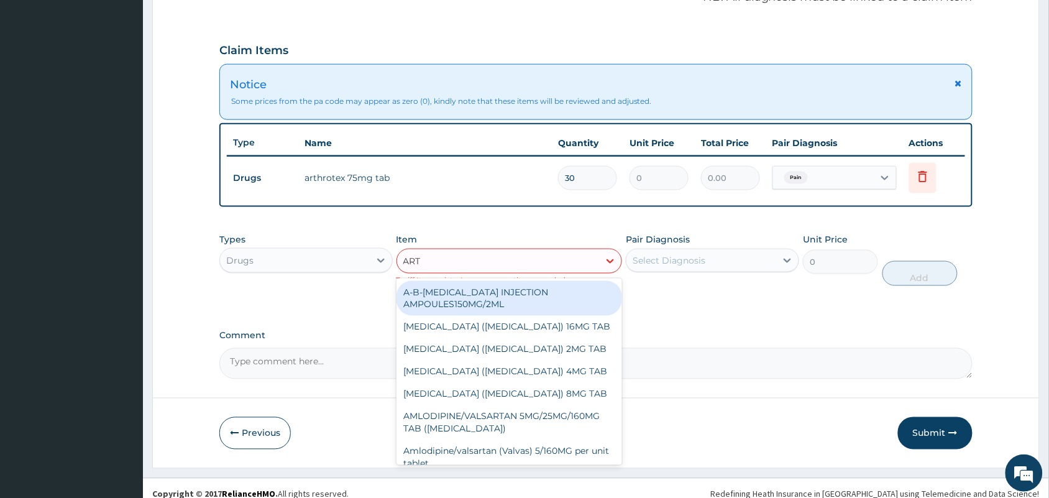
type input "ARTH"
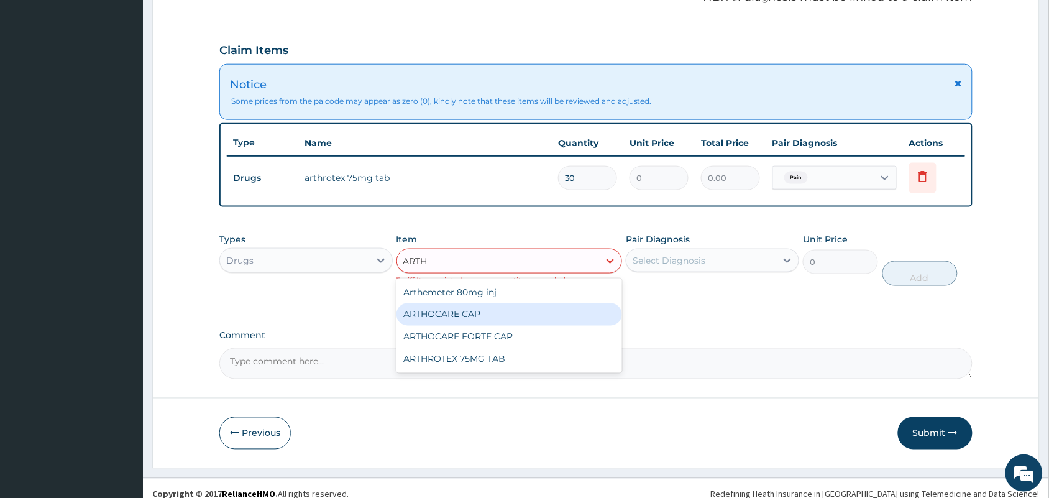
click at [520, 311] on div "ARTHOCARE CAP" at bounding box center [510, 314] width 226 height 22
type input "200"
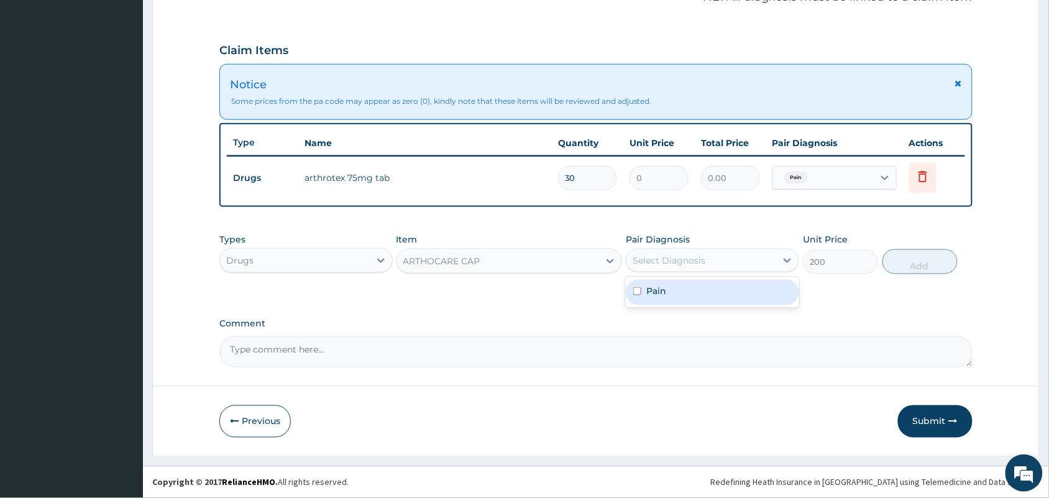
click at [712, 256] on div "Select Diagnosis" at bounding box center [701, 260] width 150 height 20
click at [693, 293] on div "Pain" at bounding box center [712, 292] width 173 height 25
checkbox input "true"
drag, startPoint x: 898, startPoint y: 261, endPoint x: 884, endPoint y: 260, distance: 13.7
click at [899, 261] on button "Add" at bounding box center [920, 261] width 75 height 25
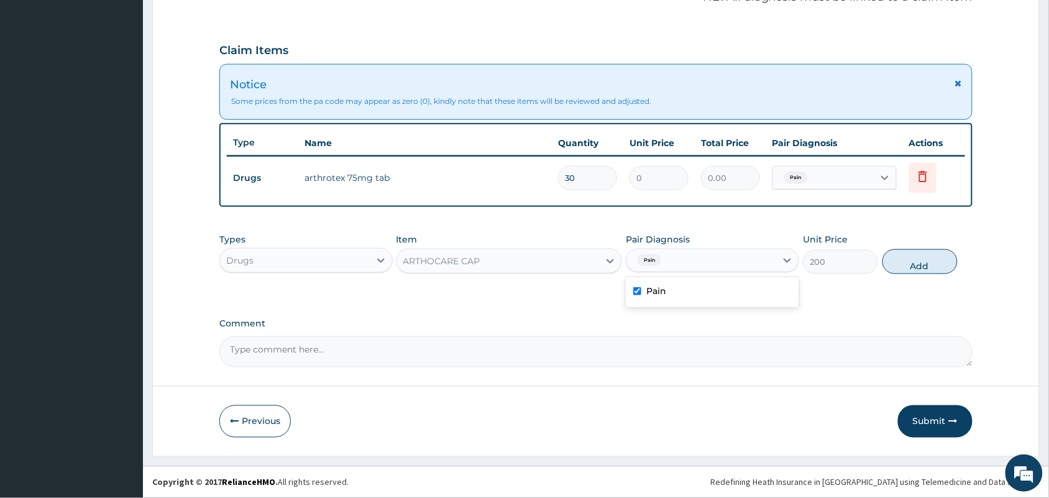
type input "0"
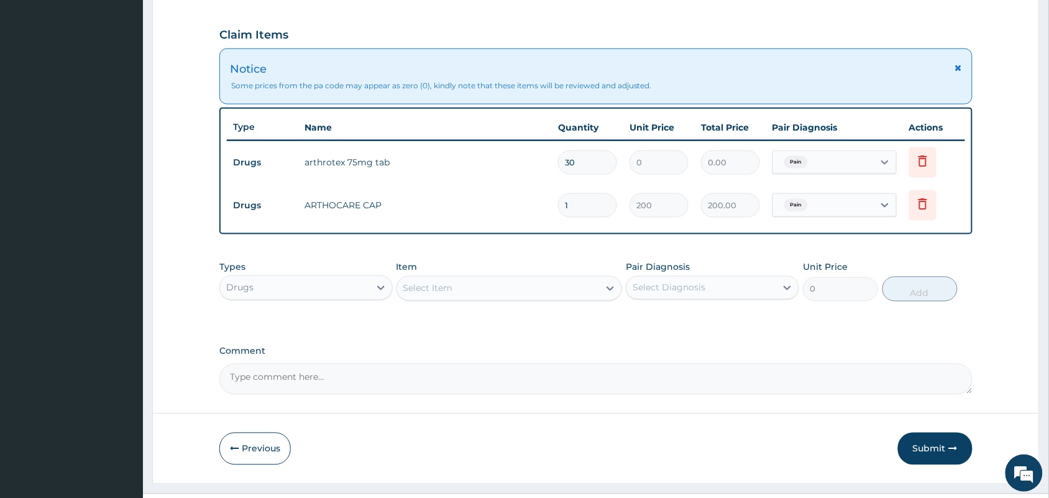
scroll to position [438, 0]
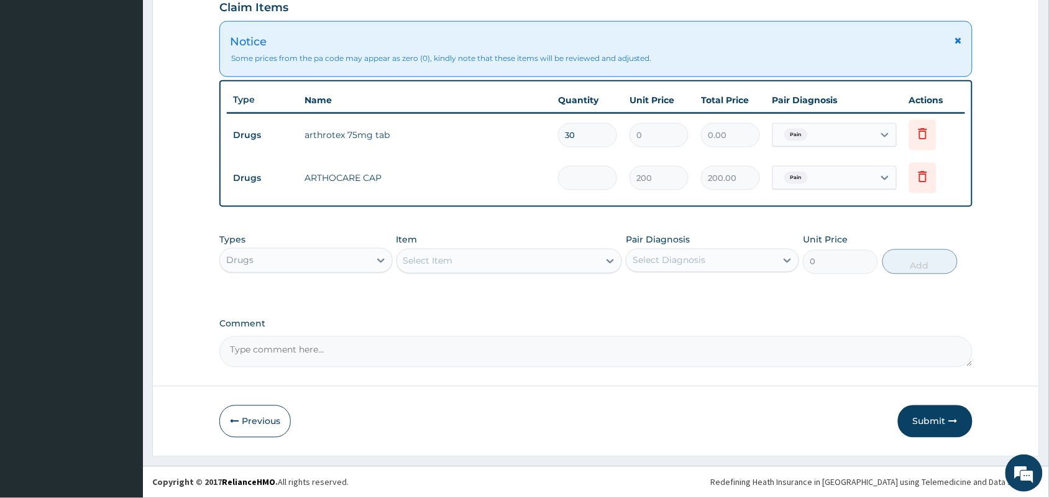
type input "0.00"
type input "3"
type input "600.00"
type input "30"
type input "6000.00"
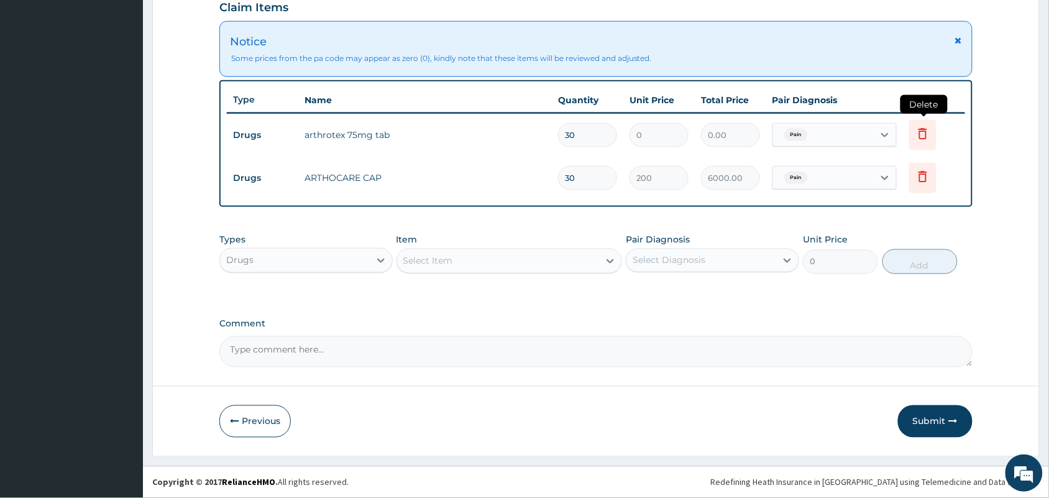
type input "30"
click at [921, 134] on icon at bounding box center [922, 133] width 15 height 15
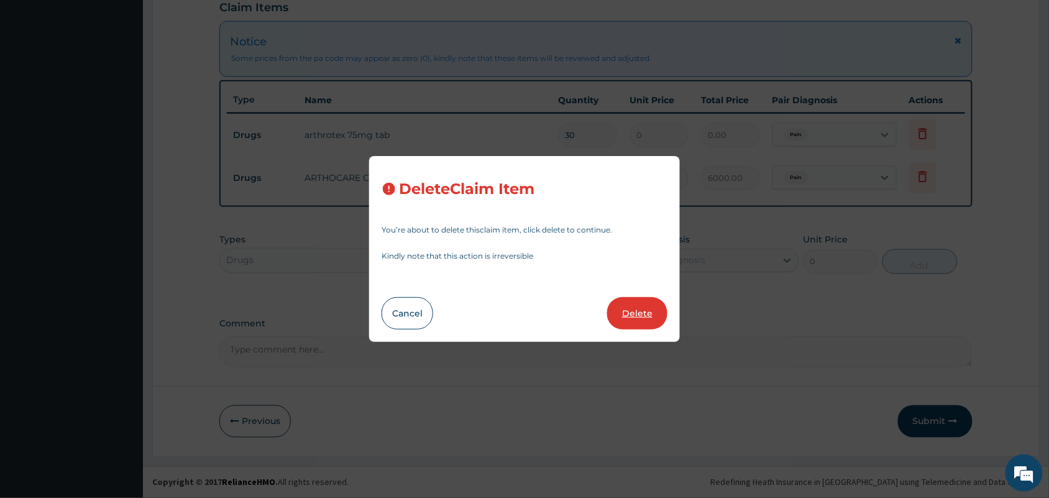
click at [619, 311] on button "Delete" at bounding box center [637, 313] width 60 height 32
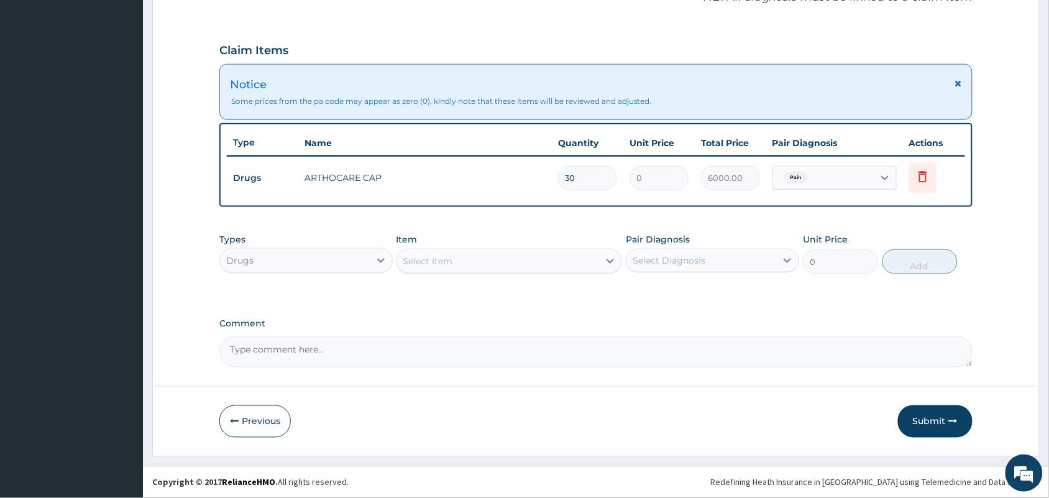
type input "200"
type input "6000.00"
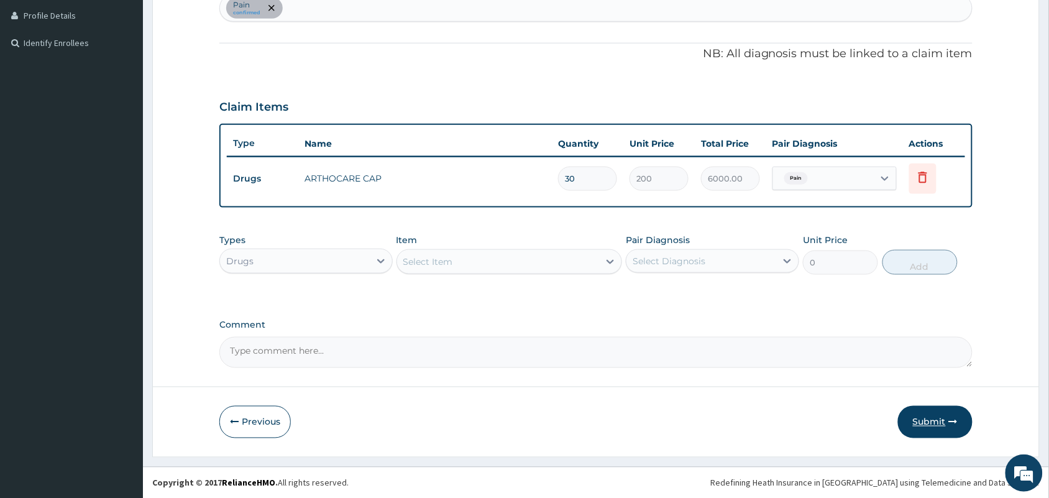
click at [928, 428] on button "Submit" at bounding box center [935, 422] width 75 height 32
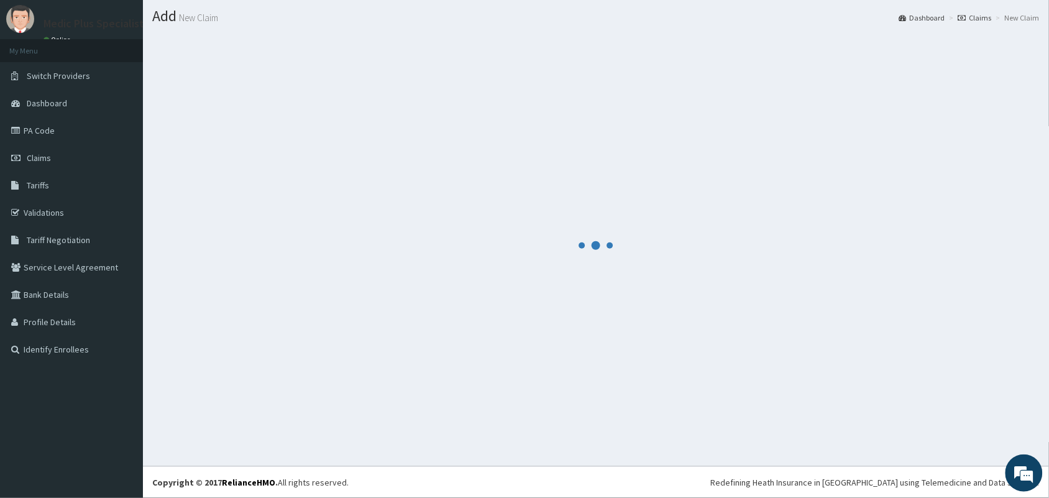
scroll to position [32, 0]
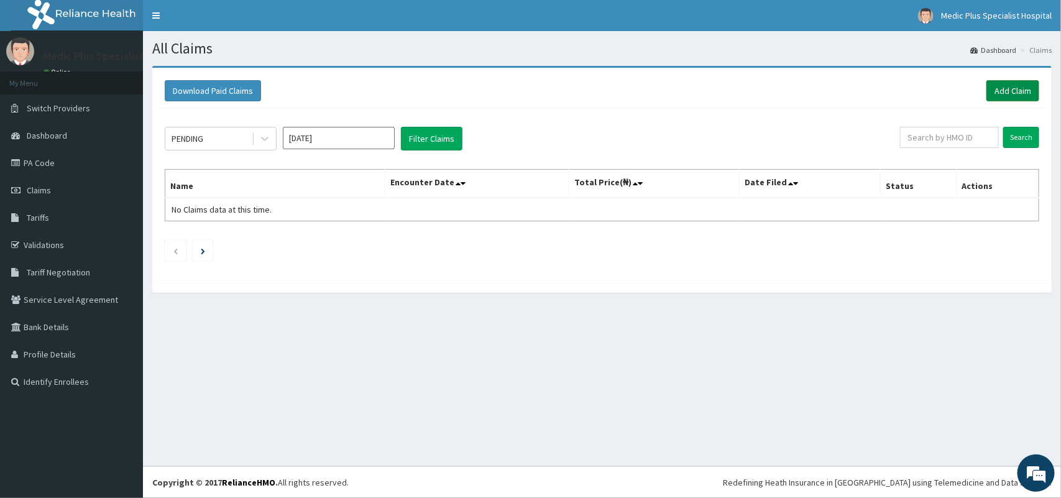
click at [1013, 92] on link "Add Claim" at bounding box center [1012, 90] width 53 height 21
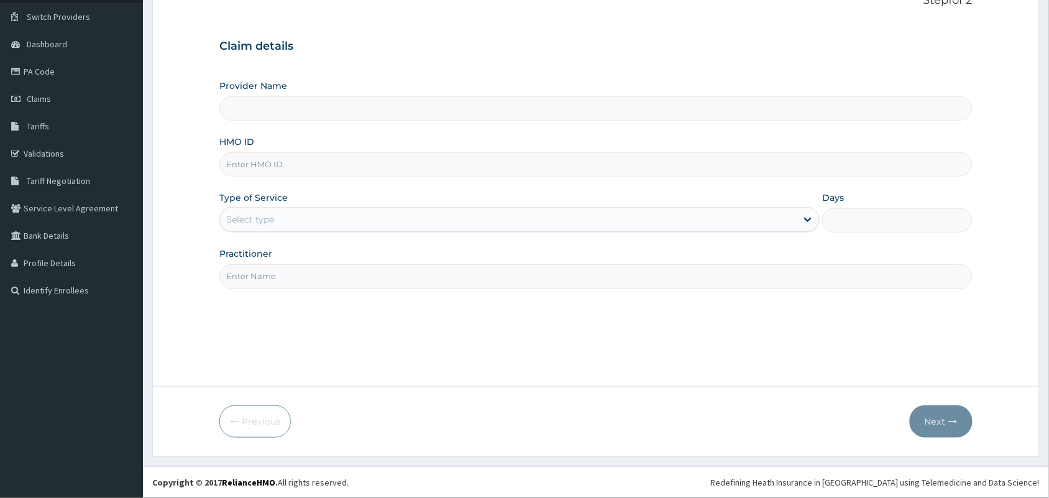
click at [283, 168] on input "HMO ID" at bounding box center [595, 164] width 753 height 24
paste input "DGC/10180/A"
type input "DGC/10180/A"
click at [263, 216] on div "Select type" at bounding box center [250, 219] width 48 height 12
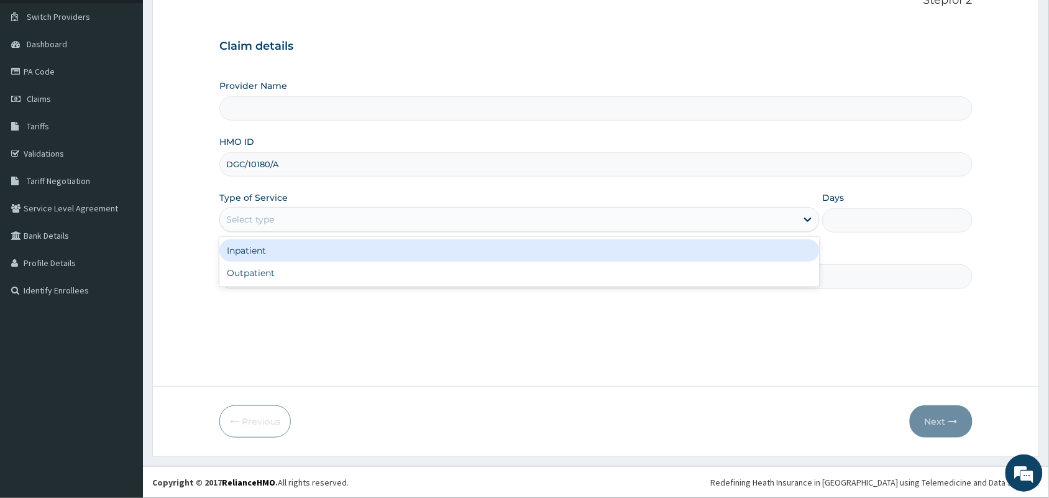
type input "MedicPlus Specialist Hospital"
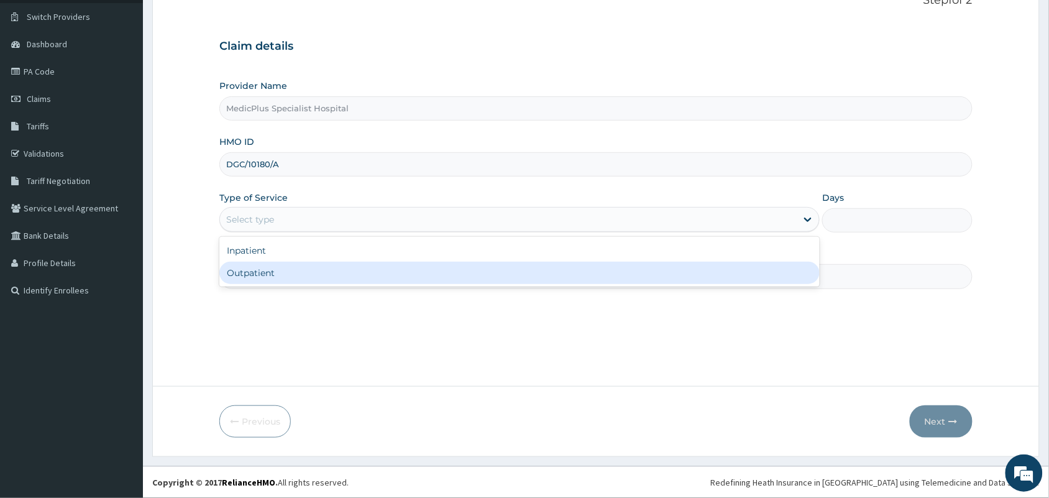
click at [255, 273] on div "Outpatient" at bounding box center [519, 273] width 600 height 22
type input "1"
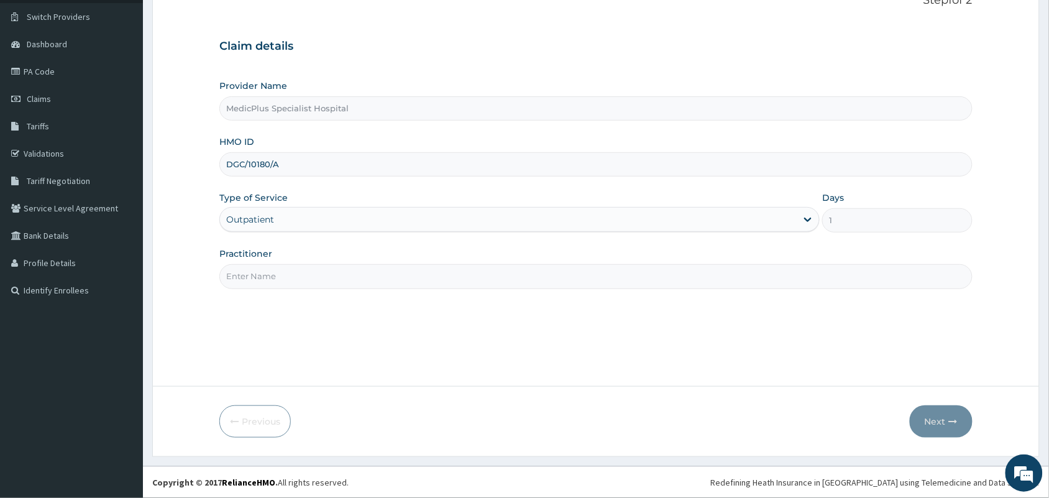
click at [275, 274] on input "Practitioner" at bounding box center [595, 276] width 753 height 24
type input "[PERSON_NAME] [PERSON_NAME]"
click at [931, 421] on button "Next" at bounding box center [941, 421] width 63 height 32
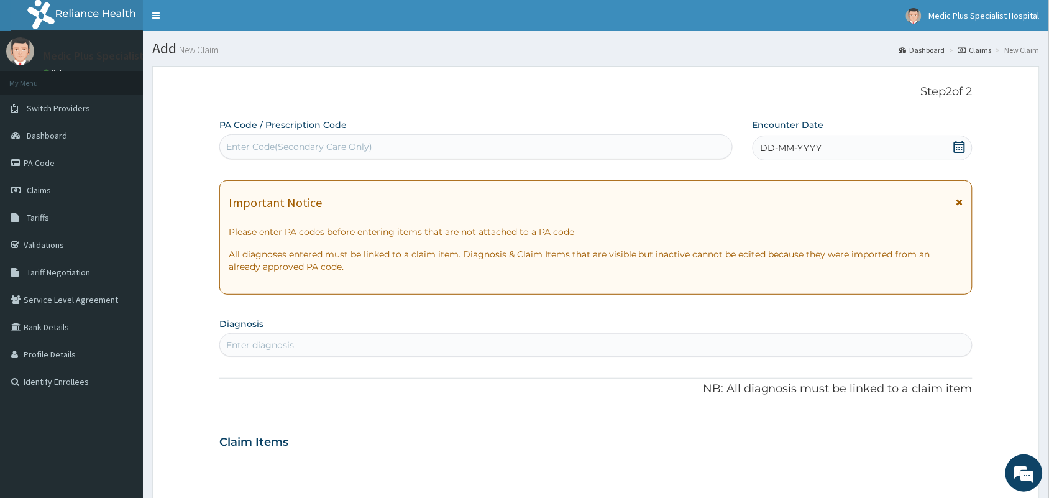
click at [293, 146] on div "Enter Code(Secondary Care Only)" at bounding box center [299, 146] width 146 height 12
paste input "PA/44804E"
type input "PA/44804E"
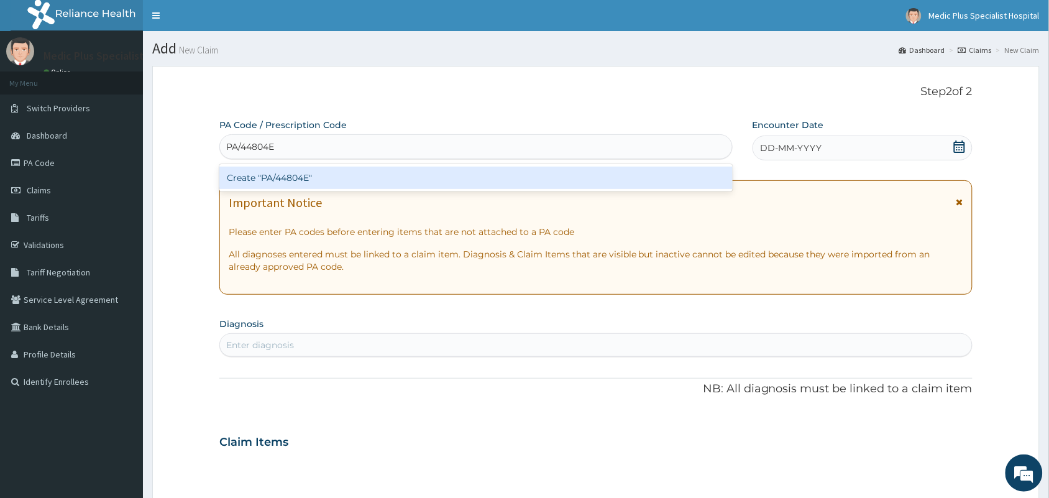
click at [293, 178] on div "Create "PA/44804E"" at bounding box center [475, 178] width 513 height 22
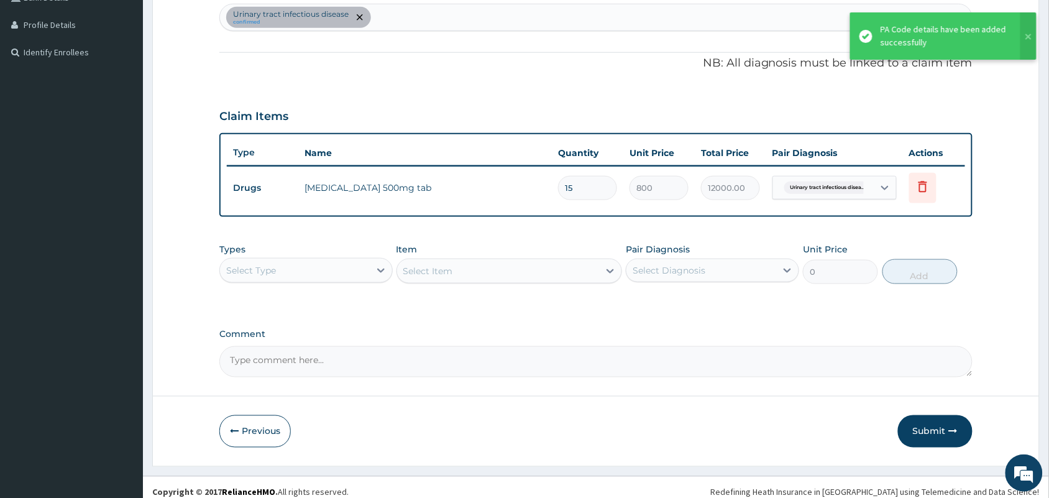
scroll to position [339, 0]
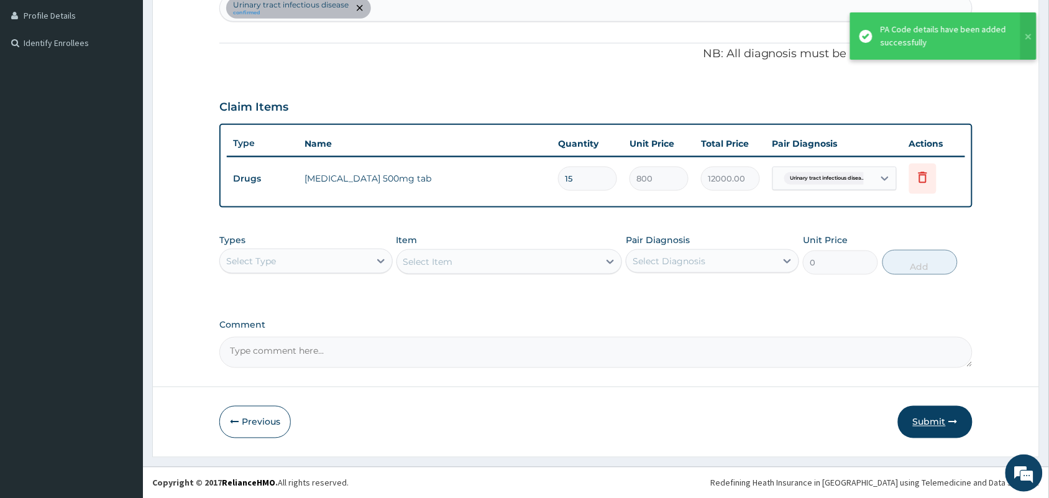
click at [929, 420] on button "Submit" at bounding box center [935, 422] width 75 height 32
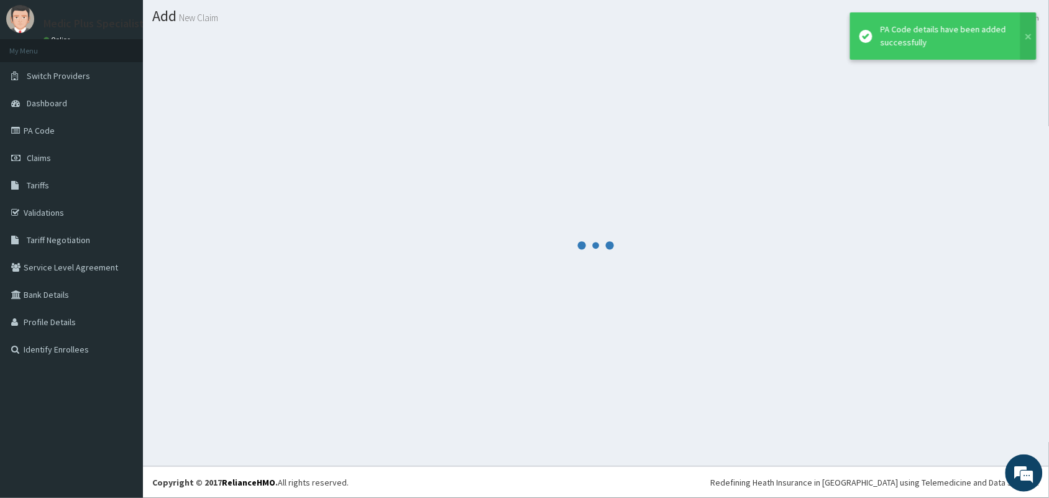
scroll to position [32, 0]
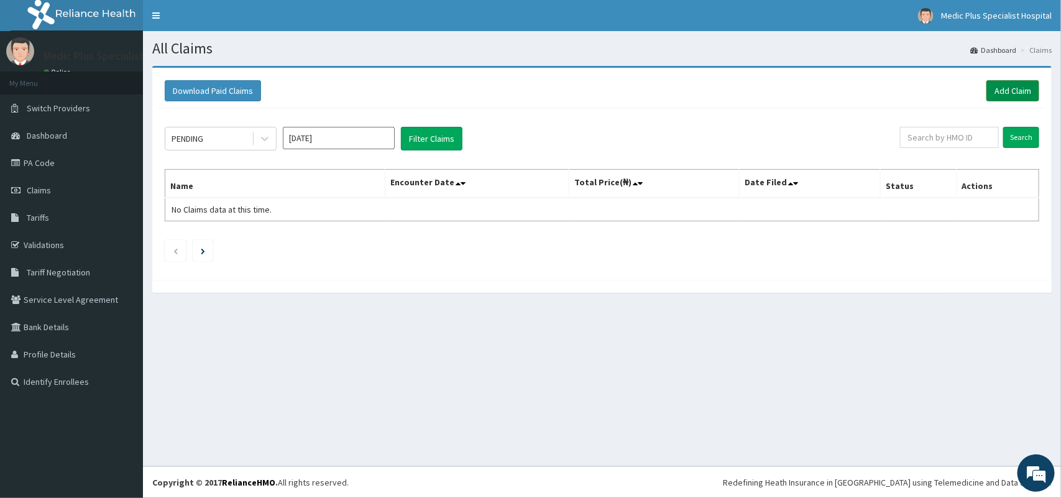
click at [1015, 88] on link "Add Claim" at bounding box center [1012, 90] width 53 height 21
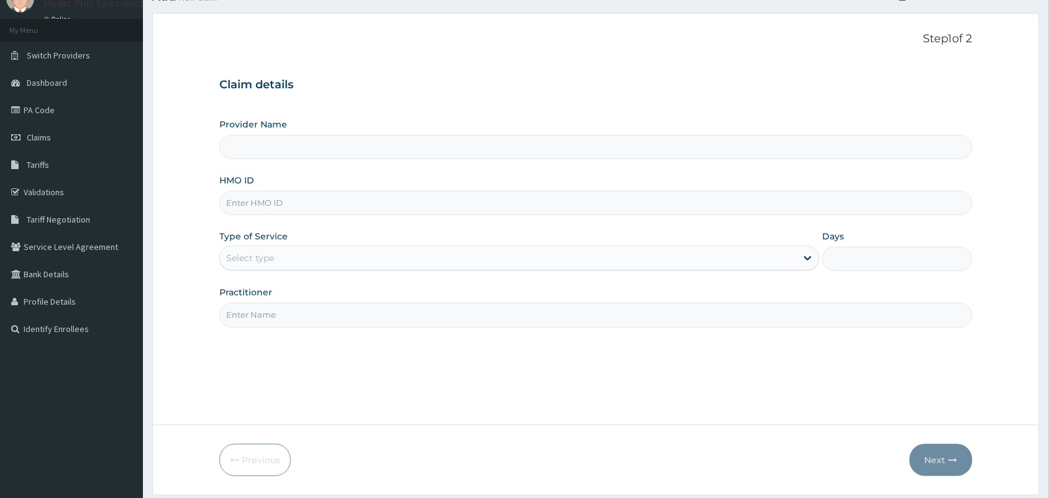
scroll to position [78, 0]
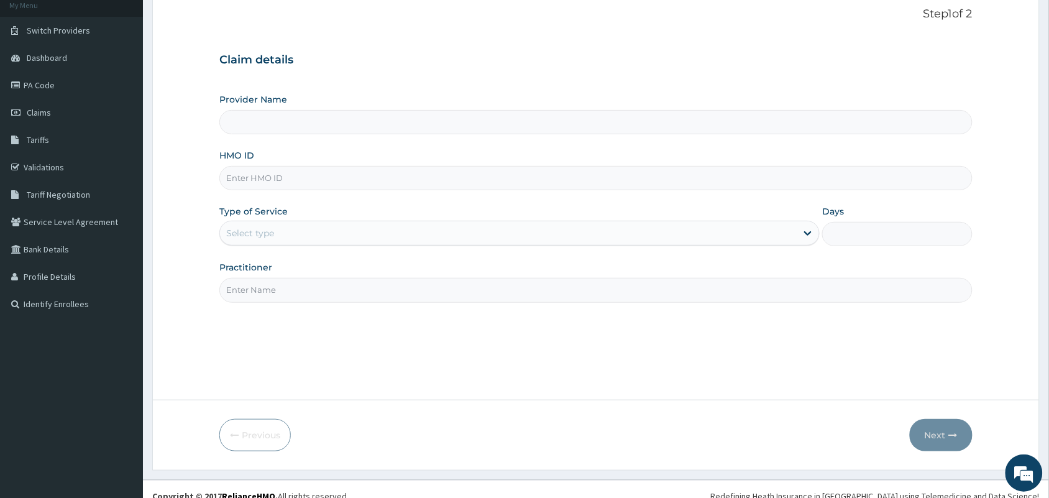
click at [262, 175] on input "HMO ID" at bounding box center [595, 178] width 753 height 24
type input "MedicPlus Specialist Hospital"
paste input "EIS/11167/B"
click at [245, 181] on input "EIS/11167/B" at bounding box center [595, 178] width 753 height 24
type input "EIS/11167/B"
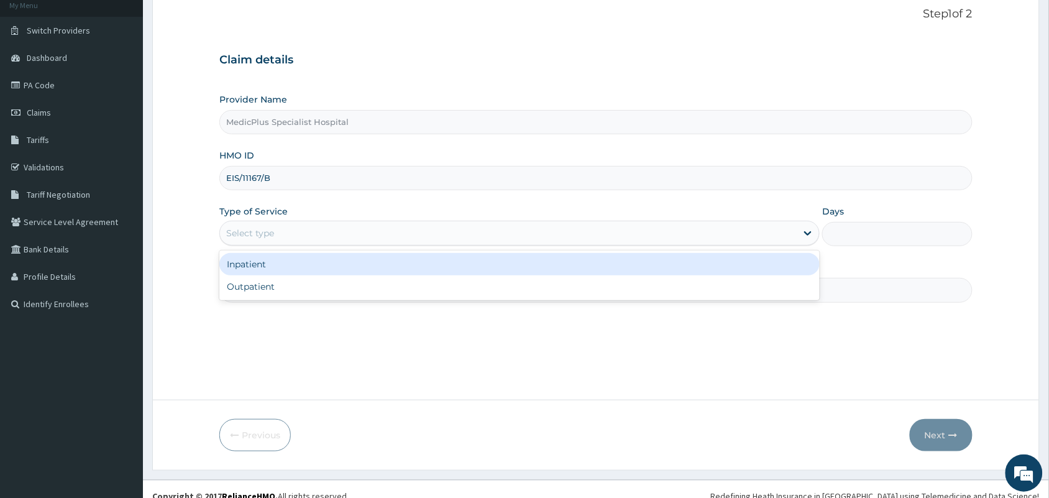
drag, startPoint x: 268, startPoint y: 229, endPoint x: 262, endPoint y: 268, distance: 39.6
click at [268, 231] on div "Select type" at bounding box center [250, 233] width 48 height 12
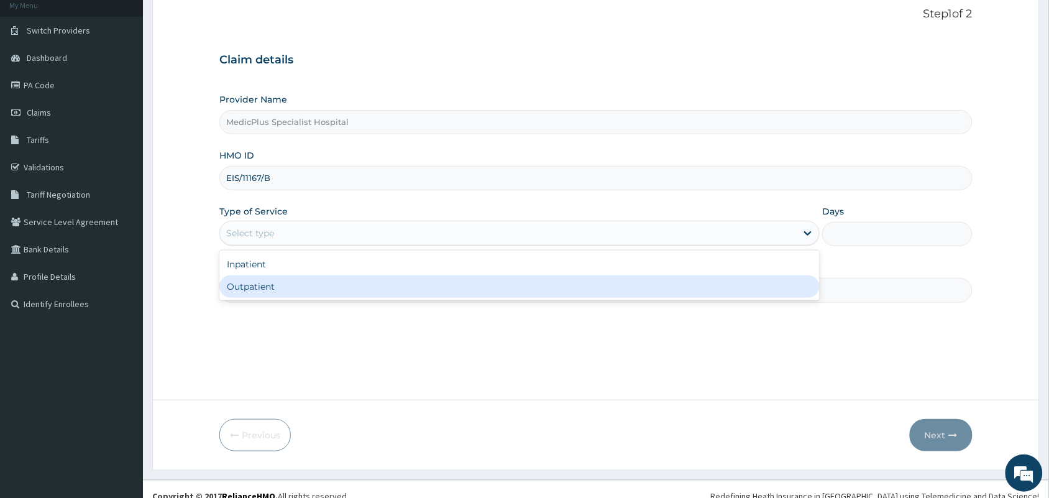
click at [260, 283] on div "Outpatient" at bounding box center [519, 286] width 600 height 22
type input "1"
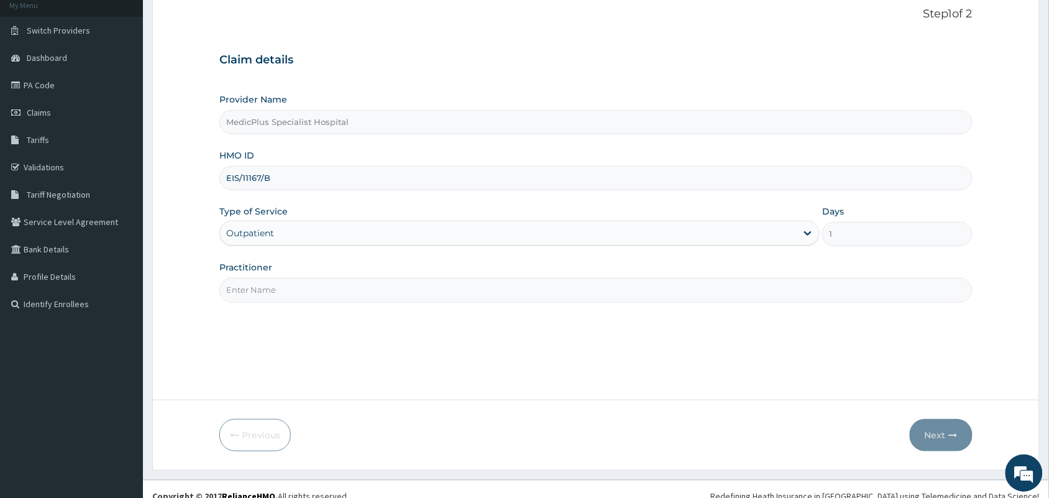
click at [286, 291] on input "Practitioner" at bounding box center [595, 290] width 753 height 24
type input "DR OMOWUNMI OSHO"
click at [930, 443] on button "Next" at bounding box center [941, 435] width 63 height 32
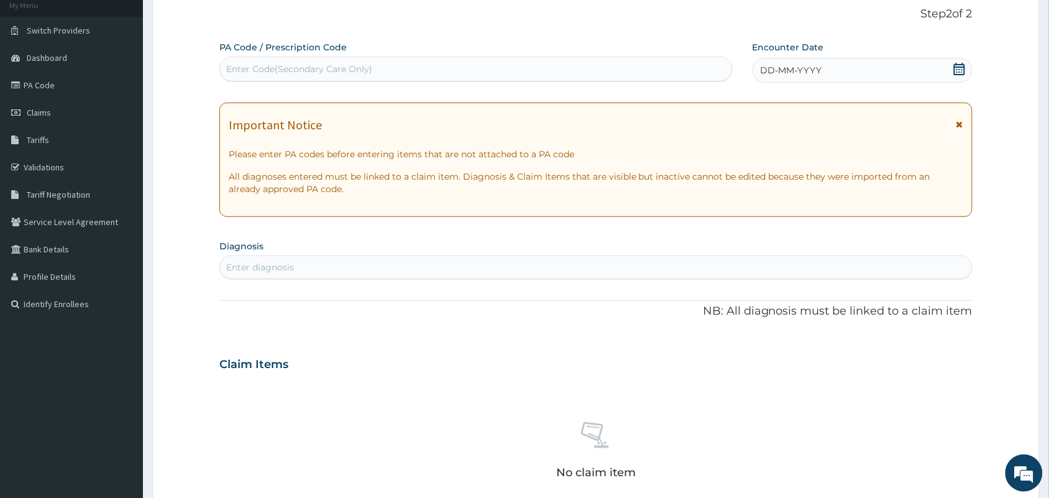
scroll to position [0, 0]
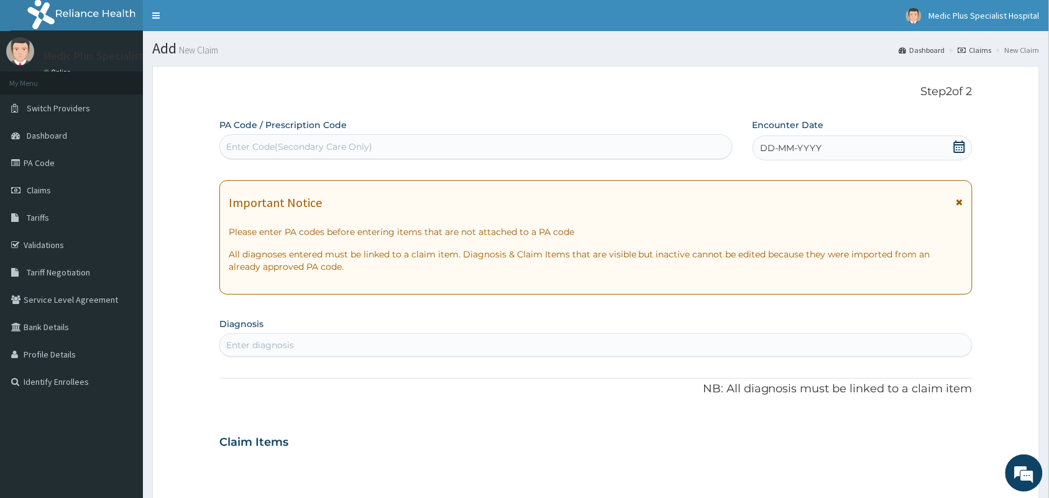
click at [308, 150] on div "Enter Code(Secondary Care Only)" at bounding box center [299, 146] width 146 height 12
paste input "PA/F46231"
type input "PA/F46231"
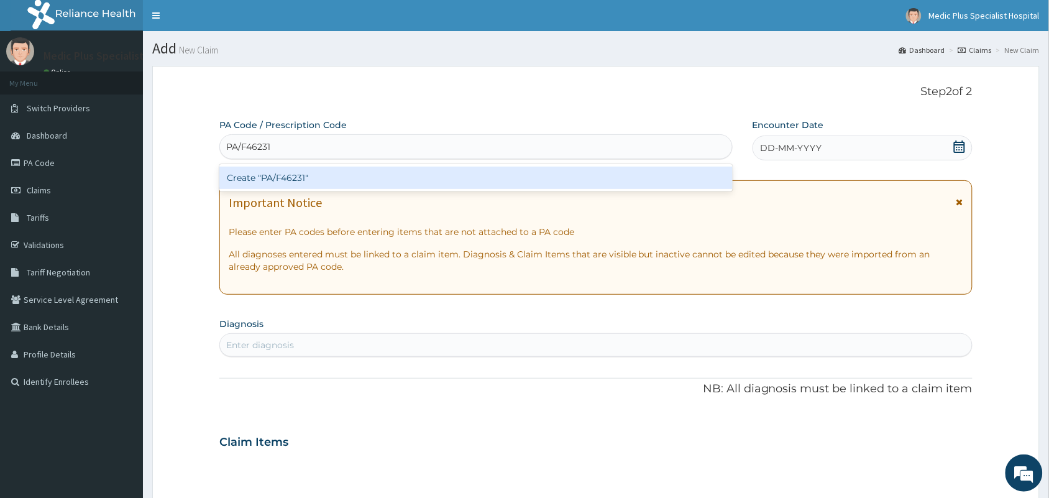
click at [300, 174] on div "Create "PA/F46231"" at bounding box center [475, 178] width 513 height 22
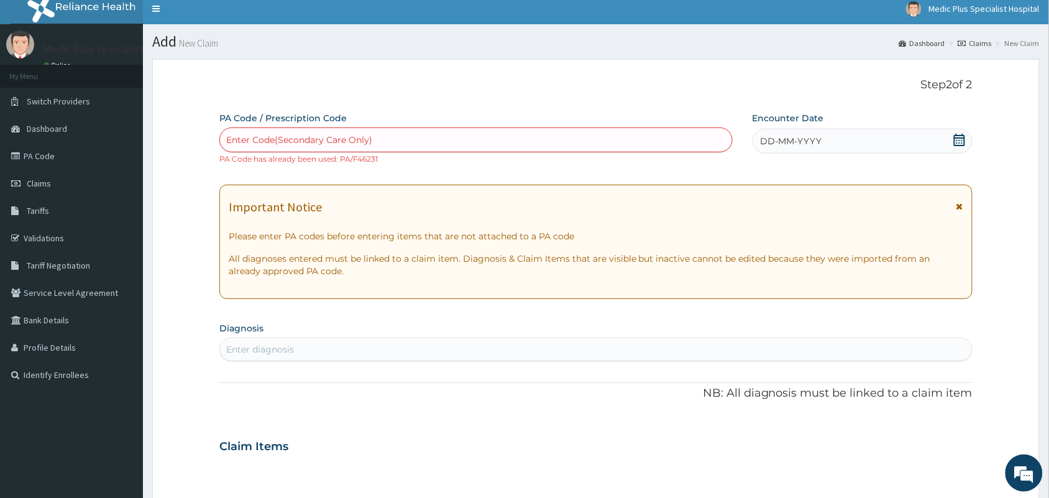
scroll to position [395, 0]
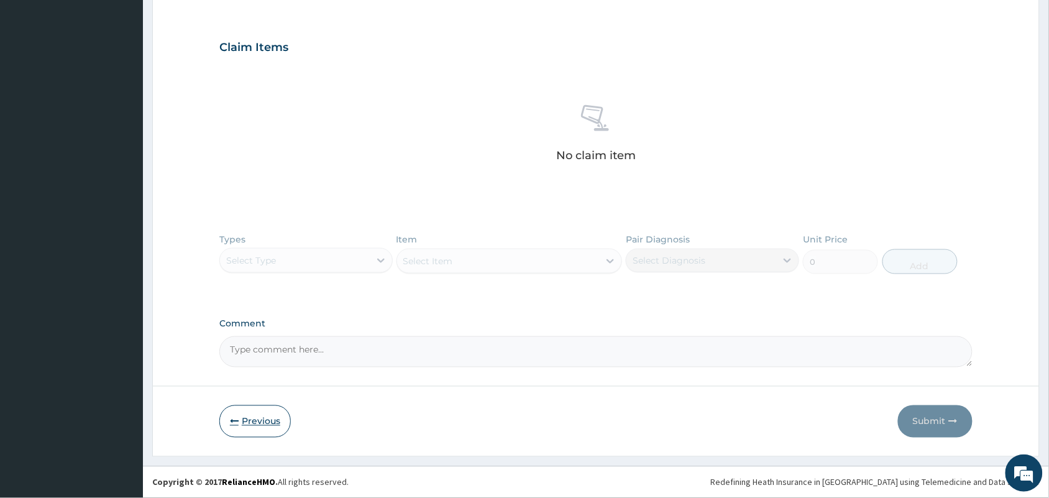
click at [252, 415] on button "Previous" at bounding box center [254, 421] width 71 height 32
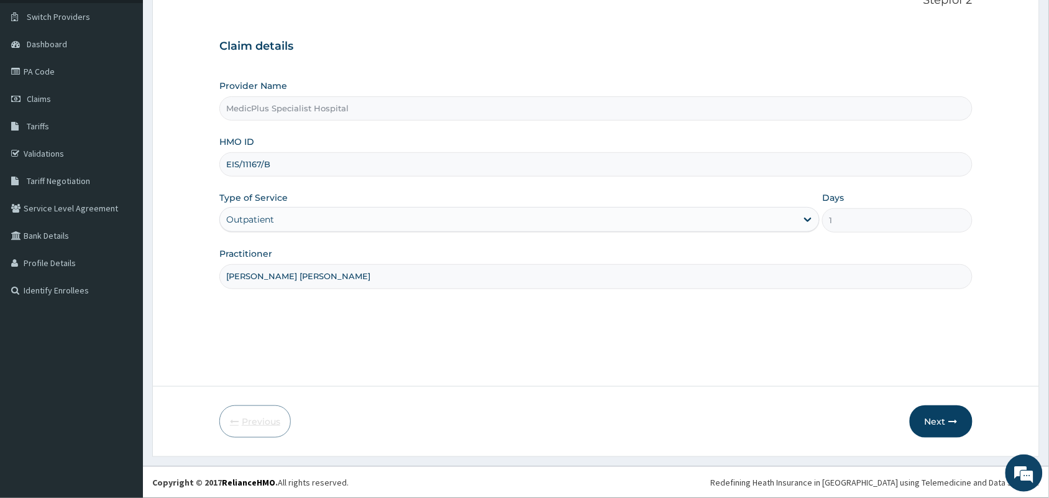
scroll to position [91, 0]
drag, startPoint x: 271, startPoint y: 160, endPoint x: 219, endPoint y: 165, distance: 52.4
click at [219, 165] on input "EIS/11167/B" at bounding box center [595, 164] width 753 height 24
paste input "TCE/10431/A"
type input "TCE/10431/A"
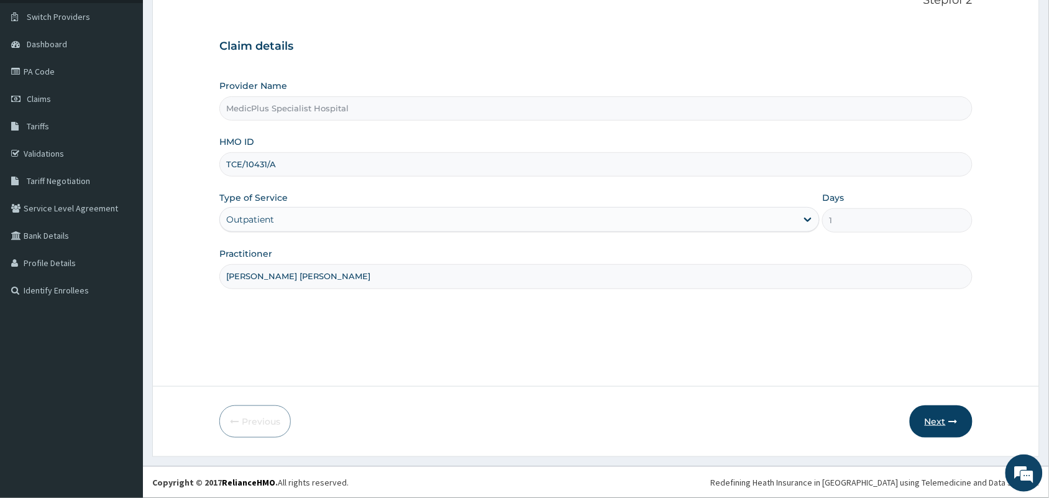
click at [929, 423] on button "Next" at bounding box center [941, 421] width 63 height 32
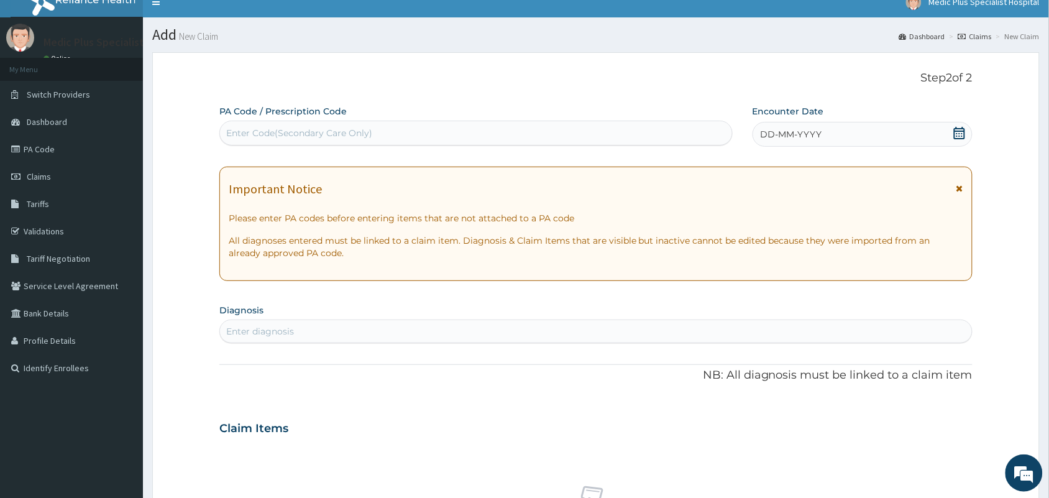
scroll to position [0, 0]
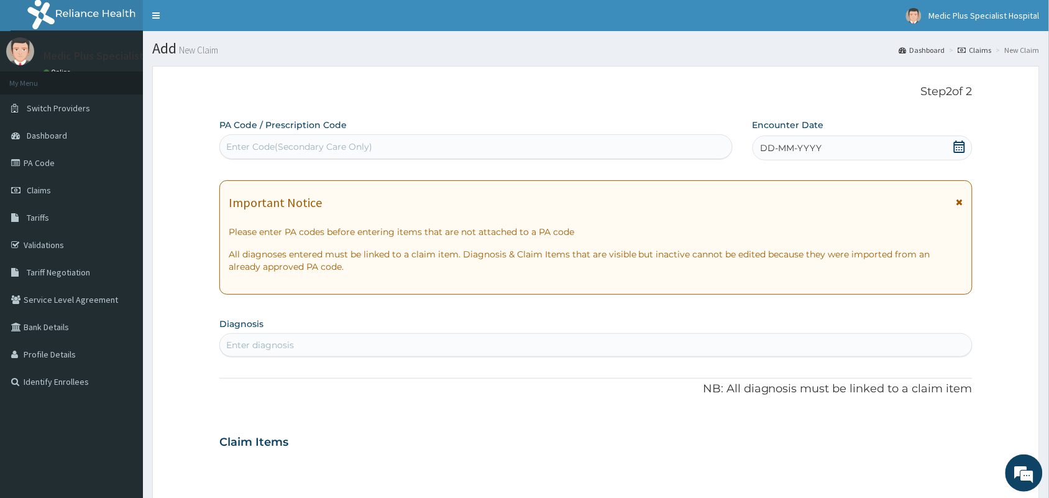
click at [331, 145] on div "Enter Code(Secondary Care Only)" at bounding box center [299, 146] width 146 height 12
paste input "PA/3F1AD0"
type input "PA/3F1AD0"
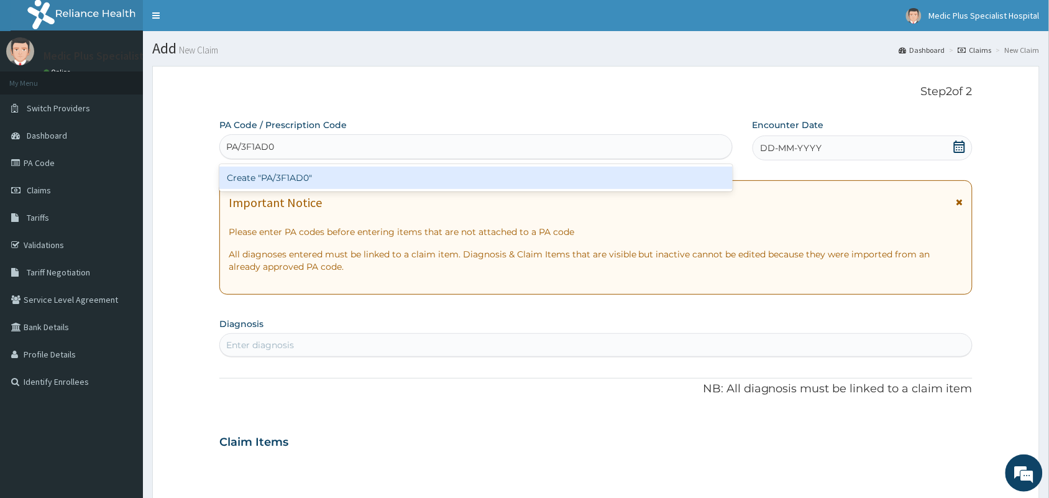
click at [303, 181] on div "Create "PA/3F1AD0"" at bounding box center [475, 178] width 513 height 22
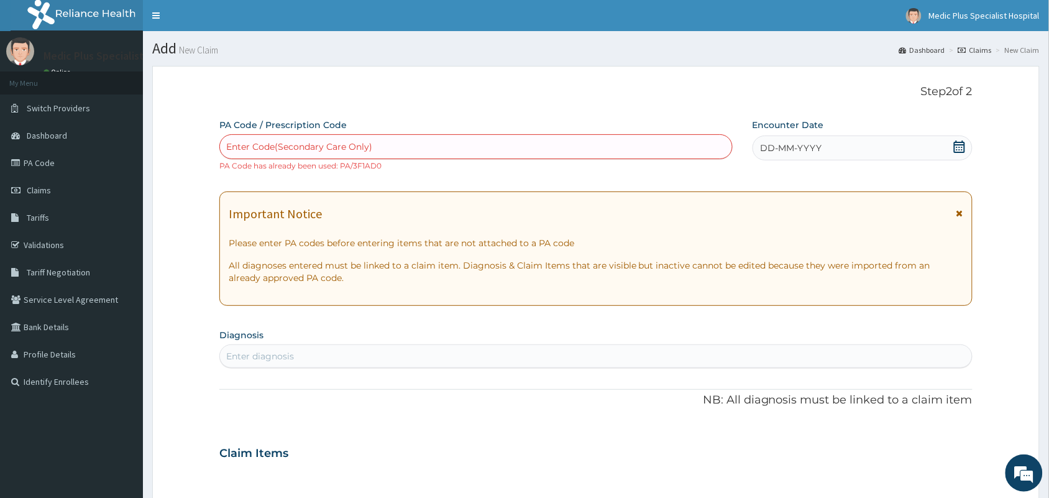
click at [346, 151] on div "Enter Code(Secondary Care Only)" at bounding box center [299, 146] width 146 height 12
paste input "PA/14D697"
type input "PA/14D697"
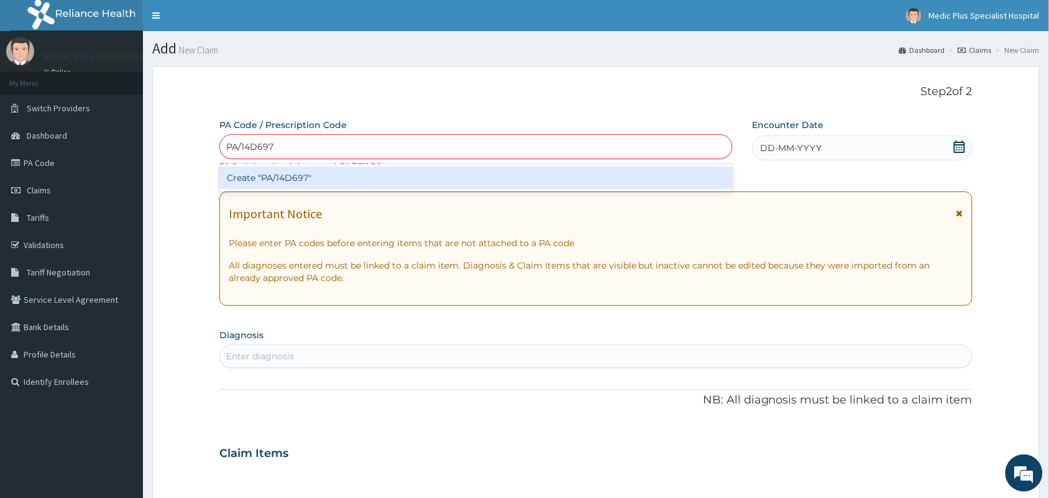
click at [340, 167] on div "Create "PA/14D697"" at bounding box center [475, 178] width 513 height 22
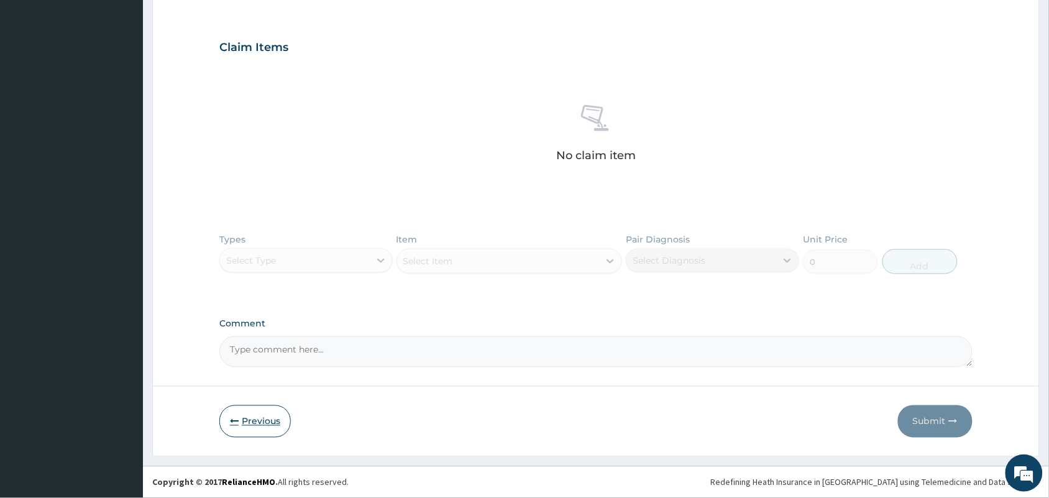
click at [232, 408] on button "Previous" at bounding box center [254, 421] width 71 height 32
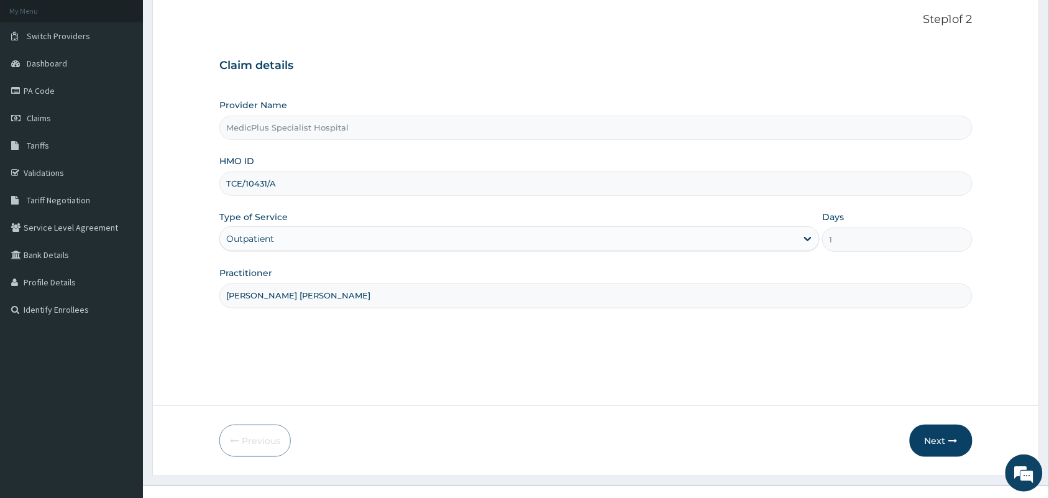
scroll to position [14, 0]
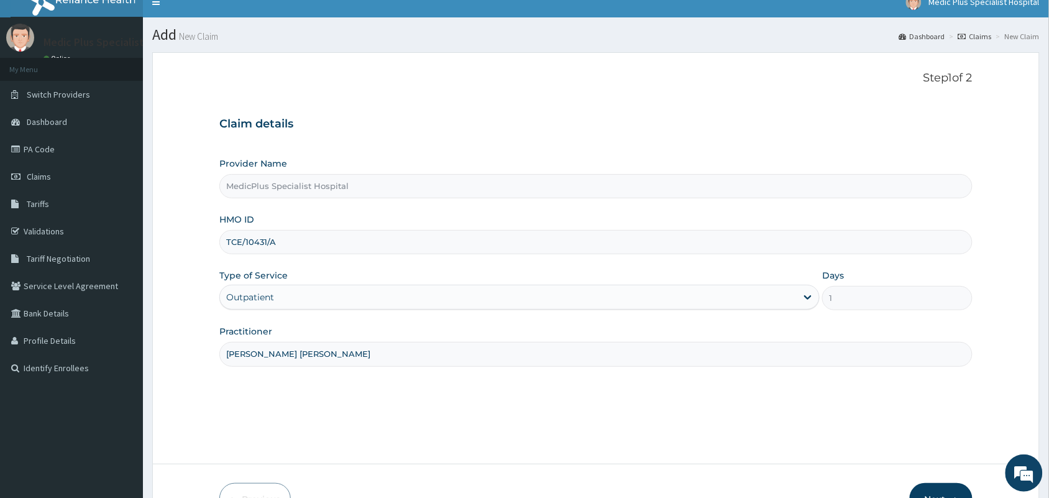
drag, startPoint x: 281, startPoint y: 249, endPoint x: 224, endPoint y: 249, distance: 57.2
click at [224, 249] on input "TCE/10431/A" at bounding box center [595, 242] width 753 height 24
paste input "EIS/11167/D"
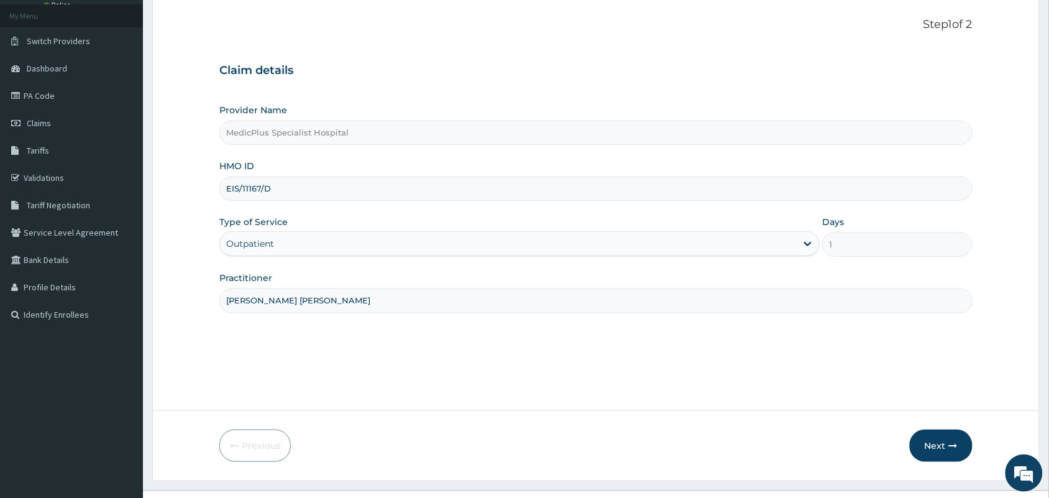
scroll to position [91, 0]
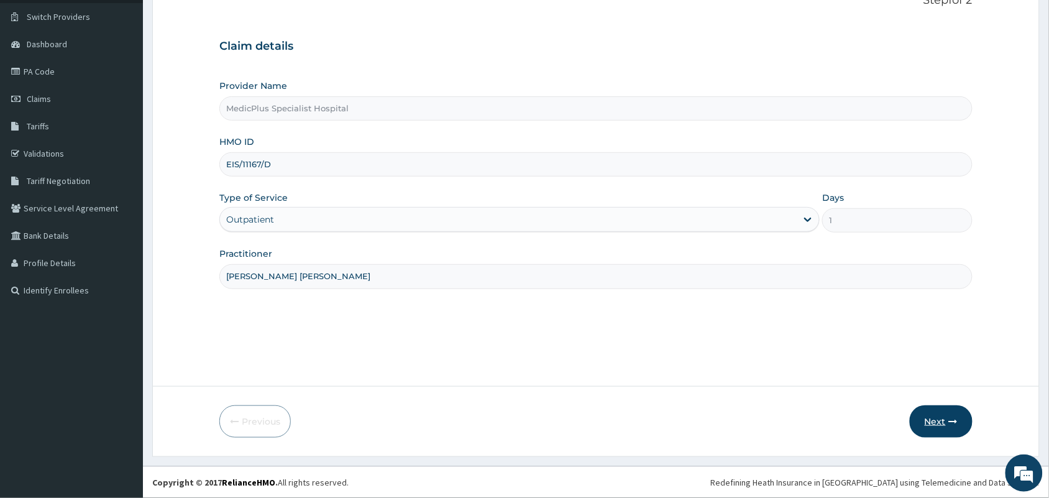
type input "EIS/11167/D"
click at [955, 426] on button "Next" at bounding box center [941, 421] width 63 height 32
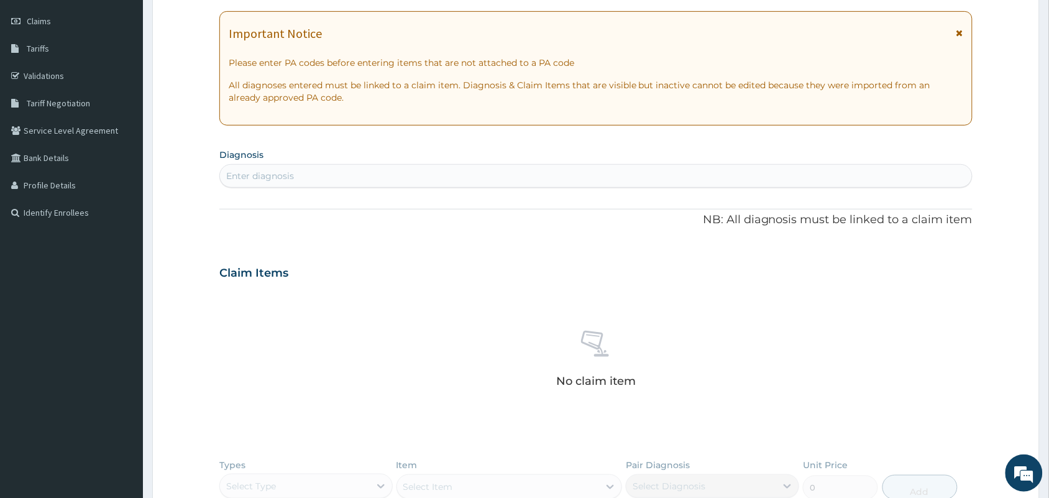
scroll to position [0, 0]
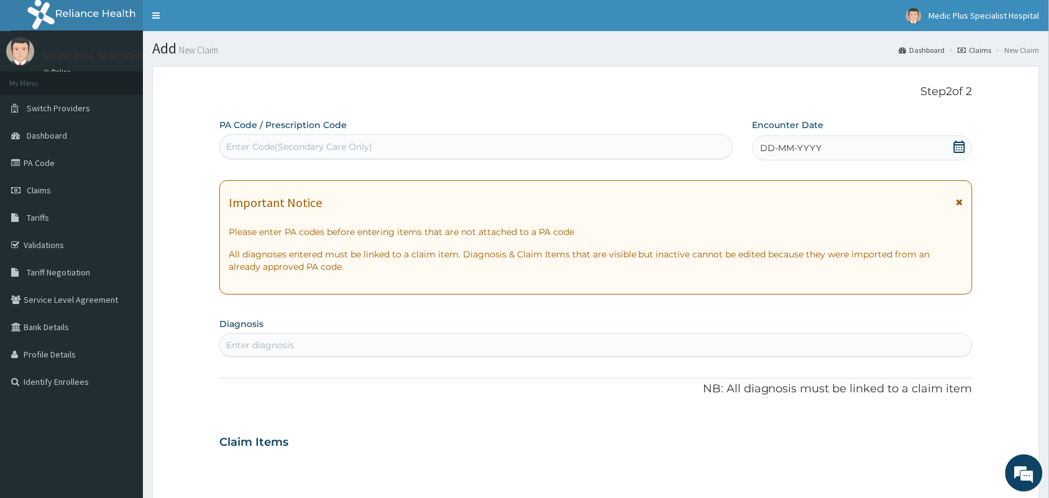
click at [283, 147] on div "Enter Code(Secondary Care Only)" at bounding box center [299, 146] width 146 height 12
paste input "PA/A26863"
type input "PA/A26863"
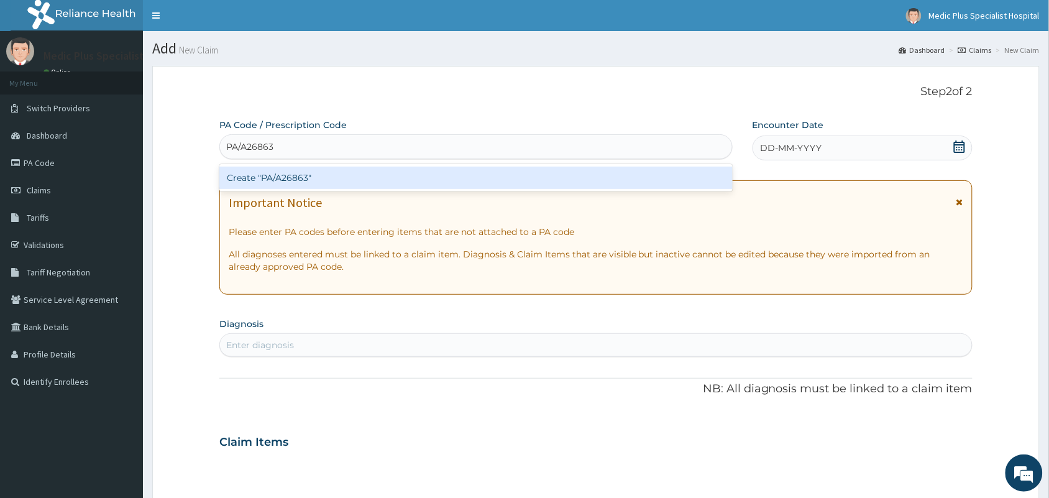
click at [280, 175] on div "Create "PA/A26863"" at bounding box center [475, 178] width 513 height 22
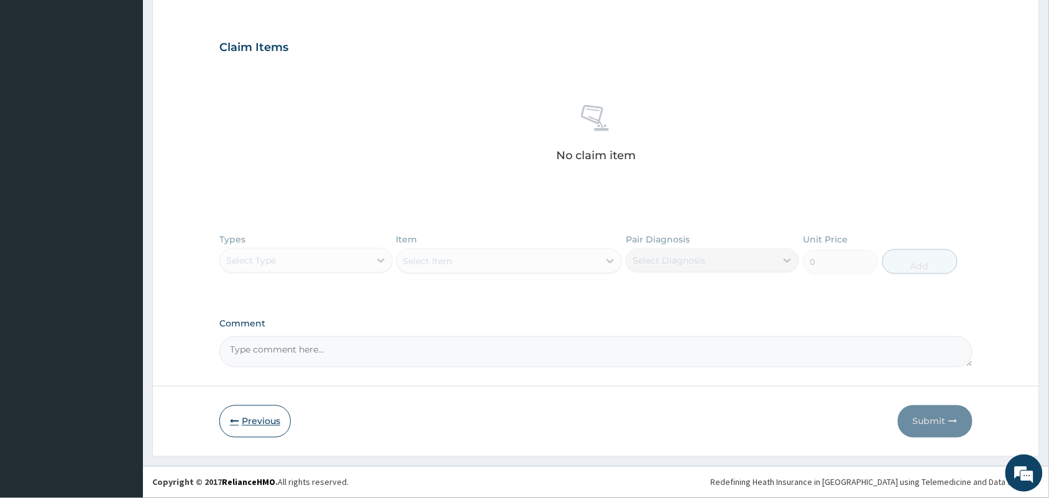
click at [244, 421] on button "Previous" at bounding box center [254, 421] width 71 height 32
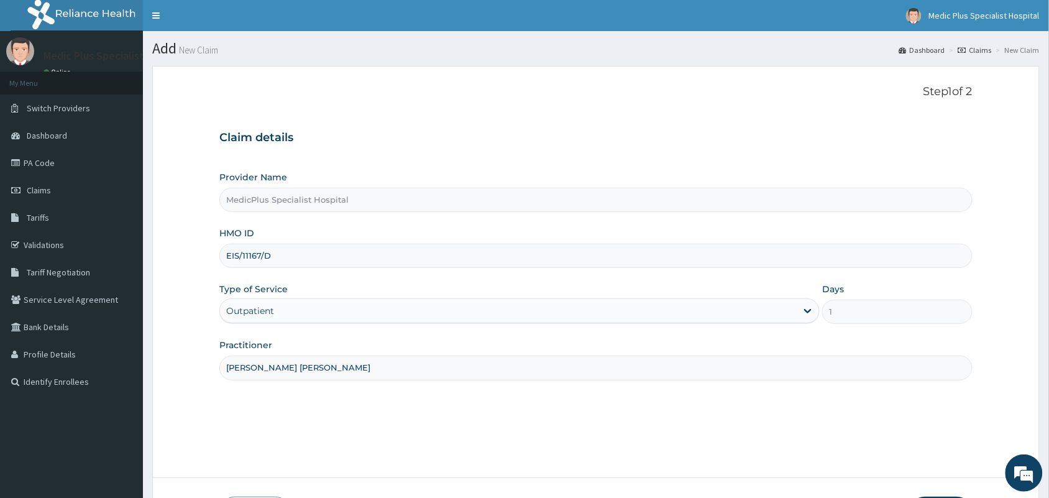
drag, startPoint x: 289, startPoint y: 265, endPoint x: 218, endPoint y: 252, distance: 72.2
click at [218, 252] on form "Step 1 of 2 Claim details Provider Name MedicPlus Specialist Hospital HMO ID EI…" at bounding box center [596, 307] width 888 height 482
paste input "TLF/10034/B"
click at [244, 258] on input "TLF/10034/B" at bounding box center [595, 256] width 753 height 24
type input "TLF/10034/B"
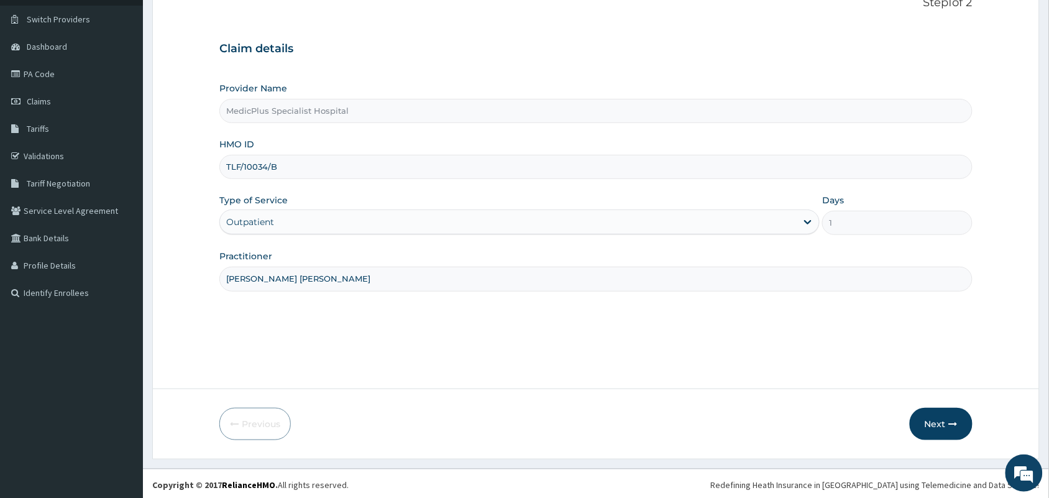
scroll to position [91, 0]
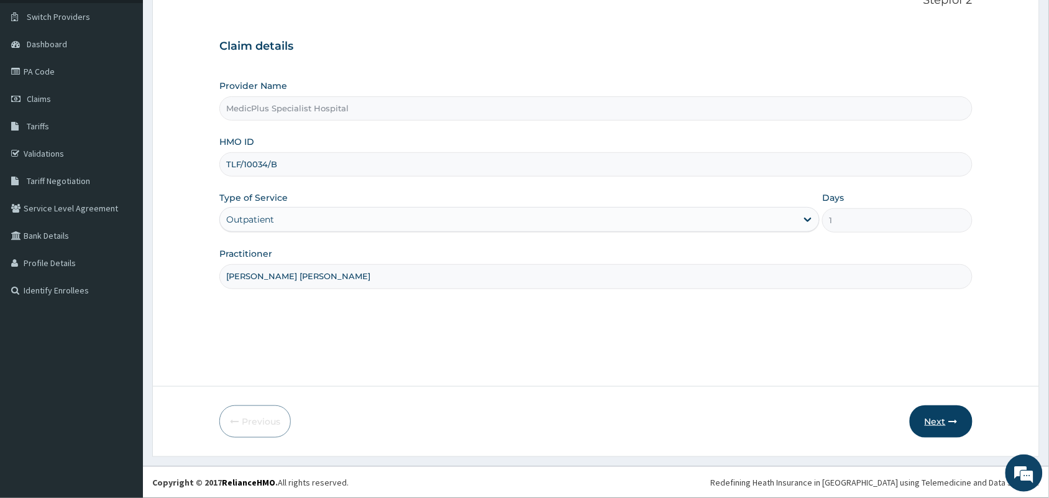
click at [929, 421] on button "Next" at bounding box center [941, 421] width 63 height 32
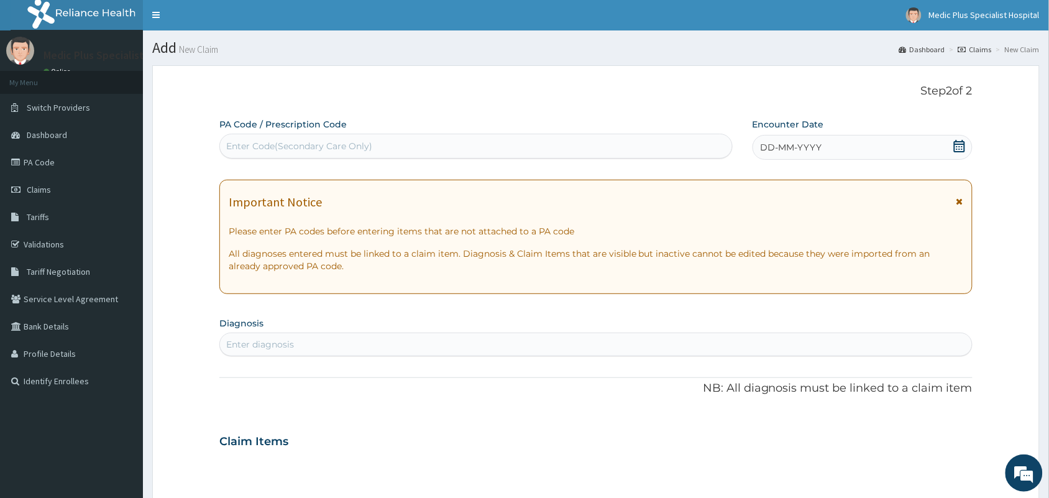
scroll to position [0, 0]
click at [285, 144] on div "Enter Code(Secondary Care Only)" at bounding box center [299, 146] width 146 height 12
paste input "PA/E792A5"
type input "PA/E792A5"
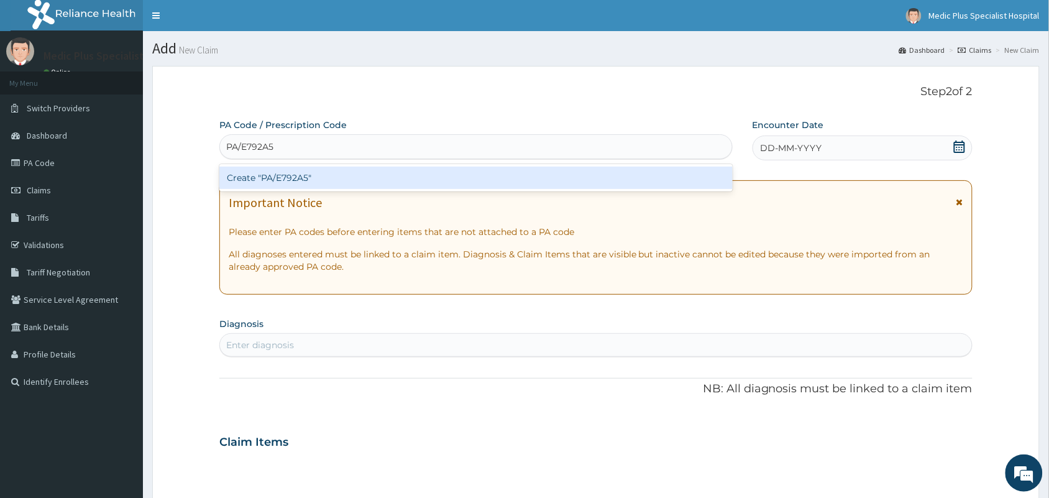
click at [327, 179] on div "Create "PA/E792A5"" at bounding box center [475, 178] width 513 height 22
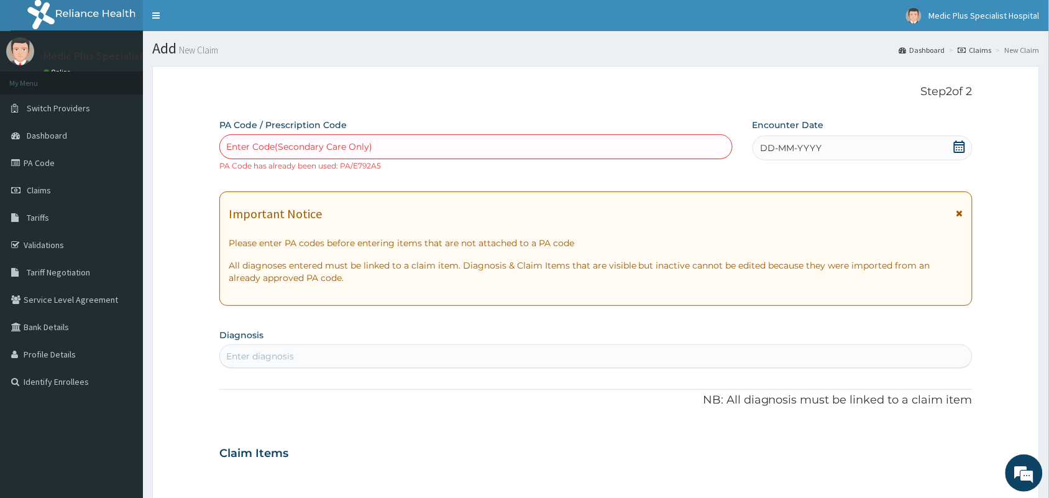
click at [342, 140] on div "Enter Code(Secondary Care Only)" at bounding box center [476, 147] width 512 height 20
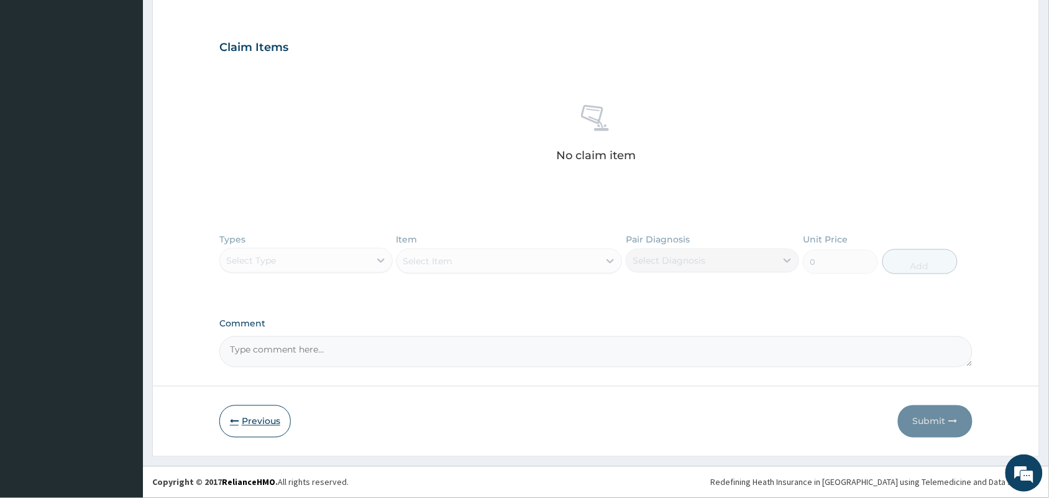
drag, startPoint x: 257, startPoint y: 415, endPoint x: 256, endPoint y: 408, distance: 6.9
click at [256, 414] on button "Previous" at bounding box center [254, 421] width 71 height 32
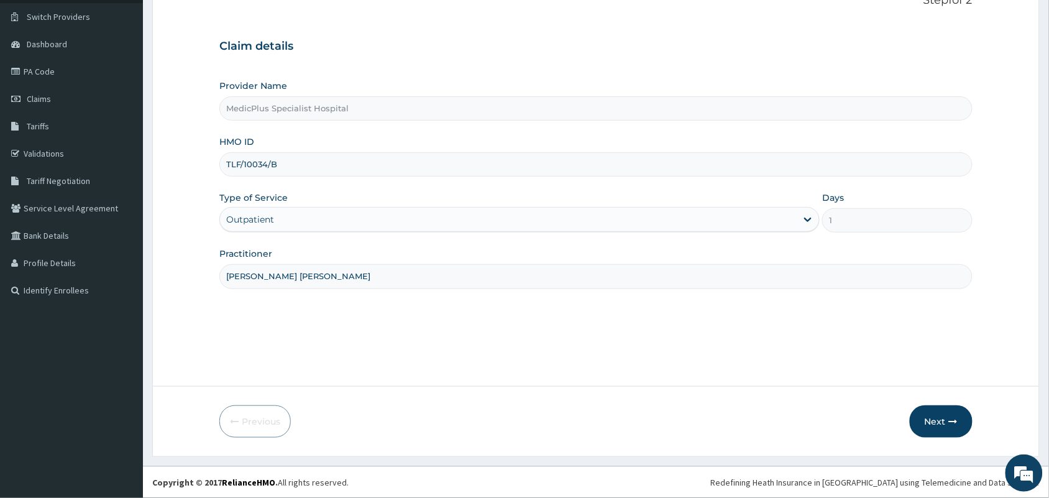
drag, startPoint x: 285, startPoint y: 160, endPoint x: 209, endPoint y: 166, distance: 75.4
click at [209, 166] on form "Step 1 of 2 Claim details Provider Name MedicPlus Specialist Hospital HMO ID TL…" at bounding box center [596, 216] width 888 height 482
paste input "FOH/10035/A"
type input "FOH/10035/A"
click at [948, 413] on button "Next" at bounding box center [941, 421] width 63 height 32
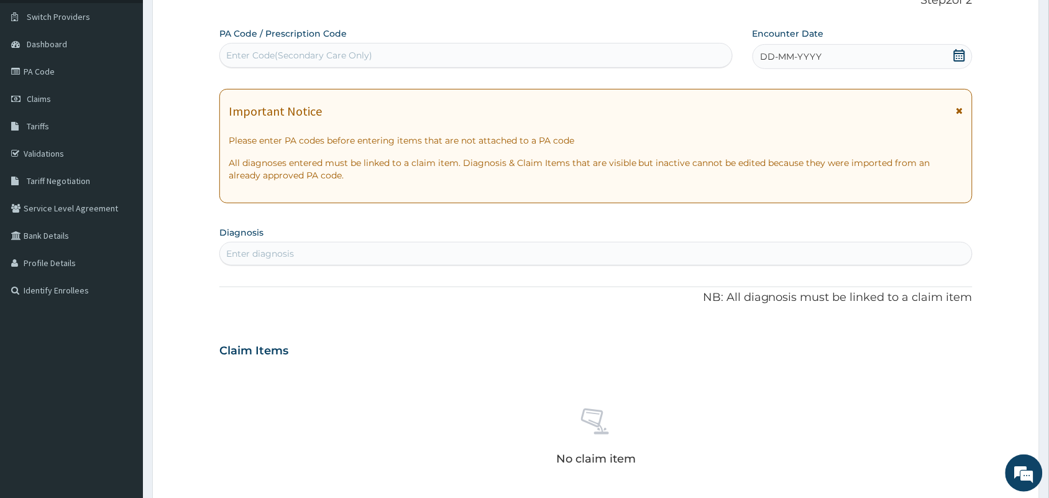
scroll to position [0, 0]
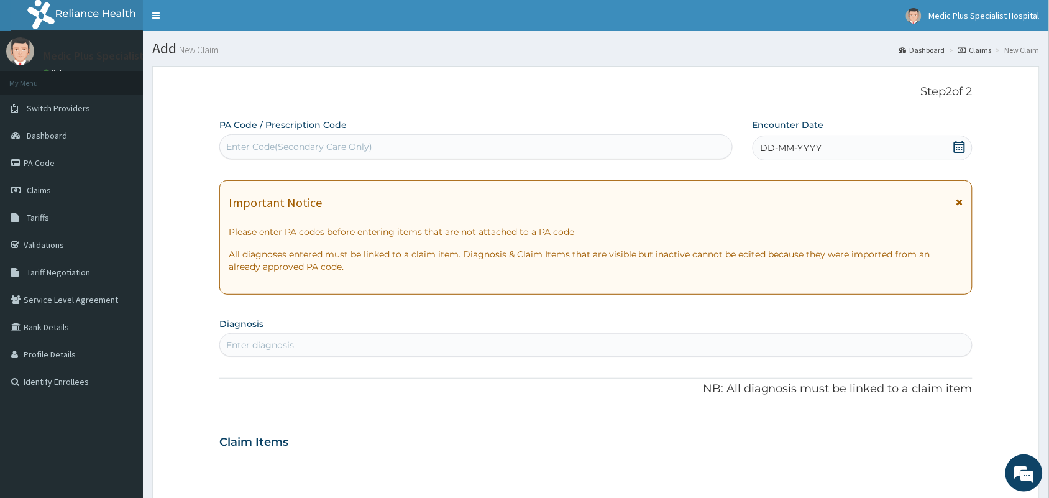
click at [315, 140] on div "Enter Code(Secondary Care Only)" at bounding box center [299, 146] width 146 height 12
paste input "PA/D2452B"
type input "PA/D2452B"
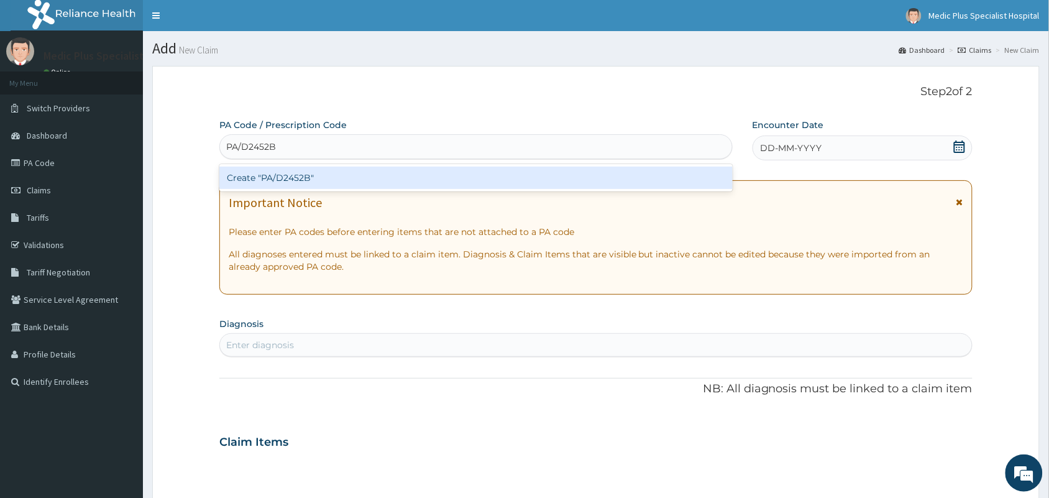
click at [300, 180] on div "Create "PA/D2452B"" at bounding box center [475, 178] width 513 height 22
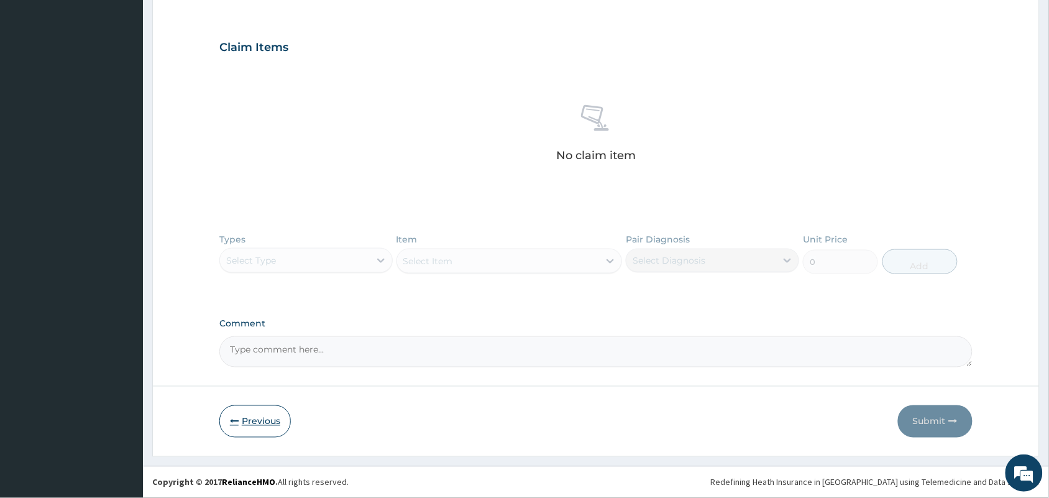
click at [261, 414] on button "Previous" at bounding box center [254, 421] width 71 height 32
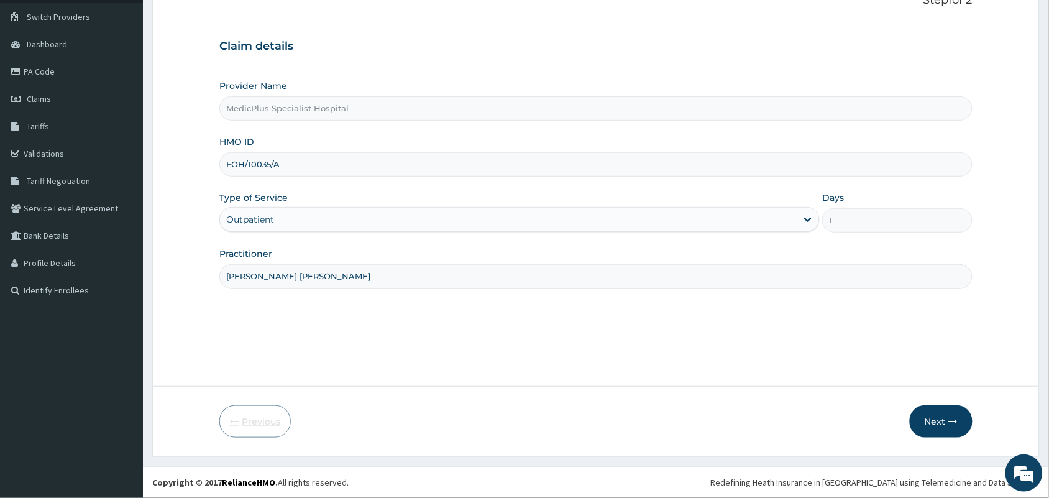
scroll to position [91, 0]
drag, startPoint x: 289, startPoint y: 160, endPoint x: 222, endPoint y: 165, distance: 67.3
click at [222, 165] on input "FOH/10035/A" at bounding box center [595, 164] width 753 height 24
click at [947, 420] on button "Next" at bounding box center [941, 421] width 63 height 32
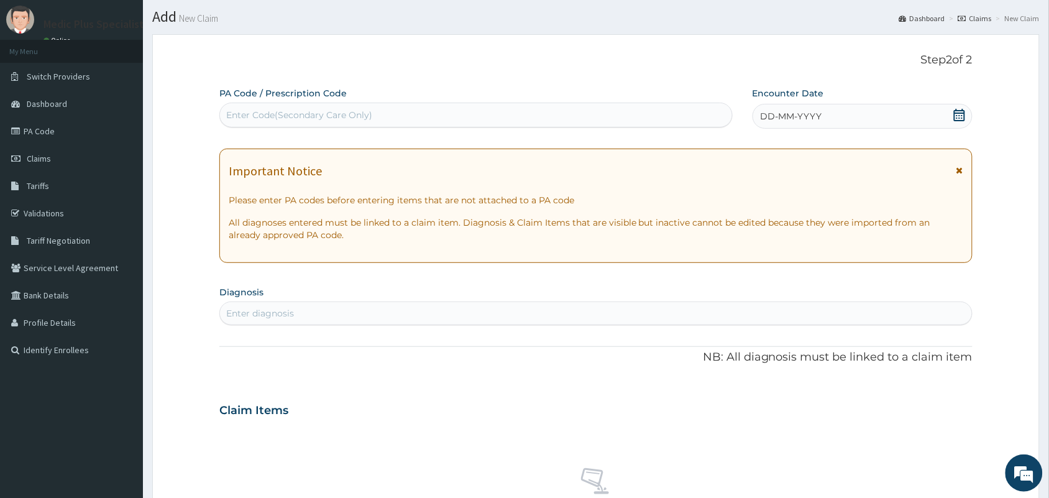
scroll to position [0, 0]
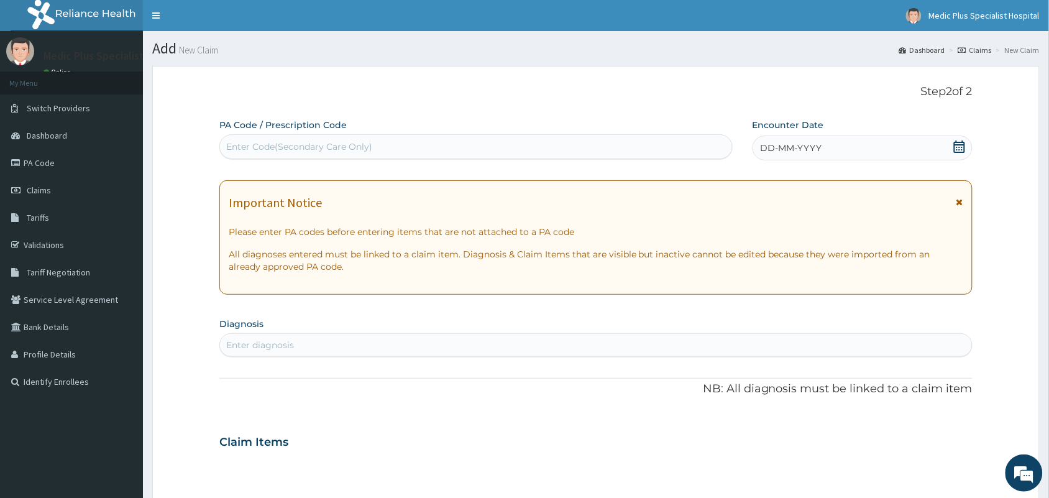
click at [308, 149] on div "Enter Code(Secondary Care Only)" at bounding box center [299, 146] width 146 height 12
paste input "PA/84849D"
type input "PA/84849D"
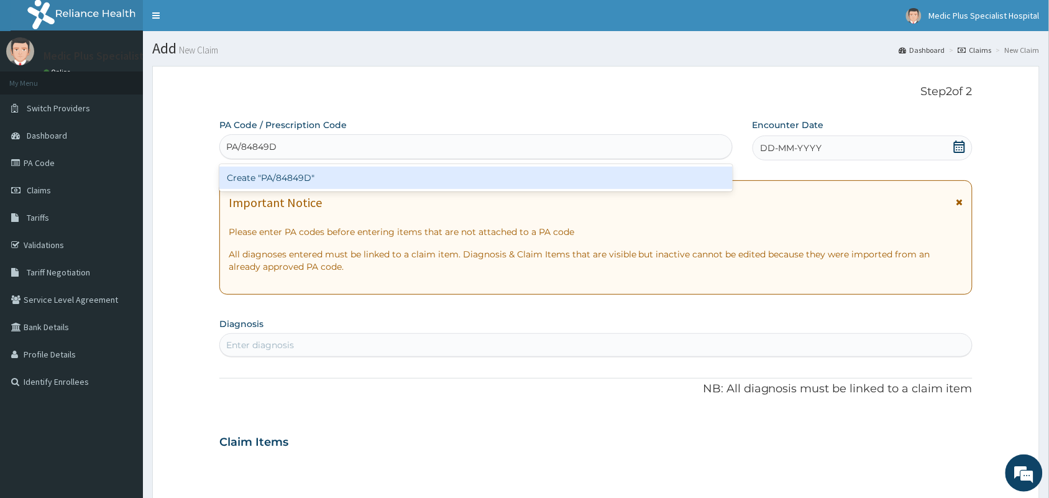
click at [299, 178] on div "Create "PA/84849D"" at bounding box center [475, 178] width 513 height 22
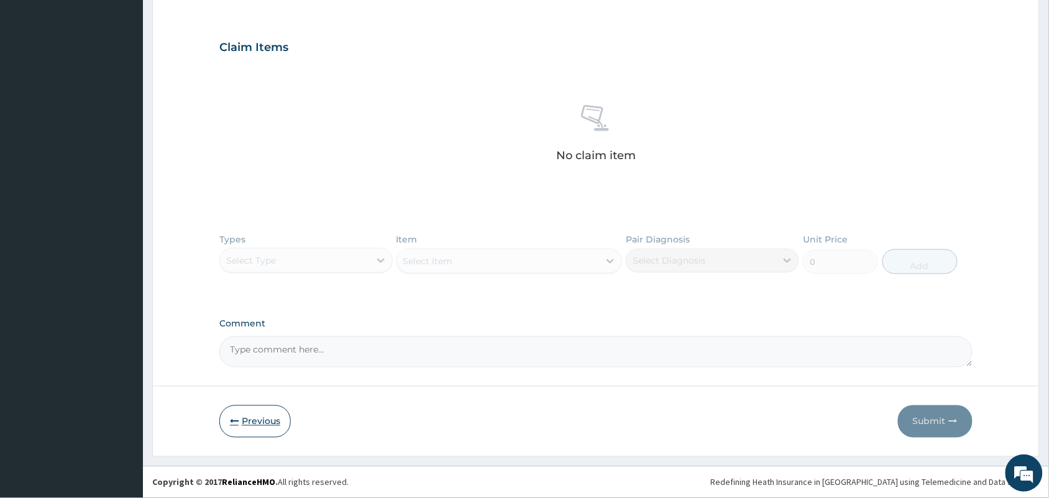
click at [249, 433] on button "Previous" at bounding box center [254, 421] width 71 height 32
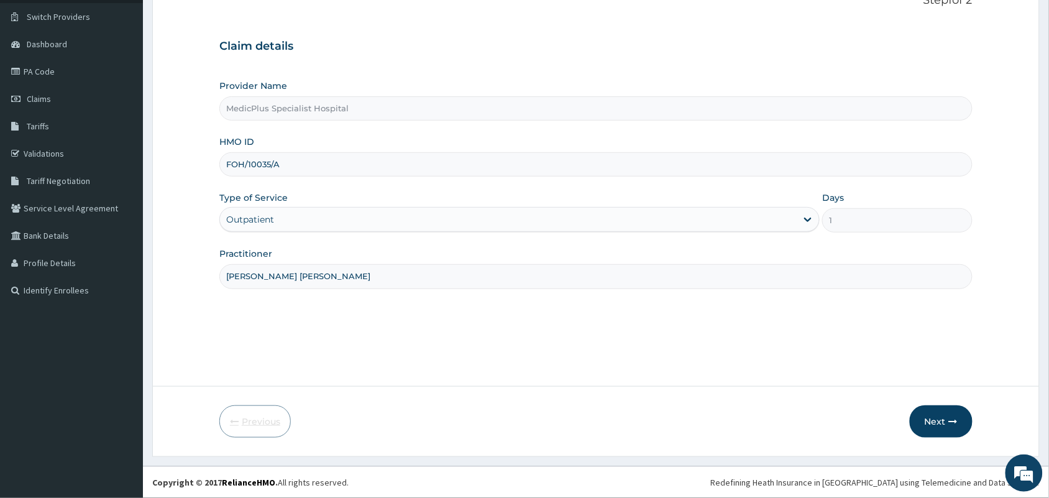
scroll to position [91, 0]
drag, startPoint x: 281, startPoint y: 154, endPoint x: 199, endPoint y: 163, distance: 82.6
click at [199, 163] on form "Step 1 of 2 Claim details Provider Name MedicPlus Specialist Hospital HMO ID FO…" at bounding box center [596, 216] width 888 height 482
paste input "RET/4614"
type input "RET/46145/A"
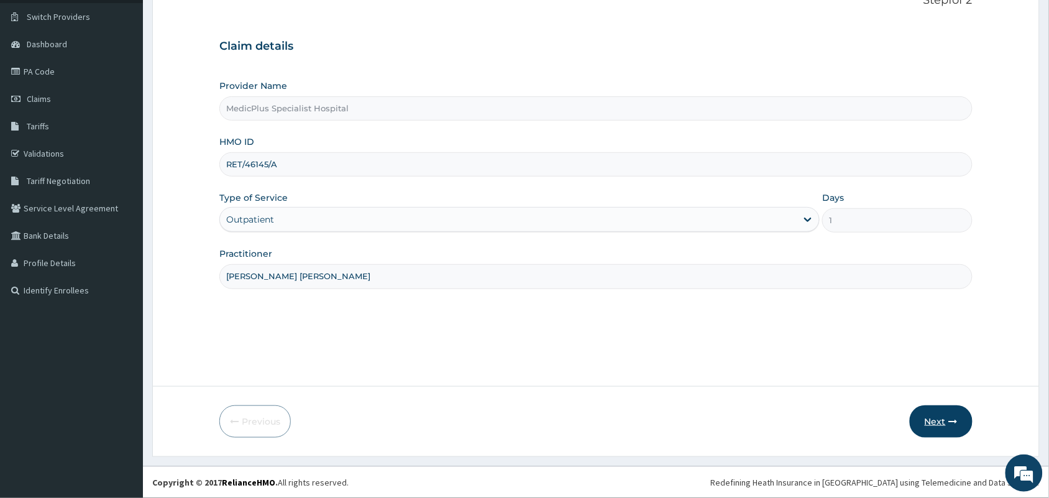
click at [952, 421] on icon "button" at bounding box center [953, 421] width 9 height 9
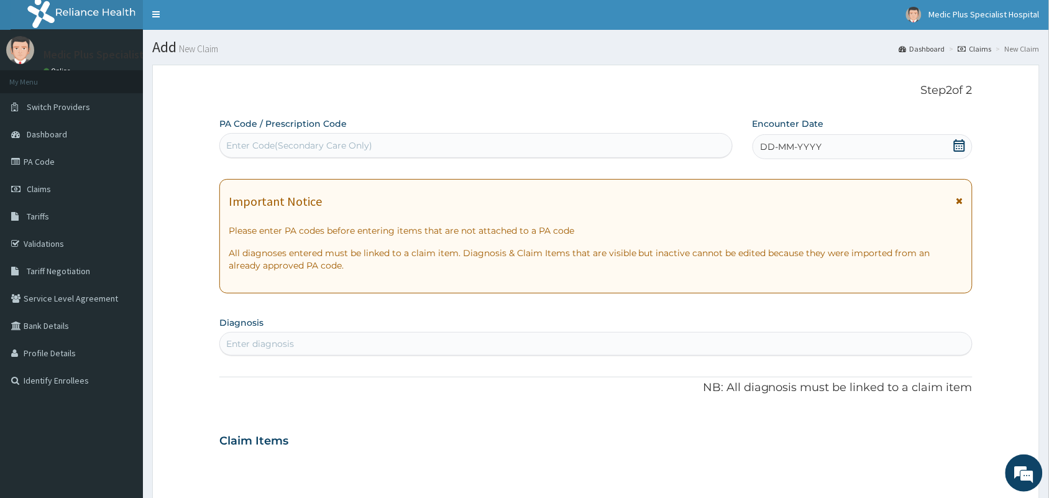
scroll to position [0, 0]
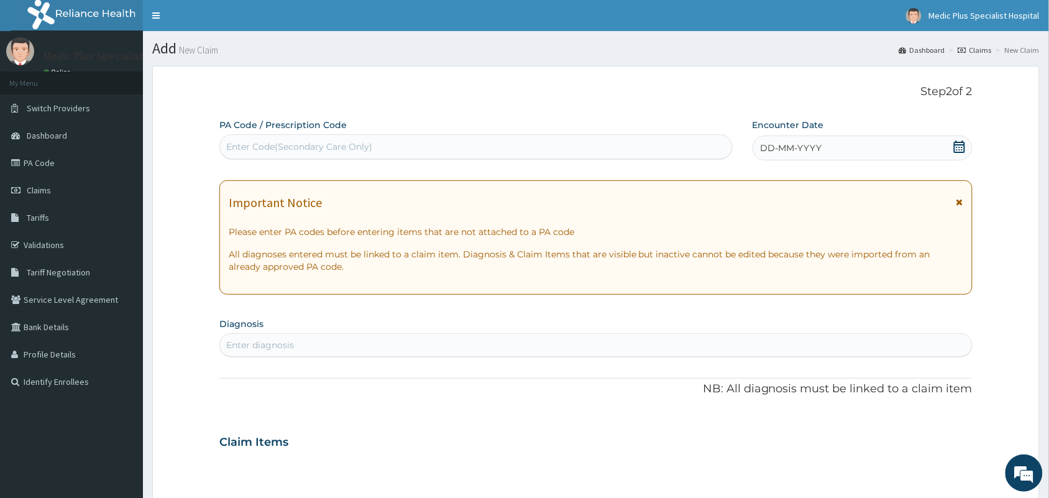
click at [311, 141] on div "Enter Code(Secondary Care Only)" at bounding box center [299, 146] width 146 height 12
paste input "PA/373CBF"
type input "PA/373CBF"
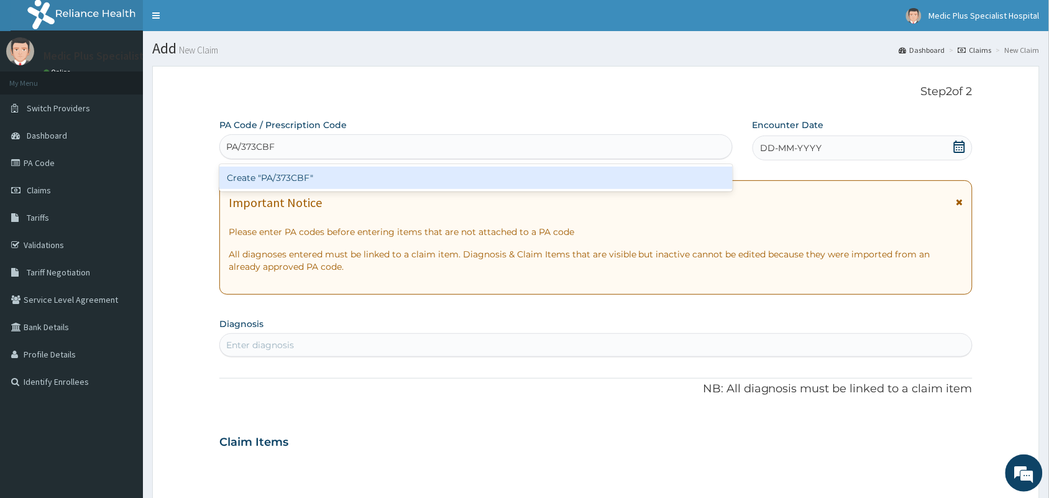
click at [295, 176] on div "Create "PA/373CBF"" at bounding box center [475, 178] width 513 height 22
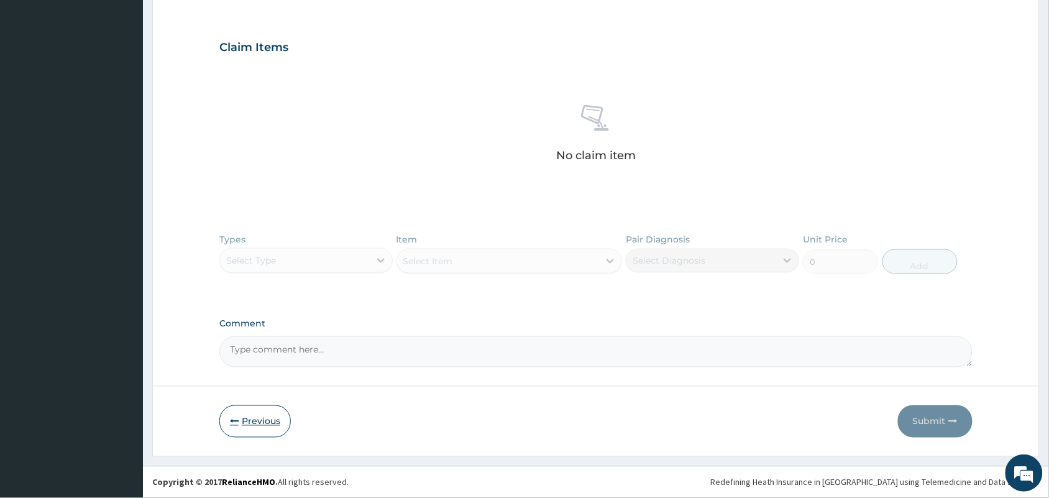
click at [247, 423] on button "Previous" at bounding box center [254, 421] width 71 height 32
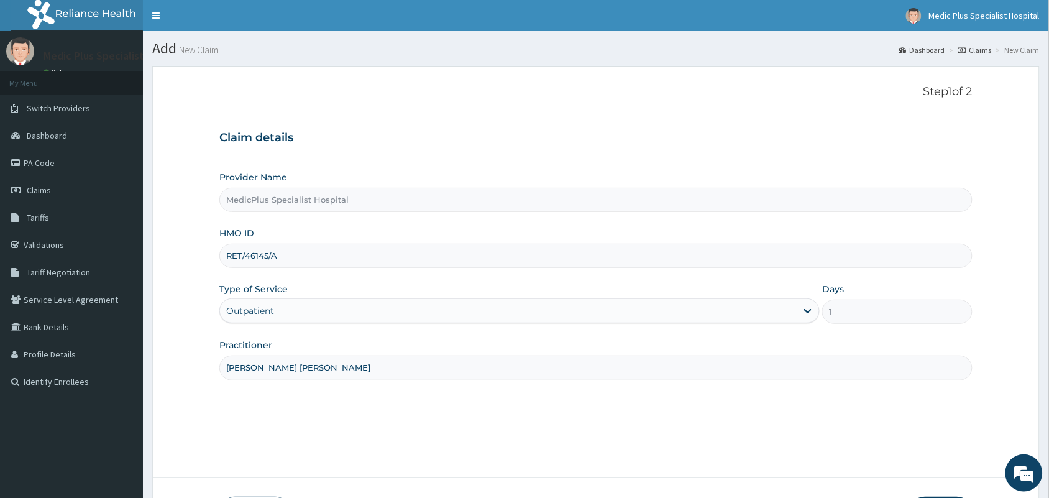
drag, startPoint x: 324, startPoint y: 247, endPoint x: 224, endPoint y: 257, distance: 100.5
click at [224, 257] on input "RET/46145/A" at bounding box center [595, 256] width 753 height 24
paste input "foh/10219"
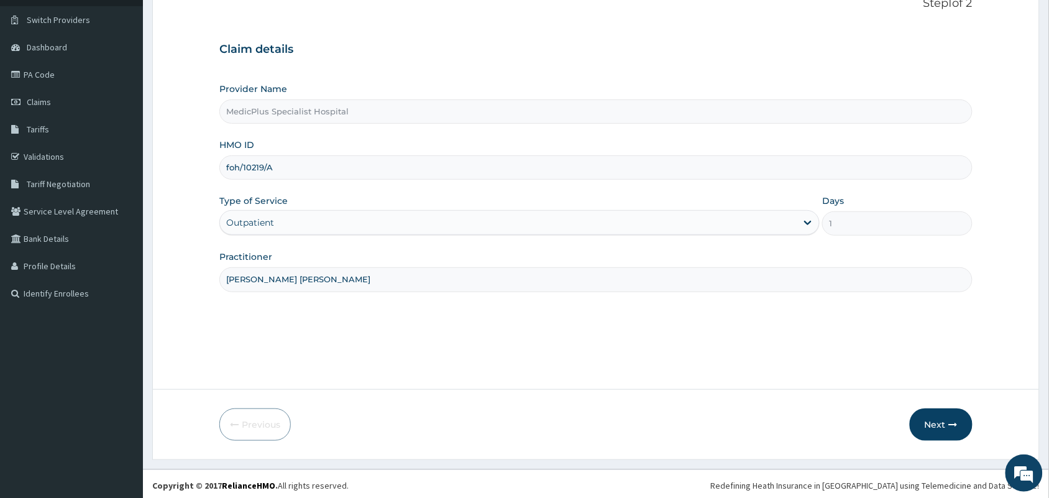
scroll to position [91, 0]
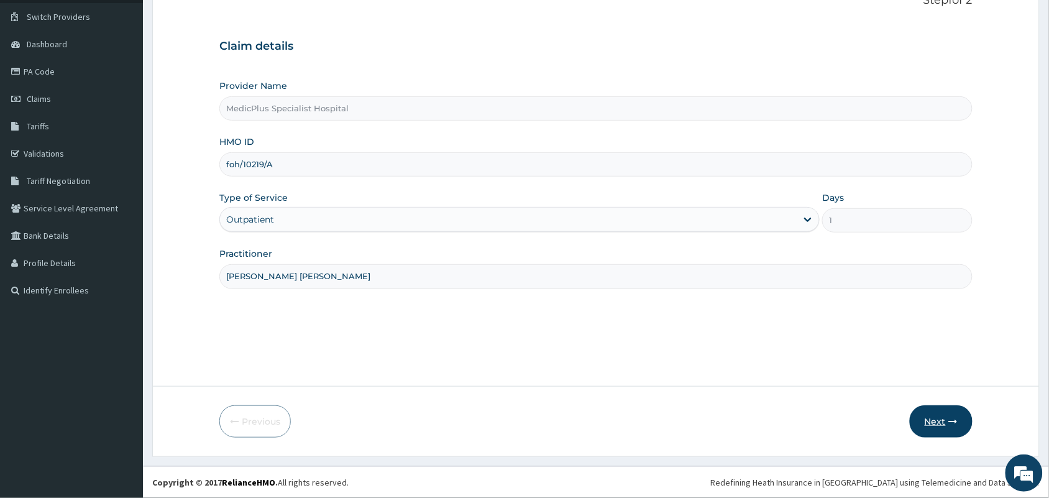
type input "foh/10219/A"
click at [935, 433] on button "Next" at bounding box center [941, 421] width 63 height 32
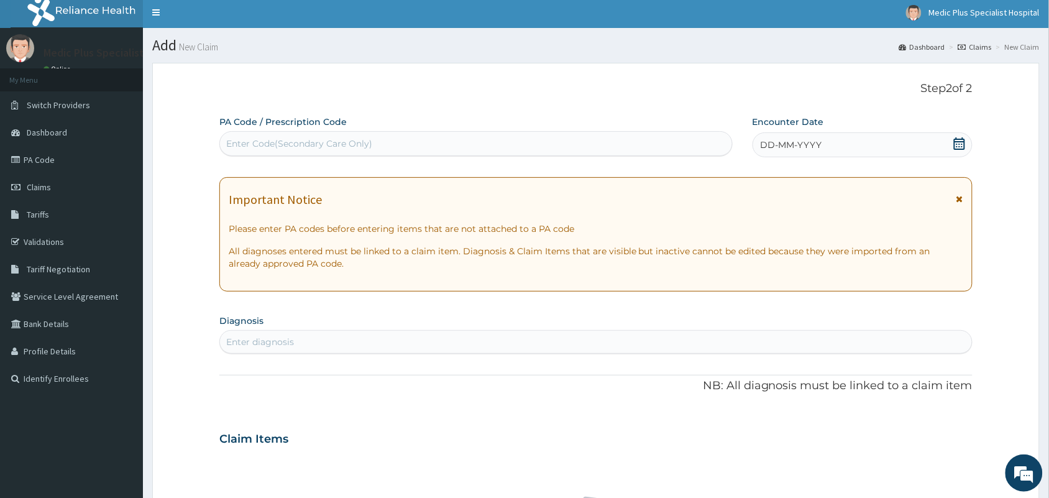
scroll to position [0, 0]
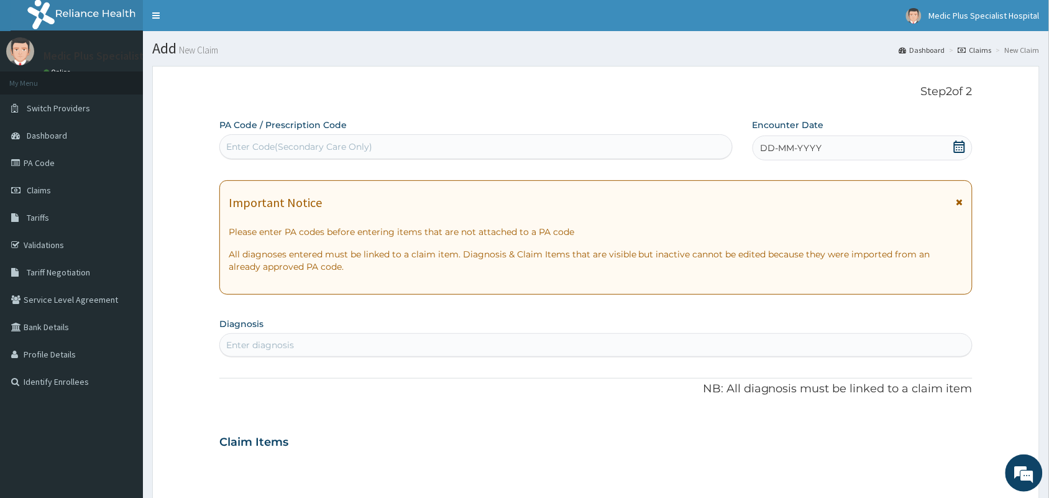
click at [264, 143] on div "Enter Code(Secondary Care Only)" at bounding box center [299, 146] width 146 height 12
paste input "PA/419A4E"
type input "PA/419A4E"
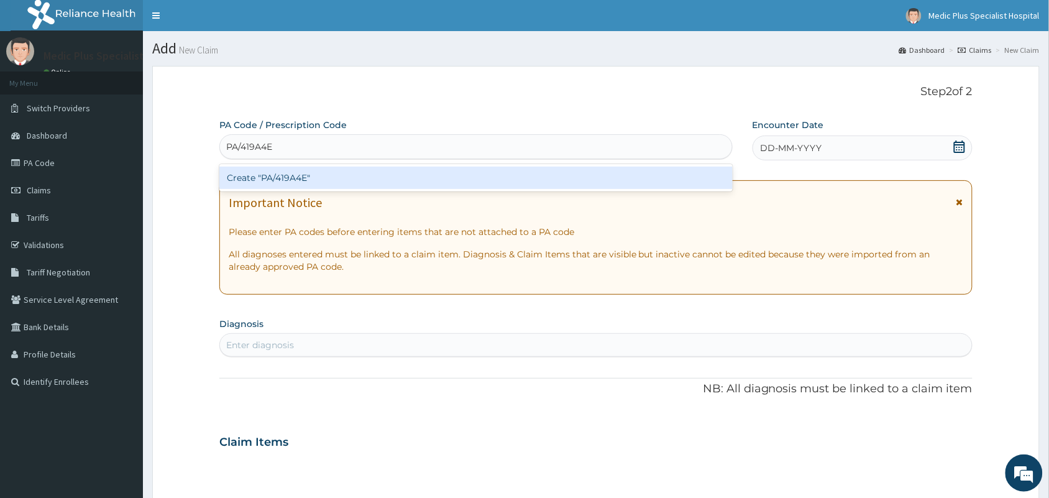
click at [283, 182] on div "Create "PA/419A4E"" at bounding box center [475, 178] width 513 height 22
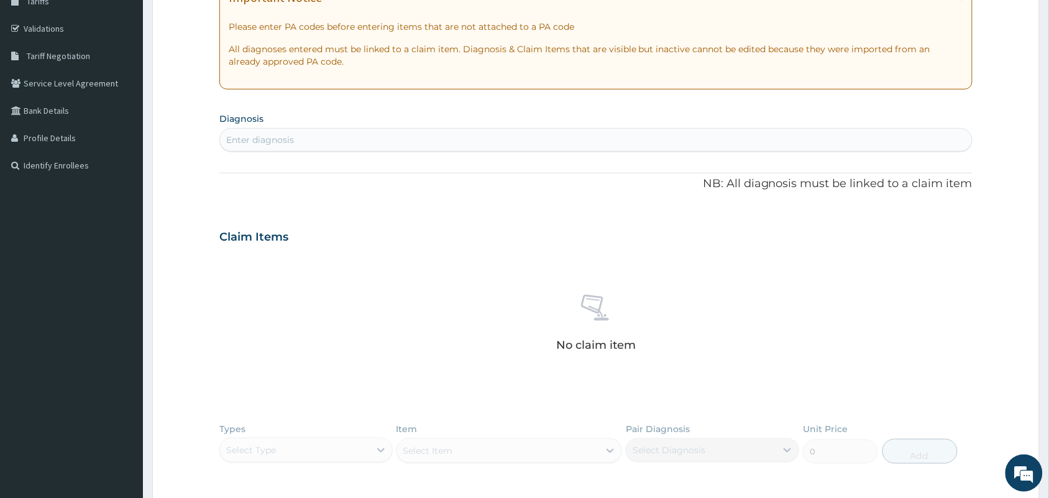
scroll to position [233, 0]
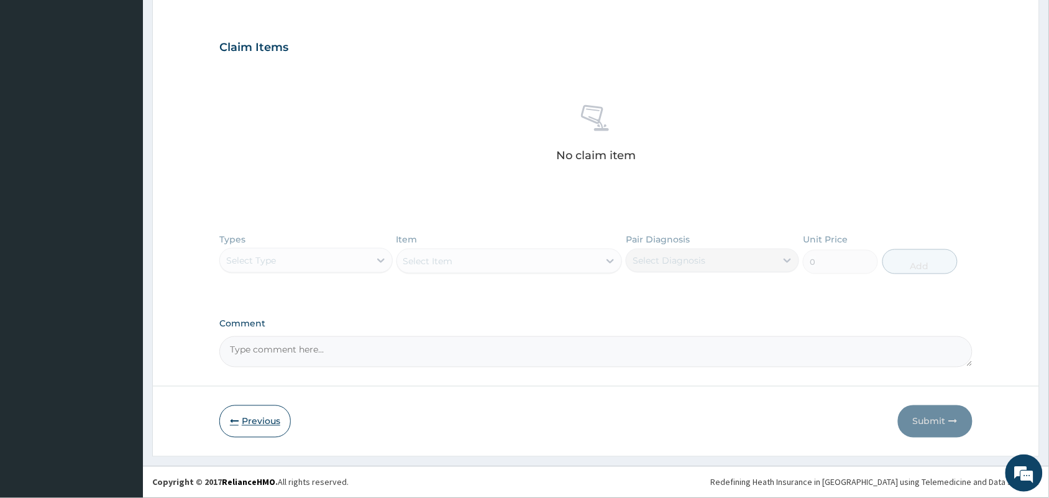
click at [255, 415] on button "Previous" at bounding box center [254, 421] width 71 height 32
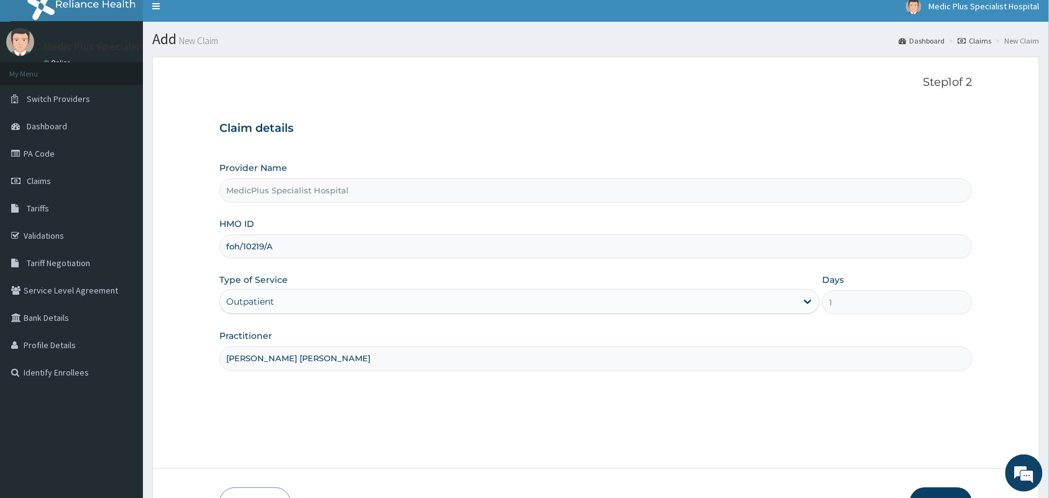
scroll to position [0, 0]
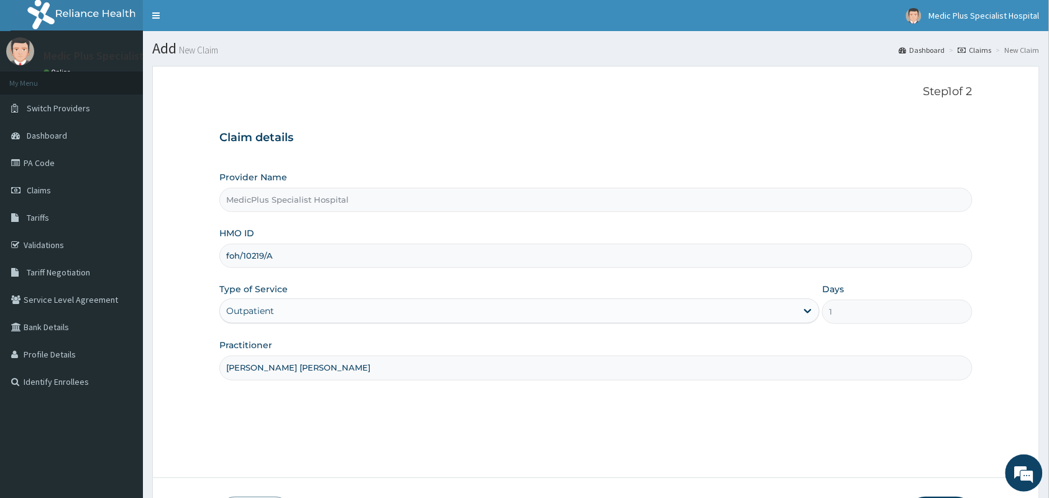
drag, startPoint x: 299, startPoint y: 267, endPoint x: 209, endPoint y: 263, distance: 90.2
click at [209, 263] on form "Step 1 of 2 Claim details Provider Name MedicPlus Specialist Hospital HMO ID fo…" at bounding box center [596, 307] width 888 height 482
paste input "CTK/10084"
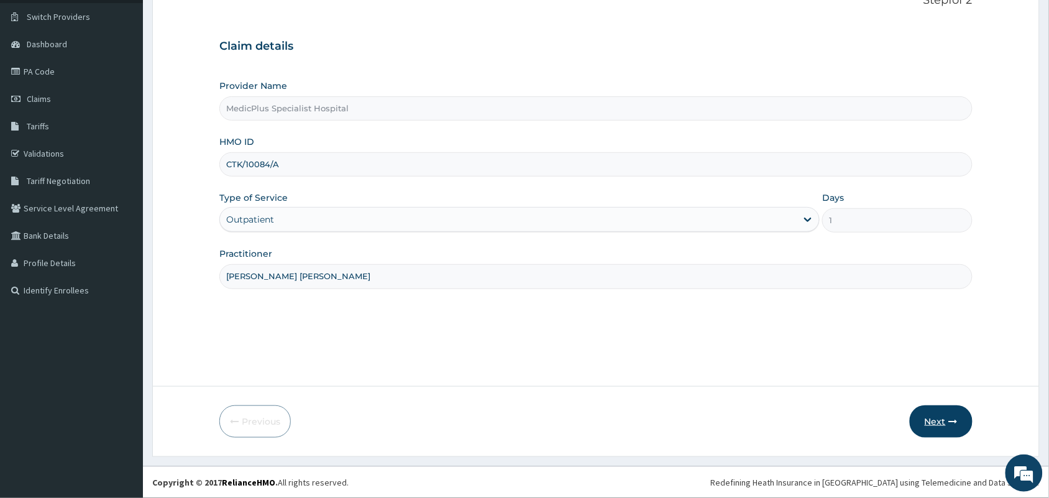
type input "CTK/10084/A"
click at [937, 423] on button "Next" at bounding box center [941, 421] width 63 height 32
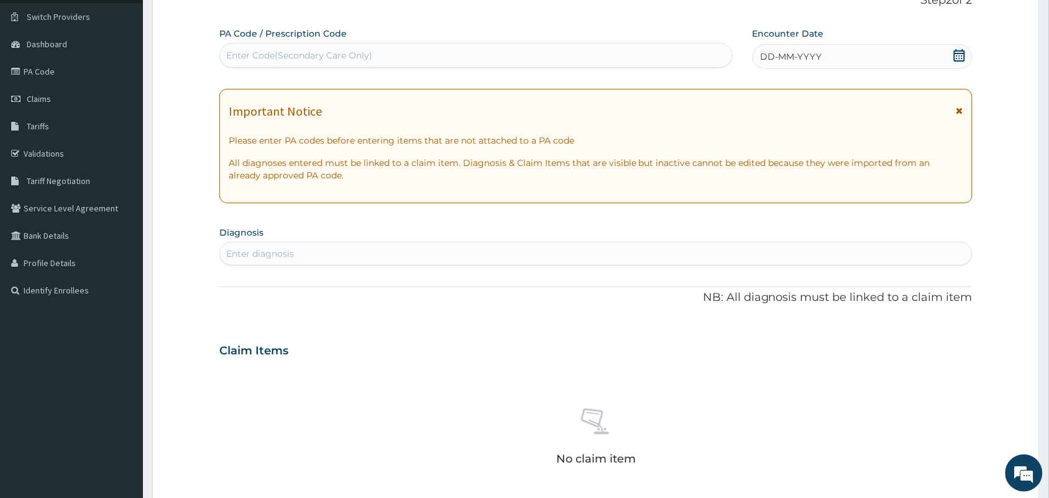
scroll to position [0, 0]
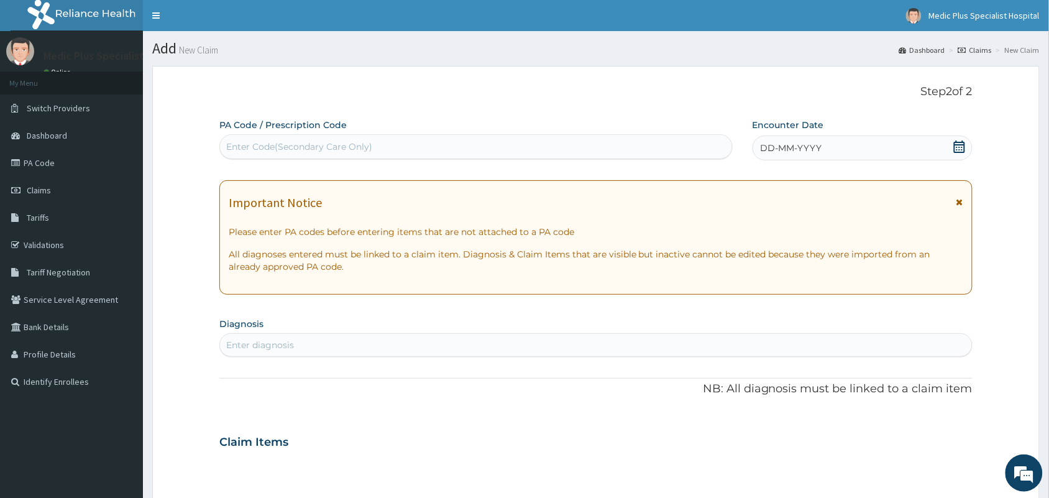
click at [266, 149] on div "Enter Code(Secondary Care Only)" at bounding box center [299, 146] width 146 height 12
paste input "PA/72D710"
type input "PA/72D710"
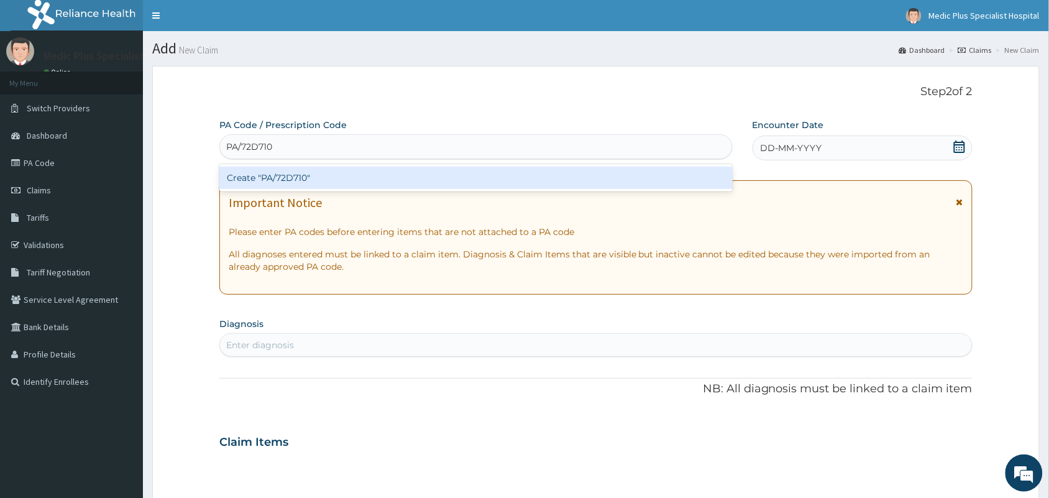
click at [280, 178] on div "Create "PA/72D710"" at bounding box center [475, 178] width 513 height 22
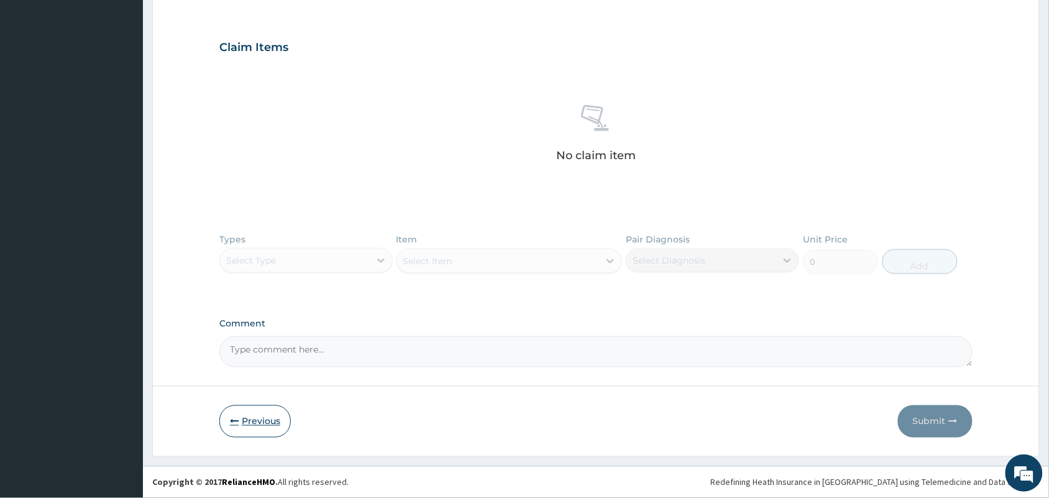
click at [244, 424] on button "Previous" at bounding box center [254, 421] width 71 height 32
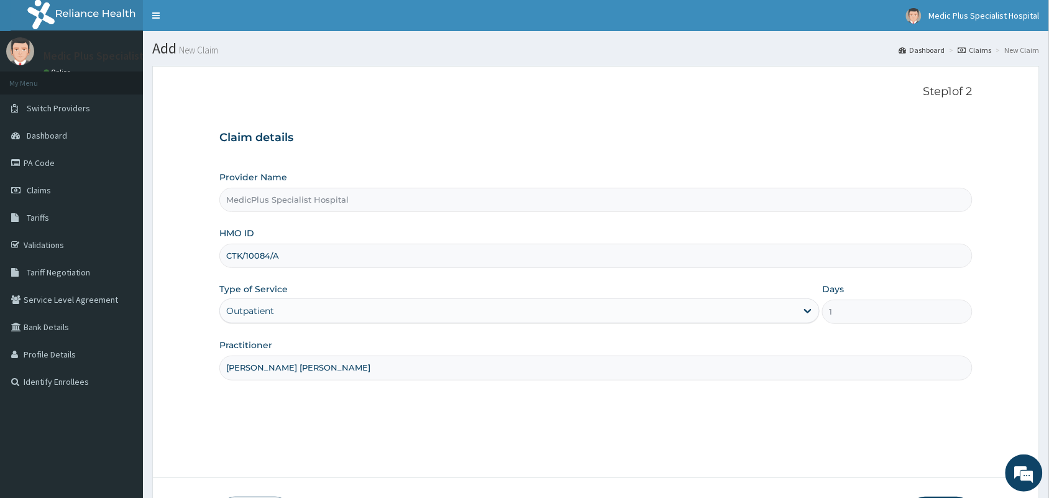
drag, startPoint x: 286, startPoint y: 267, endPoint x: 226, endPoint y: 267, distance: 60.3
click at [226, 267] on input "CTK/10084/A" at bounding box center [595, 256] width 753 height 24
paste input "KWA/10118/B"
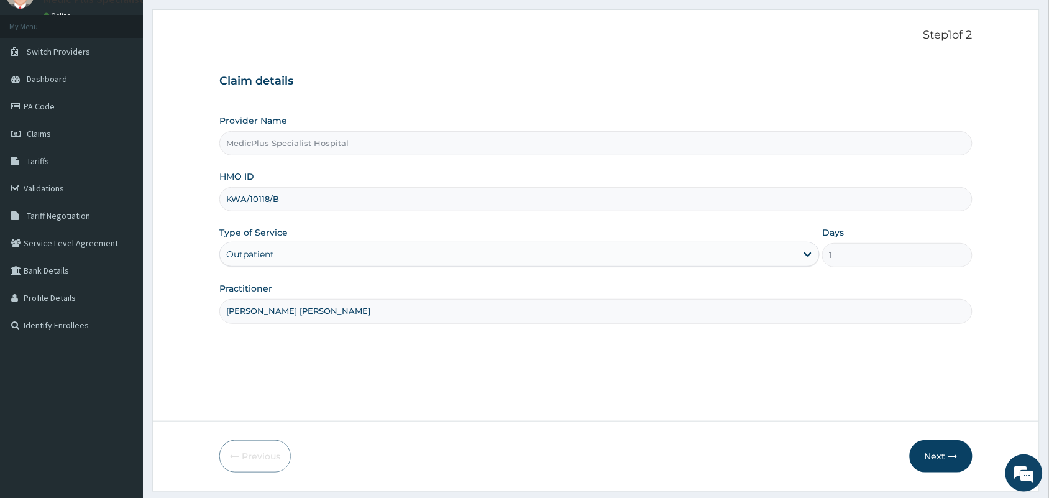
scroll to position [91, 0]
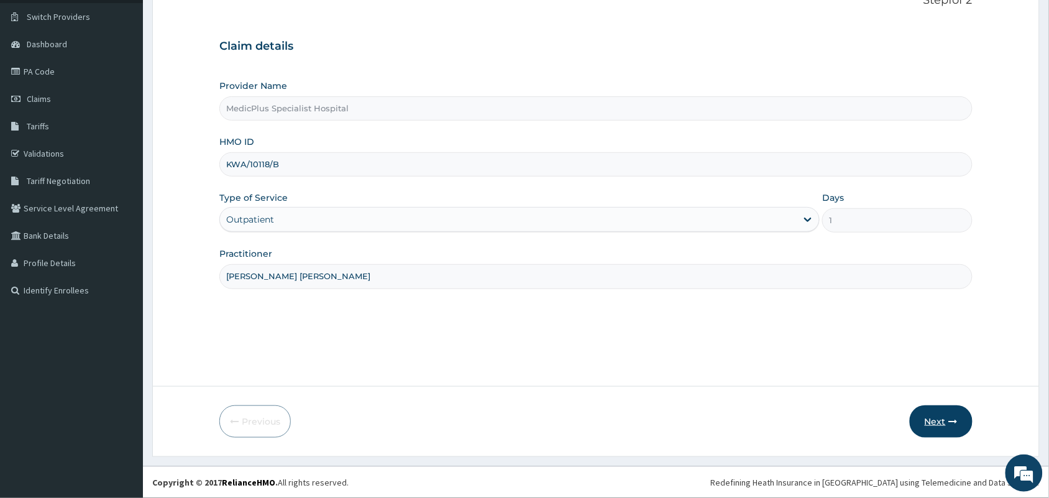
type input "KWA/10118/B"
click at [945, 415] on button "Next" at bounding box center [941, 421] width 63 height 32
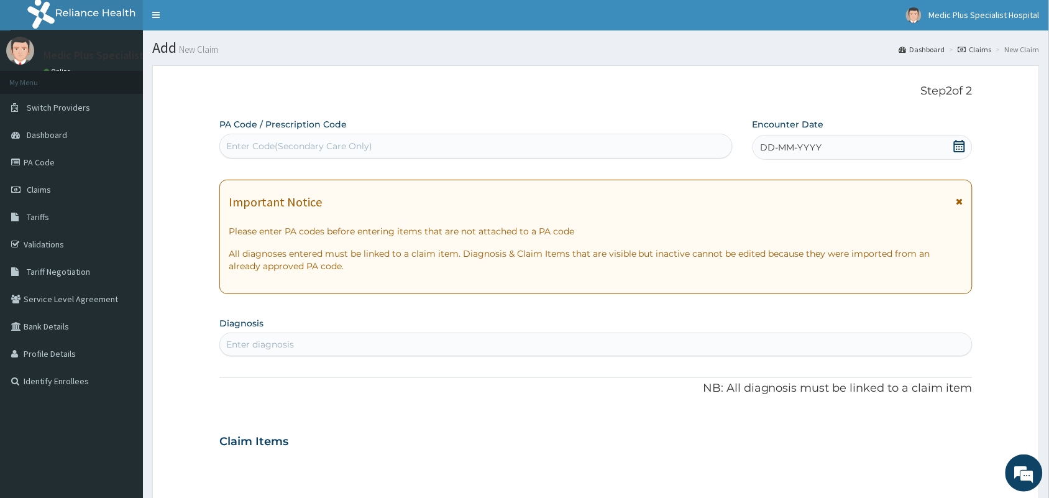
scroll to position [0, 0]
click at [290, 148] on div "Enter Code(Secondary Care Only)" at bounding box center [299, 146] width 146 height 12
paste input "PA/2F7404"
type input "PA/2F7404"
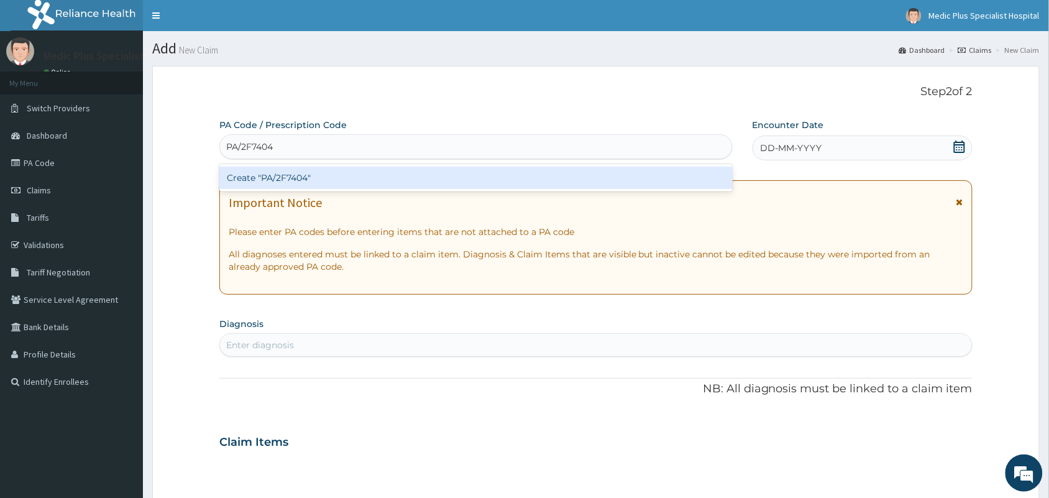
click at [297, 176] on div "Create "PA/2F7404"" at bounding box center [475, 178] width 513 height 22
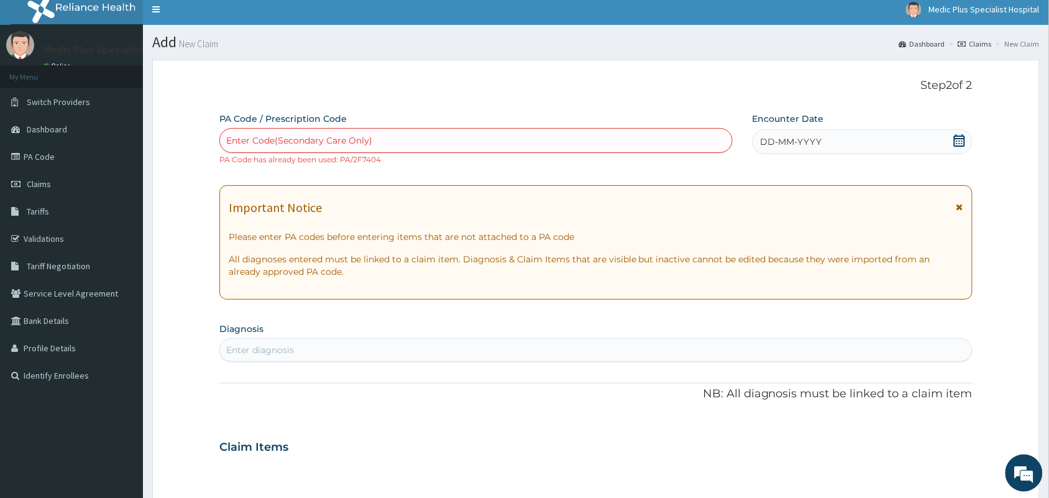
scroll to position [407, 0]
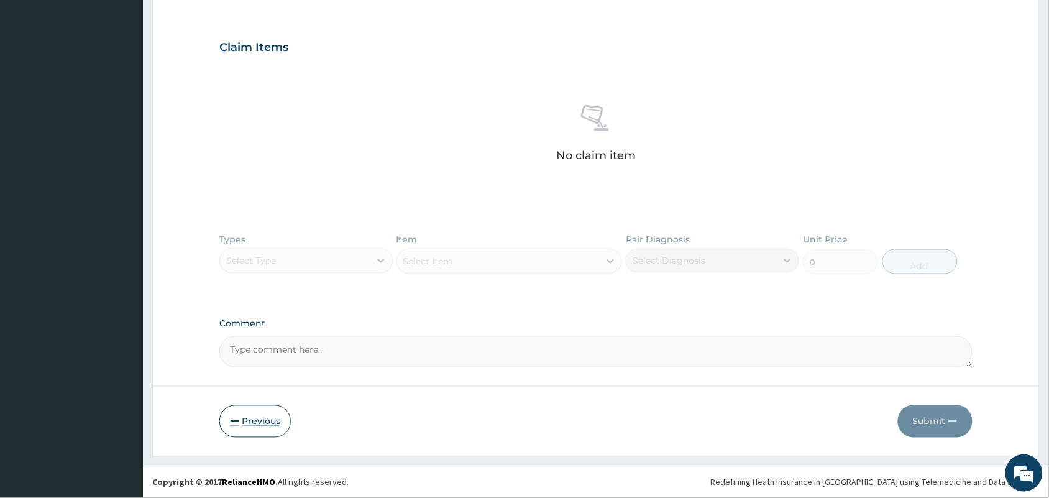
click at [234, 421] on icon "button" at bounding box center [234, 421] width 9 height 9
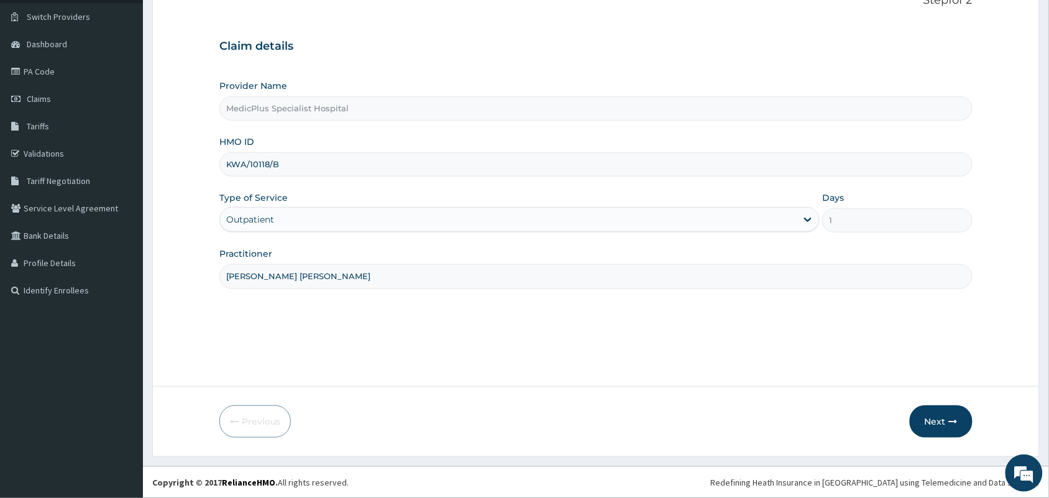
drag, startPoint x: 283, startPoint y: 172, endPoint x: 210, endPoint y: 172, distance: 73.3
click at [210, 172] on form "Step 1 of 2 Claim details Provider Name MedicPlus Specialist Hospital HMO ID KW…" at bounding box center [596, 216] width 888 height 482
paste input "ISD/10037/A"
type input "ISD/10037/A"
click at [934, 421] on button "Next" at bounding box center [941, 421] width 63 height 32
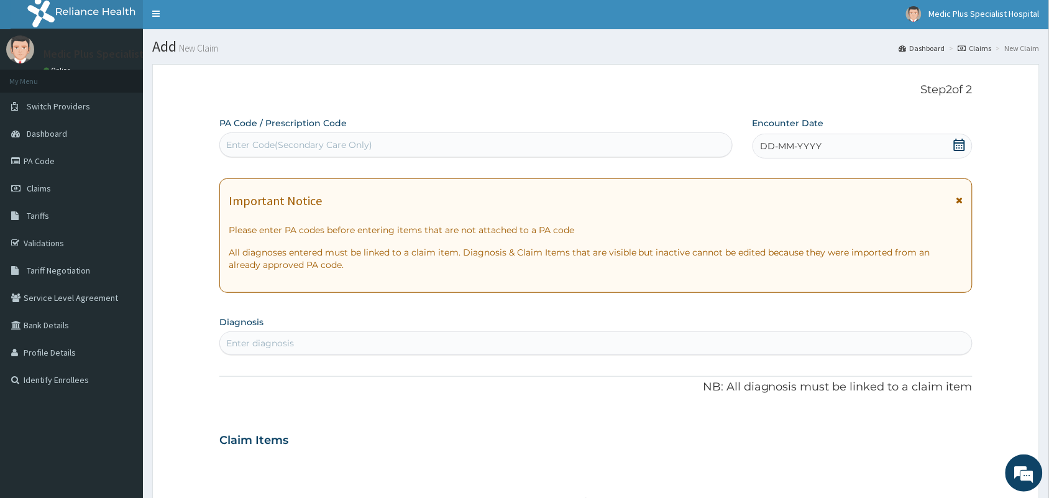
scroll to position [0, 0]
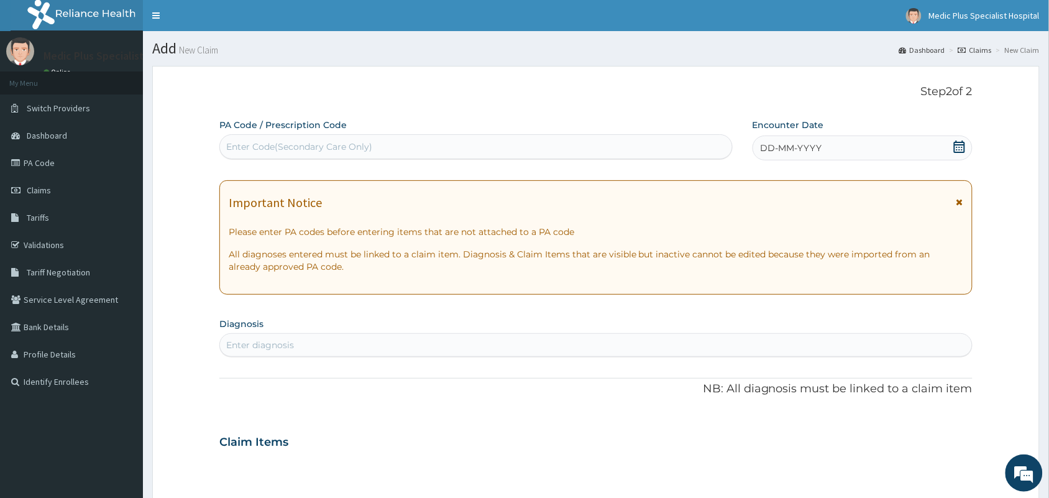
click at [346, 143] on div "Enter Code(Secondary Care Only)" at bounding box center [299, 146] width 146 height 12
paste input "PA/0297D4"
type input "PA/0297D4"
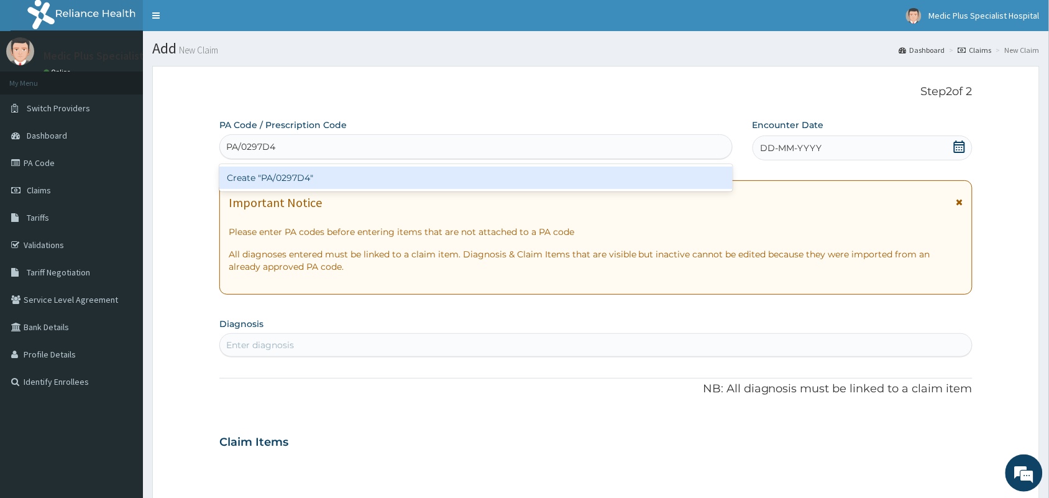
click at [328, 190] on div "Create "PA/0297D4"" at bounding box center [475, 177] width 513 height 27
click at [328, 179] on div "Create "PA/0297D4"" at bounding box center [475, 178] width 513 height 22
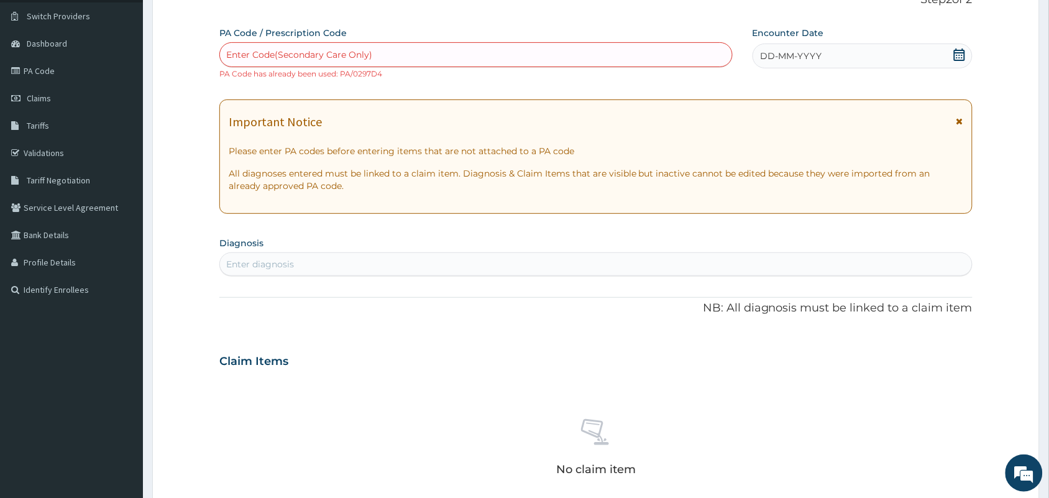
scroll to position [233, 0]
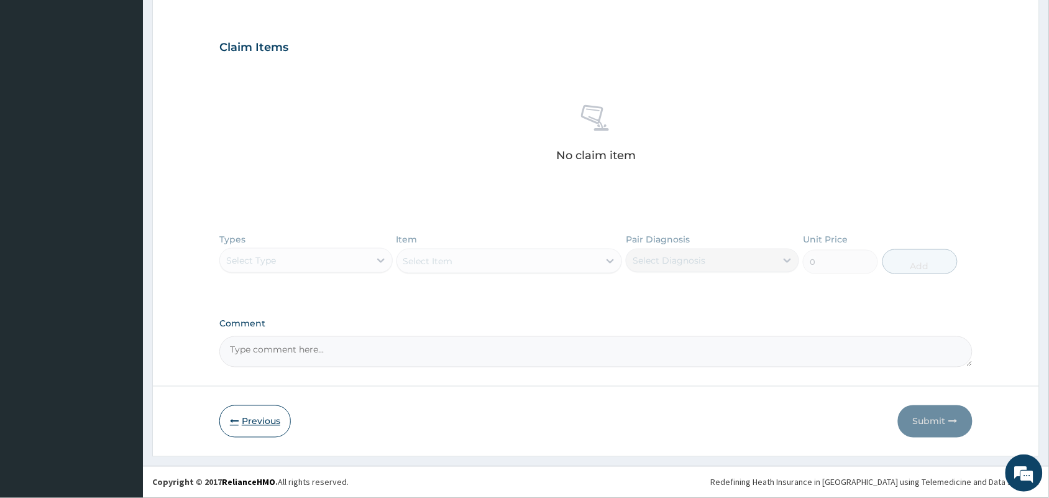
click at [241, 431] on button "Previous" at bounding box center [254, 421] width 71 height 32
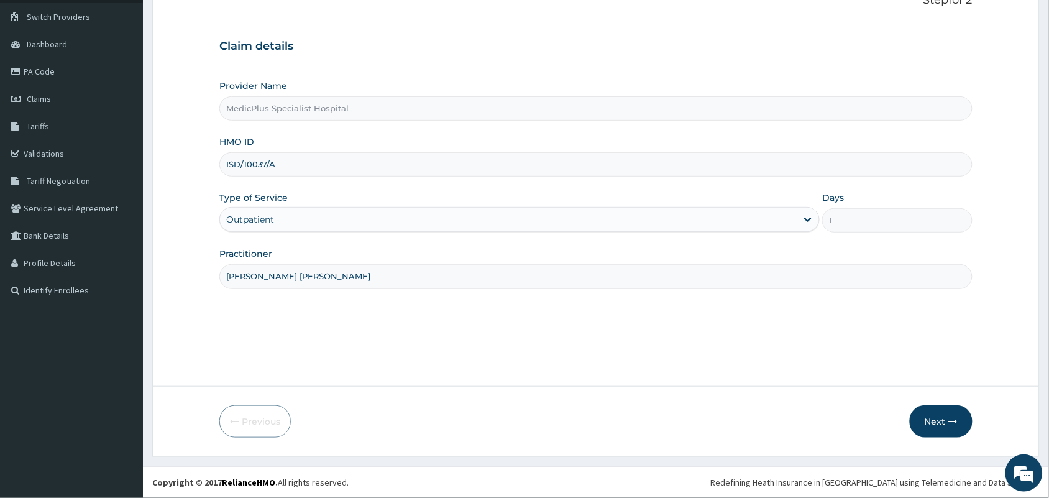
drag, startPoint x: 291, startPoint y: 162, endPoint x: 213, endPoint y: 175, distance: 78.7
click at [213, 175] on form "Step 1 of 2 Claim details Provider Name MedicPlus Specialist Hospital HMO ID IS…" at bounding box center [596, 216] width 888 height 482
paste input "DGE/10037/B"
type input "DGE/10037/B"
click at [927, 424] on button "Next" at bounding box center [941, 421] width 63 height 32
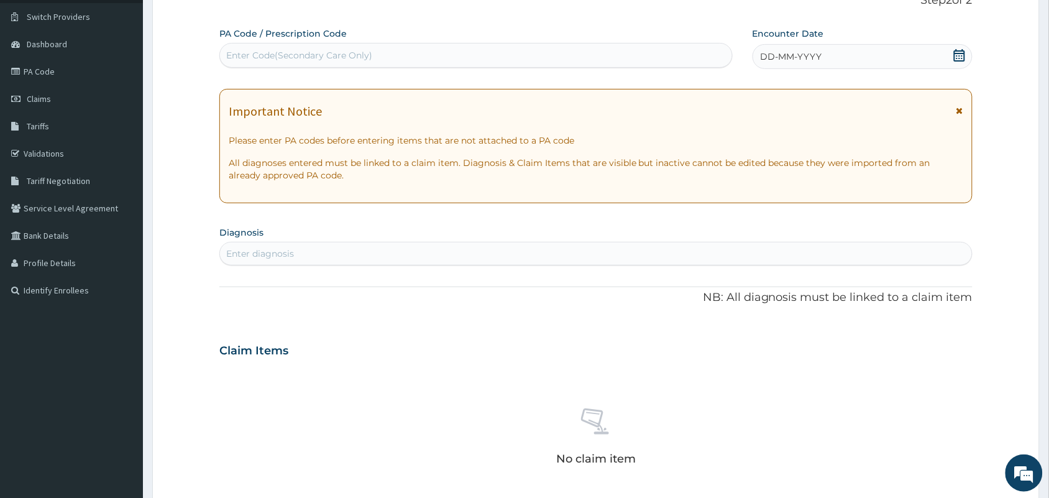
click at [347, 52] on div "Enter Code(Secondary Care Only)" at bounding box center [299, 55] width 146 height 12
paste input "PA/C7137A"
type input "PA/C7137A"
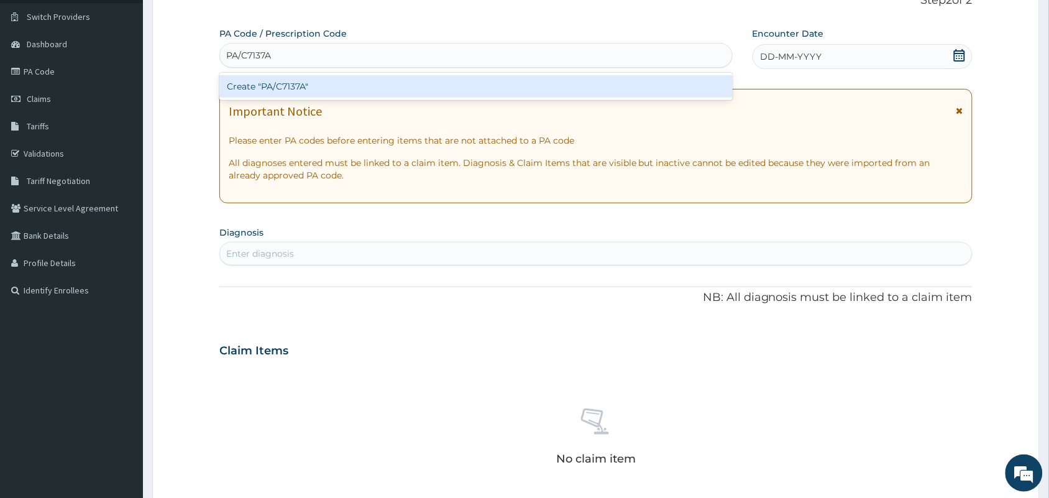
click at [326, 92] on div "Create "PA/C7137A"" at bounding box center [475, 86] width 513 height 22
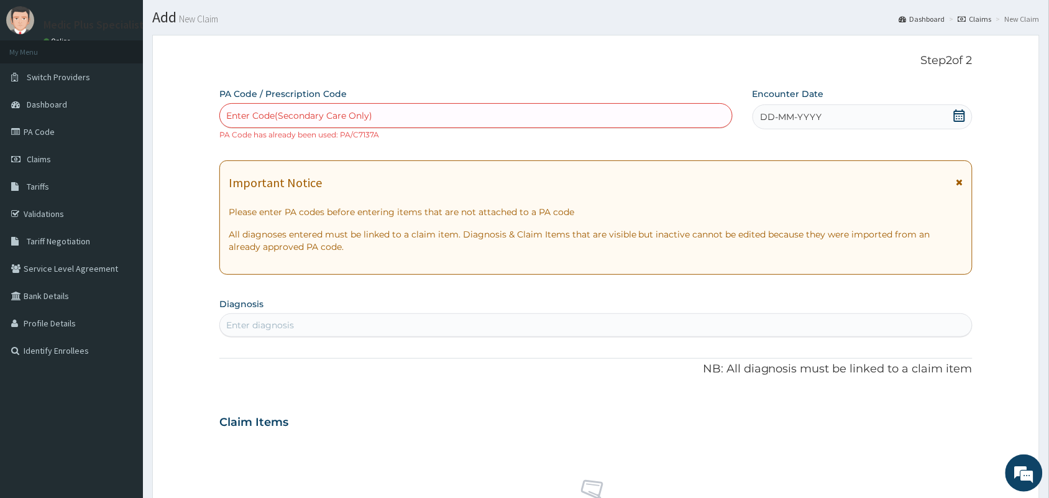
scroll to position [0, 0]
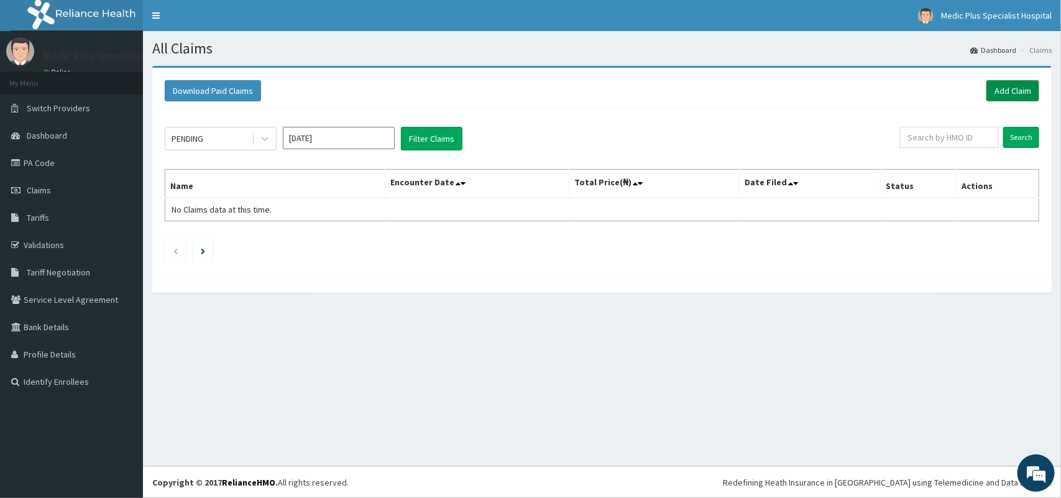
click at [1014, 87] on link "Add Claim" at bounding box center [1012, 90] width 53 height 21
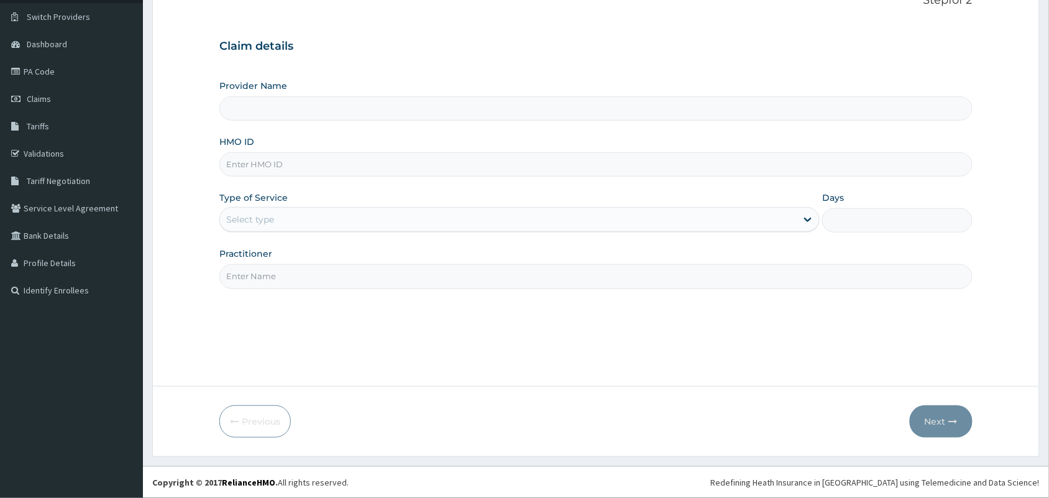
click at [281, 166] on input "HMO ID" at bounding box center [595, 164] width 753 height 24
paste input "TLF/10159/B"
type input "TLF/10159/B"
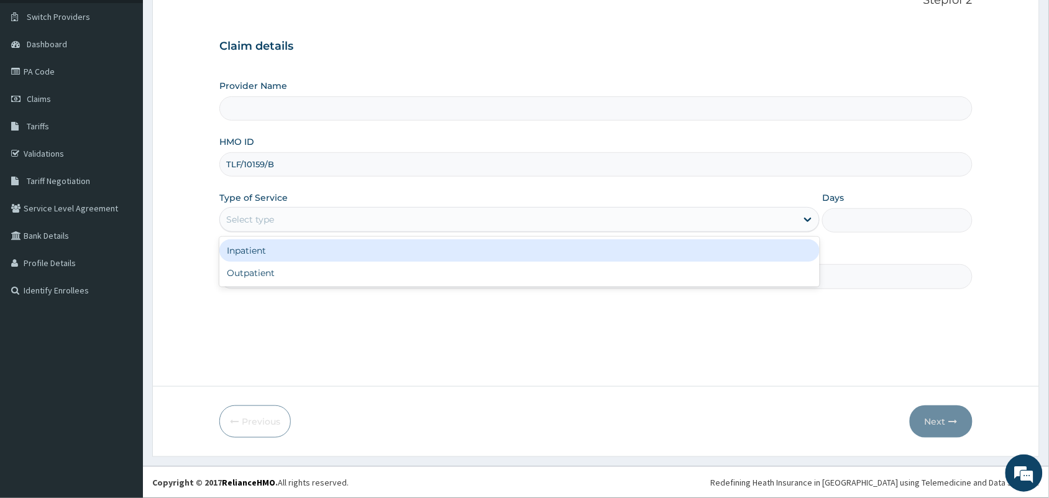
drag, startPoint x: 272, startPoint y: 214, endPoint x: 272, endPoint y: 265, distance: 51.0
click at [272, 219] on div "Select type" at bounding box center [250, 219] width 48 height 12
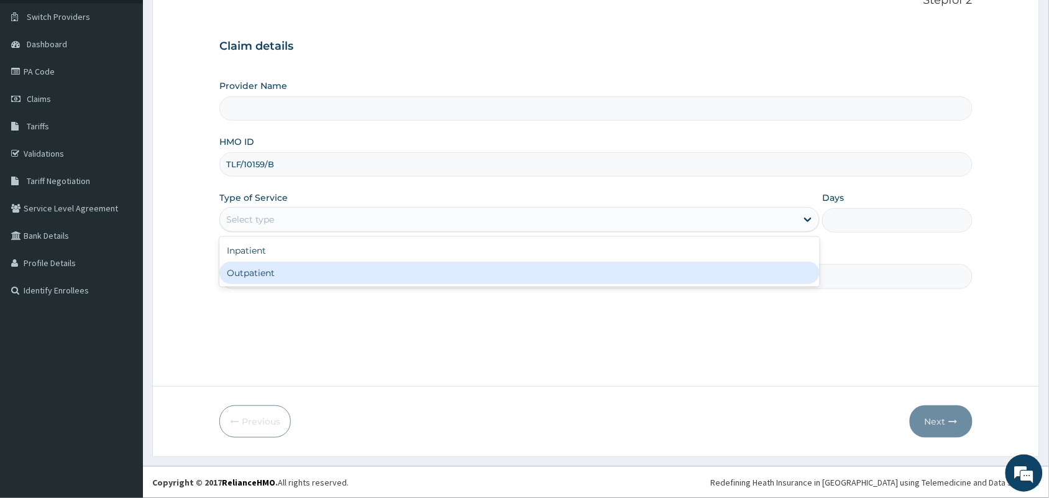
click at [272, 271] on div "Outpatient" at bounding box center [519, 273] width 600 height 22
type input "1"
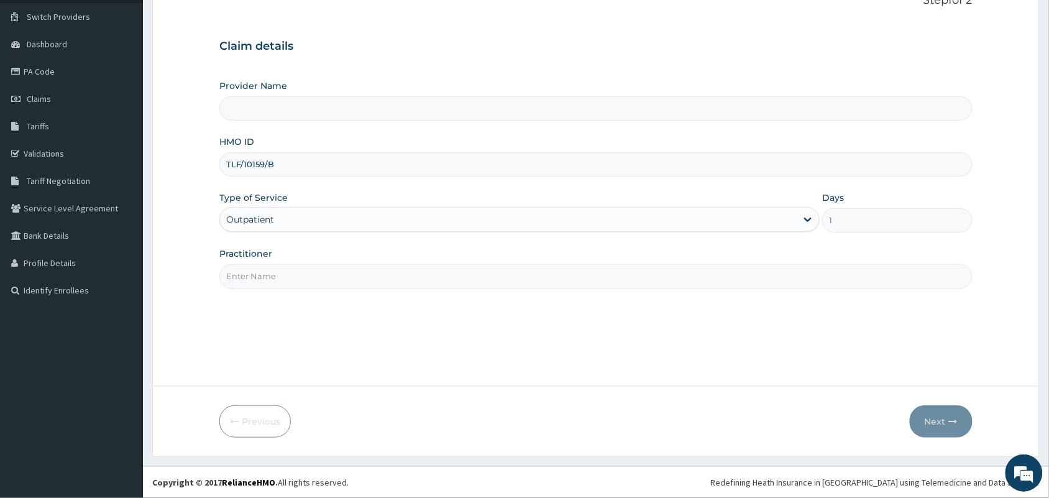
click at [273, 283] on input "Practitioner" at bounding box center [595, 276] width 753 height 24
type input "MedicPlus Specialist Hospital"
type input "[PERSON_NAME] [PERSON_NAME]"
click at [933, 420] on button "Next" at bounding box center [941, 421] width 63 height 32
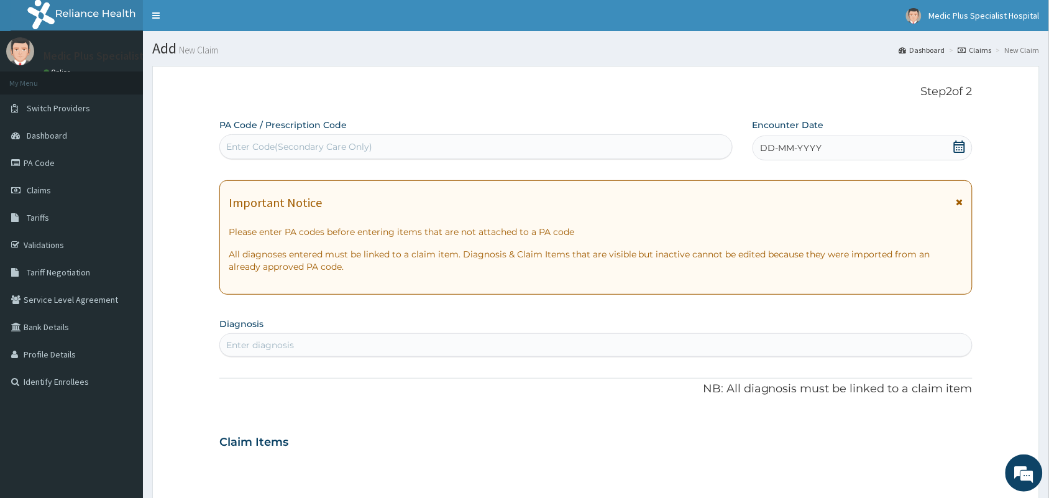
click at [306, 145] on div "Enter Code(Secondary Care Only)" at bounding box center [299, 146] width 146 height 12
paste input "PA/22479D"
type input "PA/22479D"
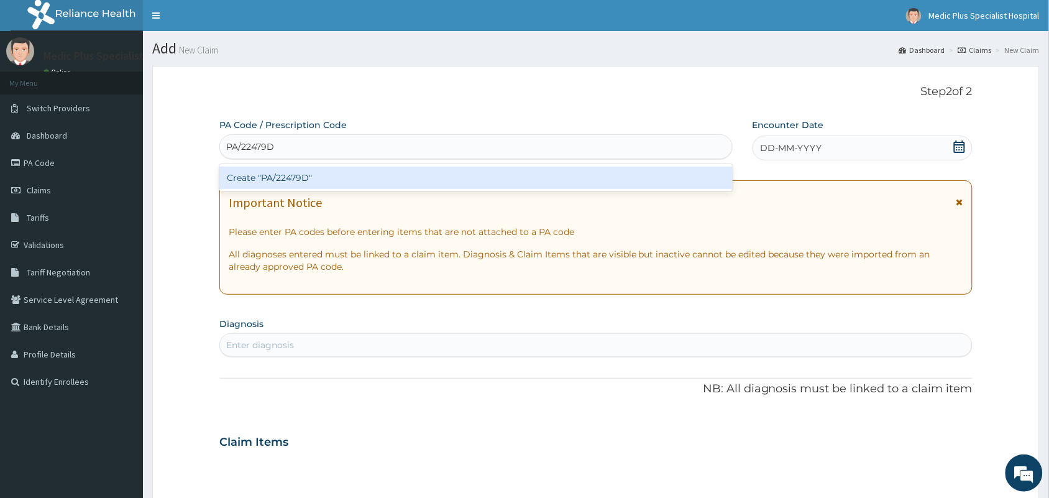
click at [301, 171] on div "Create "PA/22479D"" at bounding box center [475, 178] width 513 height 22
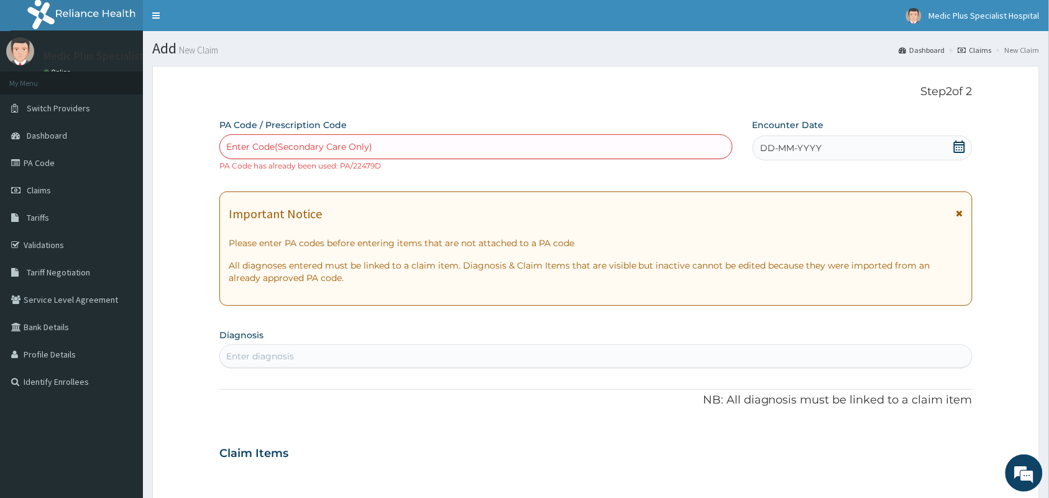
click at [294, 147] on div "Enter Code(Secondary Care Only)" at bounding box center [299, 146] width 146 height 12
paste input "PA/E826C1"
type input "PA/E826C1"
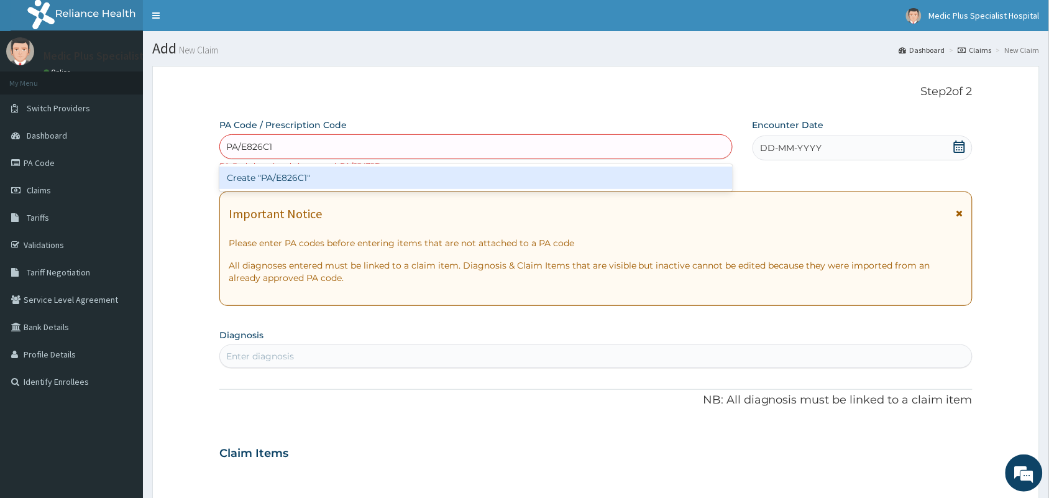
click at [296, 178] on div "Create "PA/E826C1"" at bounding box center [475, 178] width 513 height 22
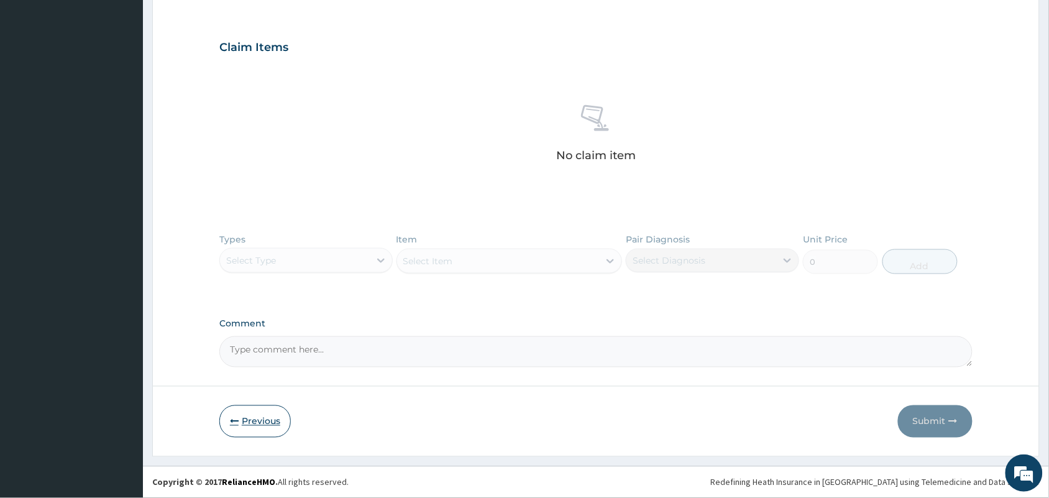
click at [247, 418] on button "Previous" at bounding box center [254, 421] width 71 height 32
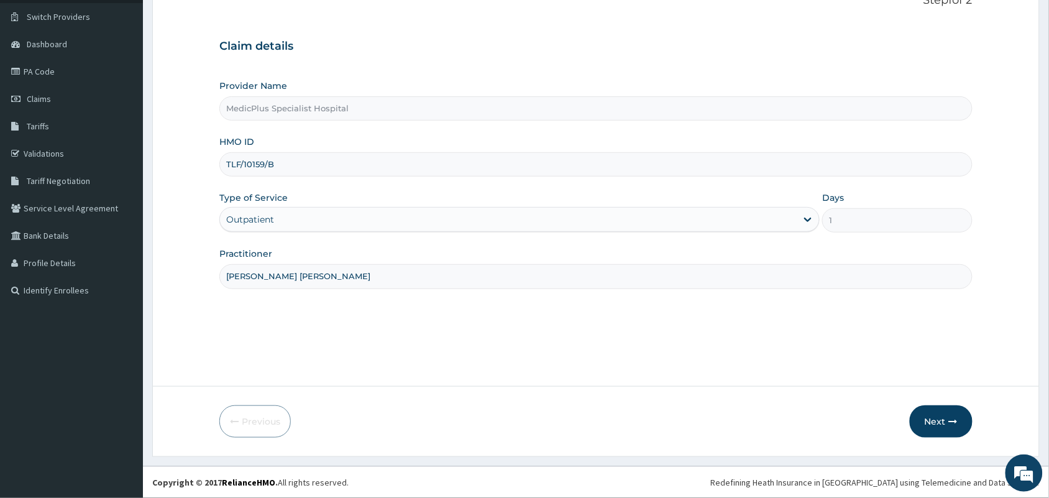
scroll to position [91, 0]
drag, startPoint x: 277, startPoint y: 172, endPoint x: 216, endPoint y: 172, distance: 60.9
click at [216, 172] on form "Step 1 of 2 Claim details Provider Name MedicPlus Specialist Hospital HMO ID TL…" at bounding box center [596, 216] width 888 height 482
paste input "BL/10007/b"
type input "TBL/10007/b"
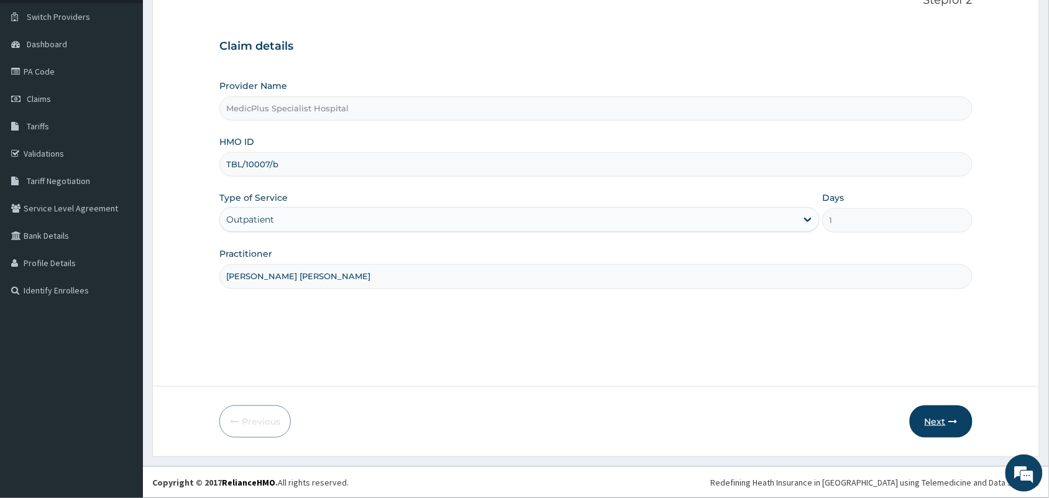
click at [948, 418] on button "Next" at bounding box center [941, 421] width 63 height 32
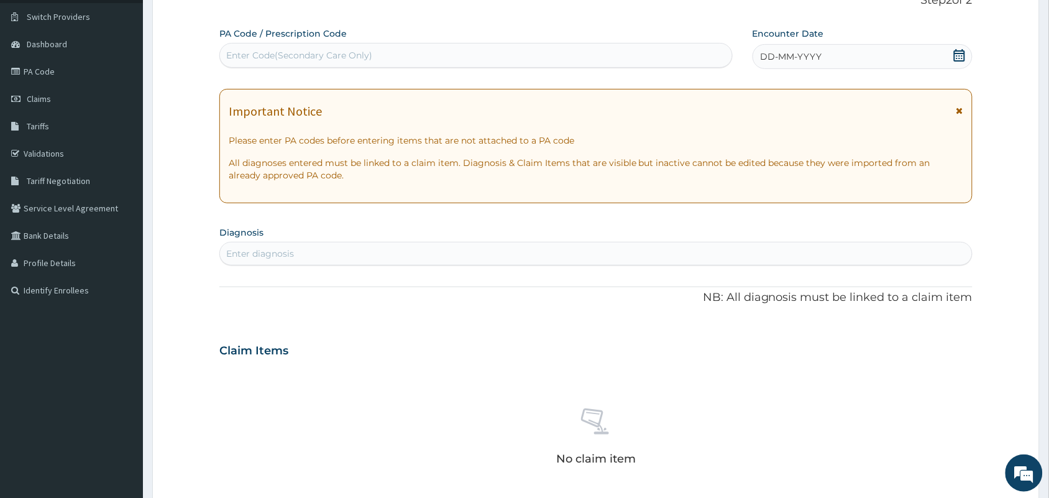
scroll to position [0, 0]
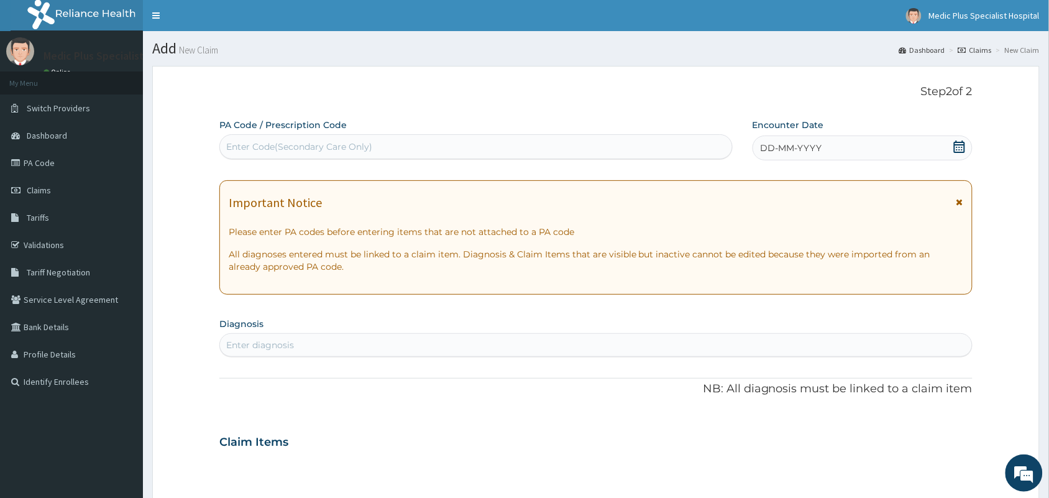
click at [315, 141] on div "Enter Code(Secondary Care Only)" at bounding box center [299, 146] width 146 height 12
paste input "PA/A963EA"
type input "PA/A963EA"
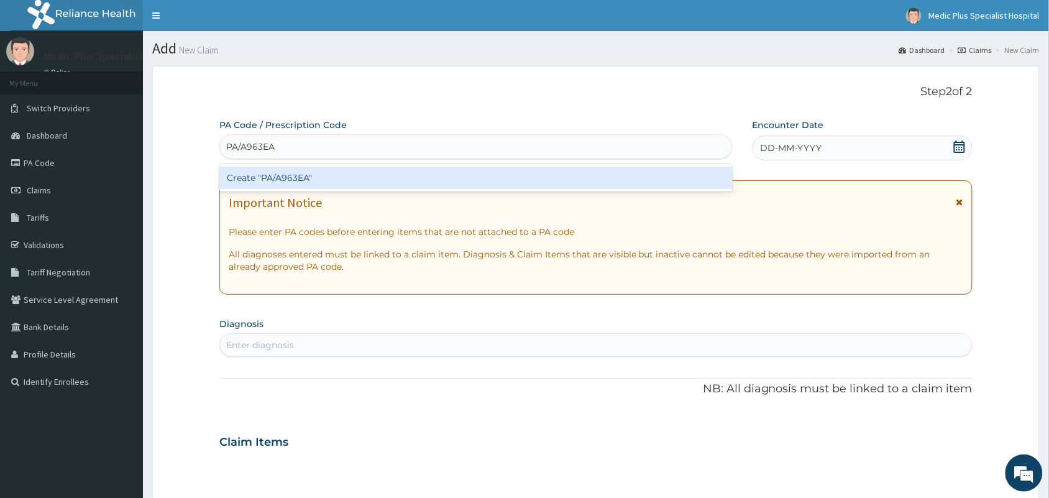
click at [299, 165] on div "Create "PA/A963EA"" at bounding box center [475, 177] width 513 height 27
click at [296, 174] on div "Create "PA/A963EA"" at bounding box center [475, 178] width 513 height 22
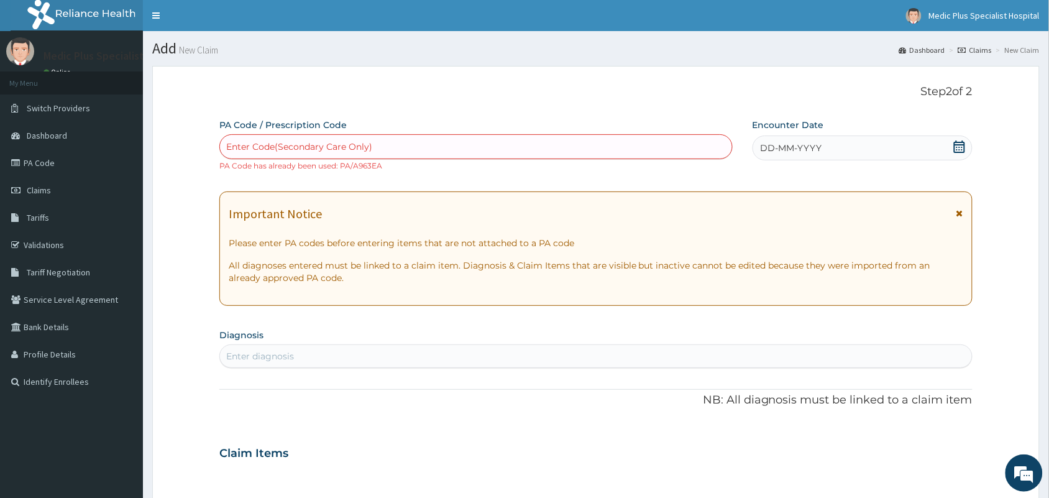
paste input "PA/8269BB"
type input "PA/8269BB"
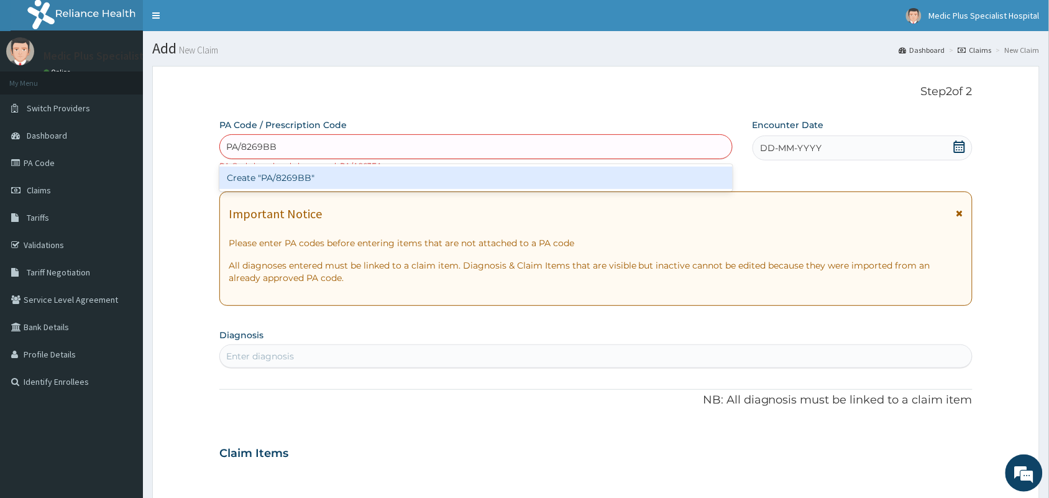
click at [325, 172] on div "Create "PA/8269BB"" at bounding box center [475, 178] width 513 height 22
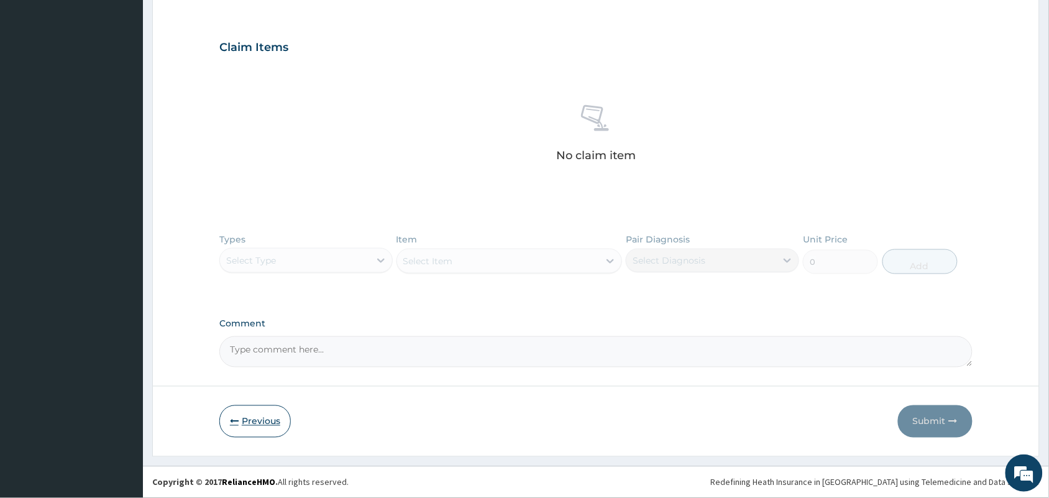
click at [249, 417] on button "Previous" at bounding box center [254, 421] width 71 height 32
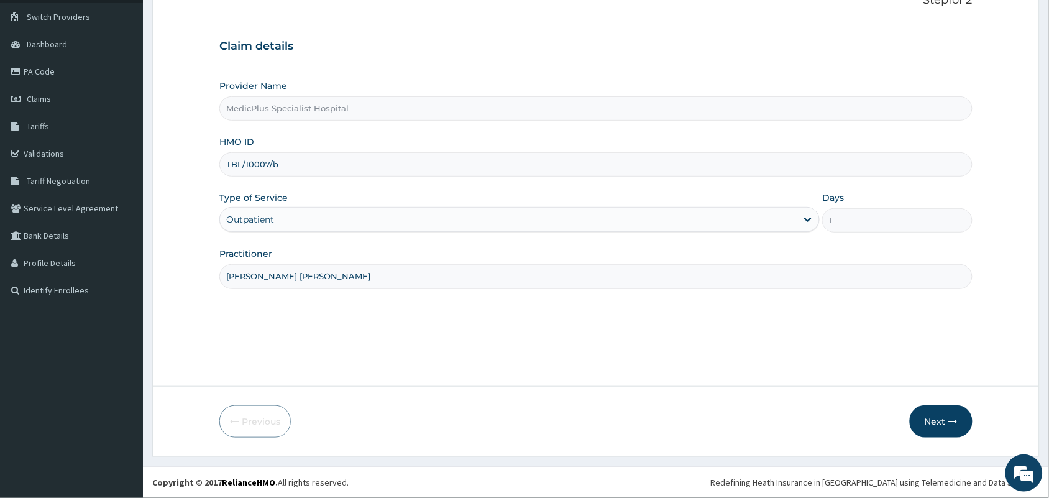
scroll to position [91, 0]
drag, startPoint x: 294, startPoint y: 169, endPoint x: 216, endPoint y: 172, distance: 77.7
click at [216, 172] on form "Step 1 of 2 Claim details Provider Name MedicPlus Specialist Hospital HMO ID TB…" at bounding box center [596, 216] width 888 height 482
paste input "TBL/10007/c"
type input "TBL/10007/c"
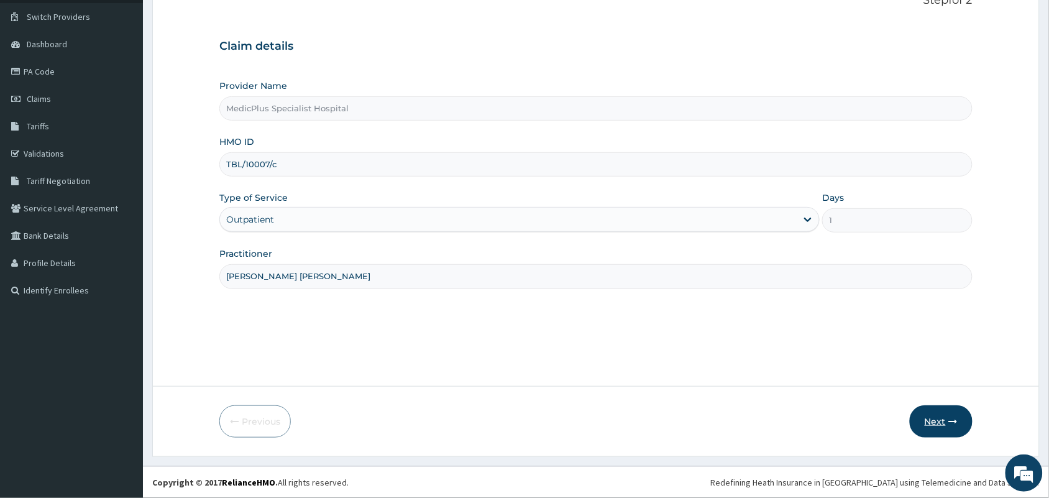
click at [939, 423] on button "Next" at bounding box center [941, 421] width 63 height 32
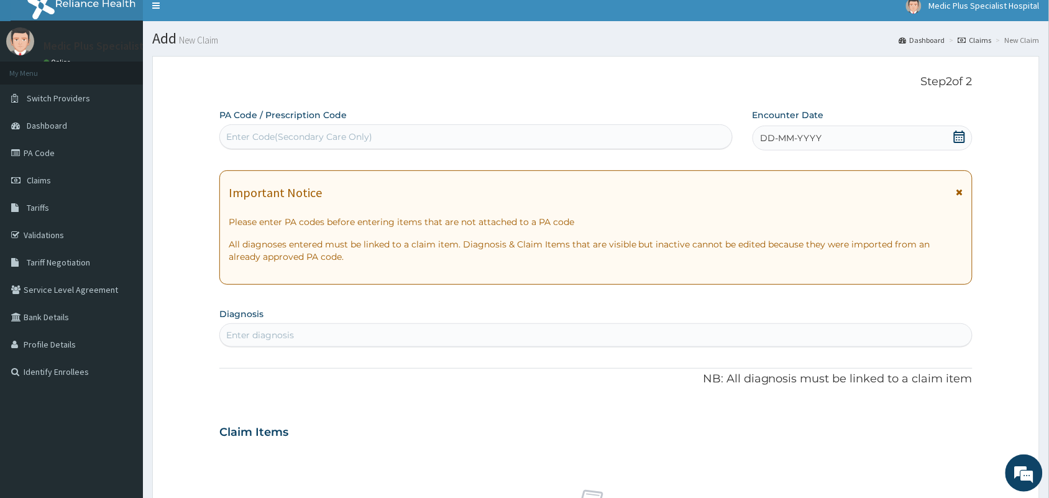
scroll to position [0, 0]
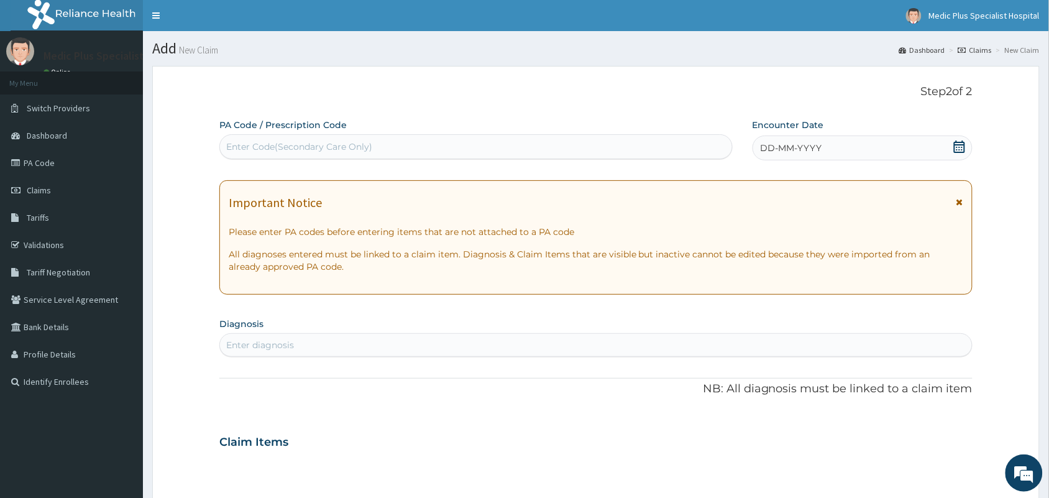
drag, startPoint x: 285, startPoint y: 125, endPoint x: 278, endPoint y: 140, distance: 16.7
click at [283, 132] on div "PA Code / Prescription Code Enter Code(Secondary Care Only)" at bounding box center [475, 139] width 513 height 40
click at [272, 147] on div "Enter Code(Secondary Care Only)" at bounding box center [299, 146] width 146 height 12
paste input "PA/BACA9B"
type input "PA/BACA9B"
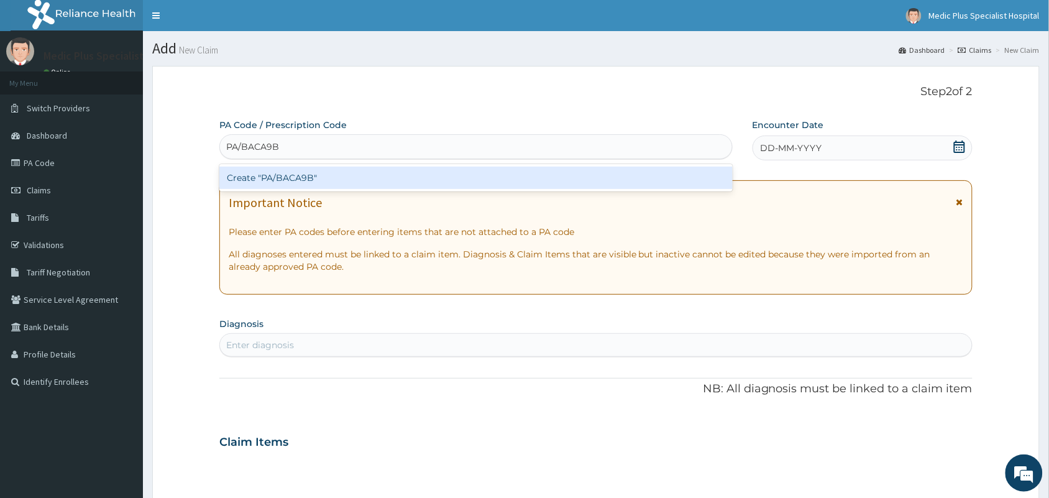
click at [277, 175] on div "Create "PA/BACA9B"" at bounding box center [475, 178] width 513 height 22
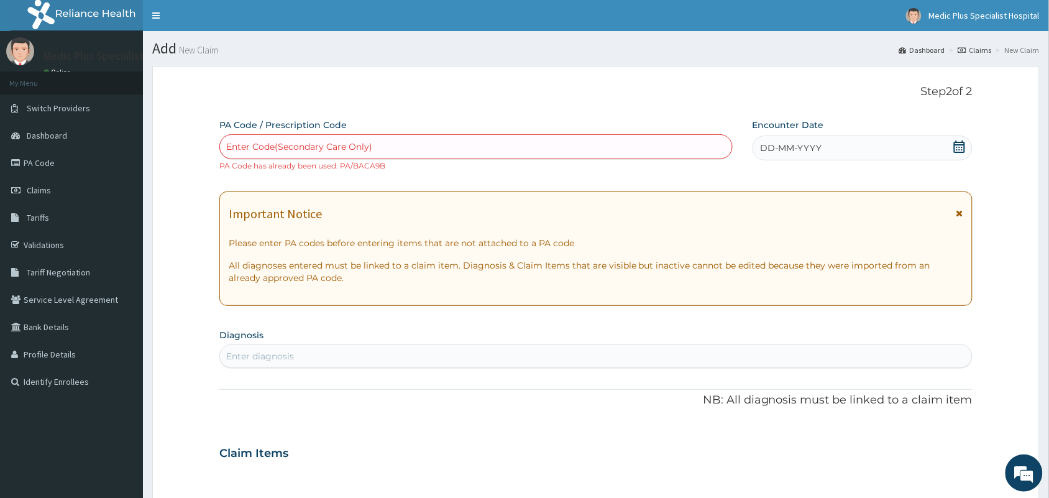
paste input "PA/0CDD37"
type input "PA/0CDD37"
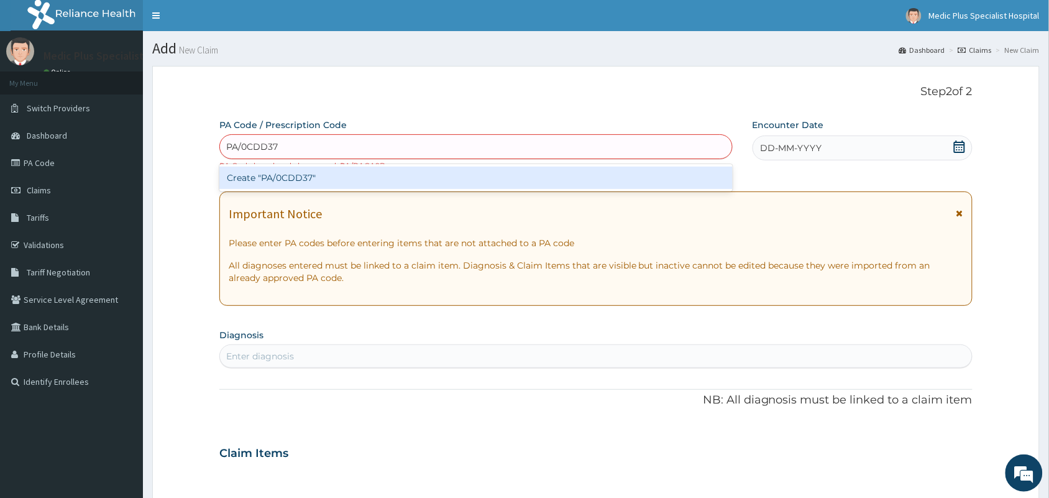
click at [337, 172] on div "Create "PA/0CDD37"" at bounding box center [475, 178] width 513 height 22
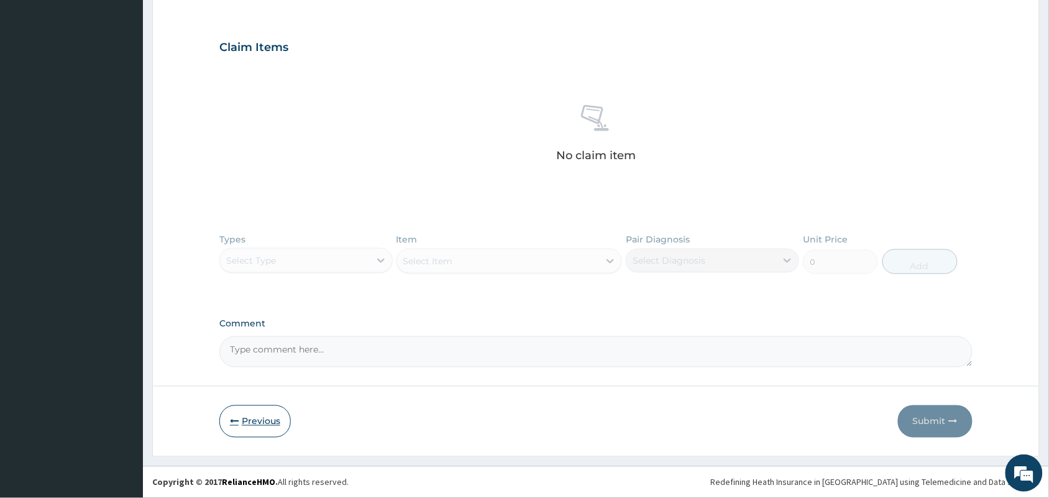
click at [262, 430] on button "Previous" at bounding box center [254, 421] width 71 height 32
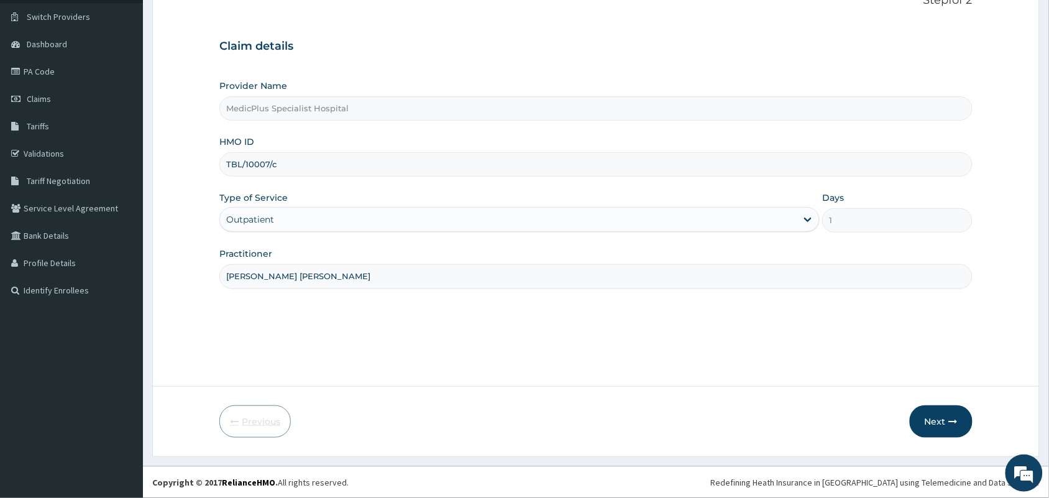
scroll to position [91, 0]
drag, startPoint x: 315, startPoint y: 172, endPoint x: 241, endPoint y: 170, distance: 74.0
click at [241, 170] on input "TBL/10007/c" at bounding box center [595, 164] width 753 height 24
paste input "OPB/10169/A"
type input "OPB/10169/A"
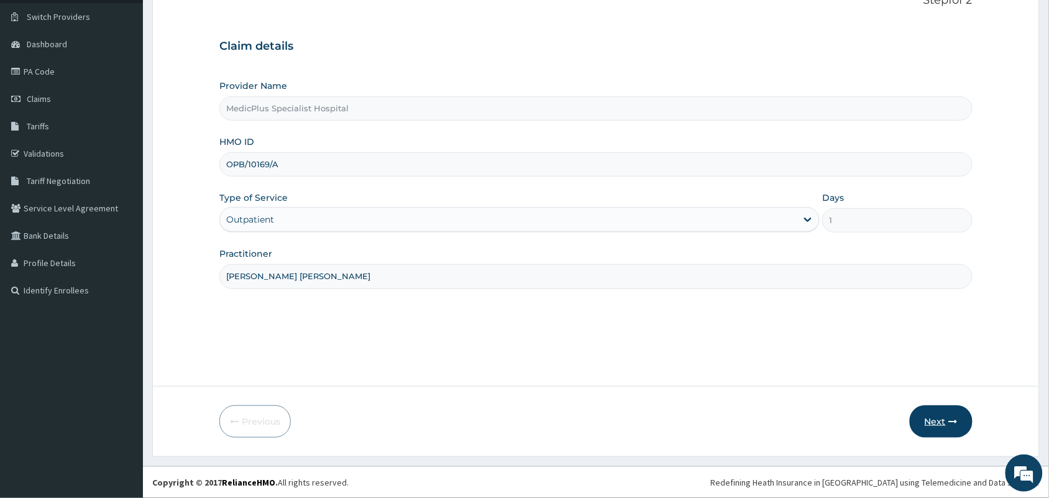
click at [940, 424] on button "Next" at bounding box center [941, 421] width 63 height 32
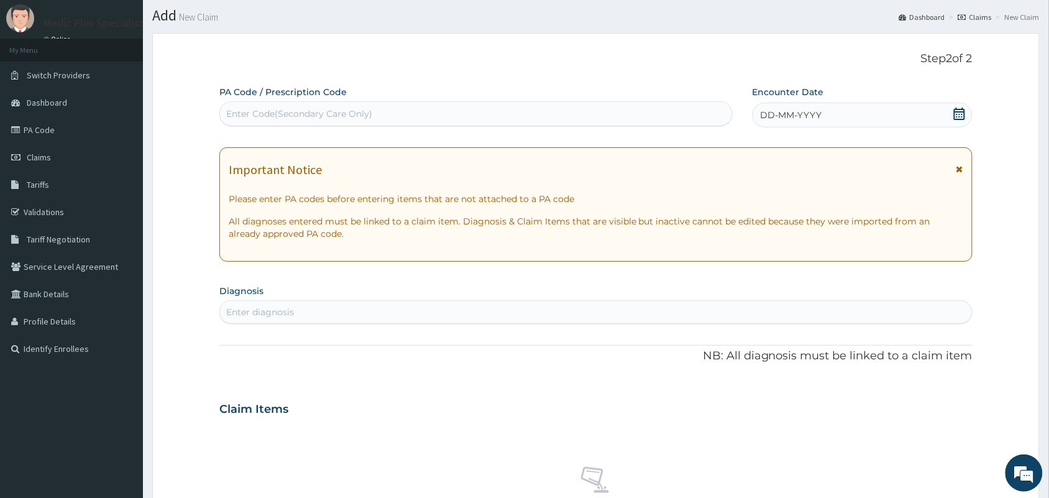
scroll to position [7, 0]
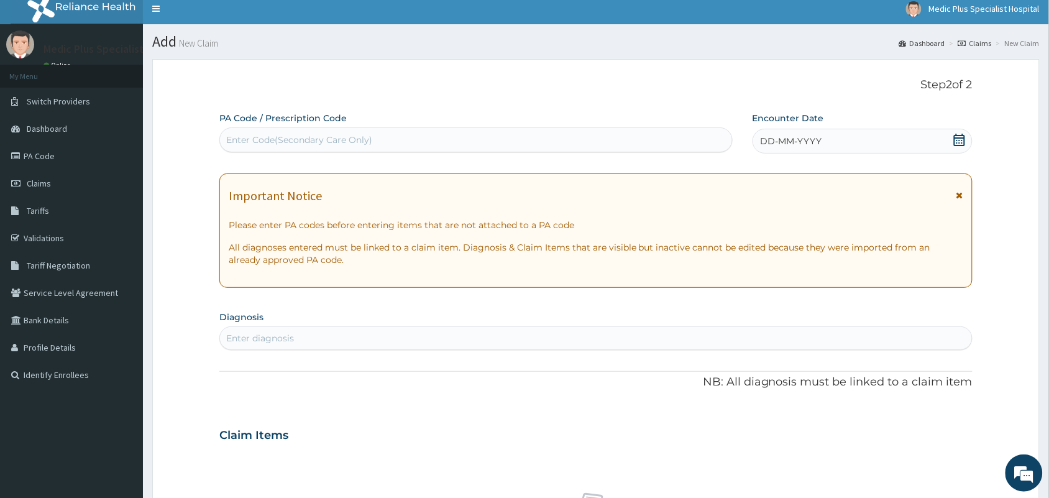
click at [323, 140] on div "Enter Code(Secondary Care Only)" at bounding box center [299, 140] width 146 height 12
paste input "PA/15D0B1"
type input "PA/15D0B1"
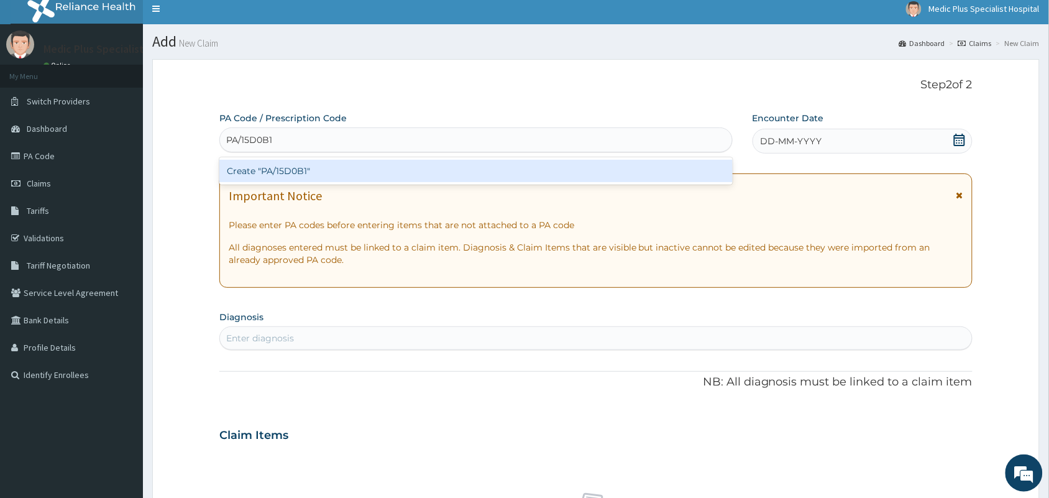
click at [316, 175] on div "Create "PA/15D0B1"" at bounding box center [475, 171] width 513 height 22
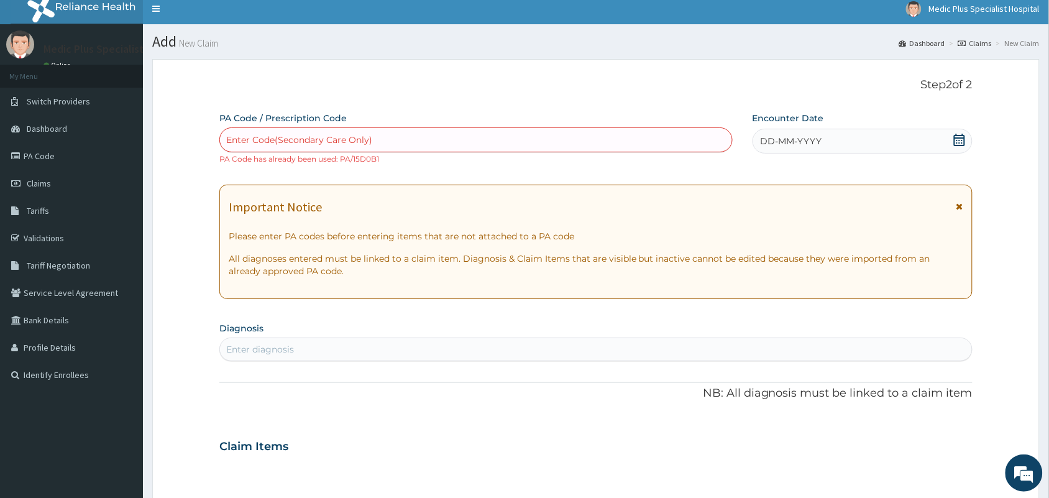
click at [294, 140] on div "Enter Code(Secondary Care Only)" at bounding box center [299, 140] width 146 height 12
paste input "PA/9BAE4B"
type input "PA/9BAE4B"
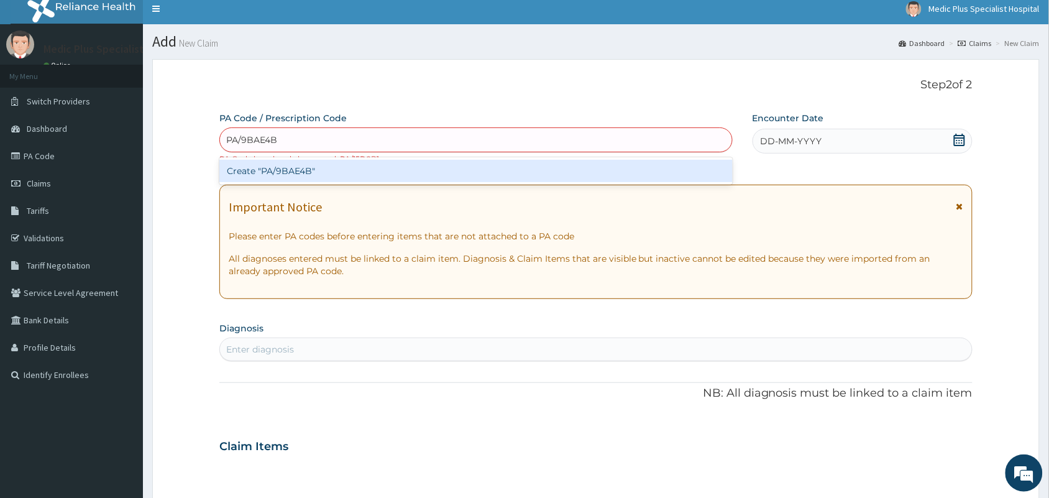
click at [288, 165] on div "Create "PA/9BAE4B"" at bounding box center [475, 171] width 513 height 22
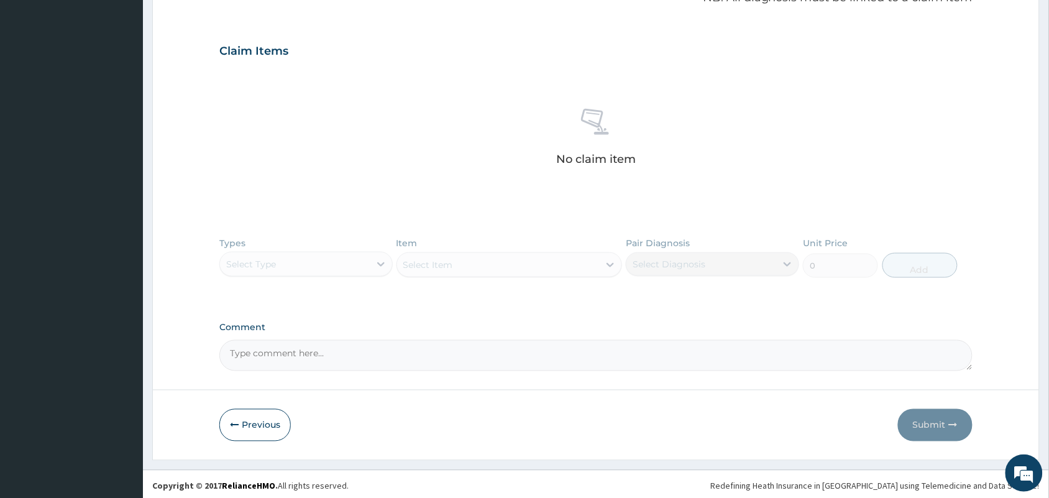
scroll to position [407, 0]
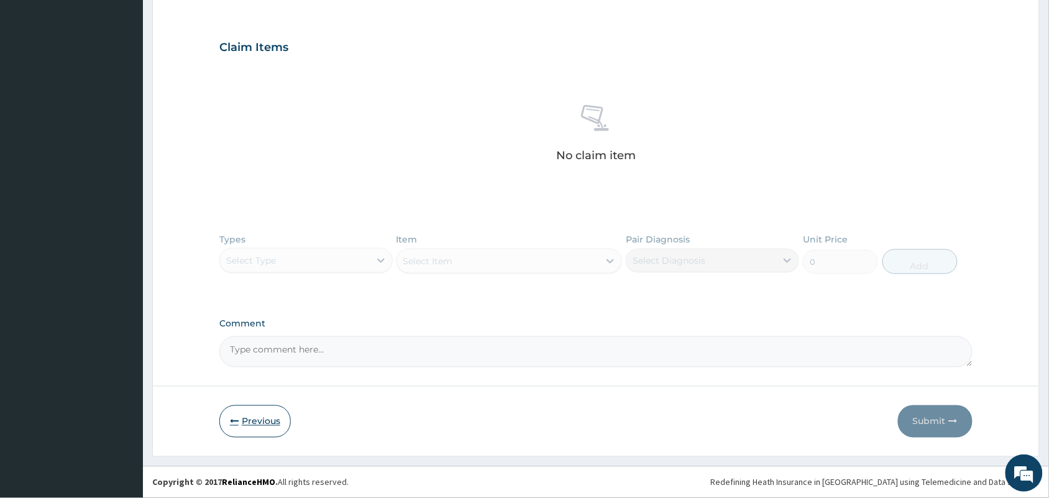
click at [250, 423] on button "Previous" at bounding box center [254, 421] width 71 height 32
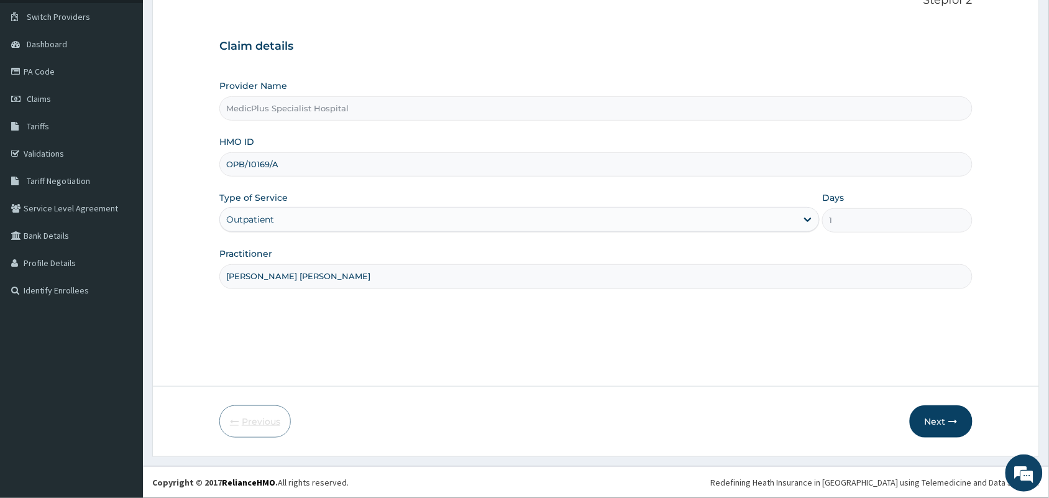
scroll to position [91, 0]
drag, startPoint x: 301, startPoint y: 166, endPoint x: 209, endPoint y: 166, distance: 92.0
click at [209, 166] on form "Step 1 of 2 Claim details Provider Name MedicPlus Specialist Hospital HMO ID OP…" at bounding box center [596, 216] width 888 height 482
paste input "TRE/10096"
type input "TRE/10096/A"
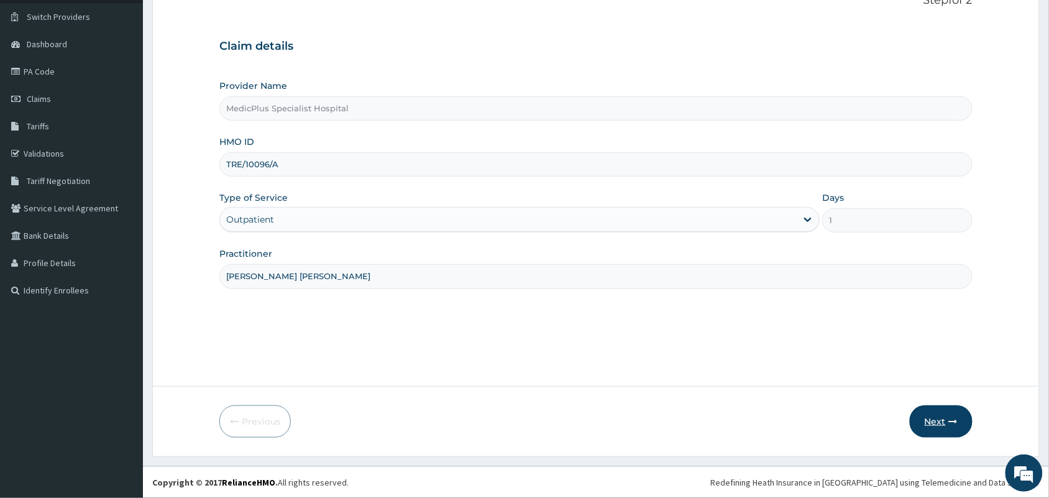
click at [942, 421] on button "Next" at bounding box center [941, 421] width 63 height 32
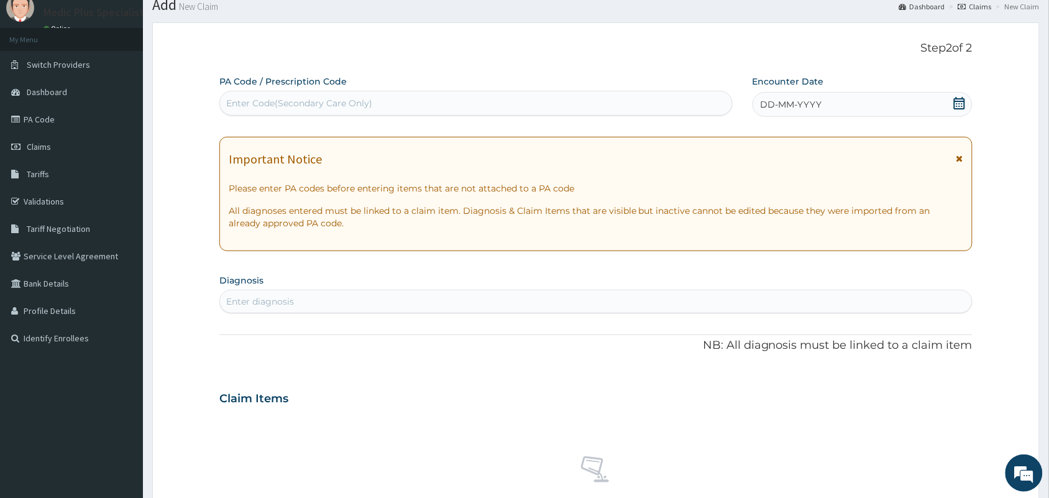
scroll to position [0, 0]
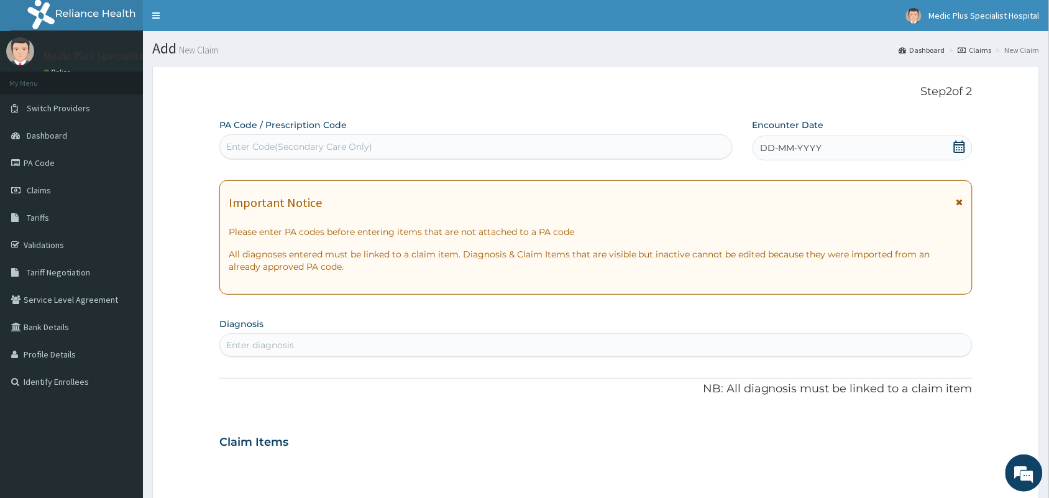
click at [330, 150] on div "Enter Code(Secondary Care Only)" at bounding box center [299, 146] width 146 height 12
paste input "PA/563265"
type input "PA/563265"
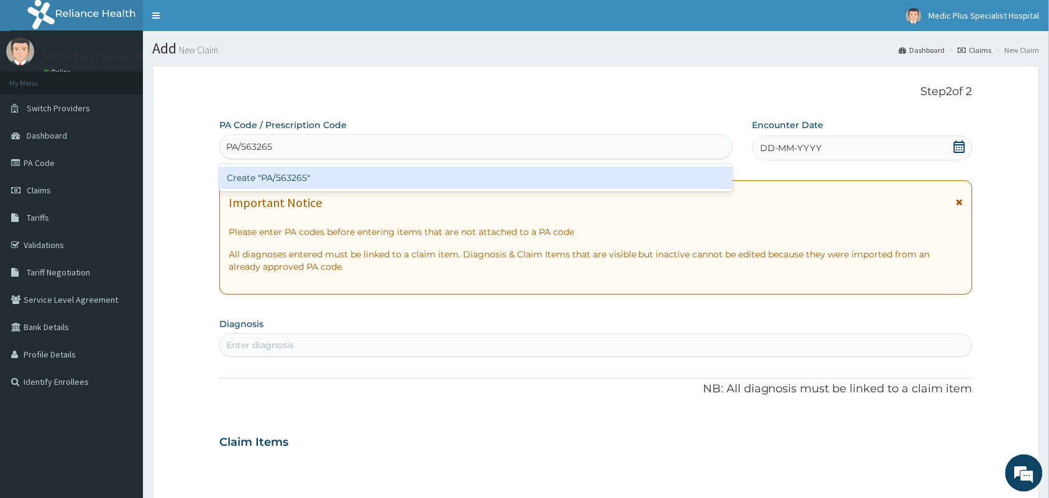
click at [306, 170] on div "Create "PA/563265"" at bounding box center [475, 178] width 513 height 22
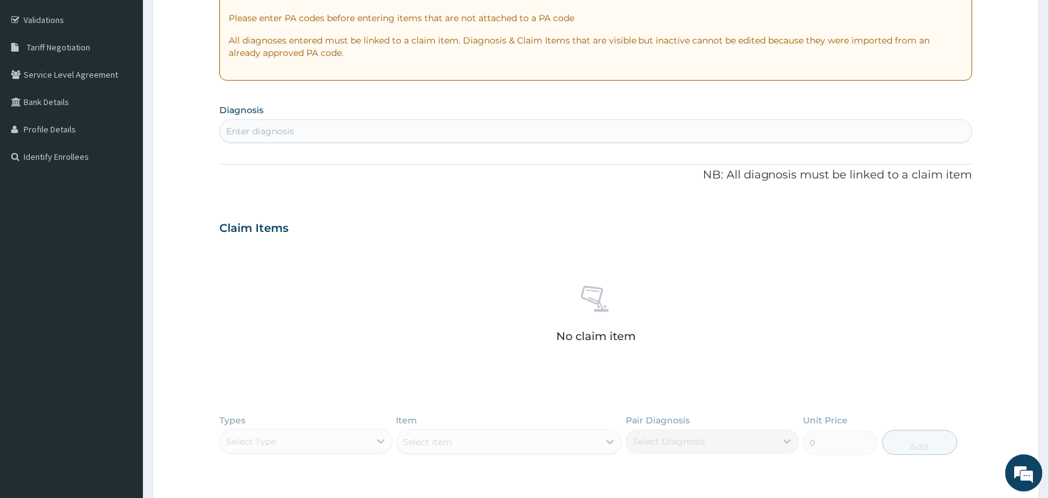
scroll to position [233, 0]
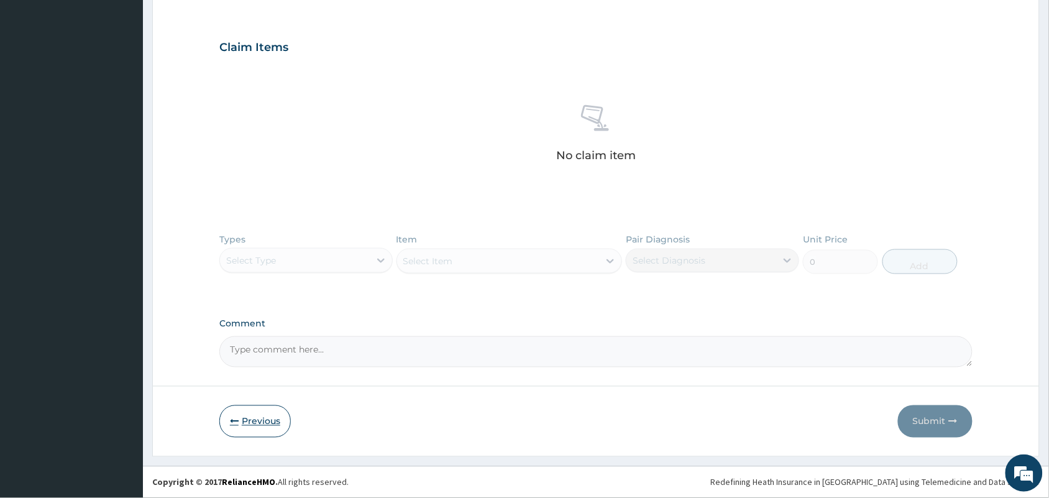
click at [255, 418] on button "Previous" at bounding box center [254, 421] width 71 height 32
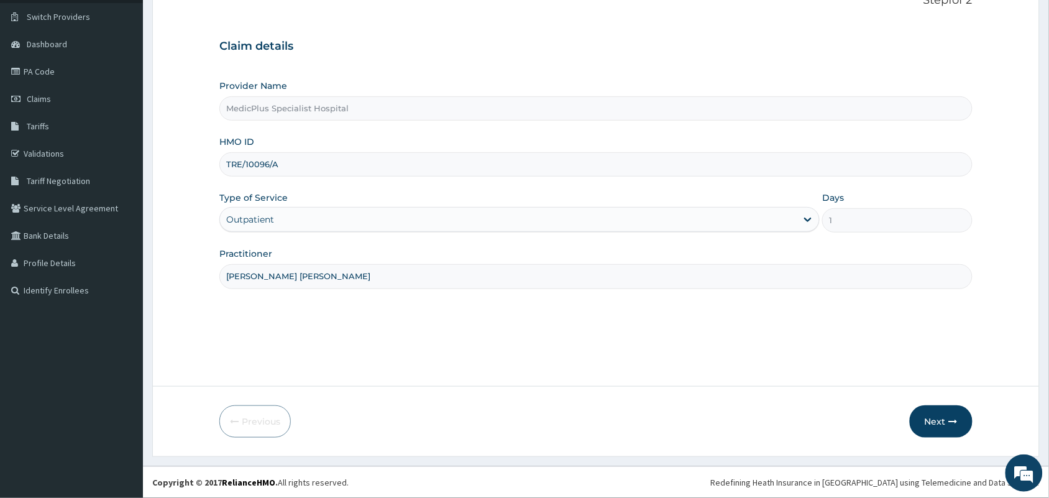
drag, startPoint x: 296, startPoint y: 168, endPoint x: 206, endPoint y: 168, distance: 90.1
click at [206, 168] on form "Step 1 of 2 Claim details Provider Name MedicPlus Specialist Hospital HMO ID TR…" at bounding box center [596, 216] width 888 height 482
paste input "BC/10293"
type input "TBC/10293/A"
click at [949, 415] on button "Next" at bounding box center [941, 421] width 63 height 32
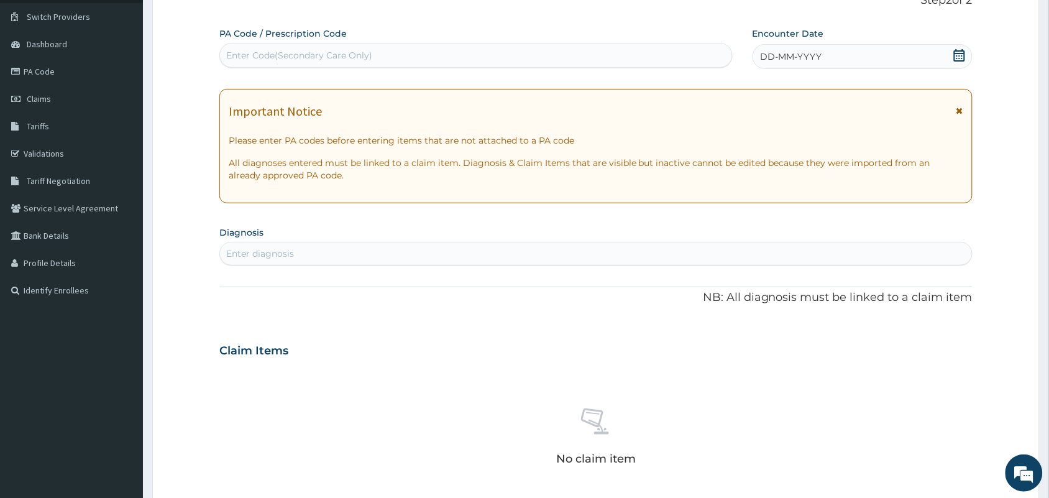
scroll to position [0, 0]
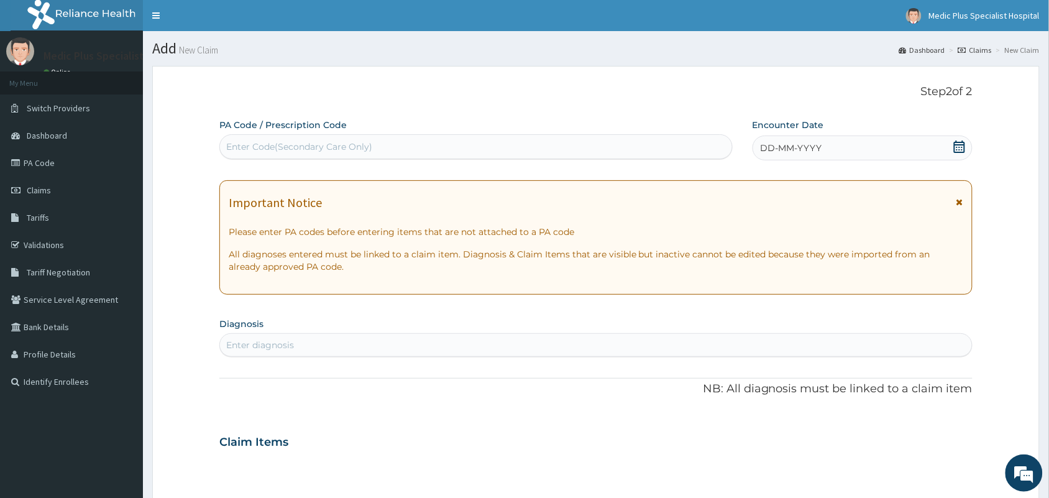
click at [265, 355] on div "Enter diagnosis" at bounding box center [596, 345] width 752 height 20
click at [306, 140] on div "Enter Code(Secondary Care Only)" at bounding box center [299, 146] width 146 height 12
paste input "PA/3F4463"
type input "PA/3F4463"
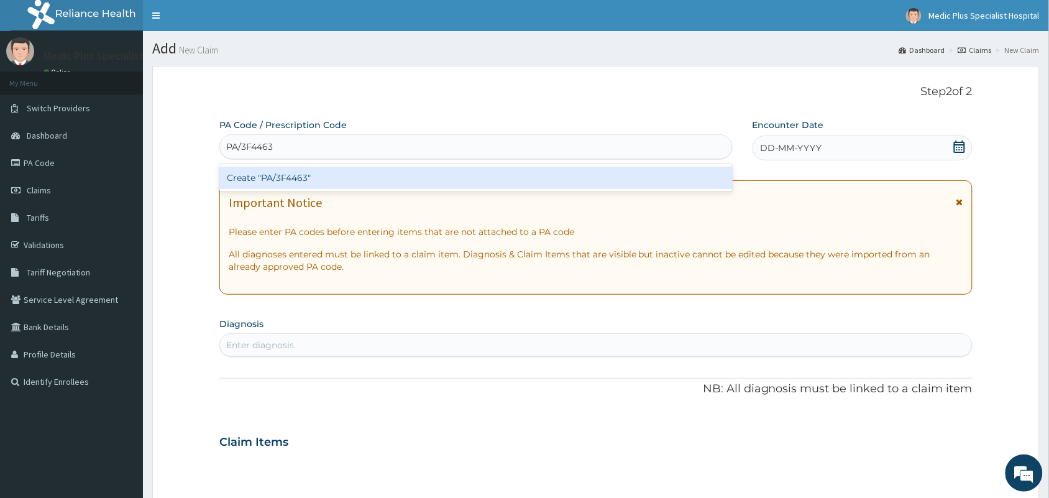
click at [296, 170] on div "Create "PA/3F4463"" at bounding box center [475, 178] width 513 height 22
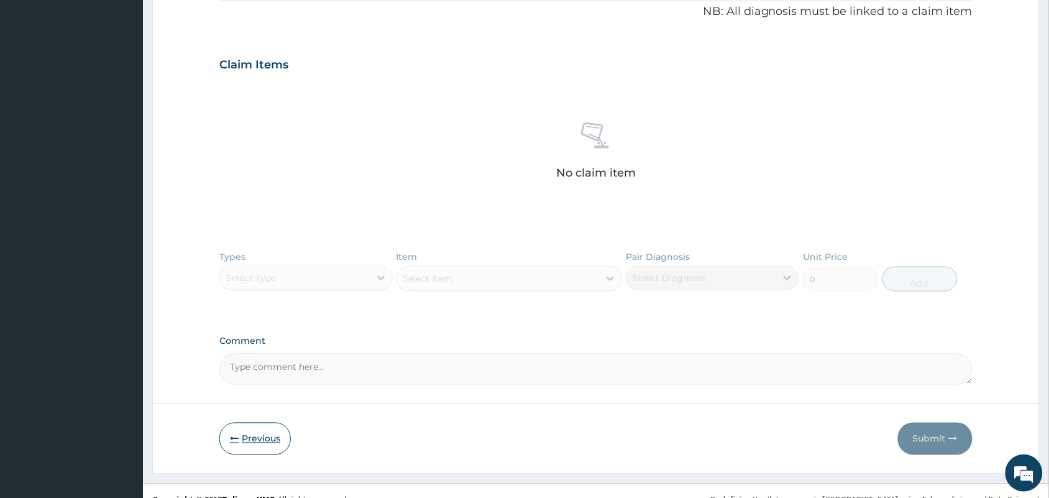
click at [250, 433] on button "Previous" at bounding box center [254, 439] width 71 height 32
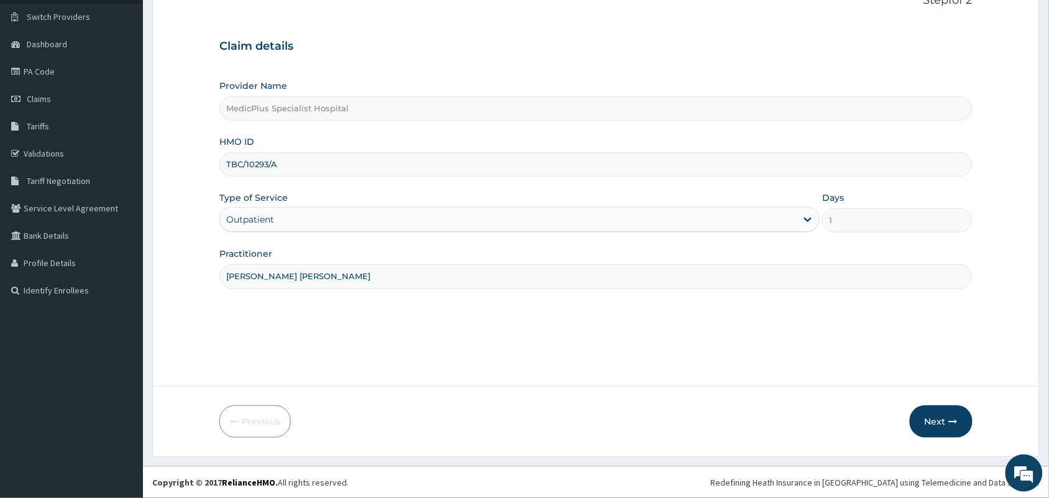
scroll to position [91, 0]
drag, startPoint x: 282, startPoint y: 163, endPoint x: 209, endPoint y: 163, distance: 72.1
click at [209, 163] on form "Step 1 of 2 Claim details Provider Name MedicPlus Specialist Hospital HMO ID TB…" at bounding box center [596, 216] width 888 height 482
paste input "BCK/10028"
type input "BCK/10028/A"
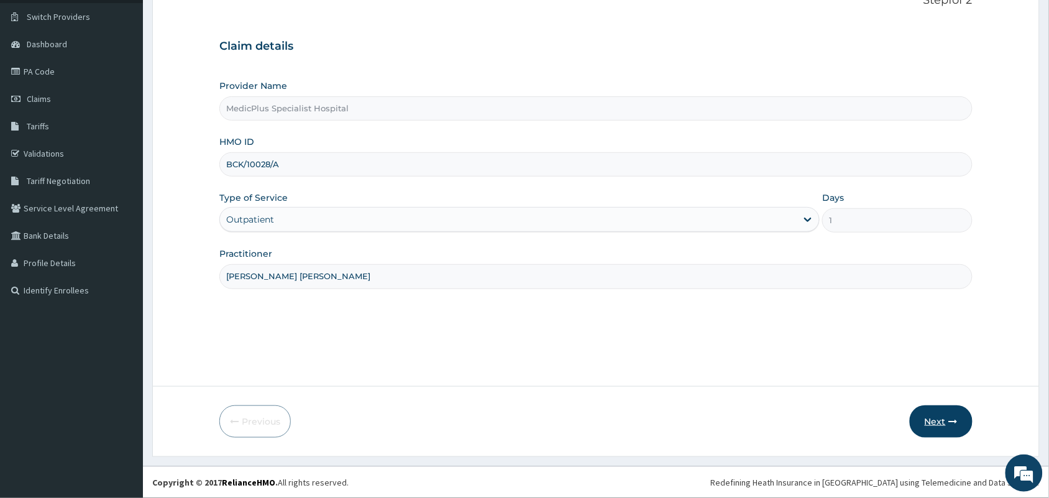
click at [948, 414] on button "Next" at bounding box center [941, 421] width 63 height 32
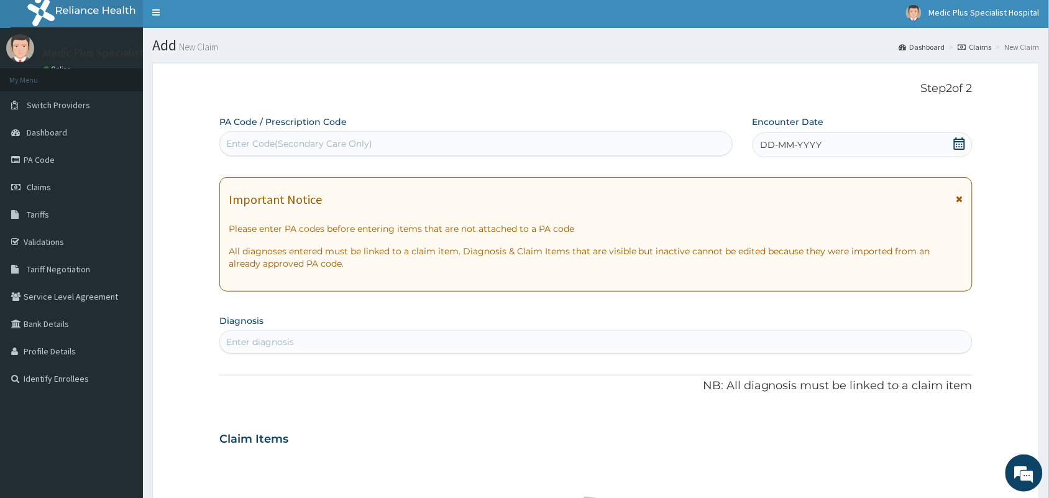
scroll to position [0, 0]
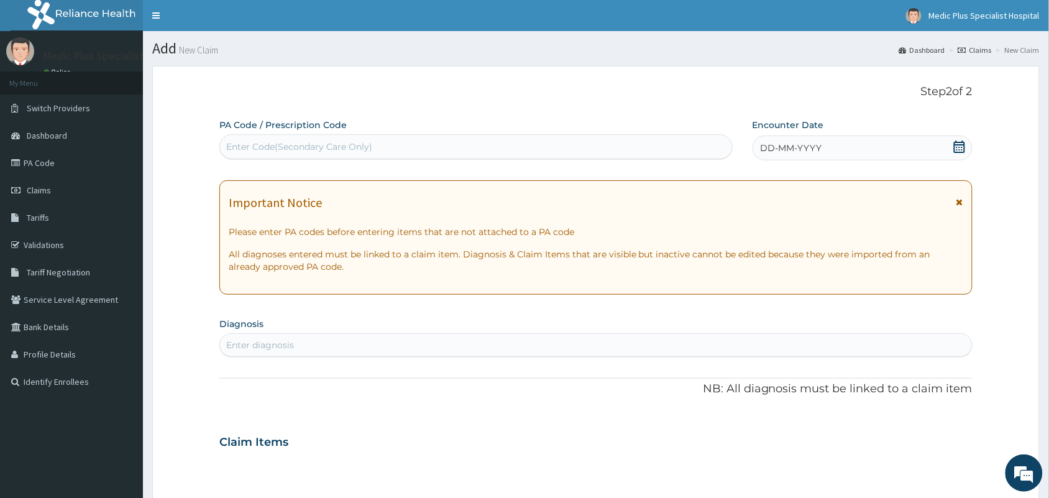
click at [375, 144] on div "Enter Code(Secondary Care Only)" at bounding box center [476, 147] width 512 height 20
paste input "PA/CC61DA"
type input "PA/CC61DA"
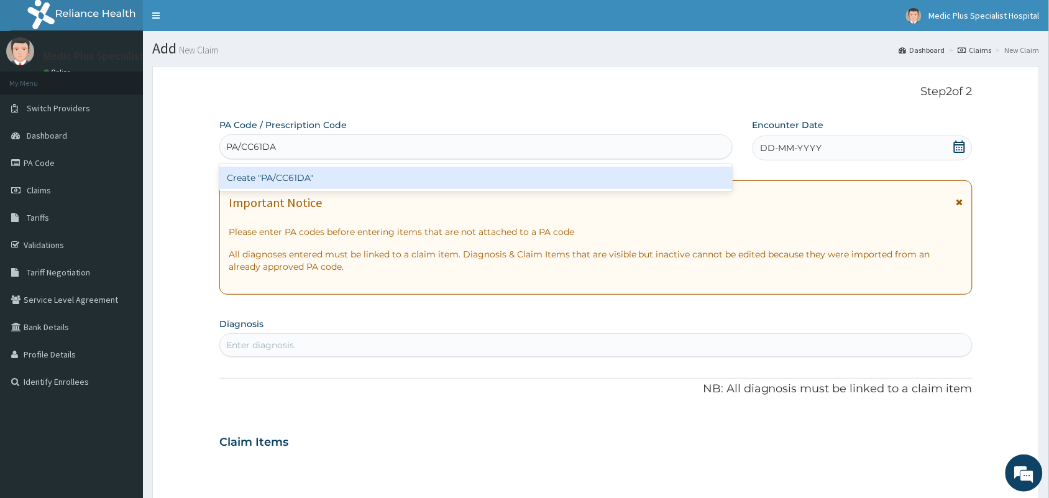
click at [308, 171] on div "Create "PA/CC61DA"" at bounding box center [475, 178] width 513 height 22
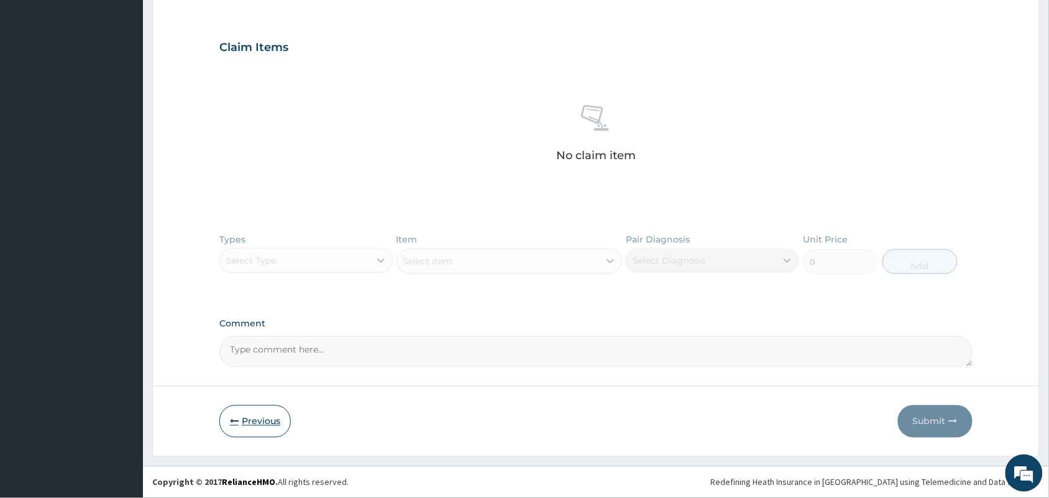
click at [256, 418] on button "Previous" at bounding box center [254, 421] width 71 height 32
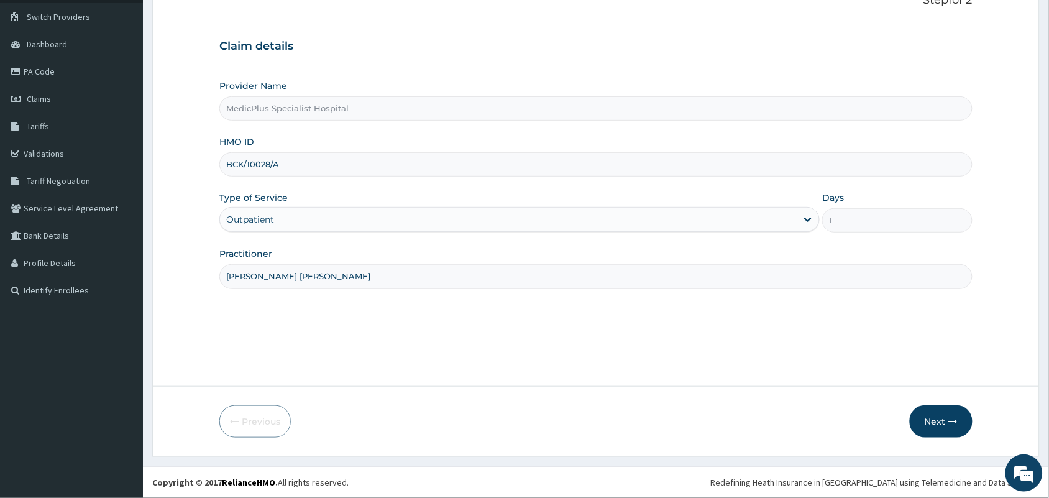
drag, startPoint x: 293, startPoint y: 155, endPoint x: 216, endPoint y: 162, distance: 76.8
click at [216, 162] on form "Step 1 of 2 Claim details Provider Name MedicPlus Specialist Hospital HMO ID BC…" at bounding box center [596, 216] width 888 height 482
paste input "PFF/10013"
type input "PFF/10013/A"
click at [932, 414] on button "Next" at bounding box center [941, 421] width 63 height 32
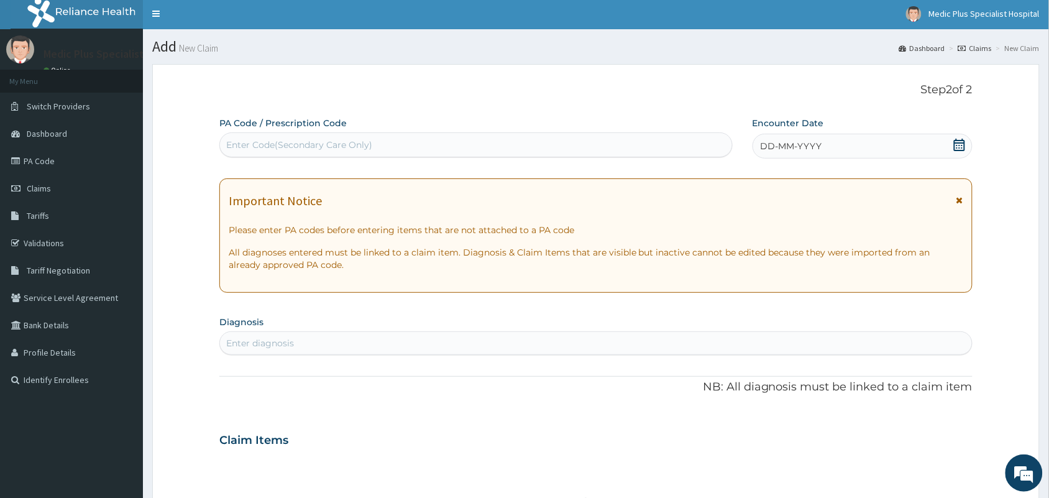
scroll to position [0, 0]
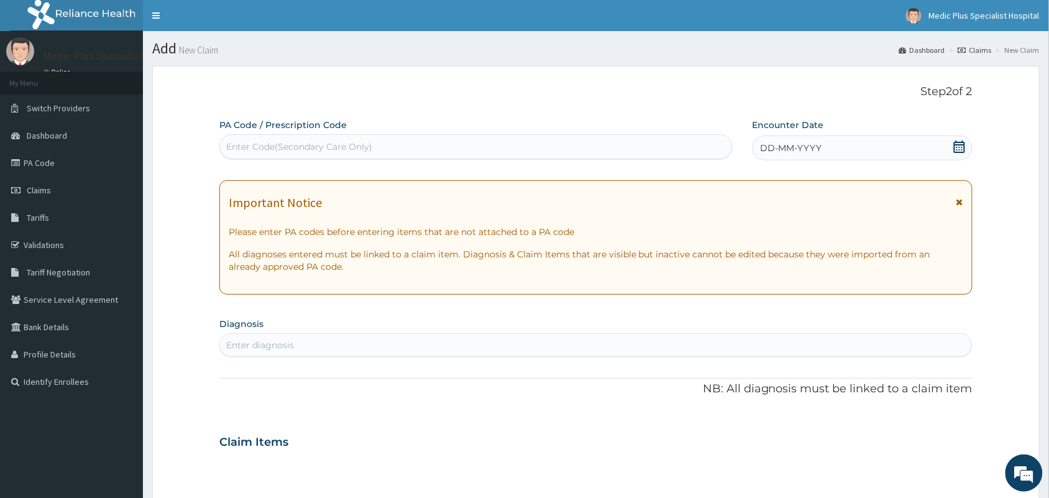
click at [290, 152] on div "Enter Code(Secondary Care Only)" at bounding box center [299, 146] width 146 height 12
paste input "PA/ED9825"
type input "PA/ED9825"
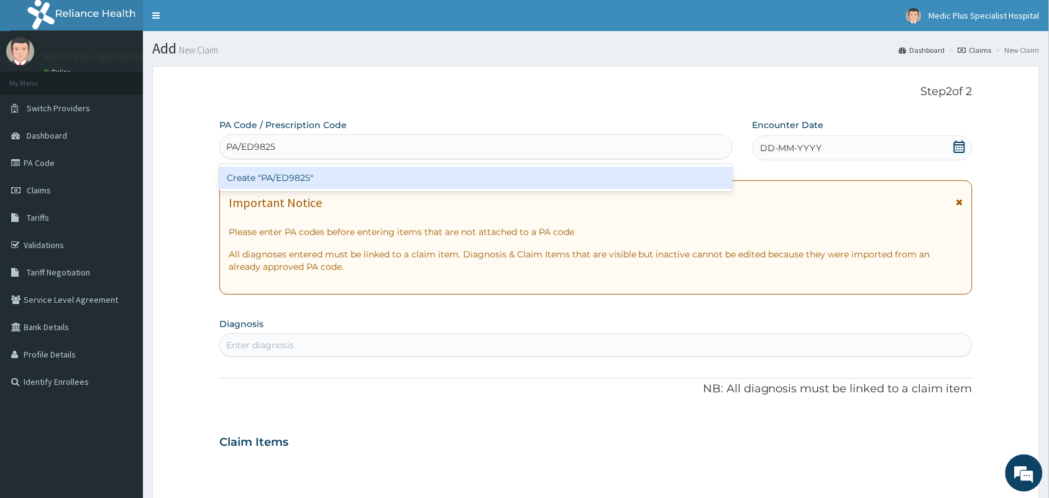
click at [308, 176] on div "Create "PA/ED9825"" at bounding box center [475, 178] width 513 height 22
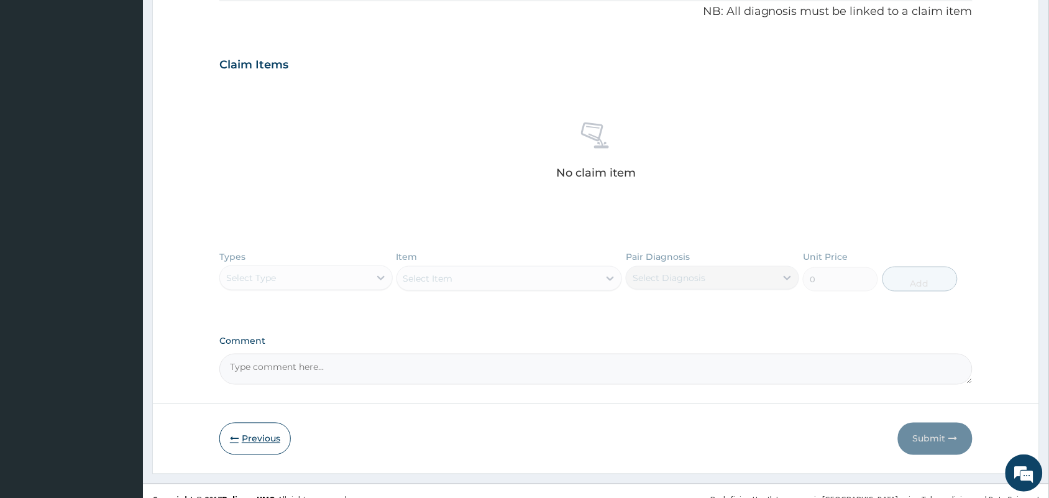
click at [247, 446] on button "Previous" at bounding box center [254, 439] width 71 height 32
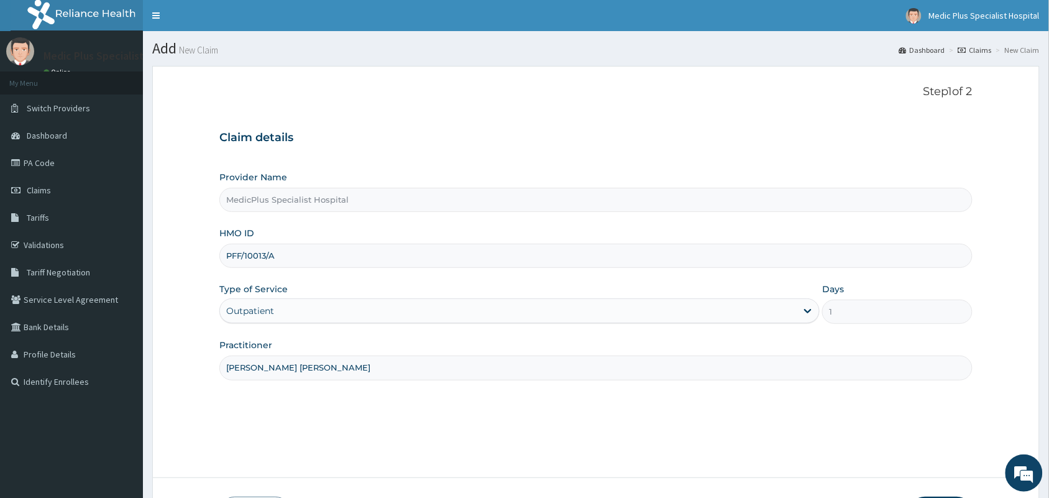
drag, startPoint x: 289, startPoint y: 268, endPoint x: 216, endPoint y: 266, distance: 73.4
click at [219, 267] on div "PFF/10013/A" at bounding box center [595, 256] width 753 height 24
paste input "WOL/10085/B"
click at [244, 258] on input "WOL/10085/B" at bounding box center [595, 256] width 753 height 24
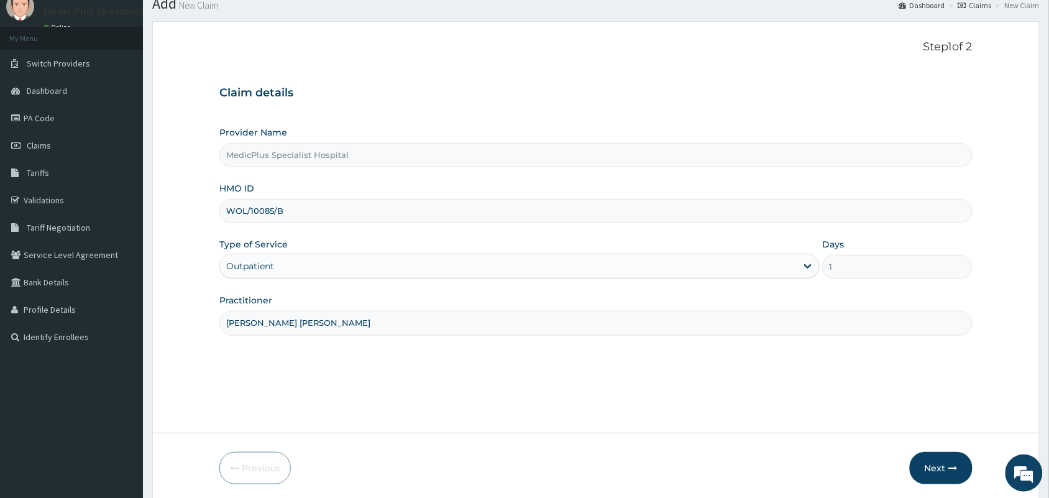
scroll to position [91, 0]
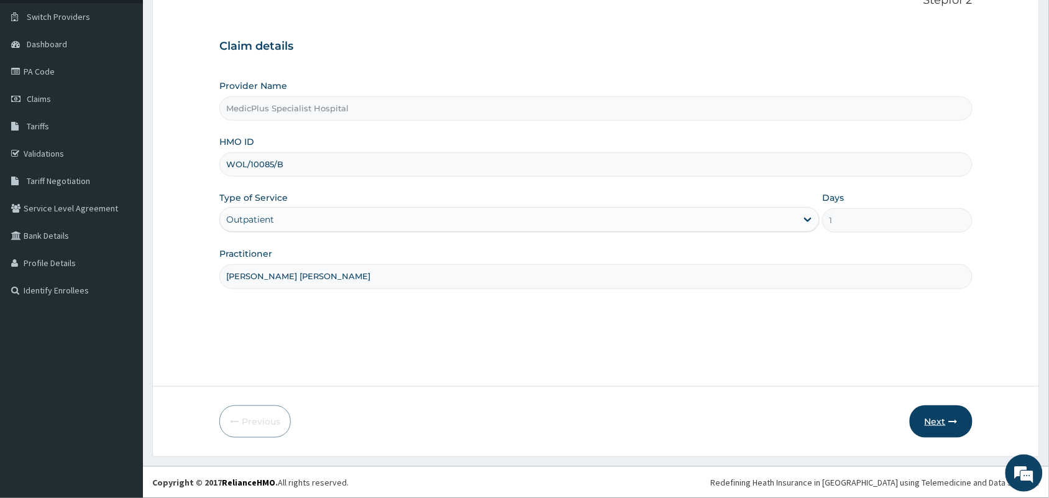
type input "WOL/10085/B"
click at [949, 426] on button "Next" at bounding box center [941, 421] width 63 height 32
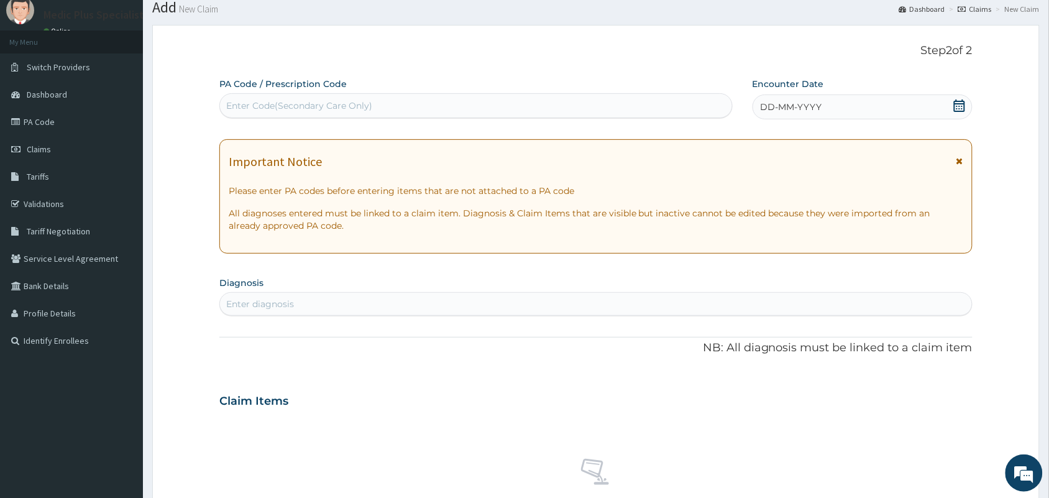
scroll to position [14, 0]
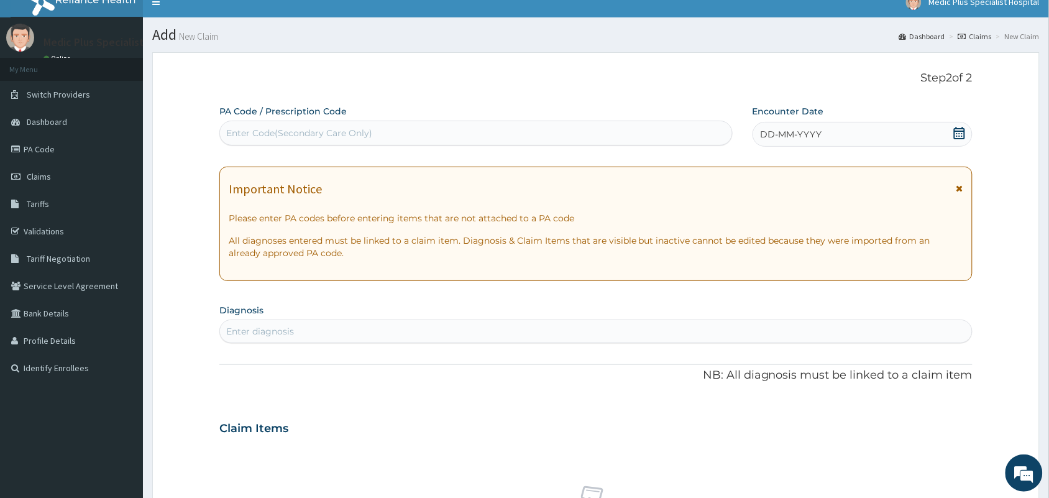
click at [265, 132] on div "Enter Code(Secondary Care Only)" at bounding box center [299, 133] width 146 height 12
type input "V"
paste input "PA/53BA73"
type input "PA/53BA73"
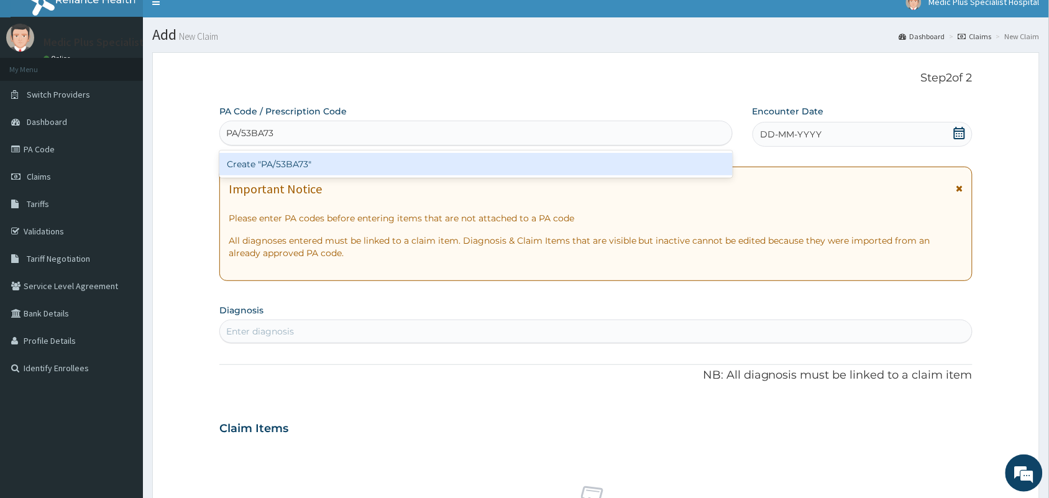
click at [336, 171] on div "Create "PA/53BA73"" at bounding box center [475, 164] width 513 height 22
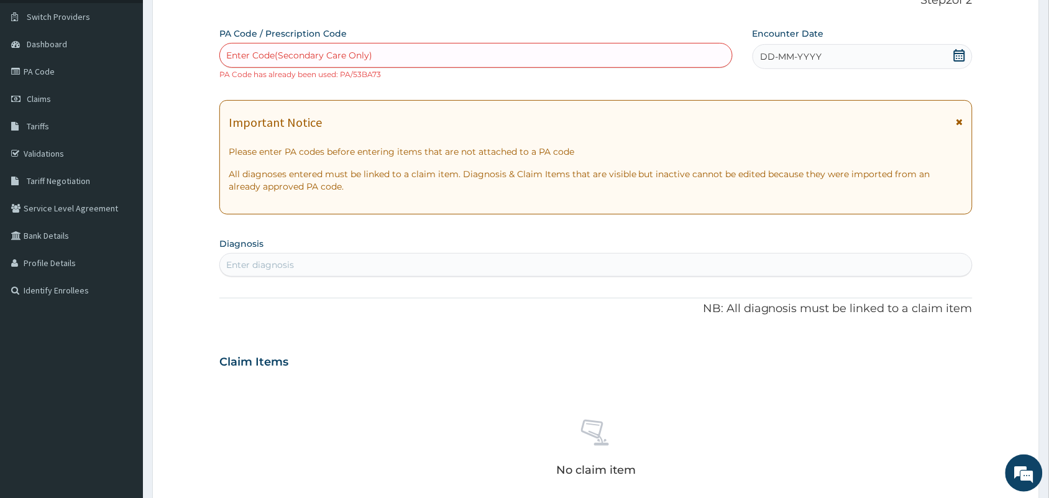
scroll to position [0, 0]
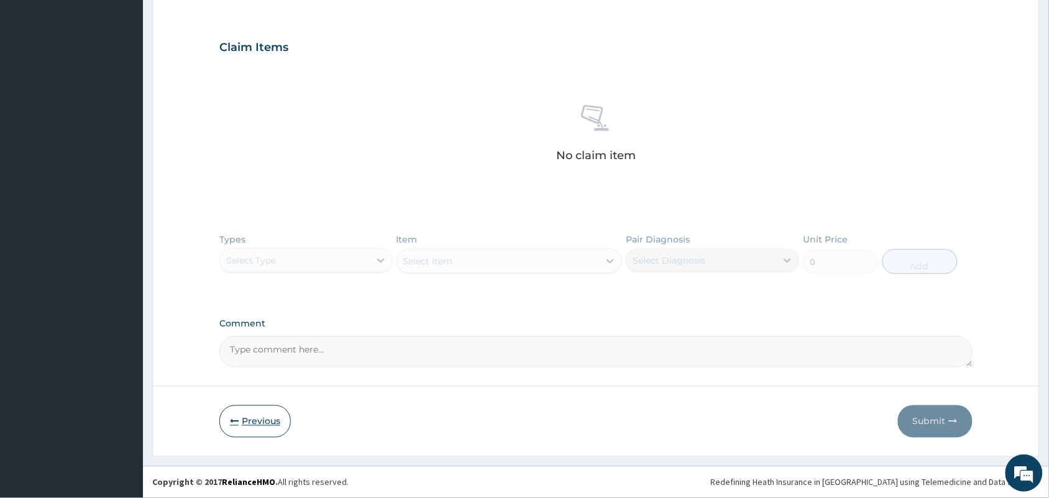
click at [252, 423] on button "Previous" at bounding box center [254, 421] width 71 height 32
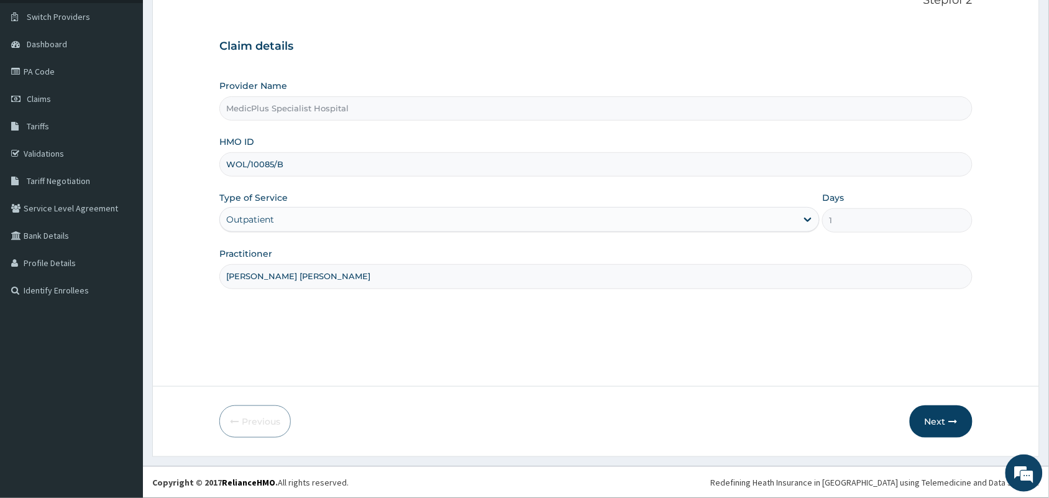
scroll to position [91, 0]
drag, startPoint x: 283, startPoint y: 162, endPoint x: 213, endPoint y: 169, distance: 71.2
click at [213, 169] on form "Step 1 of 2 Claim details Provider Name MedicPlus Specialist Hospital HMO ID WO…" at bounding box center [596, 216] width 888 height 482
paste input "FOH/10075/A"
type input "FOH/10075/A"
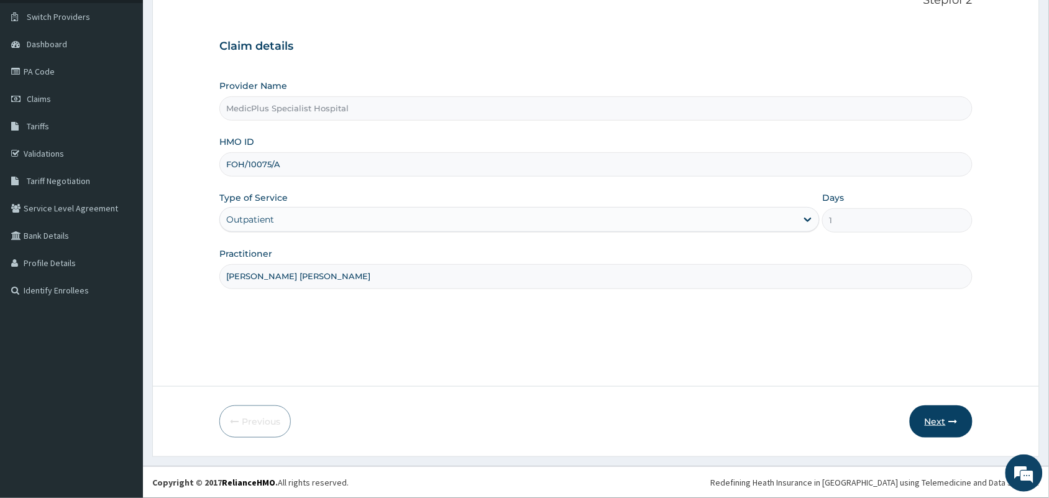
click at [930, 416] on button "Next" at bounding box center [941, 421] width 63 height 32
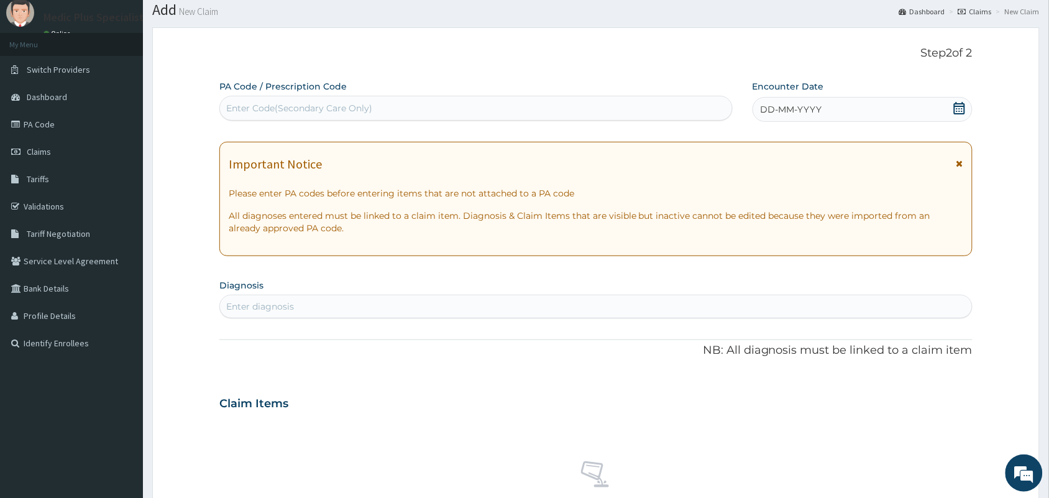
scroll to position [14, 0]
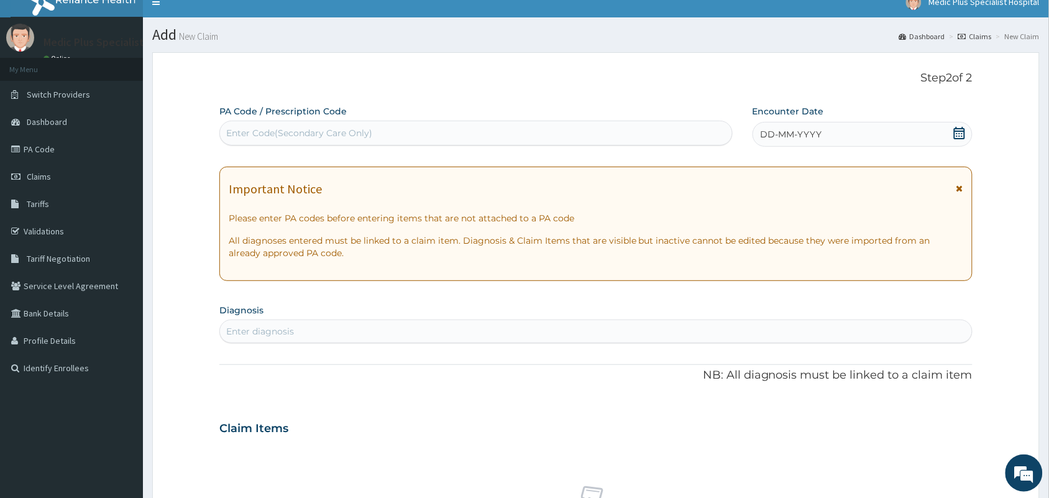
click at [308, 126] on div "Enter Code(Secondary Care Only)" at bounding box center [476, 133] width 512 height 20
paste input "FOH/10075/A"
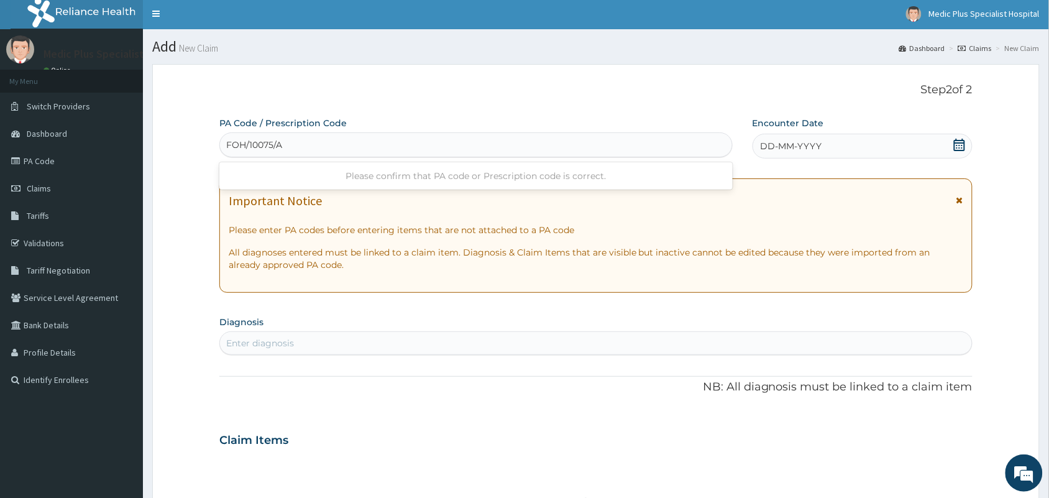
scroll to position [0, 0]
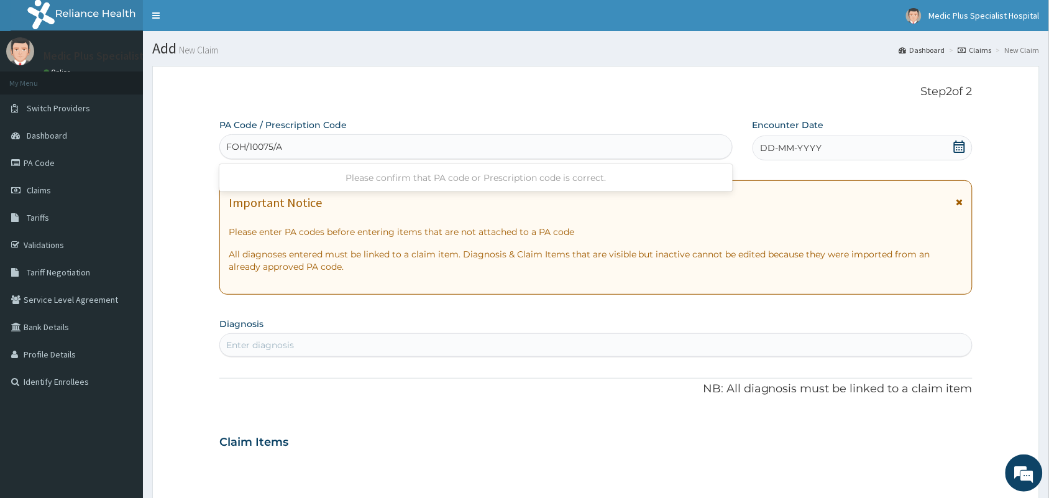
type input "FOH/10075/A"
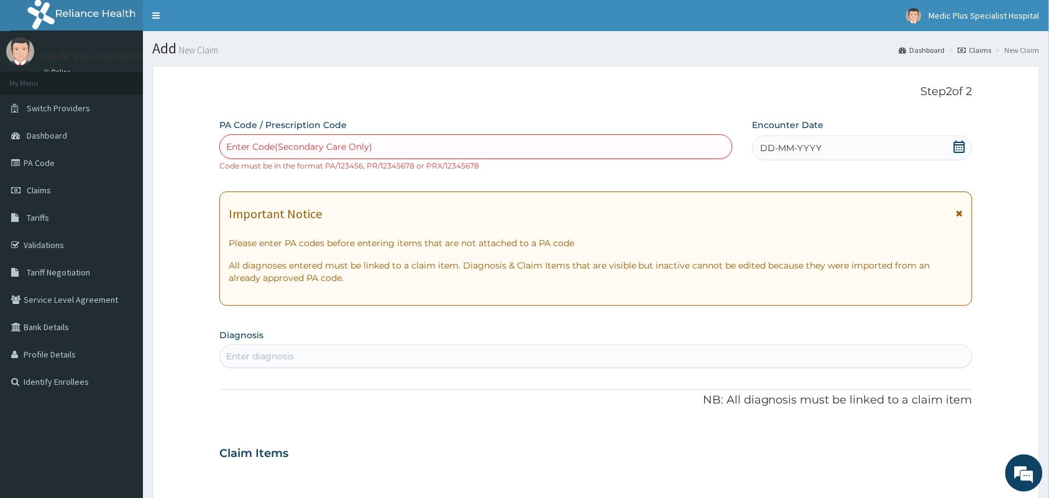
click at [352, 147] on div "Enter Code(Secondary Care Only)" at bounding box center [299, 146] width 146 height 12
paste input "PA/60C199"
type input "PA/60C199"
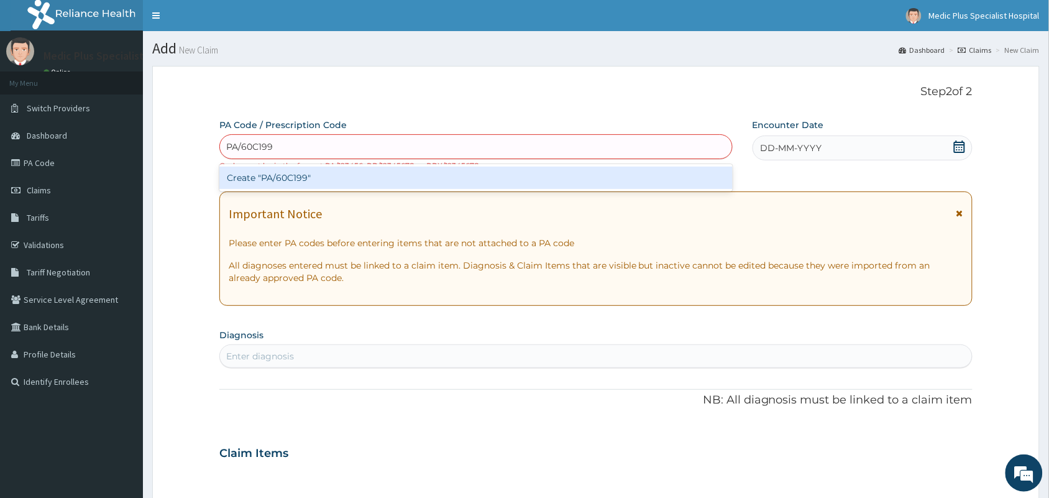
click at [331, 173] on div "Create "PA/60C199"" at bounding box center [475, 178] width 513 height 22
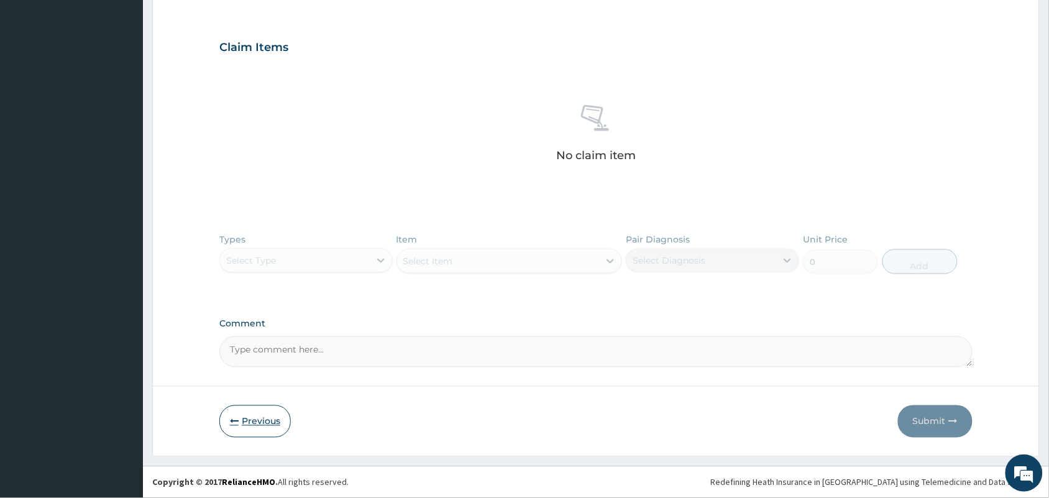
click at [252, 427] on button "Previous" at bounding box center [254, 421] width 71 height 32
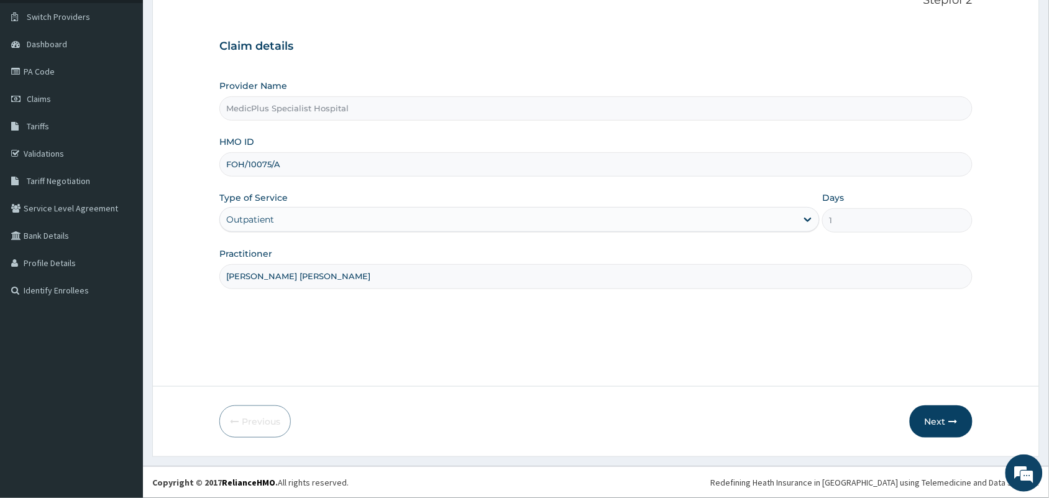
scroll to position [91, 0]
drag, startPoint x: 281, startPoint y: 168, endPoint x: 213, endPoint y: 166, distance: 67.8
click at [213, 166] on form "Step 1 of 2 Claim details Provider Name MedicPlus Specialist Hospital HMO ID FO…" at bounding box center [596, 216] width 888 height 482
paste input "PTE/10060/B"
type input "PTE/10060/B"
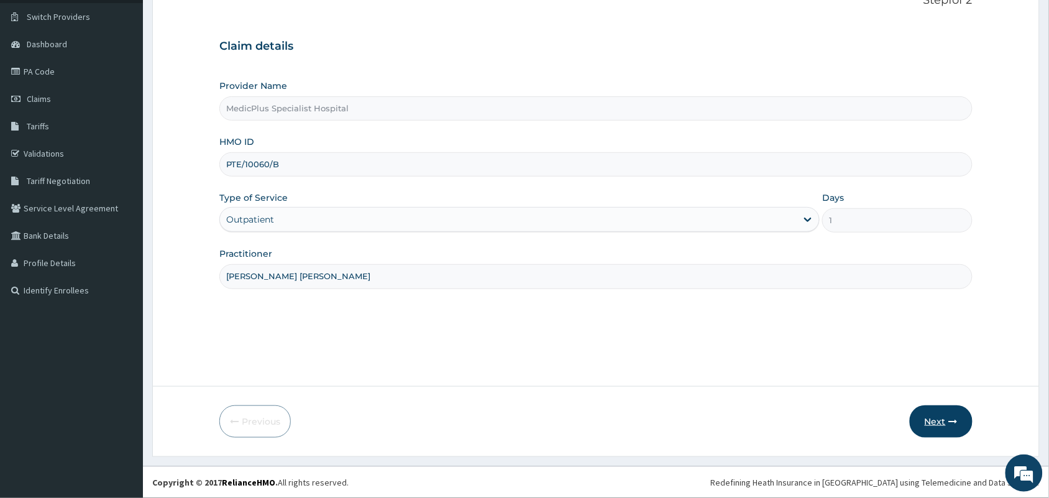
click at [938, 420] on button "Next" at bounding box center [941, 421] width 63 height 32
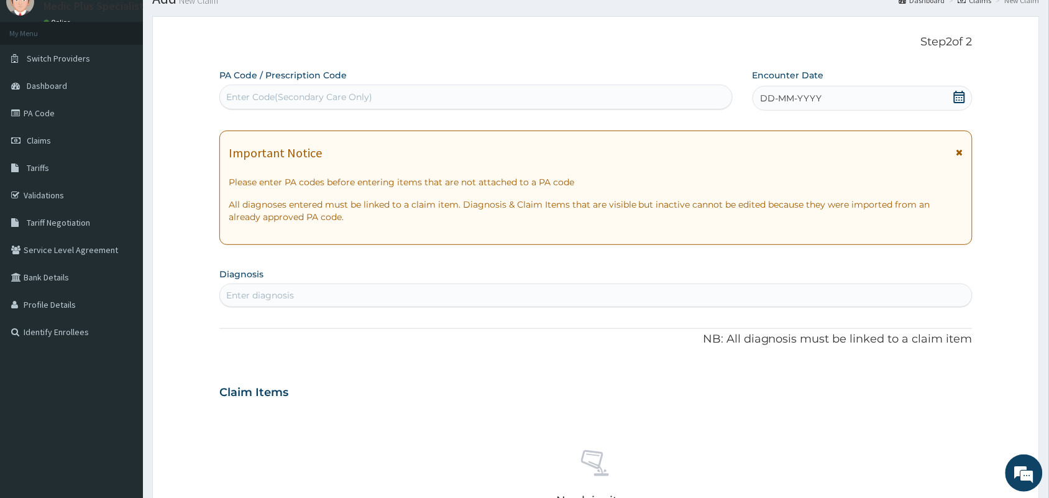
scroll to position [14, 0]
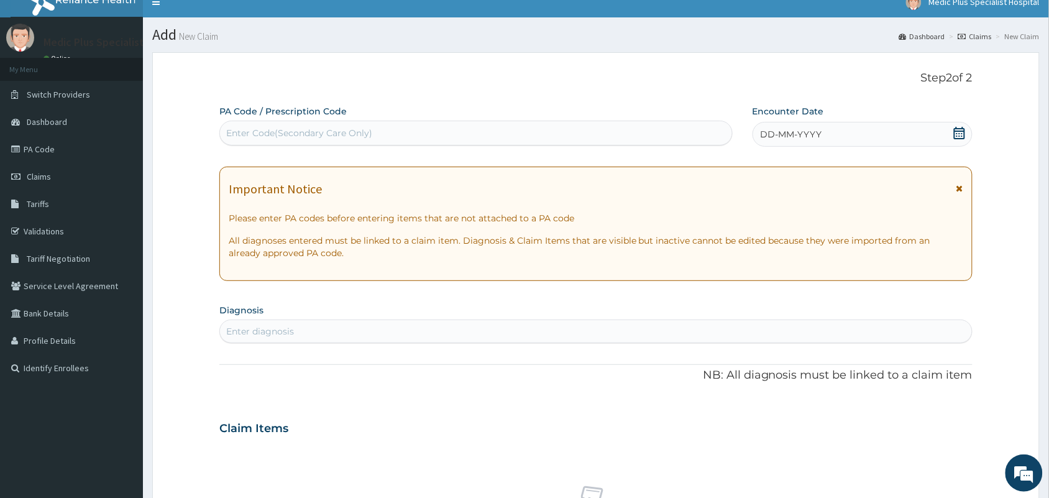
click at [306, 123] on div "Enter Code(Secondary Care Only)" at bounding box center [476, 133] width 512 height 20
paste input "PA/201270"
type input "PA/201270"
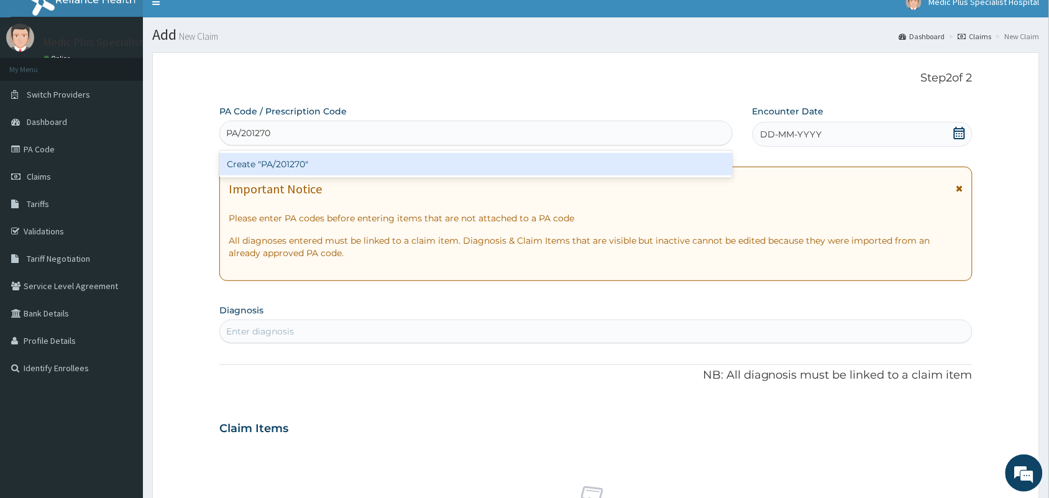
click at [301, 168] on div "Create "PA/201270"" at bounding box center [475, 164] width 513 height 22
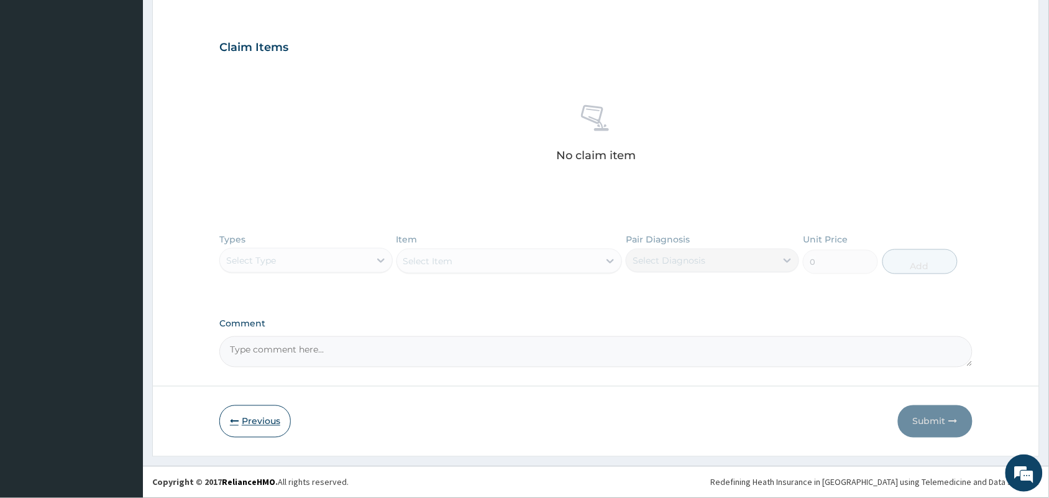
click at [250, 421] on button "Previous" at bounding box center [254, 421] width 71 height 32
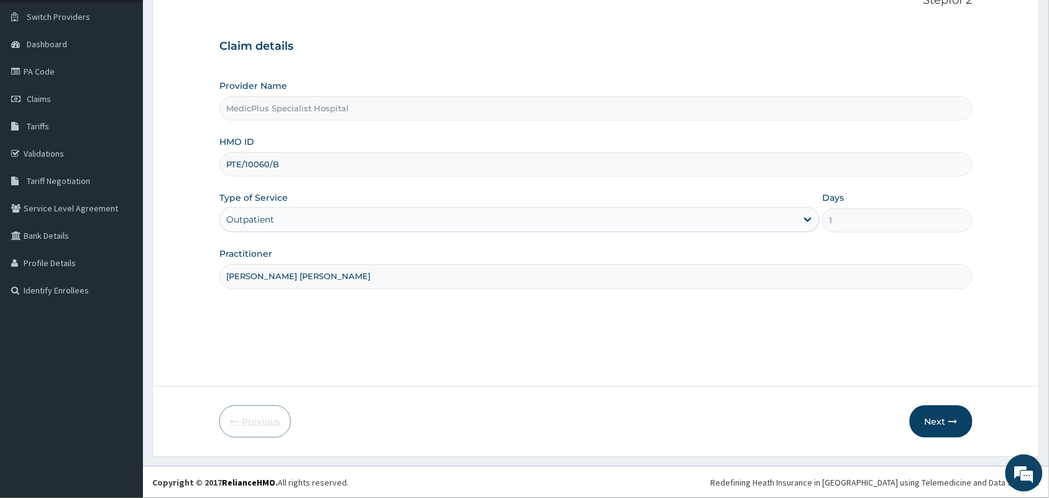
scroll to position [91, 0]
drag, startPoint x: 314, startPoint y: 157, endPoint x: 234, endPoint y: 160, distance: 80.2
click at [234, 160] on input "PTE/10060/B" at bounding box center [595, 164] width 753 height 24
paste input "PTE/10060/B"
type input "PTE/10060/B PTE/10060/B"
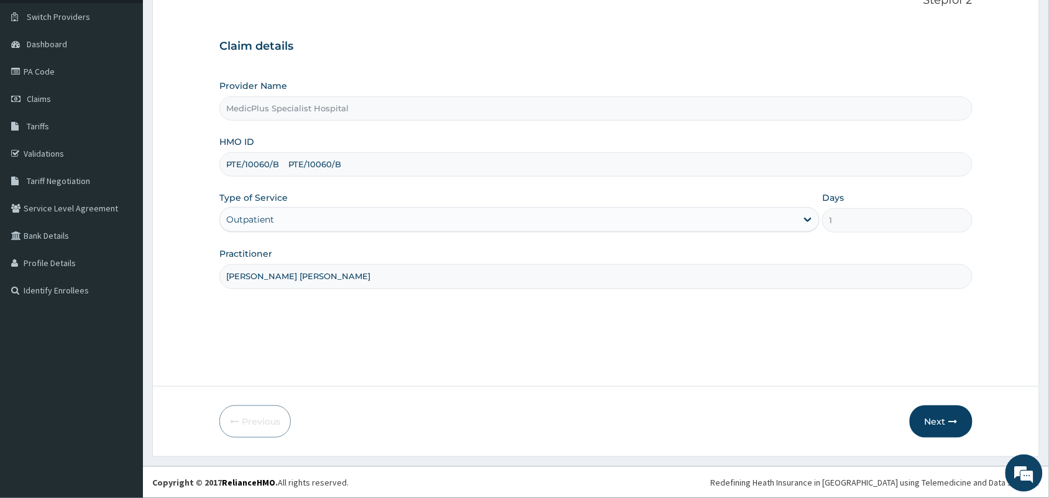
drag, startPoint x: 411, startPoint y: 159, endPoint x: 200, endPoint y: 165, distance: 210.8
click at [221, 149] on div "HMO ID PTE/10060/B PTE/10060/B" at bounding box center [595, 155] width 753 height 41
paste input "EUL/10012/B"
type input "EUL/10012/B"
click at [935, 415] on button "Next" at bounding box center [941, 421] width 63 height 32
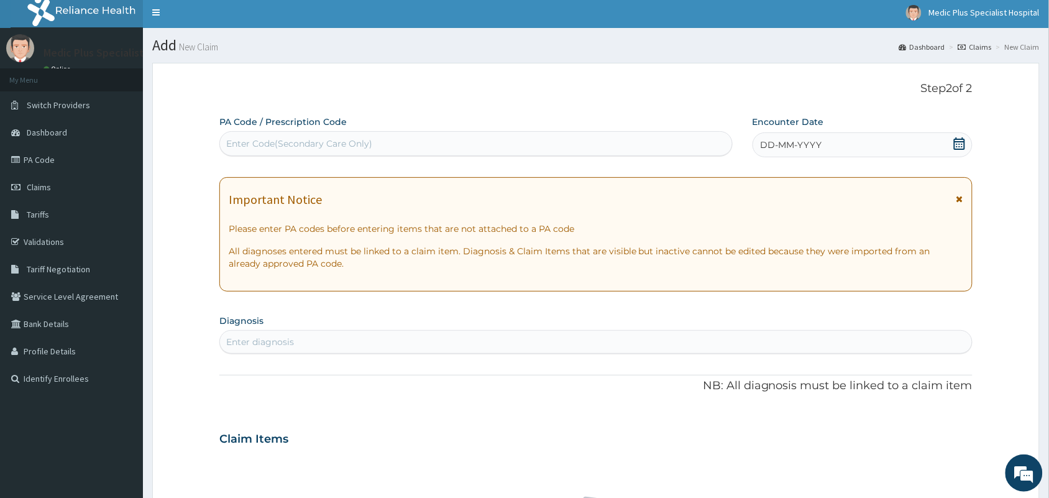
scroll to position [0, 0]
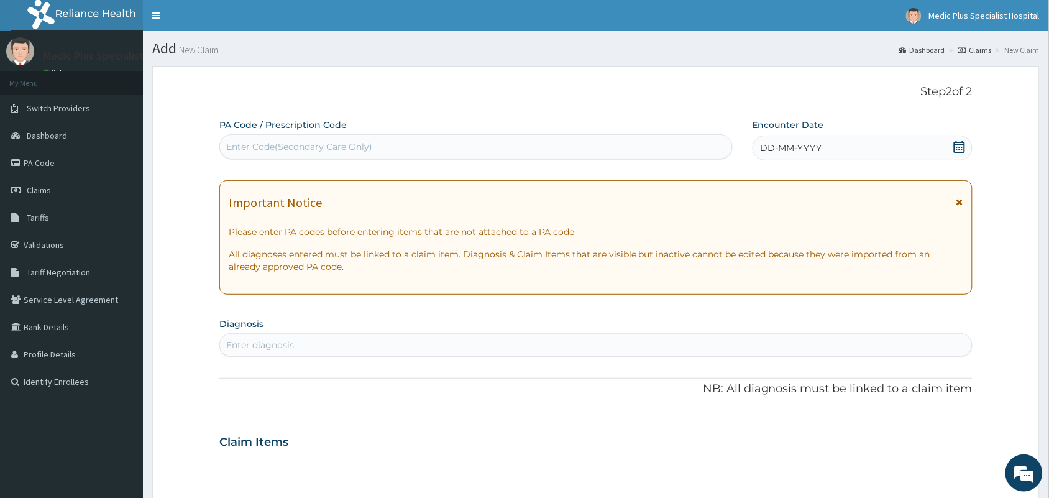
click at [334, 145] on div "Enter Code(Secondary Care Only)" at bounding box center [299, 146] width 146 height 12
paste input "PA/09841F"
type input "PA/09841F"
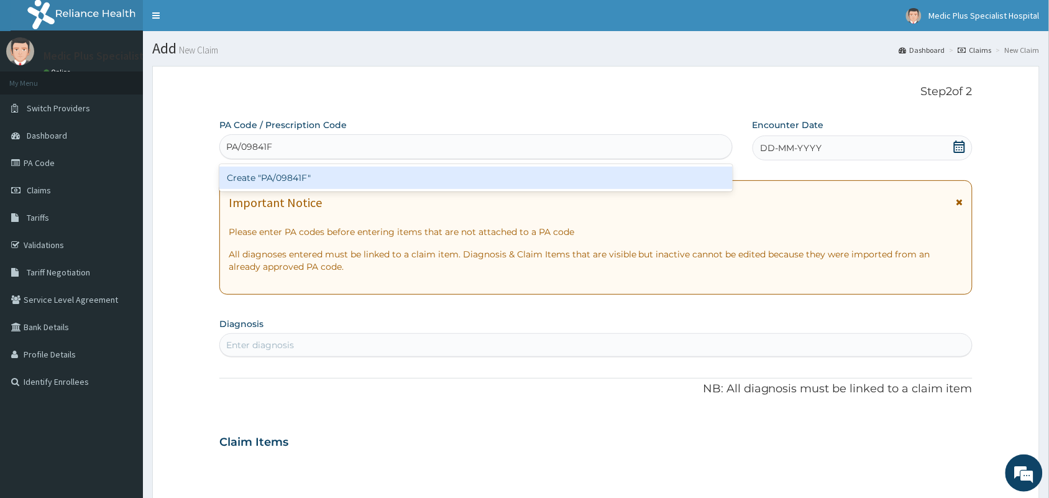
click at [341, 175] on div "Create "PA/09841F"" at bounding box center [475, 178] width 513 height 22
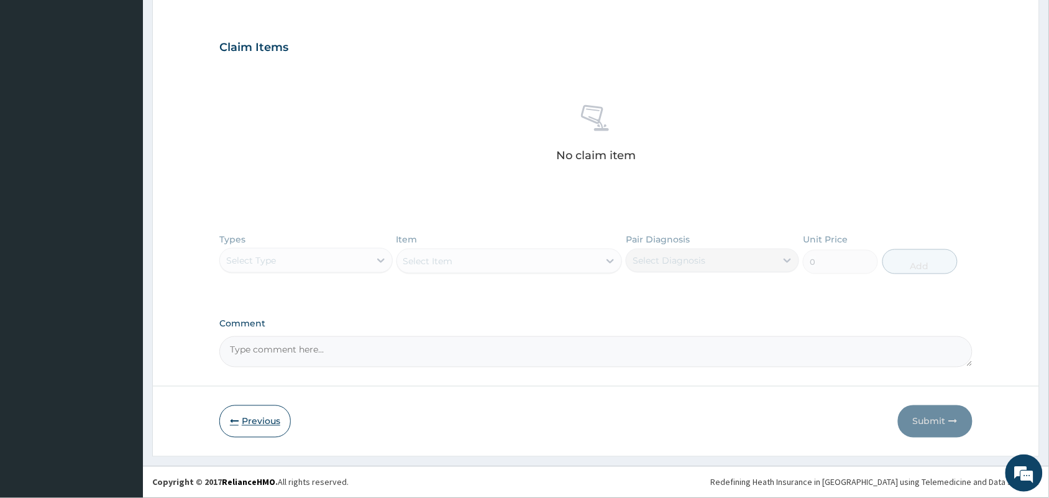
click at [264, 423] on button "Previous" at bounding box center [254, 421] width 71 height 32
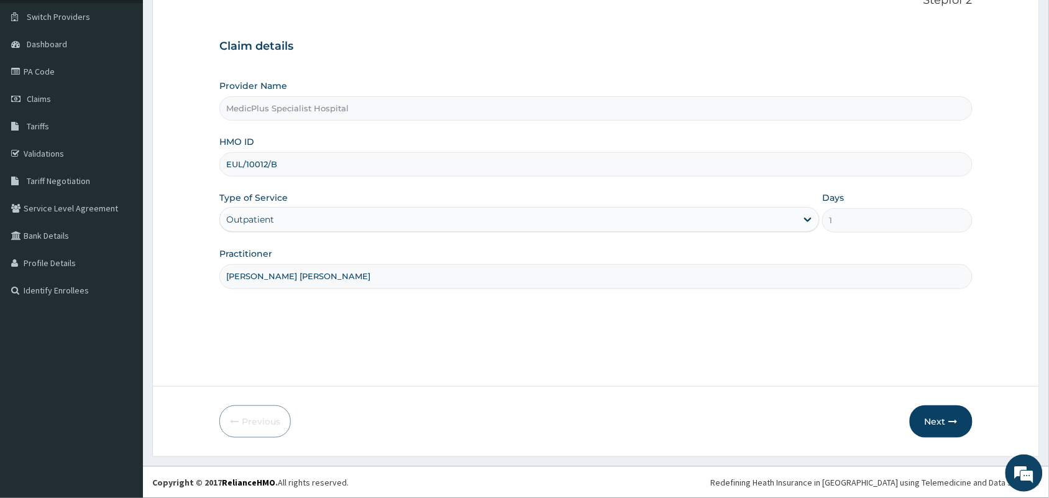
drag, startPoint x: 287, startPoint y: 169, endPoint x: 216, endPoint y: 169, distance: 70.9
click at [216, 169] on form "Step 1 of 2 Claim details Provider Name MedicPlus Specialist Hospital HMO ID EU…" at bounding box center [596, 216] width 888 height 482
paste input "MRA/10010"
type input "MRA/10010/B"
click at [927, 421] on button "Next" at bounding box center [941, 421] width 63 height 32
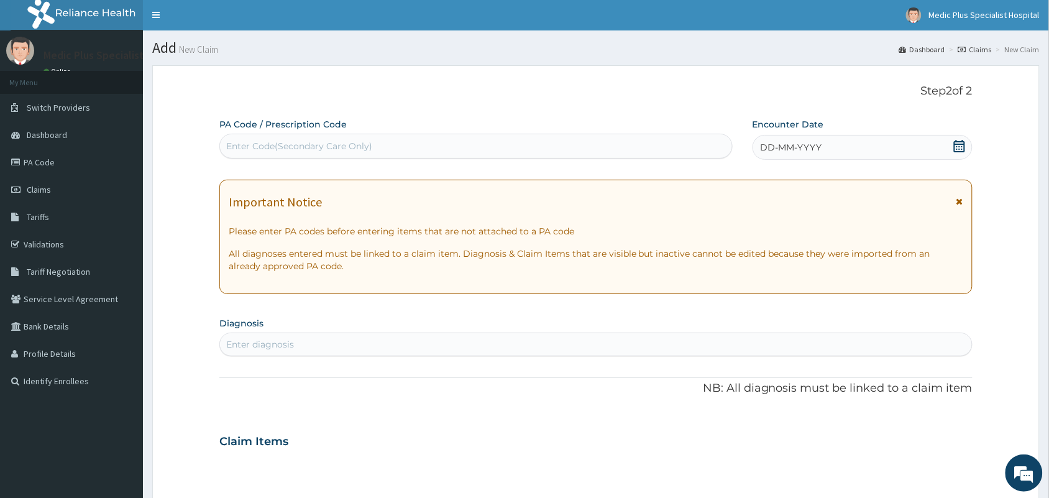
scroll to position [0, 0]
click at [324, 148] on div "Enter Code(Secondary Care Only)" at bounding box center [299, 146] width 146 height 12
paste input "PA/50FE61"
type input "PA/50FE61"
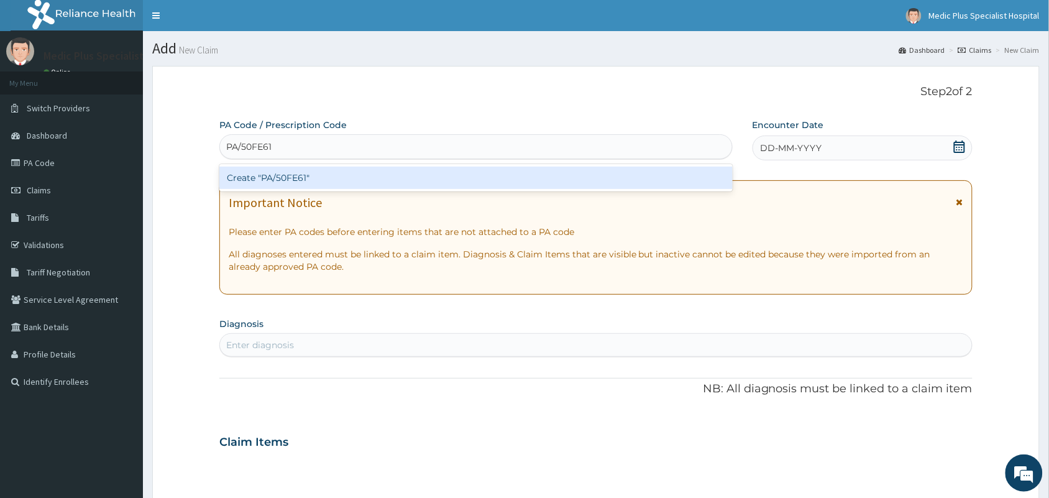
click at [288, 172] on div "Create "PA/50FE61"" at bounding box center [475, 178] width 513 height 22
